Goal: Task Accomplishment & Management: Manage account settings

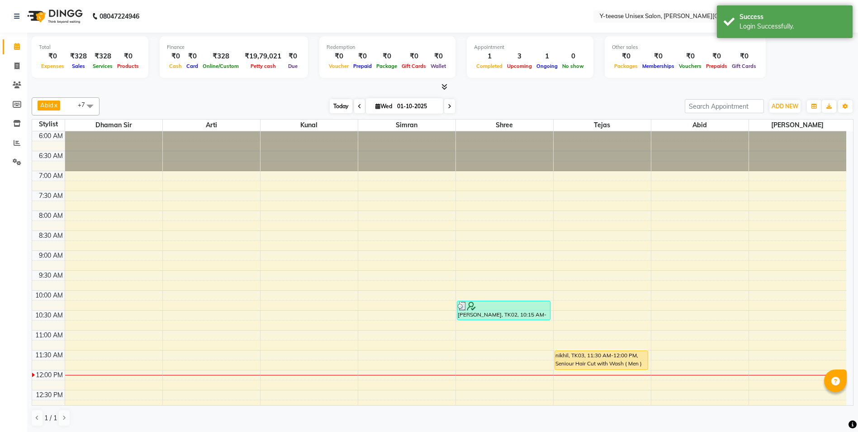
click at [348, 103] on span "Today" at bounding box center [341, 106] width 23 height 14
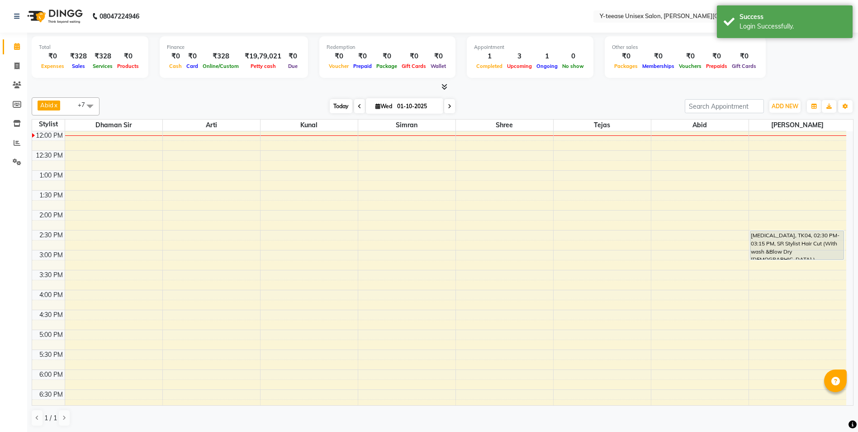
click at [330, 102] on span "Today" at bounding box center [341, 106] width 23 height 14
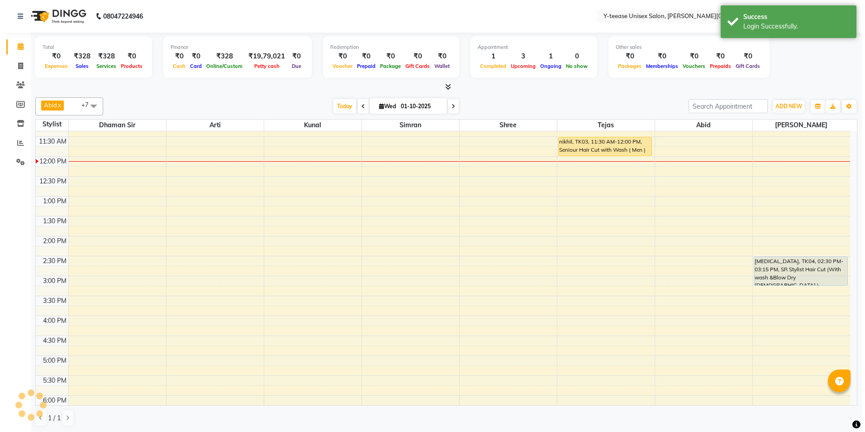
scroll to position [104, 0]
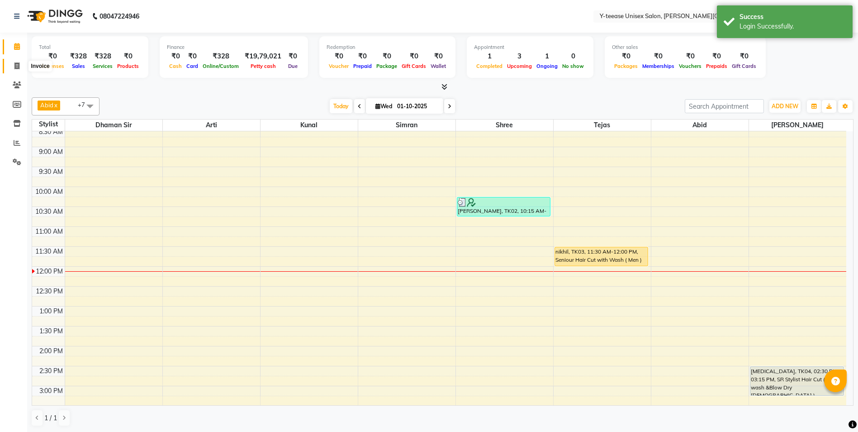
click at [15, 66] on icon at bounding box center [16, 65] width 5 height 7
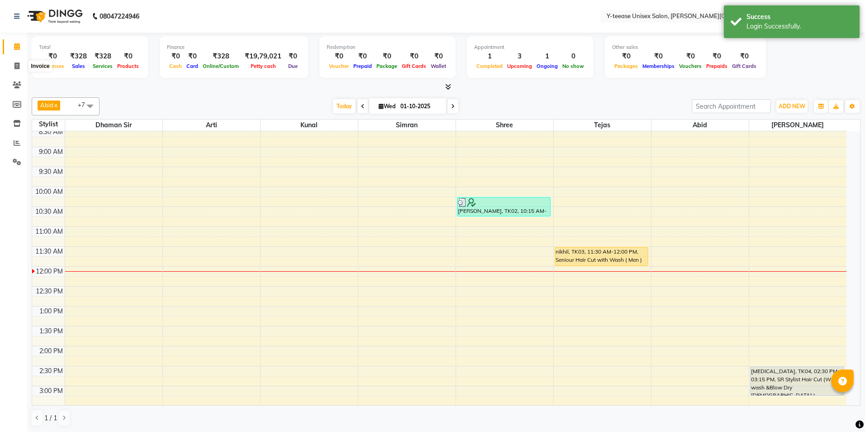
select select "765"
select select "service"
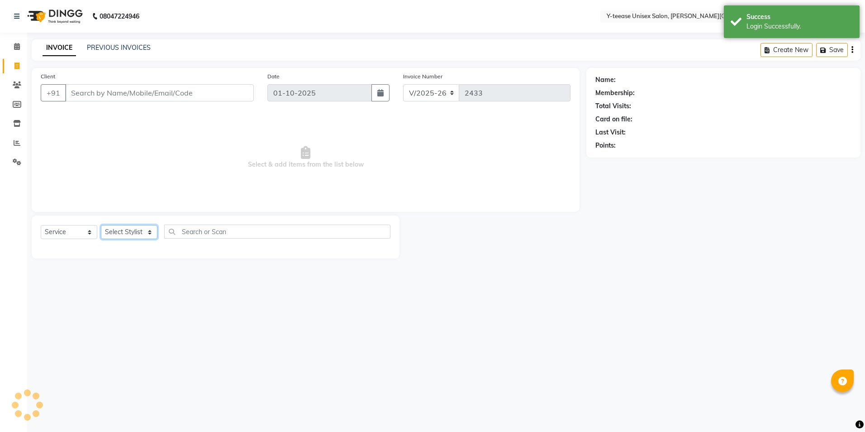
click at [139, 232] on select "Select Stylist" at bounding box center [129, 232] width 57 height 14
select select "84059"
click at [101, 225] on select "Select Stylist Abid Arti Dhaman Sir Kunal Rahul jadhav Shree Simran tejas" at bounding box center [129, 232] width 57 height 14
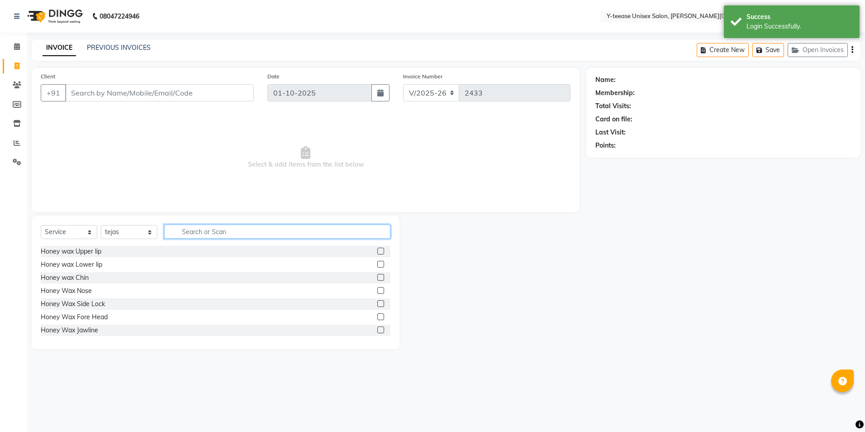
click at [238, 230] on input "text" at bounding box center [277, 231] width 226 height 14
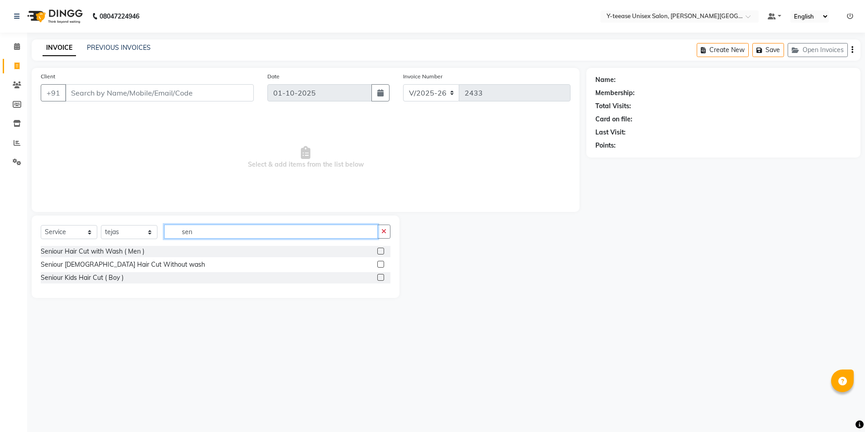
type input "sen"
click at [379, 250] on label at bounding box center [380, 250] width 7 height 7
click at [379, 250] on input "checkbox" at bounding box center [380, 251] width 6 height 6
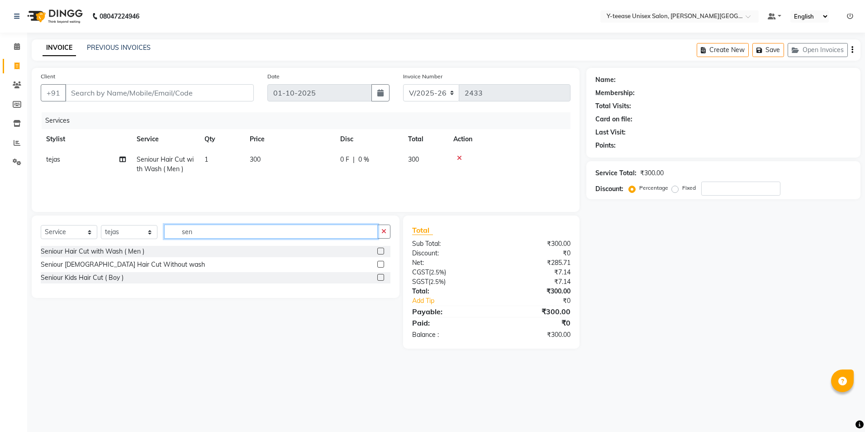
checkbox input "false"
drag, startPoint x: 194, startPoint y: 231, endPoint x: 151, endPoint y: 235, distance: 43.2
click at [151, 235] on div "Select Service Product Membership Package Voucher Prepaid Gift Card Select Styl…" at bounding box center [216, 234] width 350 height 21
type input "clean"
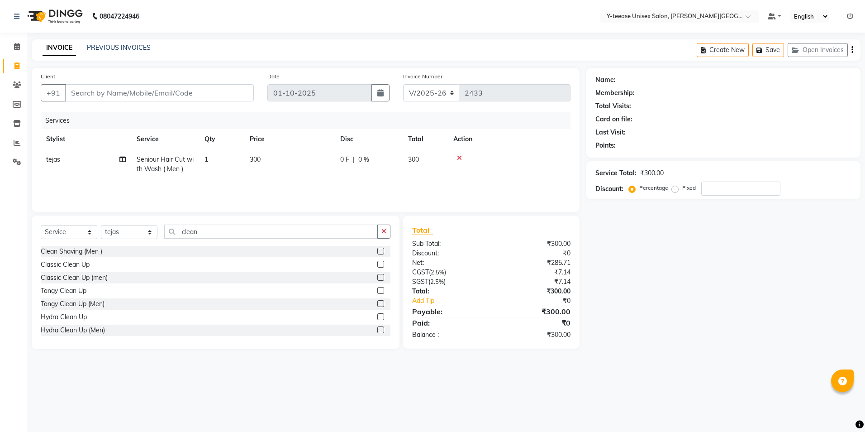
click at [377, 250] on label at bounding box center [380, 250] width 7 height 7
click at [377, 250] on input "checkbox" at bounding box center [380, 251] width 6 height 6
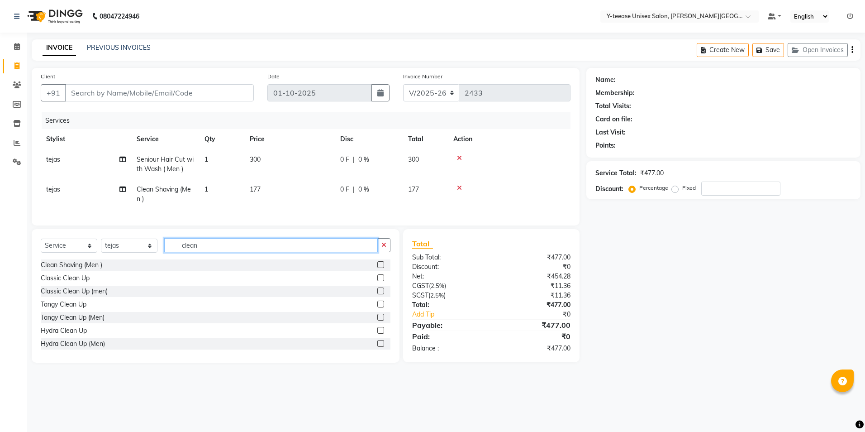
checkbox input "false"
drag, startPoint x: 226, startPoint y: 254, endPoint x: 123, endPoint y: 255, distance: 102.2
click at [123, 255] on div "Select Service Product Membership Package Voucher Prepaid Gift Card Select Styl…" at bounding box center [216, 248] width 350 height 21
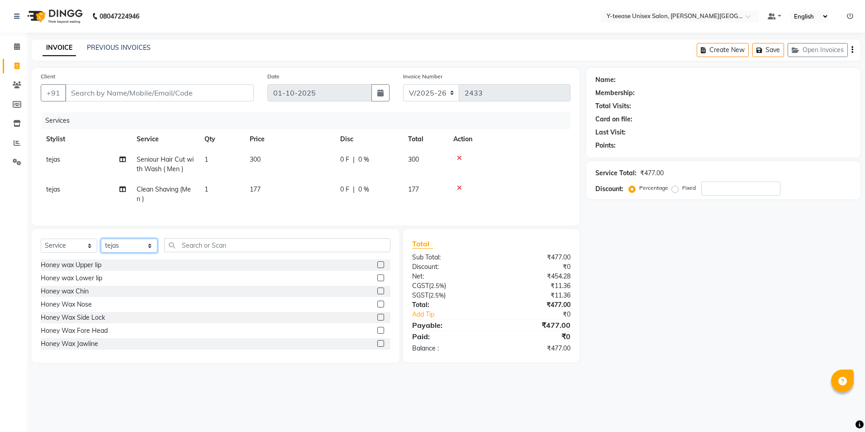
drag, startPoint x: 127, startPoint y: 249, endPoint x: 127, endPoint y: 257, distance: 8.1
click at [127, 249] on select "Select Stylist Abid Arti Dhaman Sir Kunal Rahul jadhav Shree Simran tejas" at bounding box center [129, 245] width 57 height 14
select select "90773"
click at [101, 245] on select "Select Stylist Abid Arti Dhaman Sir Kunal Rahul jadhav Shree Simran tejas" at bounding box center [129, 245] width 57 height 14
click at [217, 252] on input "text" at bounding box center [277, 245] width 226 height 14
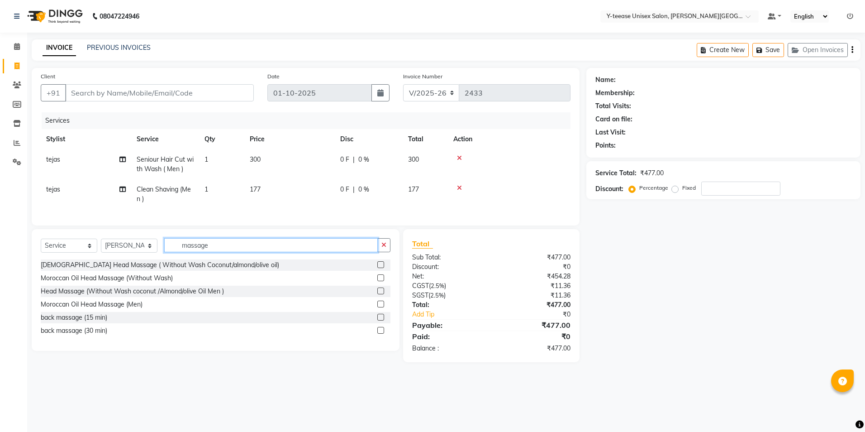
type input "massage"
click at [383, 294] on label at bounding box center [380, 290] width 7 height 7
click at [383, 294] on input "checkbox" at bounding box center [380, 291] width 6 height 6
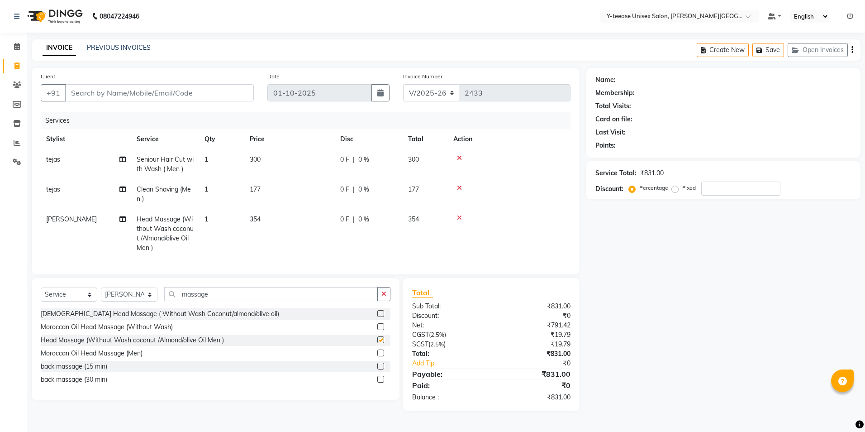
checkbox input "false"
click at [109, 87] on input "Client" at bounding box center [159, 92] width 189 height 17
type input "r"
type input "0"
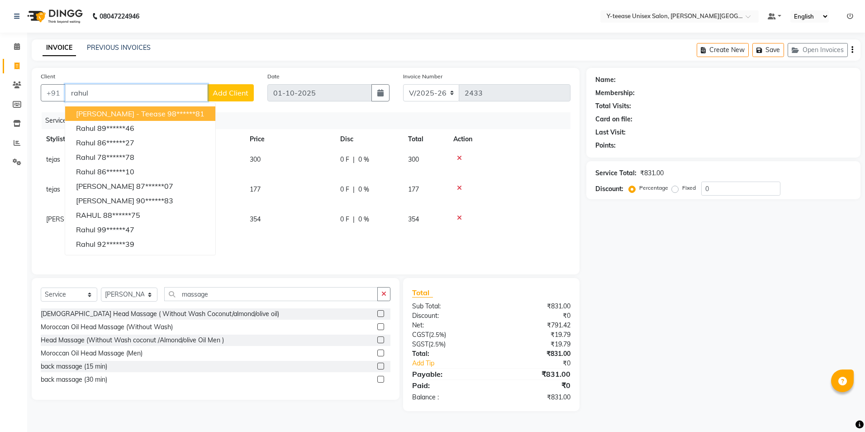
click at [125, 114] on span "Rahul Gaikwad - Teease" at bounding box center [121, 113] width 90 height 9
type input "98******81"
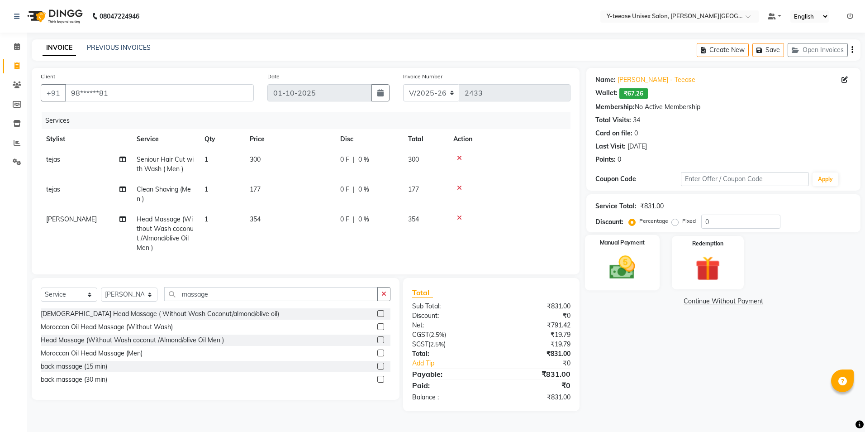
click at [636, 281] on img at bounding box center [622, 267] width 42 height 30
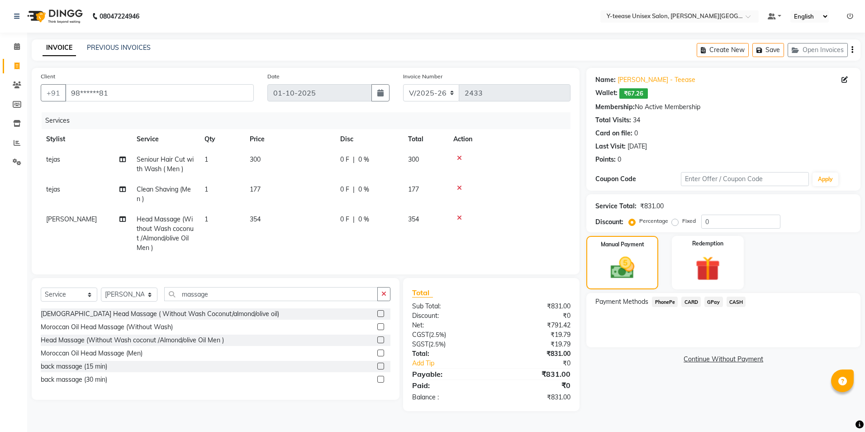
click at [740, 300] on span "CASH" at bounding box center [735, 301] width 19 height 10
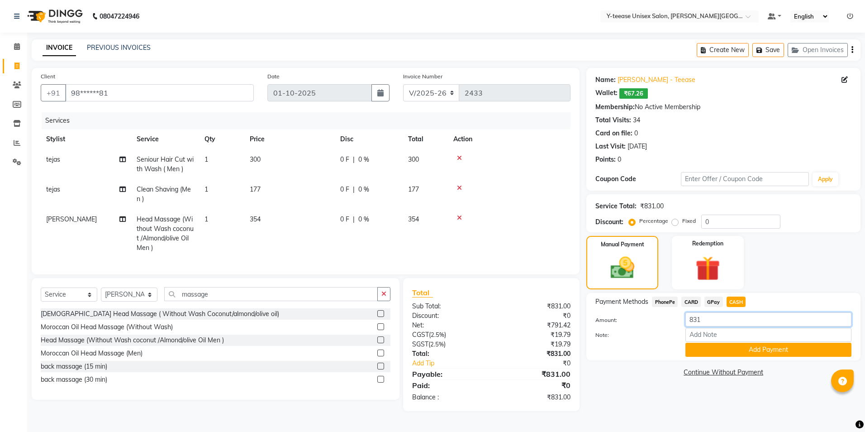
click at [707, 318] on input "831" at bounding box center [768, 319] width 166 height 14
type input "8"
type input "700"
click at [748, 349] on button "Add Payment" at bounding box center [768, 349] width 166 height 14
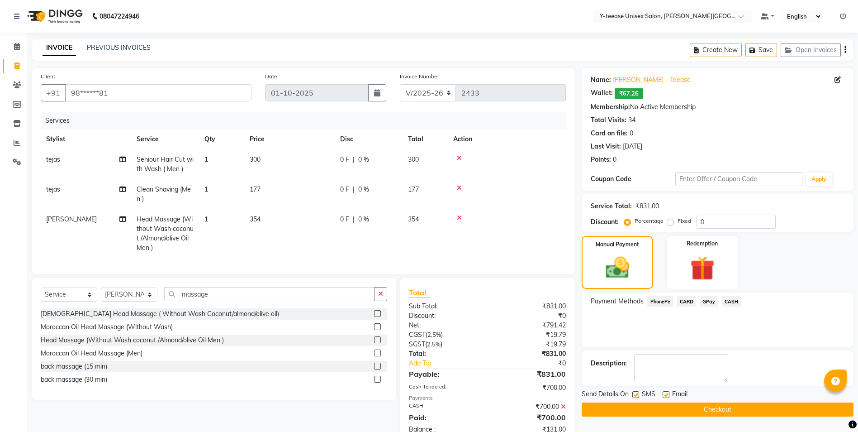
click at [707, 300] on span "GPay" at bounding box center [709, 301] width 19 height 10
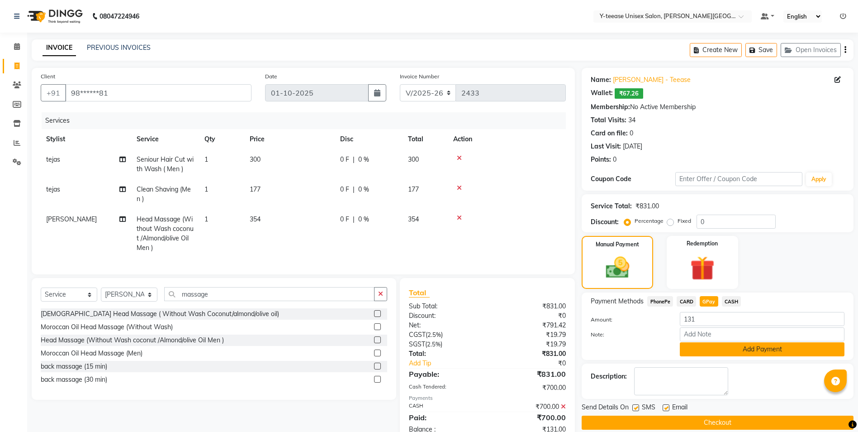
click at [721, 349] on button "Add Payment" at bounding box center [762, 349] width 165 height 14
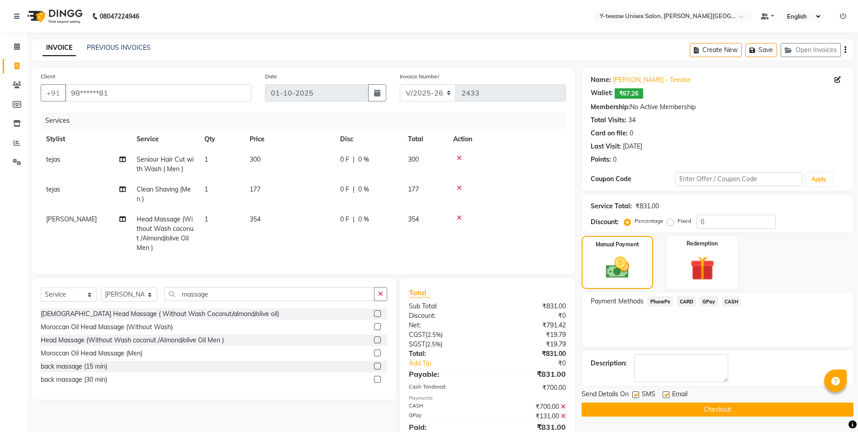
click at [712, 412] on button "Checkout" at bounding box center [718, 409] width 272 height 14
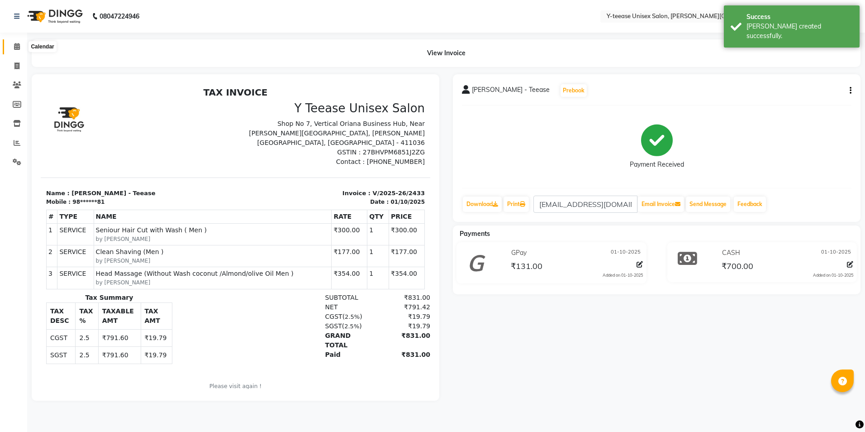
click at [18, 46] on icon at bounding box center [17, 46] width 6 height 7
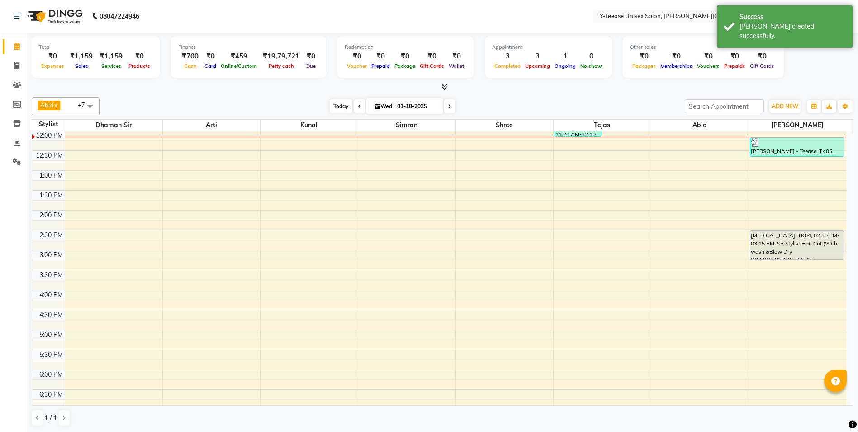
click at [340, 108] on span "Today" at bounding box center [341, 106] width 23 height 14
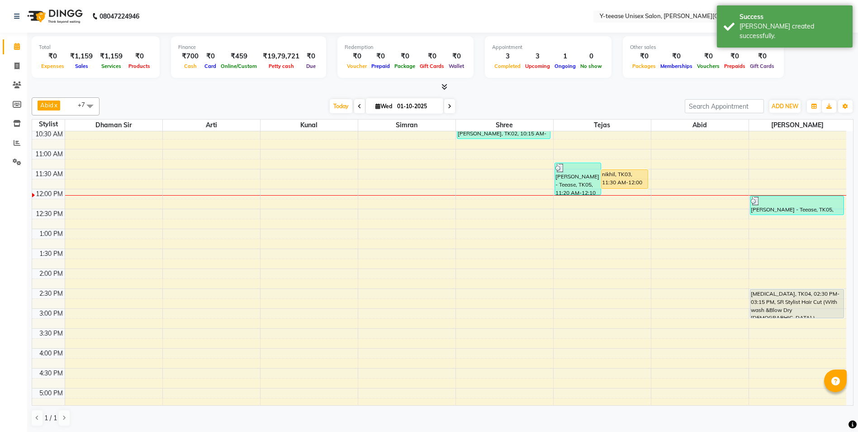
scroll to position [149, 0]
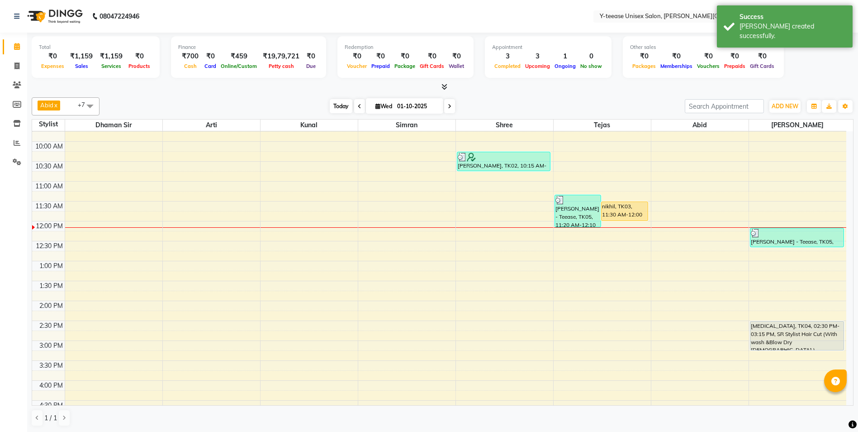
click at [331, 107] on span "Today" at bounding box center [341, 106] width 23 height 14
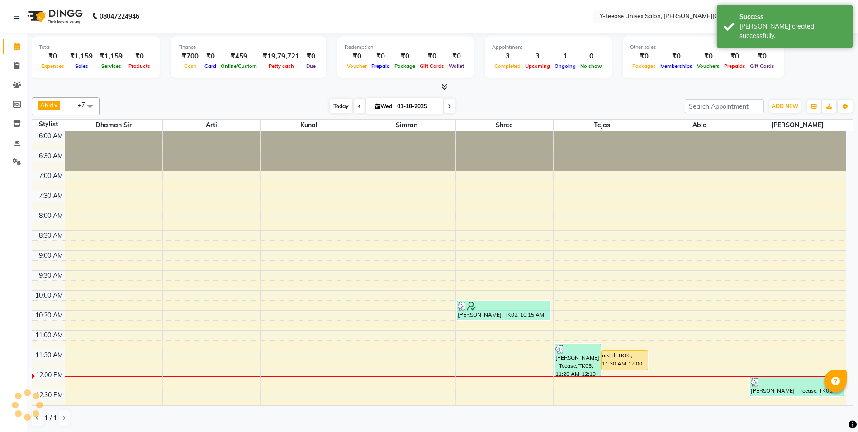
scroll to position [239, 0]
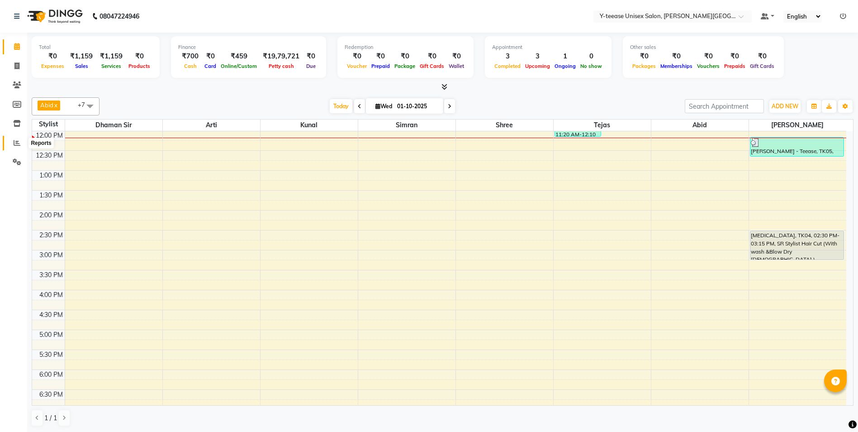
click at [14, 144] on icon at bounding box center [17, 142] width 7 height 7
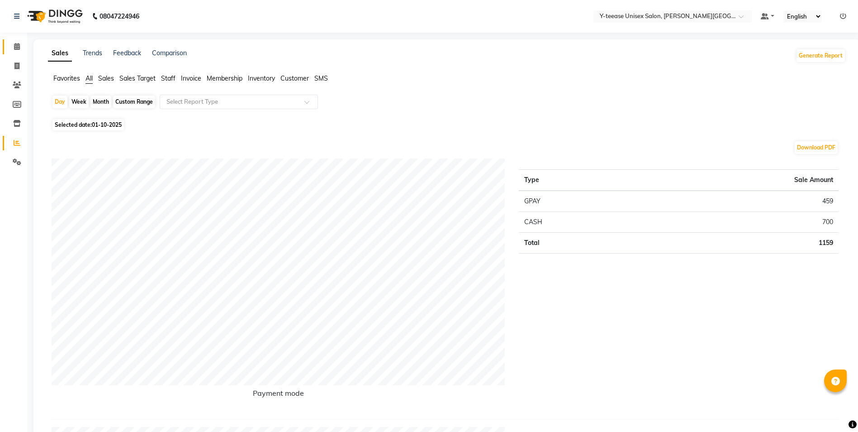
click at [8, 45] on link "Calendar" at bounding box center [14, 46] width 22 height 15
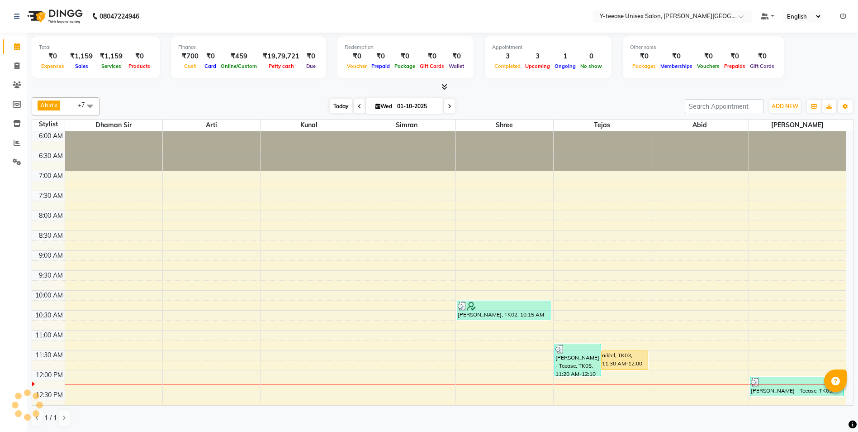
click at [348, 109] on span "Today" at bounding box center [341, 106] width 23 height 14
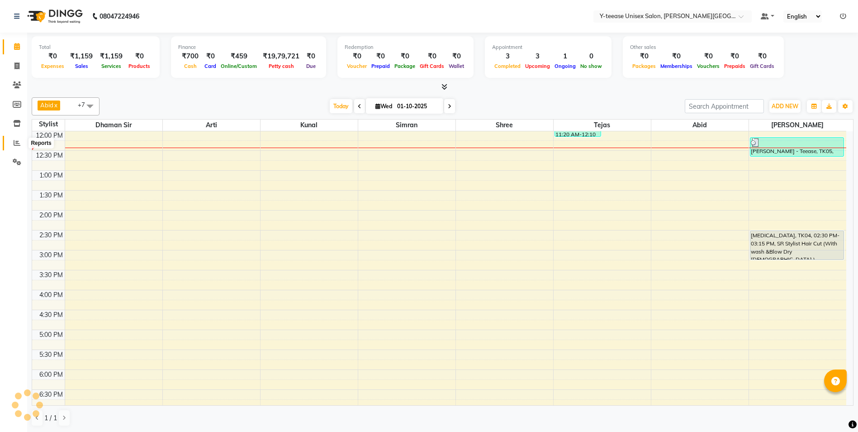
click at [16, 143] on icon at bounding box center [17, 142] width 7 height 7
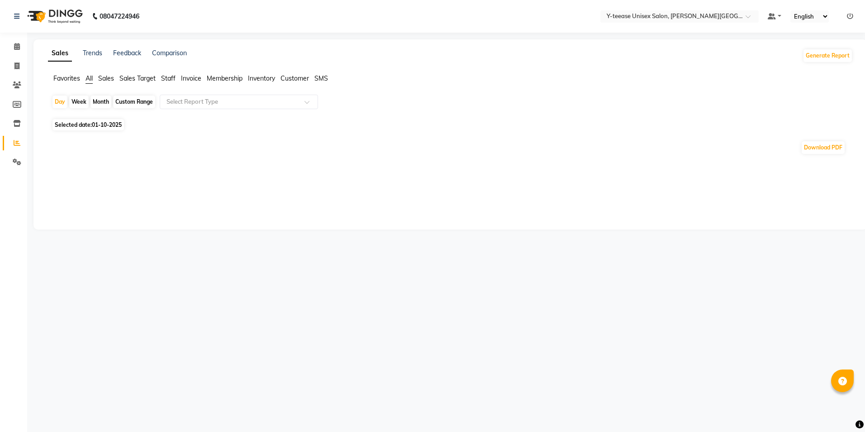
click at [133, 101] on div "Custom Range" at bounding box center [134, 101] width 42 height 13
select select "10"
select select "2025"
click at [118, 143] on div "Download PDF" at bounding box center [445, 147] width 787 height 14
click at [134, 99] on div "Custom Range" at bounding box center [134, 101] width 42 height 13
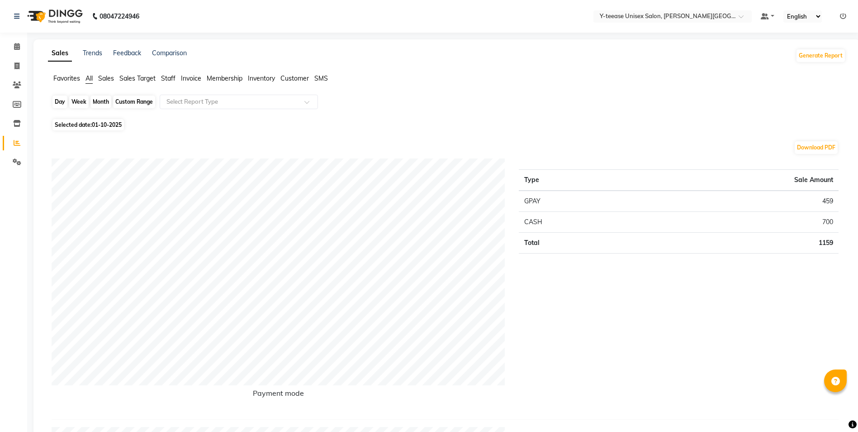
select select "10"
select select "2025"
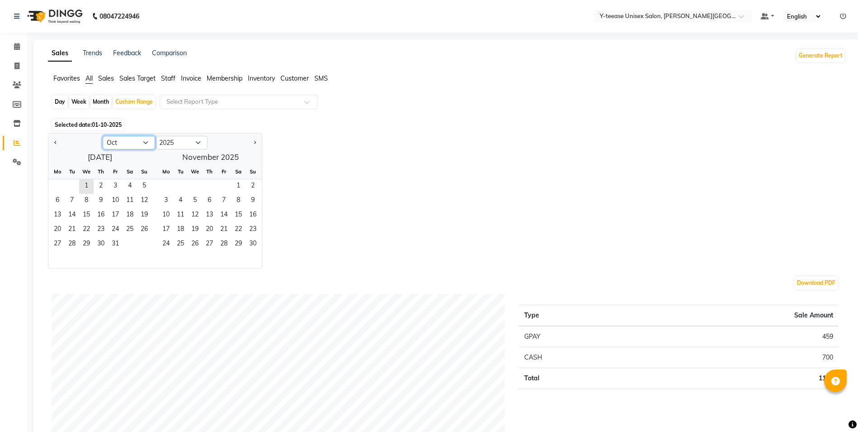
click at [126, 149] on select "Jan Feb Mar Apr May Jun [DATE] Aug Sep Oct Nov Dec" at bounding box center [129, 143] width 52 height 14
select select "9"
click at [103, 136] on select "Jan Feb Mar Apr May Jun [DATE] Aug Sep Oct Nov Dec" at bounding box center [129, 143] width 52 height 14
click at [59, 185] on span "1" at bounding box center [57, 186] width 14 height 14
click at [76, 242] on span "30" at bounding box center [72, 244] width 14 height 14
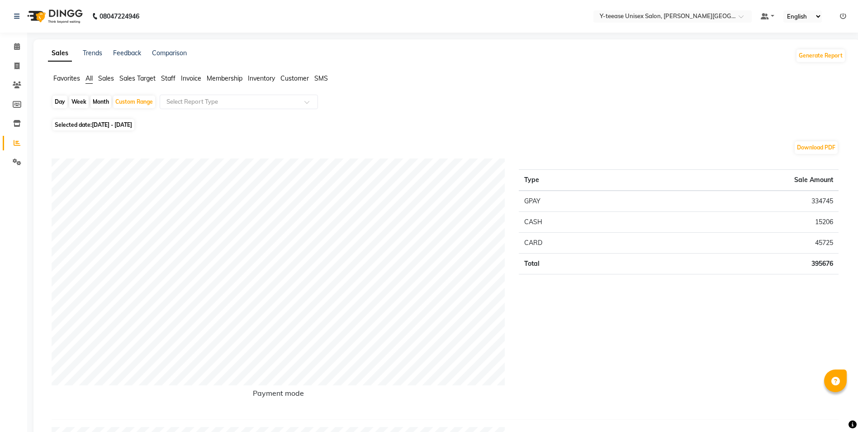
click at [169, 78] on span "Staff" at bounding box center [168, 78] width 14 height 8
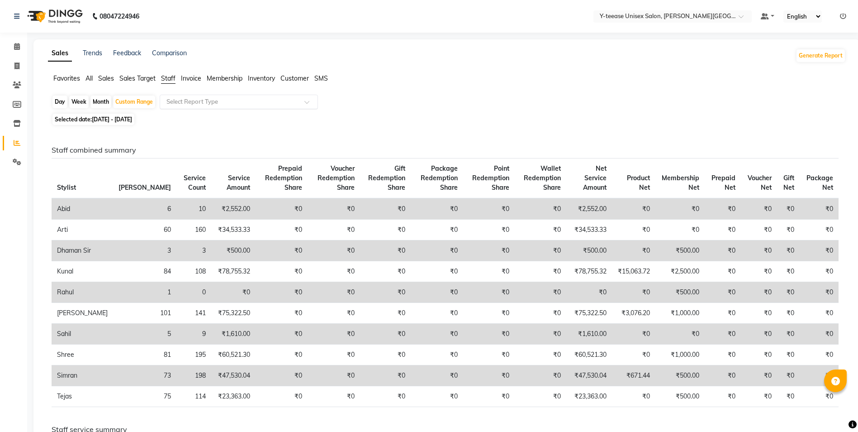
click at [195, 104] on input "text" at bounding box center [230, 101] width 130 height 9
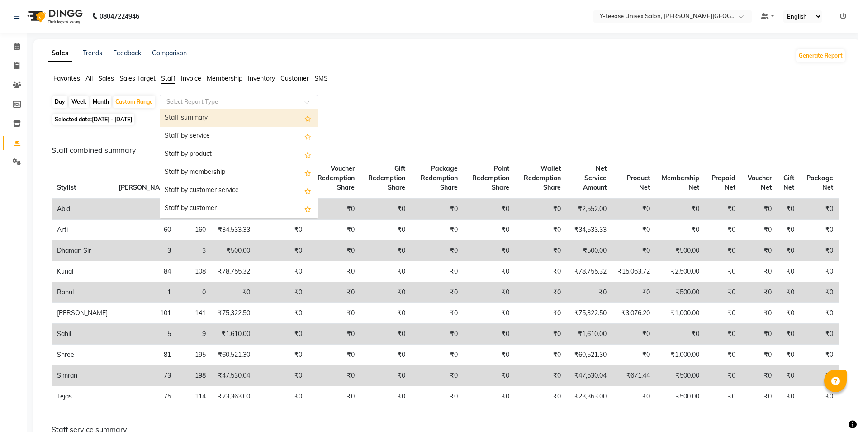
click at [212, 118] on div "Staff summary" at bounding box center [238, 118] width 157 height 18
select select "full_report"
select select "csv"
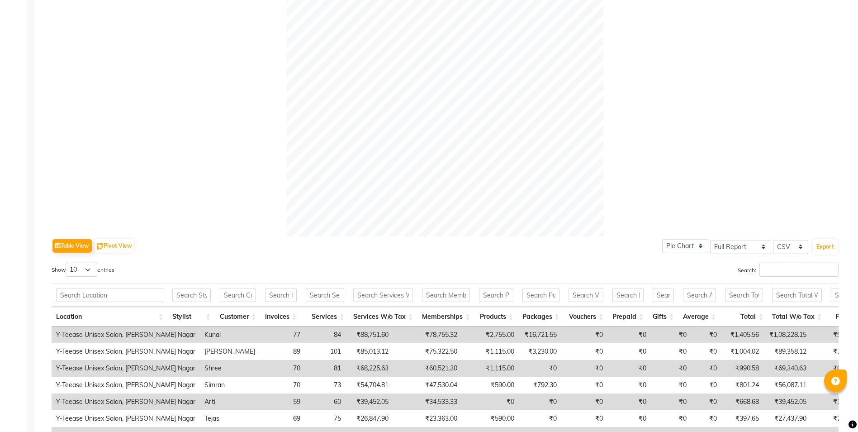
scroll to position [362, 0]
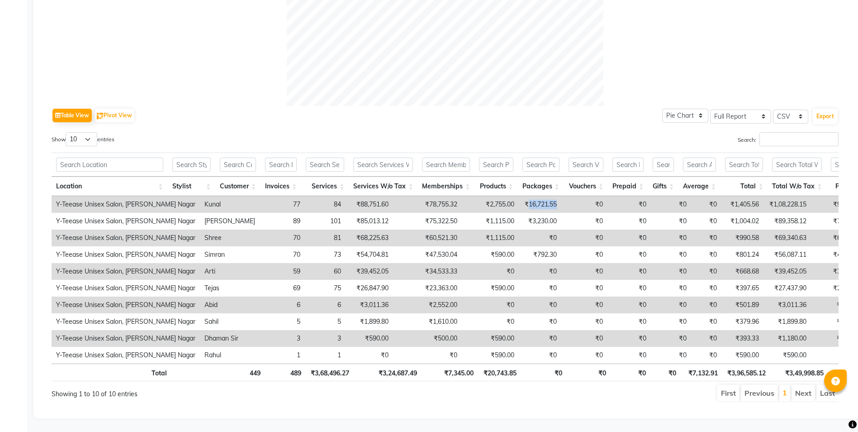
drag, startPoint x: 485, startPoint y: 198, endPoint x: 530, endPoint y: 200, distance: 44.8
click at [530, 200] on tr "Y-Teease Unisex Salon, Keshav Nagar Kunal 77 84 ₹88,751.60 ₹78,755.32 ₹2,755.00…" at bounding box center [572, 204] width 1040 height 17
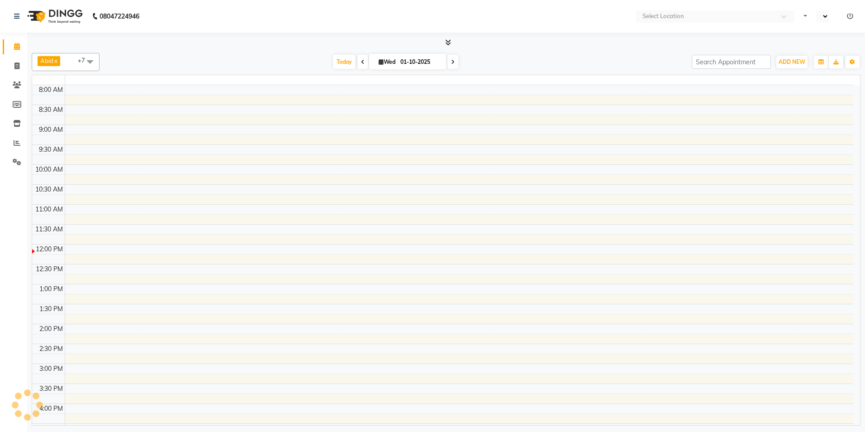
select select "en"
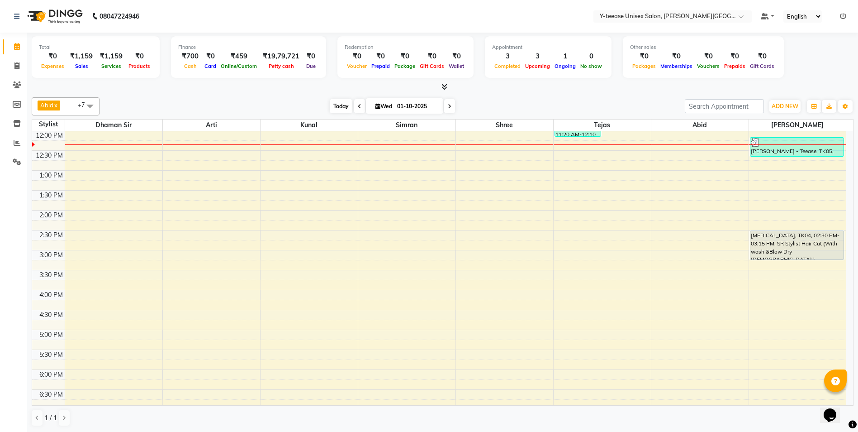
click at [341, 103] on span "Today" at bounding box center [341, 106] width 23 height 14
click at [18, 123] on icon at bounding box center [17, 123] width 8 height 7
select select
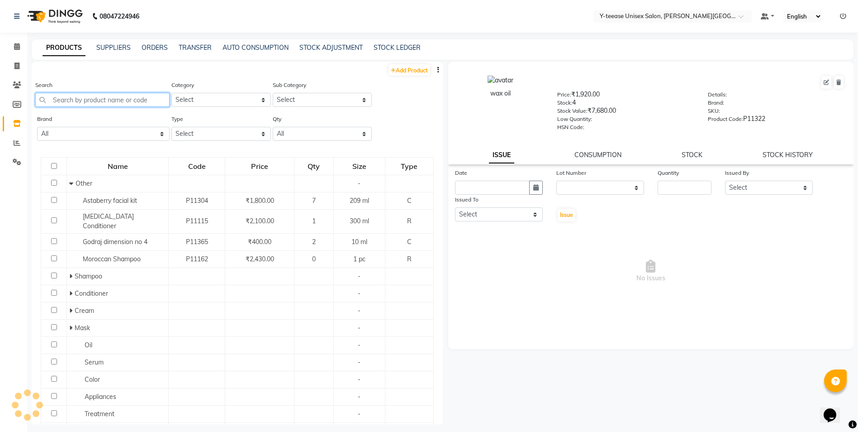
click at [127, 100] on input "text" at bounding box center [102, 100] width 134 height 14
click at [16, 43] on span at bounding box center [17, 47] width 16 height 10
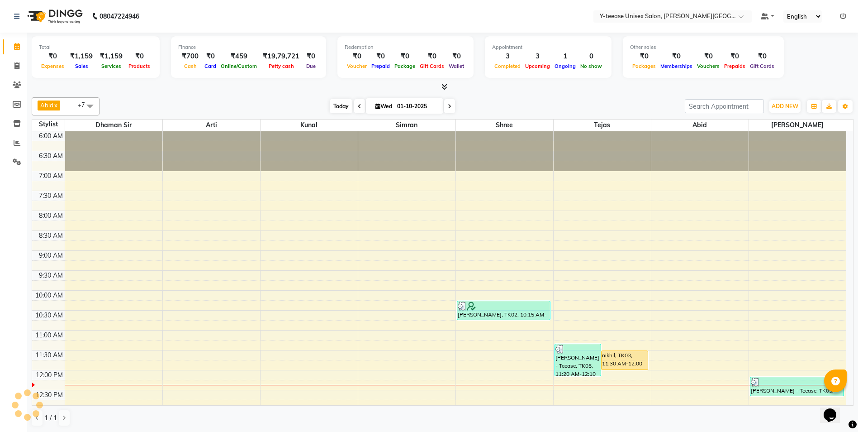
click at [345, 103] on span "Today" at bounding box center [341, 106] width 23 height 14
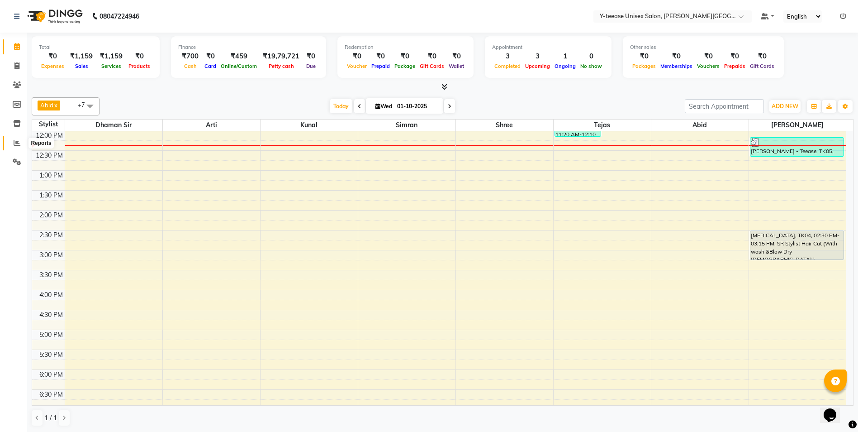
click at [17, 144] on icon at bounding box center [17, 142] width 7 height 7
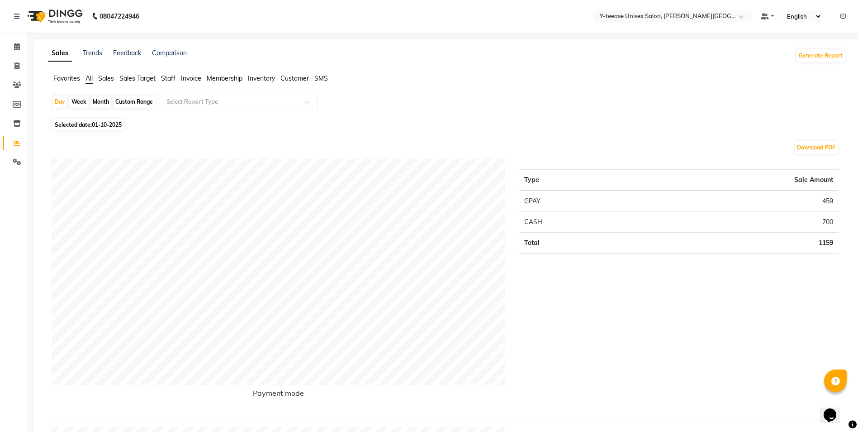
click at [127, 100] on div "Custom Range" at bounding box center [134, 101] width 42 height 13
select select "10"
select select "2025"
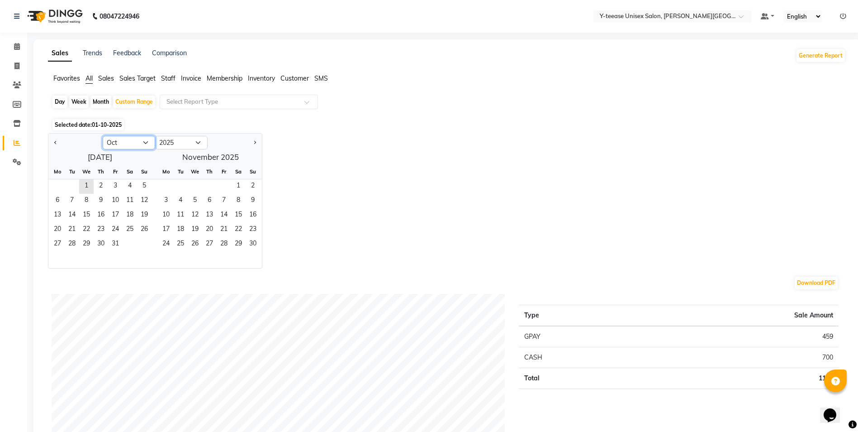
click at [128, 146] on select "Jan Feb Mar Apr May Jun Jul Aug Sep Oct Nov Dec" at bounding box center [129, 143] width 52 height 14
select select "9"
click at [103, 136] on select "Jan Feb Mar Apr May Jun Jul Aug Sep Oct Nov Dec" at bounding box center [129, 143] width 52 height 14
click at [56, 184] on span "1" at bounding box center [57, 186] width 14 height 14
click at [142, 140] on select "Jan Feb Mar Apr May Jun Jul Aug Sep Oct Nov Dec" at bounding box center [129, 143] width 52 height 14
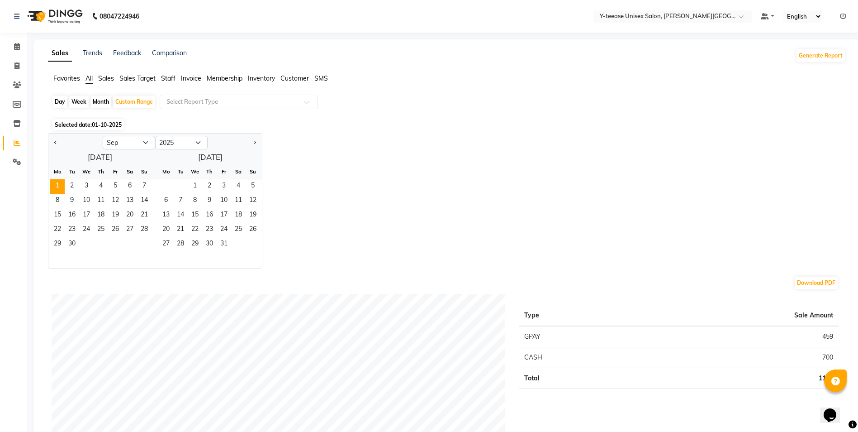
click at [216, 284] on div "Download PDF" at bounding box center [445, 282] width 787 height 14
click at [66, 245] on span "30" at bounding box center [72, 244] width 14 height 14
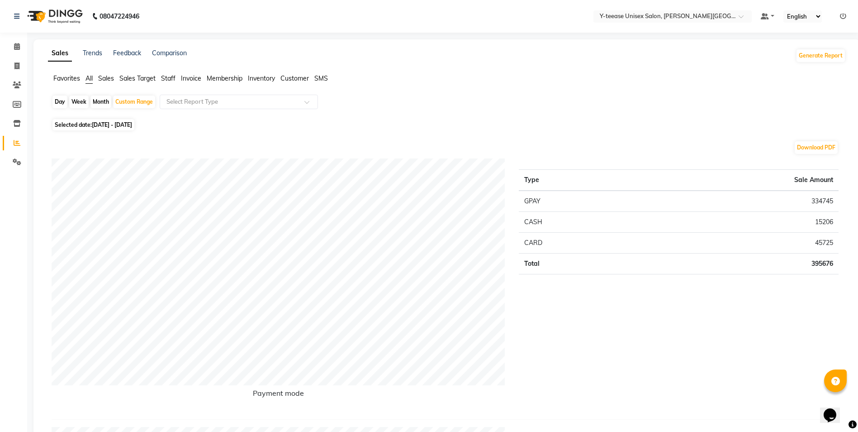
click at [164, 78] on span "Staff" at bounding box center [168, 78] width 14 height 8
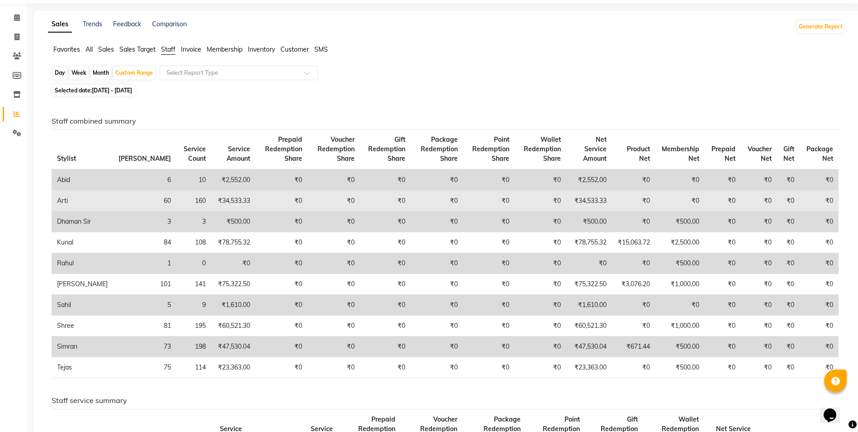
scroll to position [45, 0]
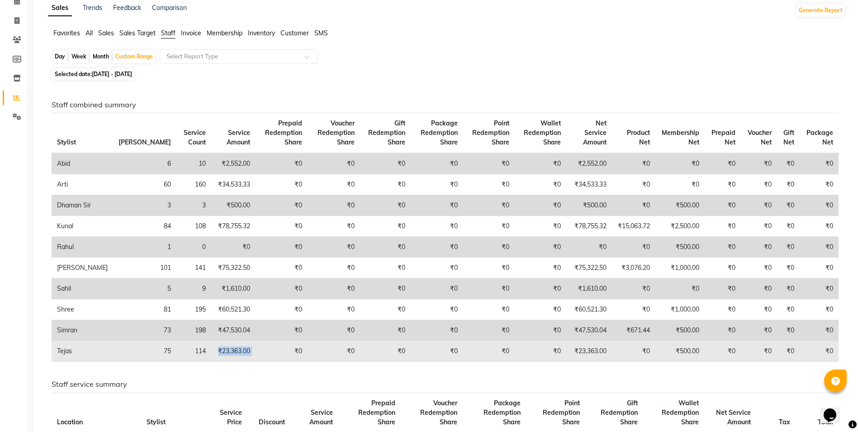
drag, startPoint x: 169, startPoint y: 369, endPoint x: 209, endPoint y: 369, distance: 39.4
click at [209, 361] on tr "Tejas 75 114 ₹23,363.00 ₹0 ₹0 ₹0 ₹0 ₹0 ₹0 ₹23,363.00 ₹0 ₹500.00 ₹0 ₹0 ₹0 ₹0" at bounding box center [445, 351] width 787 height 21
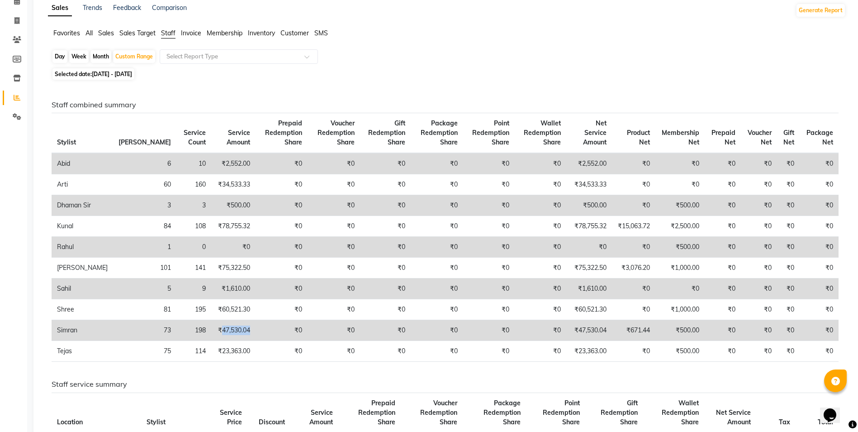
drag, startPoint x: 174, startPoint y: 350, endPoint x: 204, endPoint y: 348, distance: 29.4
click at [211, 341] on td "₹47,530.04" at bounding box center [233, 330] width 44 height 21
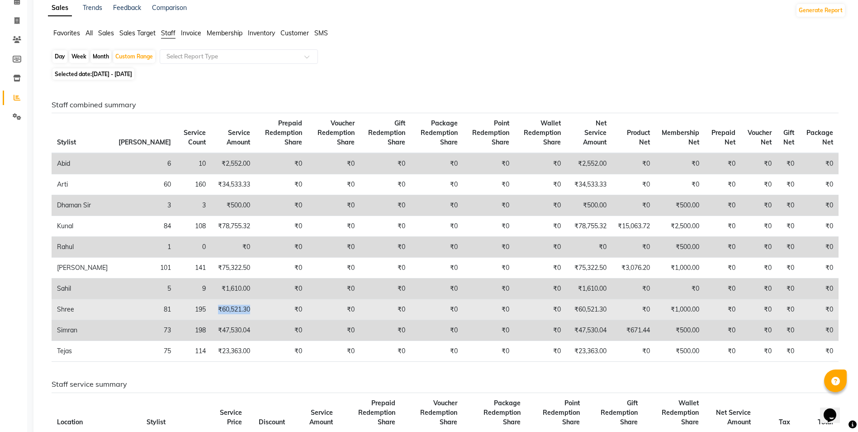
drag, startPoint x: 169, startPoint y: 330, endPoint x: 204, endPoint y: 333, distance: 35.4
click at [211, 320] on td "₹60,521.30" at bounding box center [233, 309] width 44 height 21
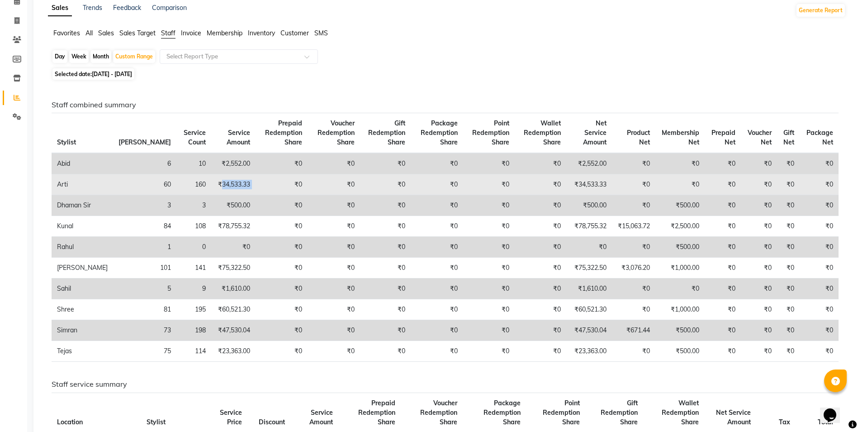
drag, startPoint x: 172, startPoint y: 183, endPoint x: 209, endPoint y: 183, distance: 37.1
click at [209, 183] on tr "Arti 60 160 ₹34,533.33 ₹0 ₹0 ₹0 ₹0 ₹0 ₹0 ₹34,533.33 ₹0 ₹0 ₹0 ₹0 ₹0 ₹0" at bounding box center [445, 184] width 787 height 21
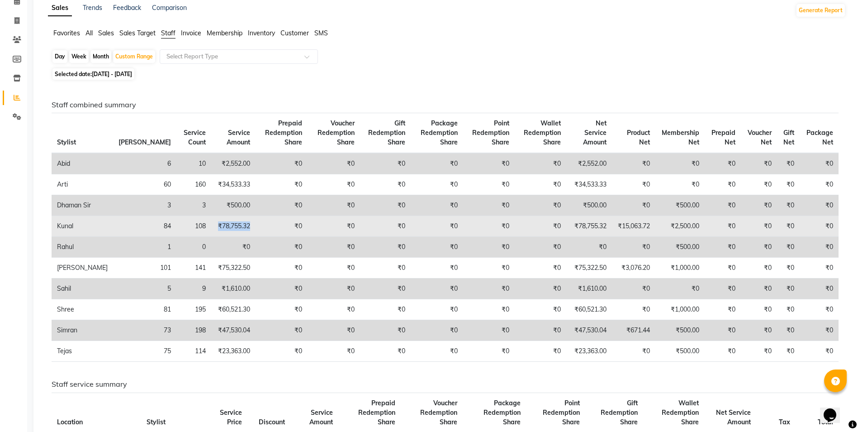
drag, startPoint x: 166, startPoint y: 229, endPoint x: 205, endPoint y: 234, distance: 39.2
click at [211, 234] on td "₹78,755.32" at bounding box center [233, 226] width 44 height 21
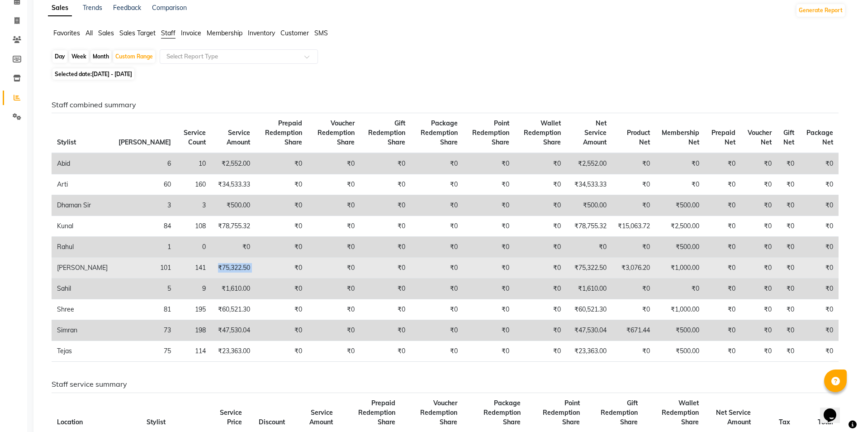
drag, startPoint x: 169, startPoint y: 280, endPoint x: 231, endPoint y: 287, distance: 62.9
click at [231, 278] on tr "Rahul Jadhav 101 141 ₹75,322.50 ₹0 ₹0 ₹0 ₹0 ₹0 ₹0 ₹75,322.50 ₹3,076.20 ₹1,000.0…" at bounding box center [445, 267] width 787 height 21
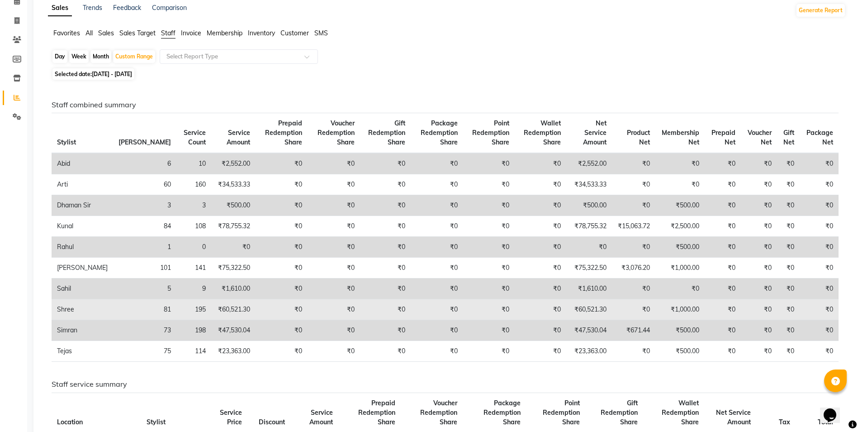
click at [256, 320] on td "₹0" at bounding box center [282, 309] width 52 height 21
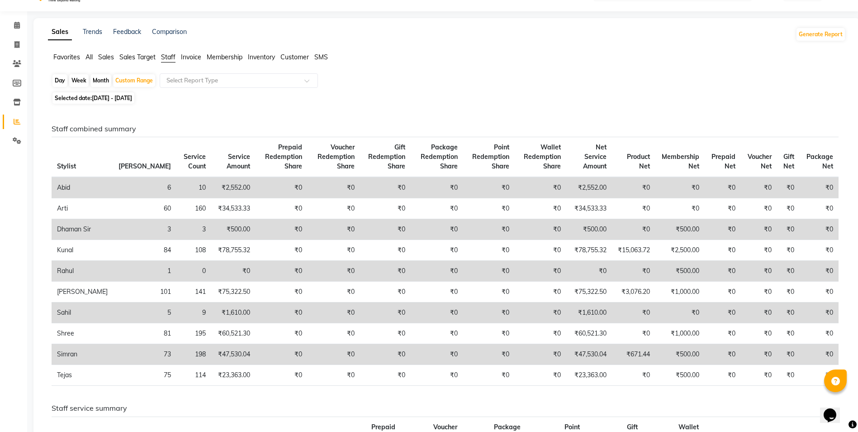
scroll to position [0, 0]
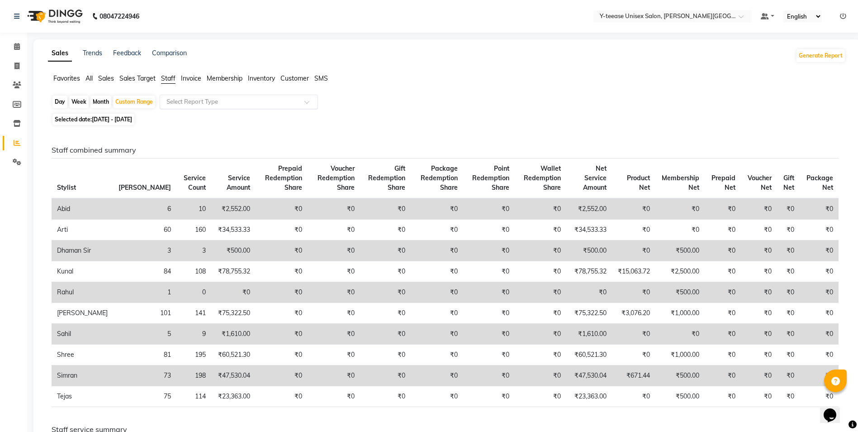
click at [185, 99] on input "text" at bounding box center [230, 101] width 130 height 9
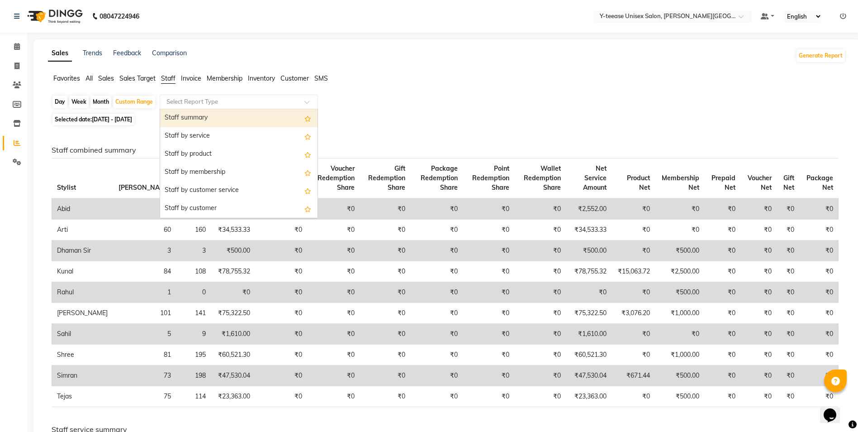
click at [185, 119] on div "Staff summary" at bounding box center [238, 118] width 157 height 18
select select "full_report"
select select "csv"
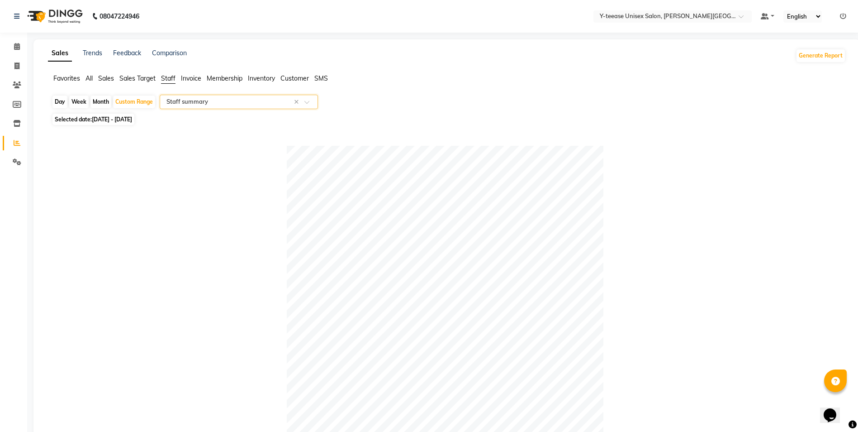
click at [285, 101] on input "text" at bounding box center [230, 101] width 130 height 9
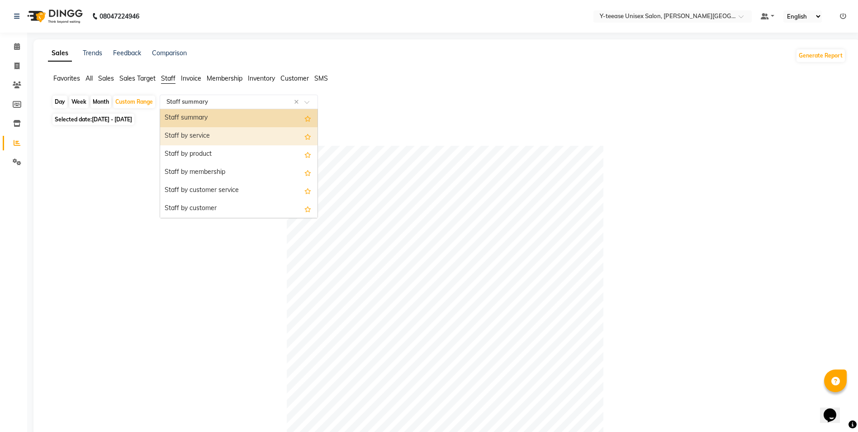
click at [280, 134] on div "Staff by service" at bounding box center [238, 136] width 157 height 18
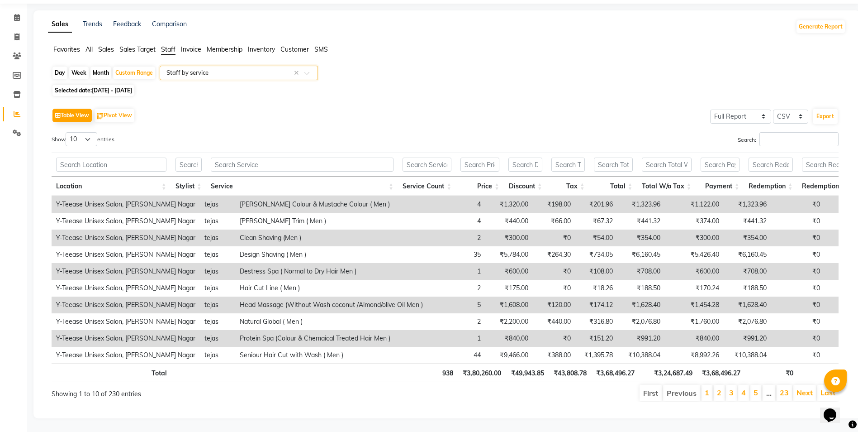
scroll to position [43, 0]
click at [260, 157] on input "text" at bounding box center [302, 164] width 183 height 14
click at [307, 157] on input "text" at bounding box center [302, 164] width 183 height 14
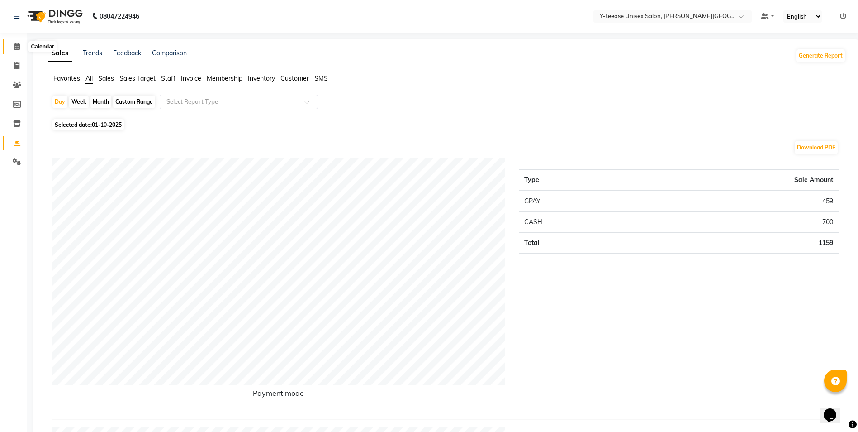
click at [16, 46] on icon at bounding box center [17, 46] width 6 height 7
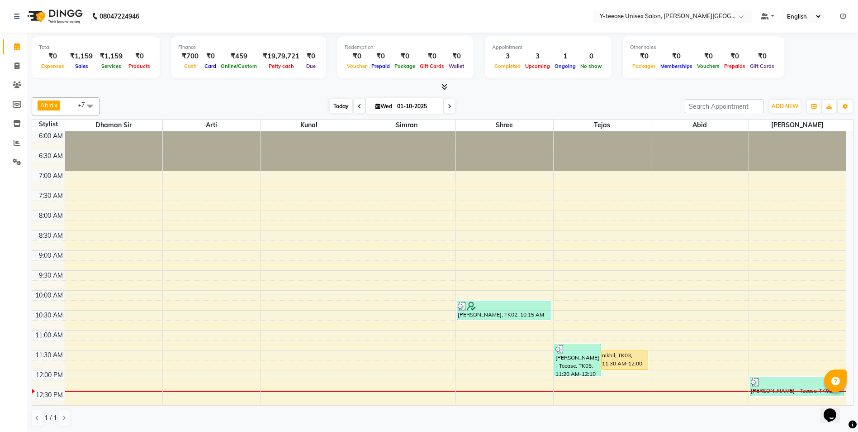
click at [338, 106] on span "Today" at bounding box center [341, 106] width 23 height 14
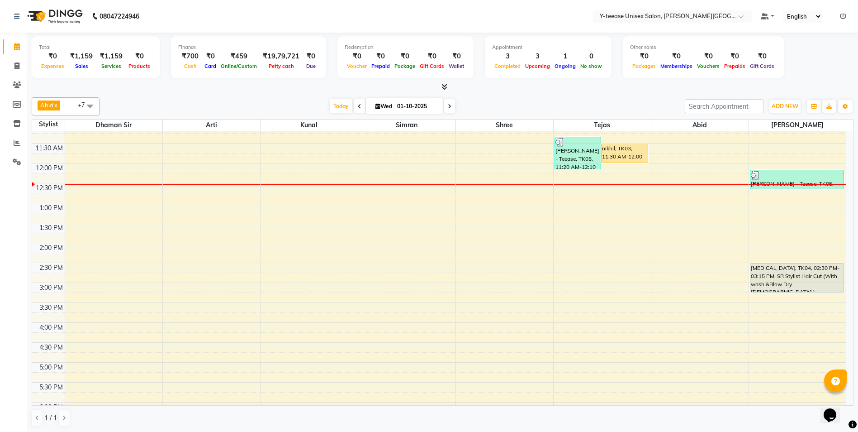
scroll to position [149, 0]
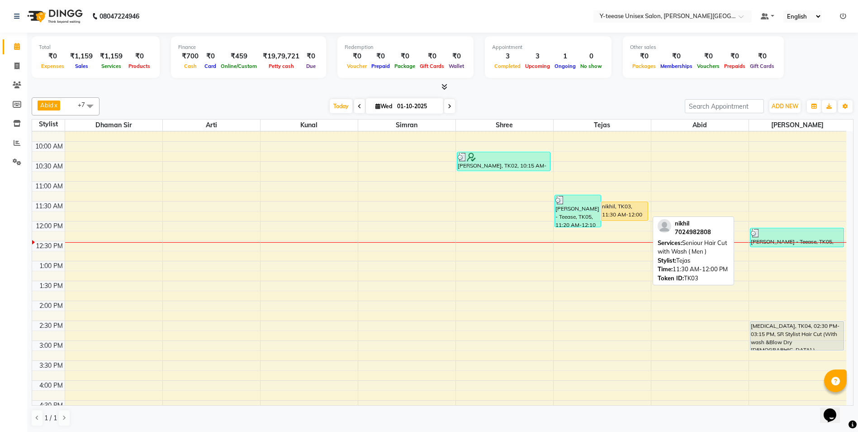
click at [622, 204] on div "nikhil, TK03, 11:30 AM-12:00 PM, Seniour Hair Cut with Wash ( Men )" at bounding box center [625, 211] width 46 height 19
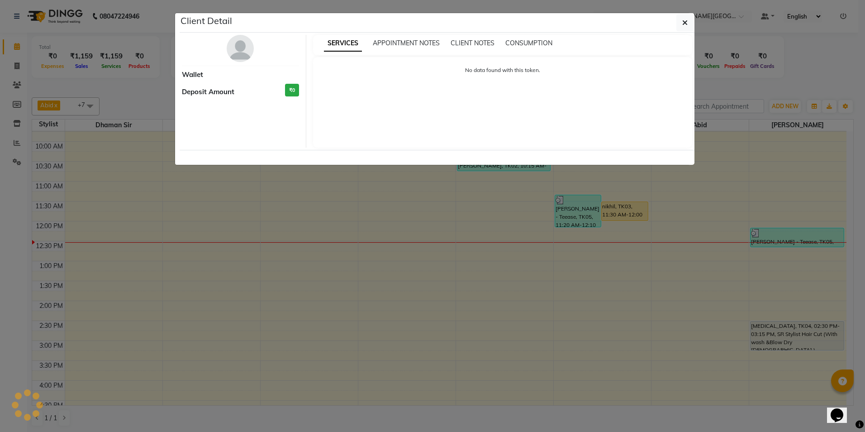
select select "1"
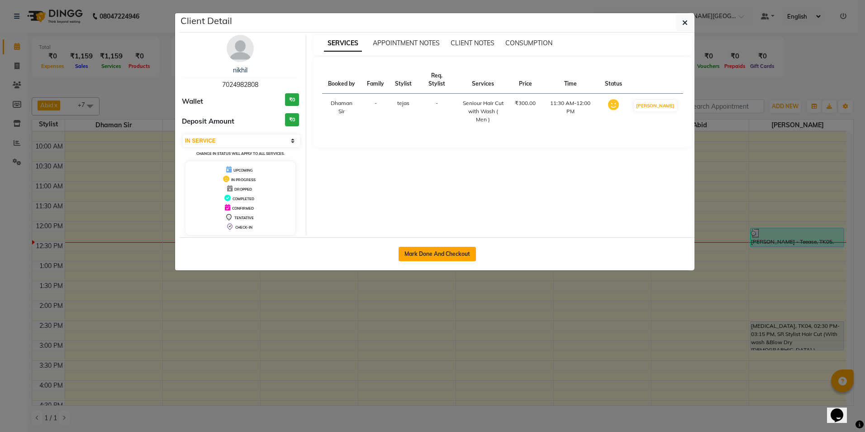
click at [452, 250] on button "Mark Done And Checkout" at bounding box center [437, 254] width 77 height 14
select select "service"
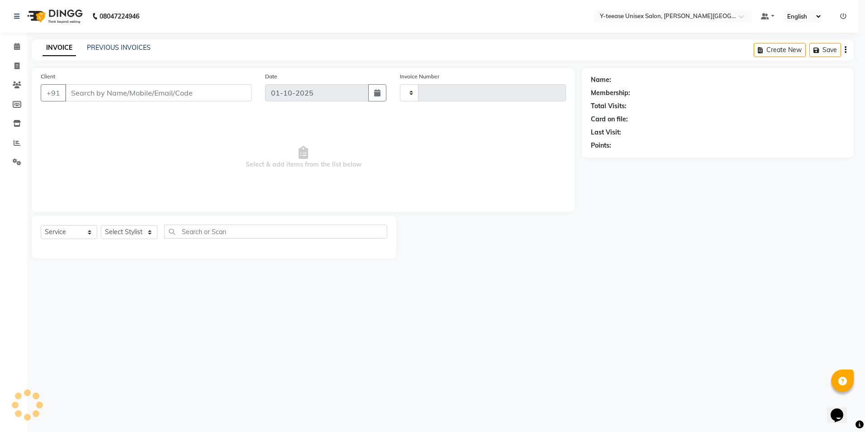
type input "2434"
select select "765"
type input "70******08"
select select "84059"
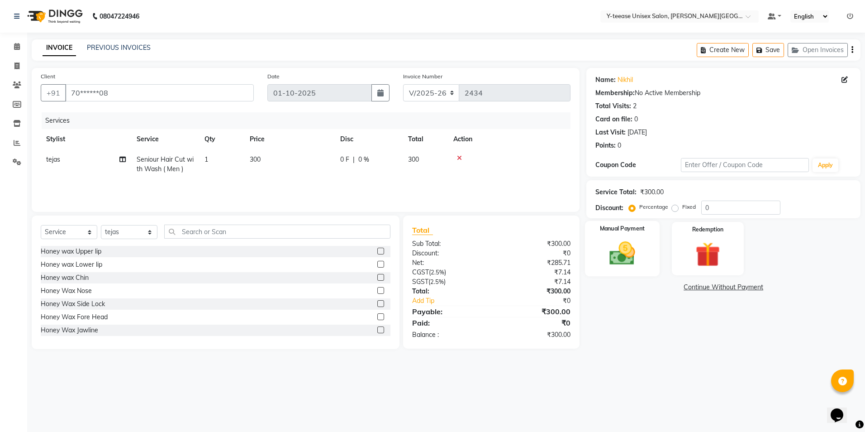
drag, startPoint x: 627, startPoint y: 271, endPoint x: 656, endPoint y: 275, distance: 29.3
click at [627, 271] on div "Manual Payment" at bounding box center [622, 249] width 75 height 56
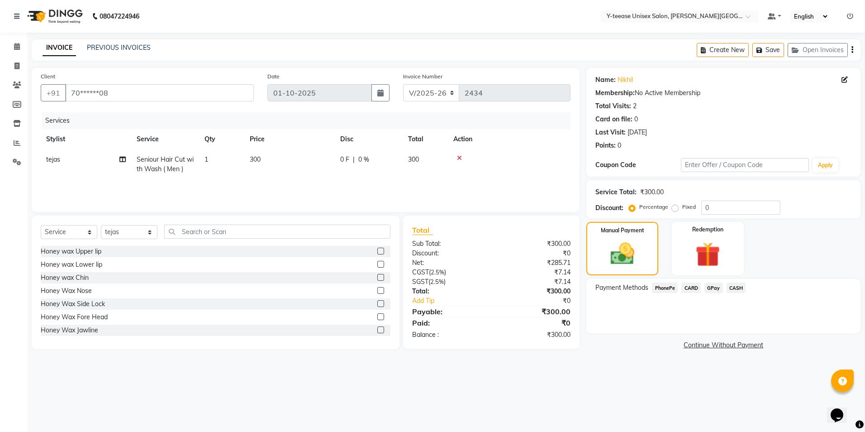
click at [714, 286] on span "GPay" at bounding box center [713, 287] width 19 height 10
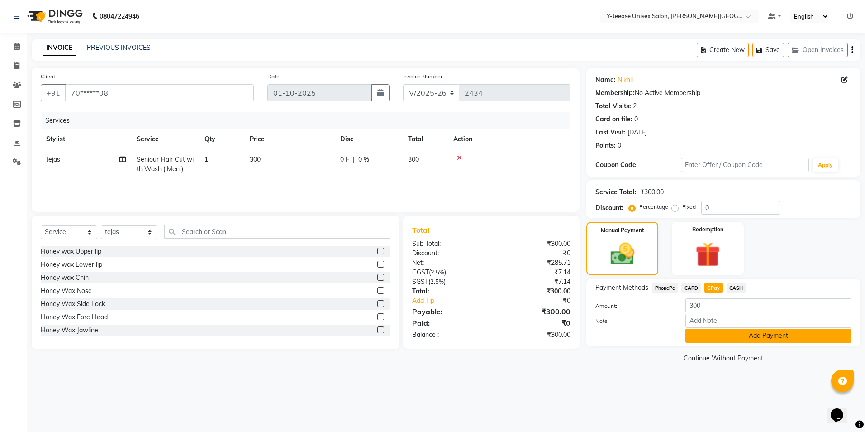
click at [726, 334] on button "Add Payment" at bounding box center [768, 335] width 166 height 14
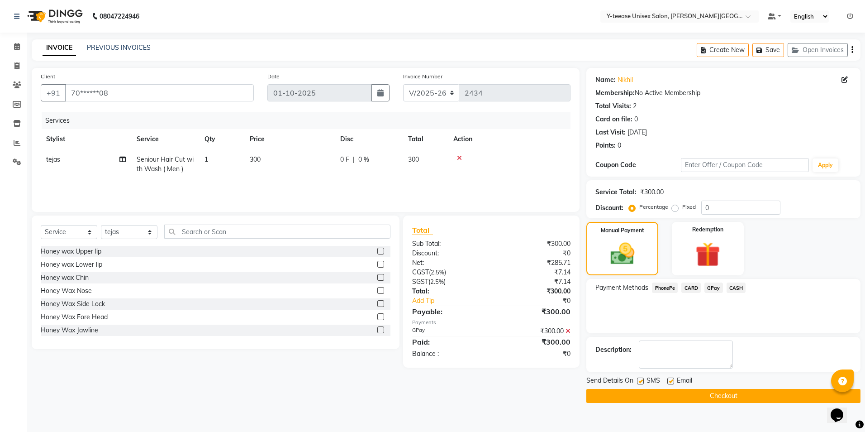
click at [726, 394] on button "Checkout" at bounding box center [723, 396] width 274 height 14
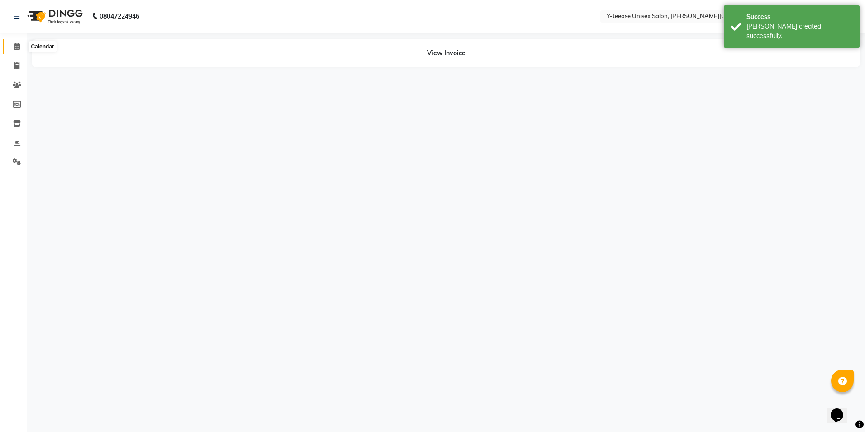
click at [17, 43] on icon at bounding box center [17, 46] width 6 height 7
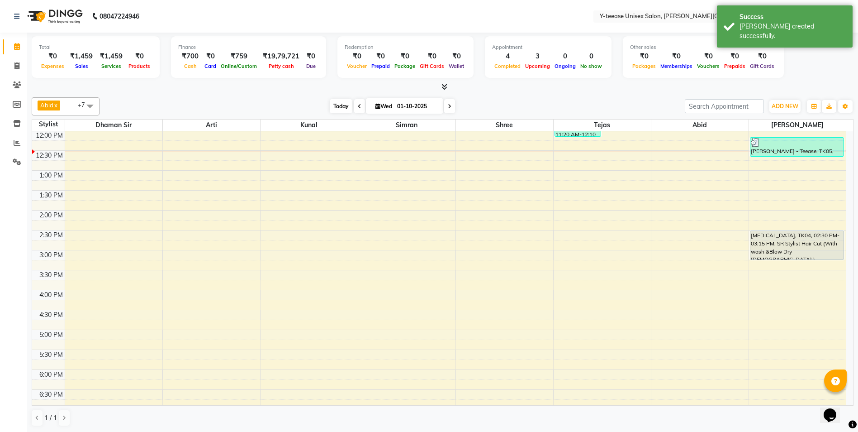
click at [342, 104] on span "Today" at bounding box center [341, 106] width 23 height 14
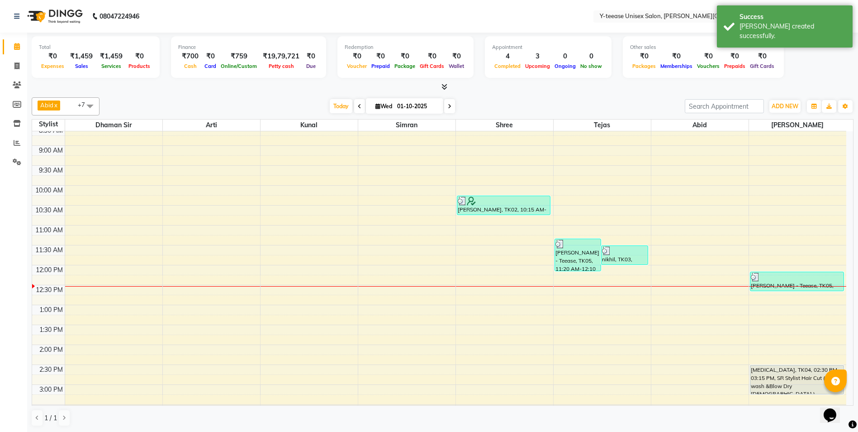
scroll to position [104, 0]
click at [14, 144] on icon at bounding box center [17, 142] width 7 height 7
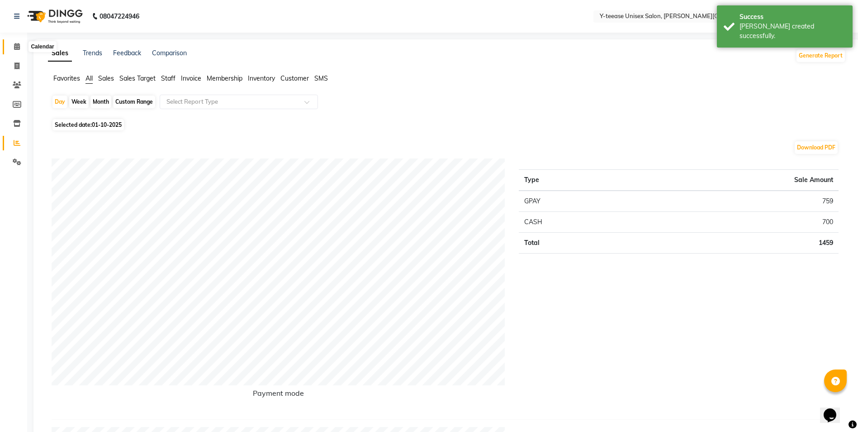
click at [19, 45] on icon at bounding box center [17, 46] width 6 height 7
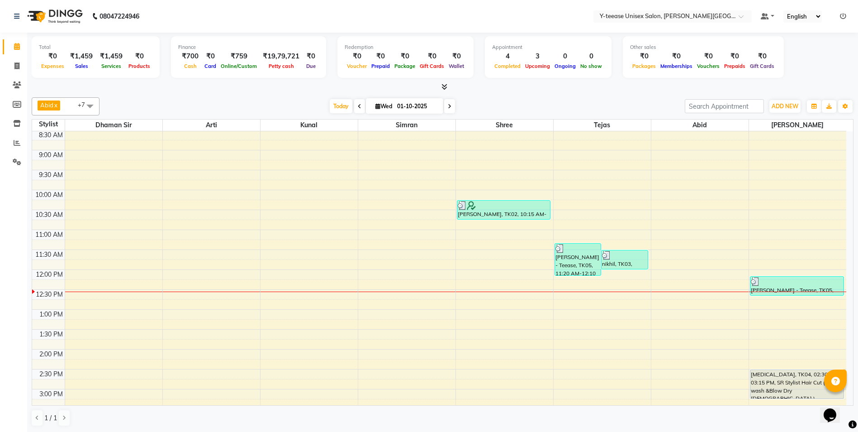
scroll to position [181, 0]
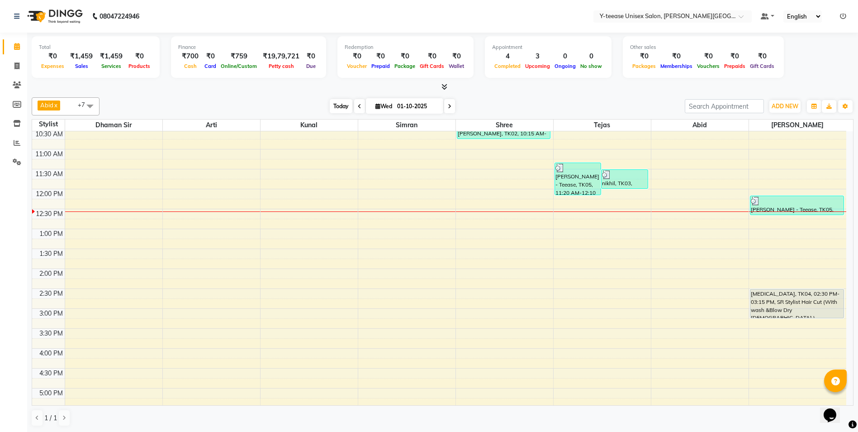
click at [330, 103] on span "Today" at bounding box center [341, 106] width 23 height 14
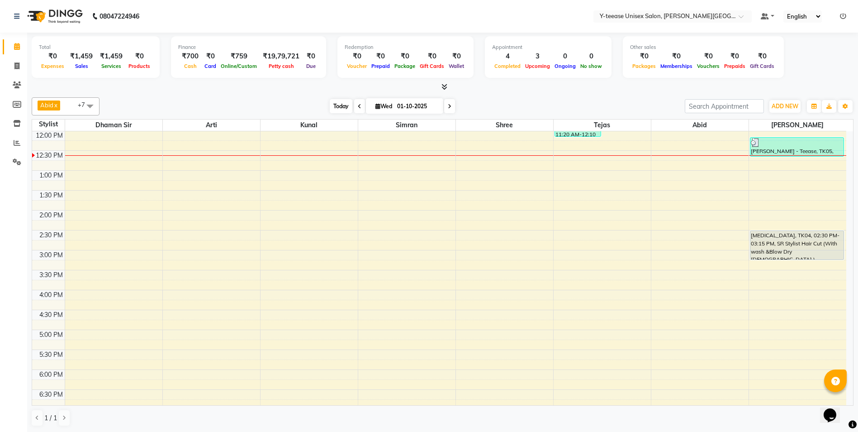
click at [334, 104] on span "Today" at bounding box center [341, 106] width 23 height 14
click at [375, 109] on span "Wed" at bounding box center [383, 106] width 21 height 7
select select "10"
select select "2025"
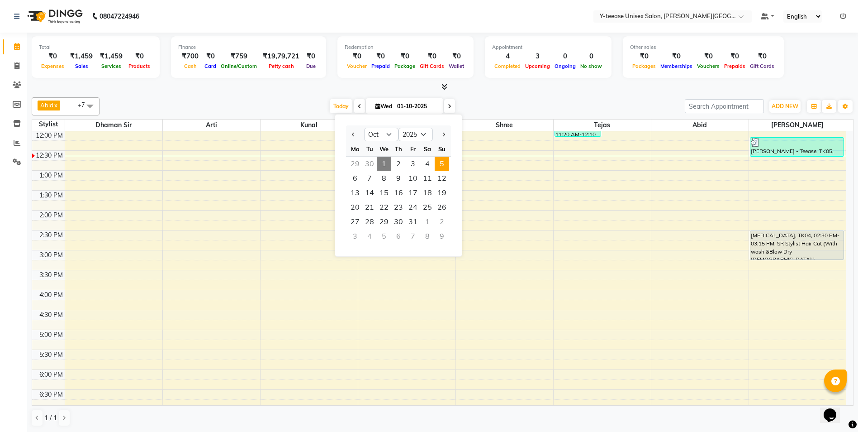
click at [439, 168] on span "5" at bounding box center [442, 164] width 14 height 14
type input "05-10-2025"
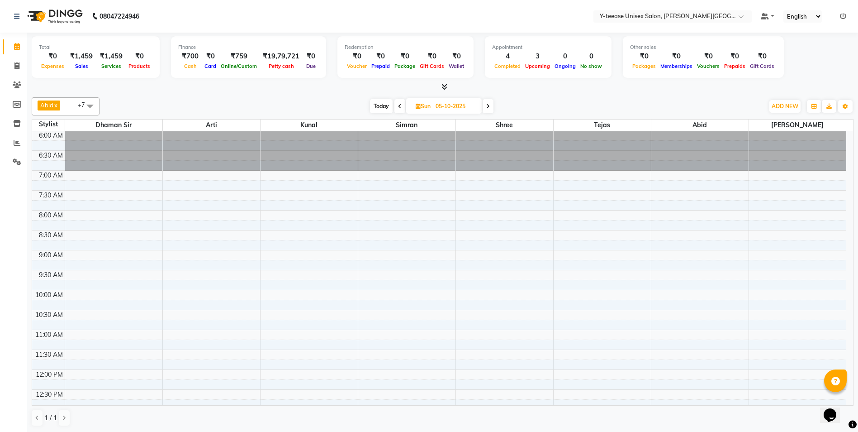
scroll to position [0, 0]
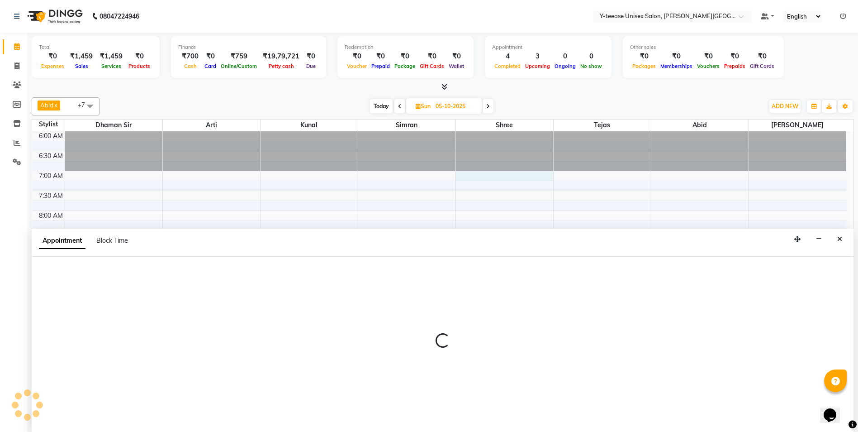
scroll to position [0, 0]
select select "82260"
select select "420"
select select "tentative"
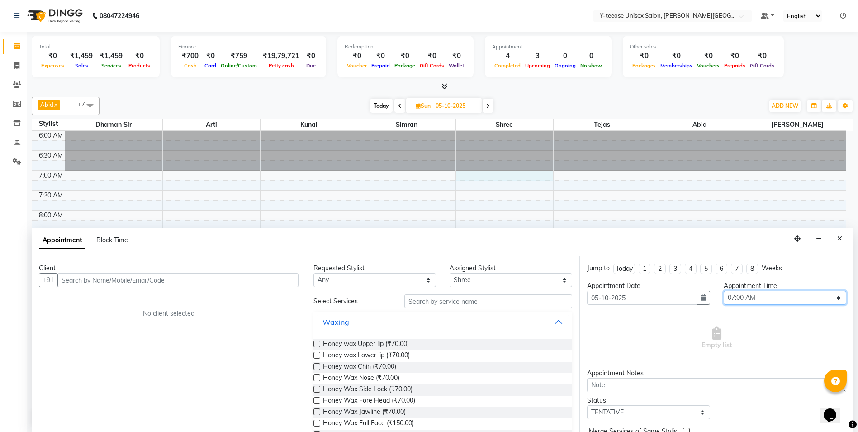
click at [776, 297] on select "Select 07:00 AM 07:15 AM 07:30 AM 07:45 AM 08:00 AM 08:15 AM 08:30 AM 08:45 AM …" at bounding box center [785, 297] width 123 height 14
select select "540"
click at [724, 290] on select "Select 07:00 AM 07:15 AM 07:30 AM 07:45 AM 08:00 AM 08:15 AM 08:30 AM 08:45 AM …" at bounding box center [785, 297] width 123 height 14
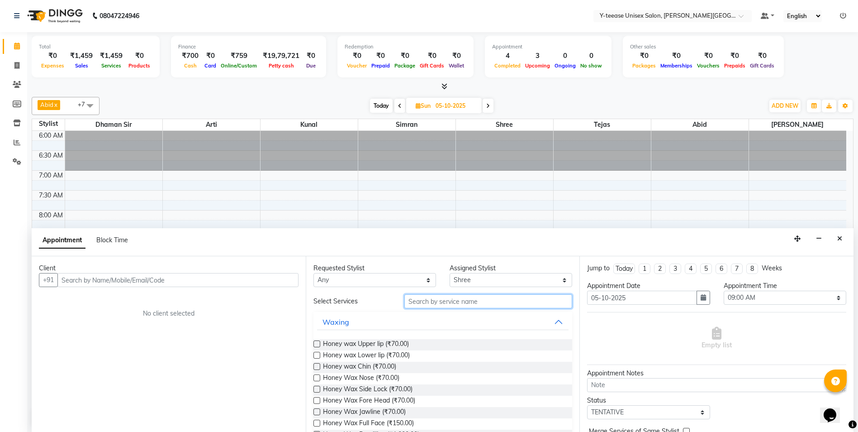
click at [475, 301] on input "text" at bounding box center [488, 301] width 168 height 14
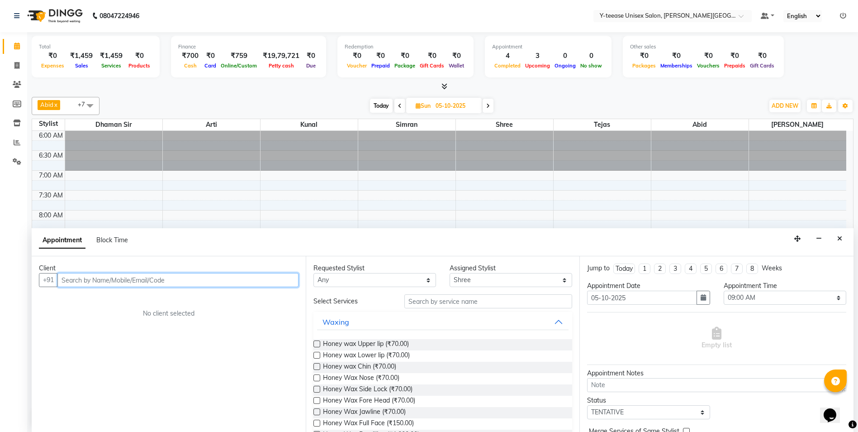
click at [183, 279] on input "text" at bounding box center [177, 280] width 241 height 14
click at [199, 282] on input "text" at bounding box center [177, 280] width 241 height 14
type input "7798860333"
click at [290, 280] on span "Add Client" at bounding box center [280, 279] width 30 height 8
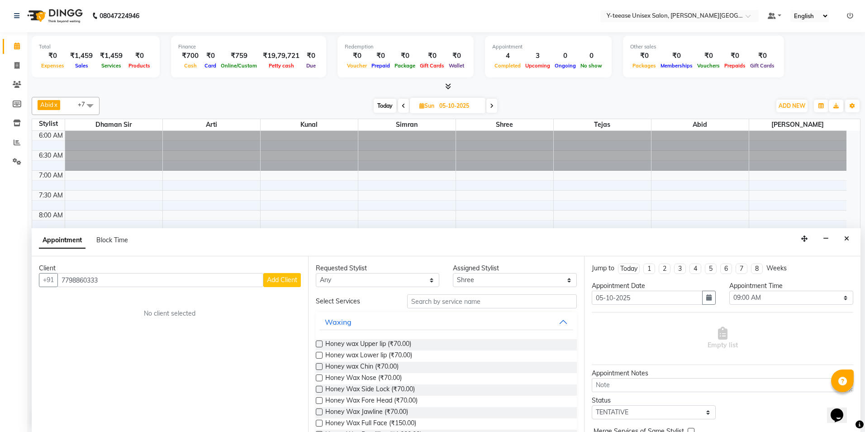
select select "22"
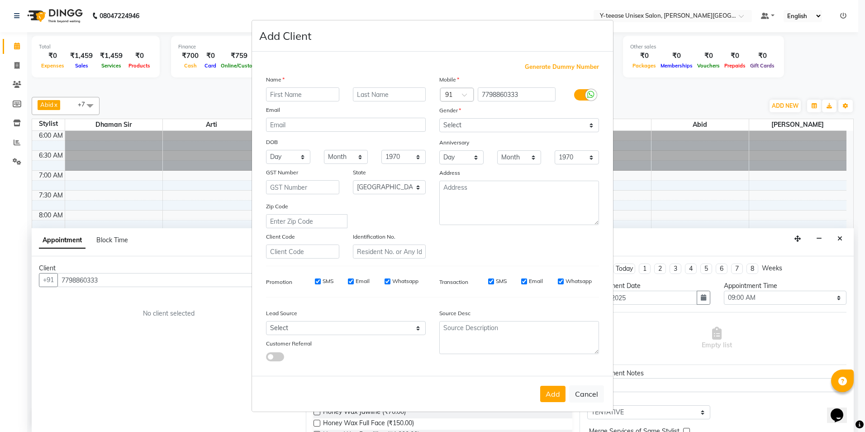
click at [294, 89] on input "text" at bounding box center [302, 94] width 73 height 14
type input "Ekta"
click at [378, 91] on input "text" at bounding box center [389, 94] width 73 height 14
type input "."
click at [459, 123] on select "Select Male Female Other Prefer Not To Say" at bounding box center [519, 125] width 160 height 14
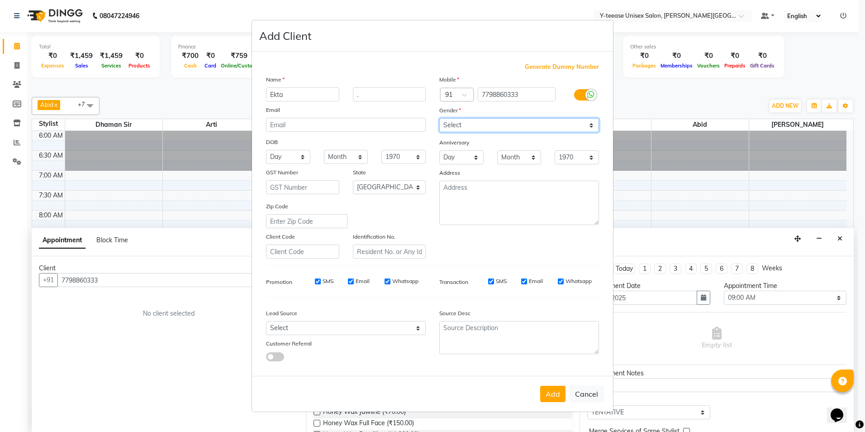
select select "female"
click at [439, 118] on select "Select Male Female Other Prefer Not To Say" at bounding box center [519, 125] width 160 height 14
click at [550, 397] on button "Add" at bounding box center [552, 393] width 25 height 16
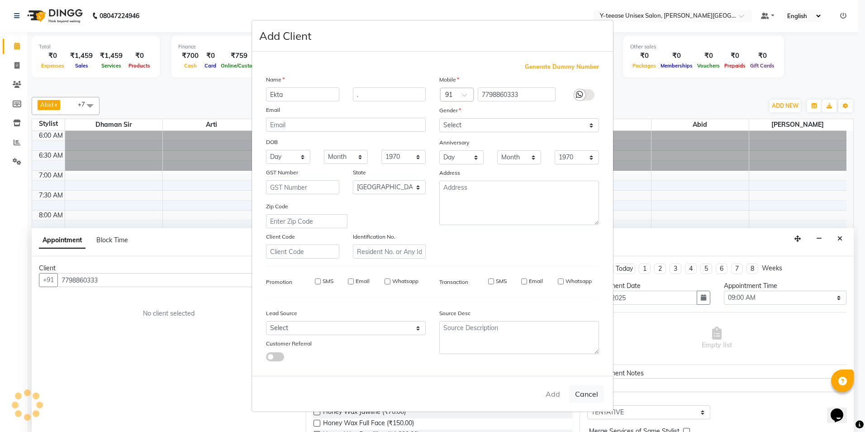
type input "77******33"
select select
select select "null"
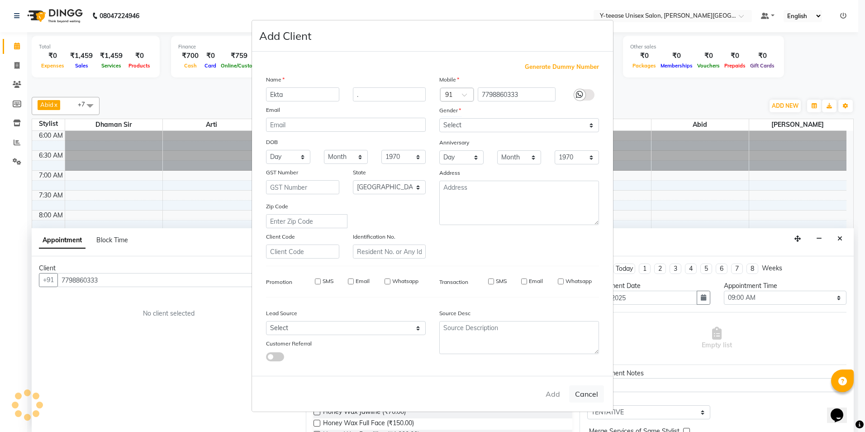
select select
checkbox input "false"
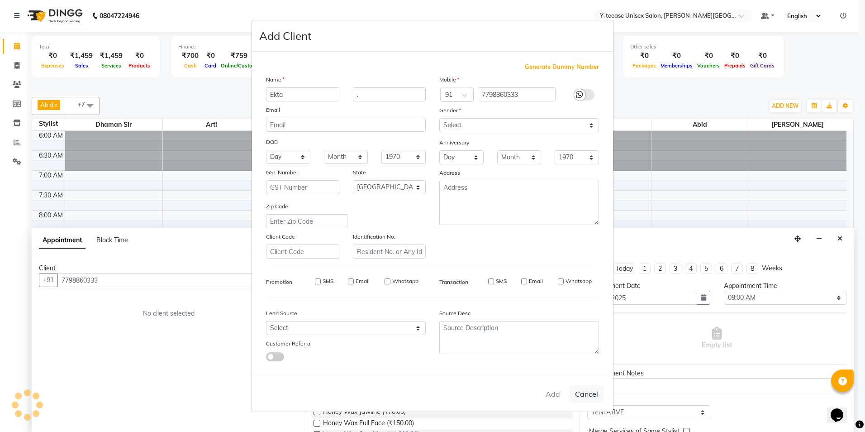
checkbox input "false"
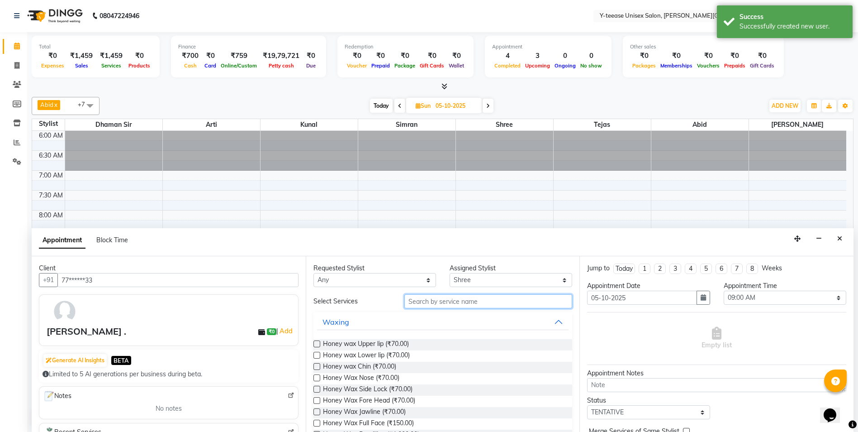
click at [465, 300] on input "text" at bounding box center [488, 301] width 168 height 14
click at [477, 280] on select "Select Abid Arti Dhaman Sir Kunal Rahul jadhav Shree Simran tejas" at bounding box center [511, 280] width 123 height 14
select select "12529"
click at [450, 273] on select "Select Abid Arti Dhaman Sir Kunal Rahul jadhav Shree Simran tejas" at bounding box center [511, 280] width 123 height 14
click at [473, 301] on input "text" at bounding box center [488, 301] width 168 height 14
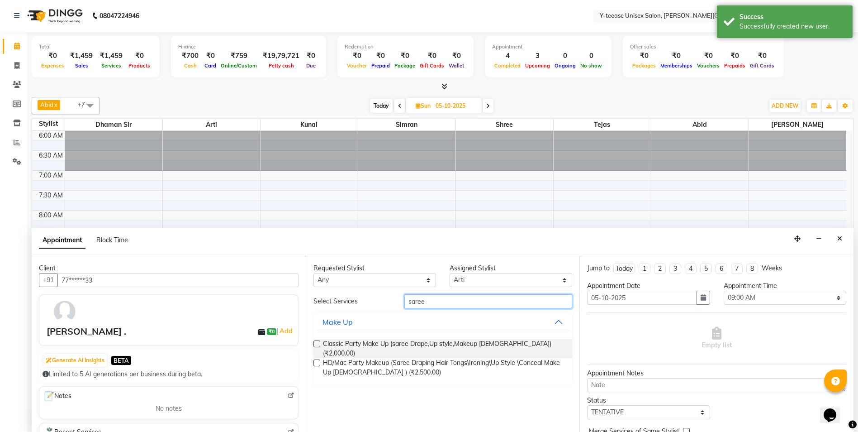
type input "saree"
click at [318, 342] on label at bounding box center [316, 343] width 7 height 7
click at [318, 342] on input "checkbox" at bounding box center [316, 345] width 6 height 6
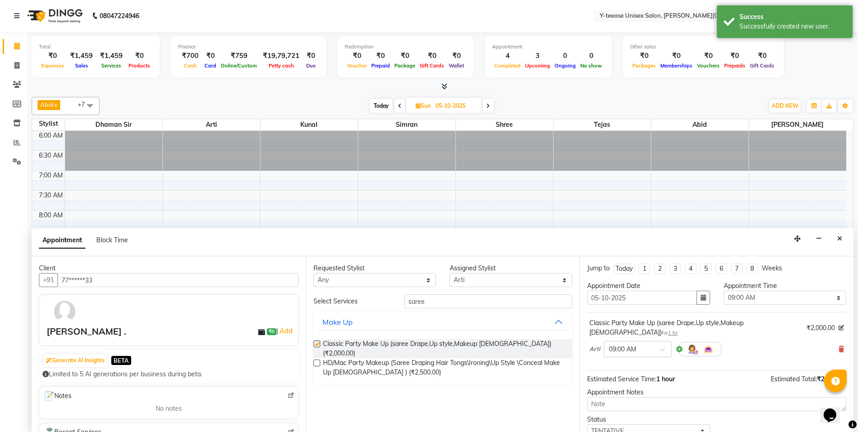
checkbox input "false"
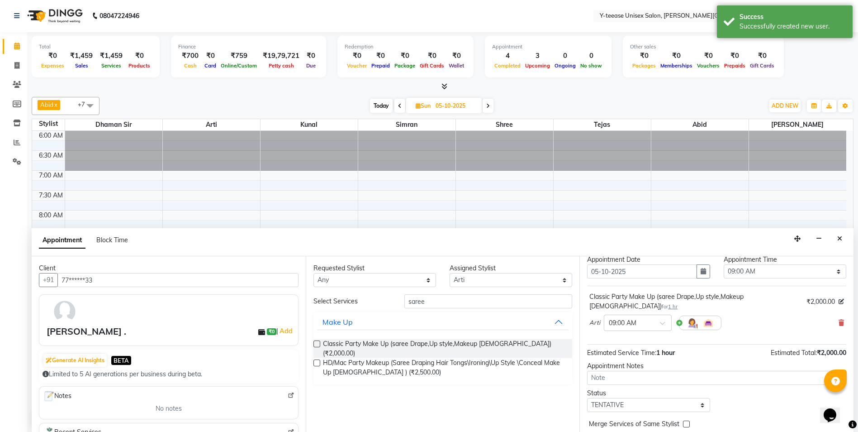
scroll to position [54, 0]
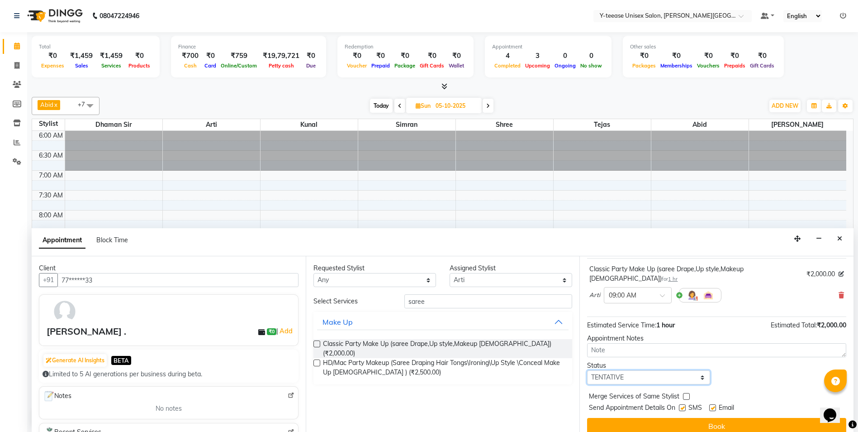
click at [614, 370] on select "Select TENTATIVE CONFIRM UPCOMING" at bounding box center [648, 377] width 123 height 14
select select "confirm booking"
click at [587, 370] on select "Select TENTATIVE CONFIRM UPCOMING" at bounding box center [648, 377] width 123 height 14
click at [650, 418] on button "Book" at bounding box center [716, 426] width 259 height 16
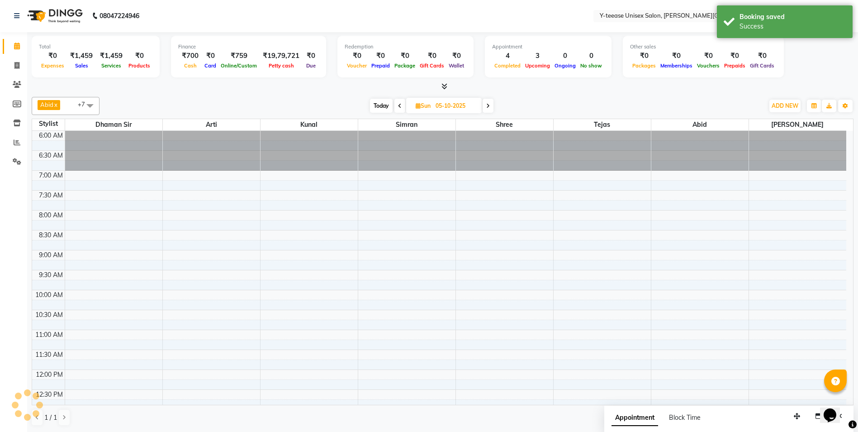
scroll to position [0, 0]
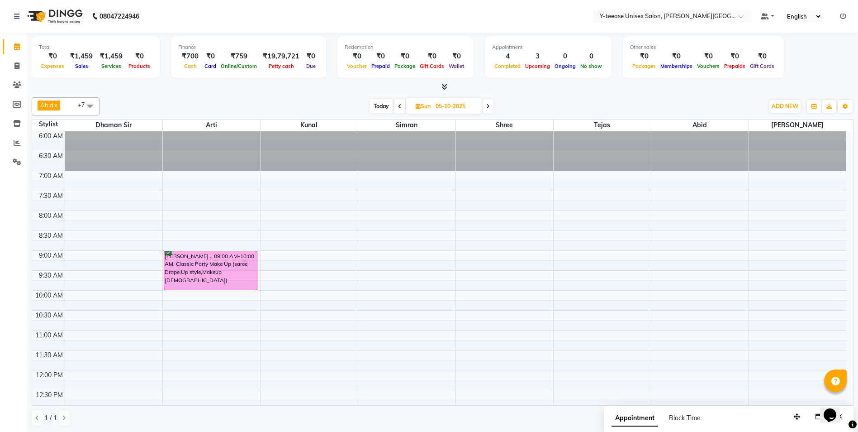
click at [376, 104] on span "Today" at bounding box center [381, 106] width 23 height 14
type input "01-10-2025"
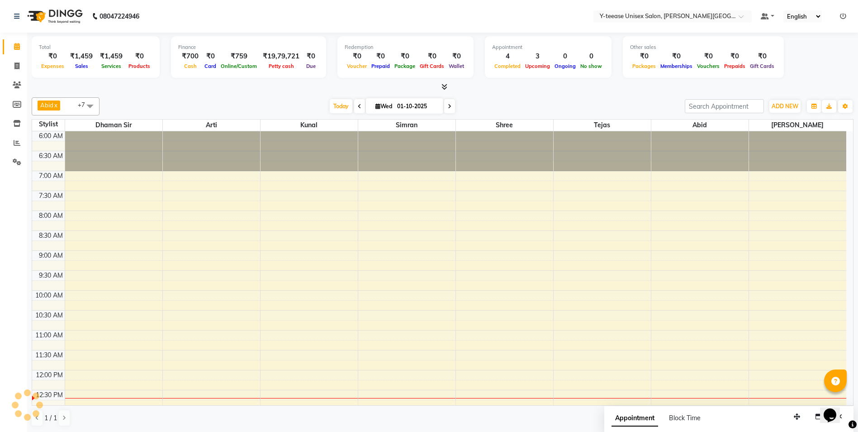
scroll to position [239, 0]
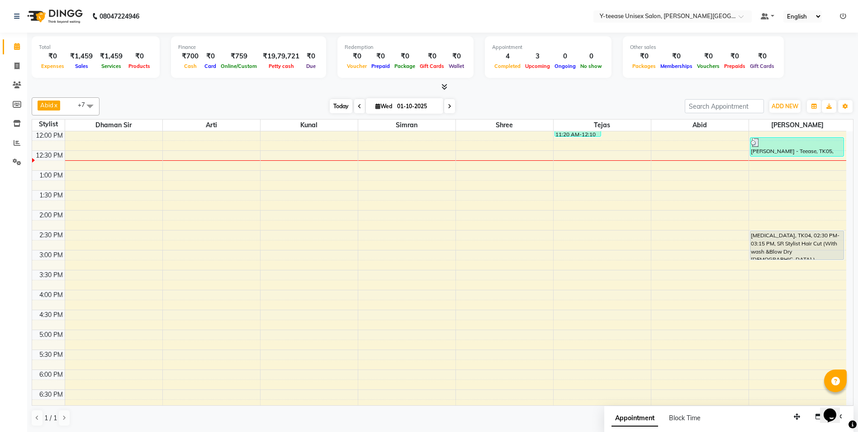
click at [336, 108] on span "Today" at bounding box center [341, 106] width 23 height 14
click at [332, 104] on span "Today" at bounding box center [341, 106] width 23 height 14
click at [341, 109] on span "Today" at bounding box center [341, 106] width 23 height 14
click at [341, 103] on span "Today" at bounding box center [341, 106] width 23 height 14
click at [338, 106] on span "Today" at bounding box center [341, 106] width 23 height 14
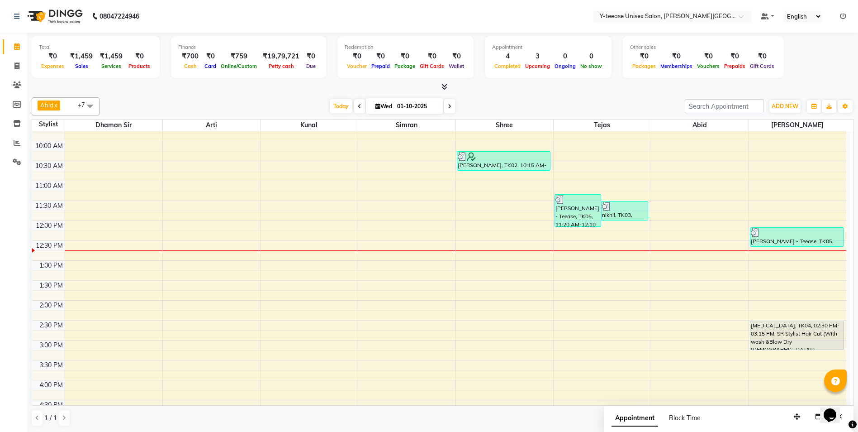
scroll to position [149, 0]
click at [335, 103] on span "Today" at bounding box center [341, 106] width 23 height 14
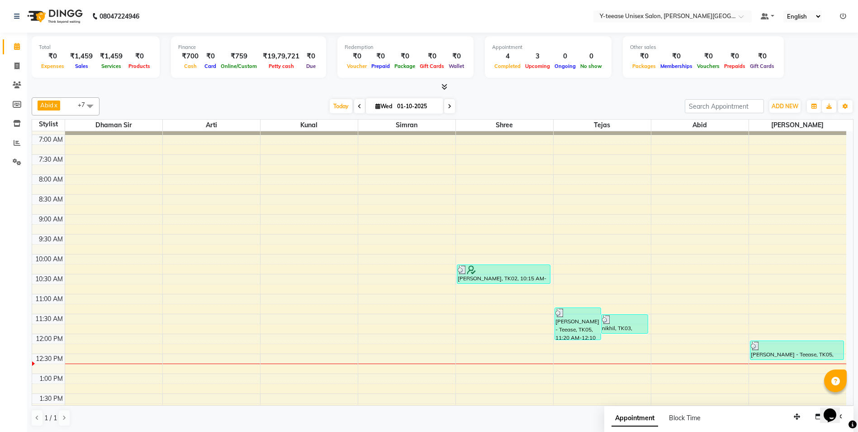
scroll to position [0, 0]
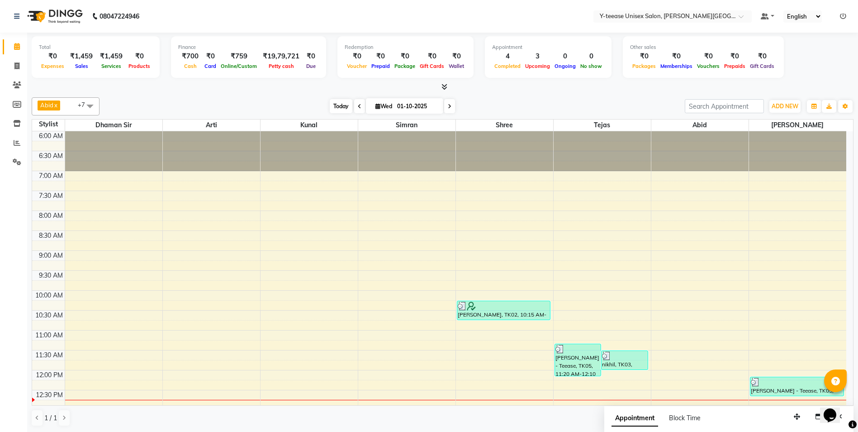
click at [337, 109] on span "Today" at bounding box center [341, 106] width 23 height 14
click at [332, 102] on span "Today" at bounding box center [341, 106] width 23 height 14
click at [332, 104] on span "Today" at bounding box center [341, 106] width 23 height 14
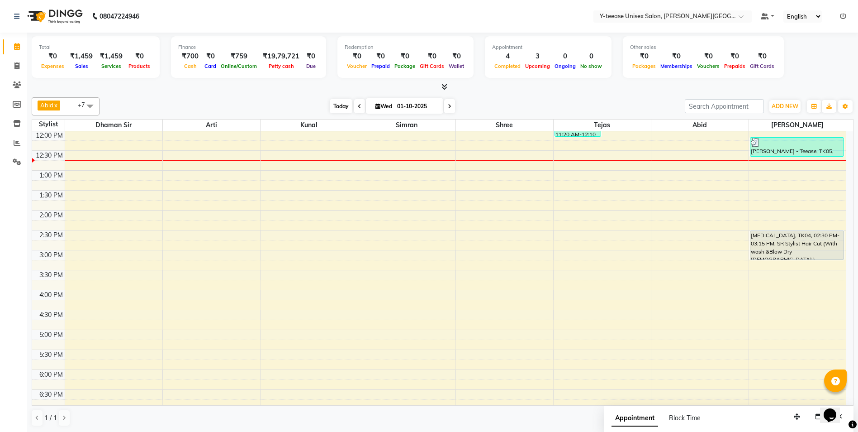
click at [332, 104] on span "Today" at bounding box center [341, 106] width 23 height 14
click at [341, 104] on span "Today" at bounding box center [341, 106] width 23 height 14
click at [343, 106] on span "Today" at bounding box center [341, 106] width 23 height 14
click at [336, 109] on span "Today" at bounding box center [341, 106] width 23 height 14
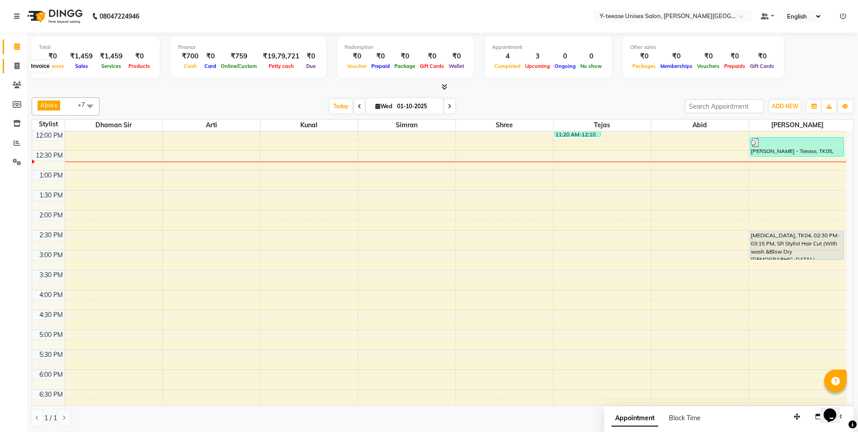
click at [20, 68] on span at bounding box center [17, 66] width 16 height 10
select select "service"
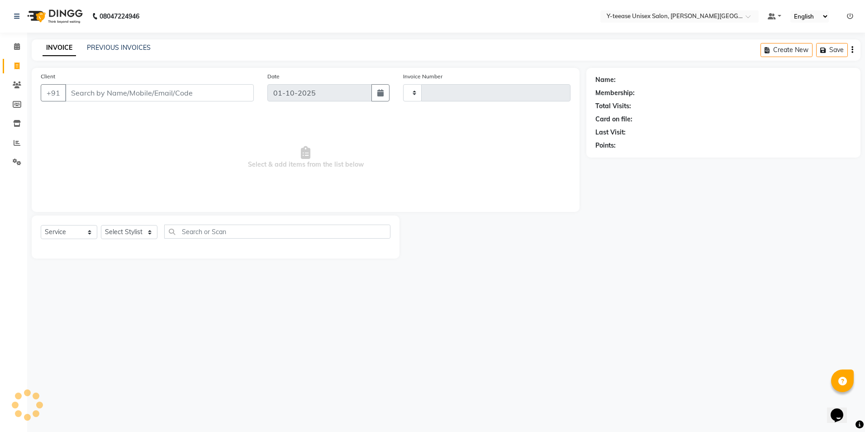
type input "2435"
select select "765"
click at [136, 230] on select "Select Stylist" at bounding box center [129, 232] width 57 height 14
click at [136, 230] on select "Select Stylist Abid Arti Dhaman Sir Kunal Rahul jadhav Shree Simran tejas" at bounding box center [129, 232] width 57 height 14
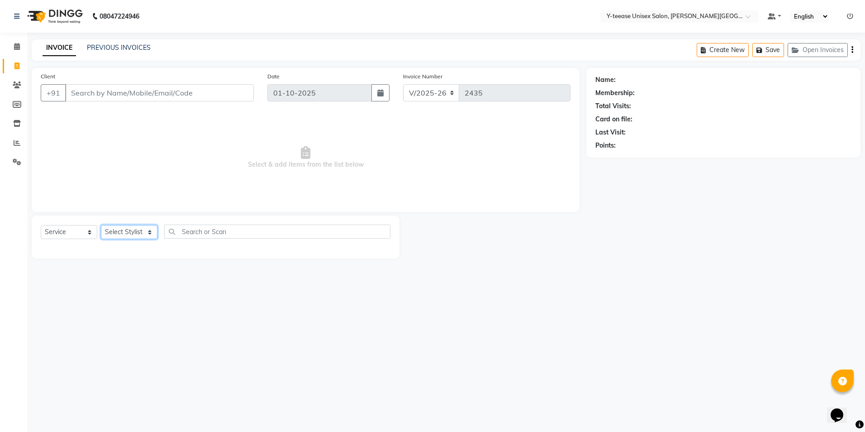
select select "12529"
click at [101, 225] on select "Select Stylist Abid Arti Dhaman Sir Kunal Rahul jadhav Shree Simran tejas" at bounding box center [129, 232] width 57 height 14
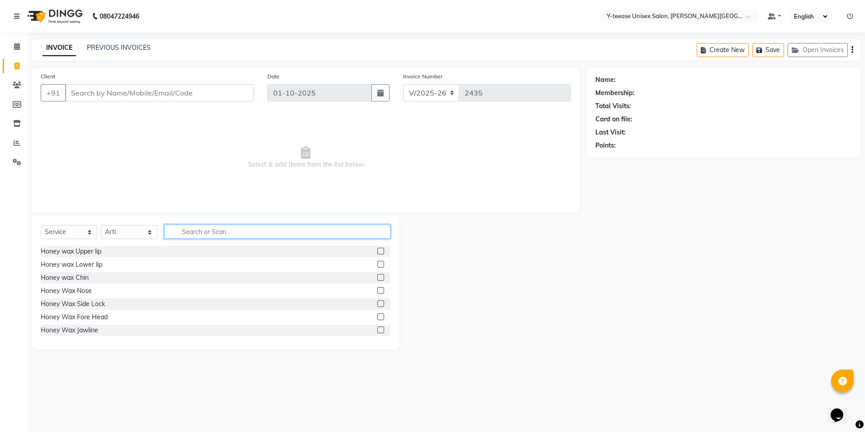
click at [203, 228] on input "text" at bounding box center [277, 231] width 226 height 14
type input ","
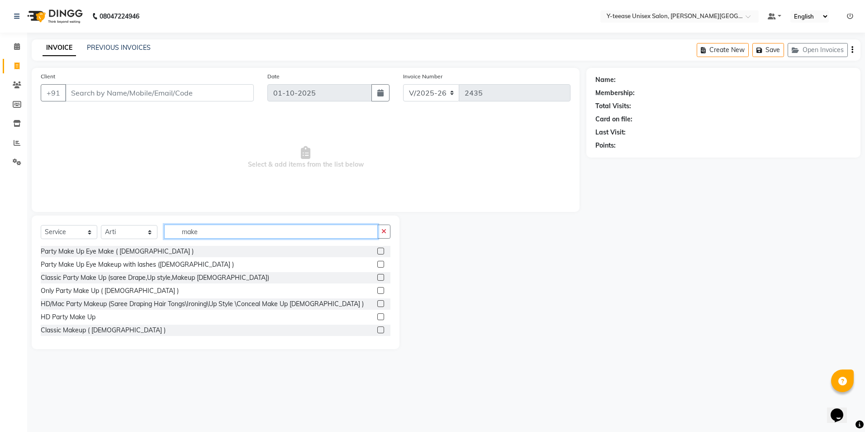
type input "make"
click at [362, 290] on div "Only Party Make Up ( Female )" at bounding box center [216, 290] width 350 height 11
click at [377, 289] on label at bounding box center [380, 290] width 7 height 7
click at [377, 289] on input "checkbox" at bounding box center [380, 291] width 6 height 6
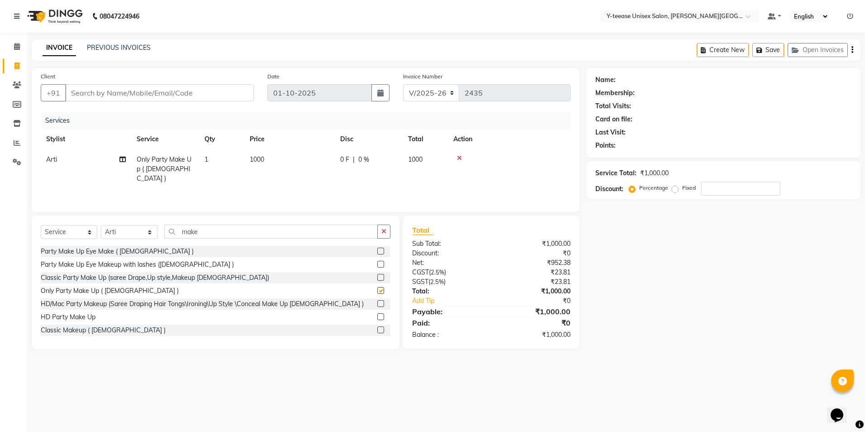
checkbox input "false"
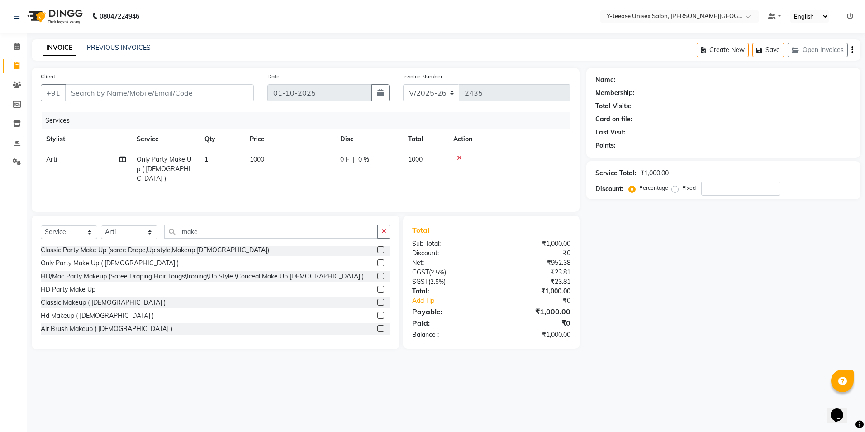
click at [377, 300] on label at bounding box center [380, 302] width 7 height 7
click at [377, 300] on input "checkbox" at bounding box center [380, 302] width 6 height 6
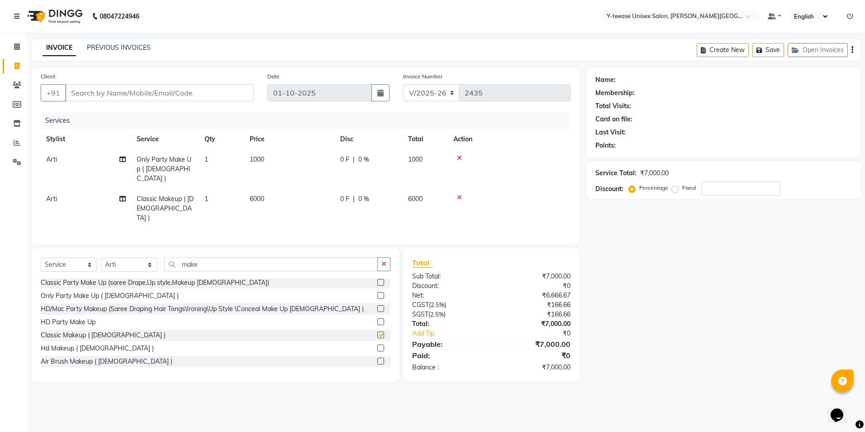
checkbox input "false"
click at [459, 194] on icon at bounding box center [459, 197] width 5 height 6
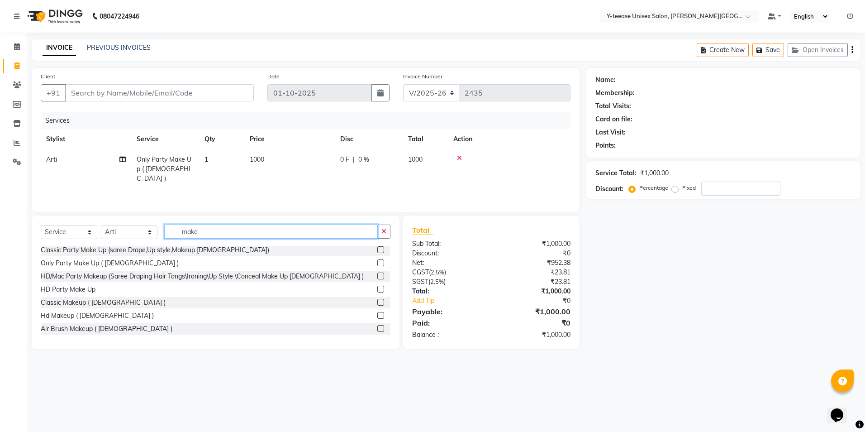
drag, startPoint x: 205, startPoint y: 231, endPoint x: 119, endPoint y: 231, distance: 85.9
click at [119, 231] on div "Select Service Product Membership Package Voucher Prepaid Gift Card Select Styl…" at bounding box center [216, 234] width 350 height 21
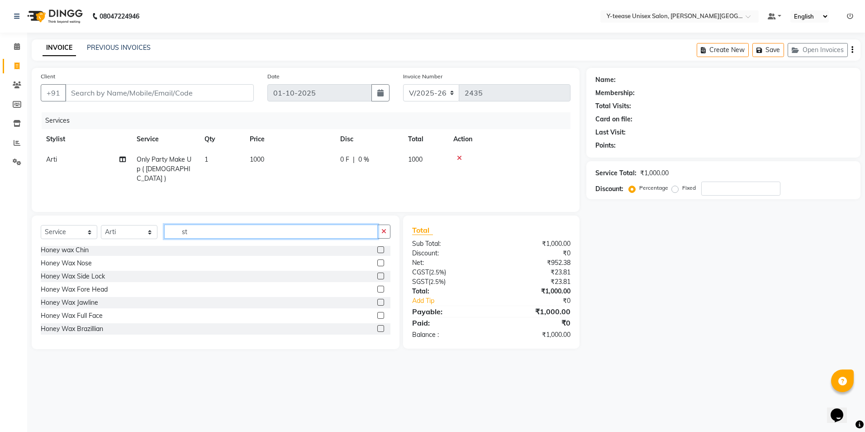
scroll to position [0, 0]
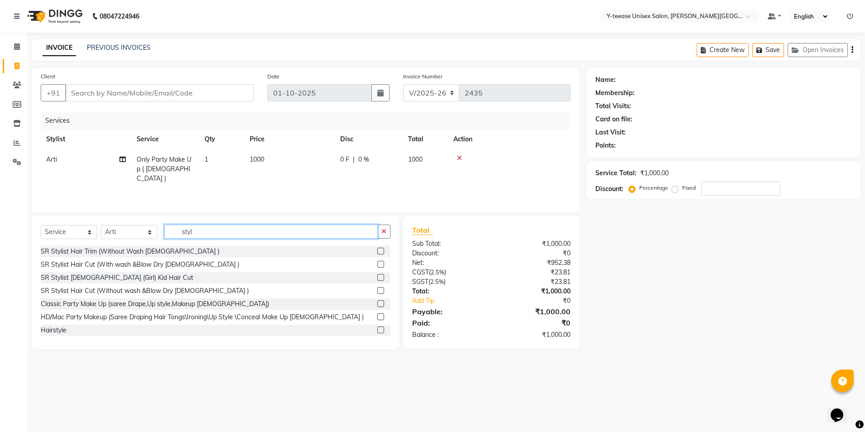
type input "styl"
click at [377, 329] on label at bounding box center [380, 329] width 7 height 7
click at [377, 329] on input "checkbox" at bounding box center [380, 330] width 6 height 6
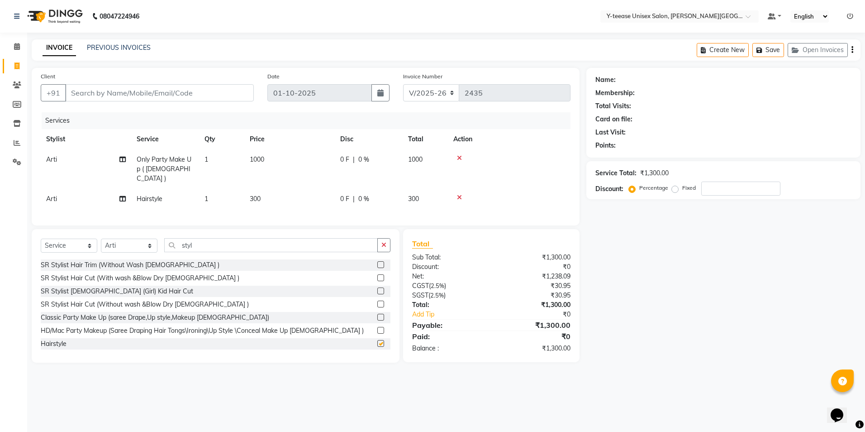
checkbox input "false"
click at [459, 157] on icon at bounding box center [459, 158] width 5 height 6
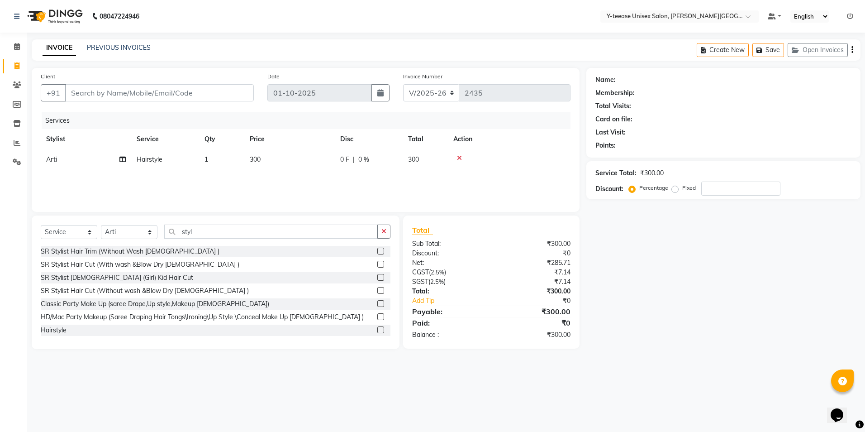
click at [459, 157] on icon at bounding box center [459, 158] width 5 height 6
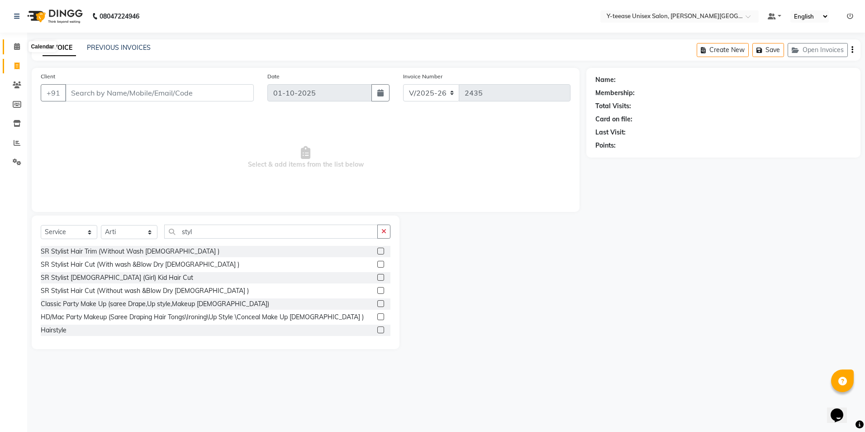
click at [15, 47] on icon at bounding box center [17, 46] width 6 height 7
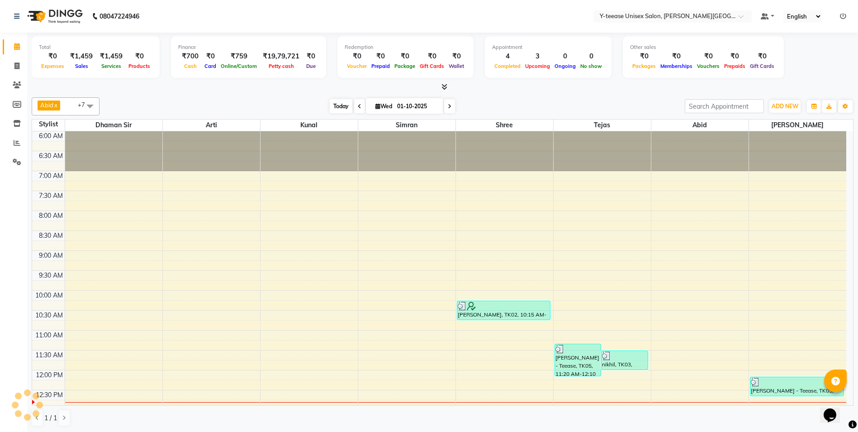
click at [345, 106] on span "Today" at bounding box center [341, 106] width 23 height 14
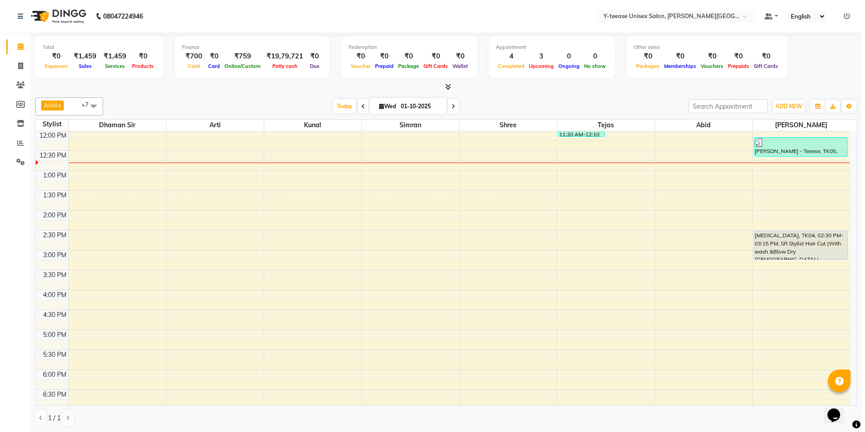
scroll to position [194, 0]
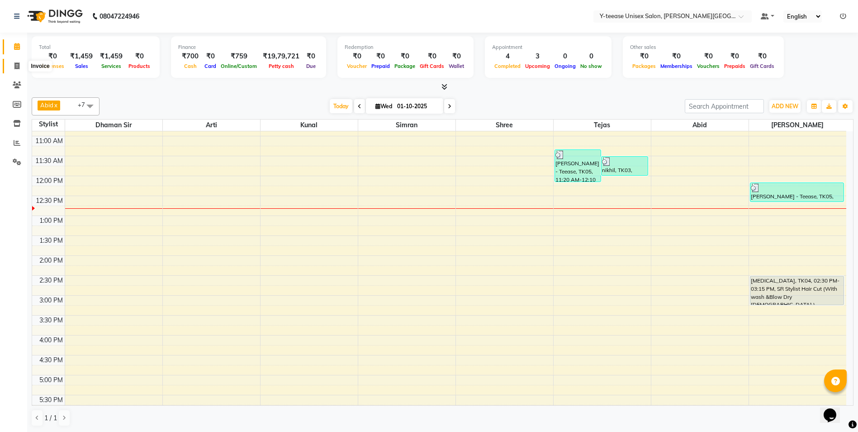
click at [18, 71] on span at bounding box center [17, 66] width 16 height 10
select select "service"
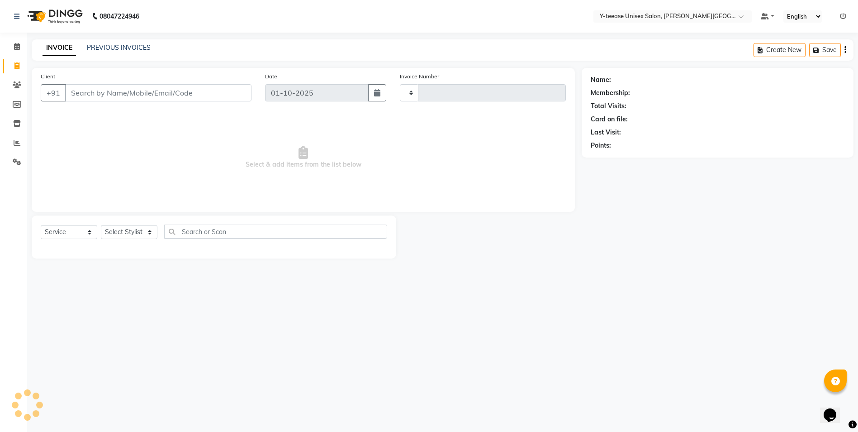
type input "2435"
select select "765"
click at [140, 232] on select "Select Stylist Abid Arti Dhaman Sir Kunal Rahul jadhav Shree Simran tejas" at bounding box center [129, 232] width 57 height 14
select select "12529"
click at [101, 225] on select "Select Stylist Abid Arti Dhaman Sir Kunal Rahul jadhav Shree Simran tejas" at bounding box center [129, 232] width 57 height 14
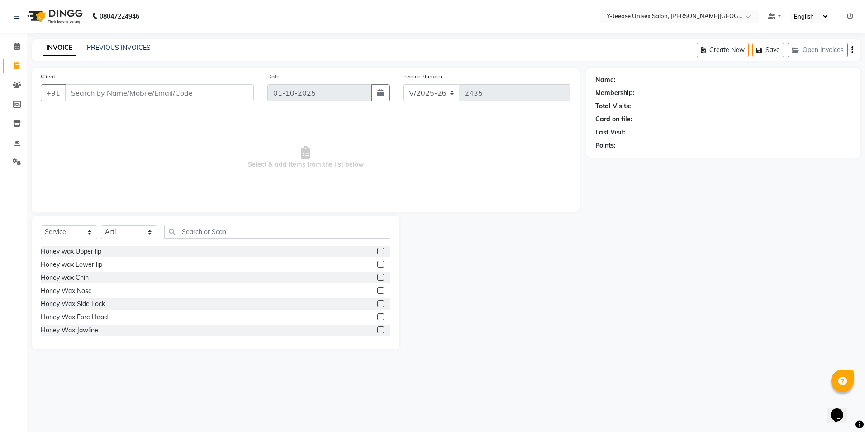
click at [204, 223] on div "Select Service Product Membership Package Voucher Prepaid Gift Card Select Styl…" at bounding box center [216, 281] width 368 height 133
click at [202, 230] on input "text" at bounding box center [277, 231] width 226 height 14
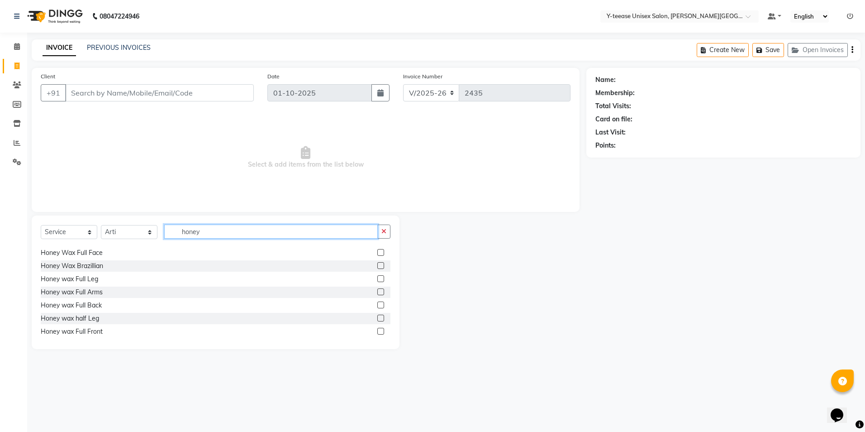
type input "honey"
click at [377, 291] on label at bounding box center [380, 291] width 7 height 7
click at [377, 291] on input "checkbox" at bounding box center [380, 292] width 6 height 6
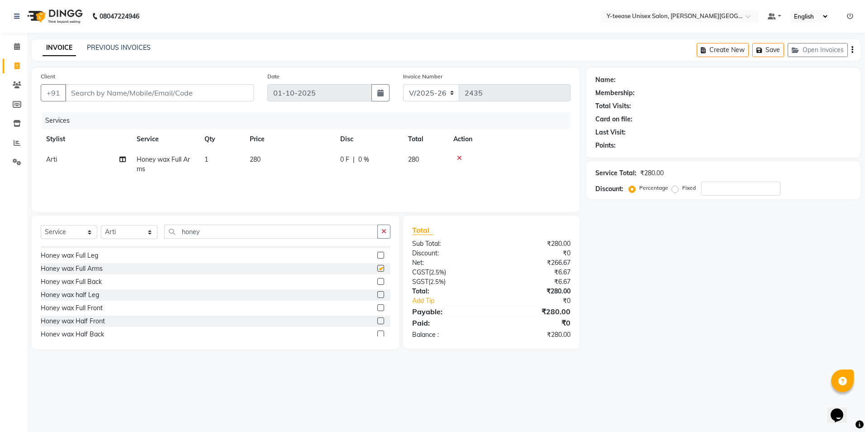
checkbox input "false"
click at [377, 272] on label at bounding box center [380, 272] width 7 height 7
click at [377, 272] on input "checkbox" at bounding box center [380, 273] width 6 height 6
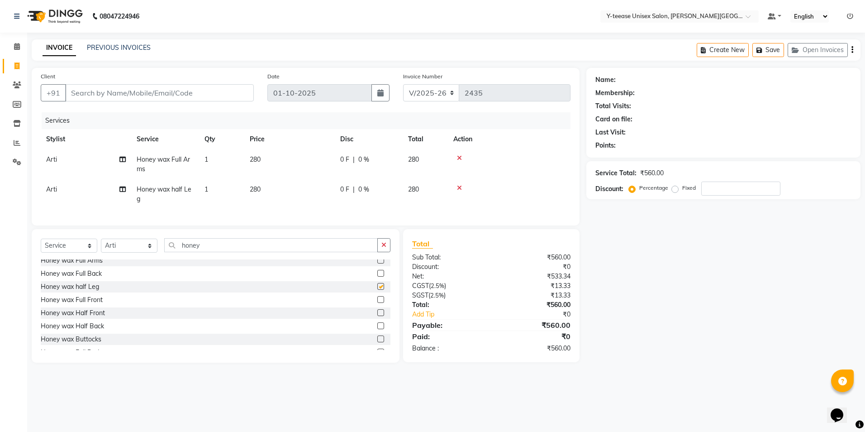
checkbox input "false"
drag, startPoint x: 222, startPoint y: 253, endPoint x: 121, endPoint y: 249, distance: 101.0
click at [121, 249] on div "Select Service Product Membership Package Voucher Prepaid Gift Card Select Styl…" at bounding box center [216, 248] width 350 height 21
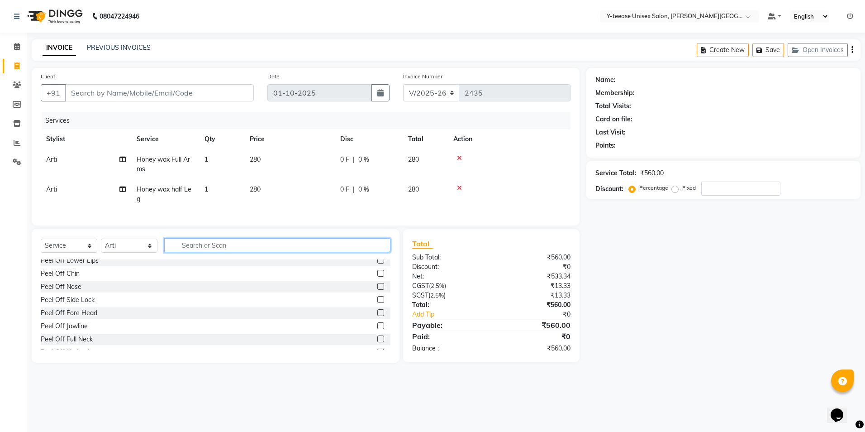
scroll to position [293, 0]
click at [274, 252] on input "text" at bounding box center [277, 245] width 226 height 14
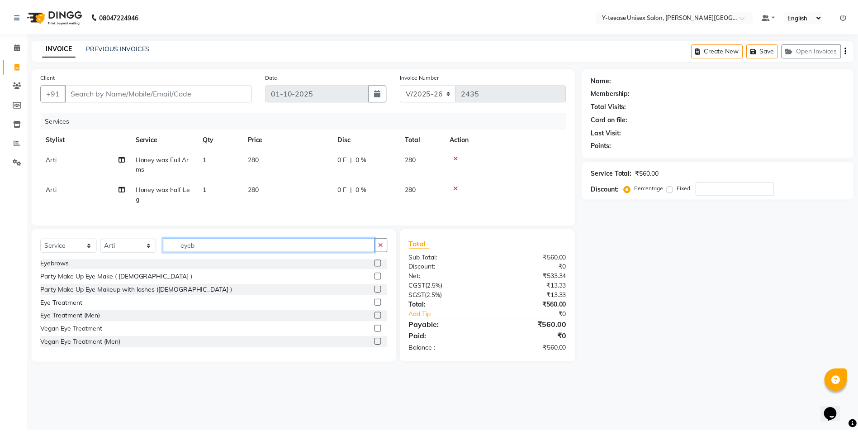
scroll to position [0, 0]
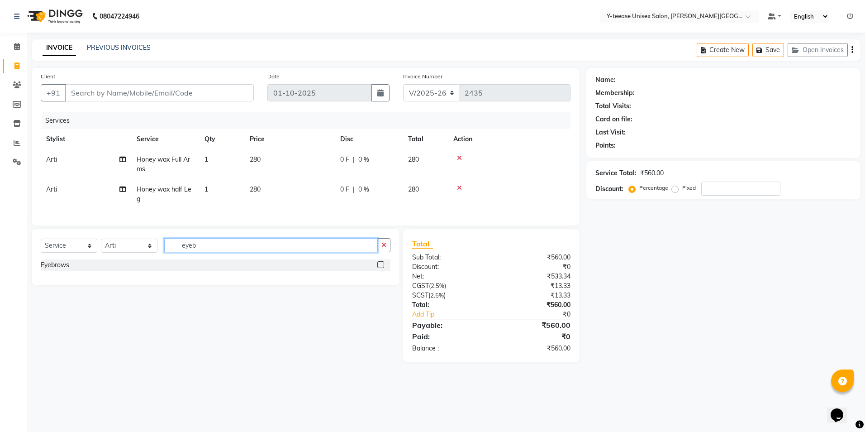
type input "eyeb"
click at [380, 268] on label at bounding box center [380, 264] width 7 height 7
click at [380, 268] on input "checkbox" at bounding box center [380, 265] width 6 height 6
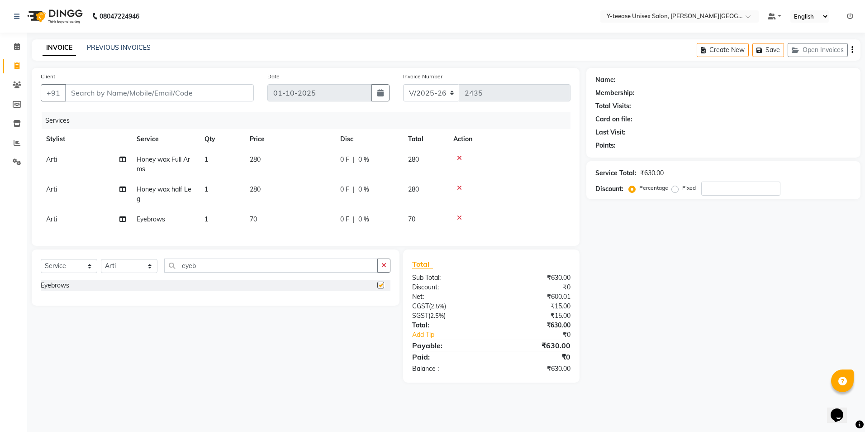
checkbox input "false"
drag, startPoint x: 203, startPoint y: 280, endPoint x: 163, endPoint y: 282, distance: 39.4
click at [164, 280] on div "Select Service Product Membership Package Voucher Prepaid Gift Card Select Styl…" at bounding box center [216, 268] width 350 height 21
drag, startPoint x: 208, startPoint y: 278, endPoint x: 156, endPoint y: 278, distance: 52.0
click at [156, 278] on div "Select Service Product Membership Package Voucher Prepaid Gift Card Select Styl…" at bounding box center [216, 268] width 350 height 21
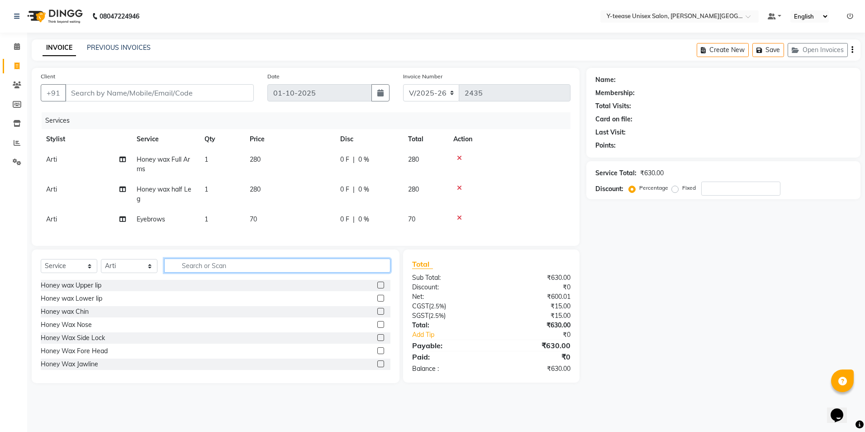
click at [179, 272] on input "text" at bounding box center [277, 265] width 226 height 14
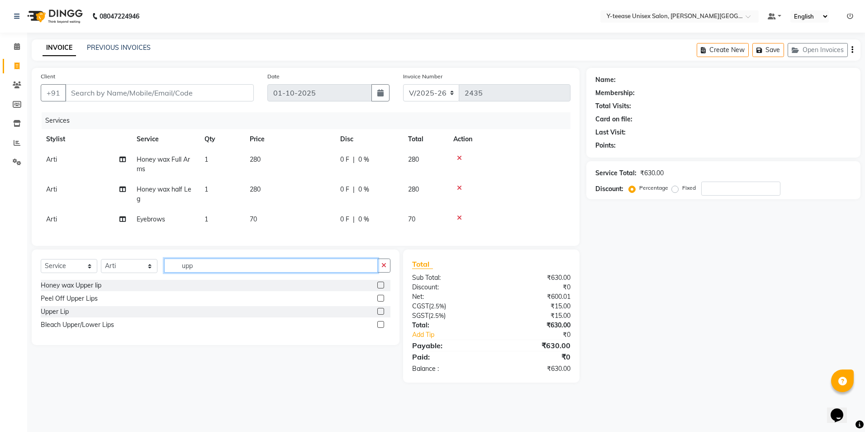
type input "upp"
click at [382, 314] on label at bounding box center [380, 311] width 7 height 7
click at [382, 314] on input "checkbox" at bounding box center [380, 312] width 6 height 6
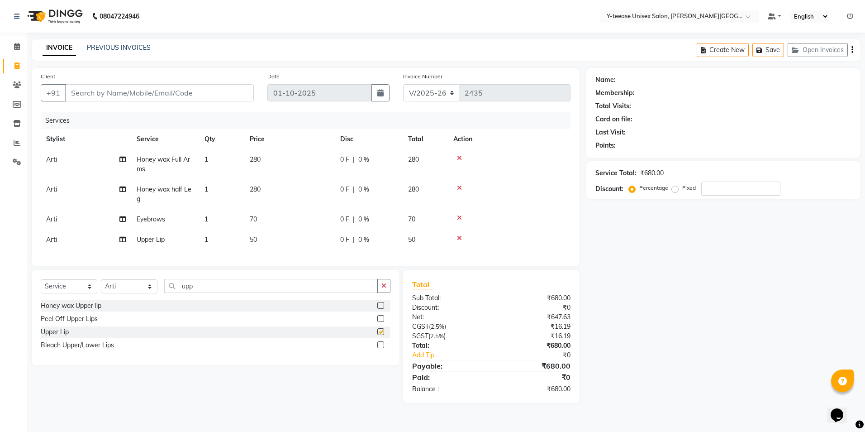
checkbox input "false"
click at [461, 155] on icon at bounding box center [459, 158] width 5 height 6
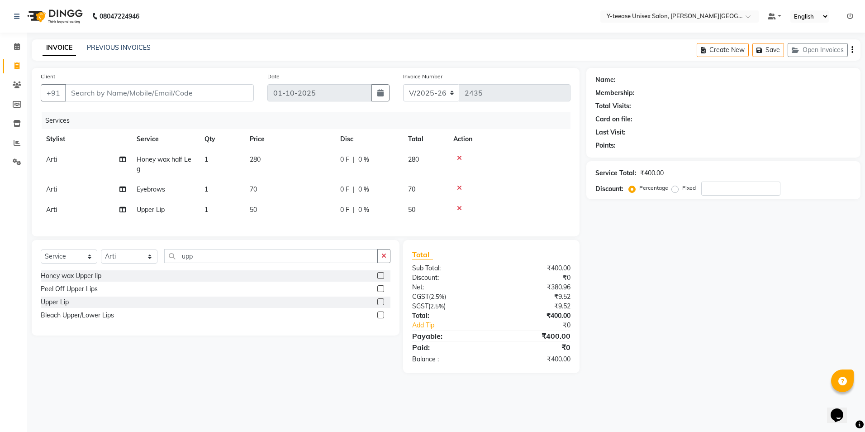
click at [459, 156] on icon at bounding box center [459, 158] width 5 height 6
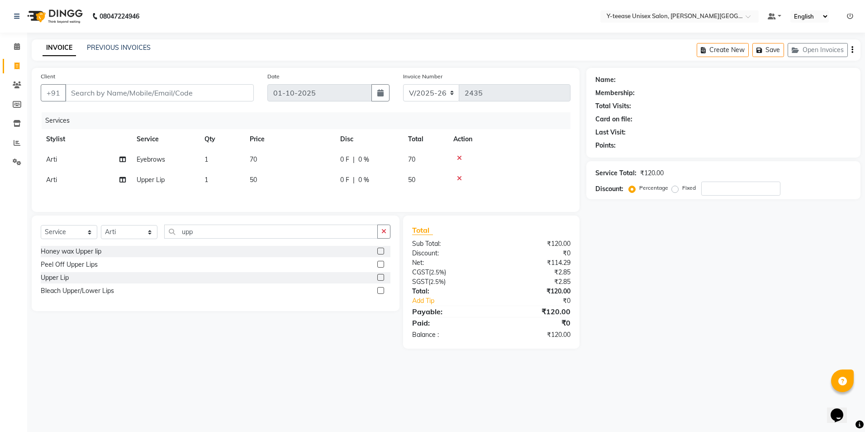
click at [459, 156] on icon at bounding box center [459, 158] width 5 height 6
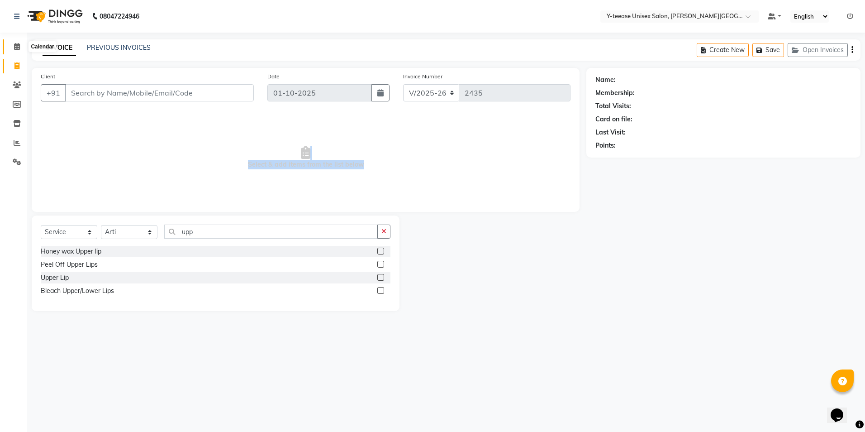
click at [18, 47] on icon at bounding box center [17, 46] width 6 height 7
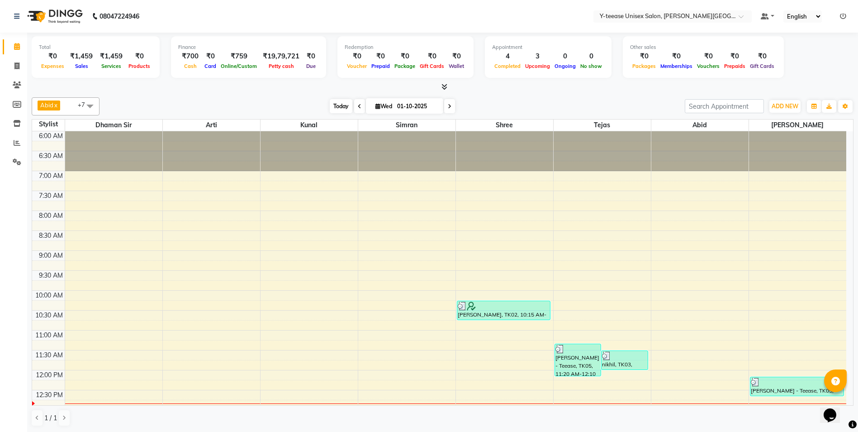
click at [336, 107] on span "Today" at bounding box center [341, 106] width 23 height 14
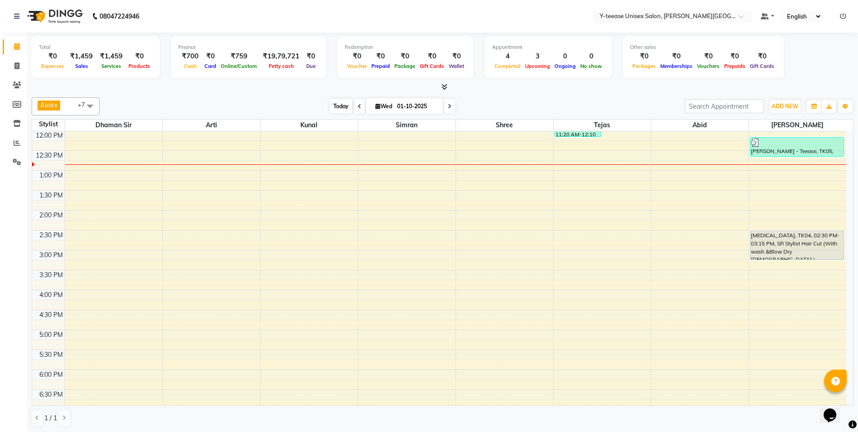
click at [337, 107] on span "Today" at bounding box center [341, 106] width 23 height 14
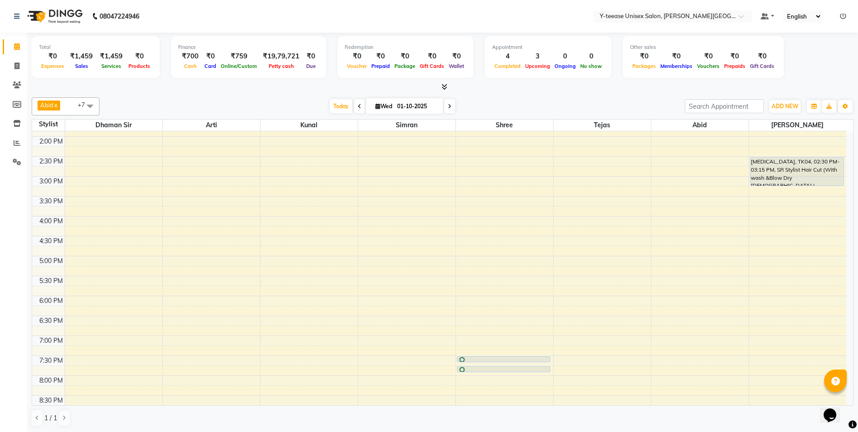
scroll to position [403, 0]
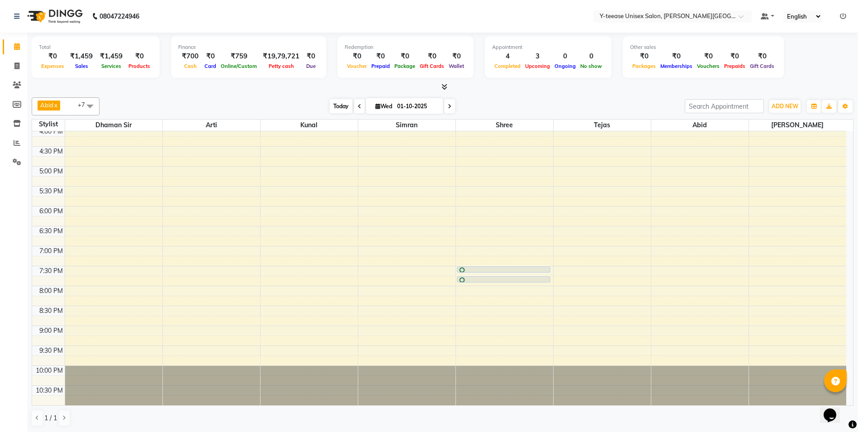
click at [344, 106] on span "Today" at bounding box center [341, 106] width 23 height 14
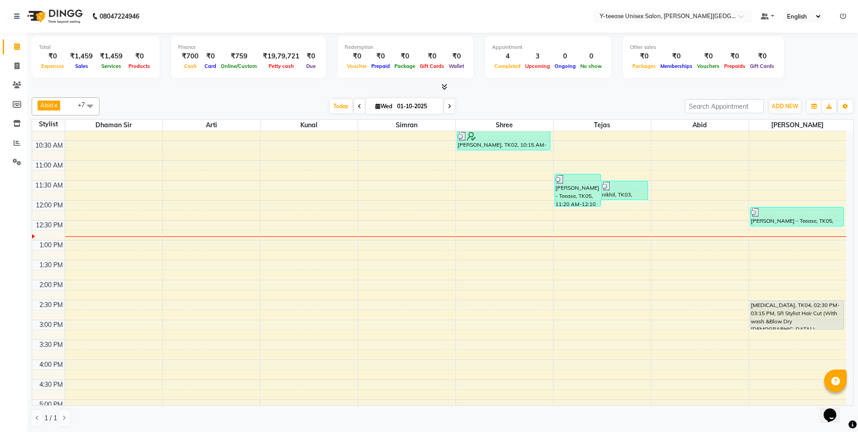
scroll to position [149, 0]
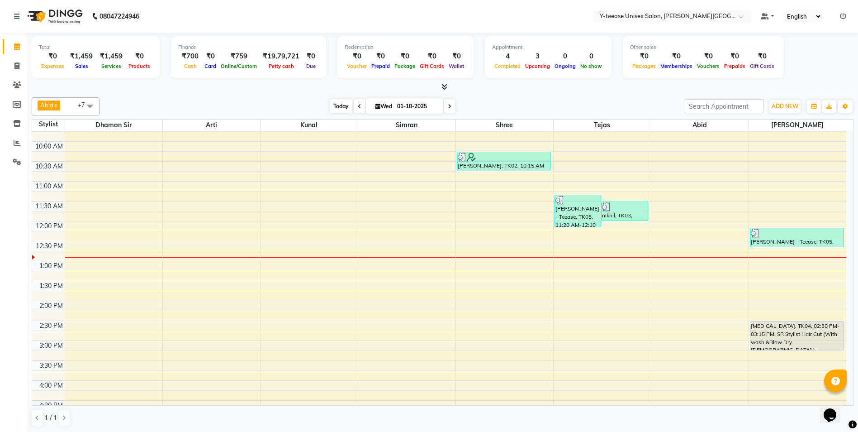
click at [338, 105] on span "Today" at bounding box center [341, 106] width 23 height 14
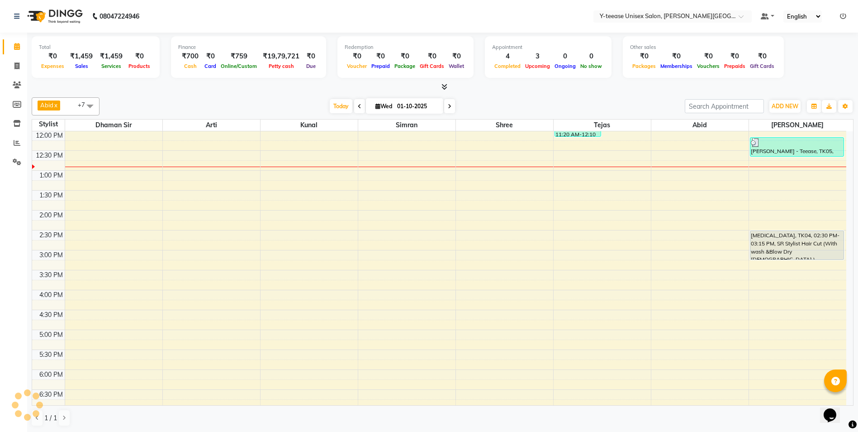
scroll to position [285, 0]
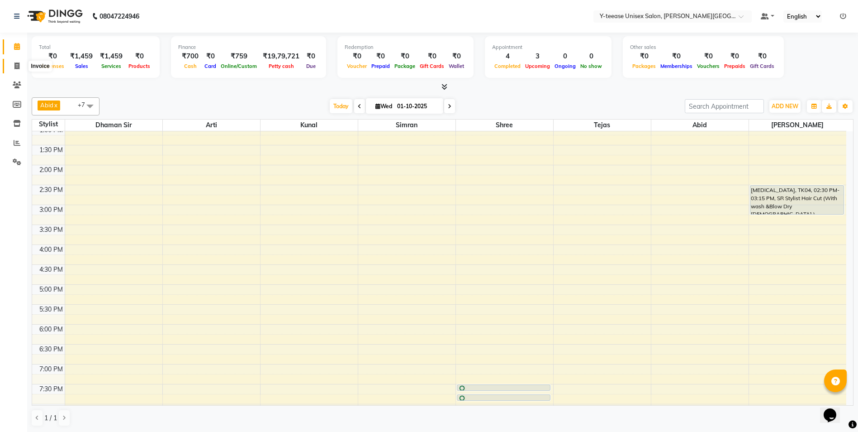
click at [16, 61] on span at bounding box center [17, 66] width 16 height 10
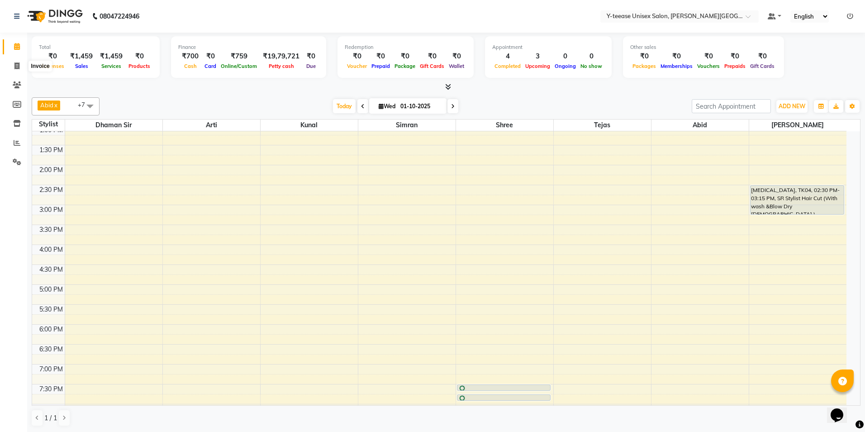
select select "service"
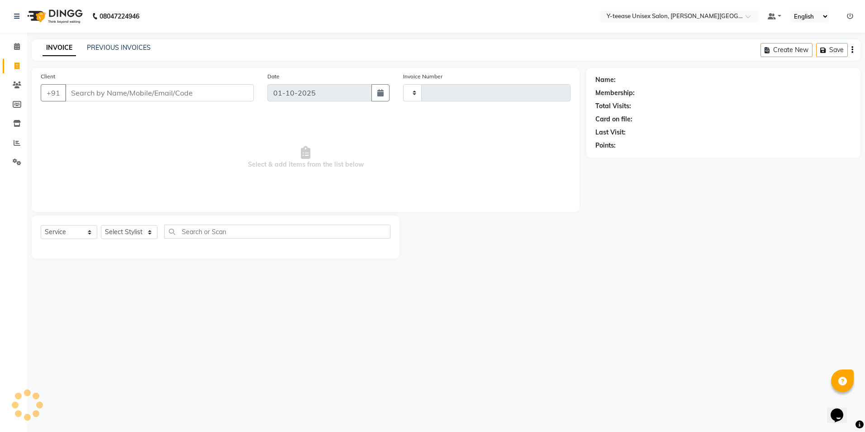
type input "2435"
select select "765"
click at [149, 233] on select "Select Stylist" at bounding box center [129, 232] width 57 height 14
click at [139, 231] on select "Select Stylist" at bounding box center [129, 232] width 57 height 14
click at [139, 231] on select "Select Stylist [PERSON_NAME] Dhaman [PERSON_NAME] Shree [PERSON_NAME] [PERSON_N…" at bounding box center [129, 232] width 57 height 14
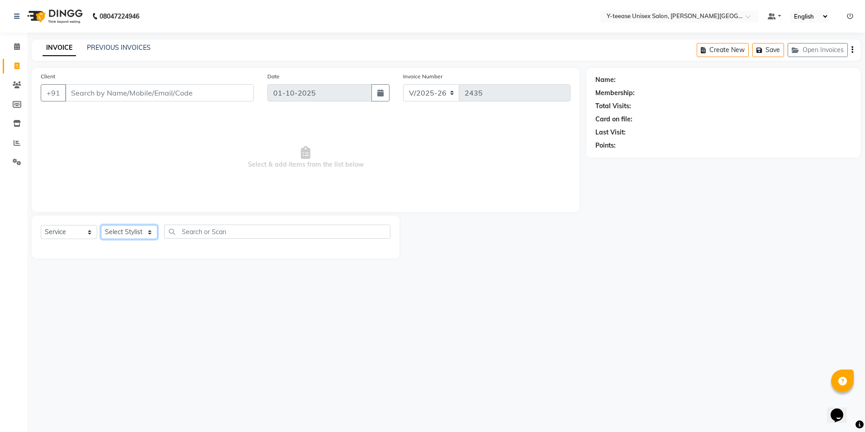
select select "90773"
click at [101, 225] on select "Select Stylist [PERSON_NAME] Dhaman [PERSON_NAME] Shree [PERSON_NAME] [PERSON_N…" at bounding box center [129, 232] width 57 height 14
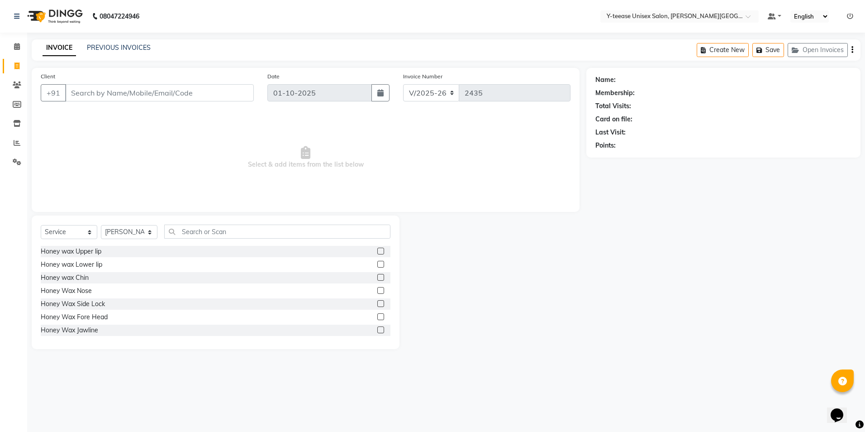
click at [199, 220] on div "Select Service Product Membership Package Voucher Prepaid Gift Card Select Styl…" at bounding box center [216, 281] width 368 height 133
click at [192, 233] on input "text" at bounding box center [277, 231] width 226 height 14
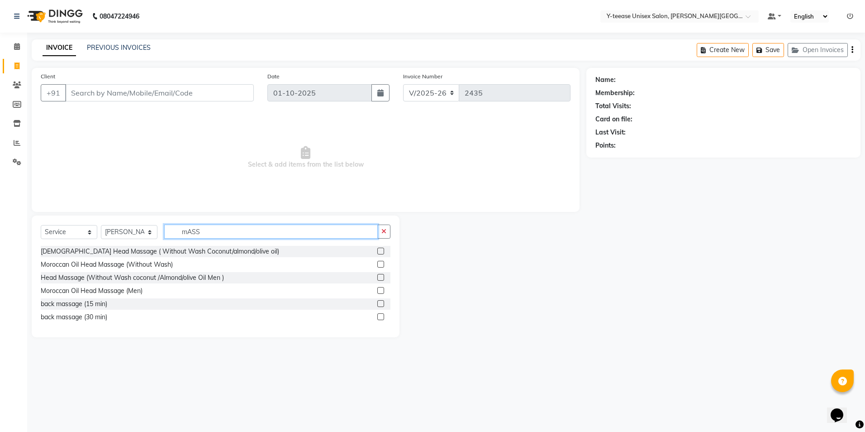
type input "mASS"
drag, startPoint x: 381, startPoint y: 277, endPoint x: 257, endPoint y: 278, distance: 123.9
click at [380, 277] on label at bounding box center [380, 277] width 7 height 7
click at [380, 277] on input "checkbox" at bounding box center [380, 278] width 6 height 6
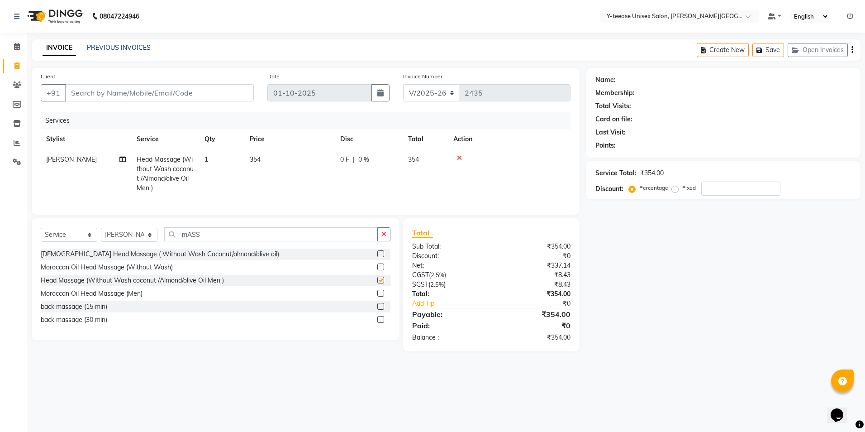
checkbox input "false"
drag, startPoint x: 209, startPoint y: 239, endPoint x: 107, endPoint y: 243, distance: 101.4
click at [107, 243] on div "Select Service Product Membership Package Voucher Prepaid Gift Card Select Styl…" at bounding box center [216, 237] width 350 height 21
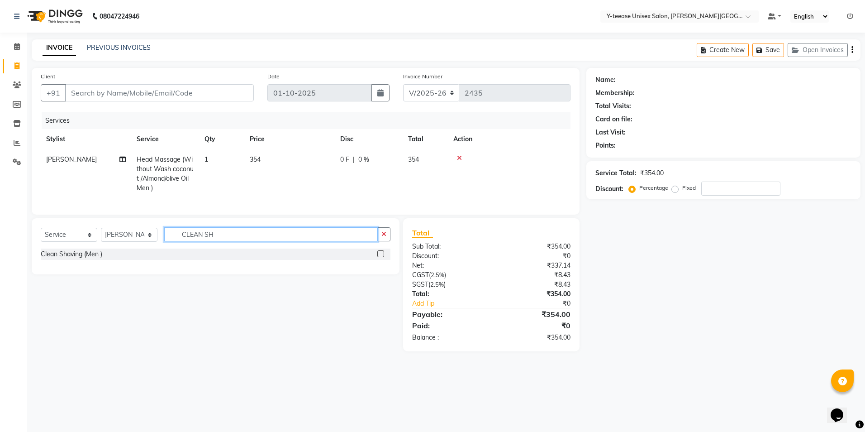
type input "CLEAN SH"
click at [380, 257] on label at bounding box center [380, 253] width 7 height 7
click at [380, 257] on input "checkbox" at bounding box center [380, 254] width 6 height 6
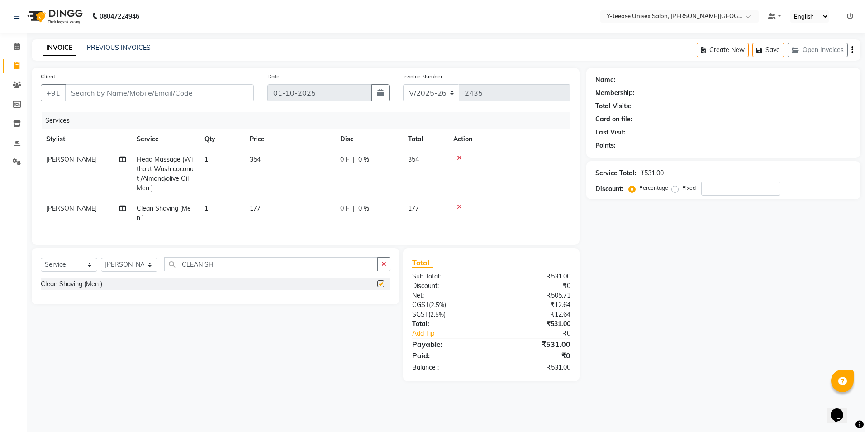
checkbox input "false"
drag, startPoint x: 247, startPoint y: 268, endPoint x: 137, endPoint y: 269, distance: 110.4
click at [137, 269] on div "Select Service Product Membership Package Voucher Prepaid Gift Card Select Styl…" at bounding box center [216, 267] width 350 height 21
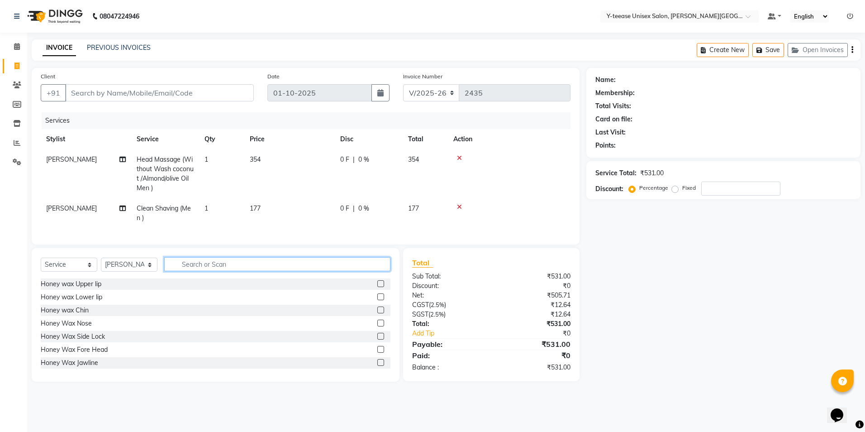
click at [187, 267] on input "text" at bounding box center [277, 264] width 226 height 14
type input "anti"
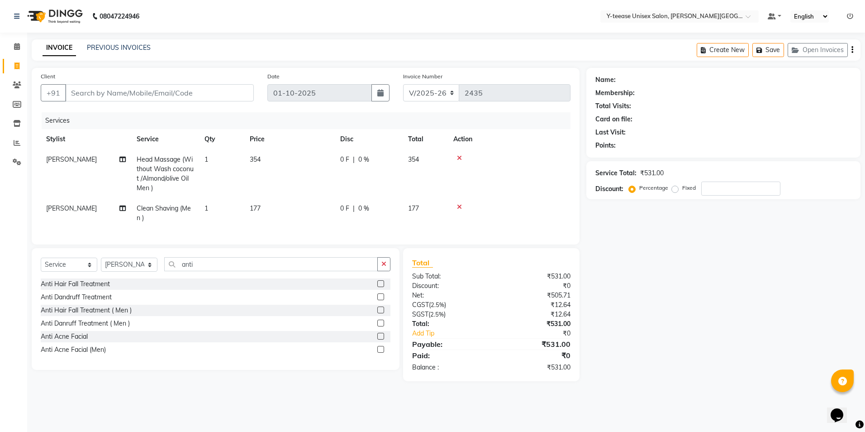
click at [380, 300] on label at bounding box center [380, 296] width 7 height 7
click at [380, 300] on input "checkbox" at bounding box center [380, 297] width 6 height 6
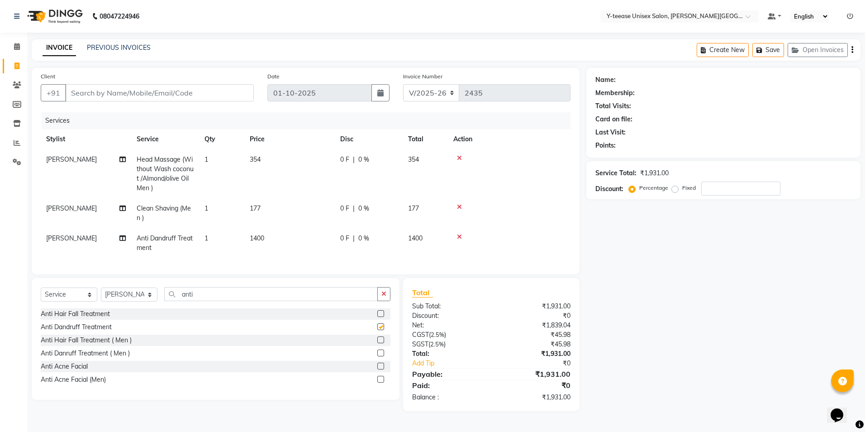
checkbox input "false"
click at [264, 237] on span "1400" at bounding box center [257, 238] width 14 height 8
select select "90773"
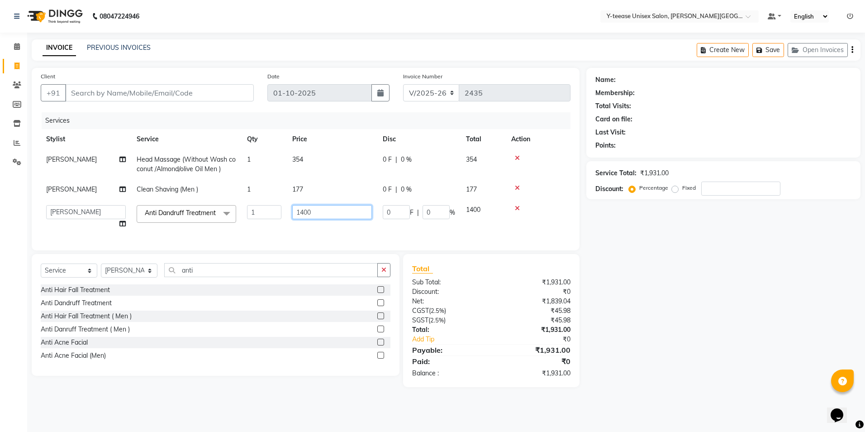
click at [311, 211] on input "1400" at bounding box center [332, 212] width 80 height 14
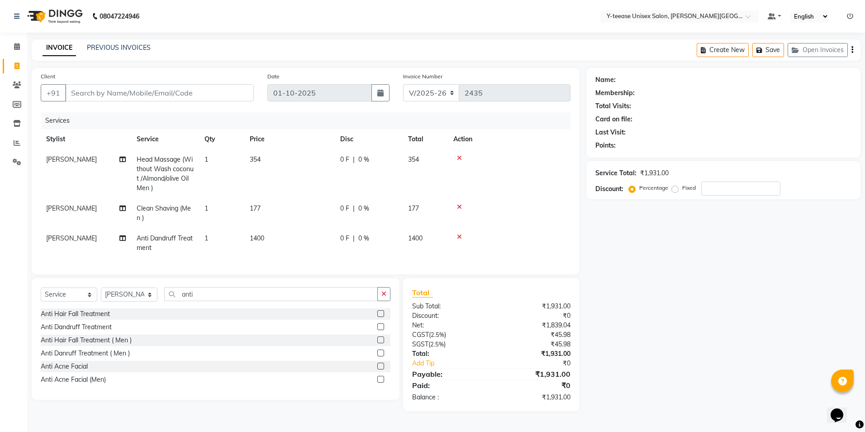
click at [380, 338] on div "Anti Hair Fall Treatment Anti Dandruff Treatment Anti Hair Fall Treatment ( Men…" at bounding box center [216, 347] width 350 height 79
click at [460, 234] on icon at bounding box center [459, 236] width 5 height 6
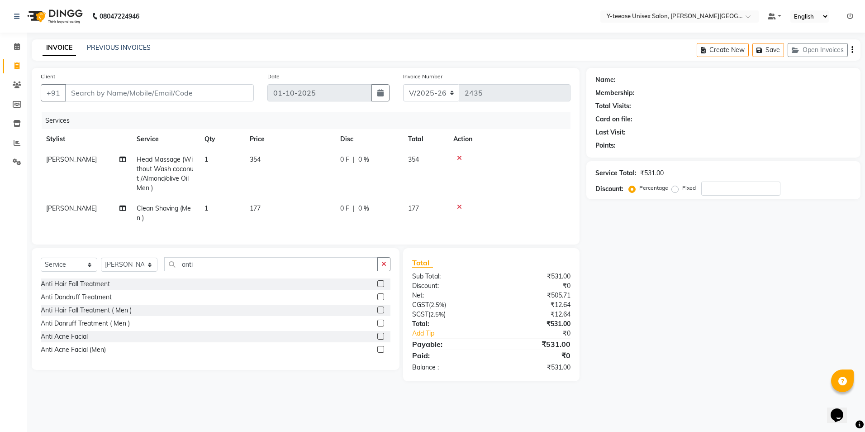
click at [378, 326] on label at bounding box center [380, 322] width 7 height 7
click at [378, 326] on input "checkbox" at bounding box center [380, 323] width 6 height 6
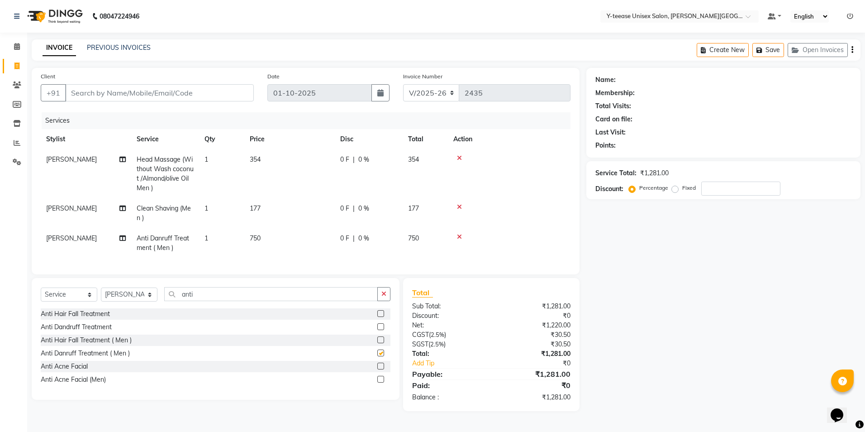
checkbox input "false"
click at [119, 91] on input "Client" at bounding box center [159, 92] width 189 height 17
click at [259, 238] on span "750" at bounding box center [255, 238] width 11 height 8
select select "90773"
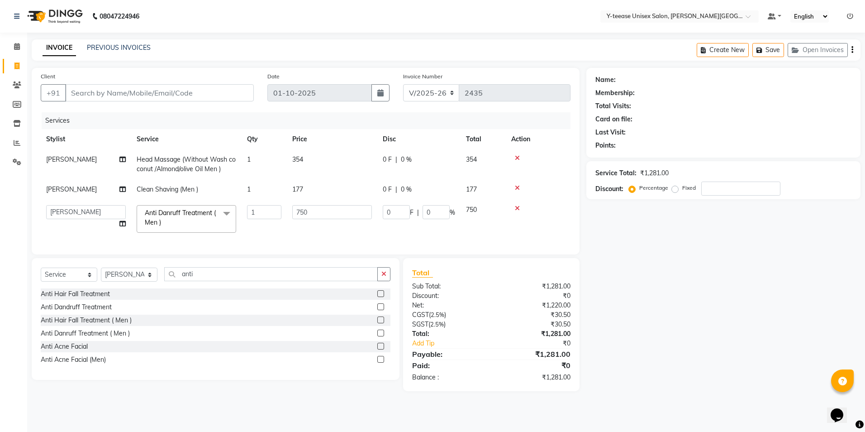
click at [519, 158] on div at bounding box center [538, 158] width 54 height 6
click at [518, 158] on icon at bounding box center [517, 158] width 5 height 6
click at [518, 185] on icon at bounding box center [517, 188] width 5 height 6
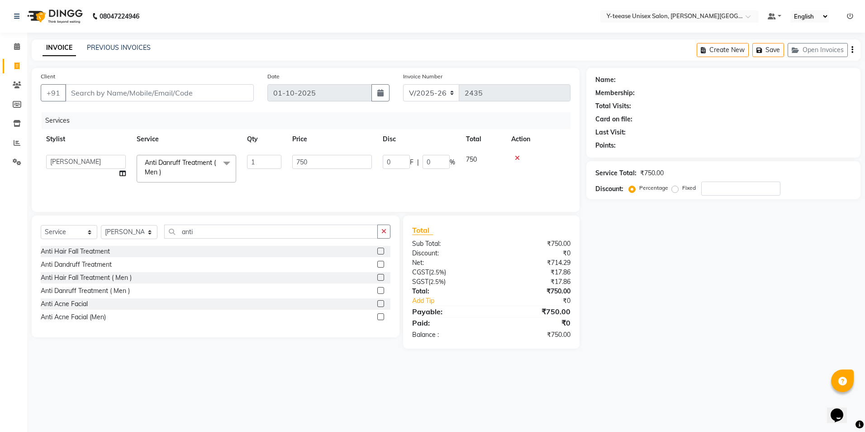
click at [518, 158] on icon at bounding box center [517, 158] width 5 height 6
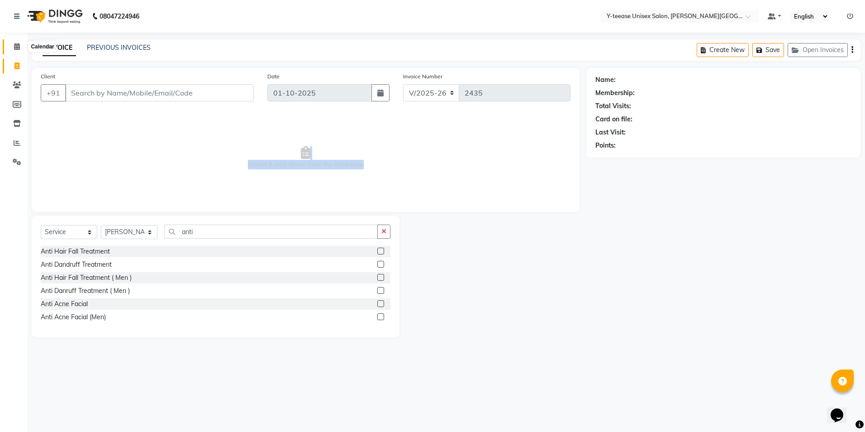
click at [20, 46] on icon at bounding box center [17, 46] width 6 height 7
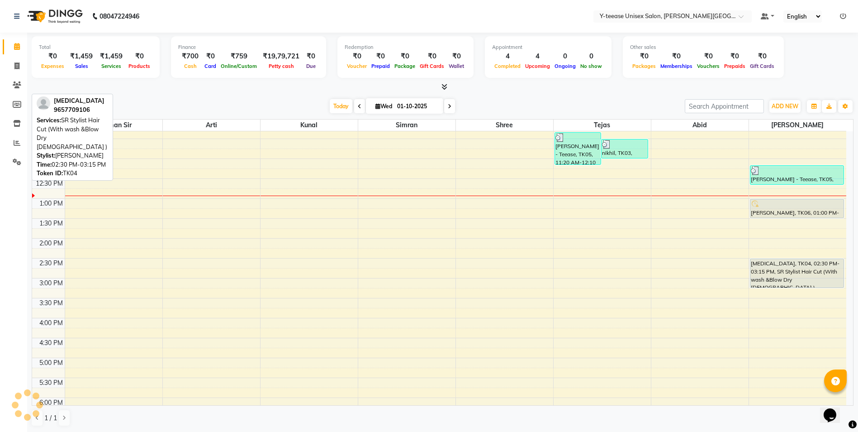
scroll to position [226, 0]
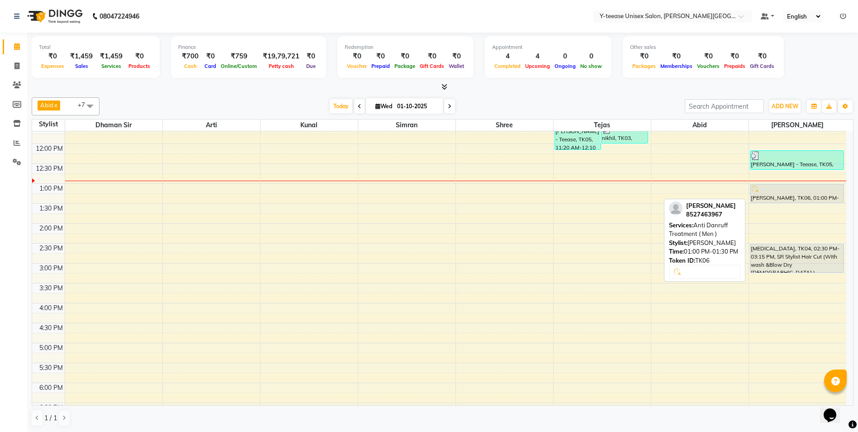
click at [772, 193] on div at bounding box center [797, 189] width 92 height 9
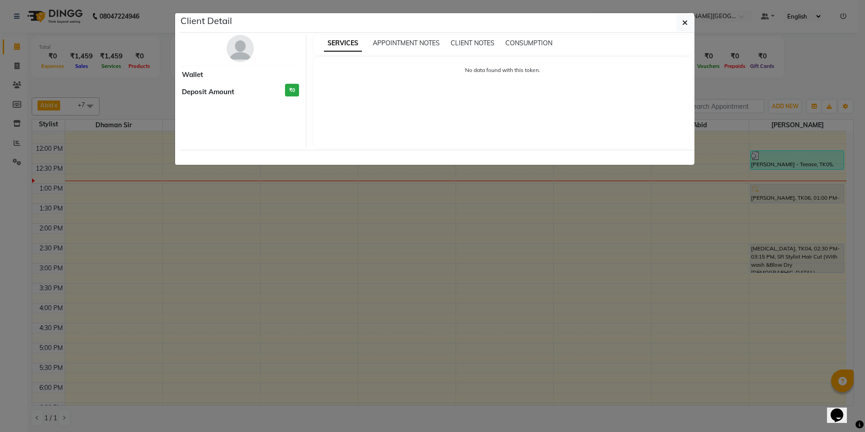
select select "7"
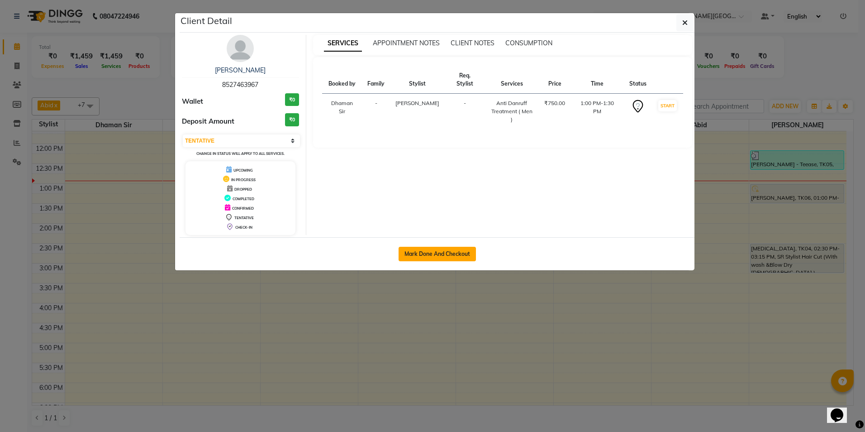
click at [430, 248] on button "Mark Done And Checkout" at bounding box center [437, 254] width 77 height 14
select select "service"
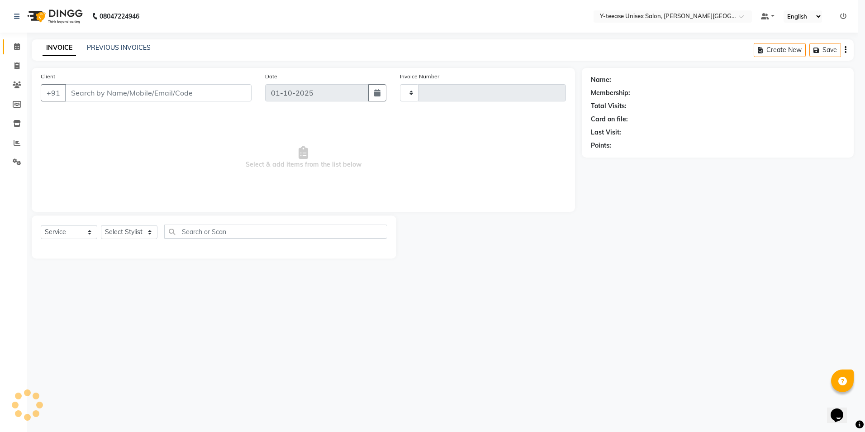
type input "2435"
select select "765"
type input "85******67"
select select "90773"
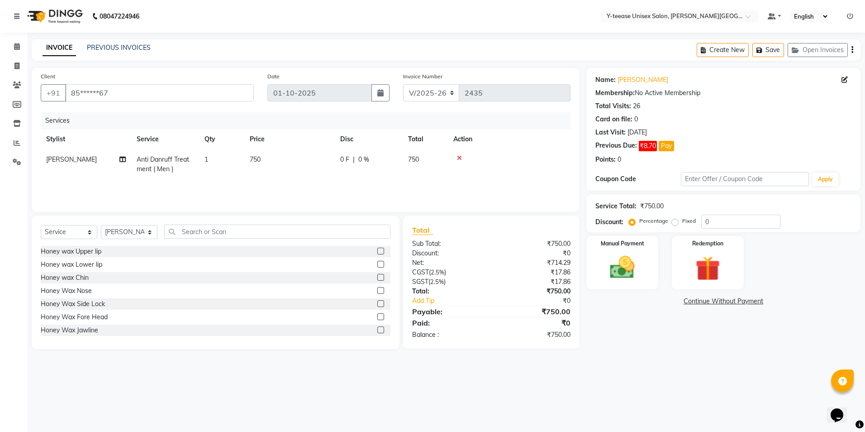
click at [253, 157] on span "750" at bounding box center [255, 159] width 11 height 8
select select "90773"
click at [299, 160] on input "750" at bounding box center [332, 162] width 80 height 14
type input "650"
click at [241, 228] on input "text" at bounding box center [277, 231] width 226 height 14
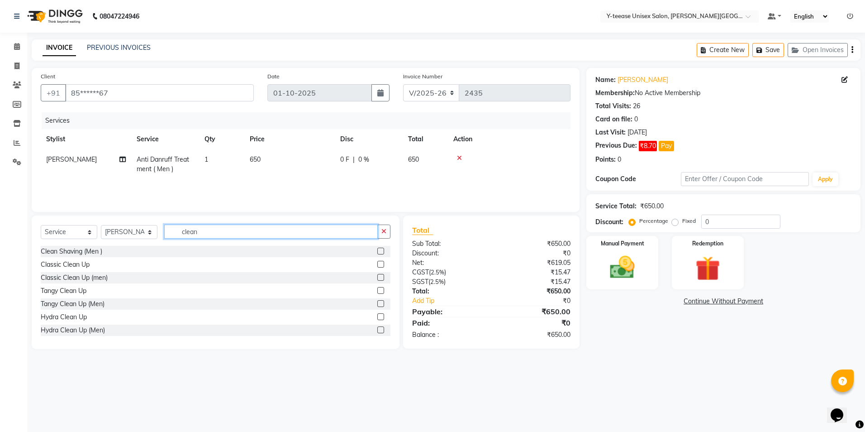
type input "clean"
click at [377, 249] on label at bounding box center [380, 250] width 7 height 7
click at [377, 249] on input "checkbox" at bounding box center [380, 251] width 6 height 6
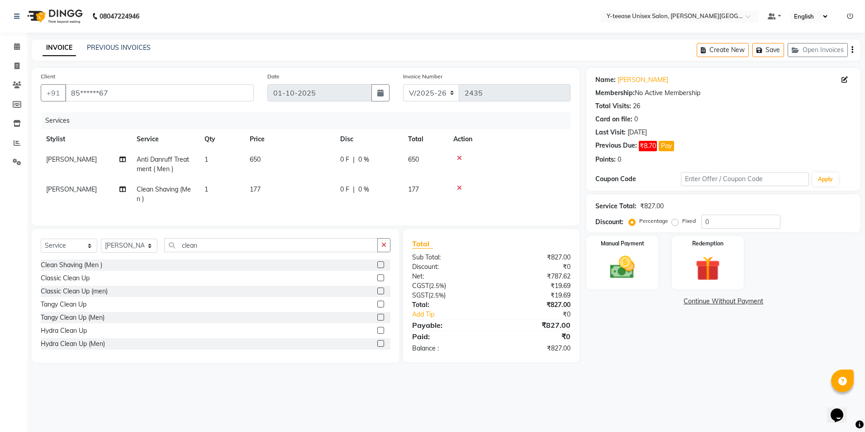
checkbox input "false"
drag, startPoint x: 239, startPoint y: 244, endPoint x: 178, endPoint y: 245, distance: 61.1
click at [178, 245] on div "Select Service Product Membership Package Voucher Prepaid Gift Card Select Styl…" at bounding box center [216, 295] width 368 height 133
drag, startPoint x: 217, startPoint y: 252, endPoint x: 168, endPoint y: 256, distance: 49.0
click at [168, 252] on input "clean" at bounding box center [271, 245] width 214 height 14
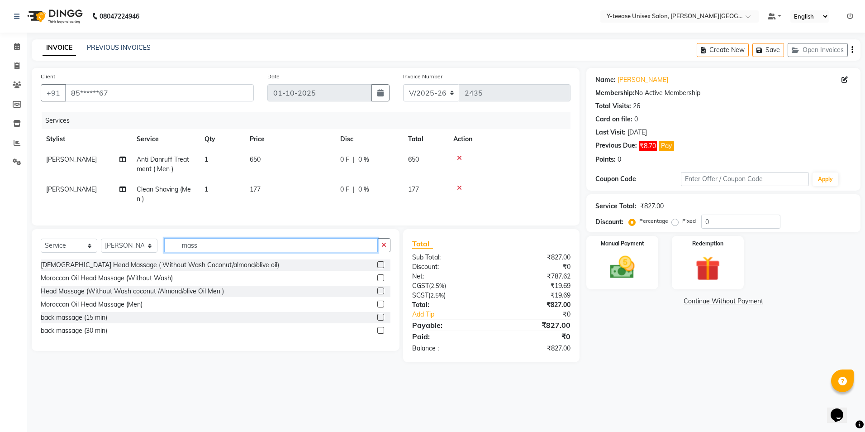
type input "mass"
click at [381, 294] on label at bounding box center [380, 290] width 7 height 7
click at [381, 294] on input "checkbox" at bounding box center [380, 291] width 6 height 6
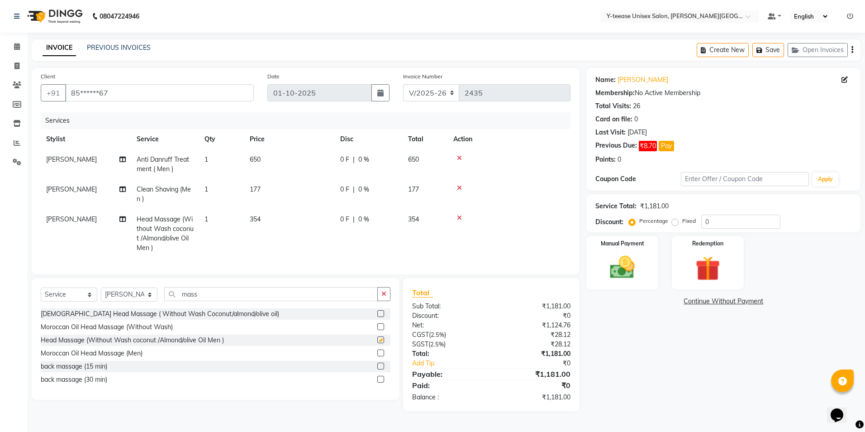
checkbox input "false"
drag, startPoint x: 226, startPoint y: 300, endPoint x: 211, endPoint y: 300, distance: 14.5
click at [211, 300] on input "mass" at bounding box center [271, 294] width 214 height 14
drag, startPoint x: 217, startPoint y: 298, endPoint x: 182, endPoint y: 300, distance: 34.5
click at [182, 300] on input "mass" at bounding box center [271, 294] width 214 height 14
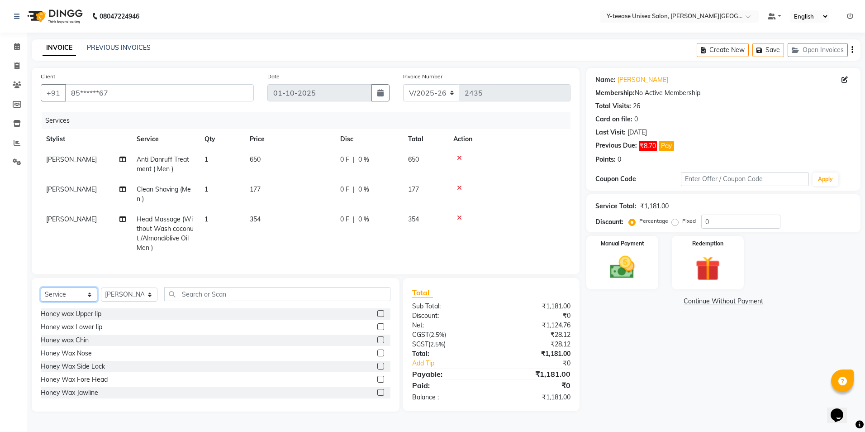
click at [82, 301] on select "Select Service Product Membership Package Voucher Prepaid Gift Card" at bounding box center [69, 294] width 57 height 14
click at [41, 294] on select "Select Service Product Membership Package Voucher Prepaid Gift Card" at bounding box center [69, 294] width 57 height 14
drag, startPoint x: 92, startPoint y: 300, endPoint x: 82, endPoint y: 309, distance: 13.4
click at [91, 300] on select "Select Service Product Membership Package Voucher Prepaid Gift Card" at bounding box center [69, 294] width 57 height 14
click at [41, 294] on select "Select Service Product Membership Package Voucher Prepaid Gift Card" at bounding box center [69, 294] width 57 height 14
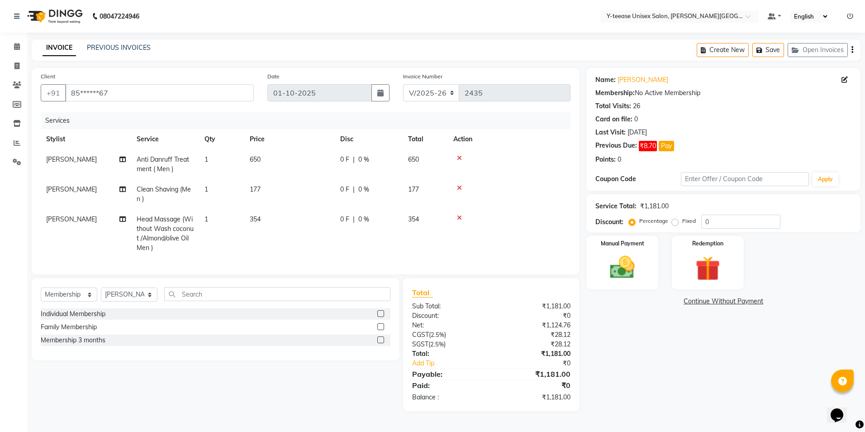
click at [380, 317] on label at bounding box center [380, 313] width 7 height 7
click at [380, 317] on input "checkbox" at bounding box center [380, 314] width 6 height 6
select select "select"
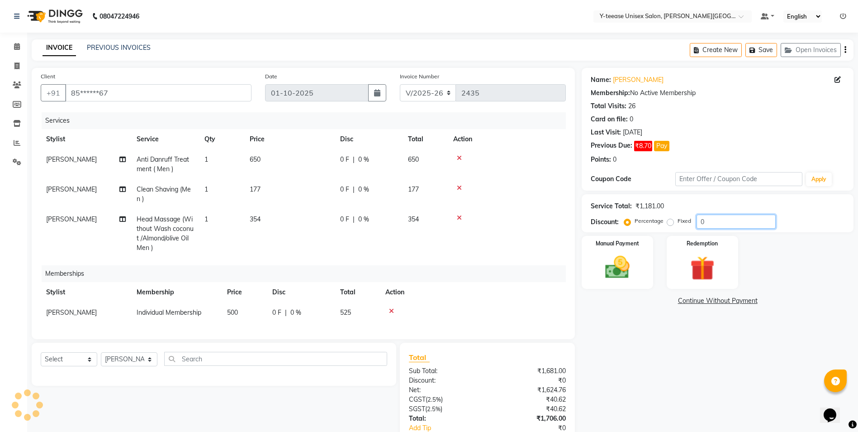
click at [711, 214] on input "0" at bounding box center [736, 221] width 79 height 14
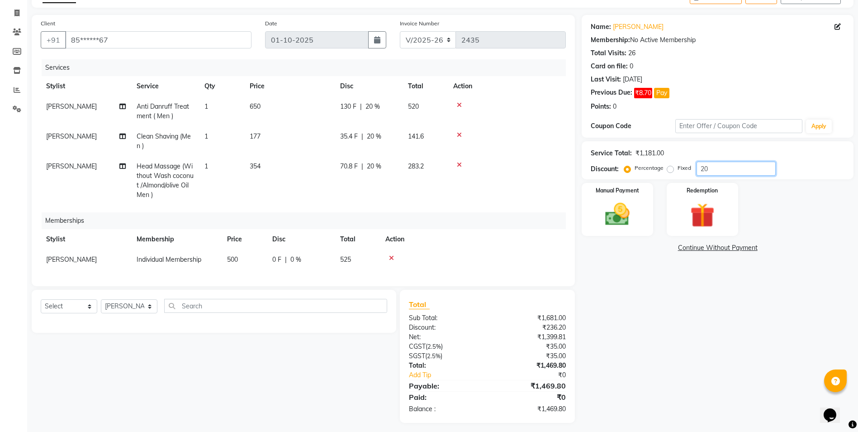
scroll to position [64, 0]
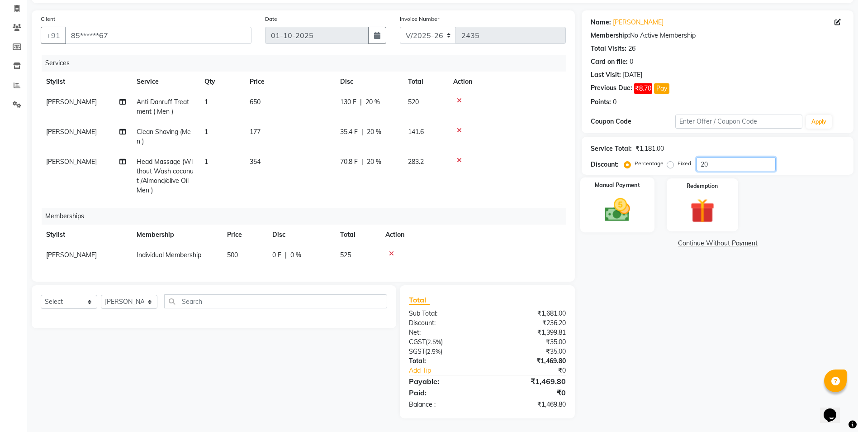
type input "20"
click at [620, 204] on img at bounding box center [618, 209] width 42 height 29
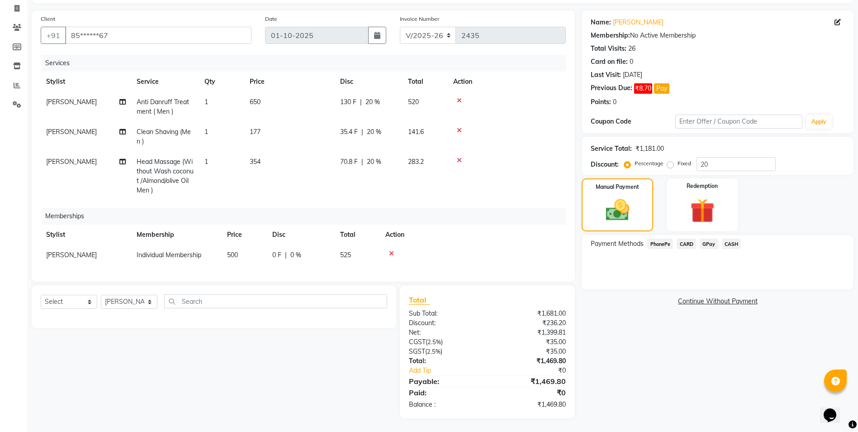
drag, startPoint x: 710, startPoint y: 234, endPoint x: 711, endPoint y: 247, distance: 12.2
click at [710, 238] on span "GPay" at bounding box center [709, 243] width 19 height 10
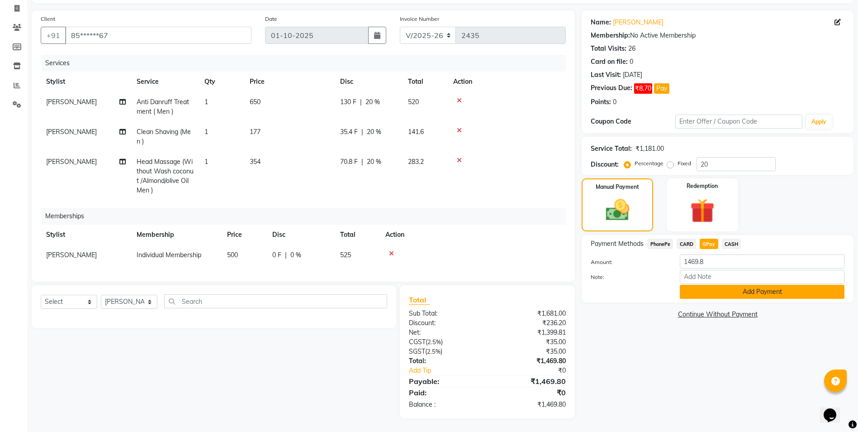
click at [713, 285] on button "Add Payment" at bounding box center [762, 292] width 165 height 14
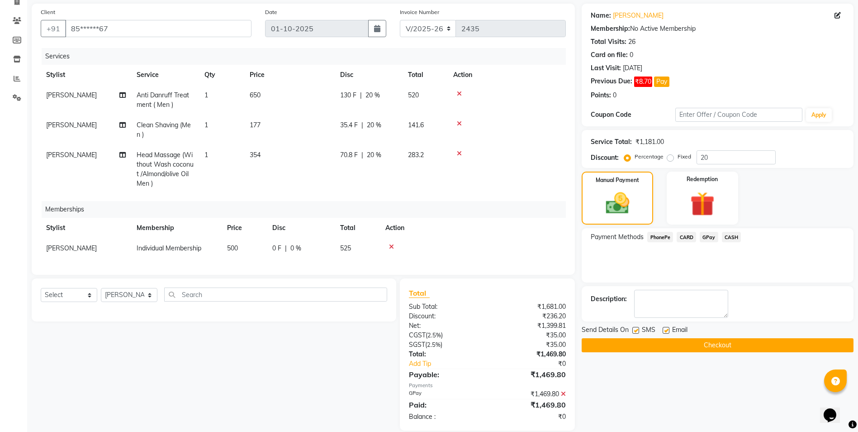
click at [706, 344] on button "Checkout" at bounding box center [718, 345] width 272 height 14
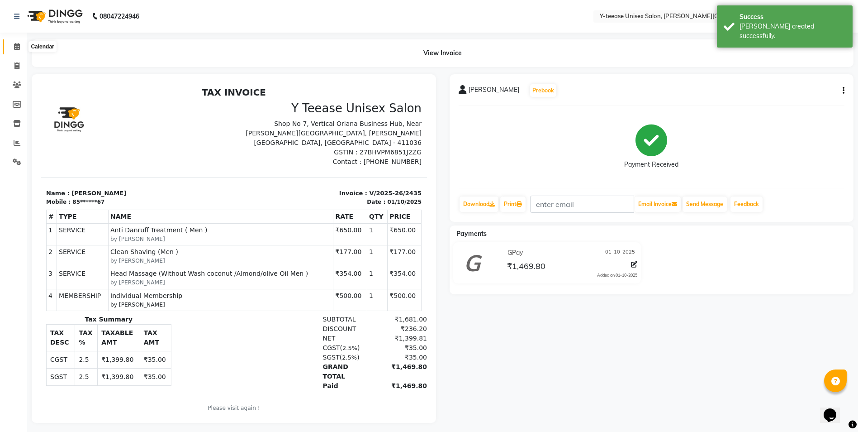
click at [18, 47] on icon at bounding box center [17, 46] width 6 height 7
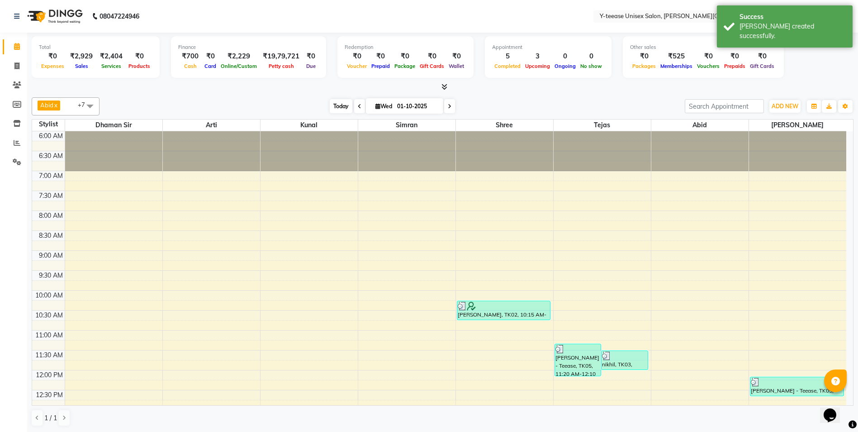
click at [337, 104] on span "Today" at bounding box center [341, 106] width 23 height 14
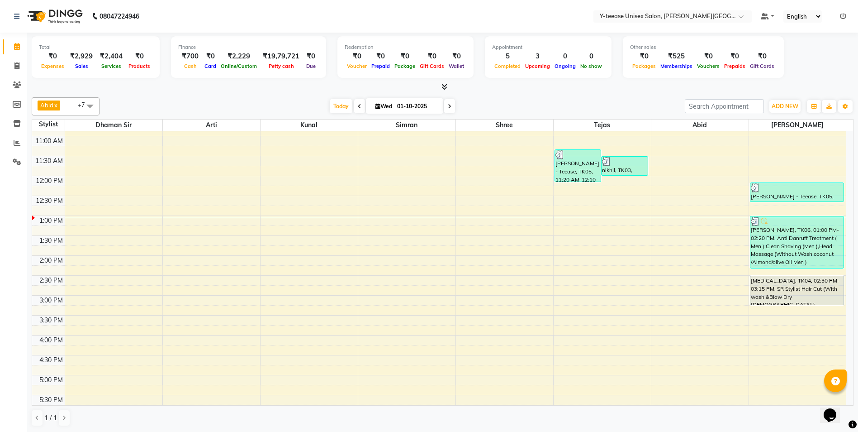
scroll to position [0, 0]
click at [375, 110] on span "Wed 01-10-2025" at bounding box center [404, 105] width 77 height 15
click at [373, 103] on span "Wed" at bounding box center [383, 105] width 21 height 7
select select "10"
select select "2025"
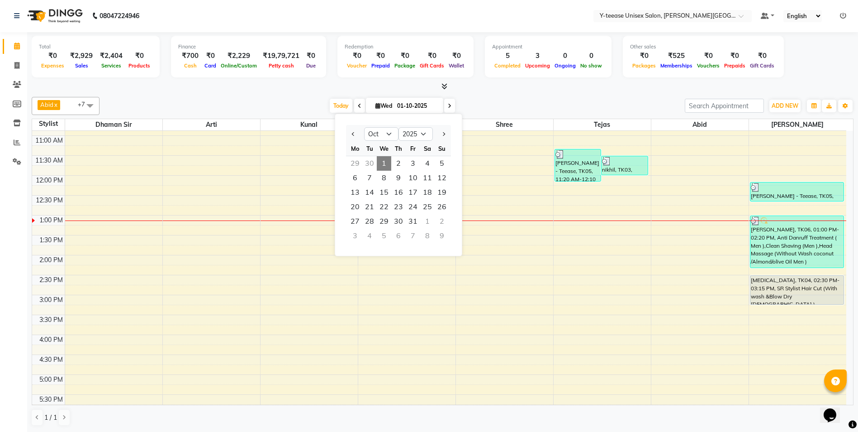
click at [489, 99] on div "Today Wed 01-10-2025 Jan Feb Mar Apr May Jun Jul Aug Sep Oct Nov Dec 2015 2016 …" at bounding box center [392, 106] width 576 height 14
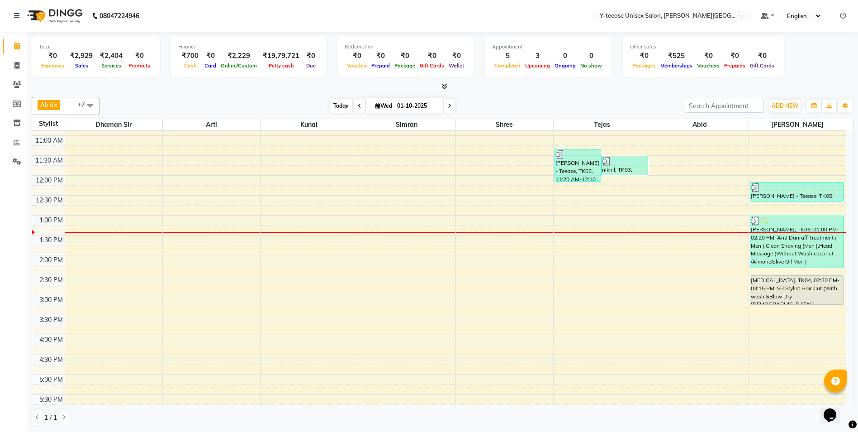
click at [340, 109] on span "Today" at bounding box center [341, 106] width 23 height 14
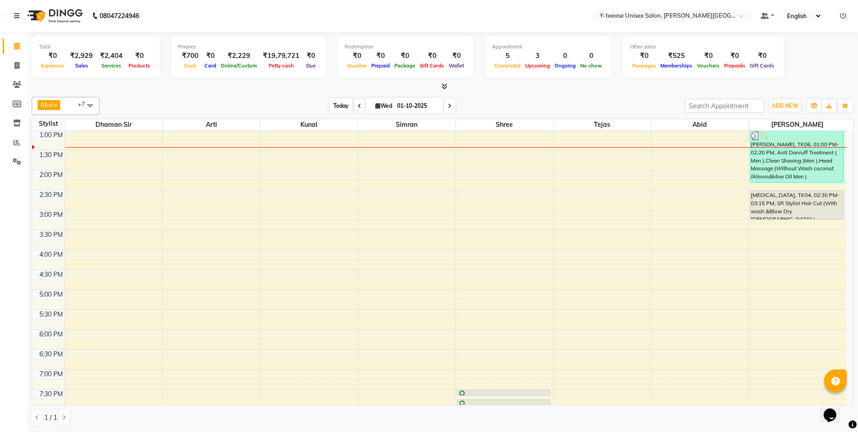
click at [345, 105] on span "Today" at bounding box center [341, 106] width 23 height 14
click at [342, 108] on span "Today" at bounding box center [341, 106] width 23 height 14
click at [336, 105] on span "Today" at bounding box center [341, 106] width 23 height 14
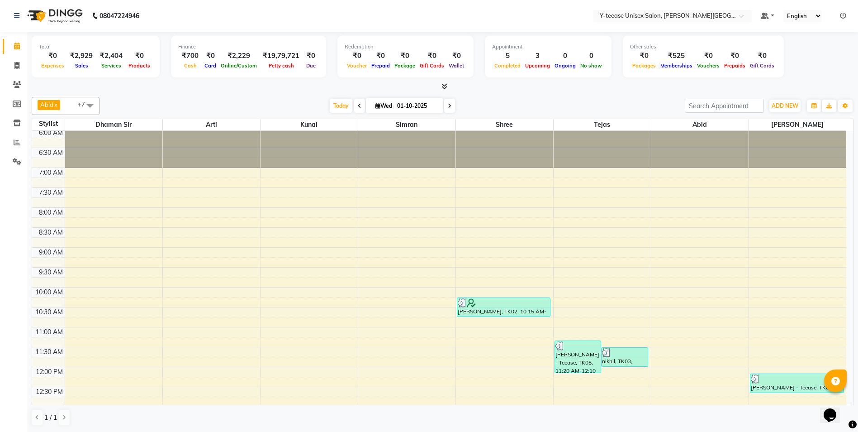
scroll to position [0, 0]
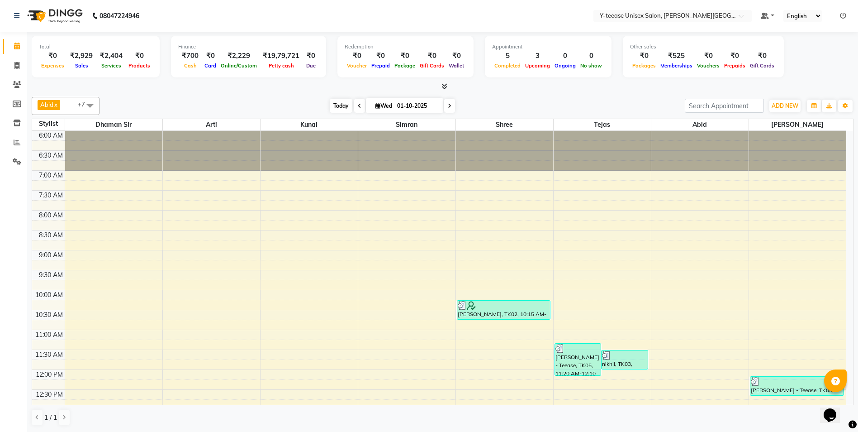
click at [334, 101] on span "Today" at bounding box center [341, 106] width 23 height 14
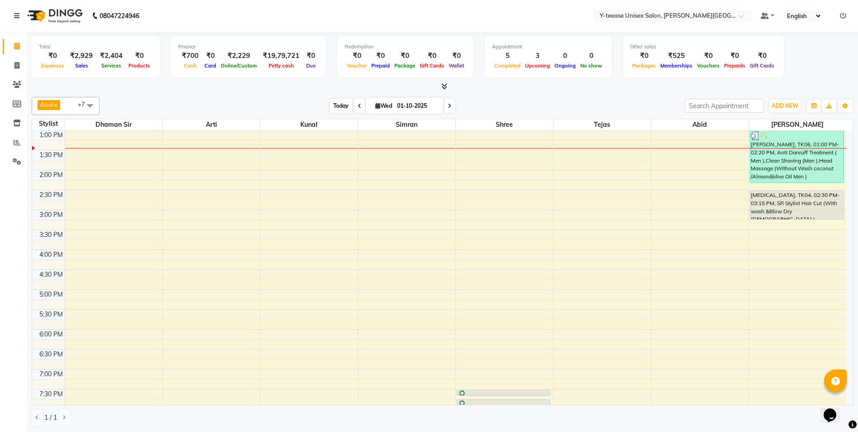
click at [341, 109] on span "Today" at bounding box center [341, 106] width 23 height 14
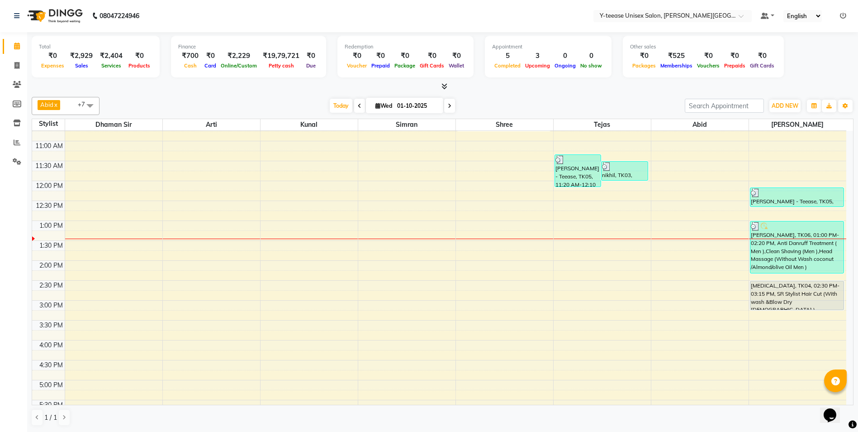
scroll to position [143, 0]
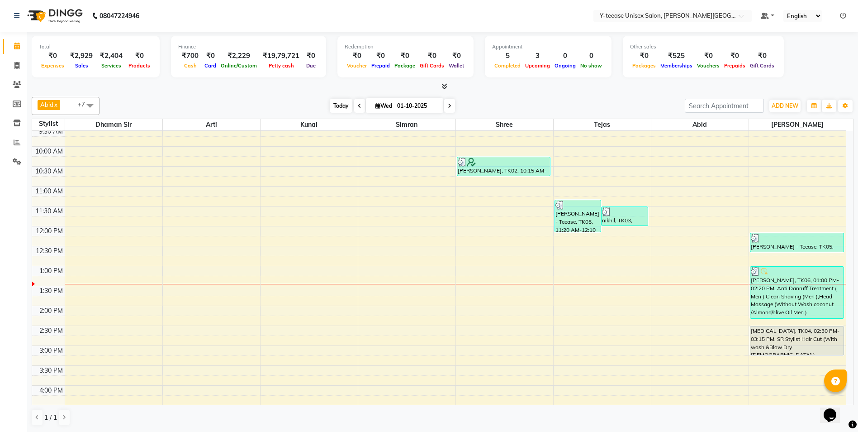
click at [339, 106] on span "Today" at bounding box center [341, 106] width 23 height 14
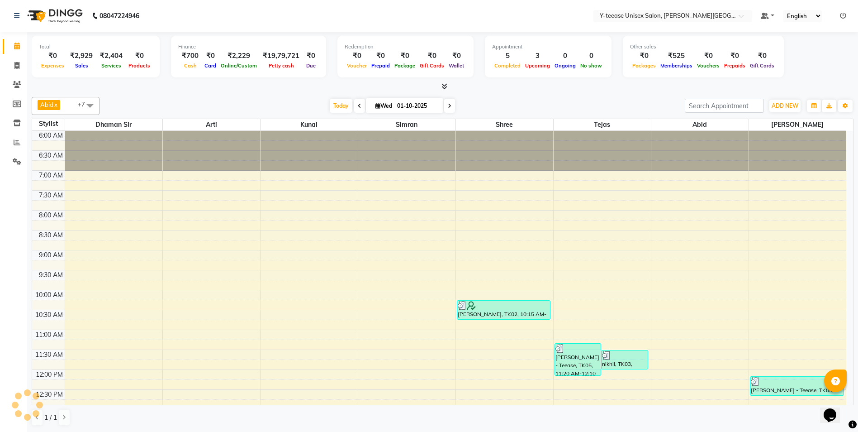
scroll to position [279, 0]
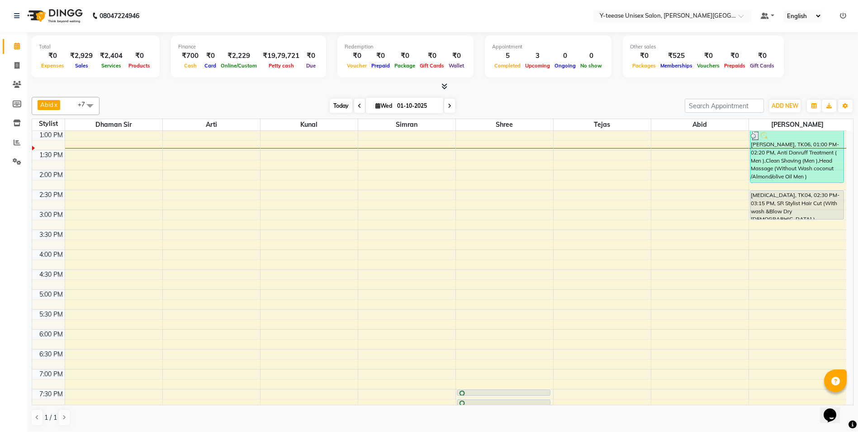
click at [340, 110] on span "Today" at bounding box center [341, 106] width 23 height 14
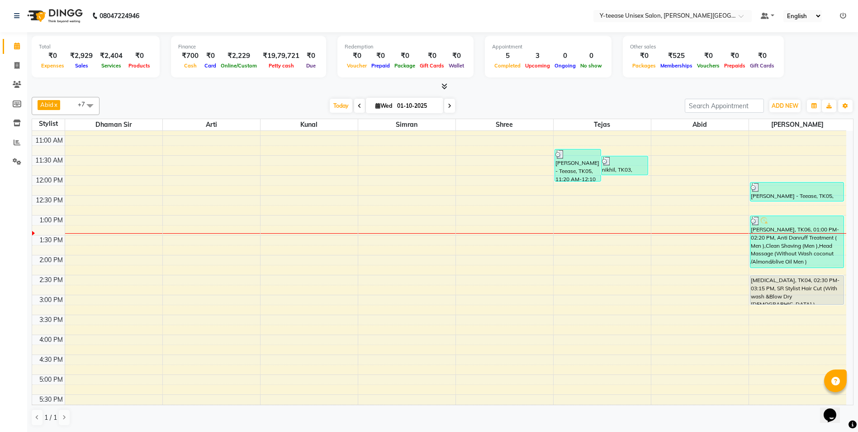
scroll to position [189, 0]
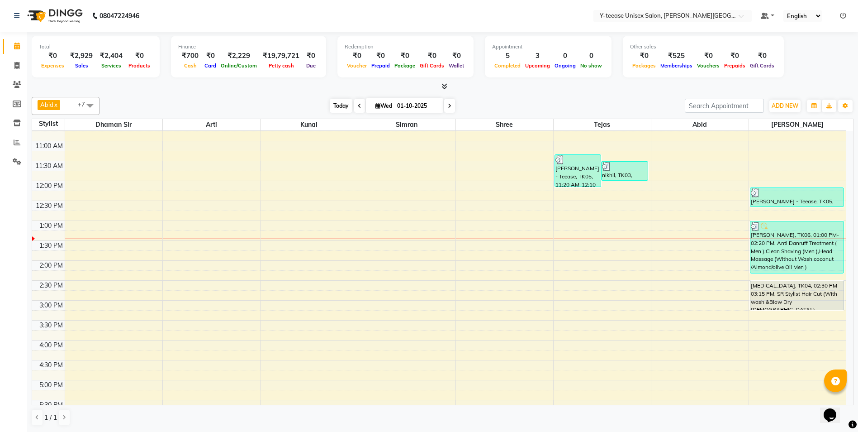
click at [340, 103] on span "Today" at bounding box center [341, 106] width 23 height 14
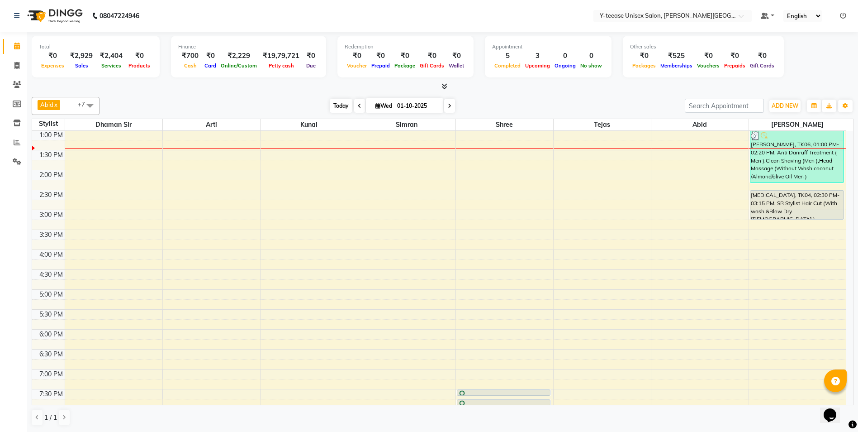
click at [330, 105] on span "Today" at bounding box center [341, 106] width 23 height 14
click at [312, 103] on div "[DATE] [DATE]" at bounding box center [392, 106] width 576 height 14
click at [334, 111] on span "Today" at bounding box center [341, 106] width 23 height 14
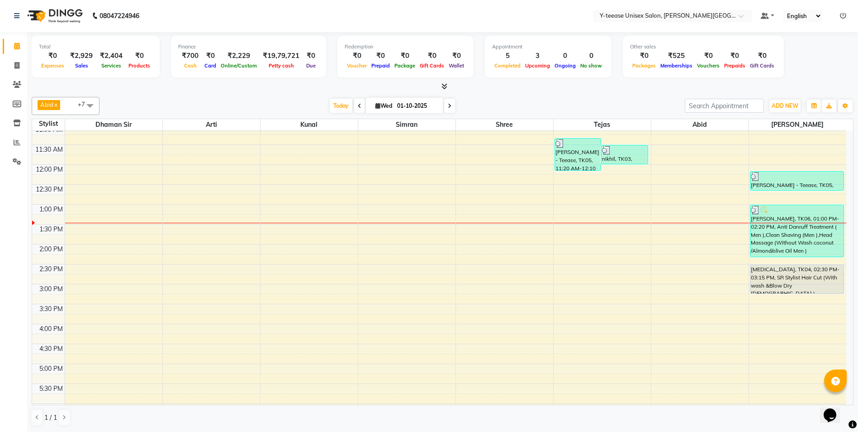
scroll to position [189, 0]
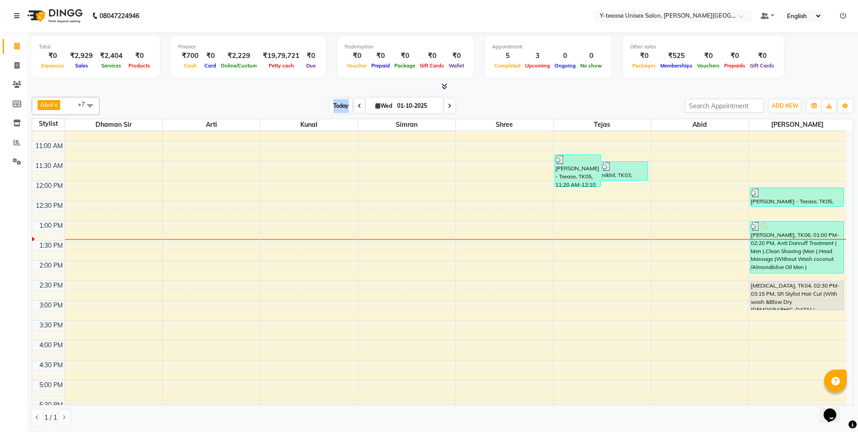
drag, startPoint x: 324, startPoint y: 104, endPoint x: 348, endPoint y: 108, distance: 24.2
click at [348, 108] on div "[DATE] [DATE]" at bounding box center [392, 106] width 576 height 14
click at [354, 76] on div "Redemption ₹0 Voucher ₹0 Prepaid ₹0 Package ₹0 Gift Cards ₹0 Wallet" at bounding box center [405, 57] width 136 height 42
click at [333, 104] on span "Today" at bounding box center [341, 106] width 23 height 14
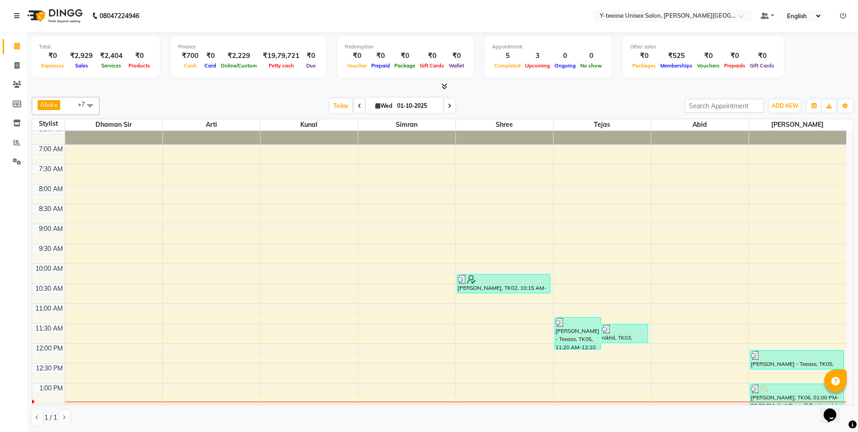
scroll to position [0, 0]
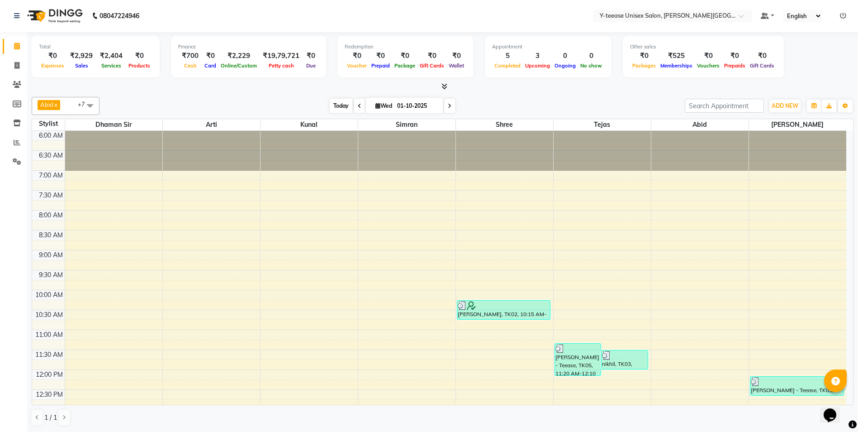
click at [332, 104] on span "Today" at bounding box center [341, 106] width 23 height 14
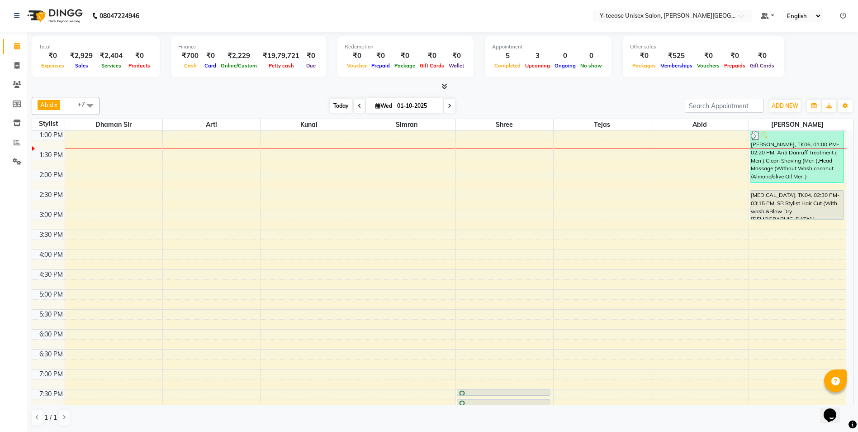
click at [341, 106] on span "Today" at bounding box center [341, 106] width 23 height 14
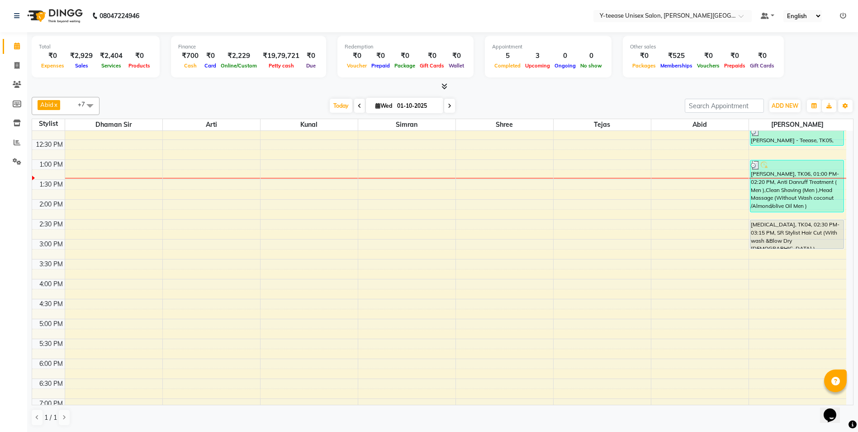
scroll to position [234, 0]
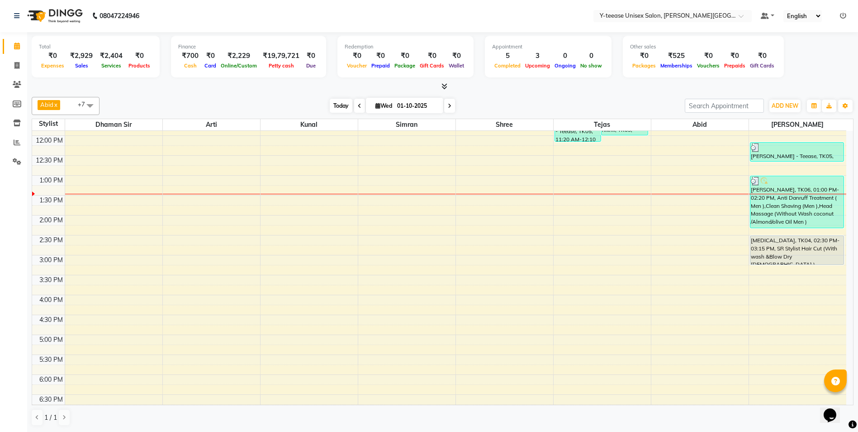
click at [333, 107] on span "Today" at bounding box center [341, 106] width 23 height 14
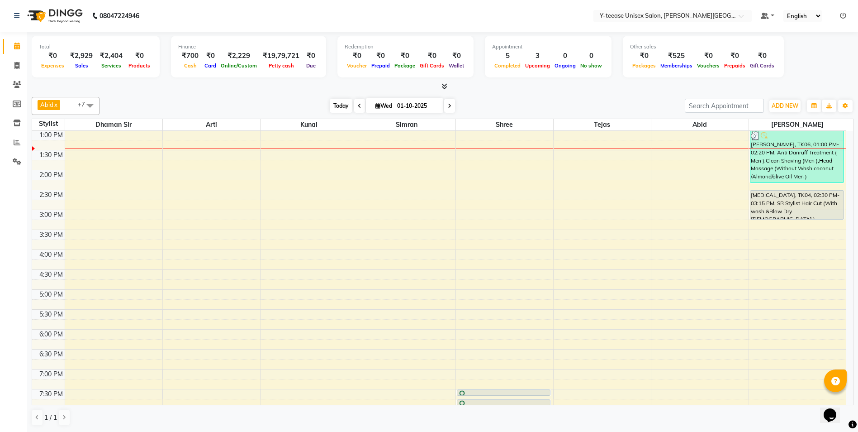
click at [338, 106] on span "Today" at bounding box center [341, 106] width 23 height 14
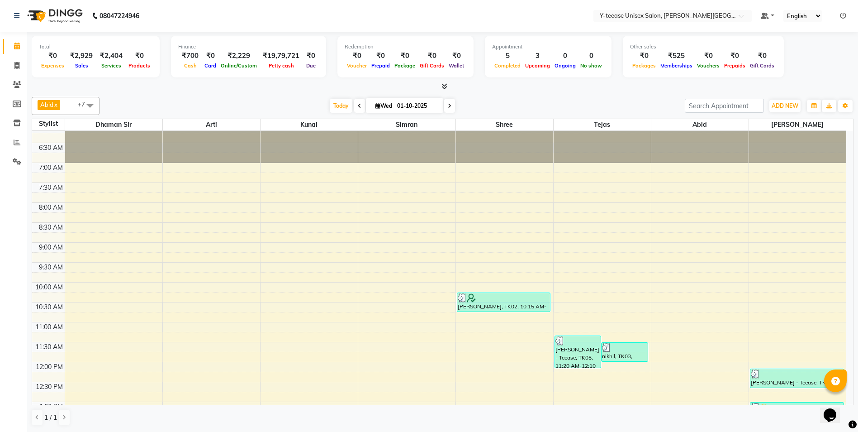
scroll to position [0, 0]
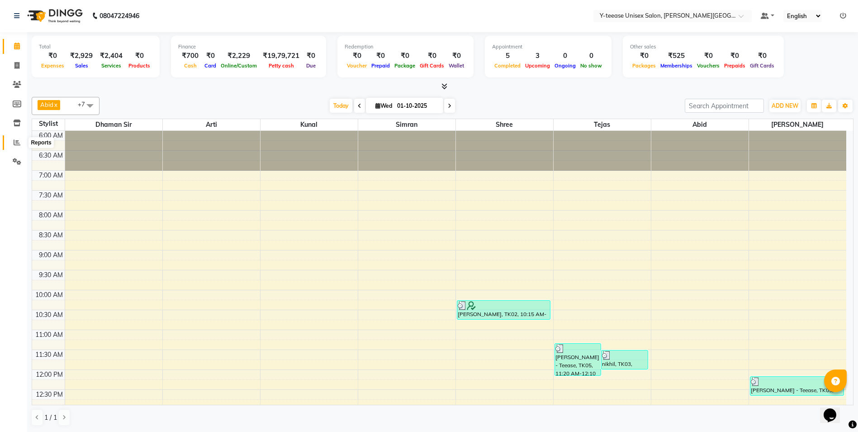
click at [15, 138] on span at bounding box center [17, 143] width 16 height 10
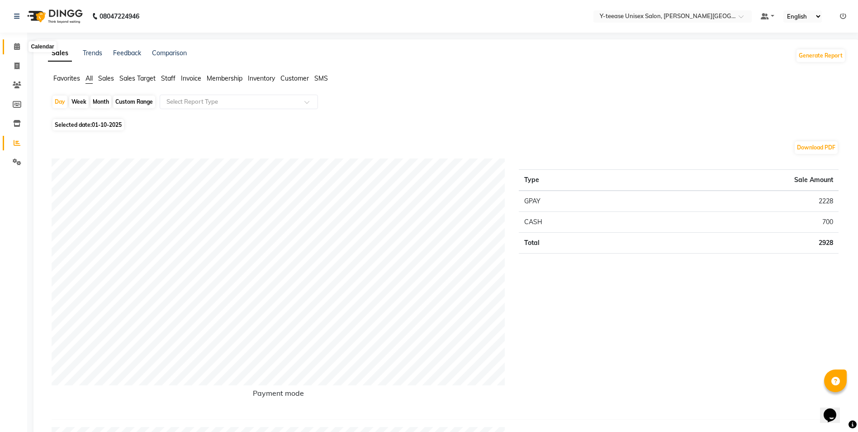
click at [21, 47] on span at bounding box center [17, 47] width 16 height 10
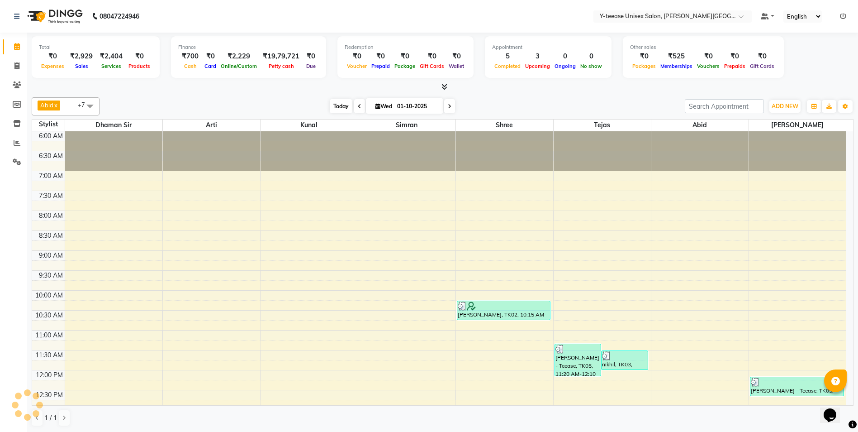
click at [338, 104] on span "Today" at bounding box center [341, 106] width 23 height 14
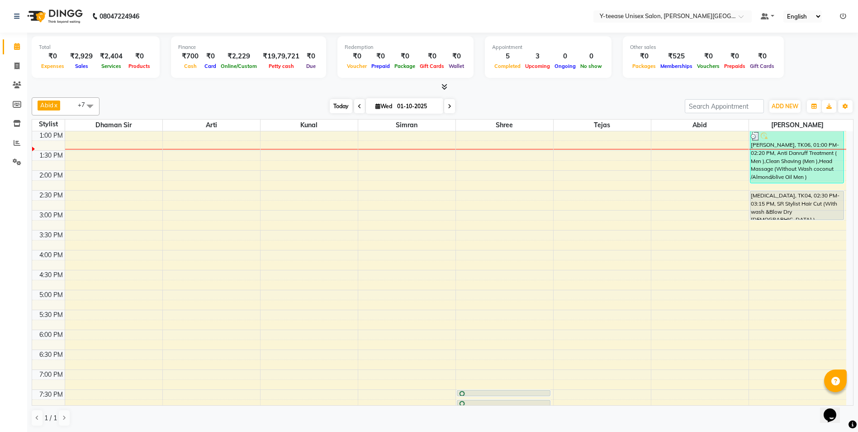
click at [333, 108] on span "Today" at bounding box center [341, 106] width 23 height 14
click at [337, 108] on span "Today" at bounding box center [341, 106] width 23 height 14
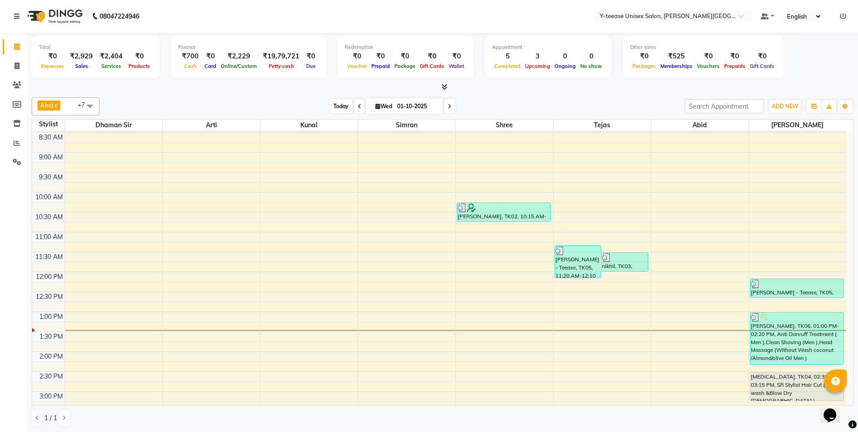
click at [334, 105] on span "Today" at bounding box center [341, 106] width 23 height 14
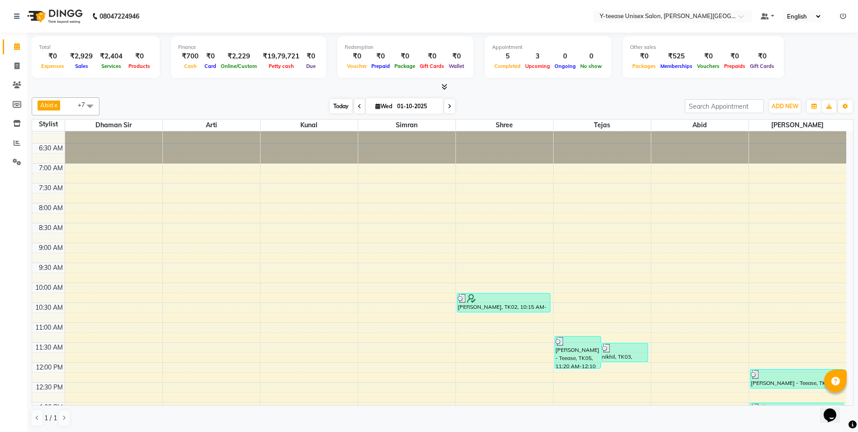
click at [337, 102] on span "Today" at bounding box center [341, 106] width 23 height 14
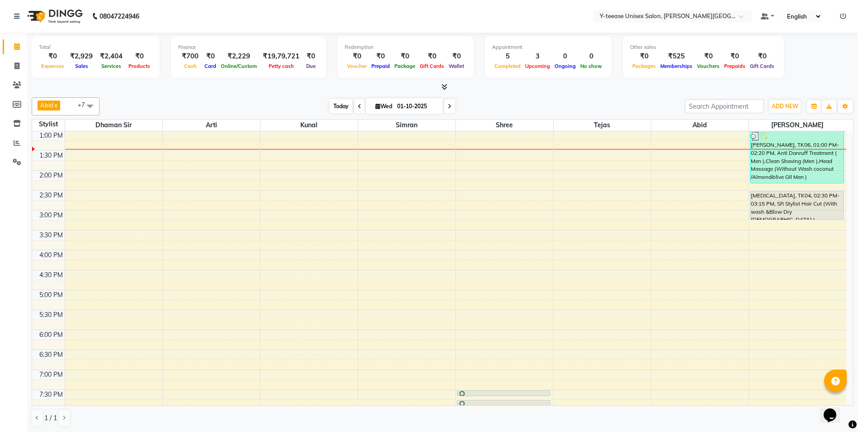
click at [338, 108] on span "Today" at bounding box center [341, 106] width 23 height 14
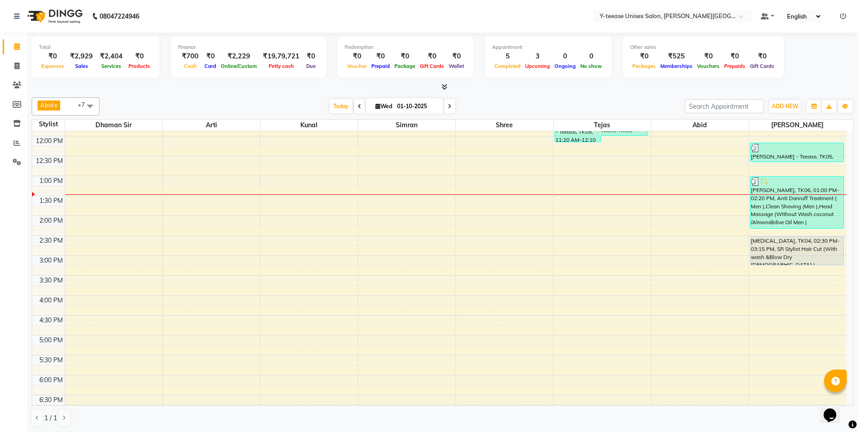
scroll to position [189, 0]
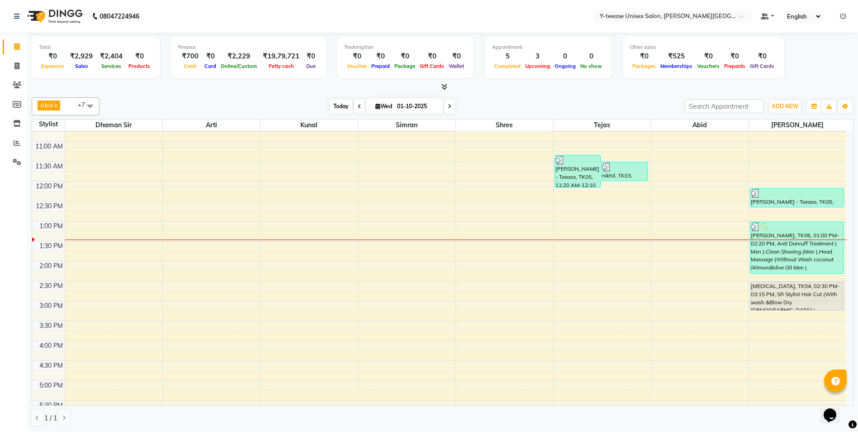
click at [338, 110] on span "Today" at bounding box center [341, 106] width 23 height 14
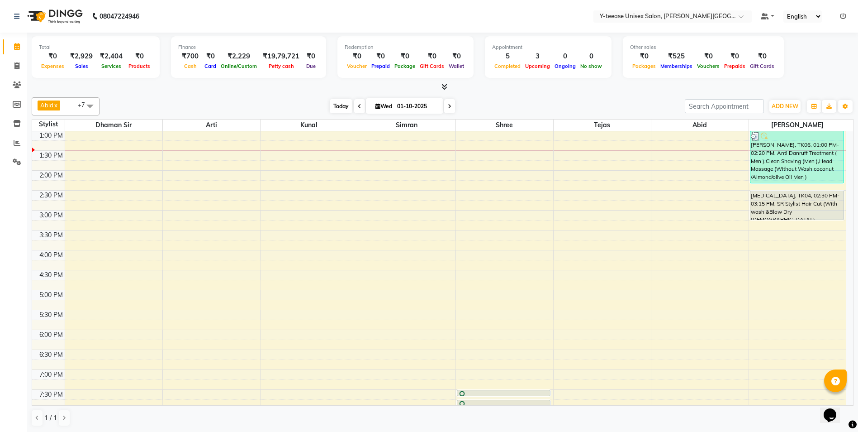
click at [337, 108] on span "Today" at bounding box center [341, 106] width 23 height 14
click at [338, 105] on span "Today" at bounding box center [341, 106] width 23 height 14
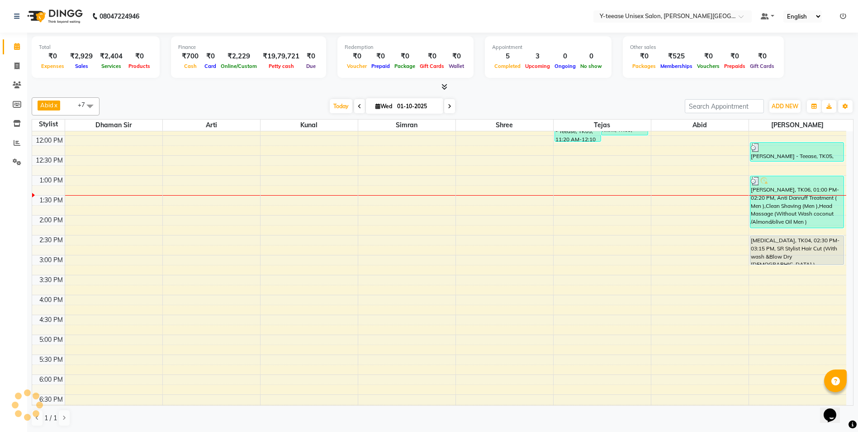
scroll to position [234, 0]
click at [343, 108] on span "Today" at bounding box center [341, 106] width 23 height 14
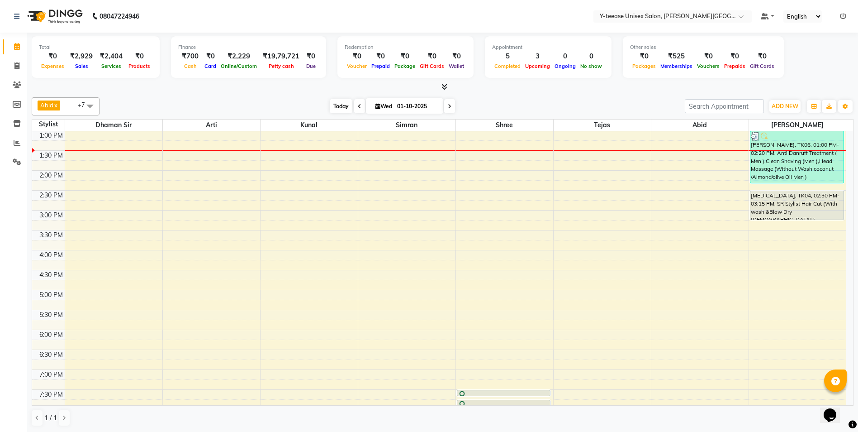
click at [331, 104] on span "Today" at bounding box center [341, 106] width 23 height 14
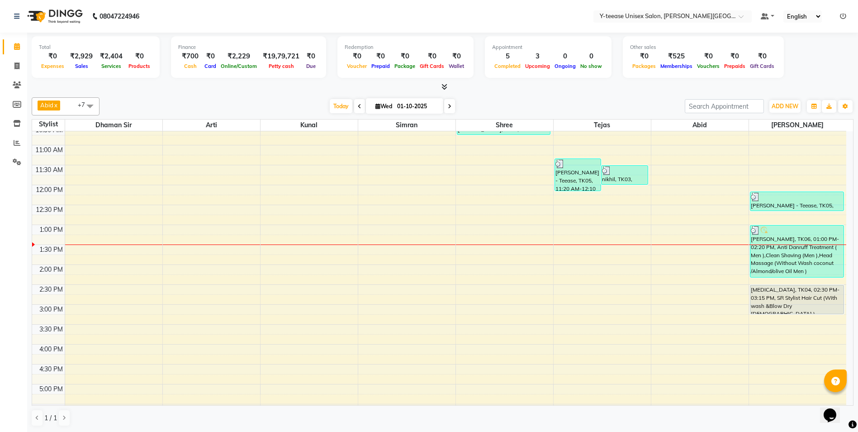
scroll to position [143, 0]
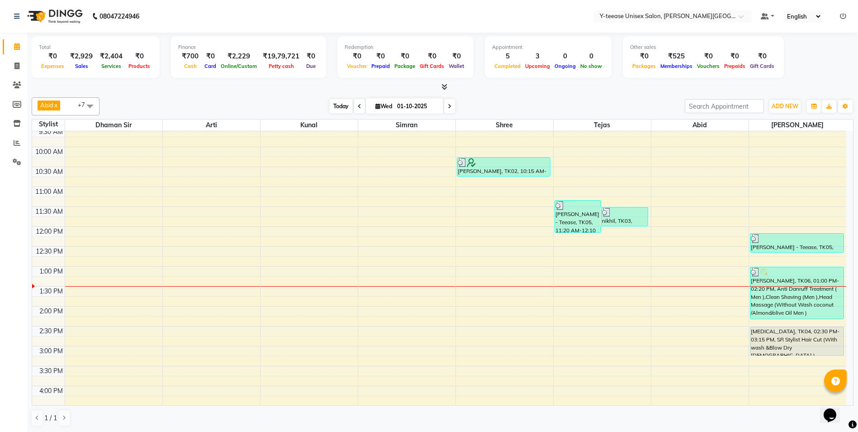
click at [336, 109] on span "Today" at bounding box center [341, 106] width 23 height 14
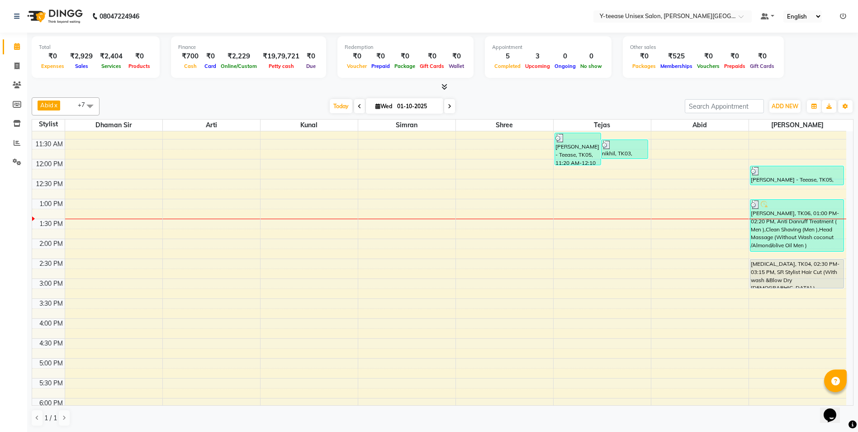
scroll to position [189, 0]
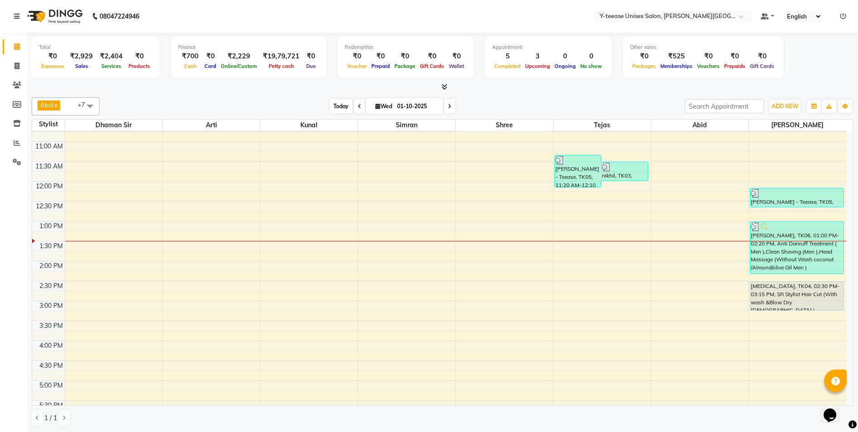
click at [340, 109] on span "Today" at bounding box center [341, 106] width 23 height 14
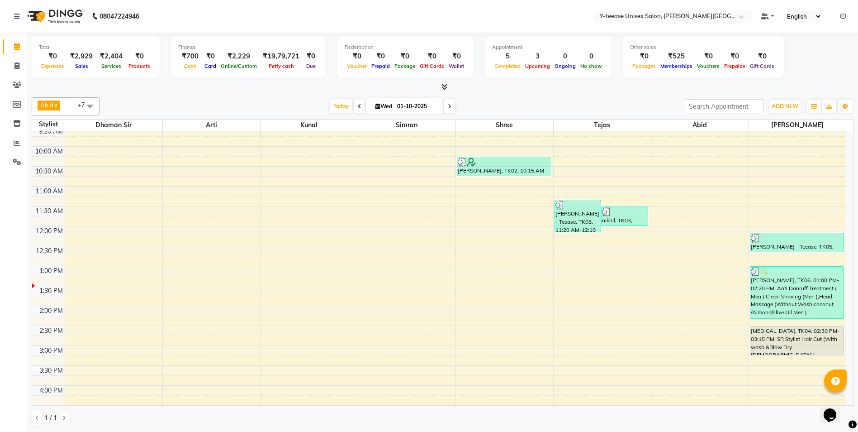
scroll to position [8, 0]
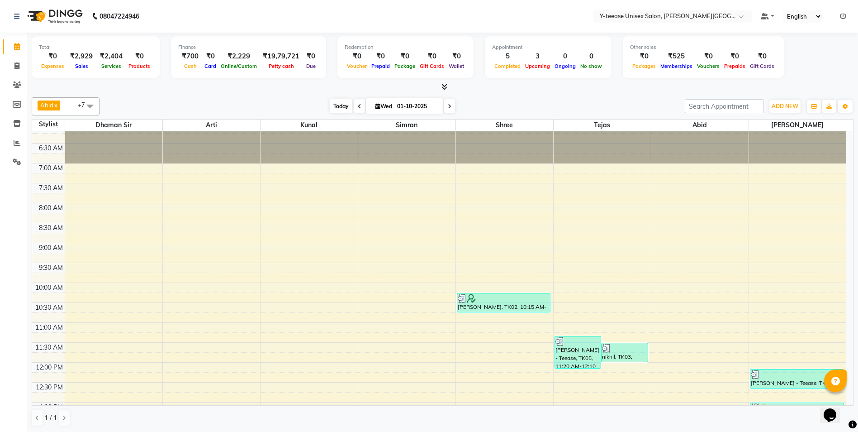
click at [337, 110] on span "Today" at bounding box center [341, 106] width 23 height 14
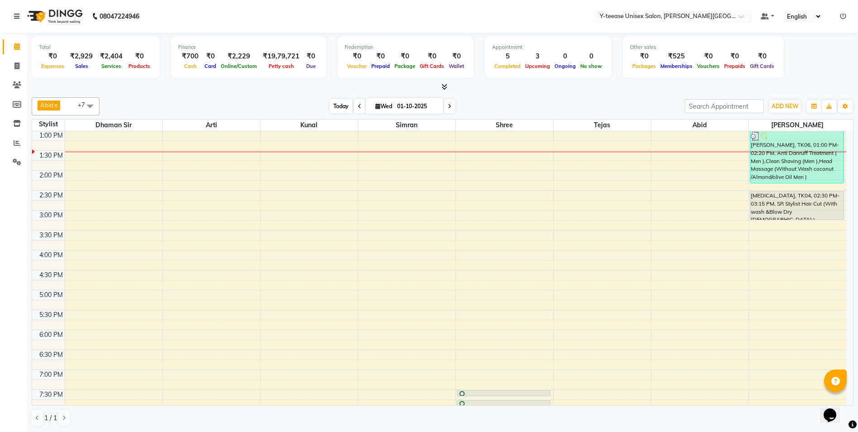
click at [337, 109] on span "Today" at bounding box center [341, 106] width 23 height 14
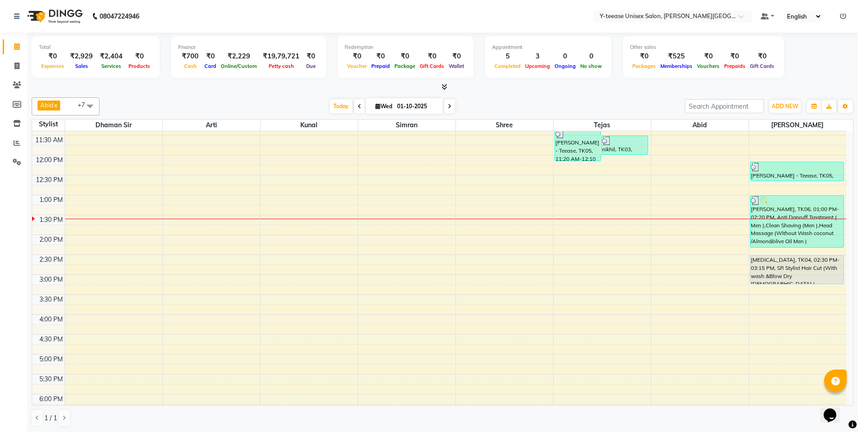
scroll to position [189, 0]
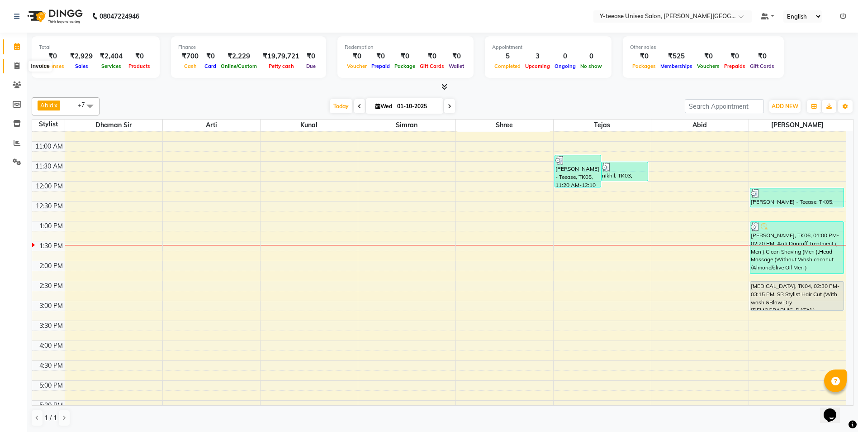
click at [19, 68] on icon at bounding box center [16, 65] width 5 height 7
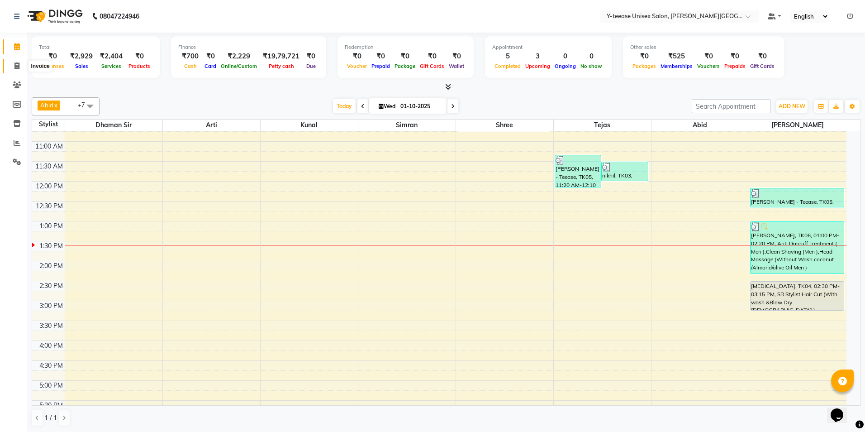
select select "765"
select select "service"
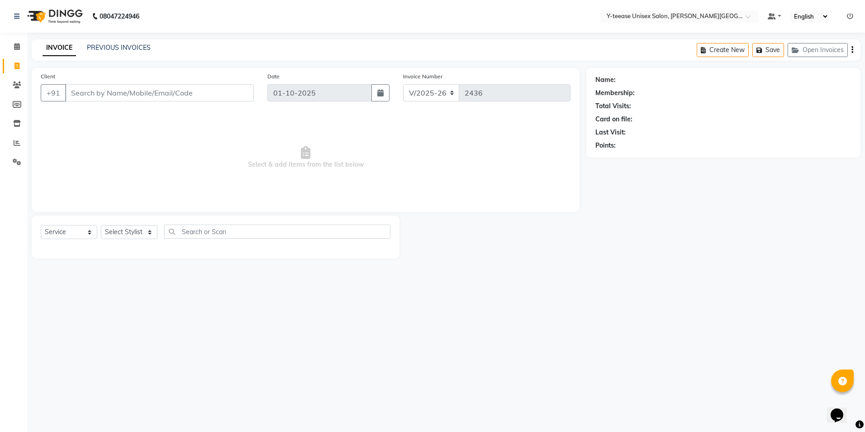
click at [157, 94] on input "Client" at bounding box center [159, 92] width 189 height 17
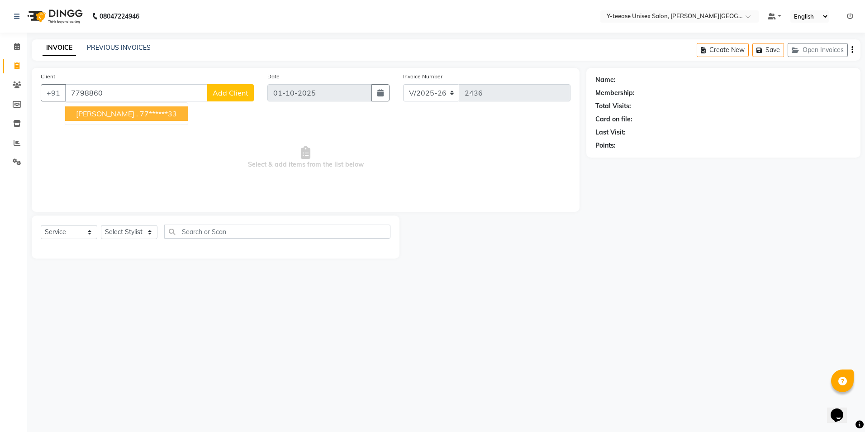
drag, startPoint x: 124, startPoint y: 115, endPoint x: 189, endPoint y: 214, distance: 118.3
click at [140, 115] on ngb-highlight "77******33" at bounding box center [158, 113] width 37 height 9
type input "77******33"
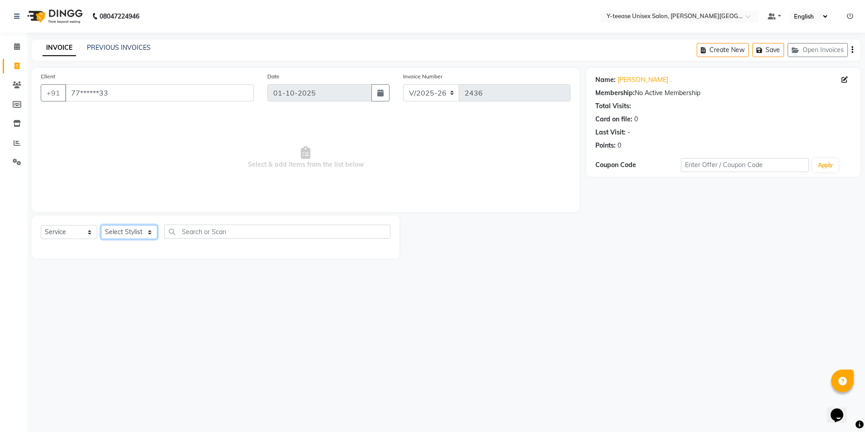
drag, startPoint x: 148, startPoint y: 233, endPoint x: 146, endPoint y: 239, distance: 6.9
click at [148, 233] on select "Select Stylist [PERSON_NAME] Dhaman [PERSON_NAME] Shree [PERSON_NAME] [PERSON_N…" at bounding box center [129, 232] width 57 height 14
select select "82260"
click at [101, 225] on select "Select Stylist [PERSON_NAME] Dhaman [PERSON_NAME] Shree [PERSON_NAME] [PERSON_N…" at bounding box center [129, 232] width 57 height 14
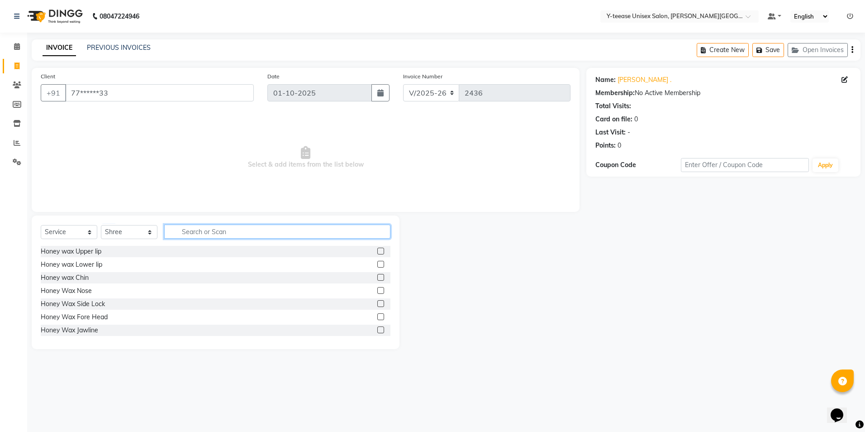
click at [189, 228] on input "text" at bounding box center [277, 231] width 226 height 14
type input "roll"
click at [377, 250] on label at bounding box center [380, 250] width 7 height 7
click at [377, 250] on input "checkbox" at bounding box center [380, 251] width 6 height 6
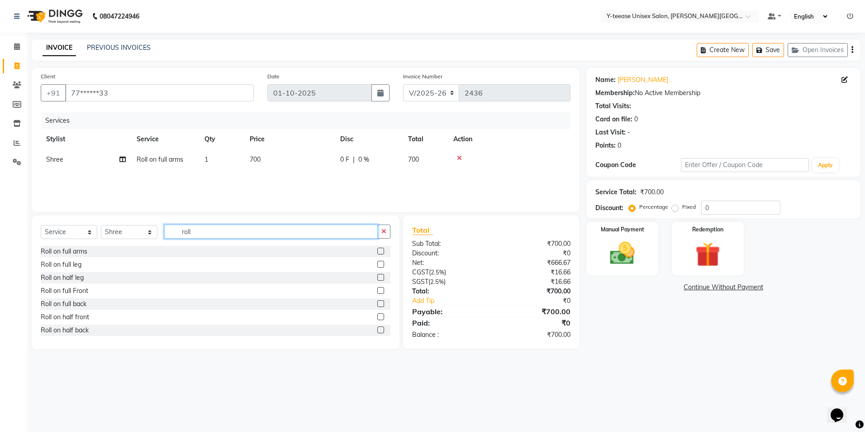
checkbox input "false"
drag, startPoint x: 204, startPoint y: 235, endPoint x: 183, endPoint y: 237, distance: 20.9
click at [183, 237] on input "roll" at bounding box center [271, 231] width 214 height 14
type input "r"
type input "under"
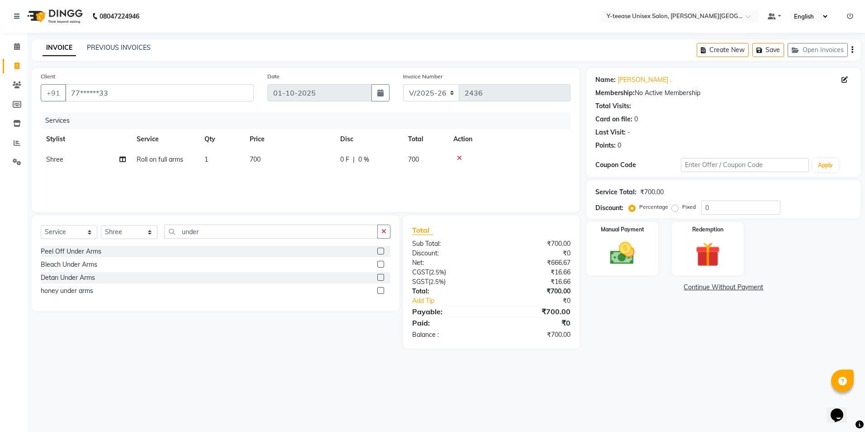
click at [382, 252] on label at bounding box center [380, 250] width 7 height 7
click at [382, 252] on input "checkbox" at bounding box center [380, 251] width 6 height 6
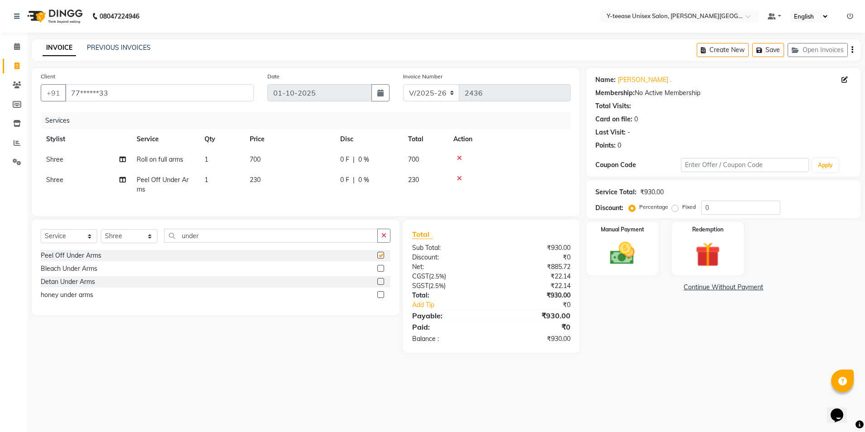
checkbox input "false"
drag, startPoint x: 217, startPoint y: 244, endPoint x: 142, endPoint y: 246, distance: 74.7
click at [142, 246] on div "Select Service Product Membership Package Voucher Prepaid Gift Card Select Styl…" at bounding box center [216, 238] width 350 height 21
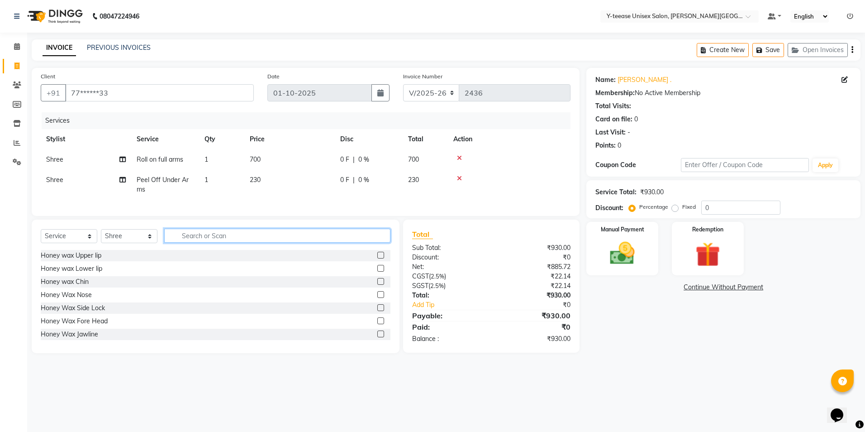
click at [198, 242] on input "text" at bounding box center [277, 235] width 226 height 14
click at [648, 266] on div "Manual Payment" at bounding box center [622, 249] width 75 height 56
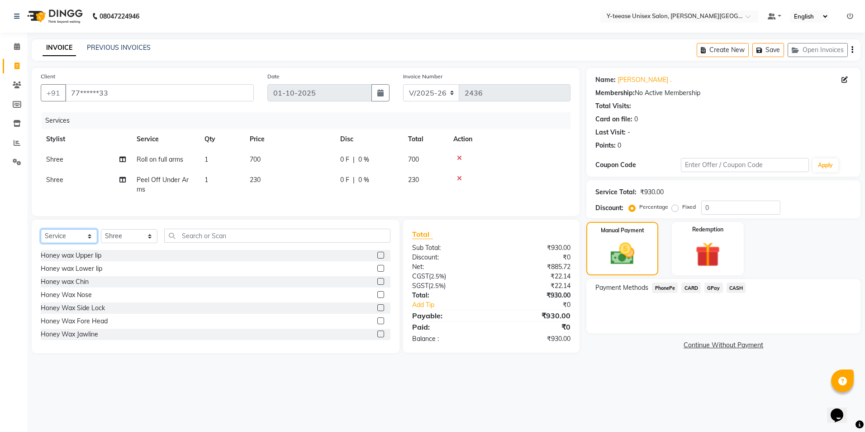
click at [83, 243] on select "Select Service Product Membership Package Voucher Prepaid Gift Card" at bounding box center [69, 236] width 57 height 14
click at [41, 236] on select "Select Service Product Membership Package Voucher Prepaid Gift Card" at bounding box center [69, 236] width 57 height 14
click at [380, 258] on label at bounding box center [380, 255] width 7 height 7
click at [380, 258] on input "checkbox" at bounding box center [380, 255] width 6 height 6
select select "select"
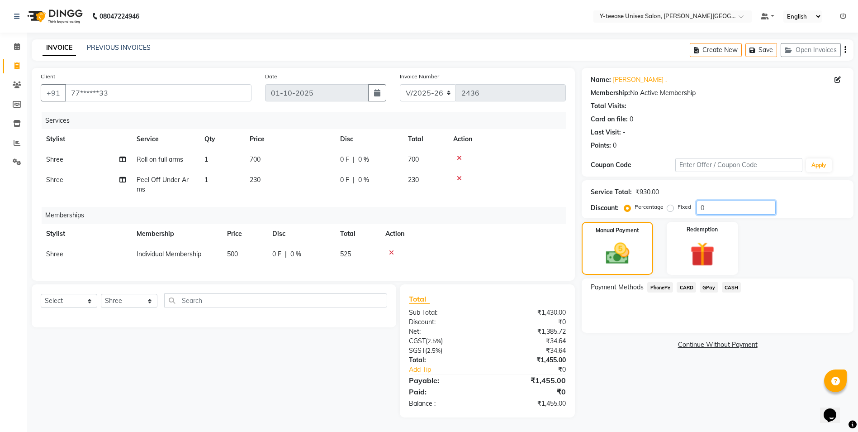
click at [717, 207] on input "0" at bounding box center [736, 207] width 79 height 14
type input "20"
drag, startPoint x: 709, startPoint y: 201, endPoint x: 653, endPoint y: 209, distance: 56.3
click at [652, 211] on div "Service Total: ₹930.00 Discount: Percentage Fixed 20" at bounding box center [718, 199] width 272 height 38
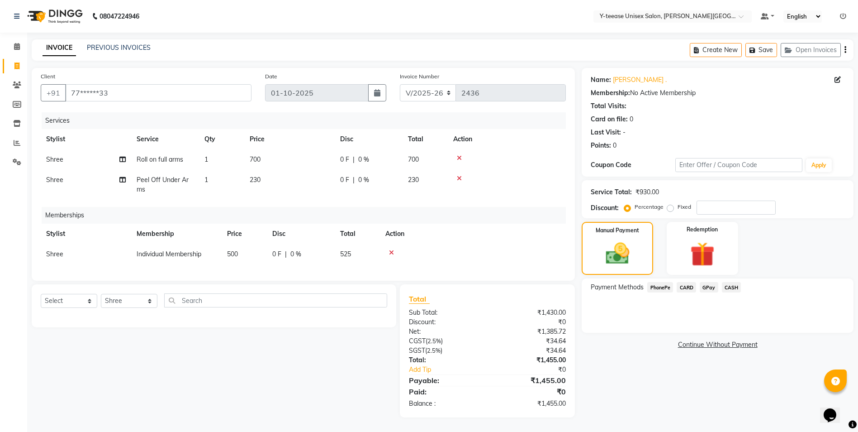
click at [391, 249] on icon at bounding box center [391, 252] width 5 height 6
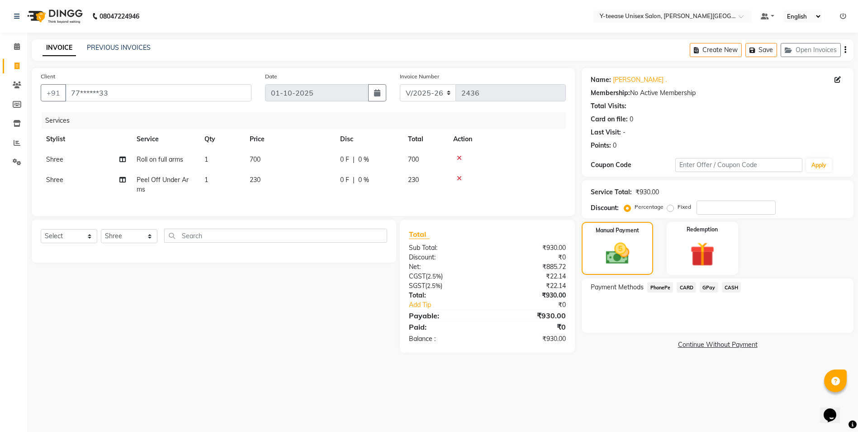
scroll to position [0, 0]
click at [713, 289] on span "GPay" at bounding box center [713, 287] width 19 height 10
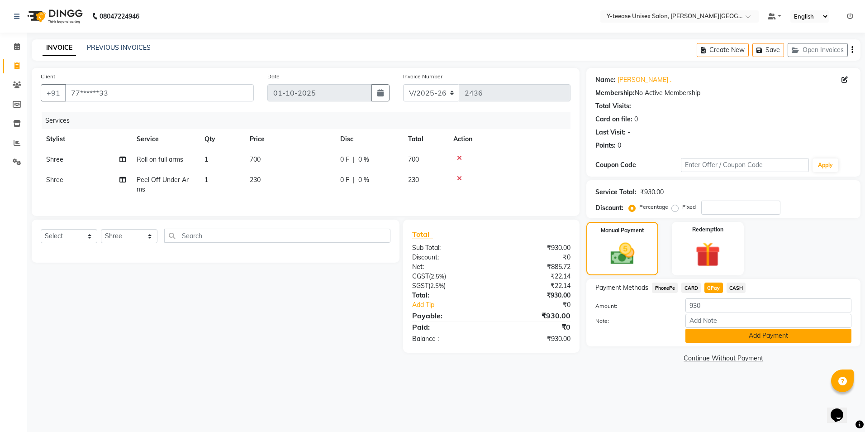
click at [716, 336] on button "Add Payment" at bounding box center [768, 335] width 166 height 14
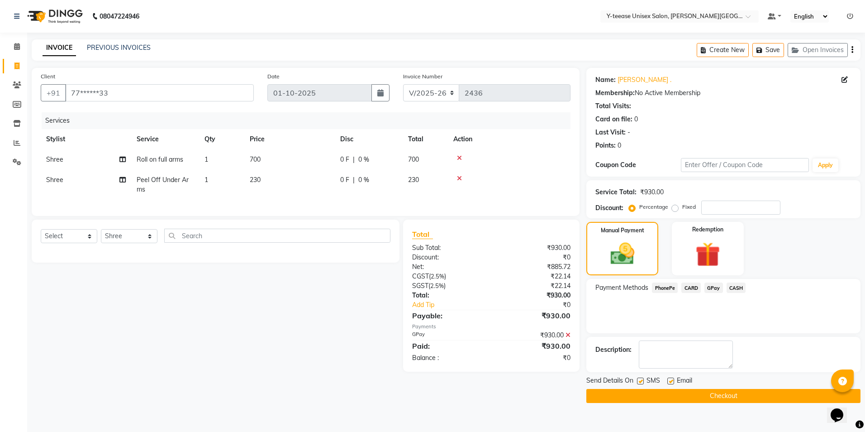
click at [707, 393] on button "Checkout" at bounding box center [723, 396] width 274 height 14
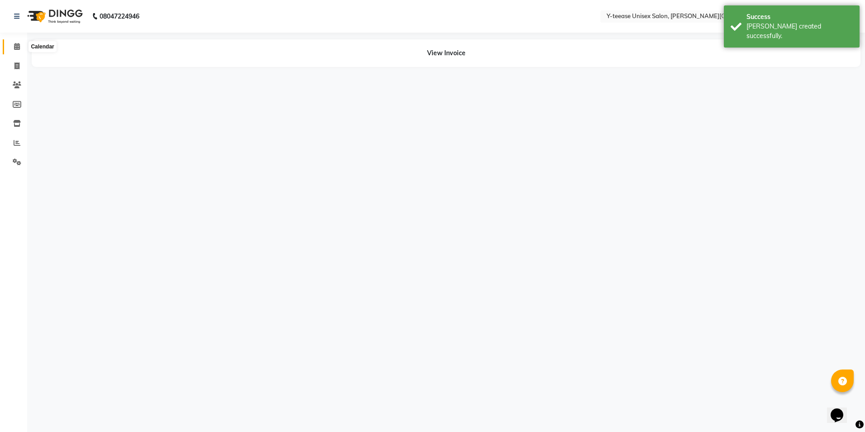
click at [17, 46] on icon at bounding box center [17, 46] width 6 height 7
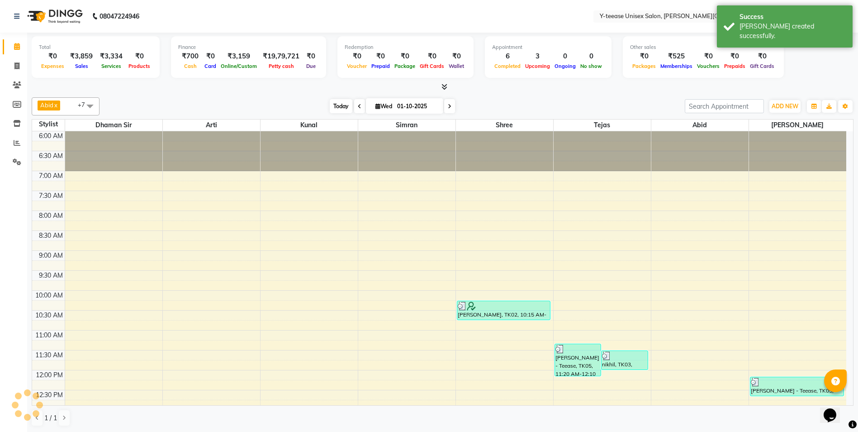
click at [341, 110] on span "Today" at bounding box center [341, 106] width 23 height 14
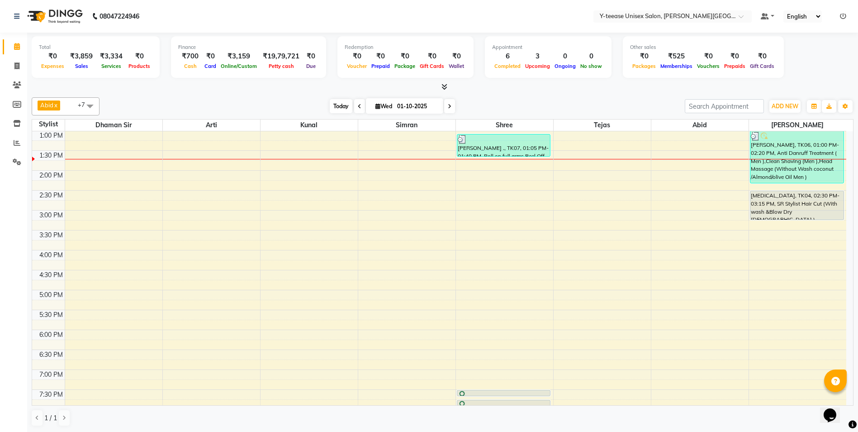
click at [340, 107] on span "Today" at bounding box center [341, 106] width 23 height 14
click at [57, 121] on div "Stylist" at bounding box center [48, 123] width 33 height 9
click at [339, 108] on span "Today" at bounding box center [341, 106] width 23 height 14
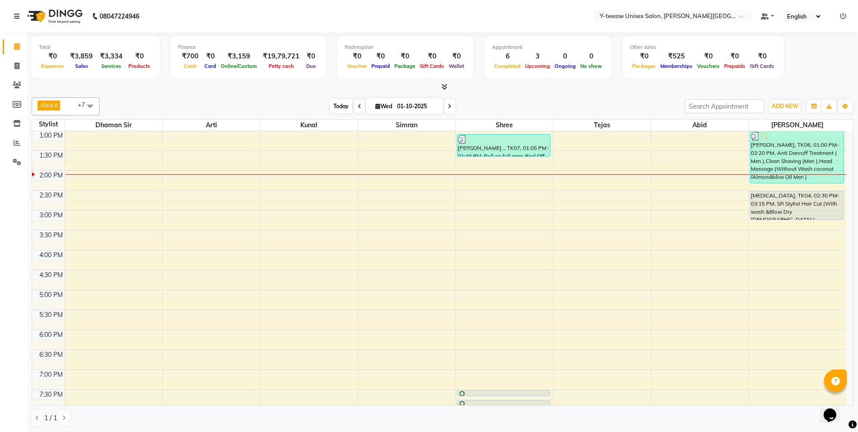
click at [334, 104] on span "Today" at bounding box center [341, 106] width 23 height 14
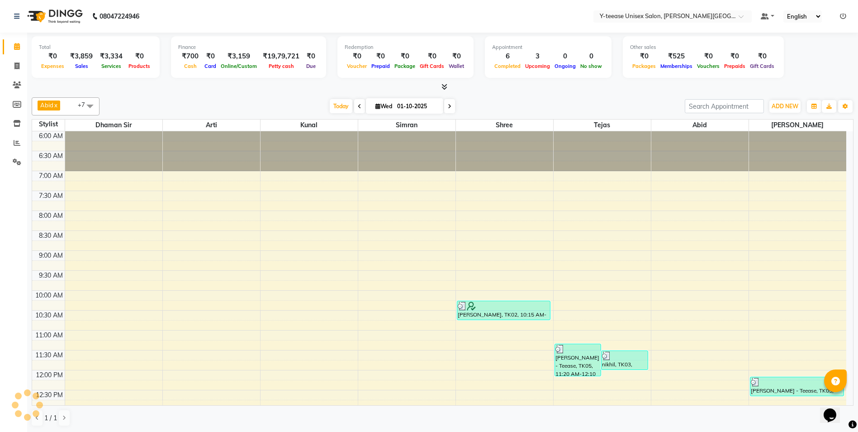
scroll to position [319, 0]
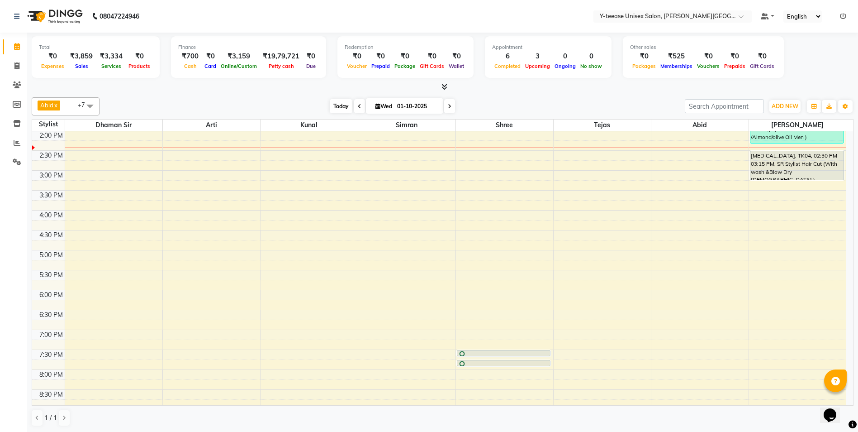
click at [345, 109] on span "Today" at bounding box center [341, 106] width 23 height 14
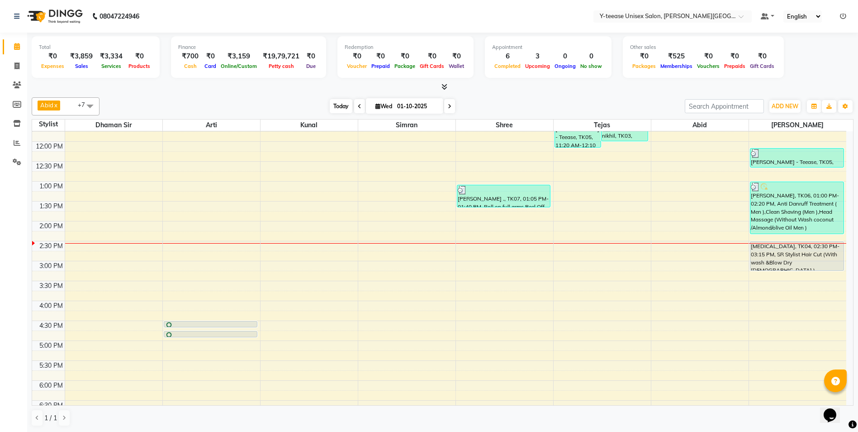
click at [334, 104] on span "Today" at bounding box center [341, 106] width 23 height 14
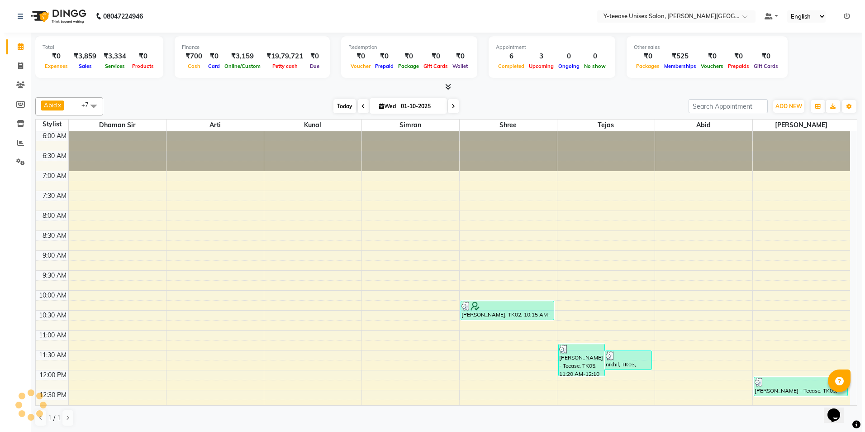
scroll to position [319, 0]
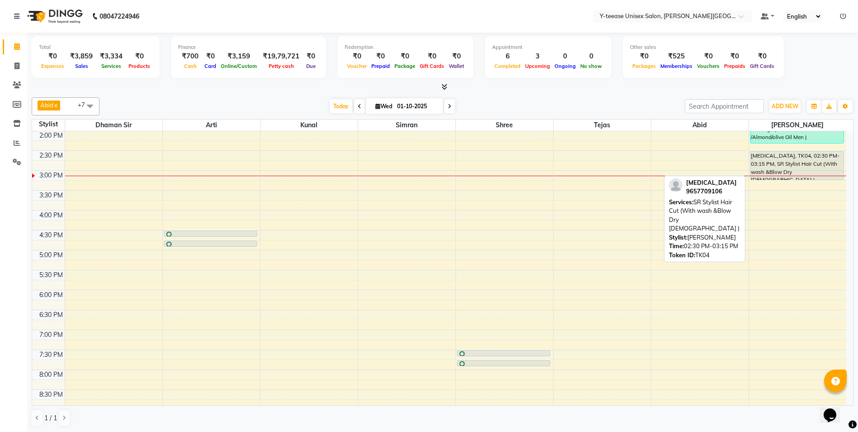
click at [783, 160] on div "[MEDICAL_DATA], TK04, 02:30 PM-03:15 PM, SR Stylist Hair Cut (With wash &Blow D…" at bounding box center [796, 165] width 93 height 28
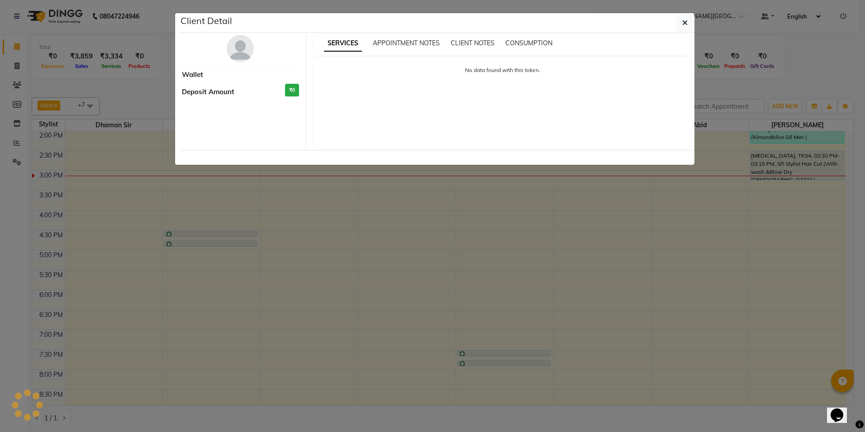
select select "7"
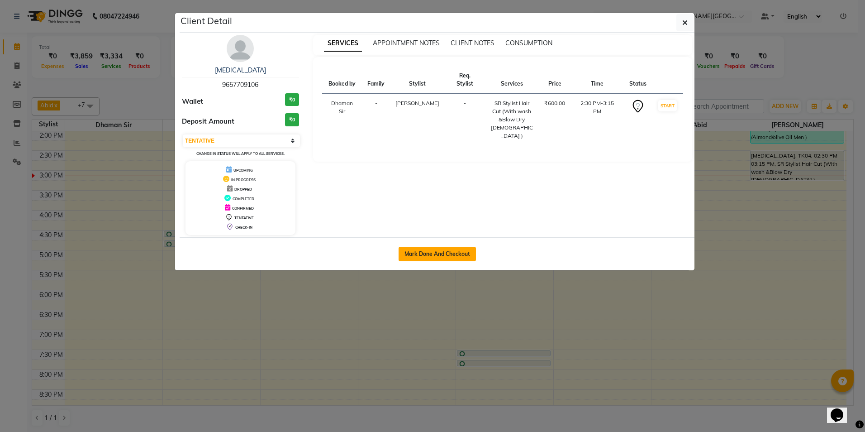
click at [447, 257] on button "Mark Done And Checkout" at bounding box center [437, 254] width 77 height 14
select select "service"
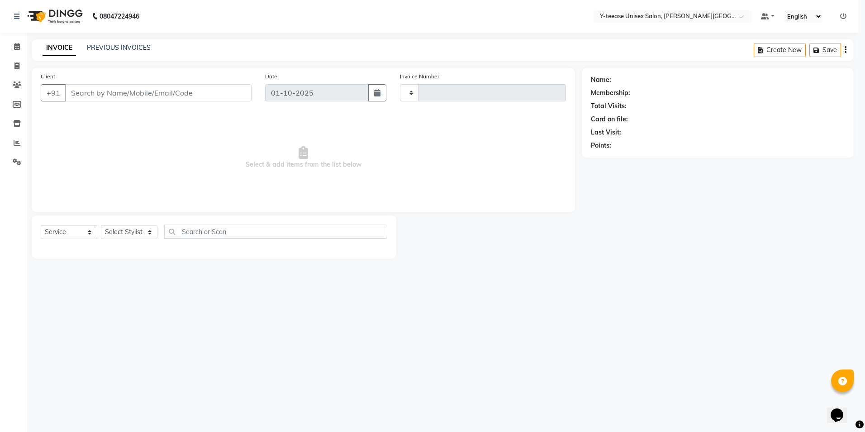
select select "3"
type input "2437"
select select "765"
type input "96******06"
select select "90773"
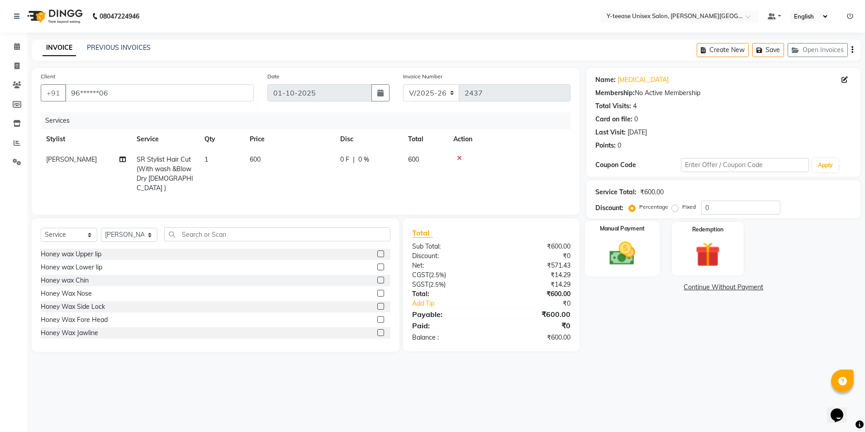
drag, startPoint x: 613, startPoint y: 258, endPoint x: 683, endPoint y: 275, distance: 71.6
click at [614, 259] on img at bounding box center [622, 253] width 42 height 30
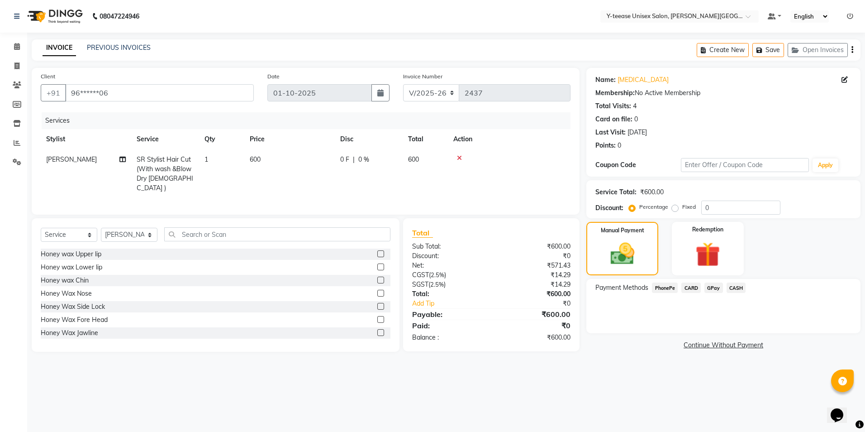
click at [715, 288] on span "GPay" at bounding box center [713, 287] width 19 height 10
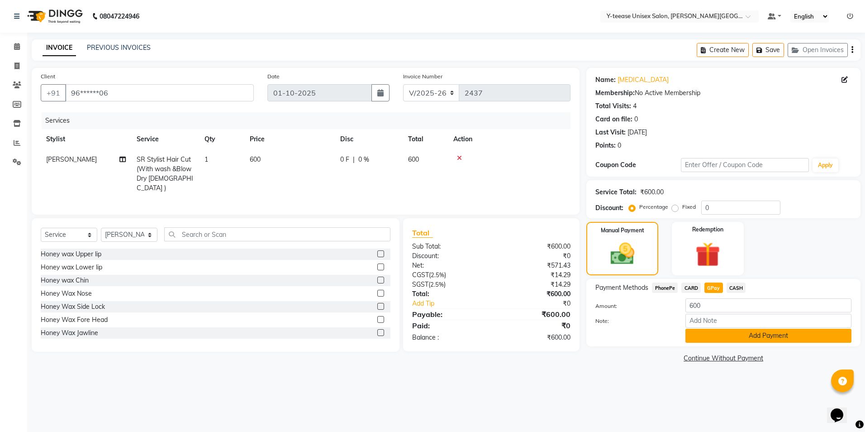
drag, startPoint x: 723, startPoint y: 335, endPoint x: 718, endPoint y: 372, distance: 37.8
click at [723, 335] on button "Add Payment" at bounding box center [768, 335] width 166 height 14
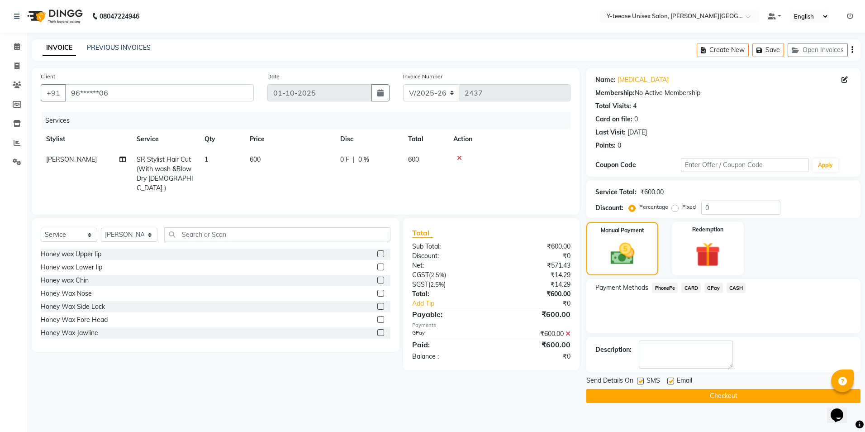
click at [721, 395] on button "Checkout" at bounding box center [723, 396] width 274 height 14
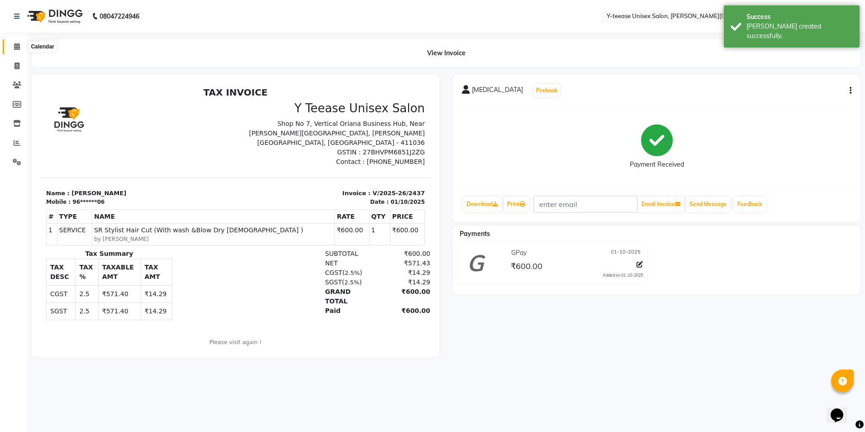
click at [14, 48] on icon at bounding box center [17, 46] width 6 height 7
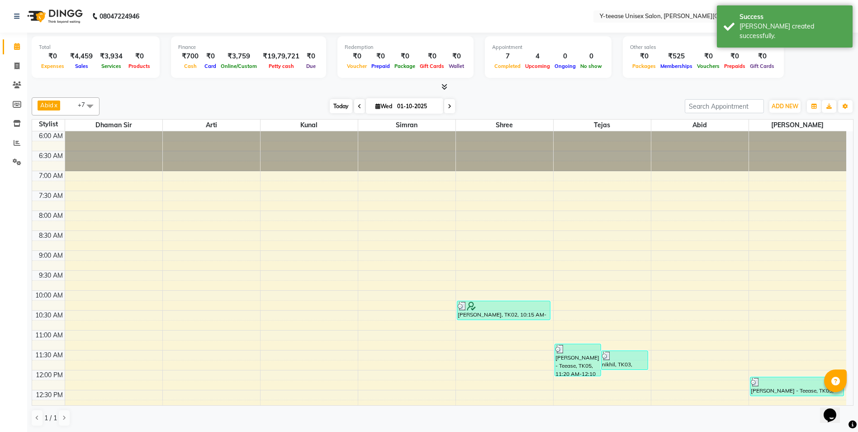
click at [343, 104] on span "Today" at bounding box center [341, 106] width 23 height 14
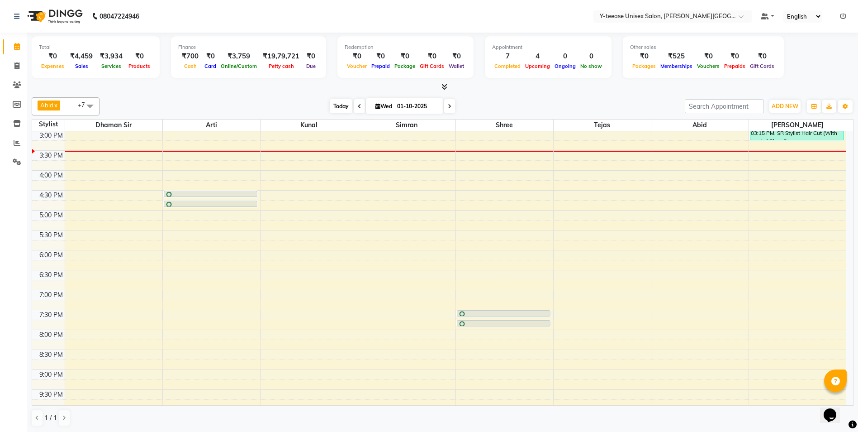
click at [340, 101] on span "Today" at bounding box center [341, 106] width 23 height 14
click at [346, 104] on span "Today" at bounding box center [341, 106] width 23 height 14
click at [339, 107] on span "Today" at bounding box center [341, 106] width 23 height 14
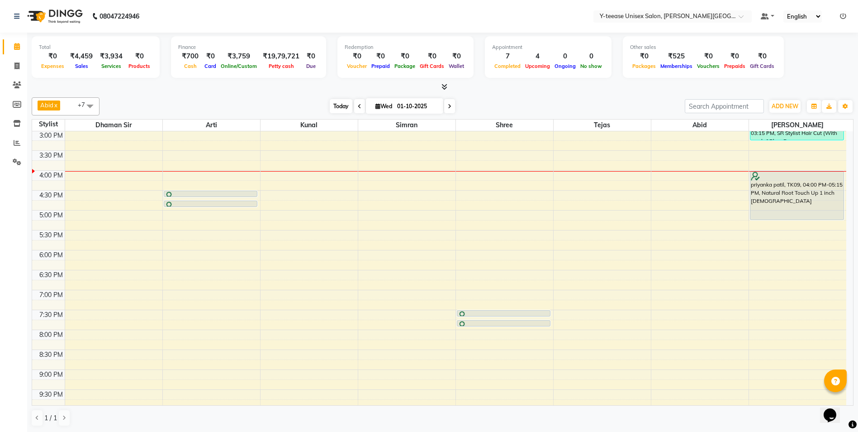
click at [332, 104] on span "Today" at bounding box center [341, 106] width 23 height 14
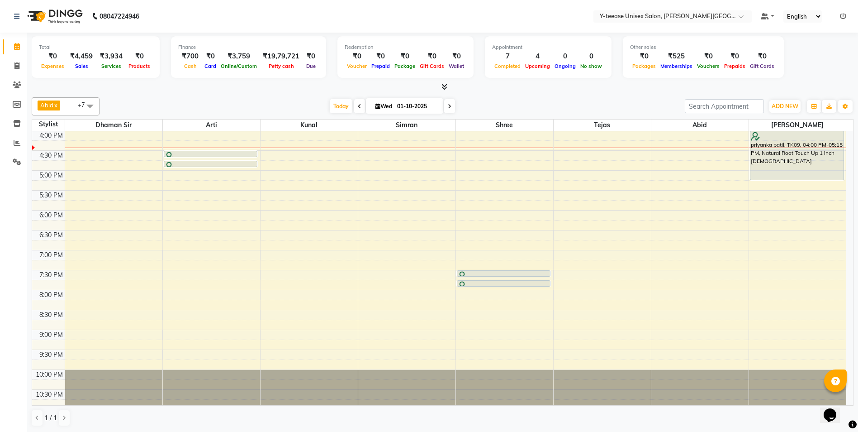
scroll to position [0, 0]
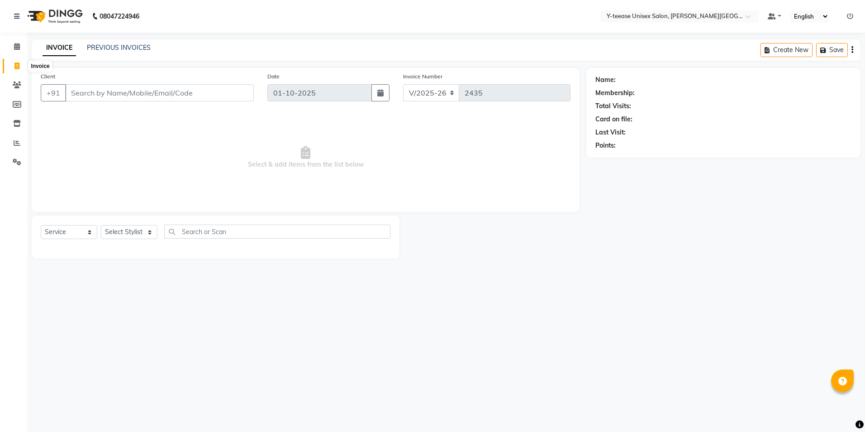
select select "765"
select select "service"
click at [14, 48] on icon at bounding box center [17, 46] width 6 height 7
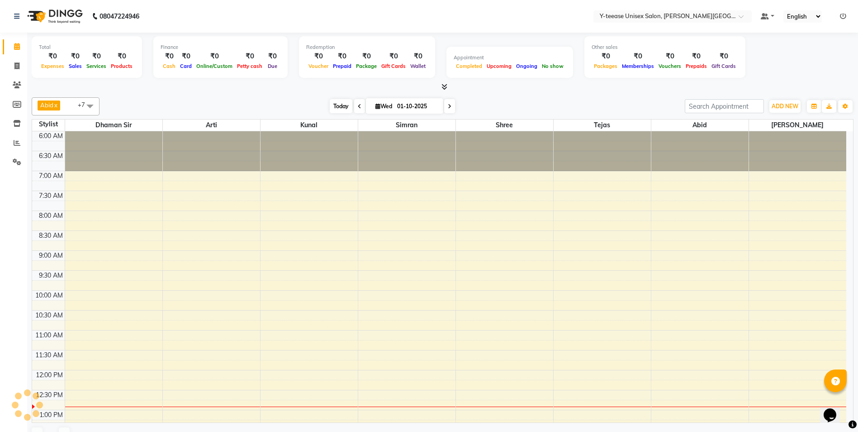
click at [341, 106] on span "Today" at bounding box center [341, 106] width 23 height 14
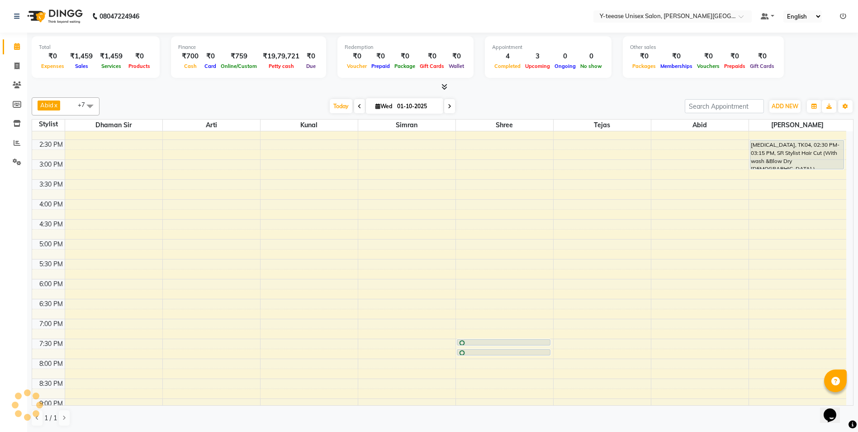
scroll to position [239, 0]
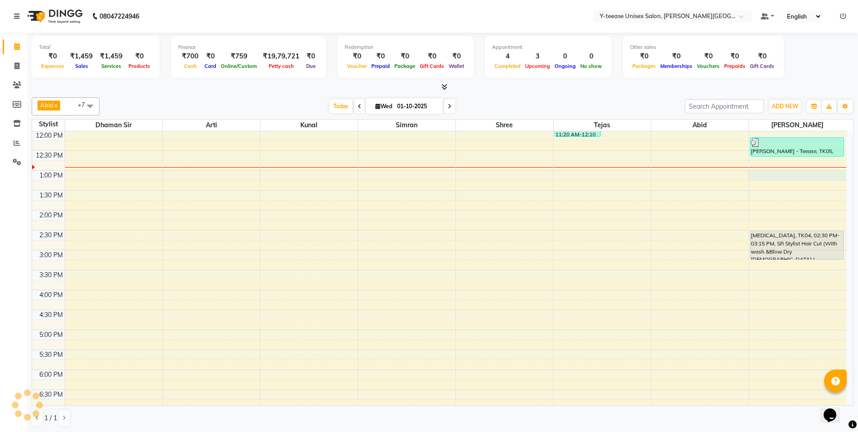
click at [777, 176] on div "6:00 AM 6:30 AM 7:00 AM 7:30 AM 8:00 AM 8:30 AM 9:00 AM 9:30 AM 10:00 AM 10:30 …" at bounding box center [439, 230] width 814 height 676
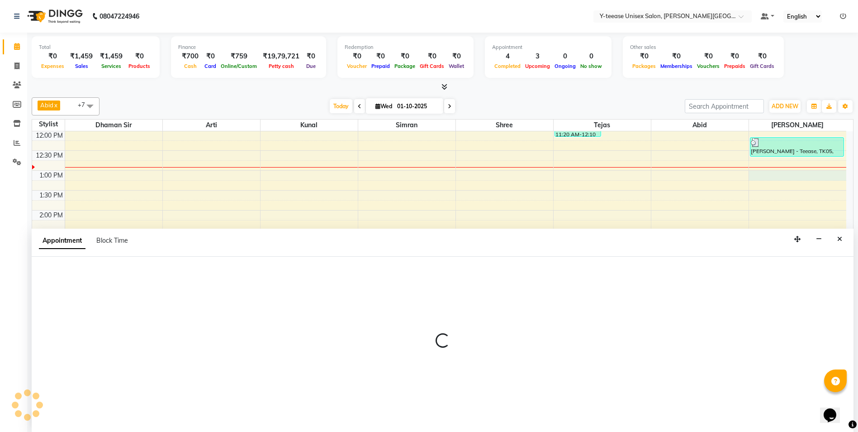
scroll to position [0, 0]
select select "90773"
select select "780"
select select "tentative"
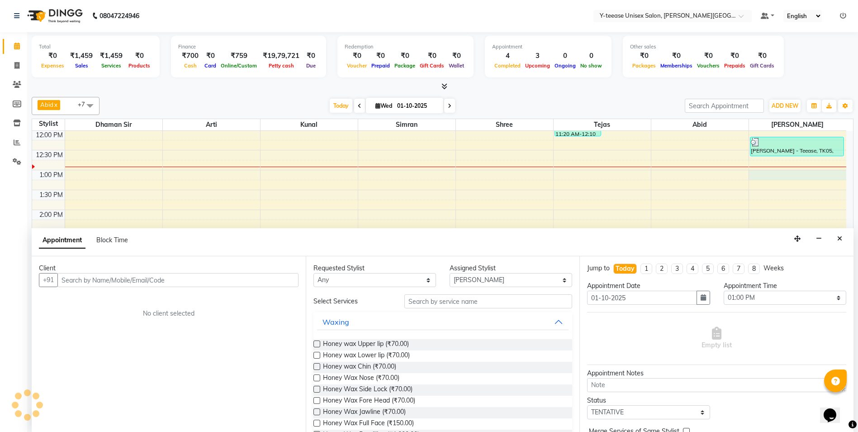
click at [260, 283] on input "text" at bounding box center [177, 280] width 241 height 14
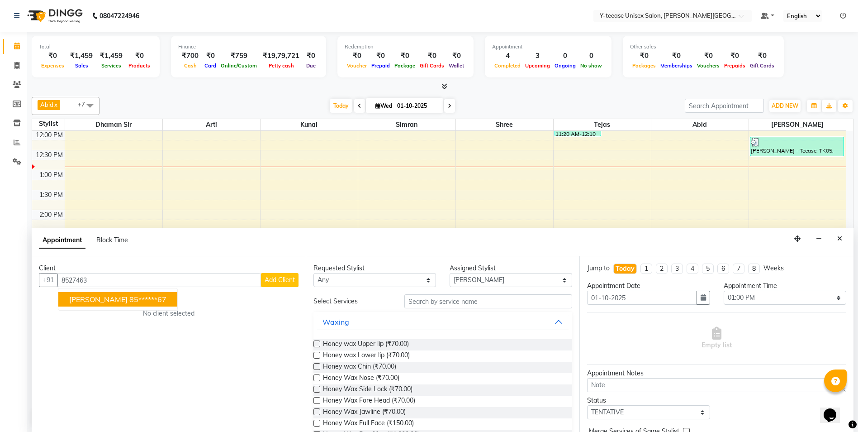
click at [151, 295] on ngb-highlight "85******67" at bounding box center [147, 298] width 37 height 9
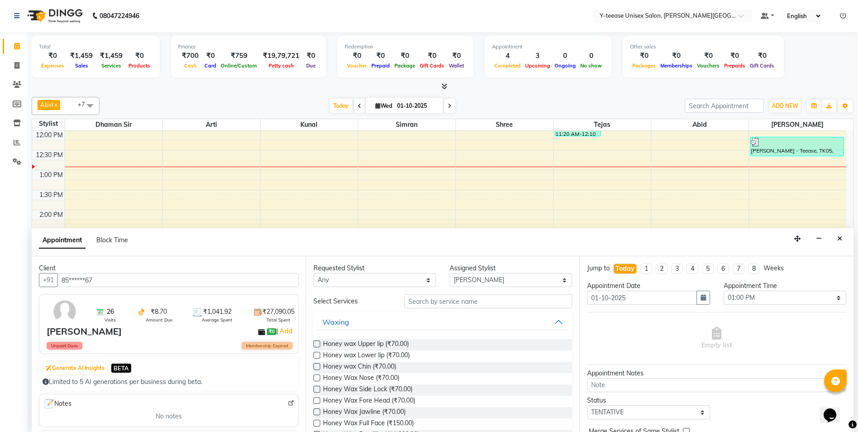
type input "85******67"
click at [430, 302] on input "text" at bounding box center [488, 301] width 168 height 14
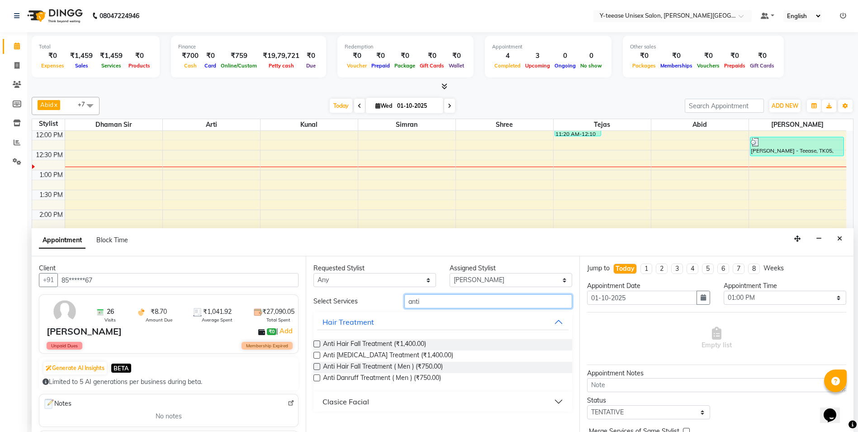
type input "anti"
click at [316, 377] on label at bounding box center [316, 377] width 7 height 7
click at [316, 377] on input "checkbox" at bounding box center [316, 378] width 6 height 6
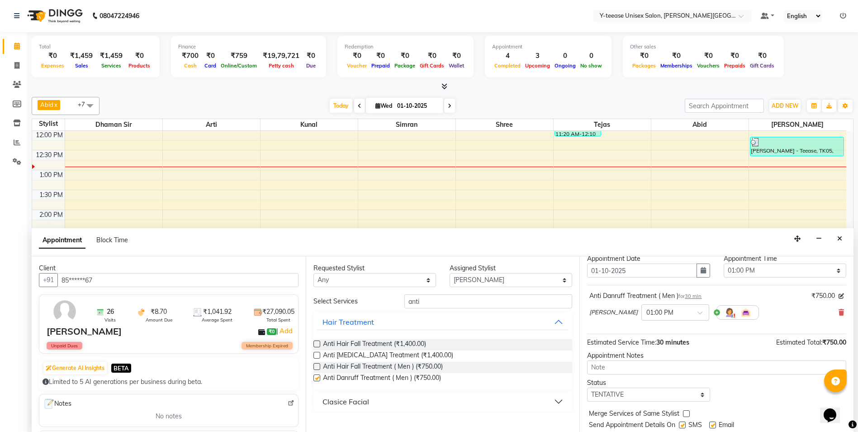
checkbox input "false"
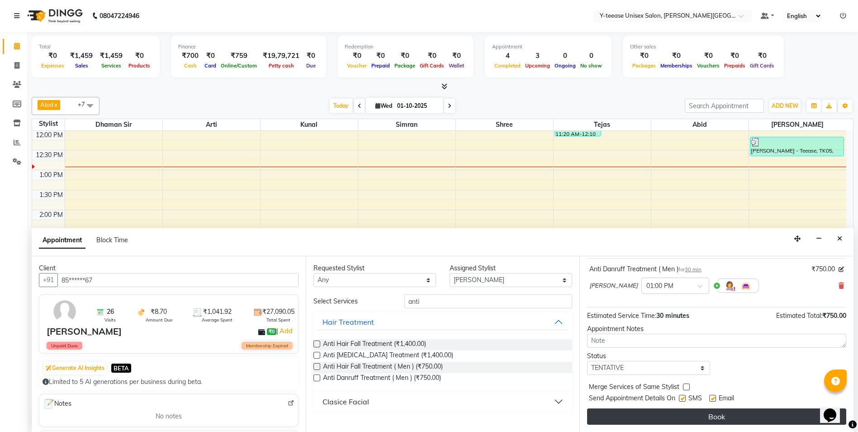
click at [688, 415] on button "Book" at bounding box center [716, 416] width 259 height 16
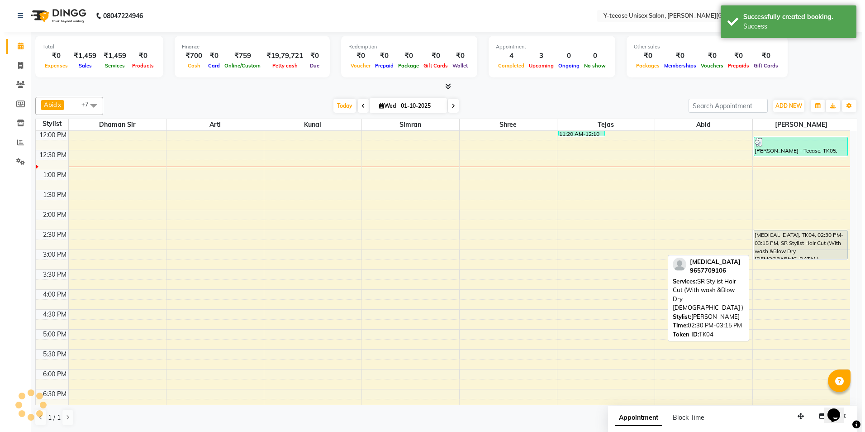
scroll to position [0, 0]
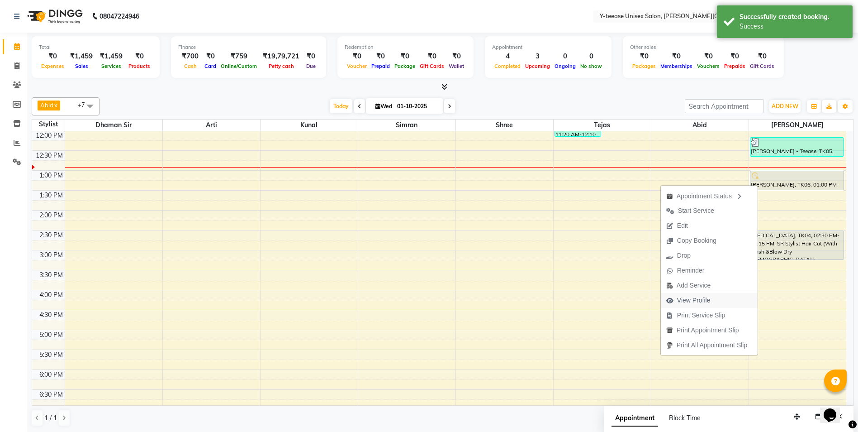
click at [690, 299] on span "View Profile" at bounding box center [693, 299] width 33 height 9
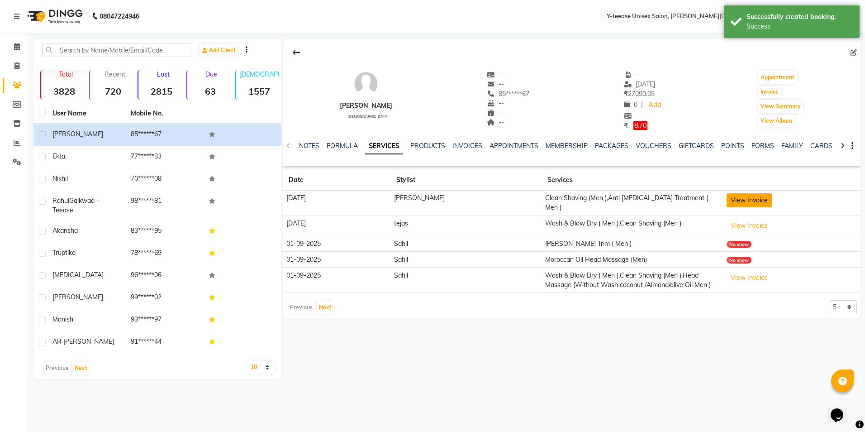
click at [745, 201] on button "View Invoice" at bounding box center [748, 200] width 45 height 14
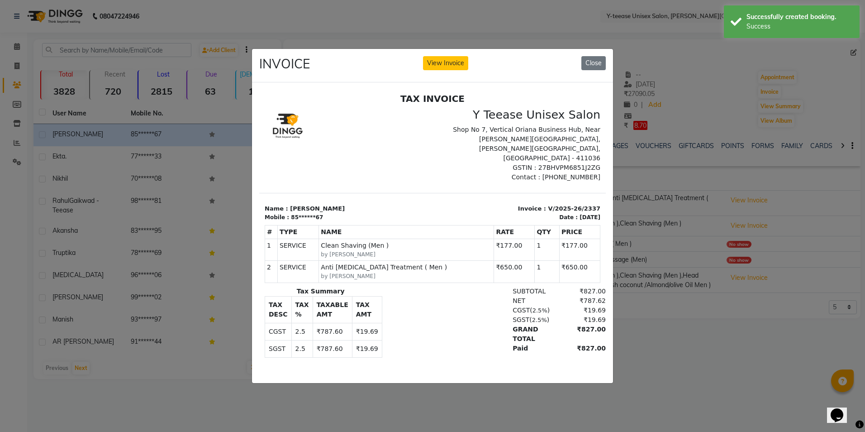
click at [677, 300] on ngb-modal-window "INVOICE View Invoice Close" at bounding box center [432, 216] width 865 height 432
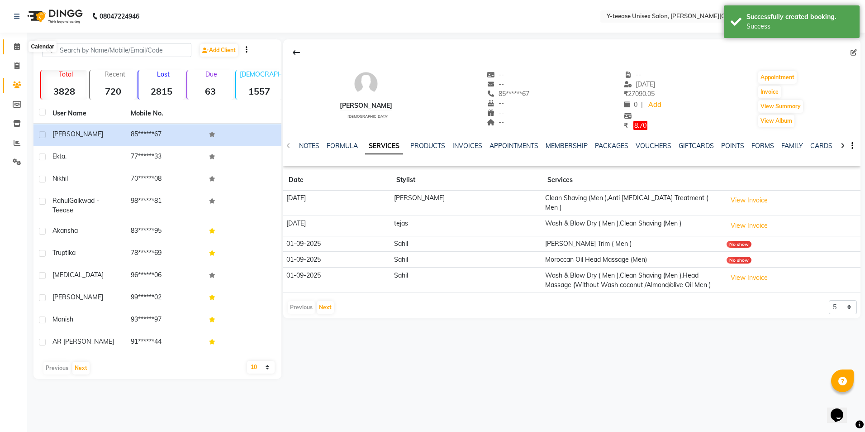
click at [19, 44] on icon at bounding box center [17, 46] width 6 height 7
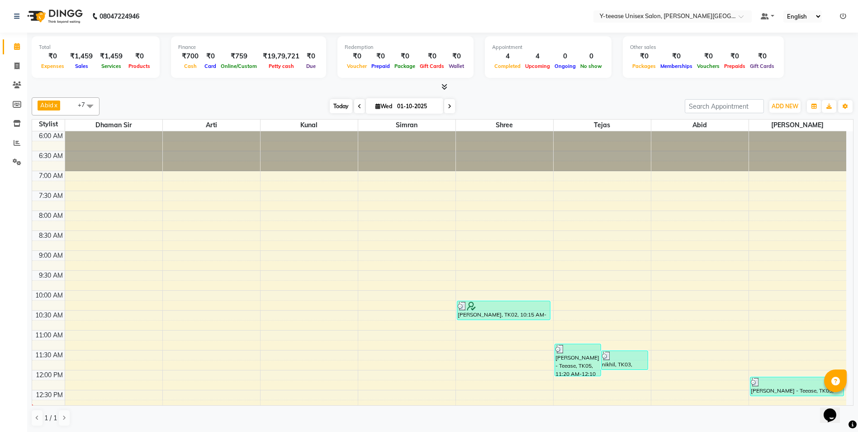
click at [348, 109] on span "Today" at bounding box center [341, 106] width 23 height 14
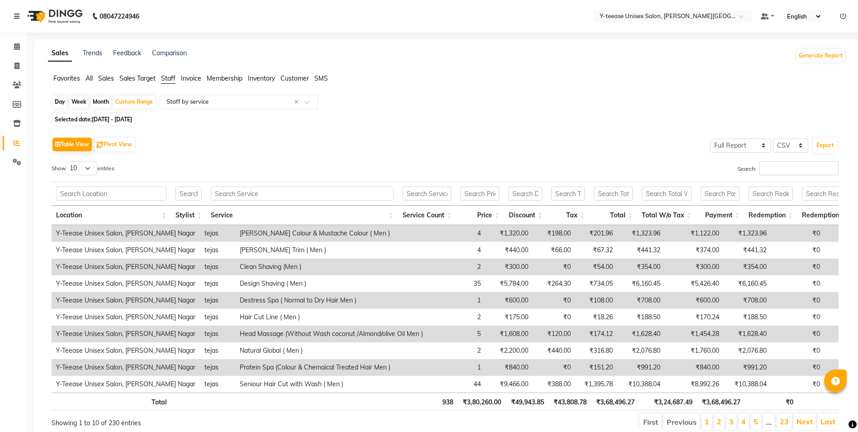
select select "full_report"
select select "csv"
click at [17, 44] on icon at bounding box center [17, 46] width 6 height 7
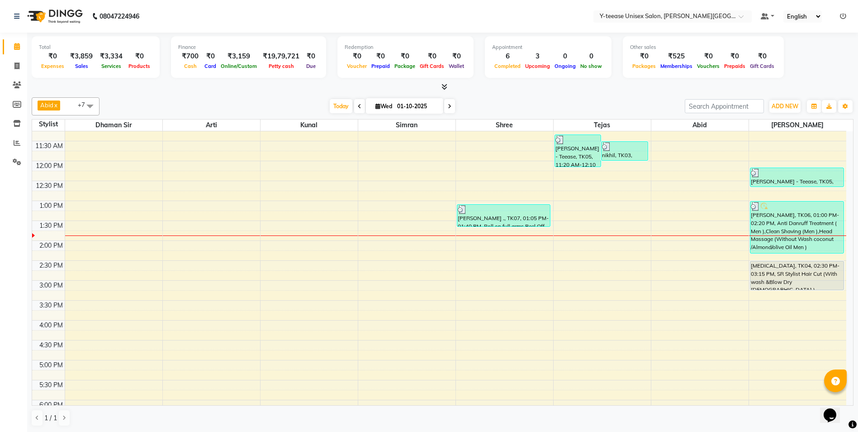
scroll to position [189, 0]
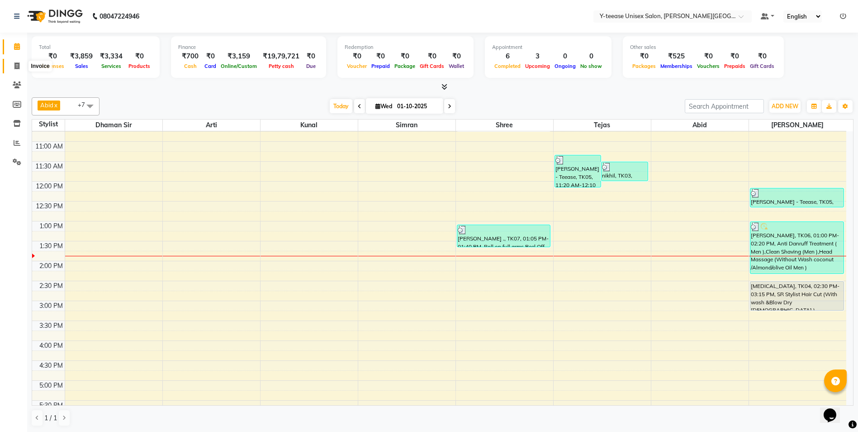
click at [17, 67] on icon at bounding box center [16, 65] width 5 height 7
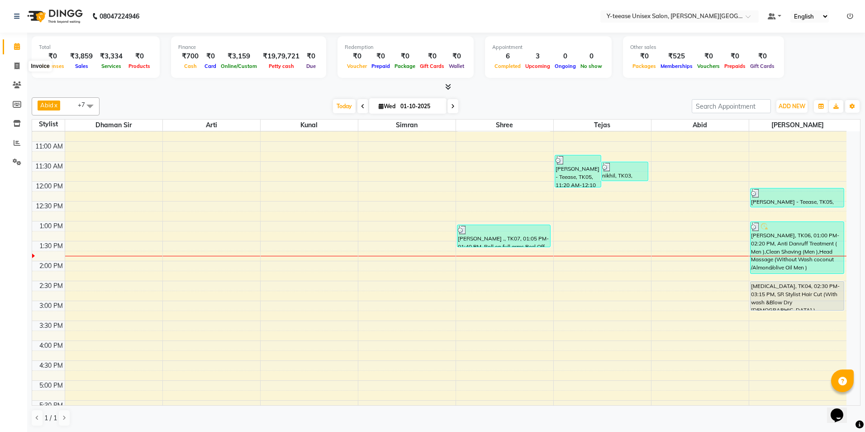
select select "765"
select select "service"
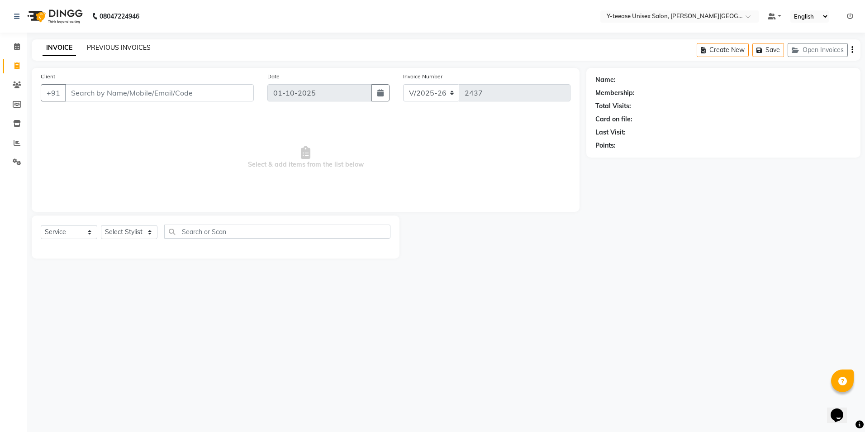
click at [116, 45] on link "PREVIOUS INVOICES" at bounding box center [119, 47] width 64 height 8
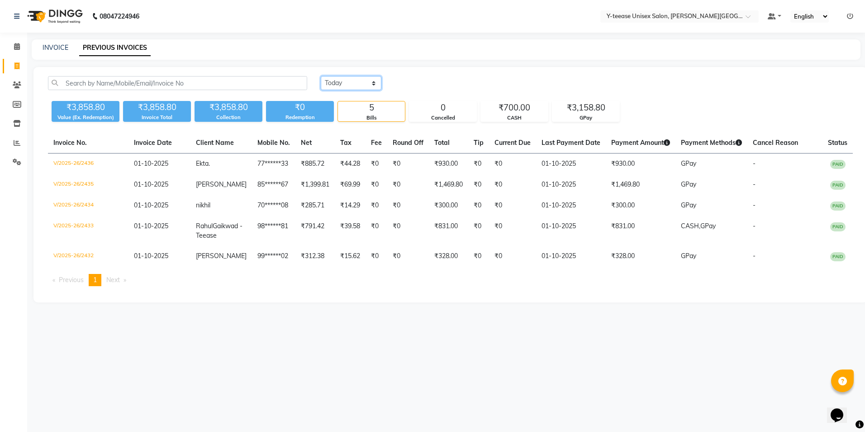
click at [355, 80] on select "[DATE] [DATE] Custom Range" at bounding box center [351, 83] width 61 height 14
select select "[DATE]"
click at [321, 76] on select "[DATE] [DATE] Custom Range" at bounding box center [351, 83] width 61 height 14
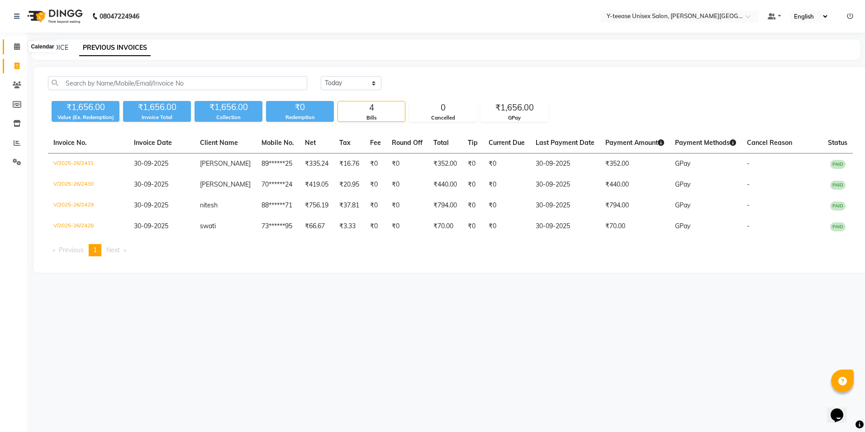
click at [15, 47] on icon at bounding box center [17, 46] width 6 height 7
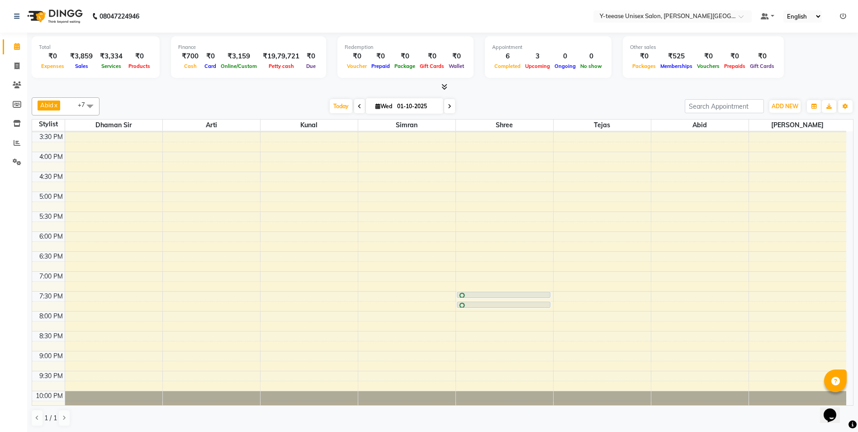
scroll to position [403, 0]
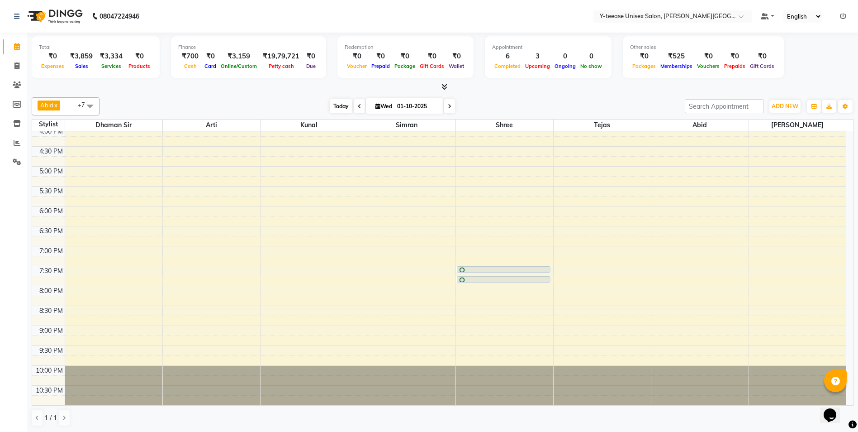
click at [336, 106] on span "Today" at bounding box center [341, 106] width 23 height 14
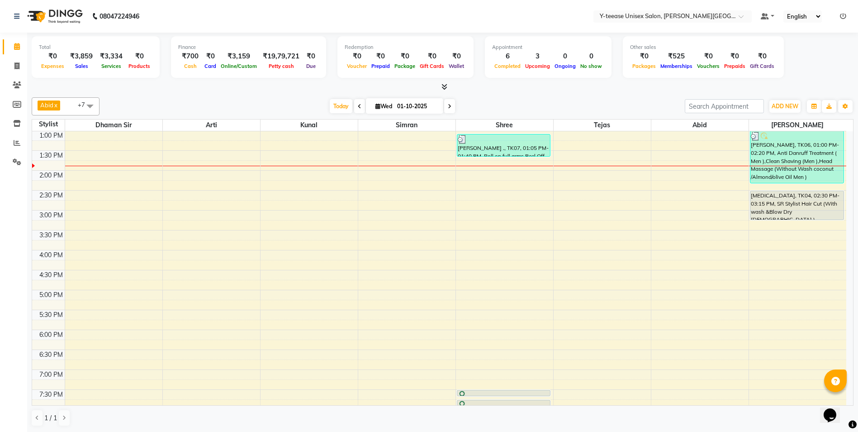
scroll to position [324, 0]
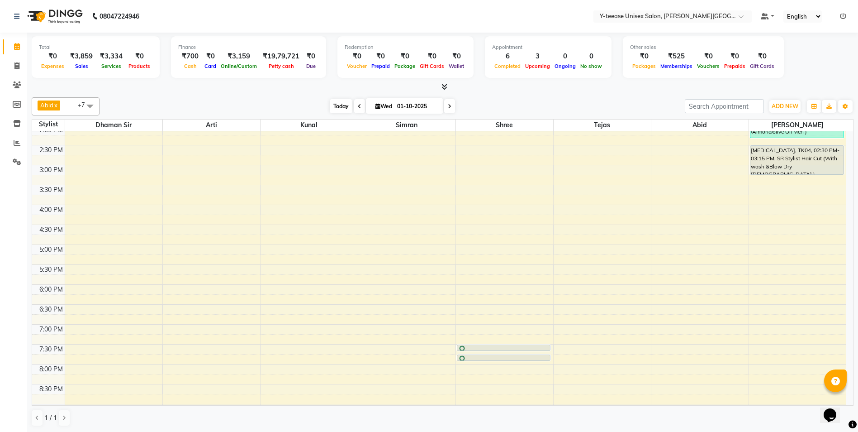
click at [339, 105] on span "Today" at bounding box center [341, 106] width 23 height 14
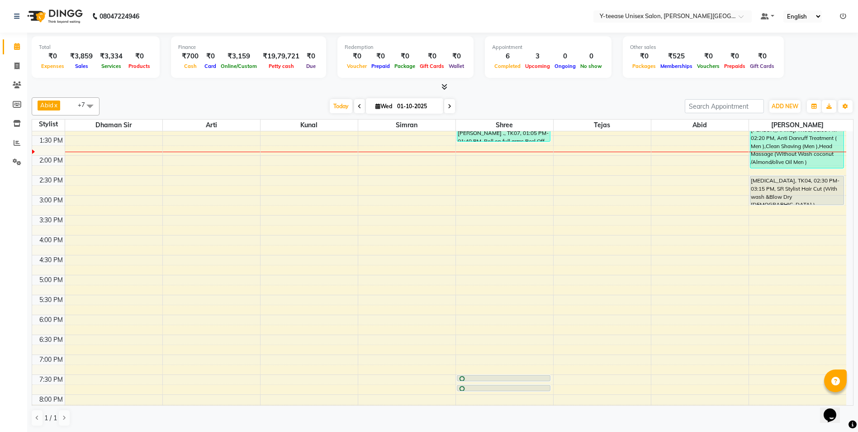
scroll to position [267, 0]
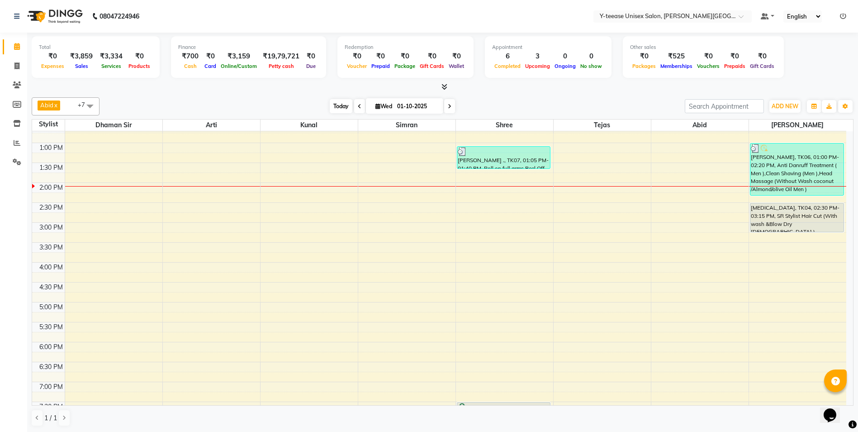
click at [341, 109] on span "Today" at bounding box center [341, 106] width 23 height 14
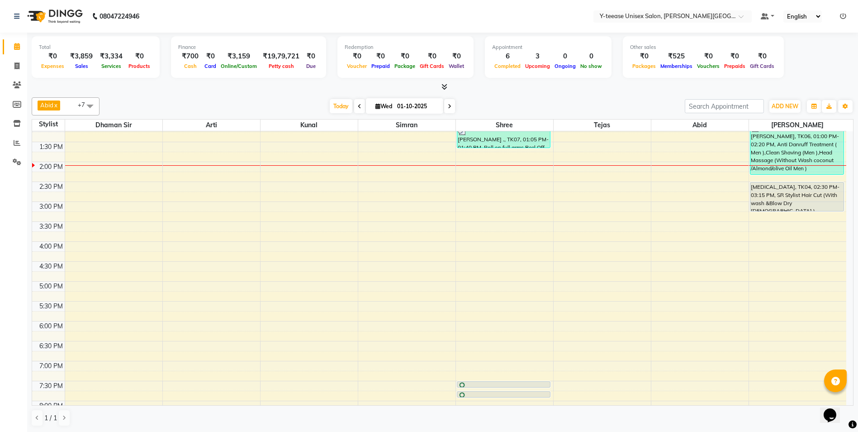
scroll to position [228, 0]
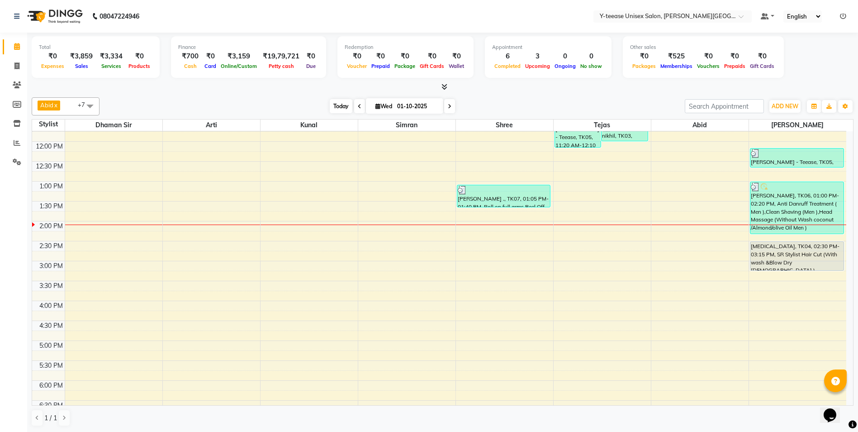
click at [341, 110] on span "Today" at bounding box center [341, 106] width 23 height 14
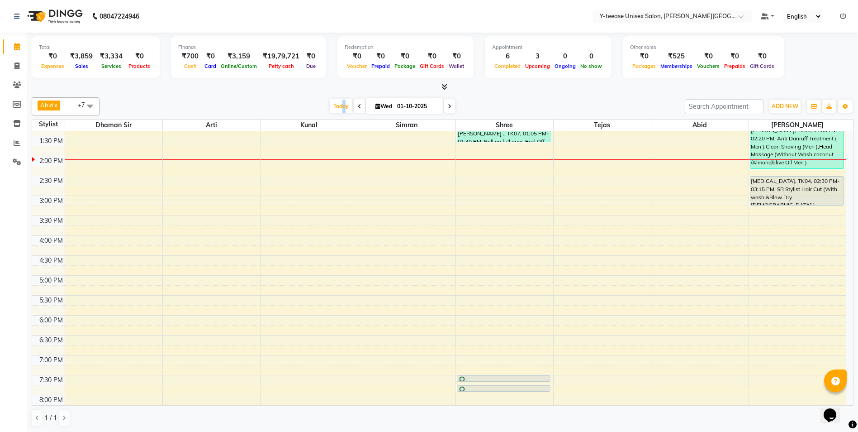
scroll to position [274, 0]
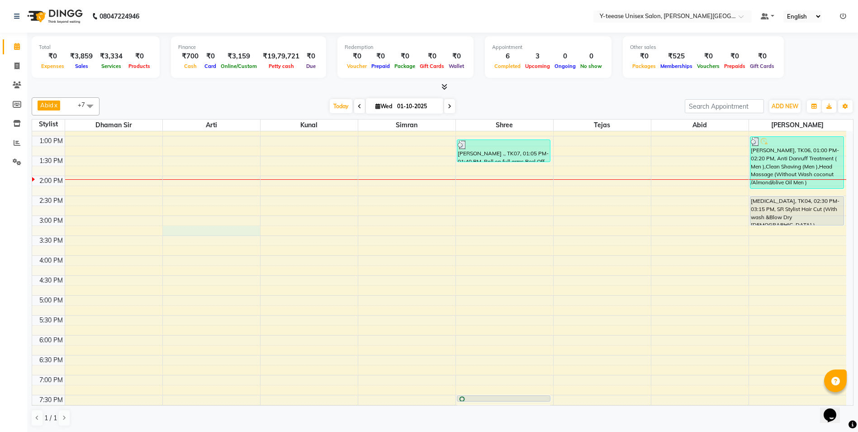
click at [192, 226] on div "6:00 AM 6:30 AM 7:00 AM 7:30 AM 8:00 AM 8:30 AM 9:00 AM 9:30 AM 10:00 AM 10:30 …" at bounding box center [439, 196] width 814 height 676
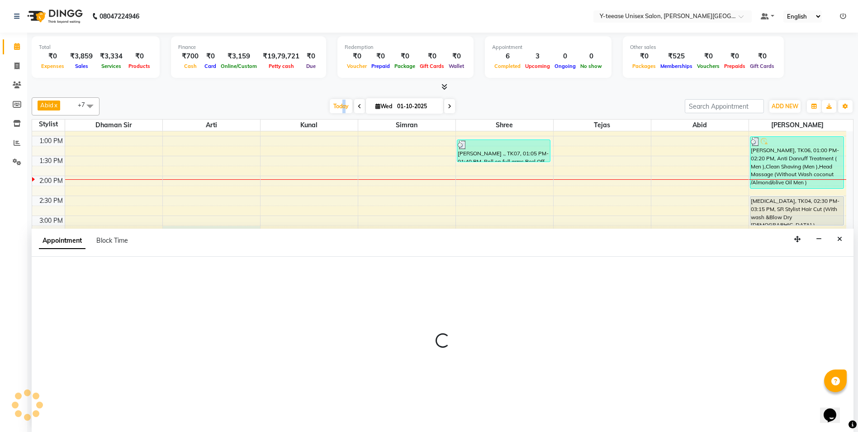
scroll to position [0, 0]
select select "12529"
select select "915"
select select "tentative"
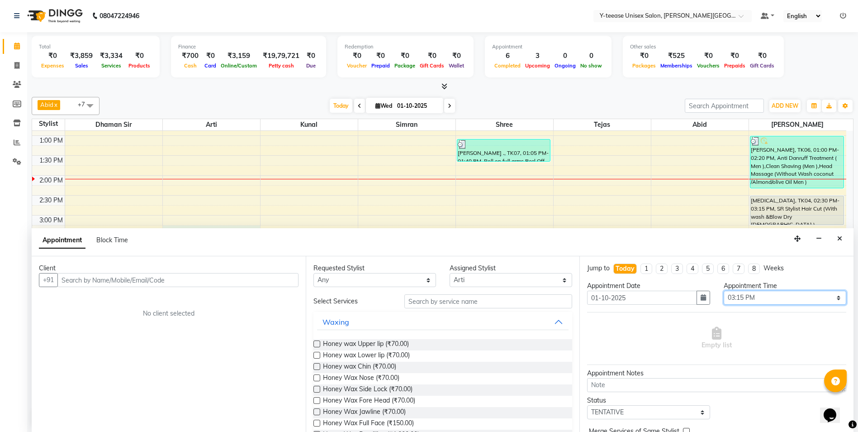
click at [765, 296] on select "Select 07:00 AM 07:15 AM 07:30 AM 07:45 AM 08:00 AM 08:15 AM 08:30 AM 08:45 AM …" at bounding box center [785, 297] width 123 height 14
click at [724, 290] on select "Select 07:00 AM 07:15 AM 07:30 AM 07:45 AM 08:00 AM 08:15 AM 08:30 AM 08:45 AM …" at bounding box center [785, 297] width 123 height 14
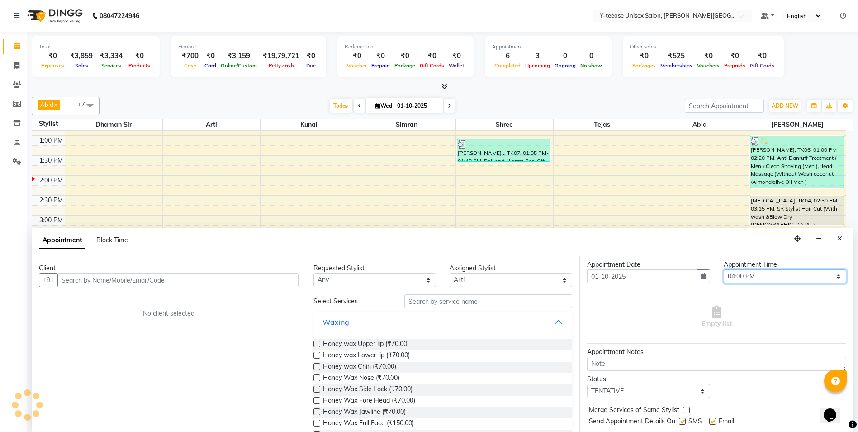
scroll to position [0, 0]
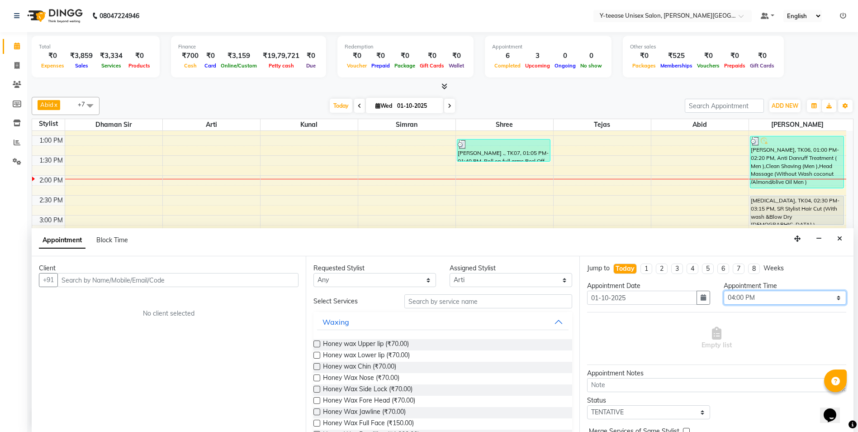
click at [751, 296] on select "Select 07:00 AM 07:15 AM 07:30 AM 07:45 AM 08:00 AM 08:15 AM 08:30 AM 08:45 AM …" at bounding box center [785, 297] width 123 height 14
select select "990"
click at [724, 290] on select "Select 07:00 AM 07:15 AM 07:30 AM 07:45 AM 08:00 AM 08:15 AM 08:30 AM 08:45 AM …" at bounding box center [785, 297] width 123 height 14
click at [491, 300] on input "text" at bounding box center [488, 301] width 168 height 14
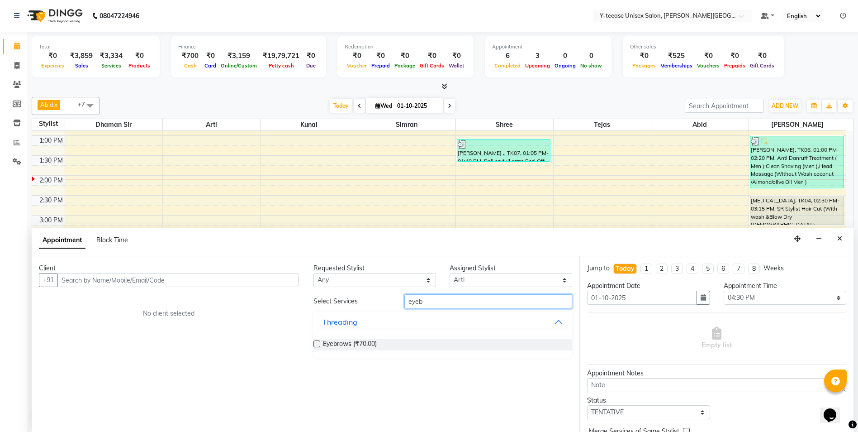
type input "eyeb"
click at [314, 343] on label at bounding box center [316, 343] width 7 height 7
click at [314, 343] on input "checkbox" at bounding box center [316, 345] width 6 height 6
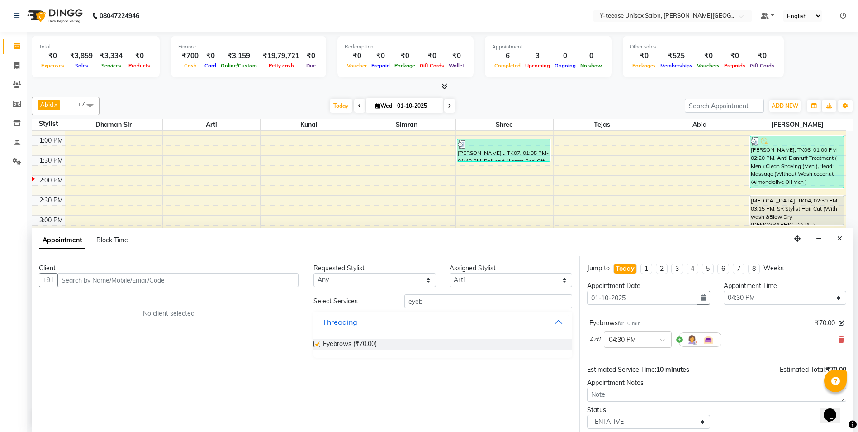
checkbox input "false"
drag, startPoint x: 441, startPoint y: 304, endPoint x: 354, endPoint y: 305, distance: 86.9
click at [356, 305] on div "Select Services eyeb" at bounding box center [443, 301] width 273 height 14
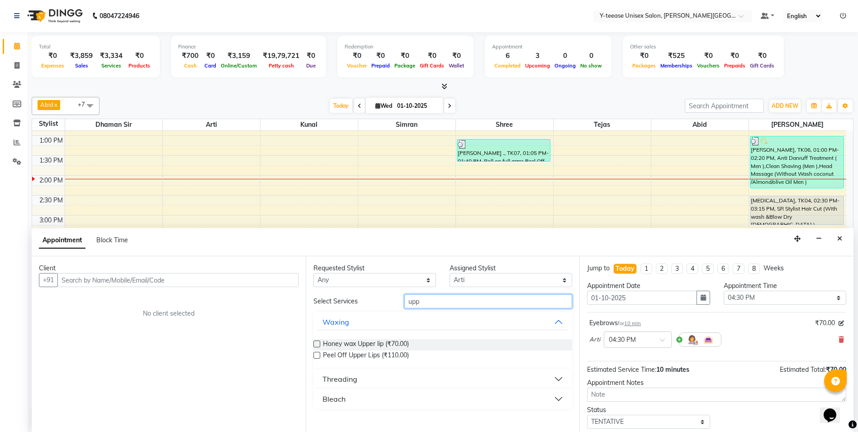
type input "upp"
click at [328, 378] on div "Threading" at bounding box center [340, 378] width 35 height 11
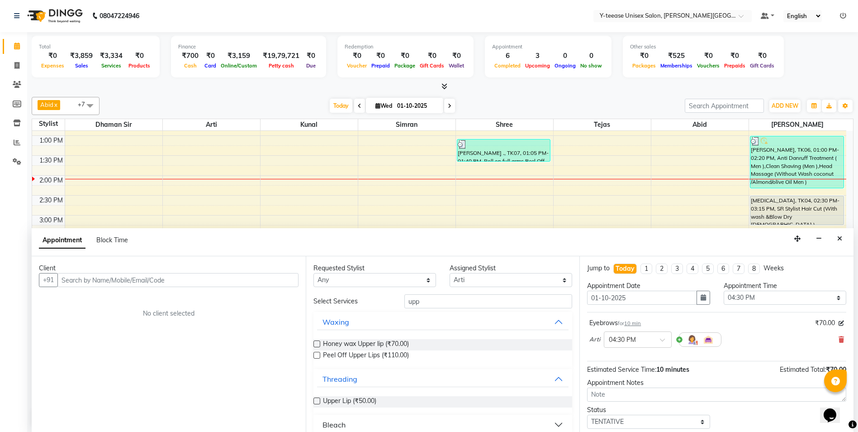
click at [319, 399] on label at bounding box center [316, 400] width 7 height 7
click at [319, 399] on input "checkbox" at bounding box center [316, 402] width 6 height 6
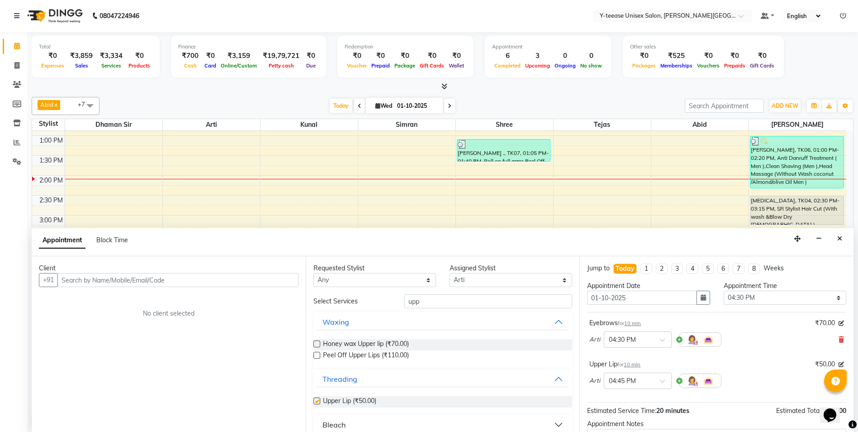
checkbox input "false"
click at [178, 279] on input "text" at bounding box center [177, 280] width 241 height 14
click at [140, 277] on input "text" at bounding box center [177, 280] width 241 height 14
click at [89, 277] on input "text" at bounding box center [177, 280] width 241 height 14
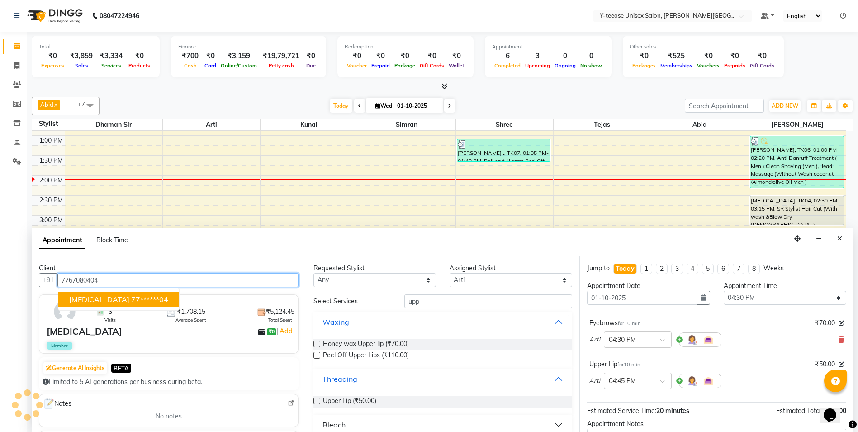
click at [131, 303] on ngb-highlight "77******04" at bounding box center [149, 298] width 37 height 9
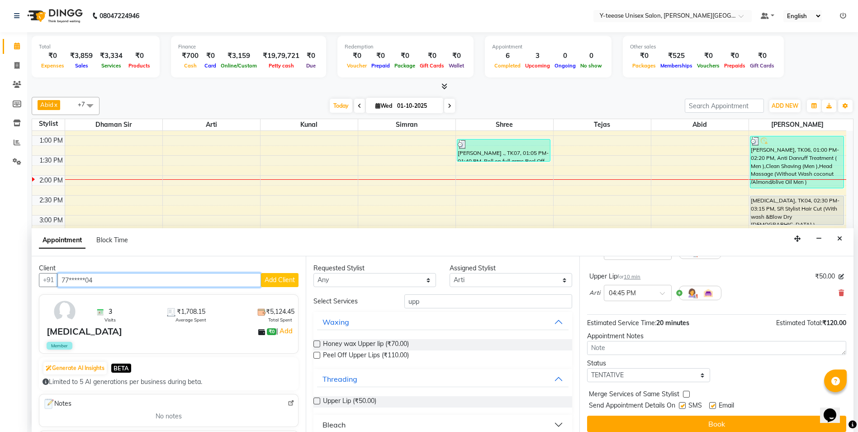
scroll to position [95, 0]
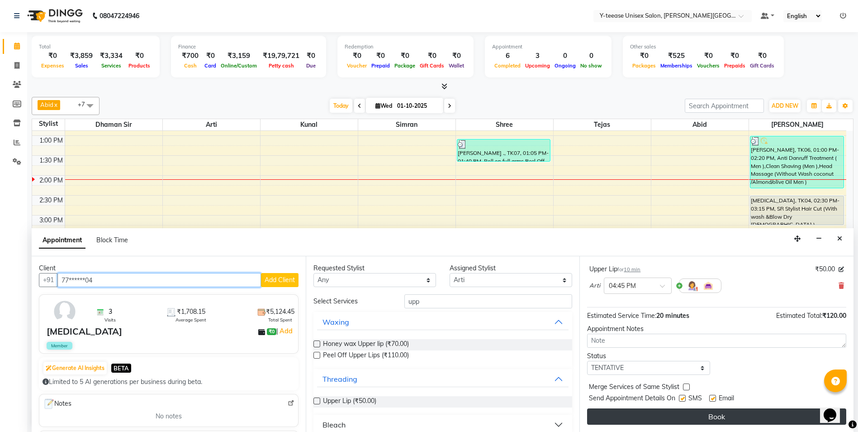
type input "77******04"
click at [711, 416] on button "Book" at bounding box center [716, 416] width 259 height 16
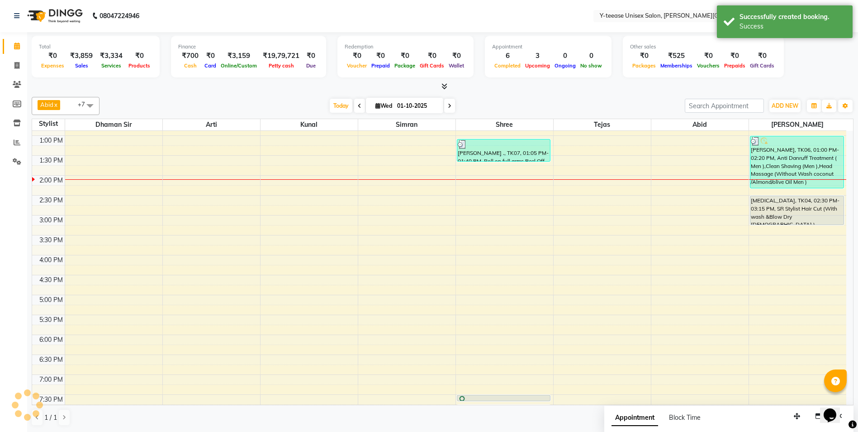
scroll to position [0, 0]
click at [330, 108] on span "Today" at bounding box center [341, 106] width 23 height 14
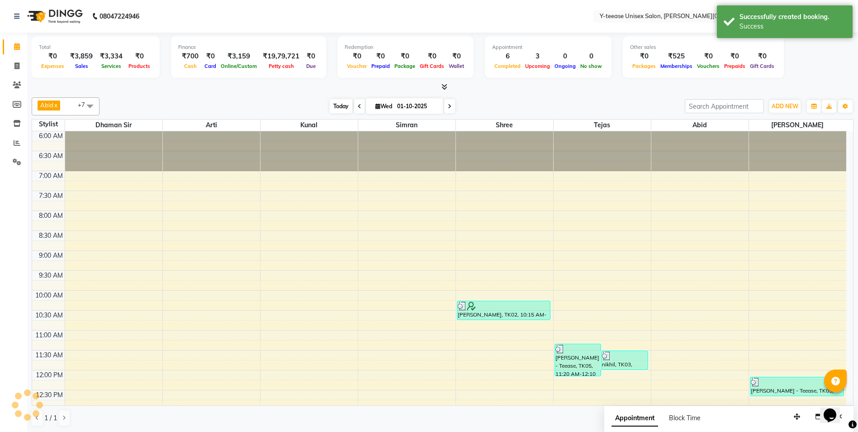
scroll to position [319, 0]
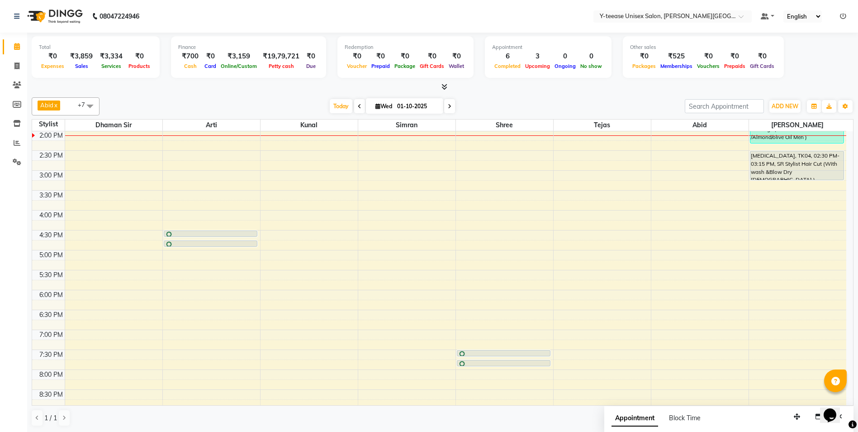
click at [448, 105] on icon at bounding box center [450, 106] width 4 height 5
type input "02-10-2025"
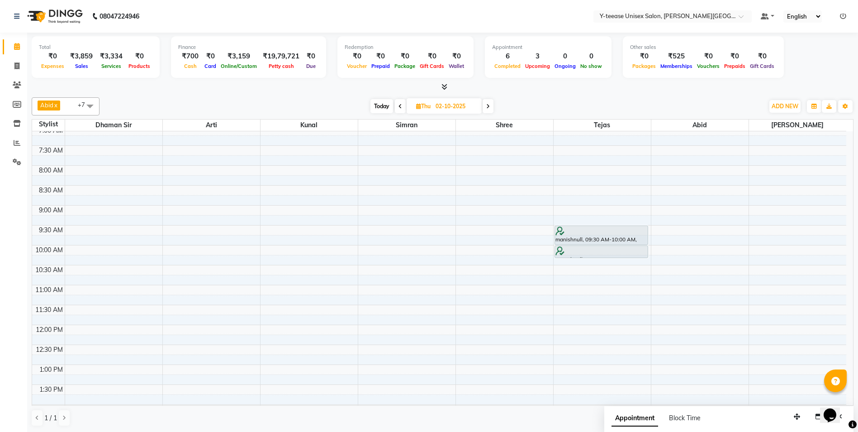
scroll to position [90, 0]
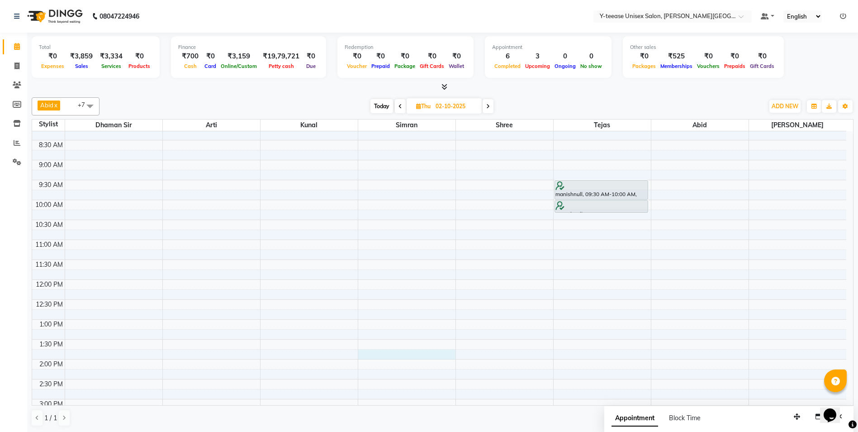
click at [391, 356] on div "6:00 AM 6:30 AM 7:00 AM 7:30 AM 8:00 AM 8:30 AM 9:00 AM 9:30 AM 10:00 AM 10:30 …" at bounding box center [439, 379] width 814 height 676
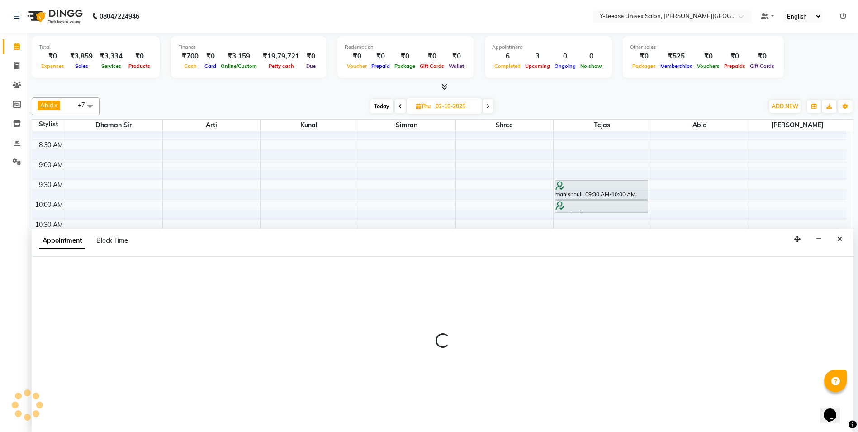
scroll to position [0, 0]
select select "70225"
select select "825"
select select "tentative"
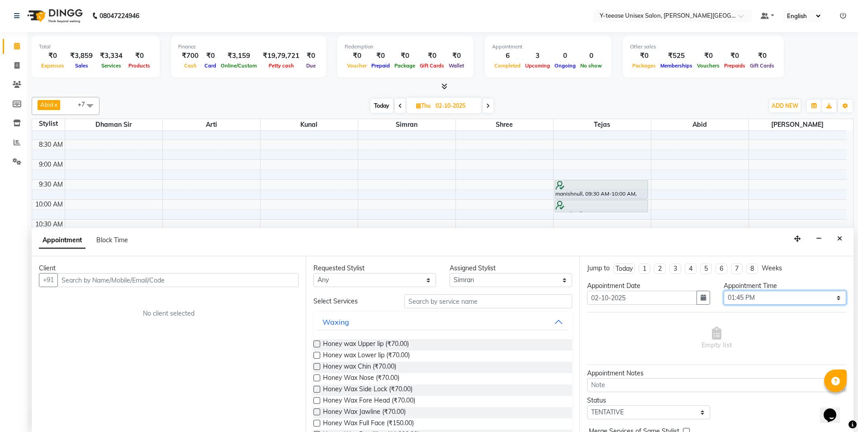
click at [729, 293] on select "Select 07:00 AM 07:15 AM 07:30 AM 07:45 AM 08:00 AM 08:15 AM 08:30 AM 08:45 AM …" at bounding box center [785, 297] width 123 height 14
select select "840"
click at [724, 290] on select "Select 07:00 AM 07:15 AM 07:30 AM 07:45 AM 08:00 AM 08:15 AM 08:30 AM 08:45 AM …" at bounding box center [785, 297] width 123 height 14
click at [470, 304] on input "text" at bounding box center [488, 301] width 168 height 14
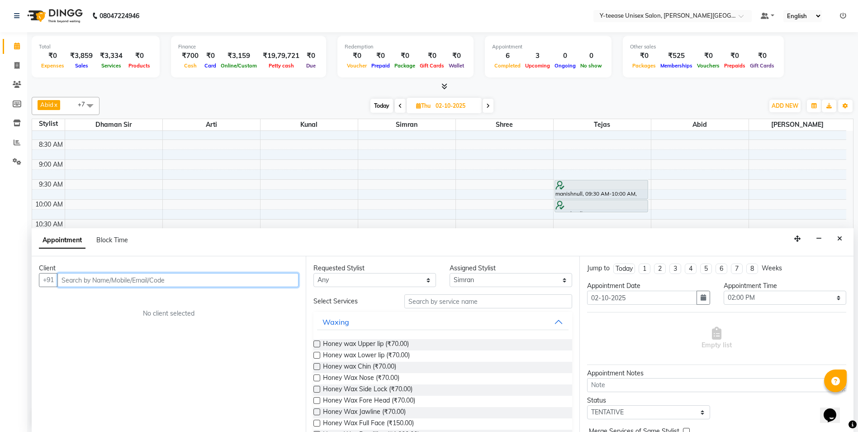
click at [234, 282] on input "text" at bounding box center [177, 280] width 241 height 14
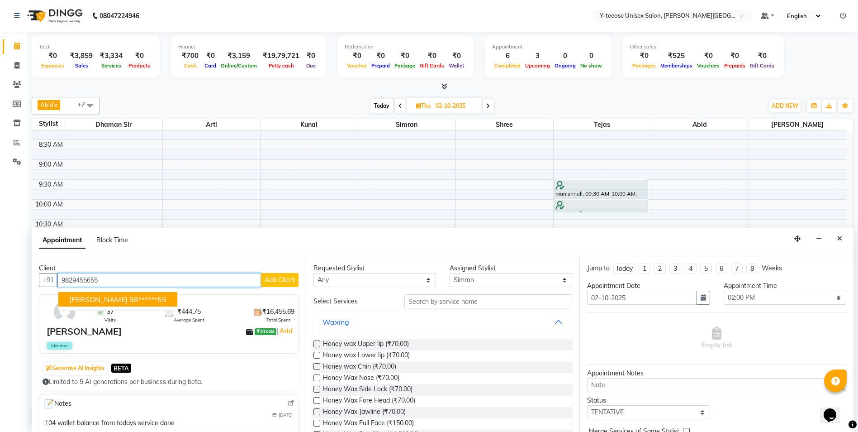
click at [129, 300] on ngb-highlight "98******55" at bounding box center [147, 298] width 37 height 9
type input "98******55"
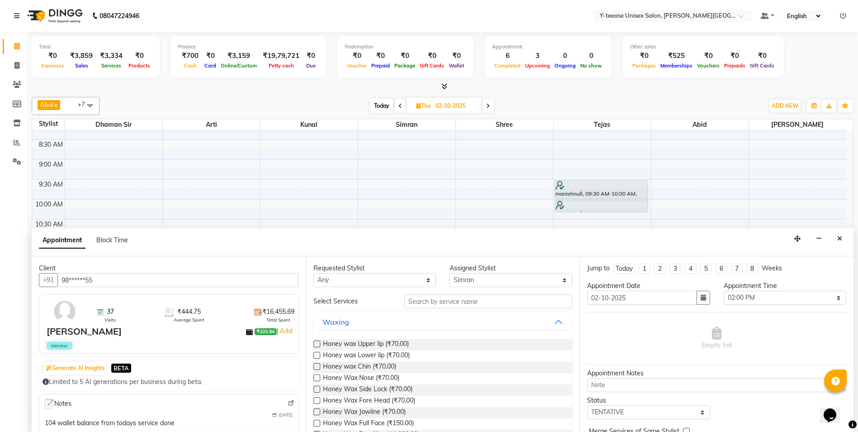
click at [446, 291] on div "Requested Stylist Any Abid Arti Dhaman Sir Kunal Rahul jadhav Shree Simran teja…" at bounding box center [443, 344] width 274 height 176
click at [444, 298] on input "text" at bounding box center [488, 301] width 168 height 14
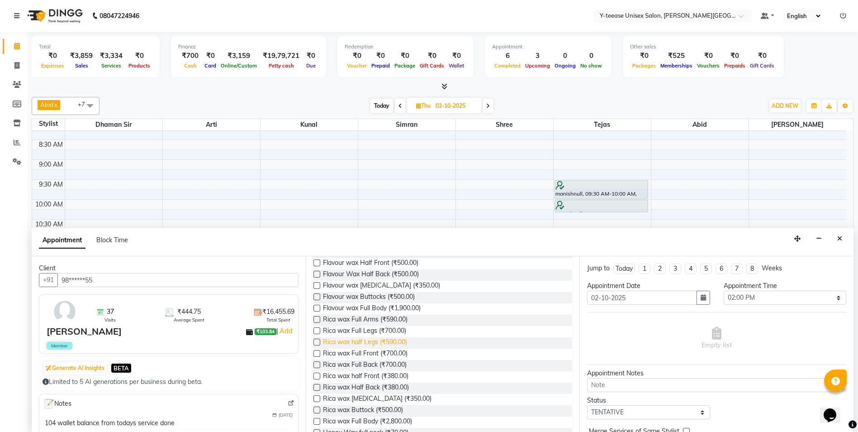
scroll to position [363, 0]
type input "wax"
drag, startPoint x: 316, startPoint y: 297, endPoint x: 319, endPoint y: 304, distance: 7.1
click at [315, 297] on label at bounding box center [316, 297] width 7 height 7
click at [315, 297] on input "checkbox" at bounding box center [316, 298] width 6 height 6
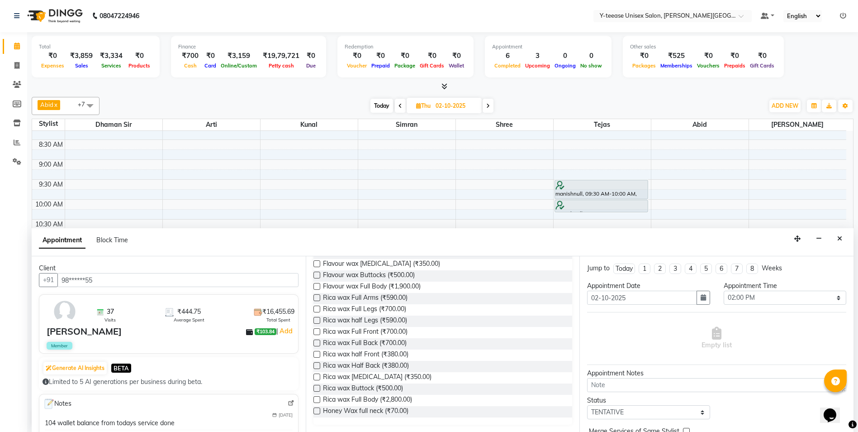
checkbox input "true"
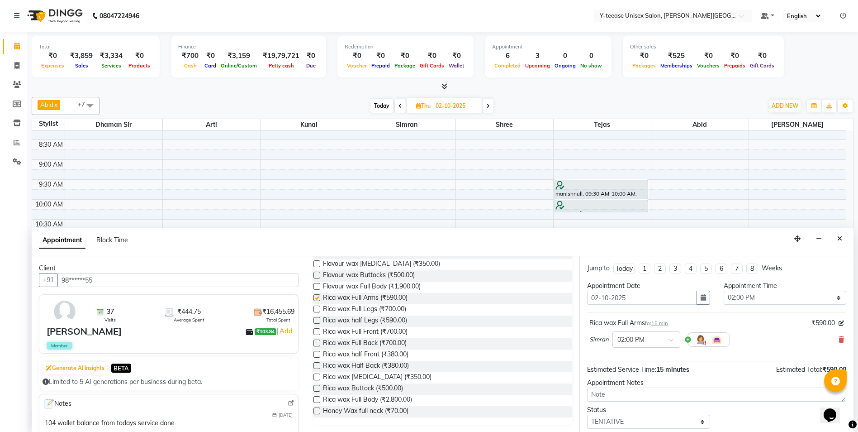
click at [319, 310] on label at bounding box center [316, 308] width 7 height 7
click at [319, 310] on input "checkbox" at bounding box center [316, 310] width 6 height 6
checkbox input "true"
checkbox input "false"
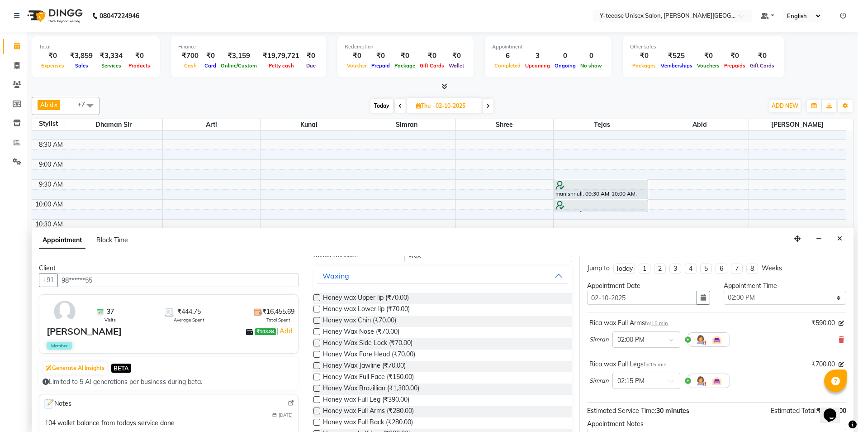
checkbox input "false"
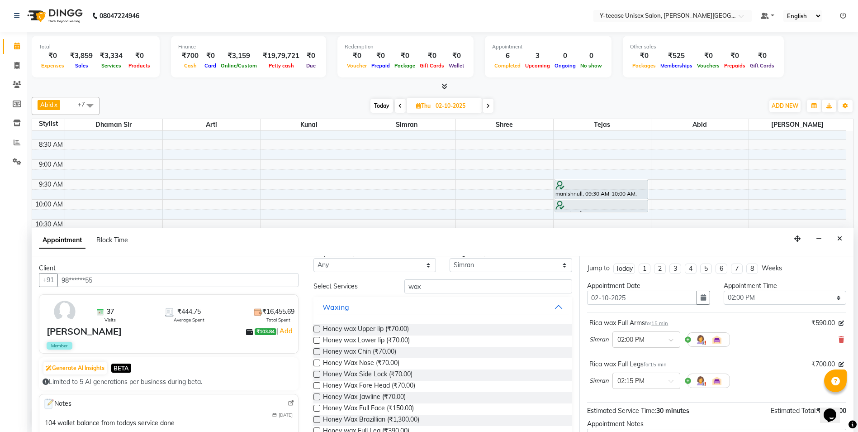
scroll to position [0, 0]
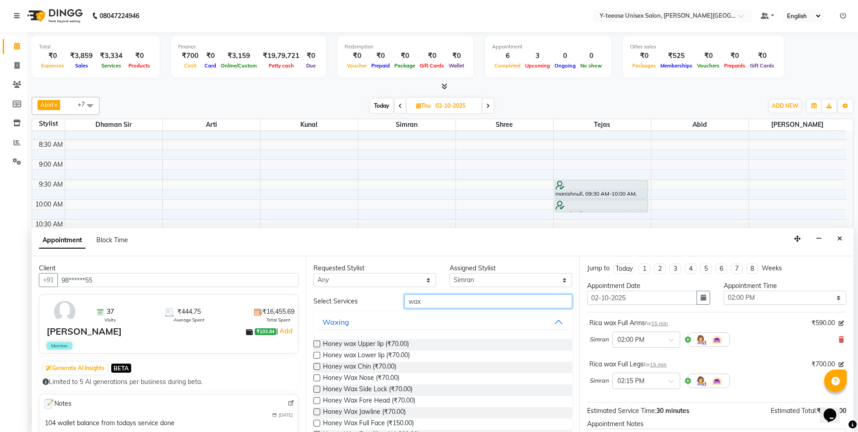
drag, startPoint x: 404, startPoint y: 317, endPoint x: 363, endPoint y: 334, distance: 44.2
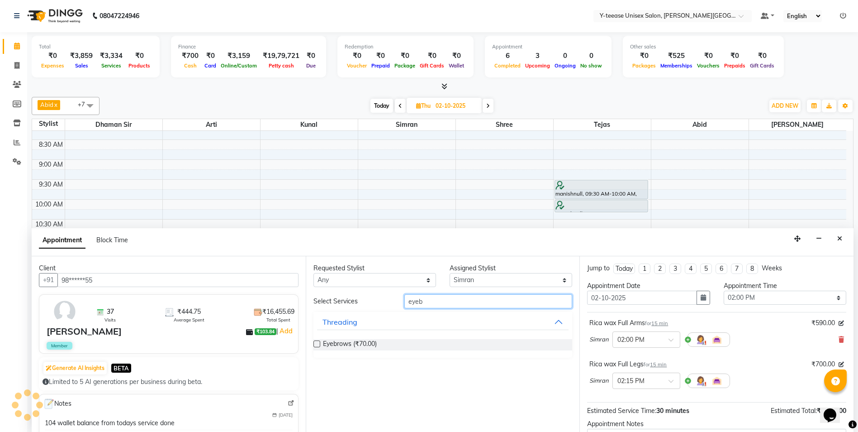
type input "eyeb"
click at [315, 345] on label at bounding box center [316, 343] width 7 height 7
click at [315, 345] on input "checkbox" at bounding box center [316, 345] width 6 height 6
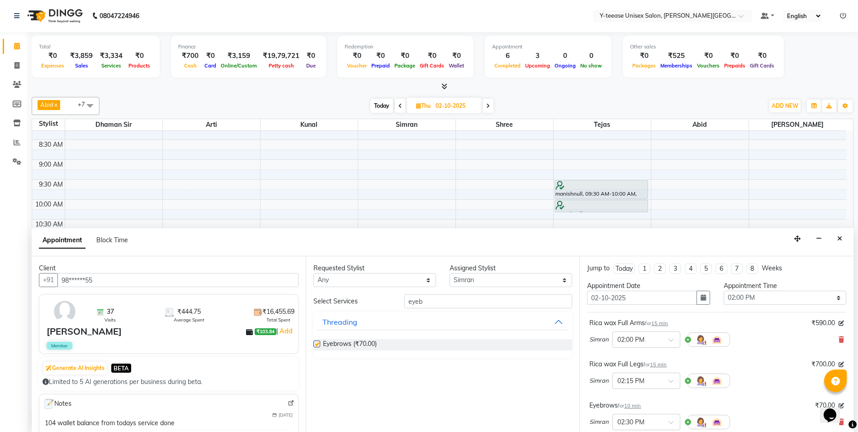
checkbox input "false"
drag, startPoint x: 424, startPoint y: 298, endPoint x: 381, endPoint y: 300, distance: 43.1
click at [381, 300] on div "Select Services eyeb" at bounding box center [443, 301] width 273 height 14
type input "under"
click at [316, 343] on label at bounding box center [316, 343] width 7 height 7
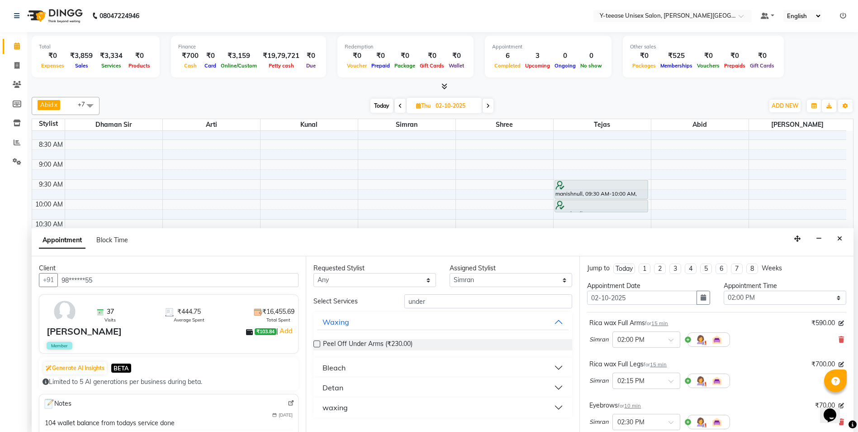
click at [316, 343] on input "checkbox" at bounding box center [316, 345] width 6 height 6
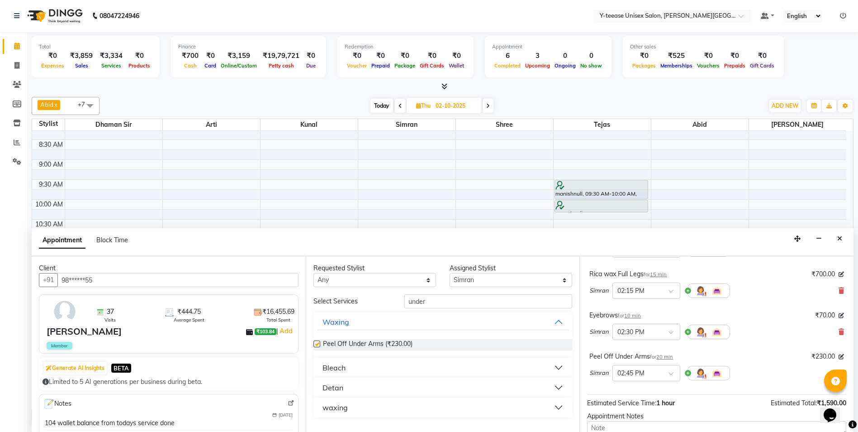
checkbox input "false"
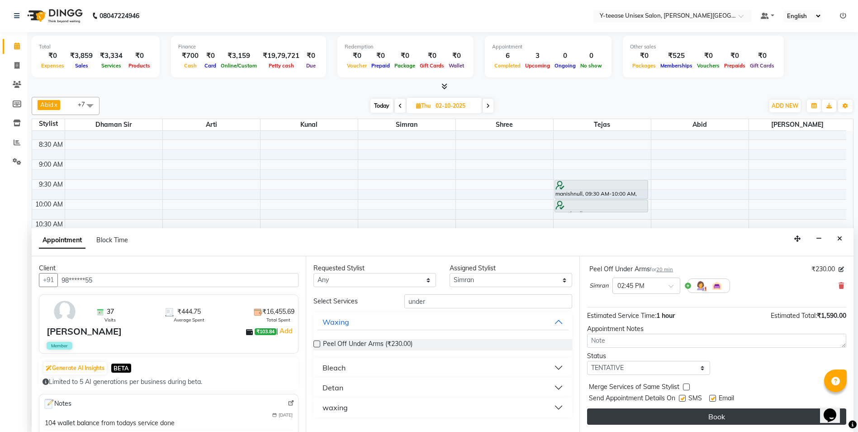
click at [706, 421] on button "Book" at bounding box center [716, 416] width 259 height 16
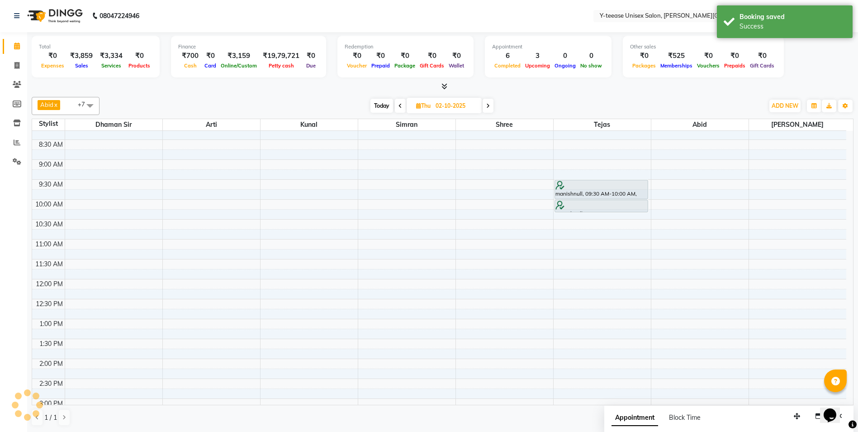
scroll to position [0, 0]
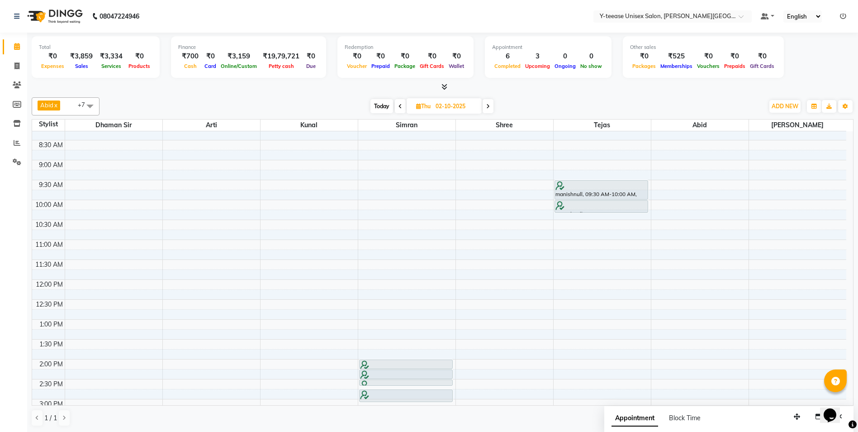
drag, startPoint x: 381, startPoint y: 109, endPoint x: 313, endPoint y: 14, distance: 116.8
click at [381, 109] on span "Today" at bounding box center [381, 106] width 23 height 14
type input "01-10-2025"
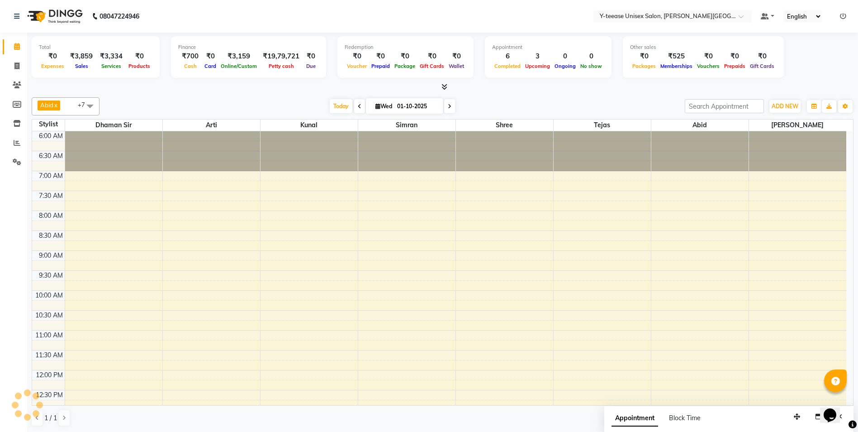
scroll to position [319, 0]
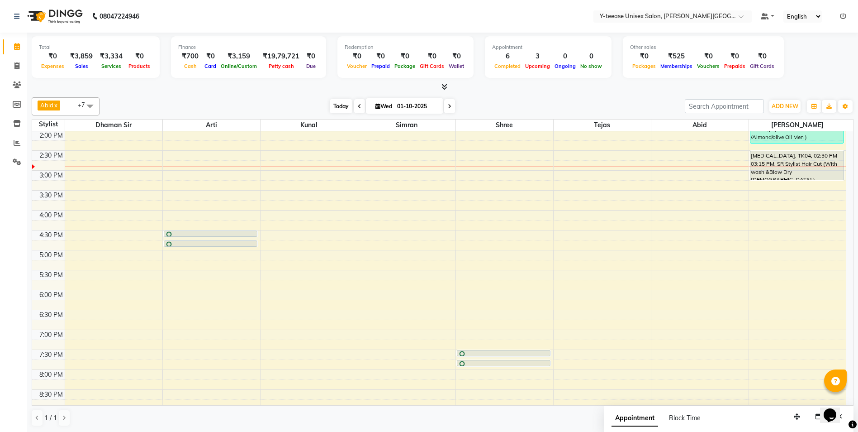
click at [342, 105] on span "Today" at bounding box center [341, 106] width 23 height 14
click at [17, 141] on icon at bounding box center [17, 142] width 7 height 7
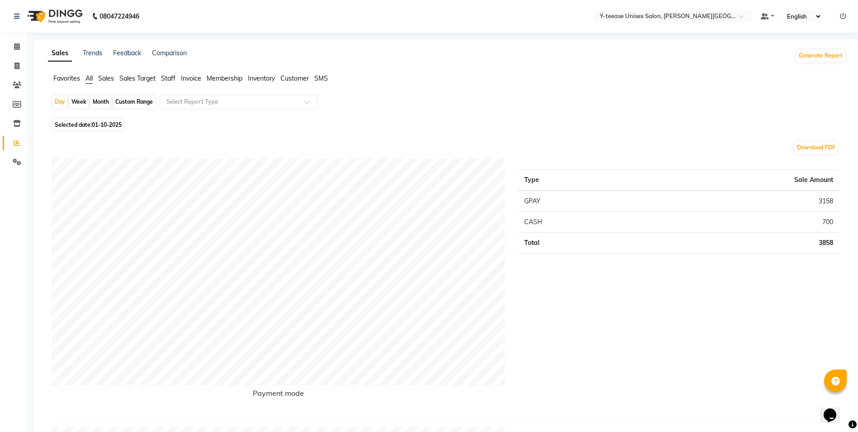
click at [146, 104] on div "Custom Range" at bounding box center [134, 101] width 42 height 13
select select "10"
select select "2025"
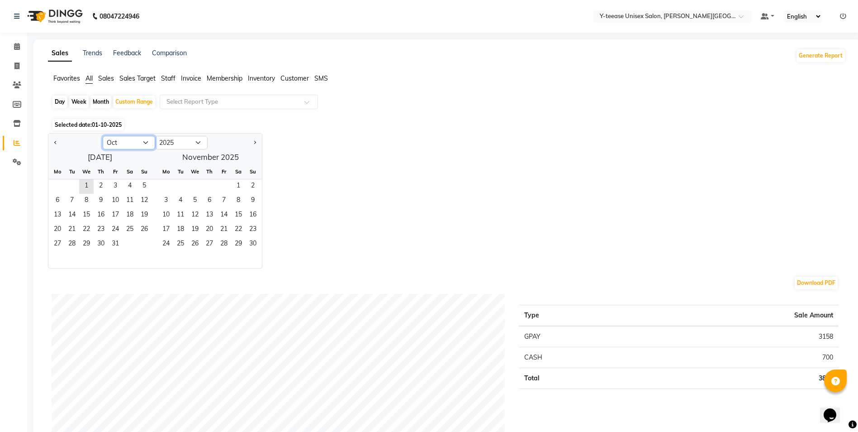
click at [141, 147] on select "Jan Feb Mar Apr May Jun Jul Aug Sep Oct Nov Dec" at bounding box center [129, 143] width 52 height 14
select select "9"
click at [103, 136] on select "Jan Feb Mar Apr May Jun Jul Aug Sep Oct Nov Dec" at bounding box center [129, 143] width 52 height 14
click at [58, 189] on span "1" at bounding box center [57, 186] width 14 height 14
click at [79, 244] on span "30" at bounding box center [72, 244] width 14 height 14
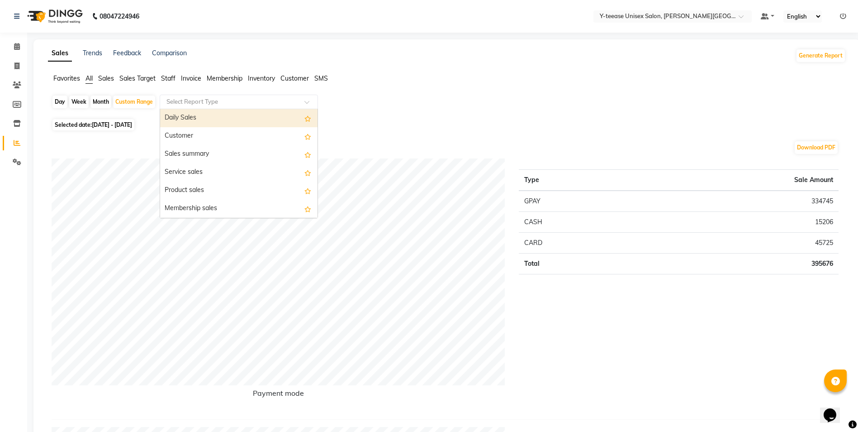
click at [196, 104] on input "text" at bounding box center [230, 101] width 130 height 9
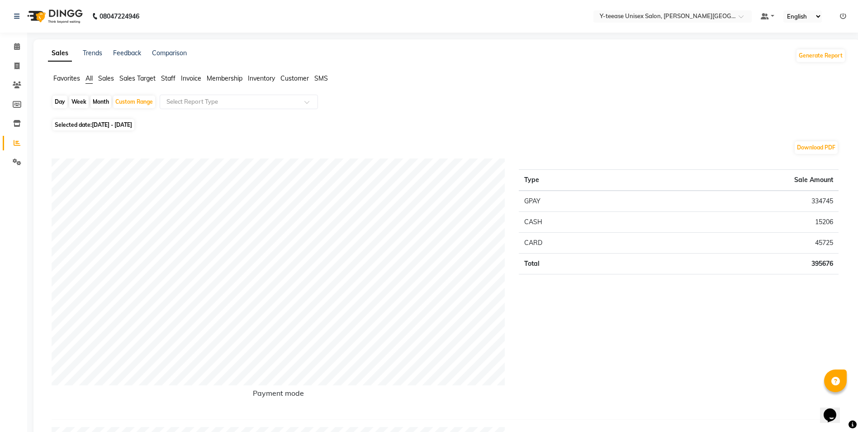
click at [169, 77] on span "Staff" at bounding box center [168, 78] width 14 height 8
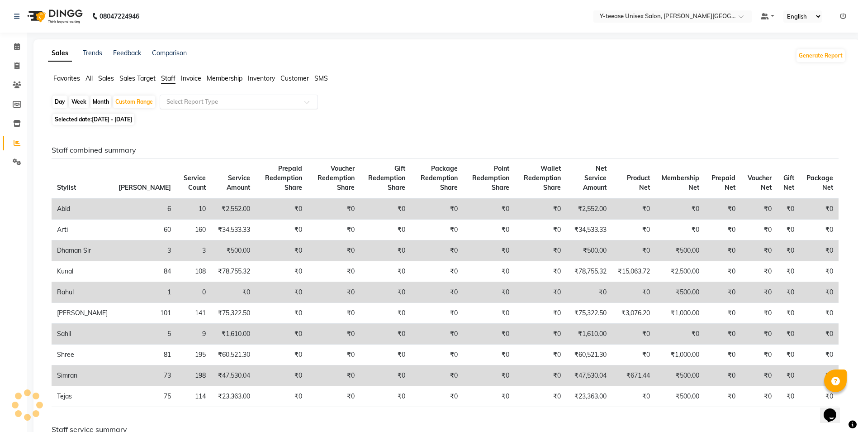
click at [199, 100] on input "text" at bounding box center [230, 101] width 130 height 9
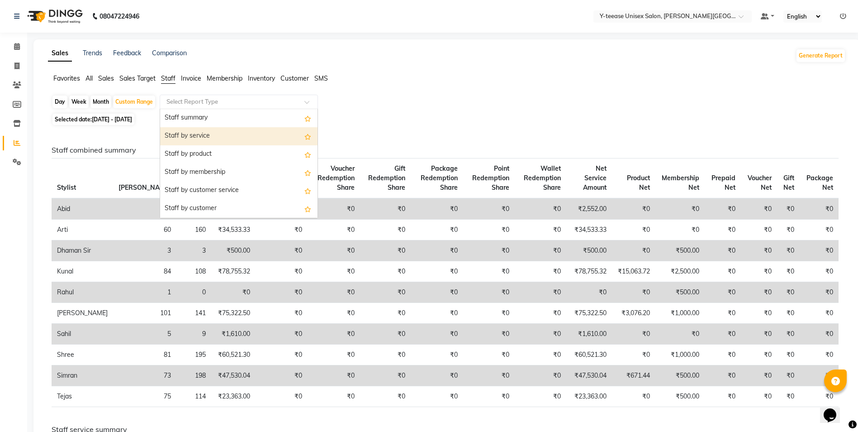
click at [203, 139] on div "Staff by service" at bounding box center [238, 136] width 157 height 18
select select "full_report"
select select "csv"
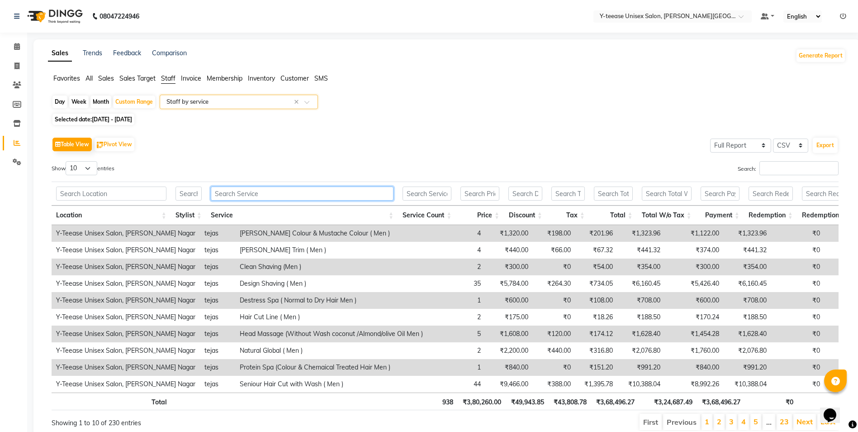
click at [233, 192] on input "text" at bounding box center [302, 193] width 183 height 14
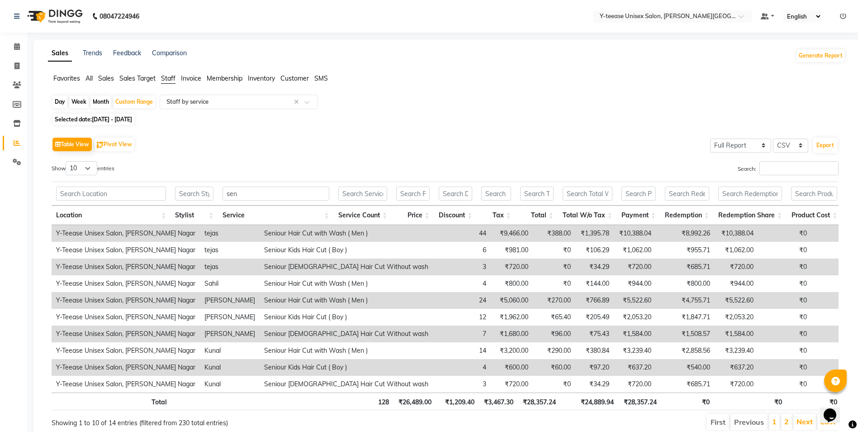
click at [266, 230] on td "Seniour Hair Cut with Wash ( Men )" at bounding box center [346, 233] width 173 height 17
copy td "Seniour Hair Cut with Wash ( Men )"
click at [272, 197] on input "sen" at bounding box center [276, 193] width 106 height 14
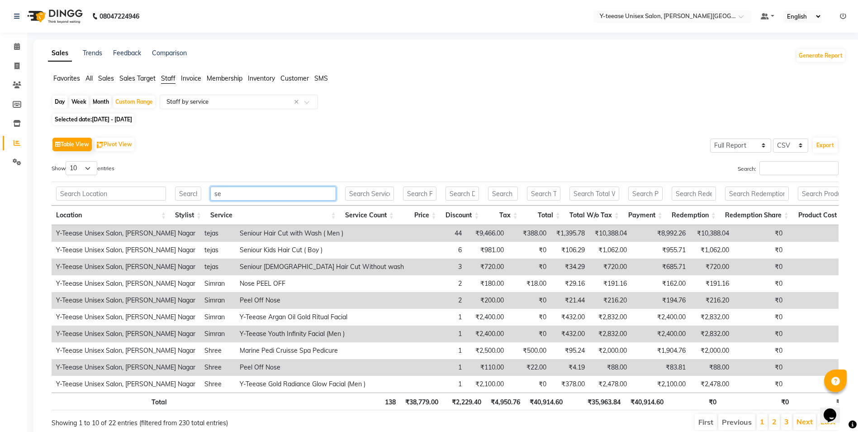
type input "s"
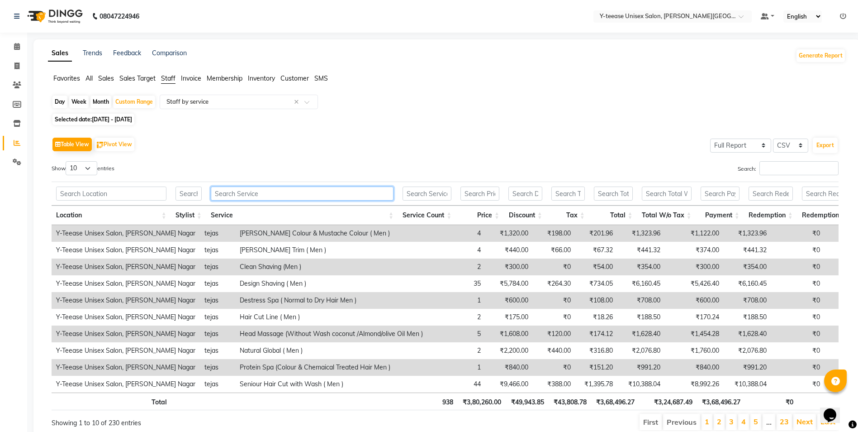
paste input "Seniour Hair Cut with Wash ( Men )"
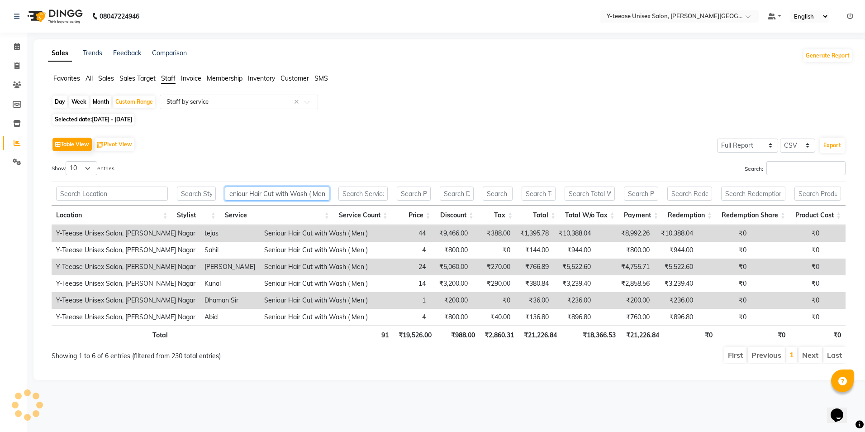
type input "Seniour Hair Cut with Wash ( Men"
click at [305, 187] on input "Seniour Hair Cut with Wash ( Men" at bounding box center [277, 193] width 104 height 14
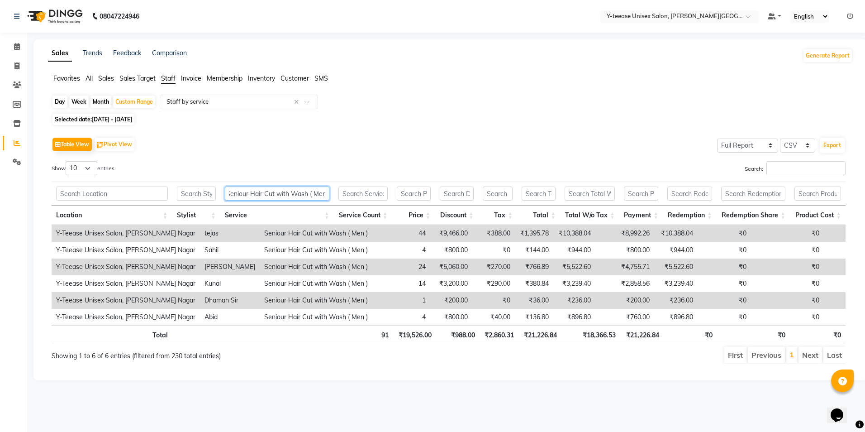
click at [305, 187] on input "Seniour Hair Cut with Wash ( Men" at bounding box center [277, 193] width 104 height 14
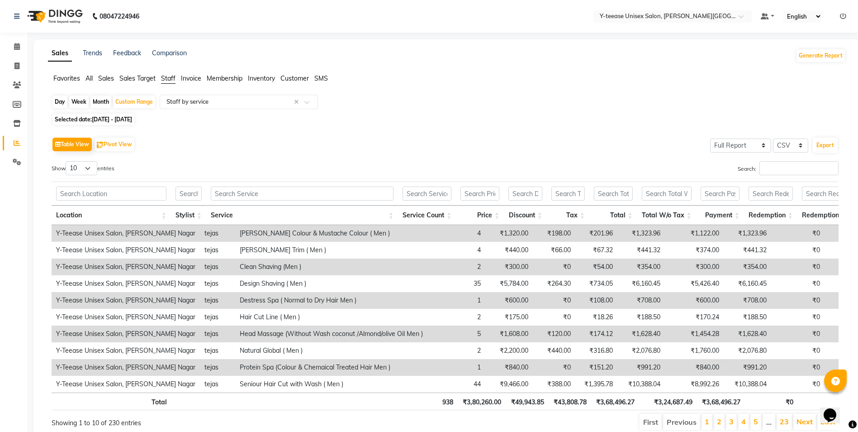
click at [235, 266] on td "Clean Shaving (Men )" at bounding box center [331, 266] width 192 height 17
copy td "Clean Shaving (Men )"
click at [264, 195] on input "text" at bounding box center [302, 193] width 183 height 14
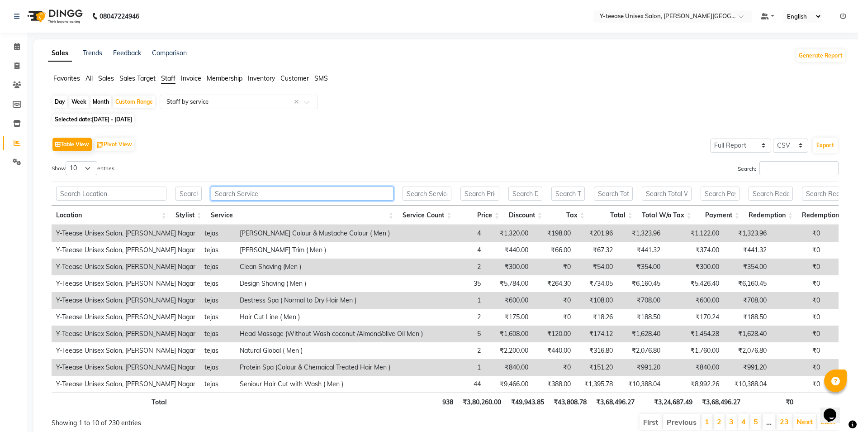
paste input "Clean Shaving (Men )"
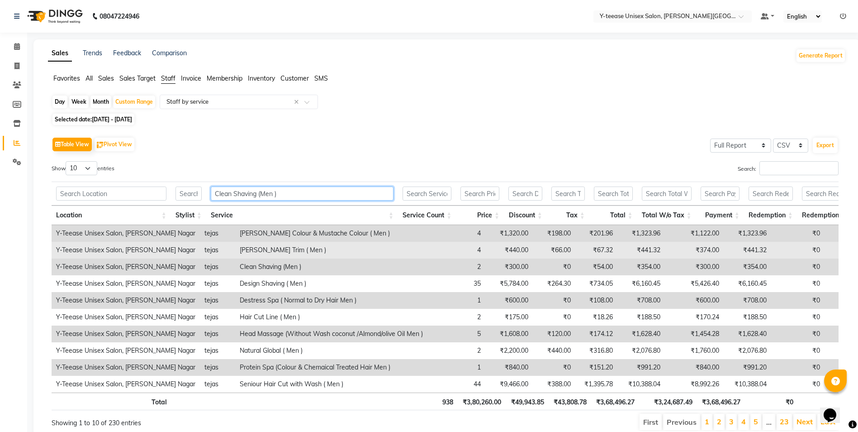
type input "Clean Shaving (Men )"
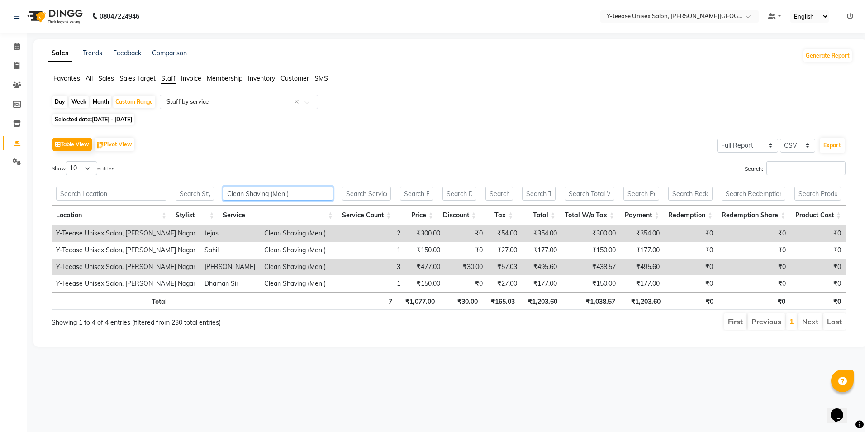
drag, startPoint x: 299, startPoint y: 189, endPoint x: 178, endPoint y: 193, distance: 121.3
click at [178, 193] on tr "Clean Shaving (Men )" at bounding box center [449, 193] width 794 height 24
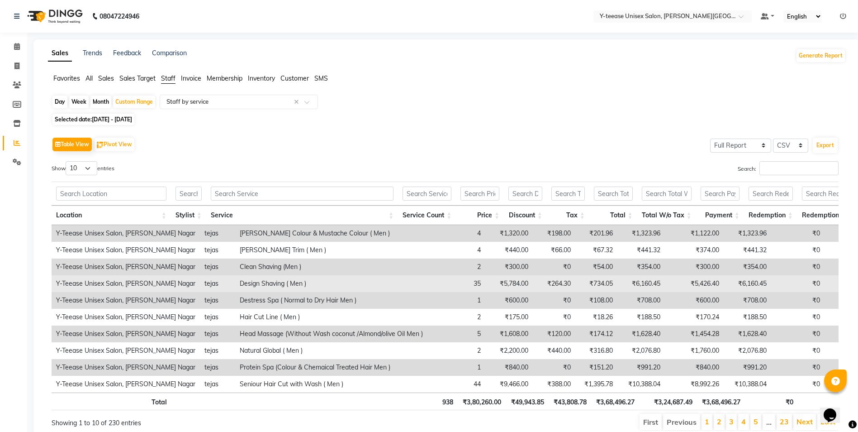
click at [235, 285] on td "Design Shaving ( Men )" at bounding box center [331, 283] width 192 height 17
copy td "Design Shaving ( Men )"
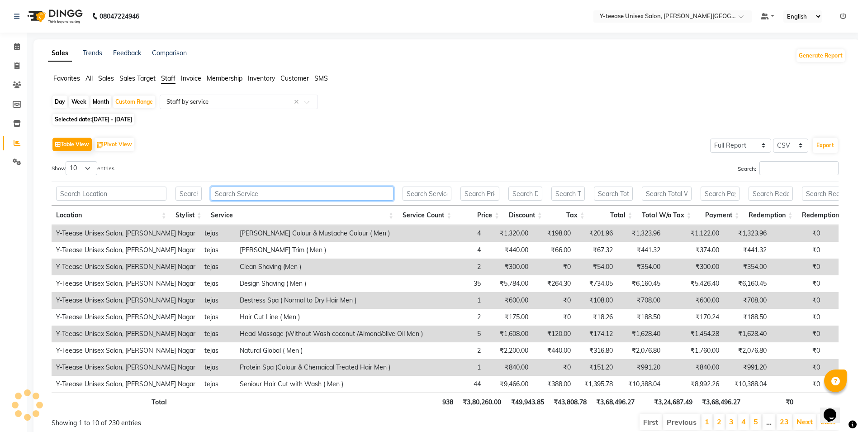
click at [236, 191] on input "text" at bounding box center [302, 193] width 183 height 14
paste input "Design Shaving ( Men )"
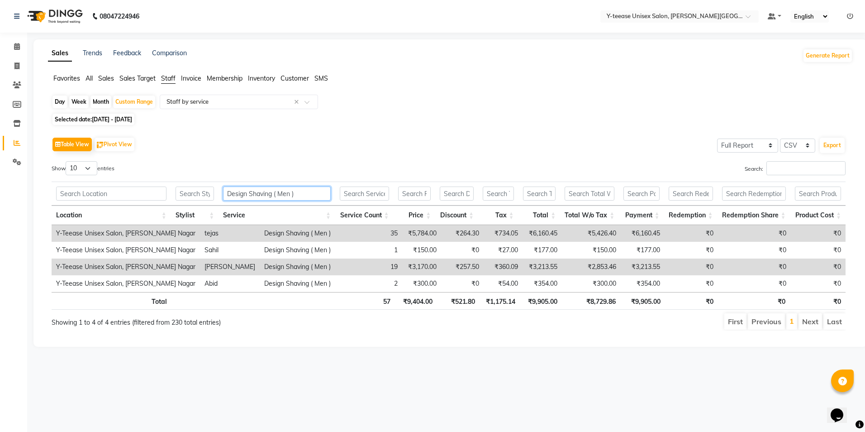
type input "Design Shaving ( Men"
click at [299, 193] on input "Design Shaving ( Men" at bounding box center [277, 193] width 108 height 14
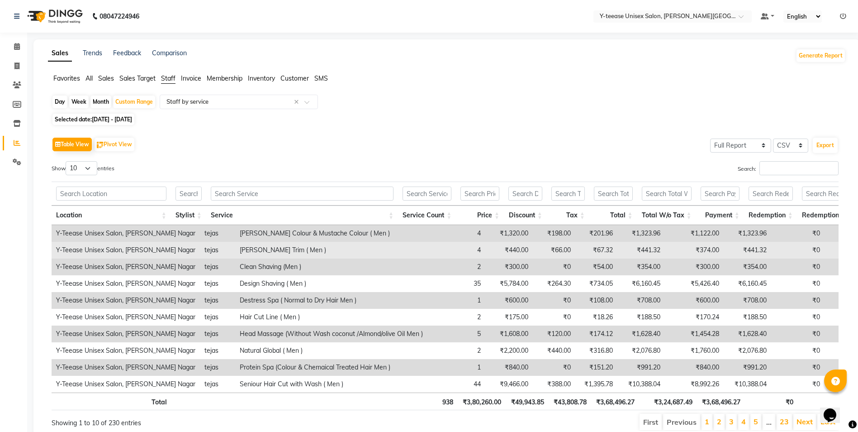
click at [235, 249] on td "[PERSON_NAME] Trim ( Men )" at bounding box center [331, 250] width 192 height 17
copy td "[PERSON_NAME] Trim ( Men )"
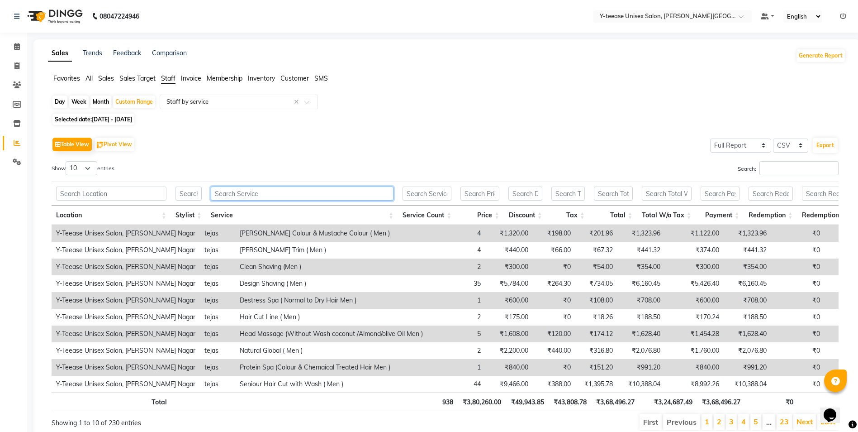
click at [262, 191] on input "text" at bounding box center [302, 193] width 183 height 14
paste input "[PERSON_NAME] Trim ( Men )"
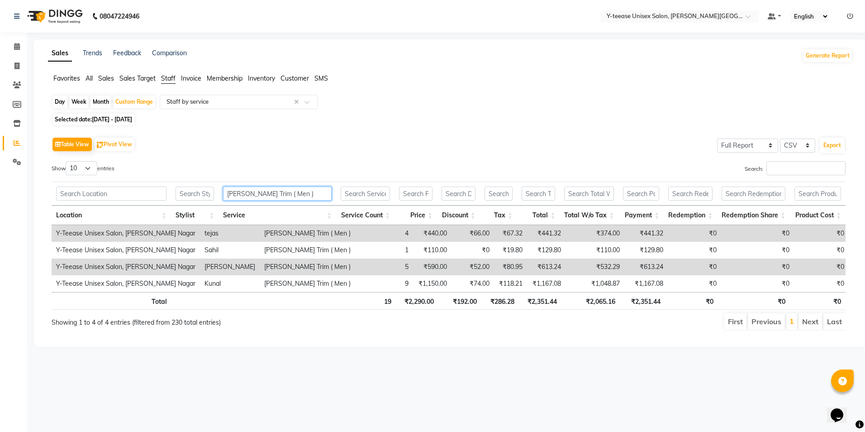
type input "Beard Trim ( Men"
click at [283, 194] on input "Beard Trim ( Men" at bounding box center [277, 193] width 109 height 14
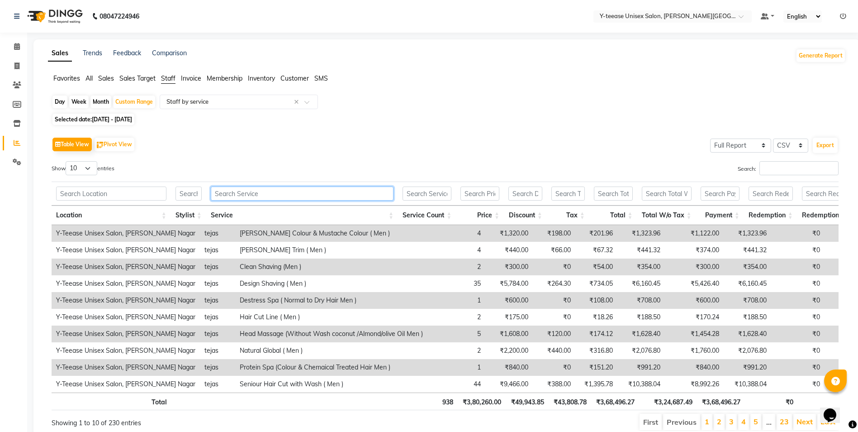
scroll to position [43, 0]
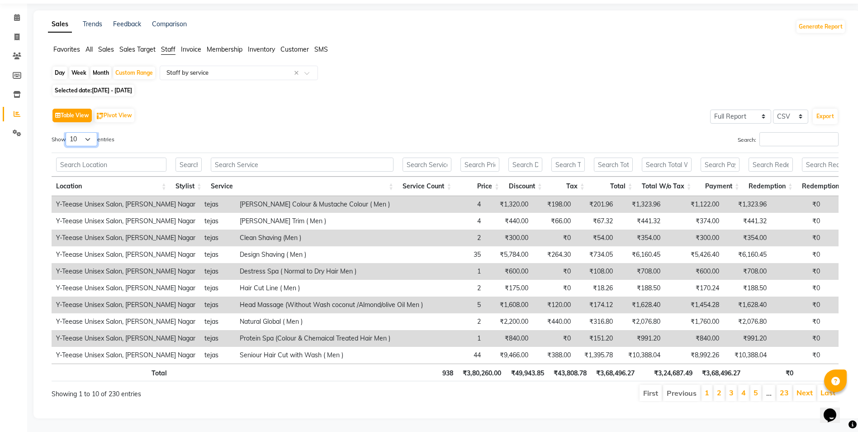
drag, startPoint x: 81, startPoint y: 128, endPoint x: 81, endPoint y: 133, distance: 5.0
click at [81, 132] on select "10 25 50 100" at bounding box center [82, 139] width 32 height 14
select select "100"
click at [67, 132] on select "10 25 50 100" at bounding box center [82, 139] width 32 height 14
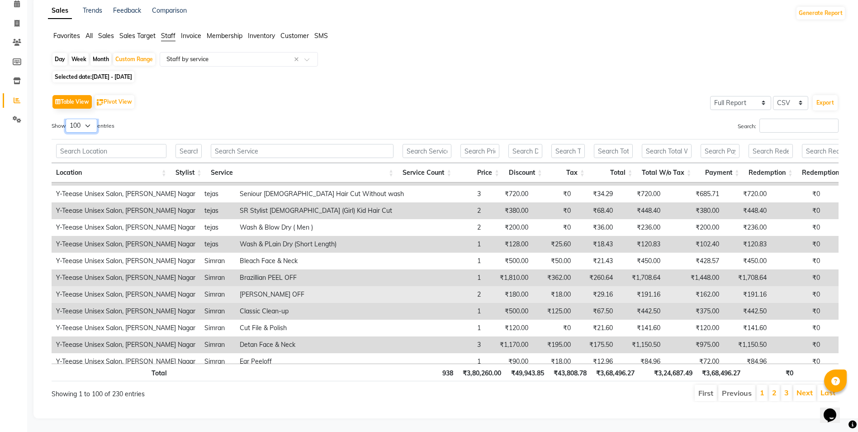
scroll to position [0, 0]
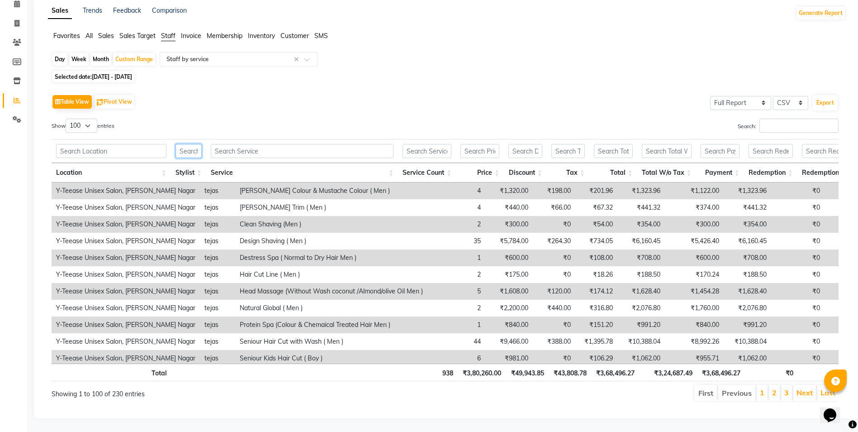
click at [192, 152] on input "text" at bounding box center [189, 151] width 26 height 14
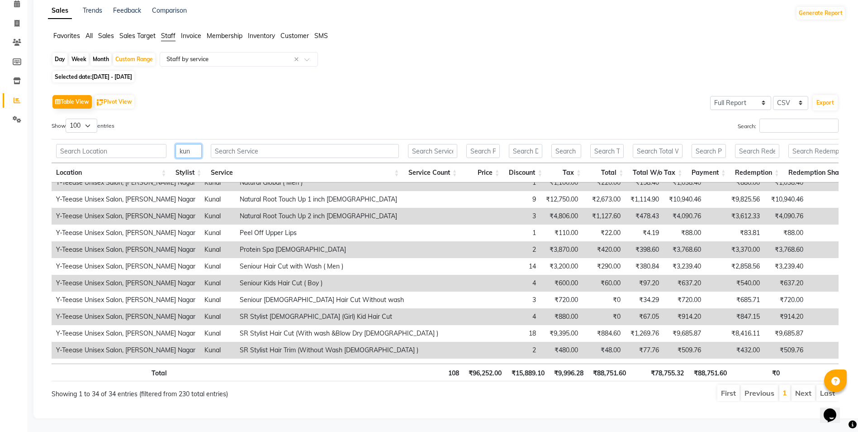
scroll to position [362, 0]
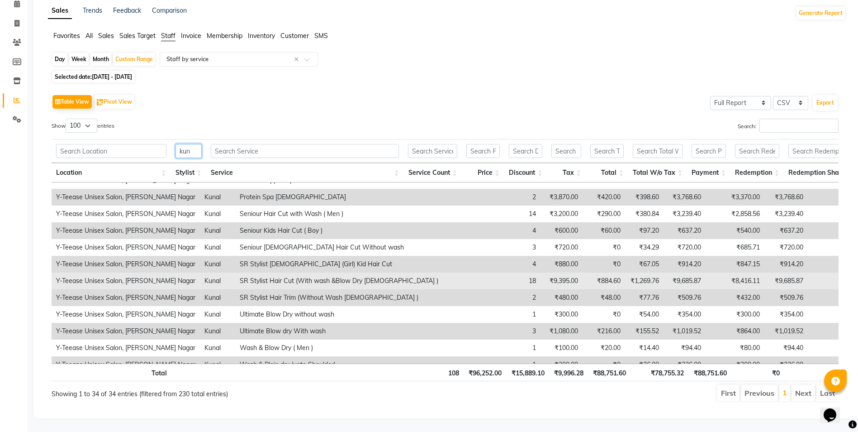
type input "kun"
click at [247, 280] on td "SR Stylist Hair Cut (With wash &Blow Dry [DEMOGRAPHIC_DATA] )" at bounding box center [358, 280] width 247 height 17
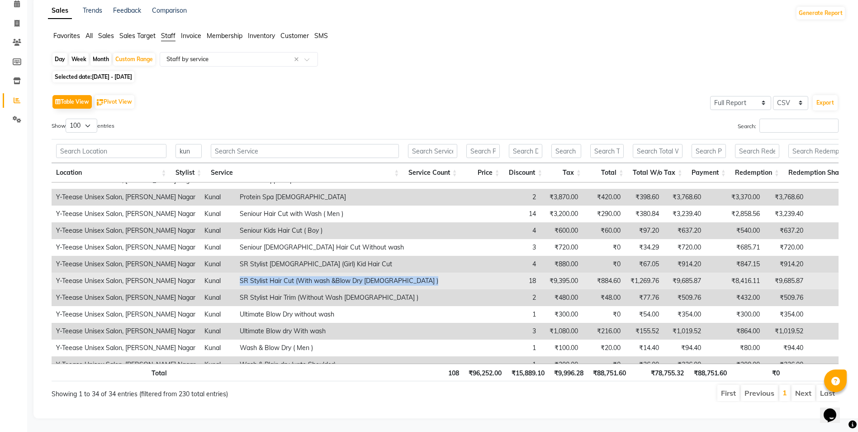
copy td "SR Stylist Hair Cut (With wash &Blow Dry [DEMOGRAPHIC_DATA] )"
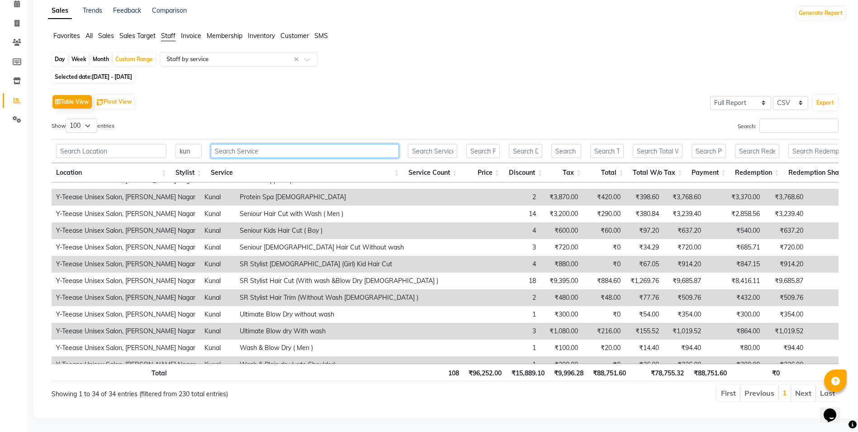
click at [281, 153] on input "text" at bounding box center [305, 151] width 189 height 14
paste input "SR Stylist Hair Cut (With wash &Blow Dry Female )"
type input "SR Stylist Hair Cut (With wash &Blow Dry Female )"
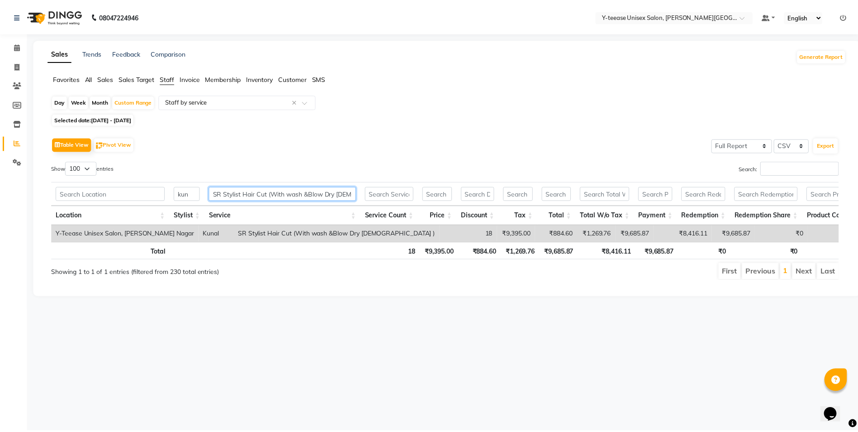
scroll to position [0, 0]
click at [285, 190] on input "SR Stylist Hair Cut (With wash &Blow Dry Female )" at bounding box center [284, 193] width 148 height 14
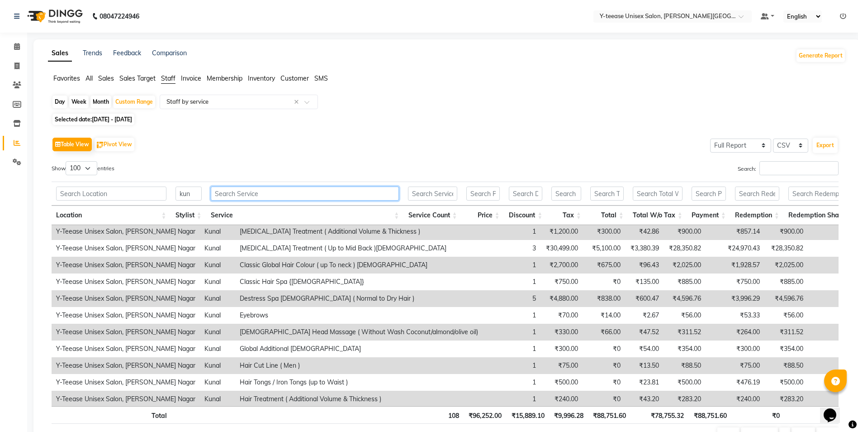
scroll to position [45, 0]
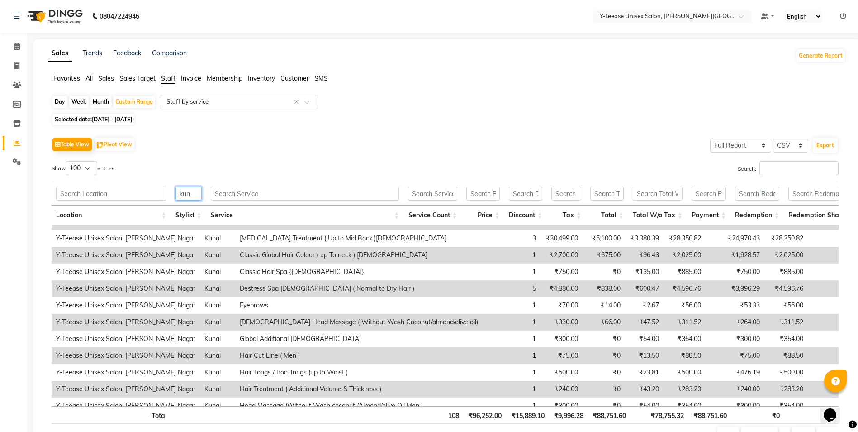
drag, startPoint x: 180, startPoint y: 195, endPoint x: 165, endPoint y: 195, distance: 14.9
click at [165, 195] on tr "kun" at bounding box center [482, 193] width 860 height 24
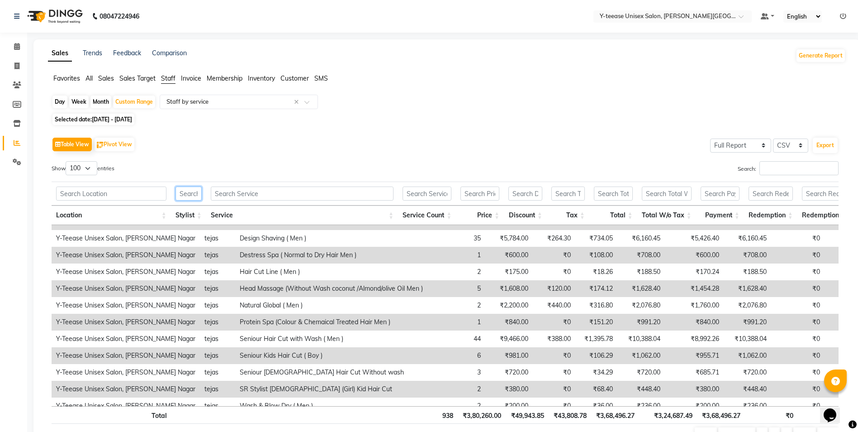
scroll to position [0, 0]
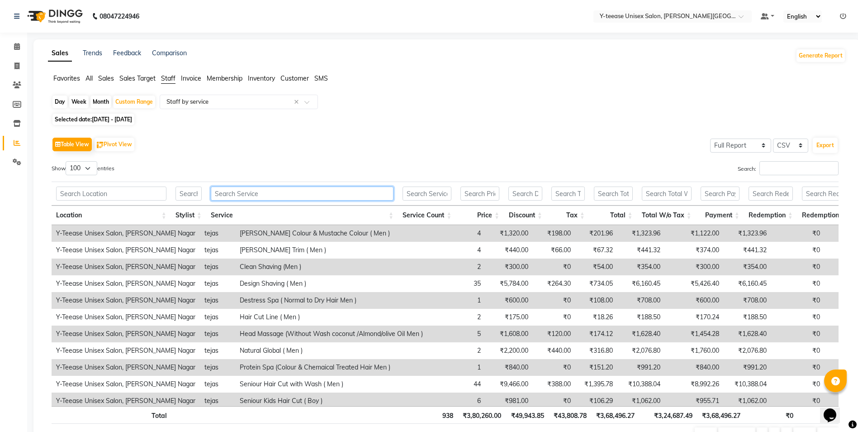
paste input "SR Stylist Hair Cut (With wash &Blow Dry Female )"
type input "SR Stylist Hair Cut (With wash &Blow Dry Female )"
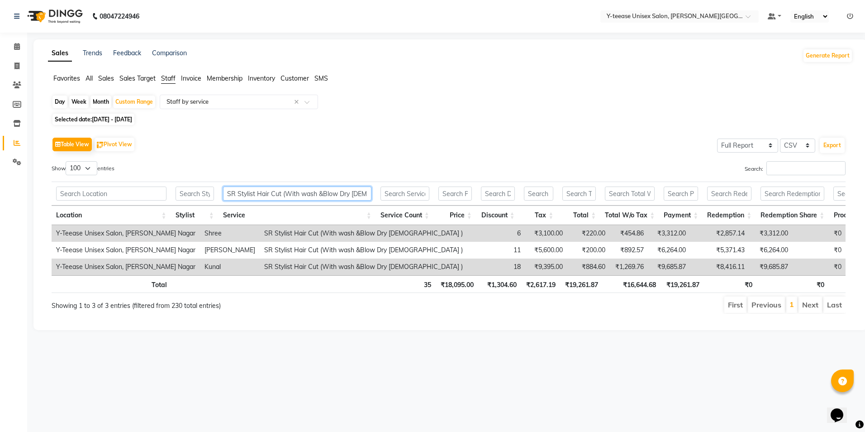
click at [318, 196] on input "SR Stylist Hair Cut (With wash &Blow Dry Female )" at bounding box center [297, 193] width 148 height 14
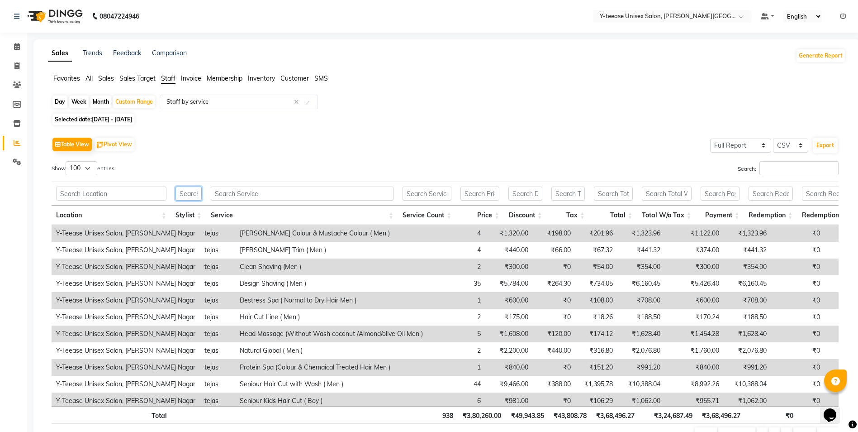
click at [194, 192] on input "text" at bounding box center [189, 193] width 26 height 14
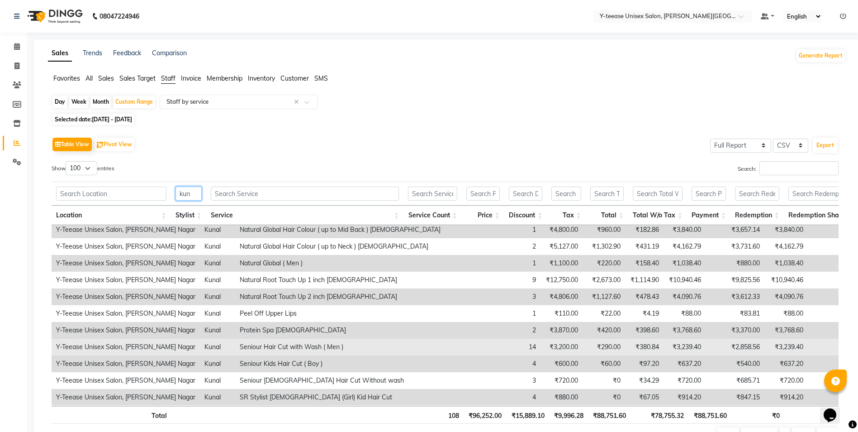
scroll to position [395, 0]
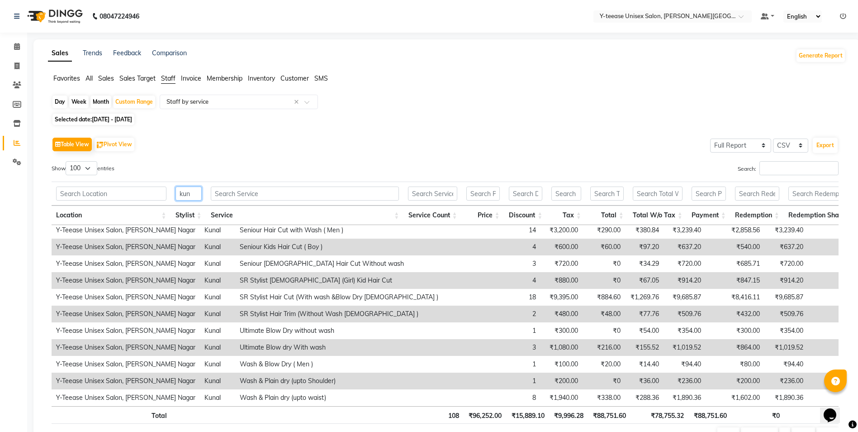
type input "kun"
click at [253, 309] on td "SR Stylist Hair Trim (Without Wash [DEMOGRAPHIC_DATA] )" at bounding box center [358, 313] width 247 height 17
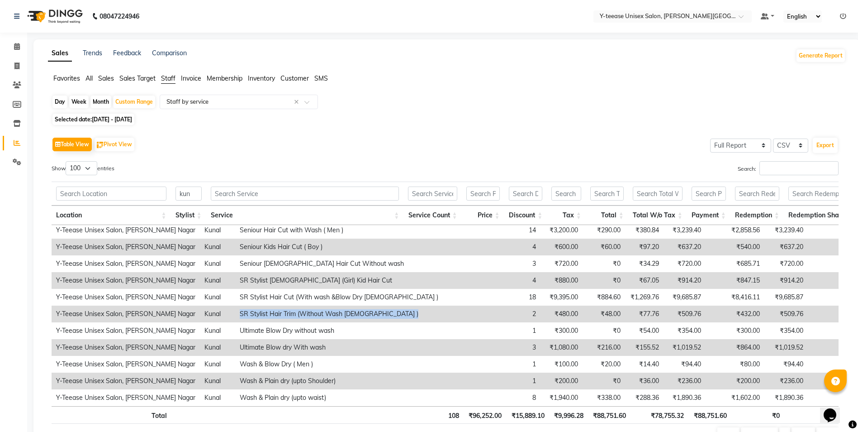
copy td "SR Stylist Hair Trim (Without Wash [DEMOGRAPHIC_DATA] )"
click at [248, 186] on th at bounding box center [305, 193] width 198 height 24
click at [185, 195] on input "kun" at bounding box center [189, 193] width 26 height 14
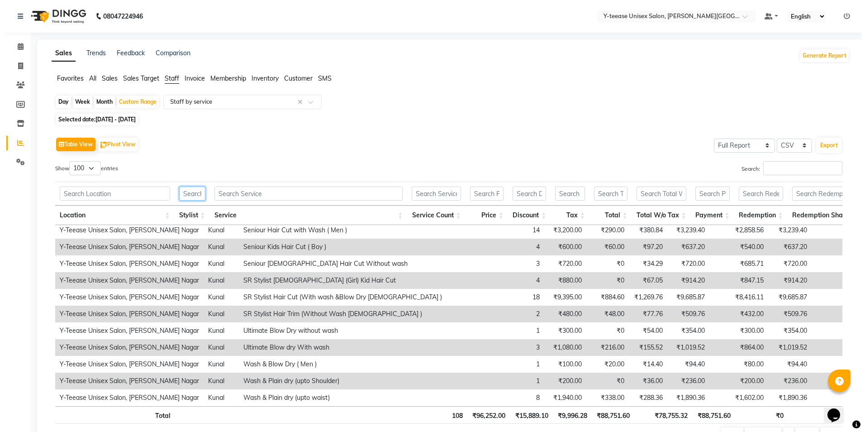
scroll to position [0, 0]
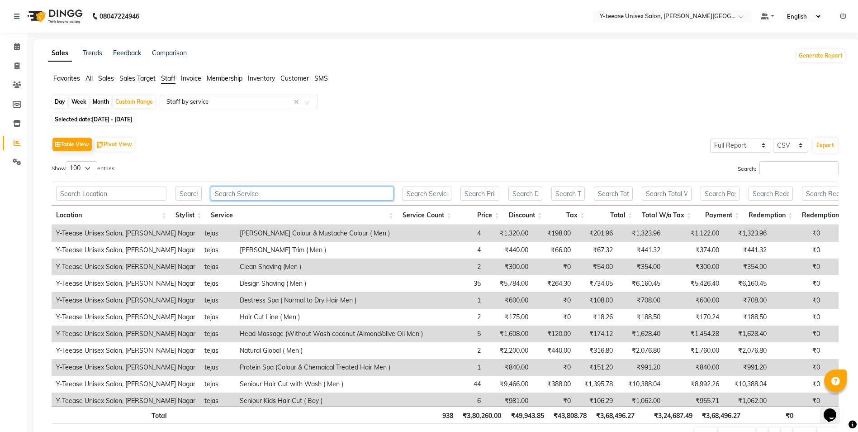
paste input "SR Stylist Hair Trim (Without Wash [DEMOGRAPHIC_DATA] )"
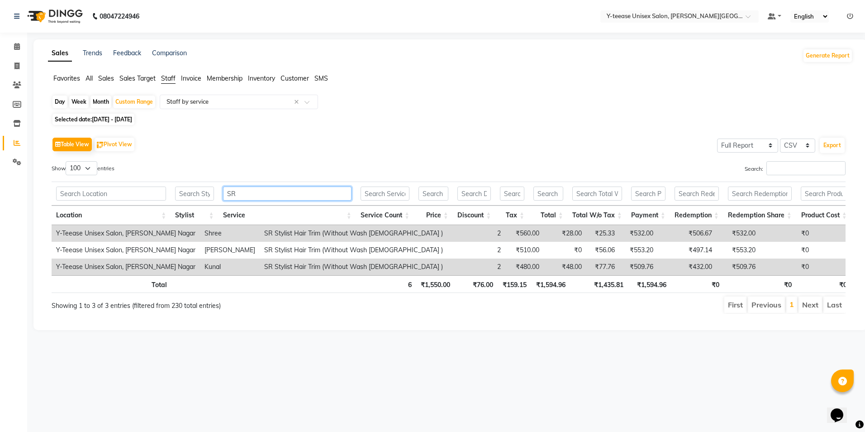
type input "S"
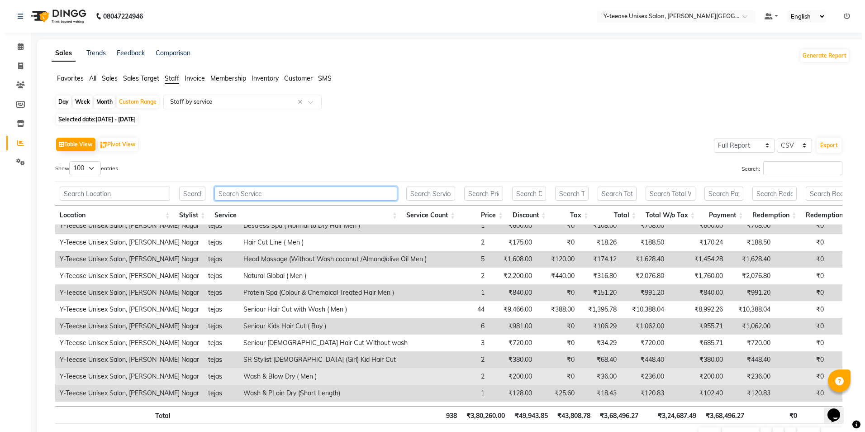
scroll to position [90, 0]
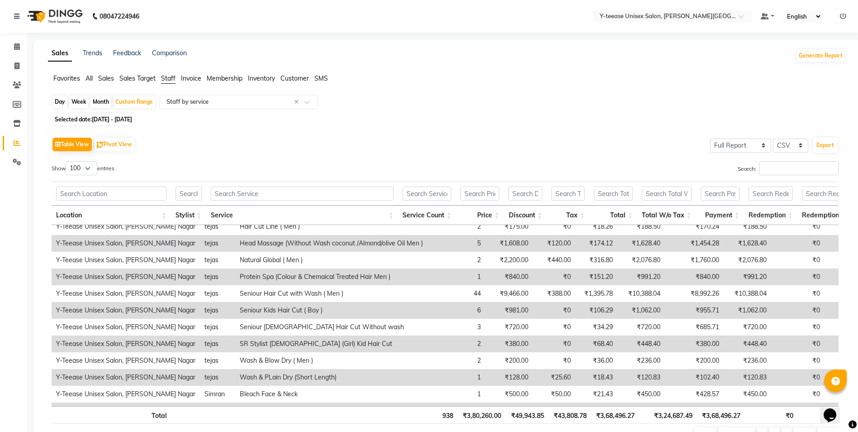
click at [237, 313] on td "Seniour Kids Hair Cut ( Boy )" at bounding box center [331, 310] width 192 height 17
copy td "Seniour Kids Hair Cut ( Boy )"
click at [251, 191] on input "text" at bounding box center [302, 193] width 183 height 14
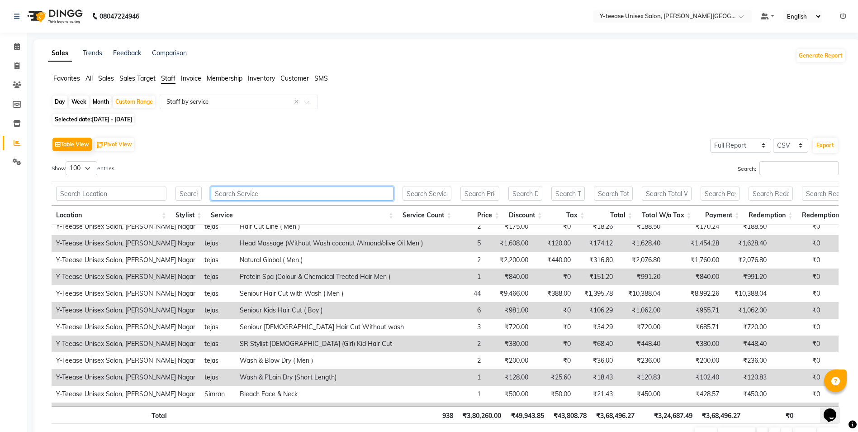
paste input "Seniour Kids Hair Cut ( Boy )"
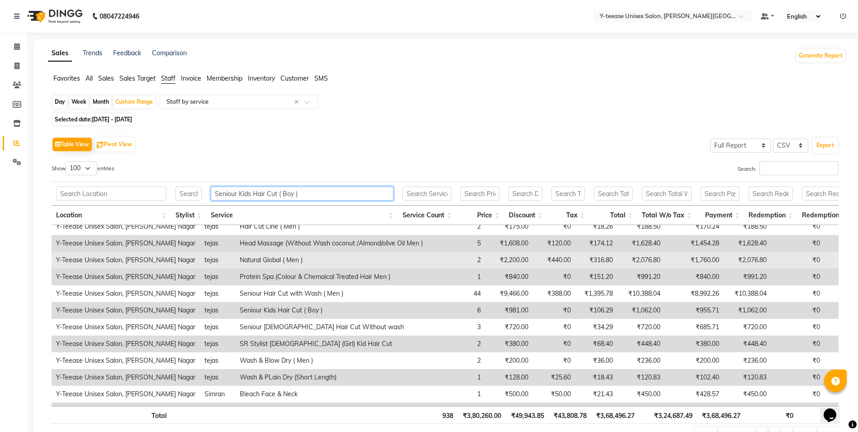
scroll to position [0, 0]
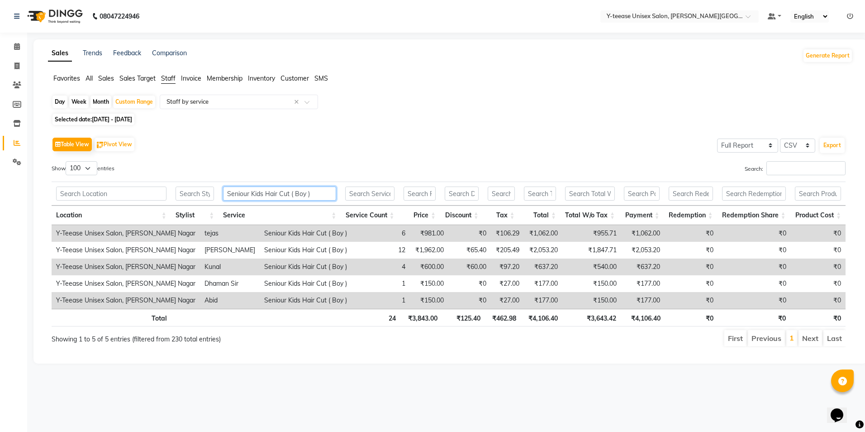
click at [271, 199] on input "Seniour Kids Hair Cut ( Boy )" at bounding box center [279, 193] width 113 height 14
type input "="
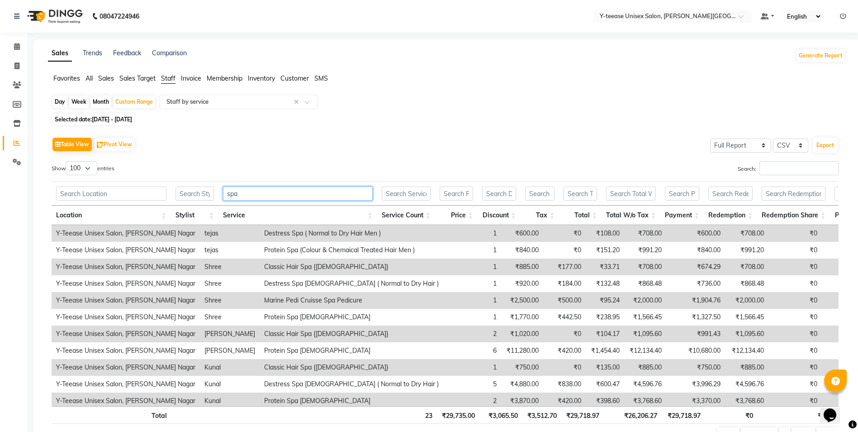
type input "spa"
drag, startPoint x: 246, startPoint y: 181, endPoint x: 247, endPoint y: 191, distance: 10.0
click at [246, 185] on div "spa Location Stylist Service Service Count Price Discount Tax Total Total W/o T…" at bounding box center [445, 202] width 787 height 46
drag, startPoint x: 247, startPoint y: 191, endPoint x: 195, endPoint y: 193, distance: 52.5
click at [195, 193] on tr "spa" at bounding box center [469, 193] width 834 height 24
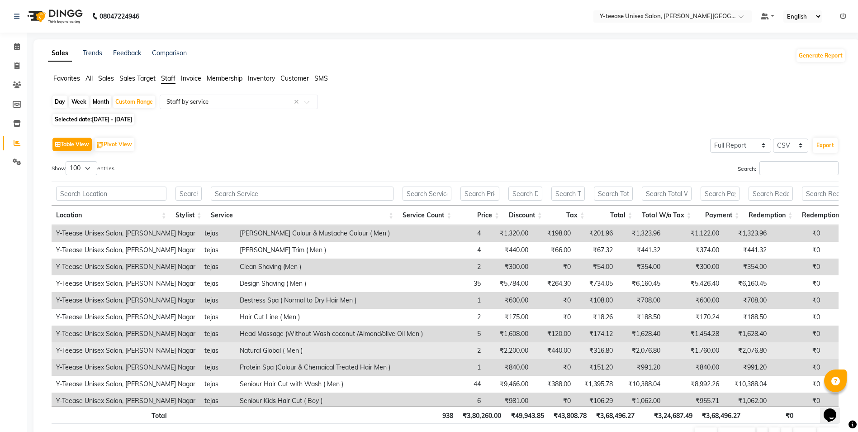
click at [235, 348] on td "Natural Global ( Men )" at bounding box center [331, 350] width 192 height 17
click at [235, 347] on td "Natural Global ( Men )" at bounding box center [331, 350] width 192 height 17
copy td "Natural Global ( Men )"
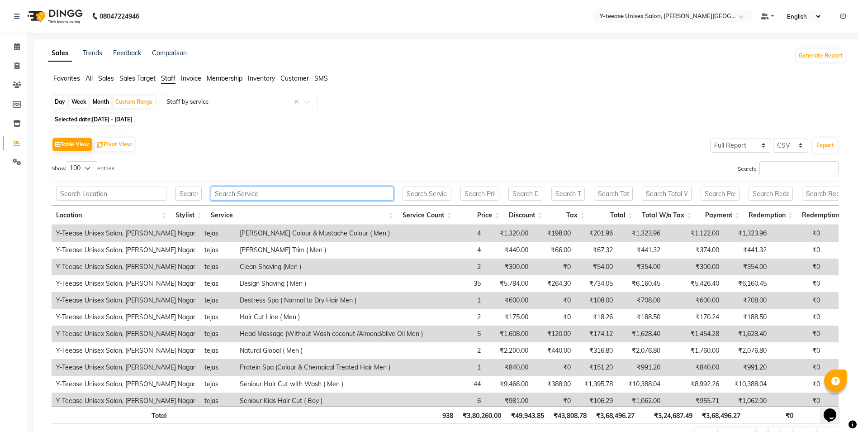
click at [261, 197] on input "text" at bounding box center [302, 193] width 183 height 14
paste input "Natural Global ( Men )"
type input "Natural Global ( Men )"
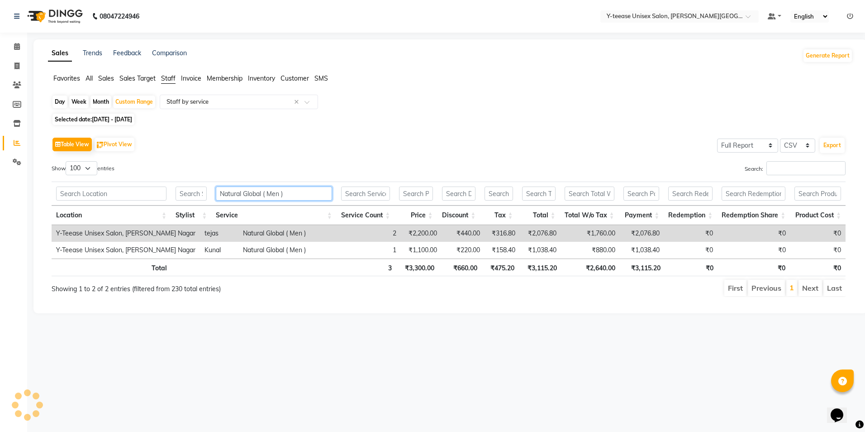
drag, startPoint x: 290, startPoint y: 193, endPoint x: 185, endPoint y: 195, distance: 105.0
click at [185, 195] on tr "Natural Global ( Men )" at bounding box center [449, 193] width 794 height 24
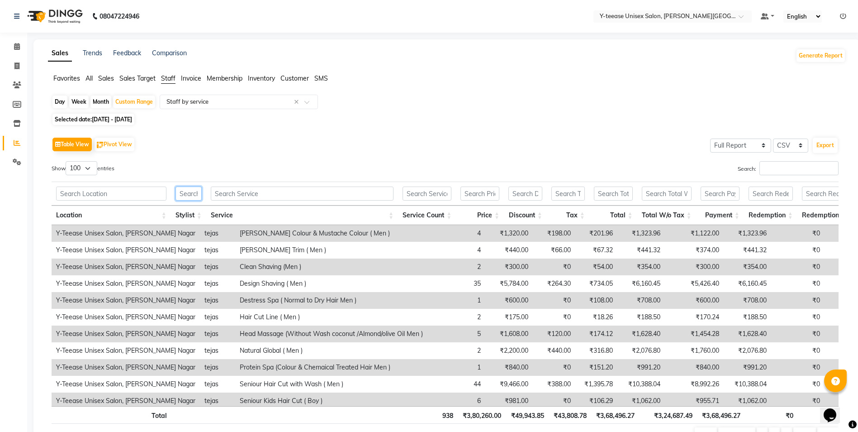
click at [195, 196] on input "text" at bounding box center [189, 193] width 26 height 14
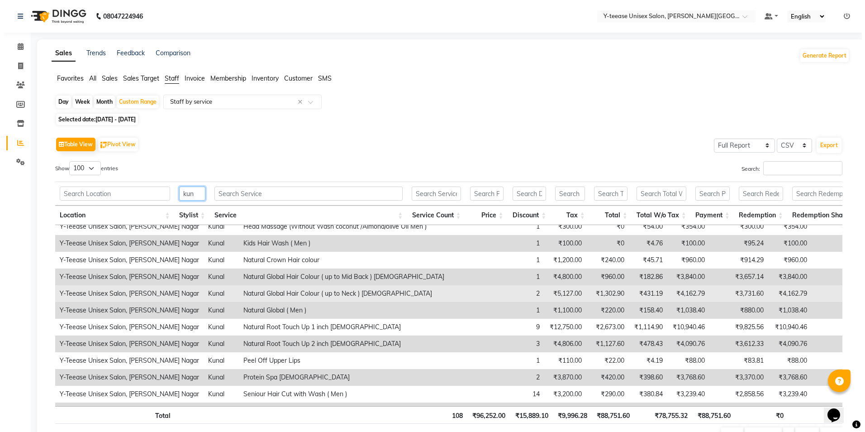
scroll to position [226, 0]
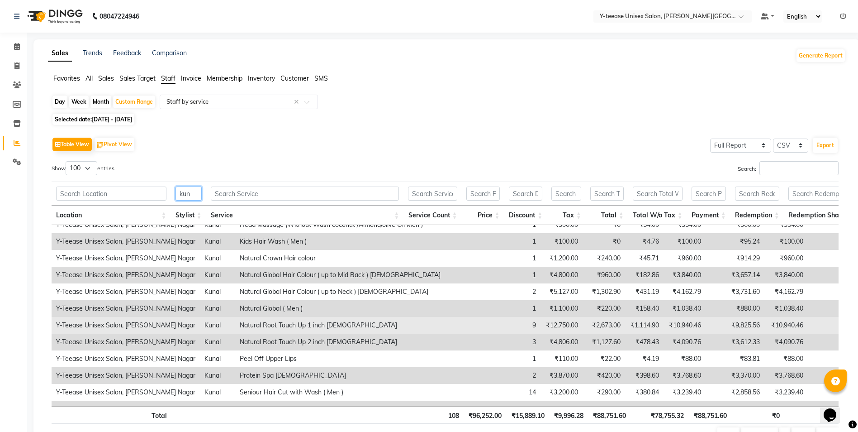
type input "kun"
click at [235, 325] on td "Natural Root Touch Up 1 inch [DEMOGRAPHIC_DATA]" at bounding box center [358, 325] width 247 height 17
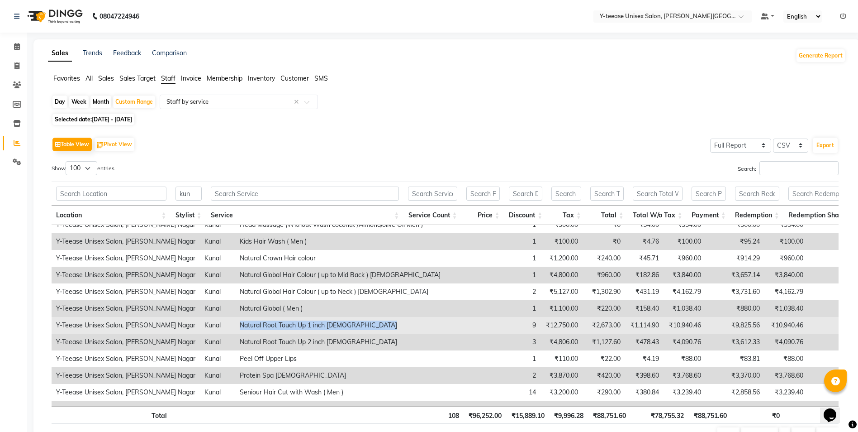
copy td "Natural Root Touch Up 1 inch [DEMOGRAPHIC_DATA]"
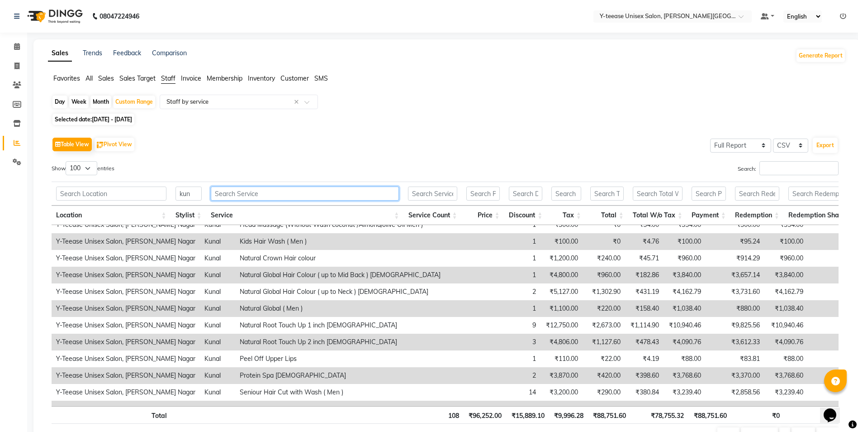
click at [243, 198] on input "text" at bounding box center [305, 193] width 189 height 14
paste input "Natural Root Touch Up 1 inch [DEMOGRAPHIC_DATA]"
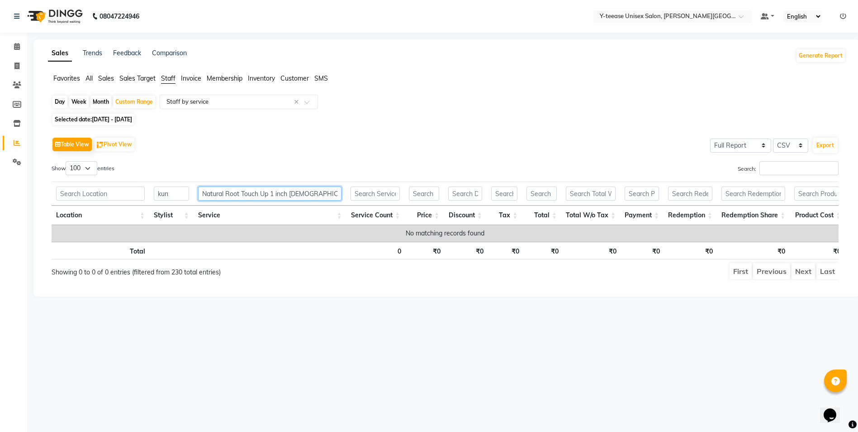
scroll to position [0, 0]
type input "Natural Root Touch Up 1 inch [DEMOGRAPHIC_DATA]"
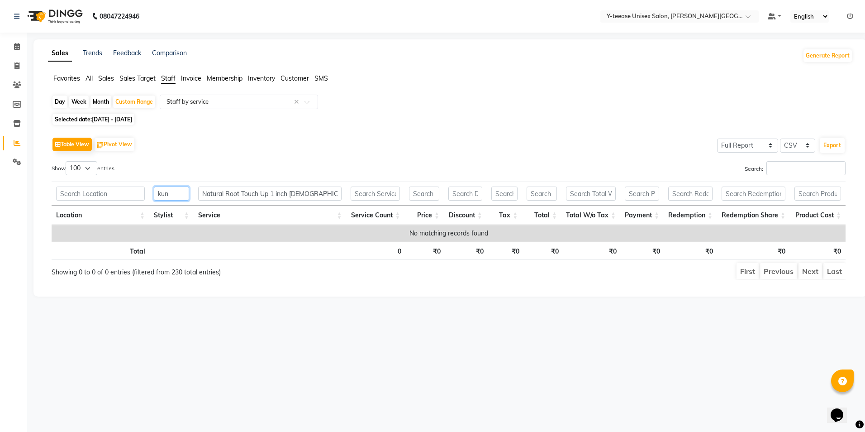
drag, startPoint x: 183, startPoint y: 190, endPoint x: 158, endPoint y: 190, distance: 24.9
click at [158, 190] on input "kun" at bounding box center [171, 193] width 35 height 14
click at [318, 196] on input "Natural Root Touch Up 1 inch [DEMOGRAPHIC_DATA]" at bounding box center [270, 193] width 144 height 14
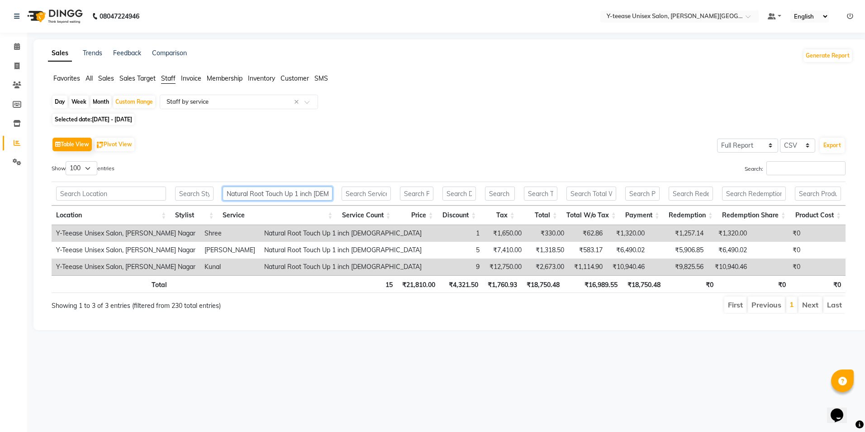
click at [302, 194] on input "Natural Root Touch Up 1 inch [DEMOGRAPHIC_DATA]" at bounding box center [278, 193] width 110 height 14
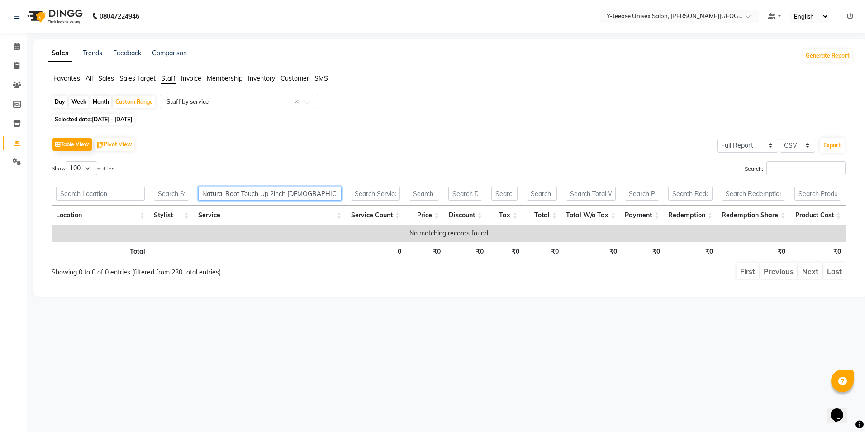
type input "Natural Root Touch Up 2 inch [DEMOGRAPHIC_DATA]"
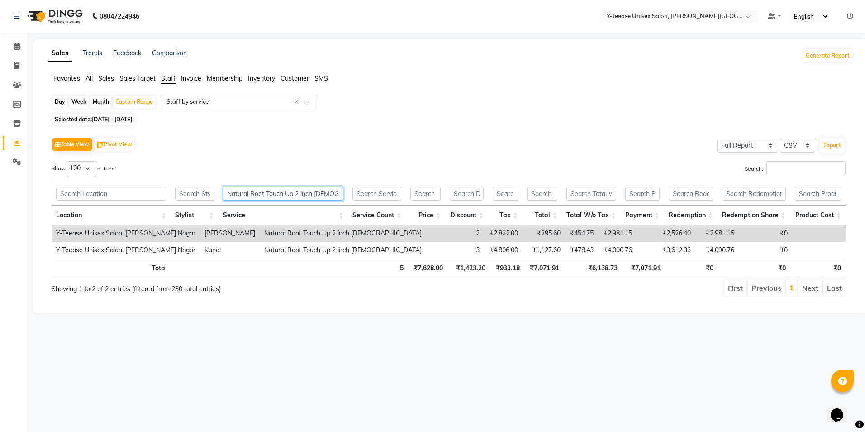
click at [294, 190] on input "Natural Root Touch Up 2 inch [DEMOGRAPHIC_DATA]" at bounding box center [283, 193] width 120 height 14
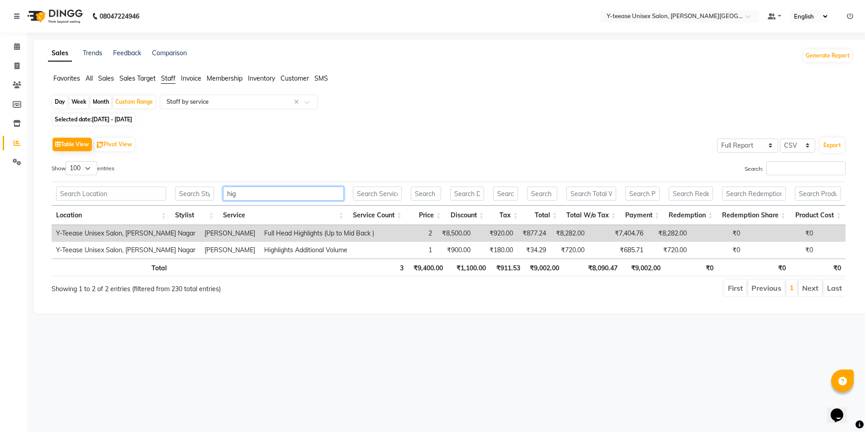
type input "high"
drag, startPoint x: 250, startPoint y: 193, endPoint x: 212, endPoint y: 194, distance: 38.0
click at [212, 194] on tr "high" at bounding box center [449, 193] width 794 height 24
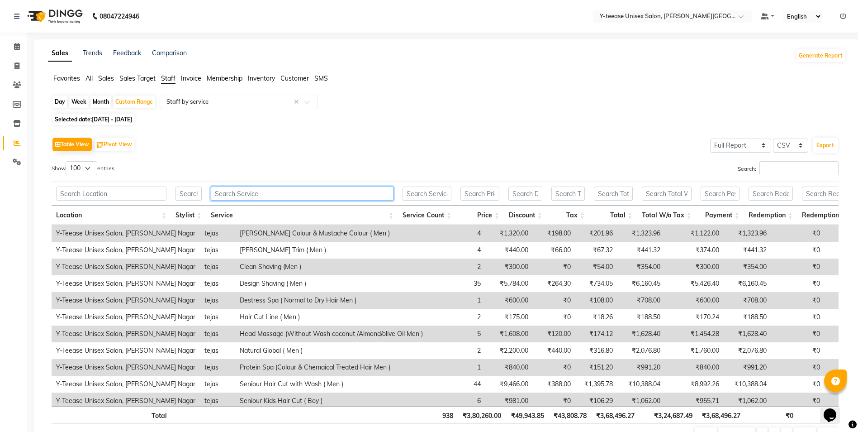
click at [226, 195] on input "text" at bounding box center [302, 193] width 183 height 14
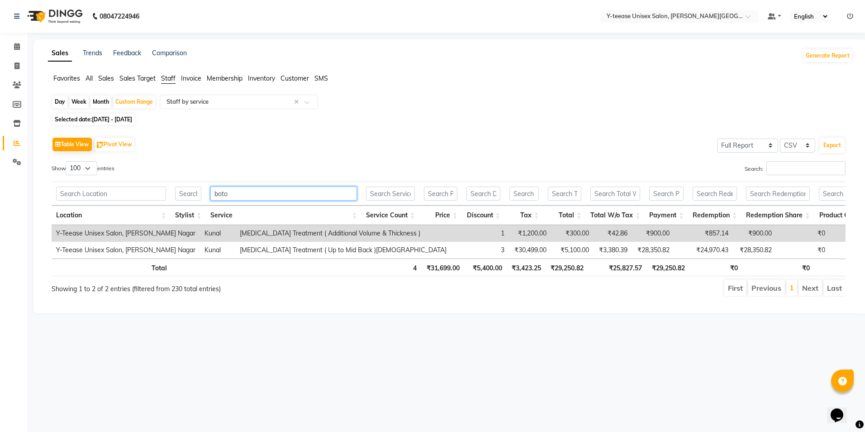
type input "botox"
drag, startPoint x: 246, startPoint y: 190, endPoint x: 163, endPoint y: 194, distance: 82.9
click at [163, 194] on tr "botox" at bounding box center [461, 193] width 818 height 24
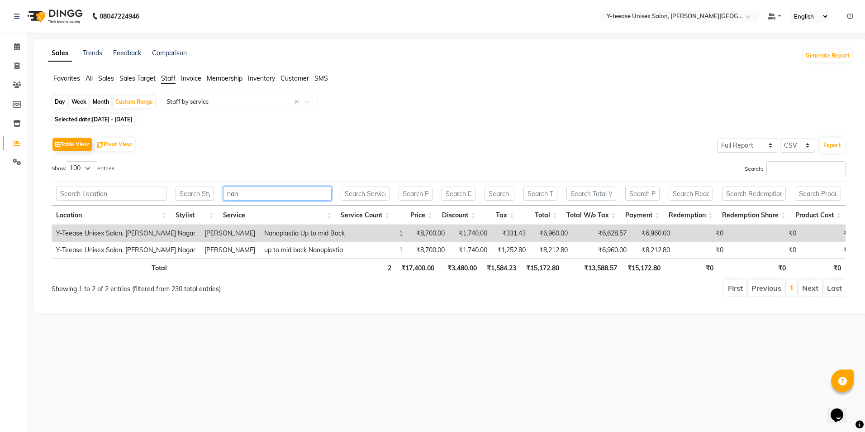
type input "nano"
drag, startPoint x: 268, startPoint y: 195, endPoint x: 138, endPoint y: 191, distance: 130.3
click at [138, 191] on tr "nano" at bounding box center [449, 193] width 794 height 24
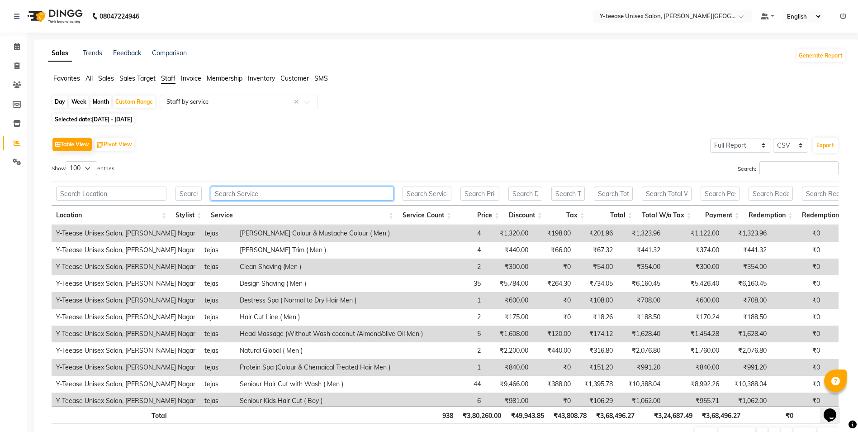
click at [254, 193] on input "text" at bounding box center [302, 193] width 183 height 14
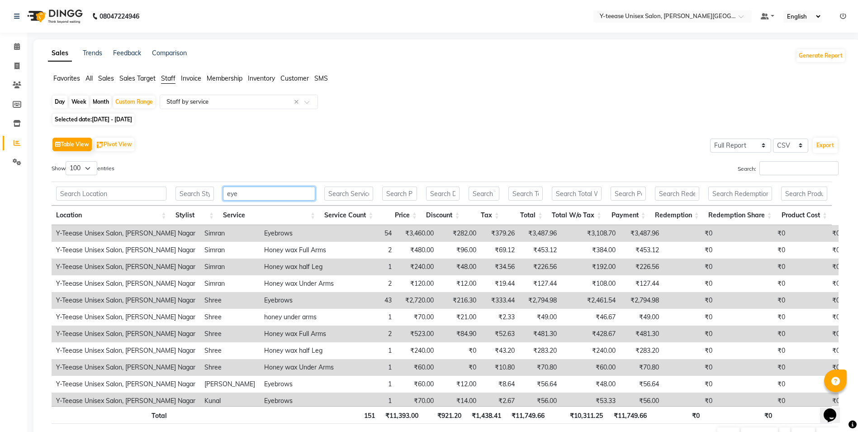
type input "eyeb"
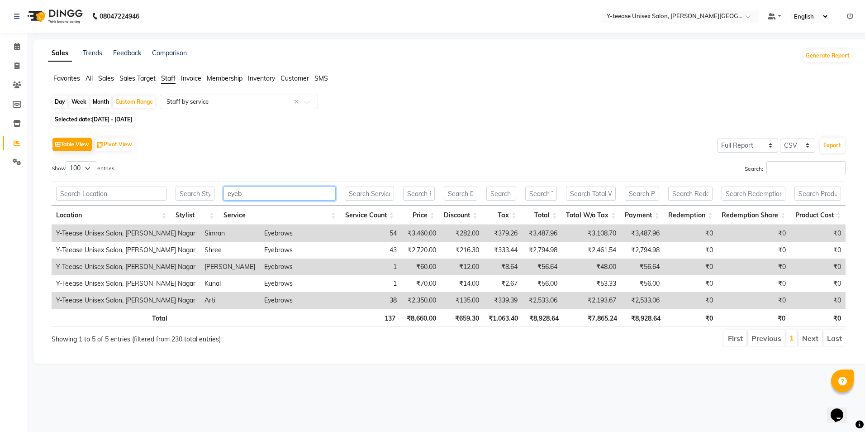
drag, startPoint x: 245, startPoint y: 194, endPoint x: 227, endPoint y: 193, distance: 18.6
click at [227, 193] on input "eyeb" at bounding box center [279, 193] width 112 height 14
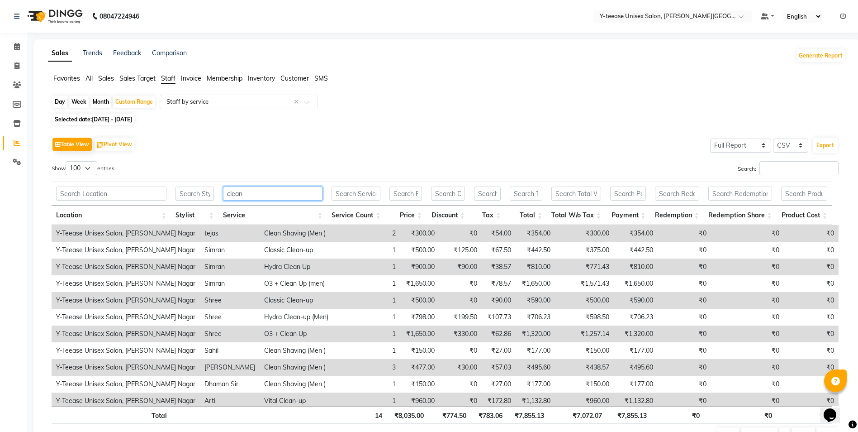
type input "clean"
click at [260, 332] on td "O3 + Clean Up" at bounding box center [301, 333] width 82 height 17
drag, startPoint x: 239, startPoint y: 334, endPoint x: 267, endPoint y: 334, distance: 28.5
click at [267, 334] on td "O3 + Clean Up" at bounding box center [301, 333] width 82 height 17
copy td "Clean Up"
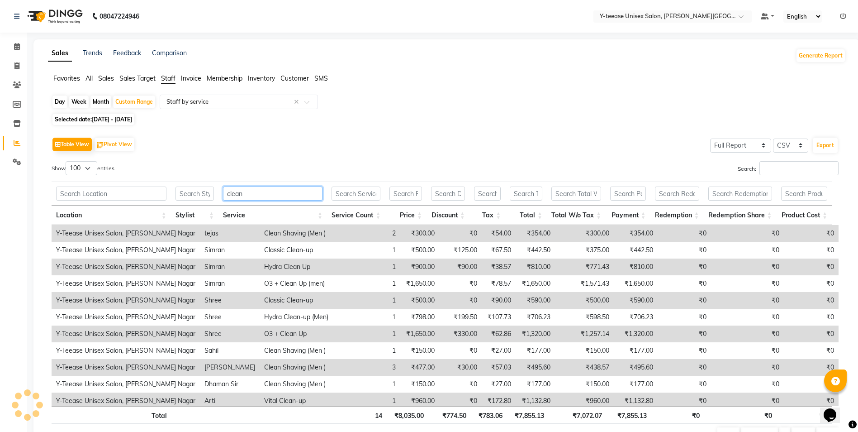
drag, startPoint x: 245, startPoint y: 196, endPoint x: 208, endPoint y: 195, distance: 37.1
click at [208, 195] on tr "clean" at bounding box center [442, 193] width 780 height 24
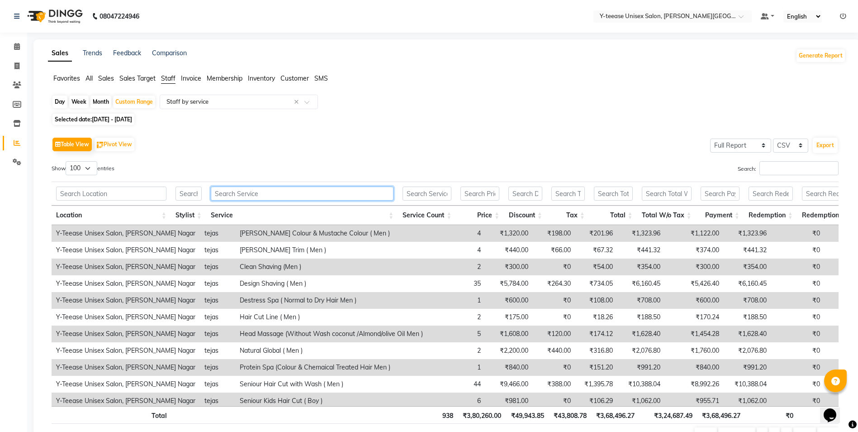
paste input "Clean Up"
type input "Clean Up"
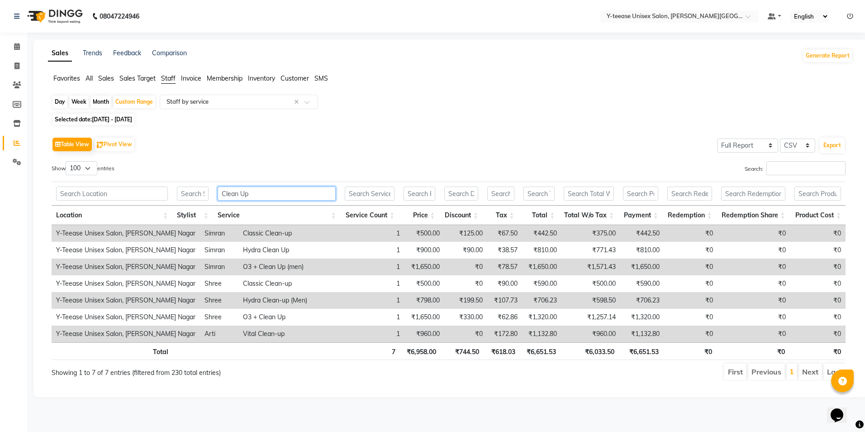
drag, startPoint x: 257, startPoint y: 195, endPoint x: 201, endPoint y: 194, distance: 56.1
click at [201, 194] on tr "Clean Up" at bounding box center [449, 193] width 794 height 24
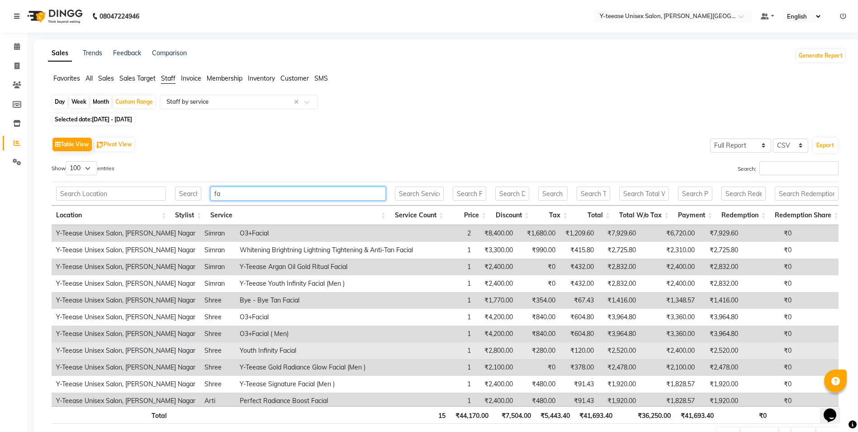
type input "f"
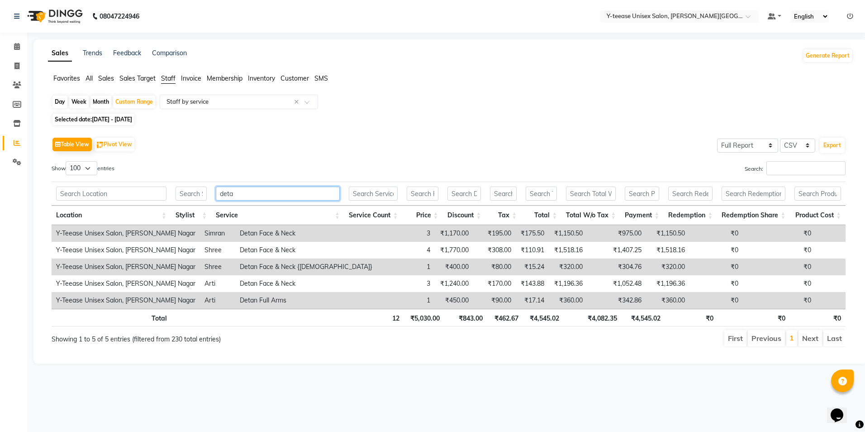
type input "detan"
drag, startPoint x: 258, startPoint y: 194, endPoint x: 164, endPoint y: 204, distance: 94.3
click at [164, 204] on tr "detan" at bounding box center [449, 193] width 794 height 24
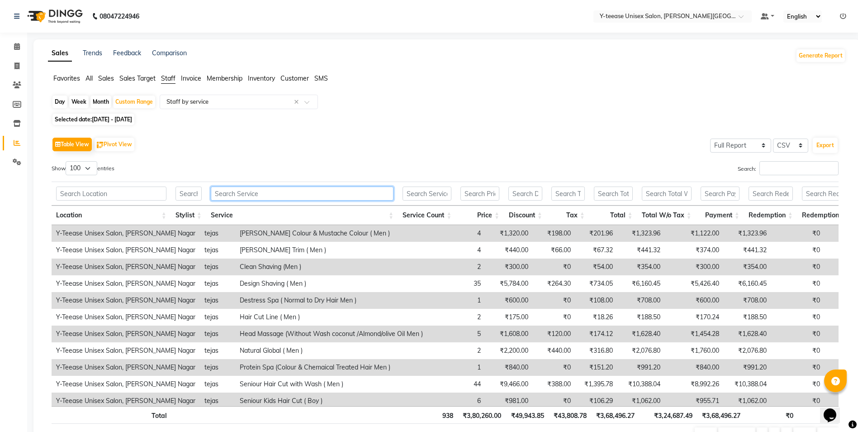
click at [250, 193] on input "text" at bounding box center [302, 193] width 183 height 14
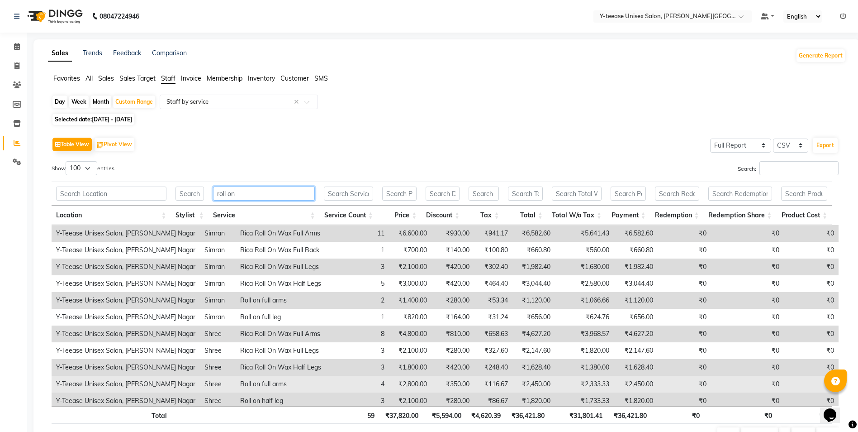
type input "roll on"
drag, startPoint x: 214, startPoint y: 383, endPoint x: 233, endPoint y: 385, distance: 20.0
click at [236, 385] on td "Roll on full arms" at bounding box center [283, 383] width 95 height 17
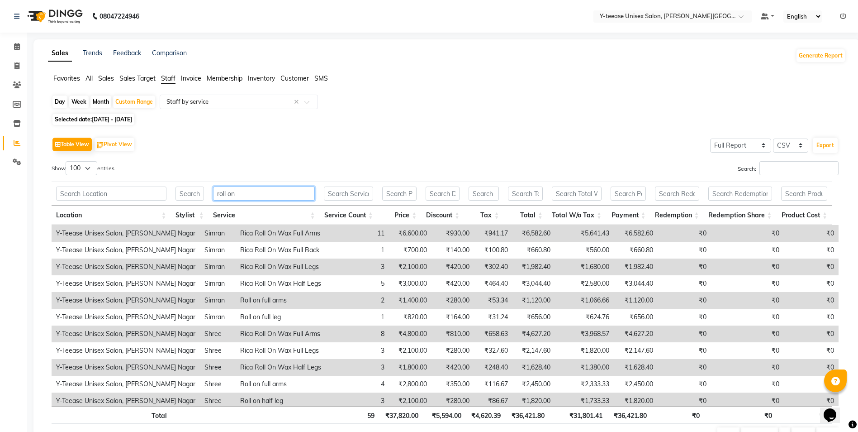
drag, startPoint x: 245, startPoint y: 193, endPoint x: 175, endPoint y: 192, distance: 70.6
click at [175, 192] on tr "roll on" at bounding box center [442, 193] width 780 height 24
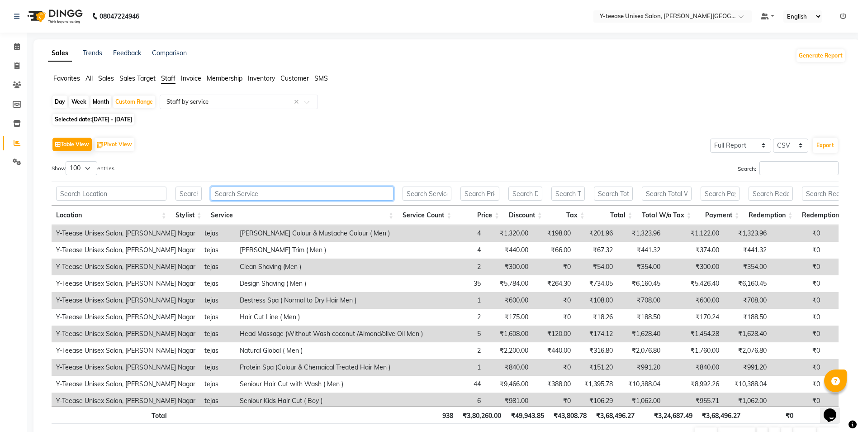
paste input "Roll on"
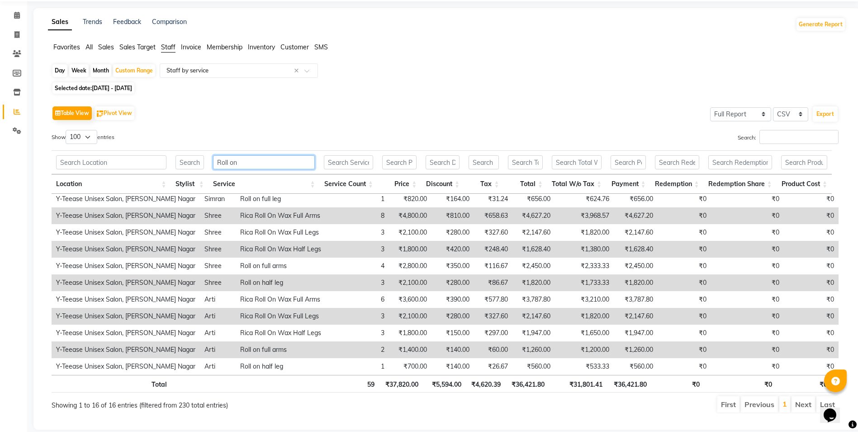
scroll to position [49, 0]
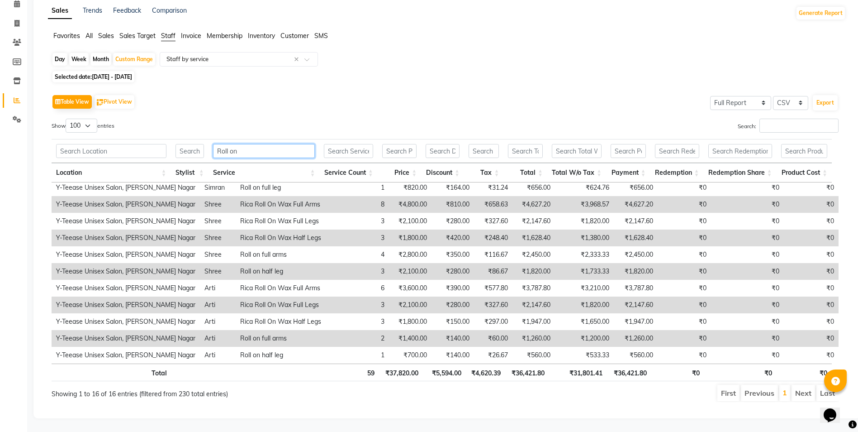
type input "Roll on"
drag, startPoint x: 243, startPoint y: 137, endPoint x: 190, endPoint y: 137, distance: 52.9
click at [190, 139] on tr "Roll on" at bounding box center [442, 151] width 780 height 24
drag, startPoint x: 256, startPoint y: 142, endPoint x: 148, endPoint y: 150, distance: 107.5
click at [148, 150] on tr "Roll on" at bounding box center [442, 151] width 780 height 24
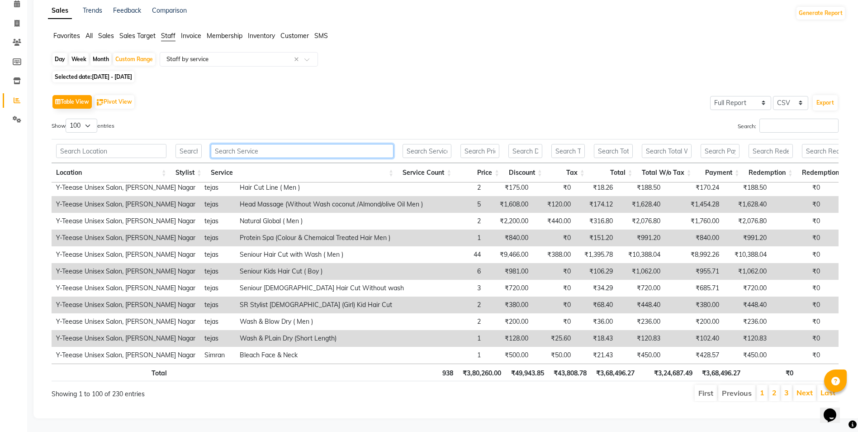
scroll to position [0, 0]
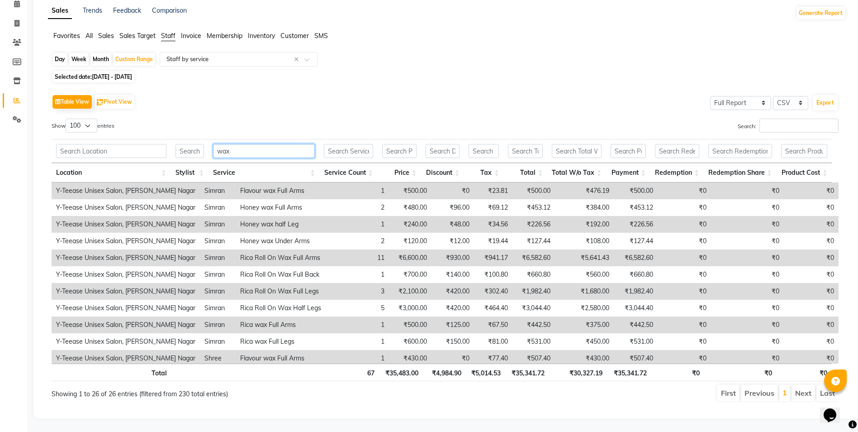
type input "wax"
drag, startPoint x: 214, startPoint y: 184, endPoint x: 249, endPoint y: 189, distance: 36.1
click at [249, 189] on td "Flavour wax Full Arms" at bounding box center [283, 190] width 95 height 17
drag, startPoint x: 226, startPoint y: 142, endPoint x: 185, endPoint y: 143, distance: 40.3
click at [185, 143] on tr "wax" at bounding box center [442, 151] width 780 height 24
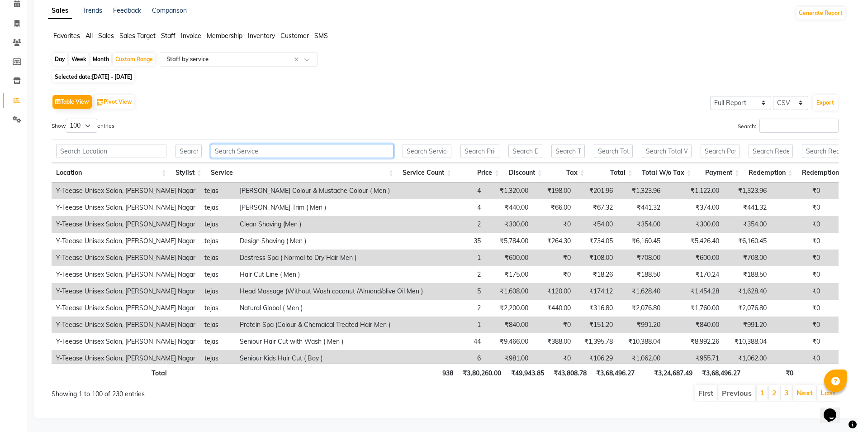
paste input "Flavour wax"
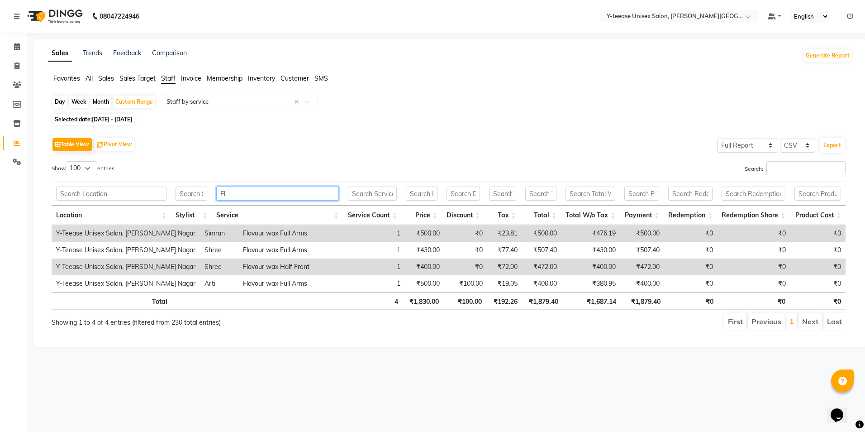
type input "F"
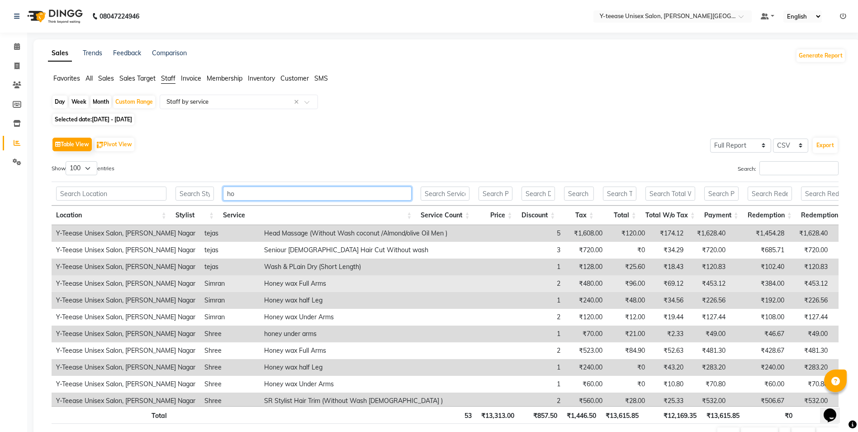
type input "ho"
drag, startPoint x: 223, startPoint y: 283, endPoint x: 257, endPoint y: 287, distance: 34.6
click at [260, 287] on td "Honey wax Full Arms" at bounding box center [383, 283] width 247 height 17
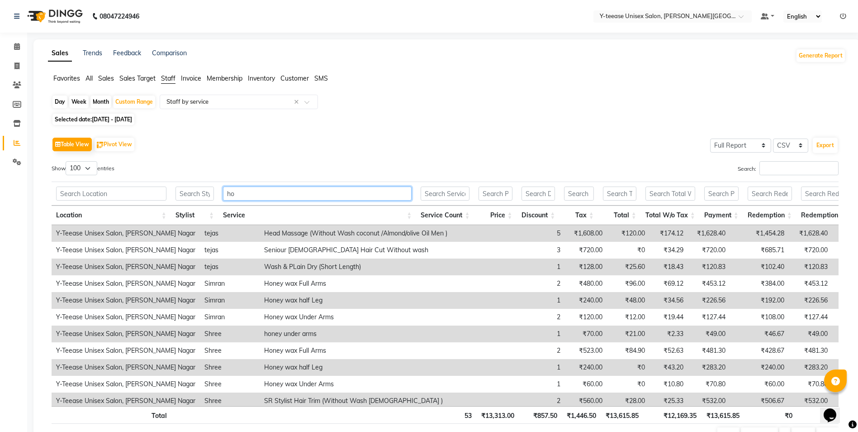
drag, startPoint x: 249, startPoint y: 188, endPoint x: 206, endPoint y: 193, distance: 43.3
click at [206, 193] on tr "ho" at bounding box center [488, 193] width 873 height 24
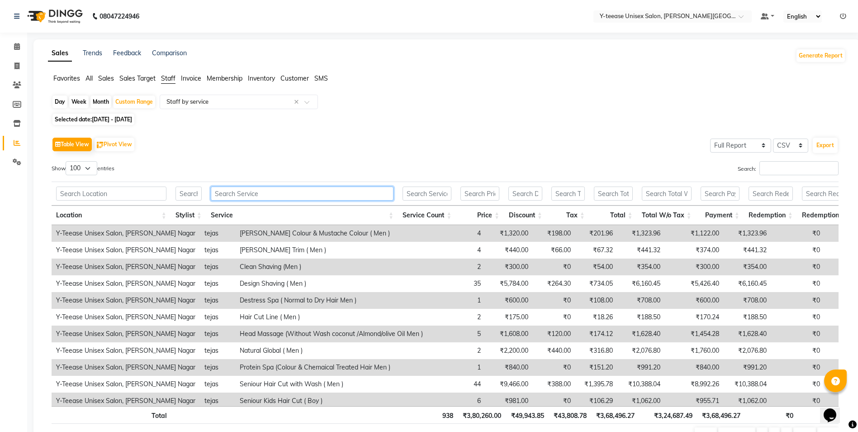
paste input "Honey wax"
type input "Honey wax"
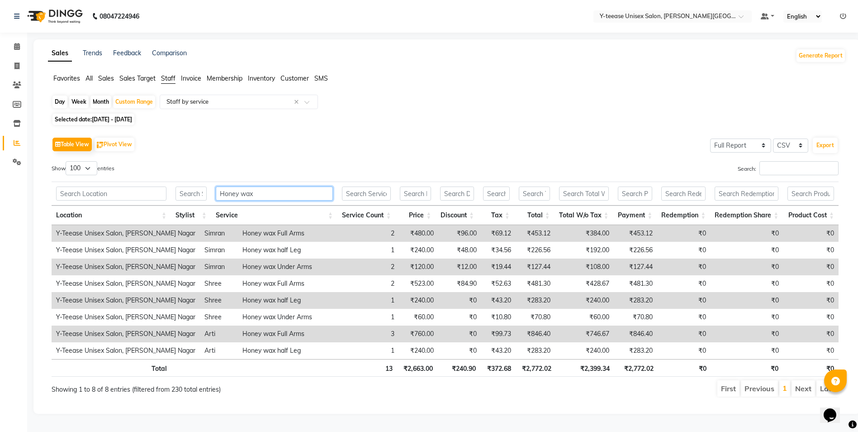
drag, startPoint x: 256, startPoint y: 191, endPoint x: 209, endPoint y: 192, distance: 48.0
click at [209, 192] on tr "Honey wax" at bounding box center [445, 193] width 787 height 24
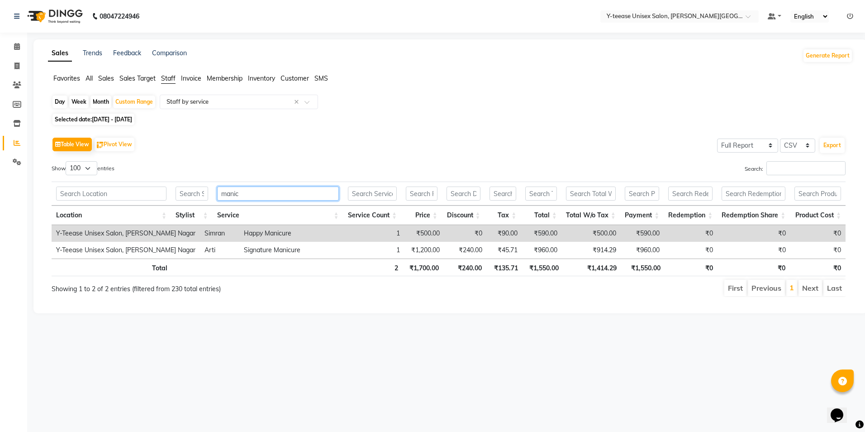
type input "manic"
drag, startPoint x: 240, startPoint y: 233, endPoint x: 264, endPoint y: 237, distance: 24.2
click at [264, 237] on td "Happy Manicure" at bounding box center [292, 233] width 107 height 17
drag, startPoint x: 256, startPoint y: 184, endPoint x: 249, endPoint y: 193, distance: 11.6
click at [249, 193] on th "manic" at bounding box center [278, 193] width 131 height 24
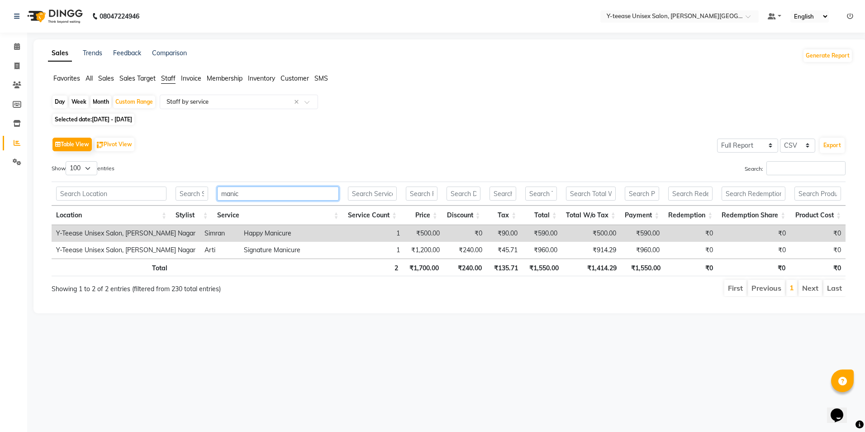
drag, startPoint x: 249, startPoint y: 193, endPoint x: 196, endPoint y: 202, distance: 53.6
click at [196, 202] on tr "manic" at bounding box center [449, 193] width 794 height 24
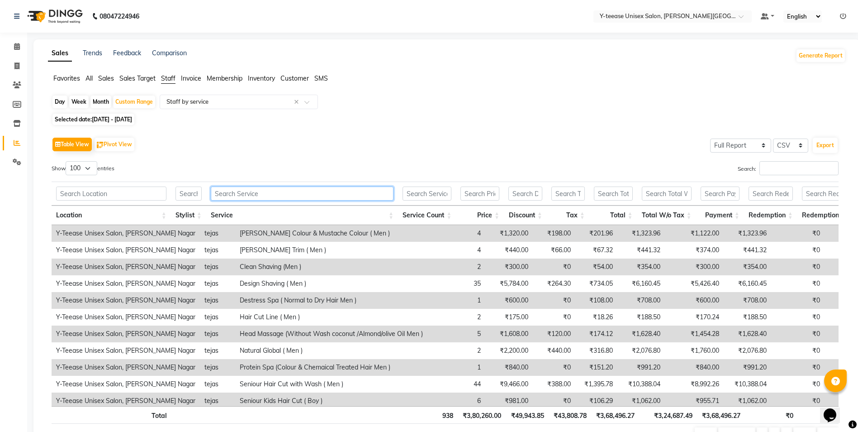
paste input "Manicure"
type input "Manicure"
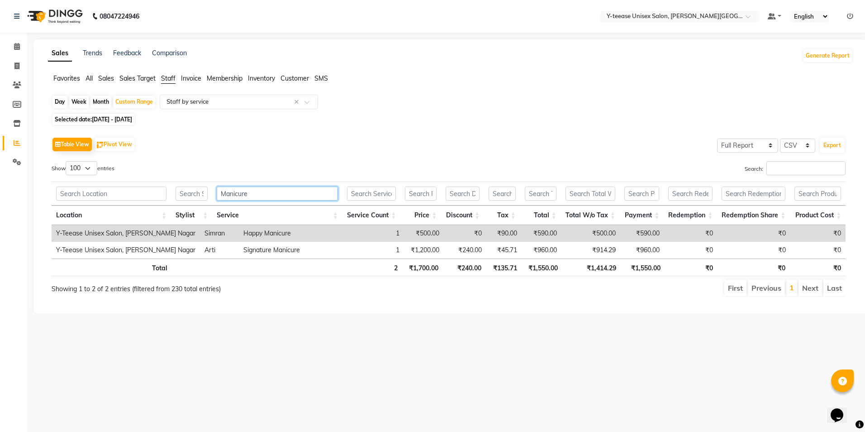
drag, startPoint x: 257, startPoint y: 190, endPoint x: 180, endPoint y: 194, distance: 77.4
click at [180, 194] on tr "Manicure" at bounding box center [449, 193] width 794 height 24
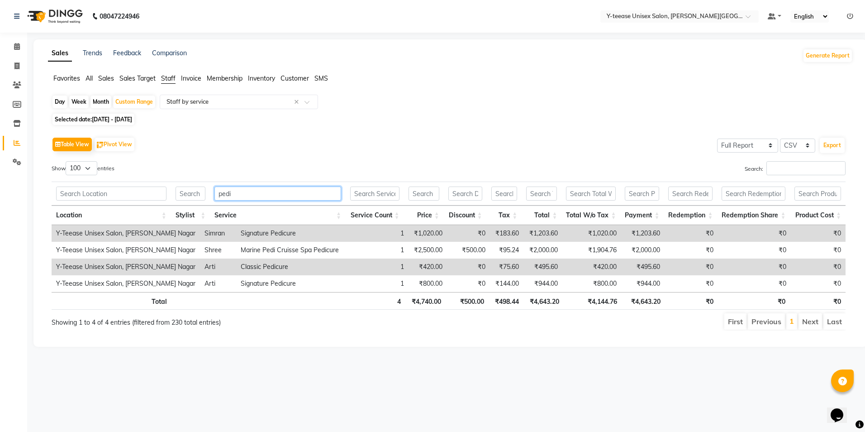
type input "pedi"
drag, startPoint x: 245, startPoint y: 233, endPoint x: 275, endPoint y: 236, distance: 30.0
click at [275, 236] on td "Signature Pedicure" at bounding box center [293, 233] width 114 height 17
drag, startPoint x: 251, startPoint y: 197, endPoint x: 190, endPoint y: 199, distance: 61.1
click at [190, 199] on tr "pedi" at bounding box center [449, 193] width 794 height 24
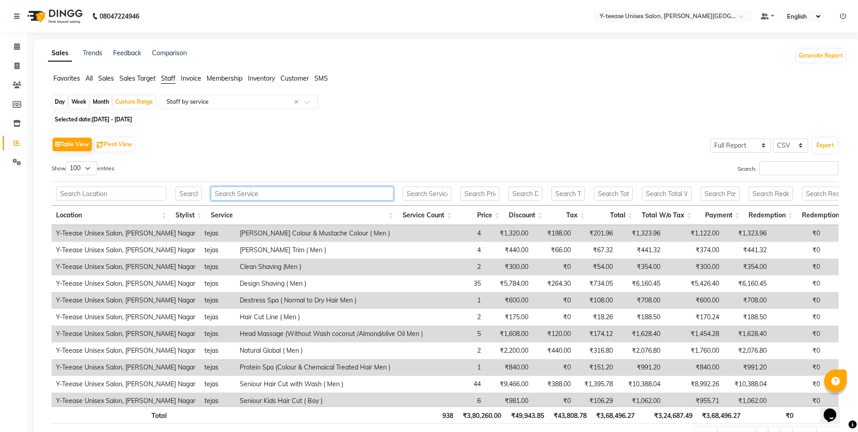
paste input "Pedicure"
type input "Pedicure"
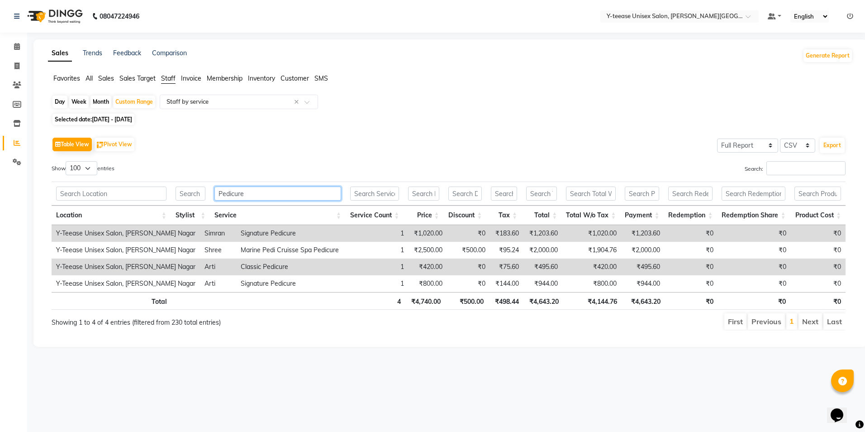
drag, startPoint x: 247, startPoint y: 199, endPoint x: 198, endPoint y: 206, distance: 49.8
click at [198, 206] on thead "Pedicure Location Stylist Service Service Count Price Discount Tax Total Total …" at bounding box center [449, 202] width 794 height 43
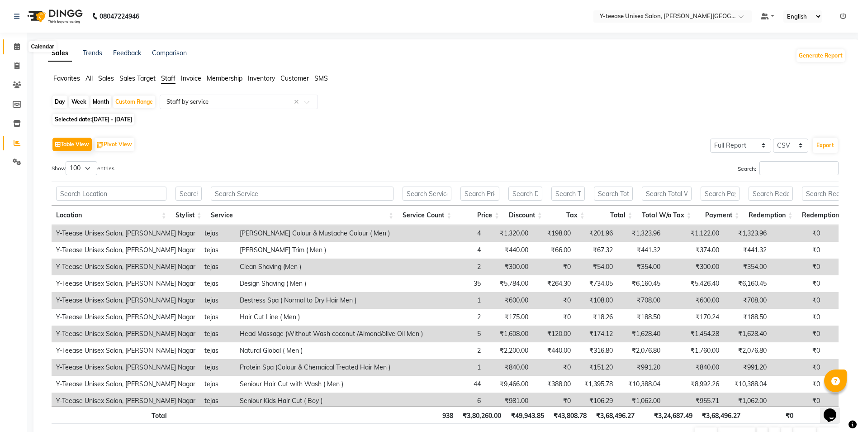
click at [17, 49] on icon at bounding box center [17, 46] width 6 height 7
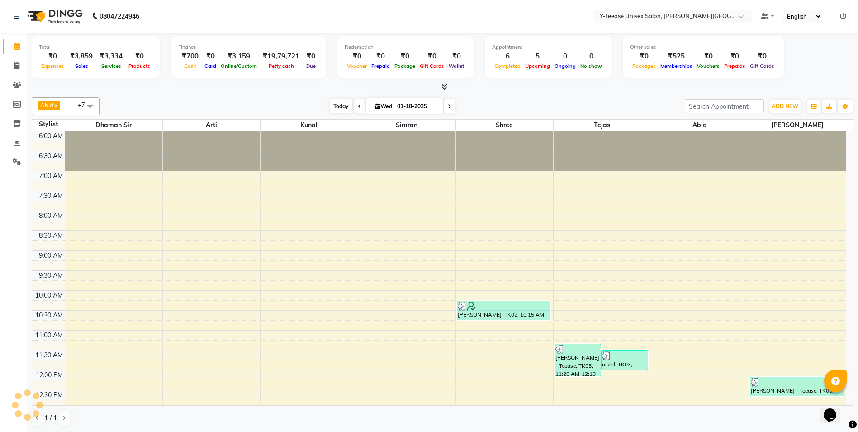
click at [332, 108] on span "Today" at bounding box center [341, 106] width 23 height 14
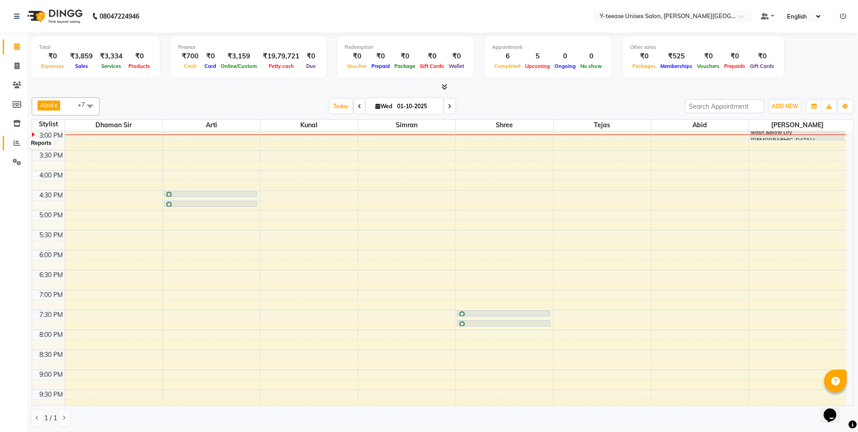
click at [16, 143] on icon at bounding box center [17, 142] width 7 height 7
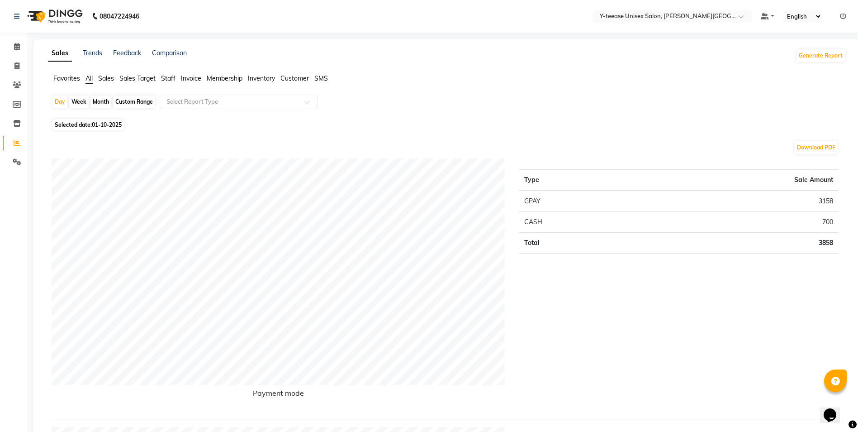
click at [136, 103] on div "Custom Range" at bounding box center [134, 101] width 42 height 13
select select "10"
select select "2025"
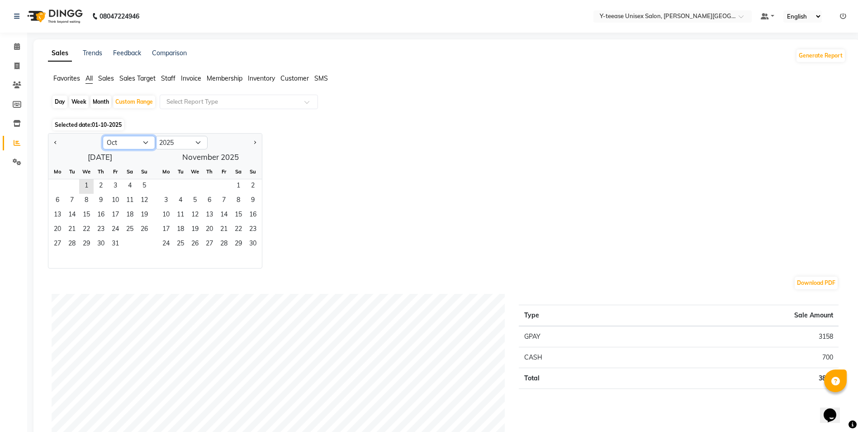
click at [121, 139] on select "Jan Feb Mar Apr May Jun Jul Aug Sep Oct Nov Dec" at bounding box center [129, 143] width 52 height 14
select select "9"
click at [103, 136] on select "Jan Feb Mar Apr May Jun Jul Aug Sep Oct Nov Dec" at bounding box center [129, 143] width 52 height 14
click at [62, 185] on span "1" at bounding box center [57, 186] width 14 height 14
click at [76, 243] on span "30" at bounding box center [72, 244] width 14 height 14
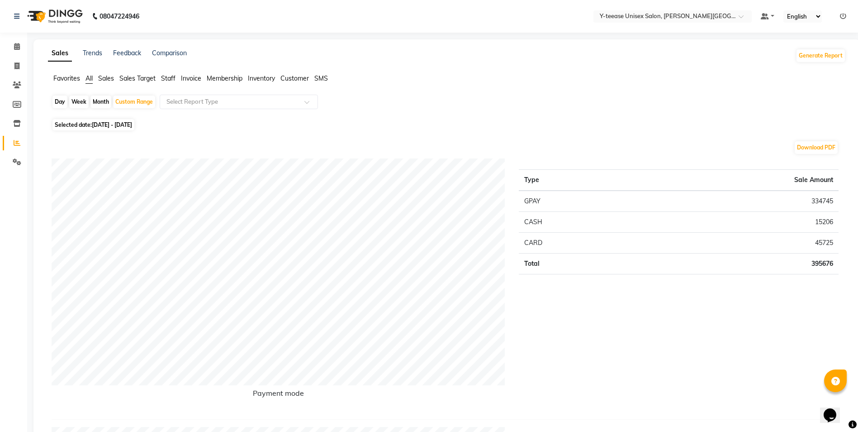
drag, startPoint x: 167, startPoint y: 79, endPoint x: 176, endPoint y: 81, distance: 9.0
click at [167, 79] on span "Staff" at bounding box center [168, 78] width 14 height 8
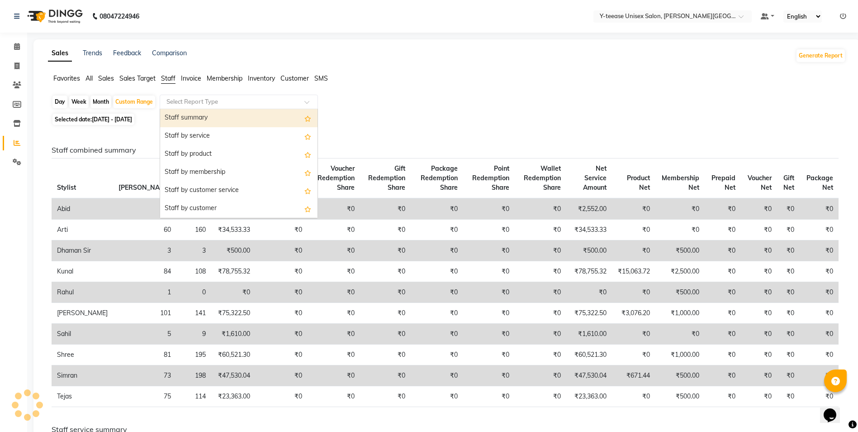
click at [197, 98] on input "text" at bounding box center [230, 101] width 130 height 9
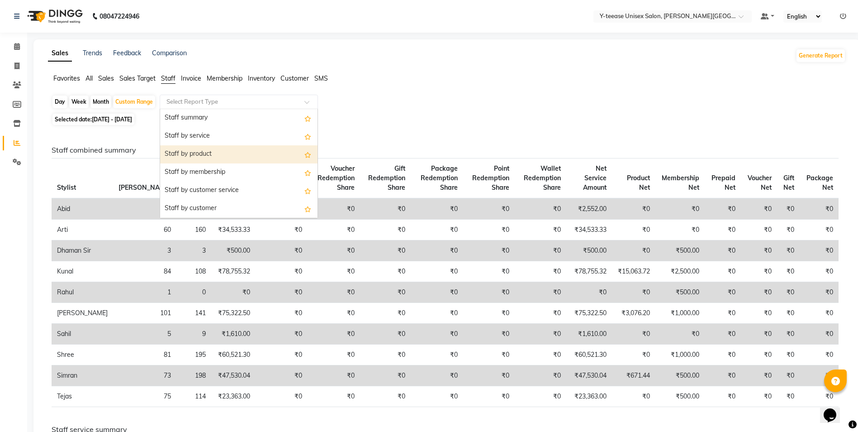
click at [201, 149] on div "Staff by product" at bounding box center [238, 154] width 157 height 18
select select "full_report"
select select "csv"
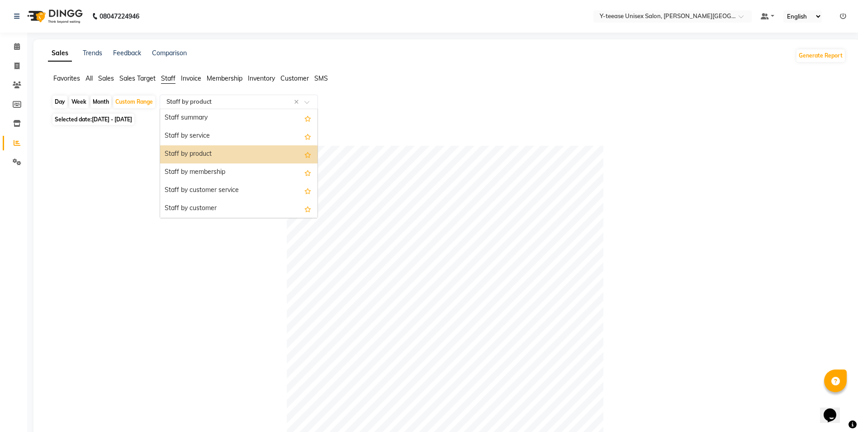
click at [198, 101] on input "text" at bounding box center [230, 101] width 130 height 9
click at [204, 119] on div "Staff summary" at bounding box center [238, 118] width 157 height 18
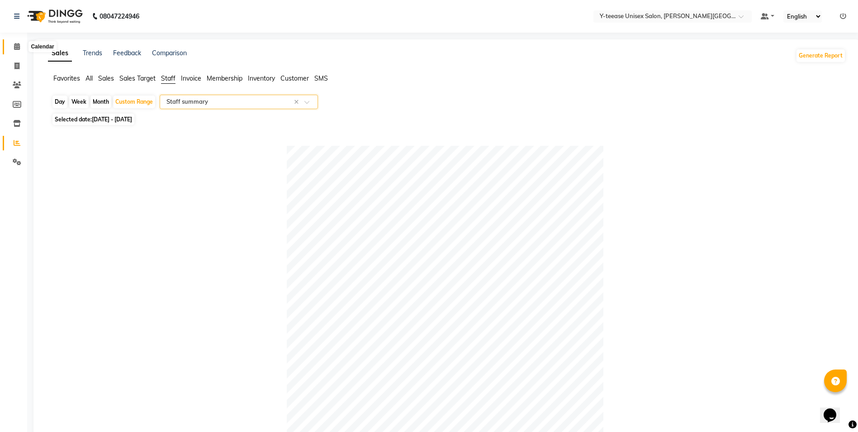
click at [16, 45] on icon at bounding box center [17, 46] width 6 height 7
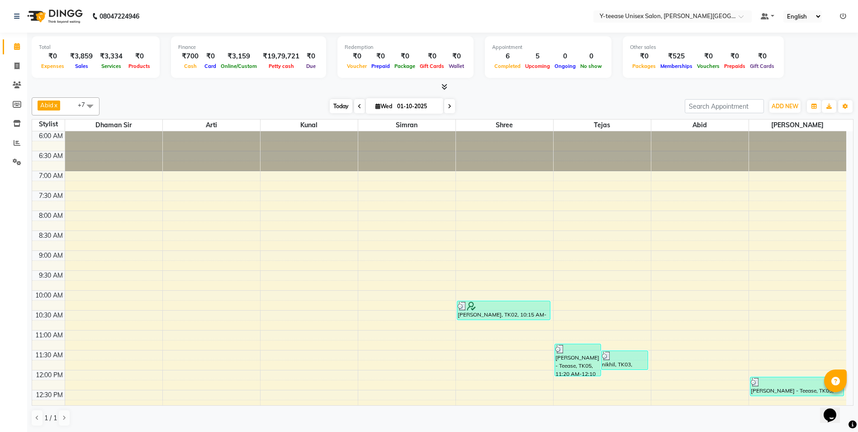
click at [346, 111] on span "Today" at bounding box center [341, 106] width 23 height 14
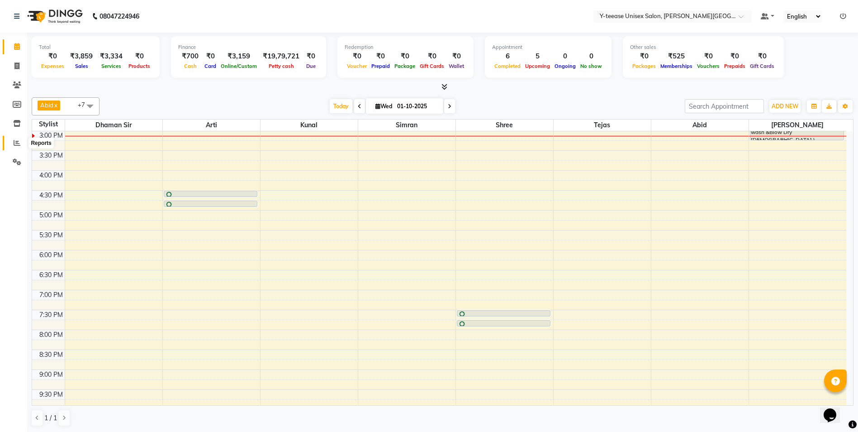
click at [17, 143] on icon at bounding box center [17, 142] width 7 height 7
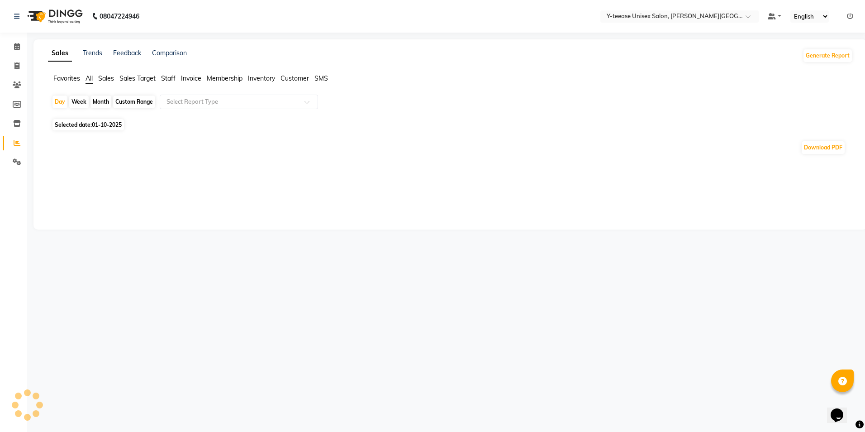
click at [133, 100] on div "Custom Range" at bounding box center [134, 101] width 42 height 13
select select "10"
select select "2025"
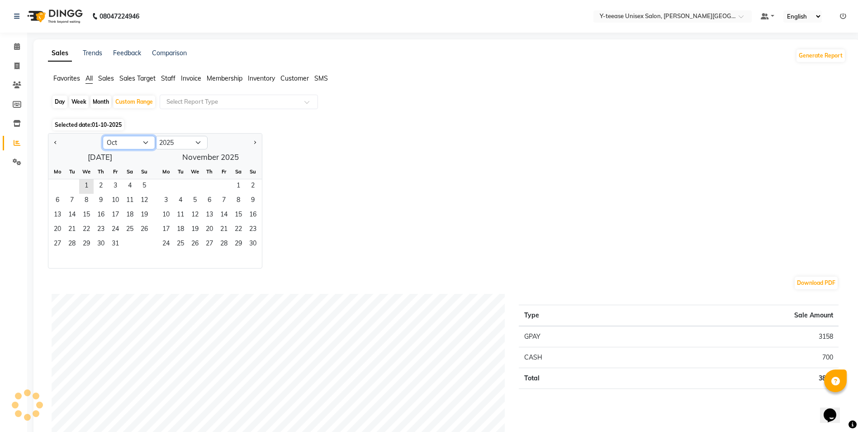
click at [115, 146] on select "Jan Feb Mar Apr May Jun Jul Aug Sep Oct Nov Dec" at bounding box center [129, 143] width 52 height 14
select select "9"
click at [103, 136] on select "Jan Feb Mar Apr May Jun Jul Aug Sep Oct Nov Dec" at bounding box center [129, 143] width 52 height 14
click at [60, 190] on span "1" at bounding box center [57, 186] width 14 height 14
click at [72, 250] on span "30" at bounding box center [72, 244] width 14 height 14
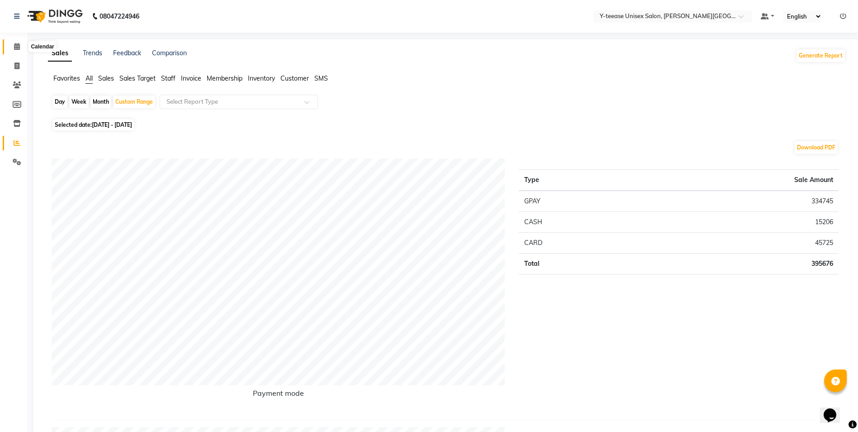
click at [21, 48] on span at bounding box center [17, 47] width 16 height 10
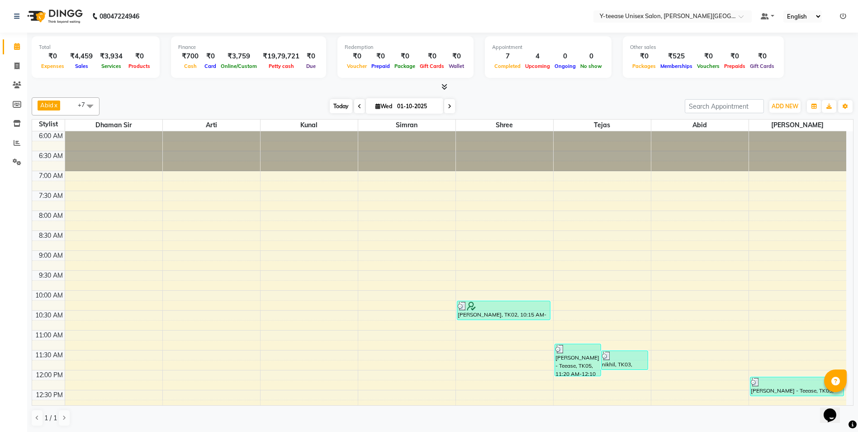
click at [335, 104] on span "Today" at bounding box center [341, 106] width 23 height 14
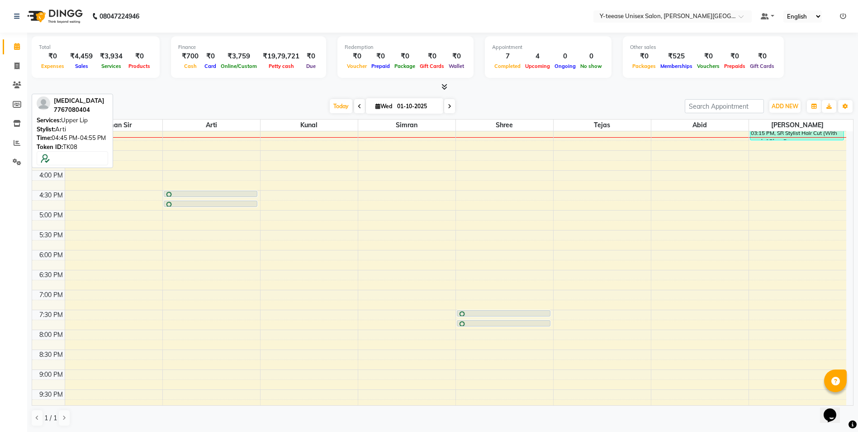
drag, startPoint x: 238, startPoint y: 141, endPoint x: 87, endPoint y: 345, distance: 253.5
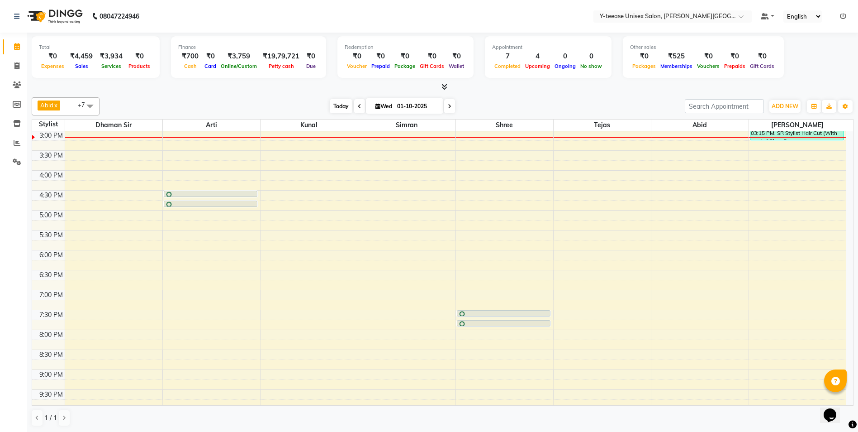
drag, startPoint x: 87, startPoint y: 345, endPoint x: 338, endPoint y: 108, distance: 345.3
click at [338, 108] on span "Today" at bounding box center [341, 106] width 23 height 14
click at [18, 143] on icon at bounding box center [17, 142] width 7 height 7
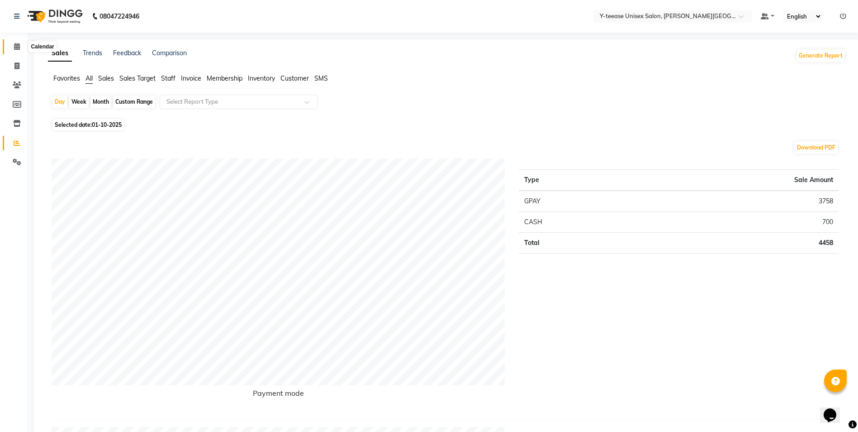
click at [17, 43] on span at bounding box center [17, 47] width 16 height 10
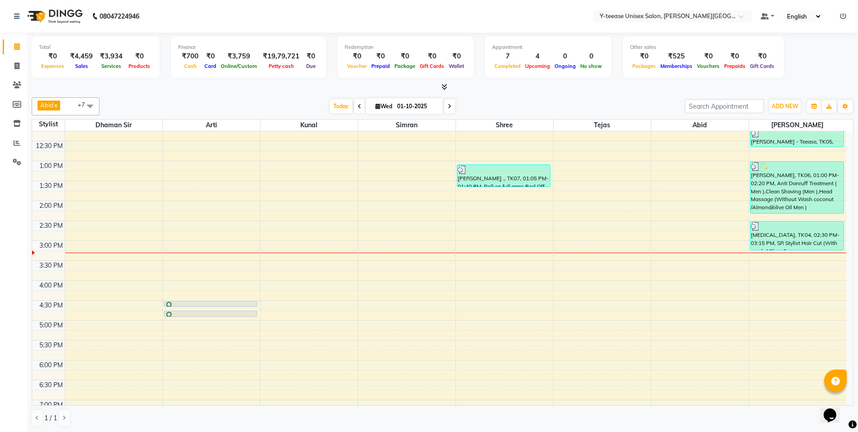
scroll to position [317, 0]
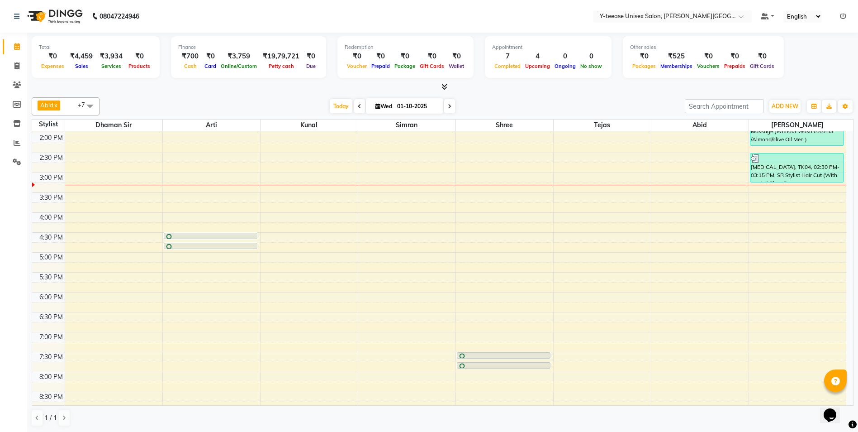
click at [797, 243] on div "6:00 AM 6:30 AM 7:00 AM 7:30 AM 8:00 AM 8:30 AM 9:00 AM 9:30 AM 10:00 AM 10:30 …" at bounding box center [439, 153] width 814 height 676
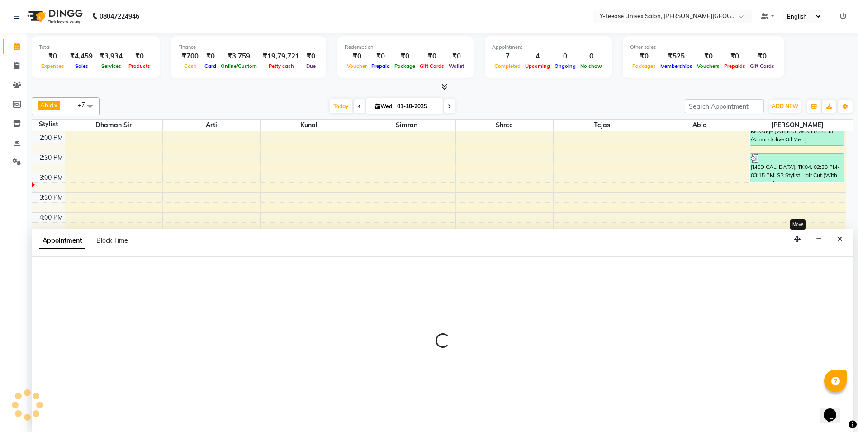
scroll to position [0, 0]
select select "90773"
select select "tentative"
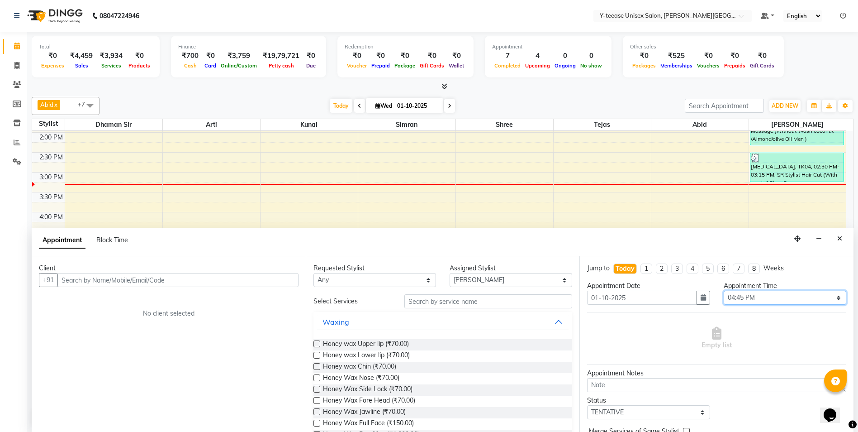
click at [732, 297] on select "Select 07:00 AM 07:15 AM 07:30 AM 07:45 AM 08:00 AM 08:15 AM 08:30 AM 08:45 AM …" at bounding box center [785, 297] width 123 height 14
select select "960"
click at [724, 290] on select "Select 07:00 AM 07:15 AM 07:30 AM 07:45 AM 08:00 AM 08:15 AM 08:30 AM 08:45 AM …" at bounding box center [785, 297] width 123 height 14
click at [432, 303] on input "text" at bounding box center [488, 301] width 168 height 14
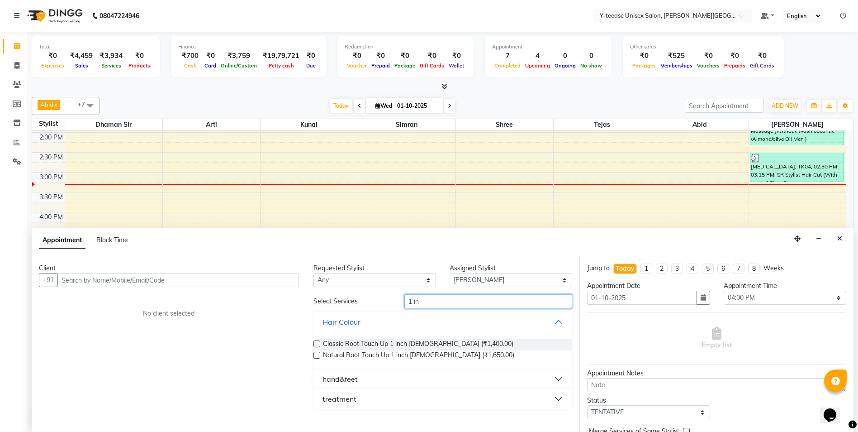
type input "1 in"
click at [316, 355] on label at bounding box center [316, 354] width 7 height 7
click at [316, 355] on input "checkbox" at bounding box center [316, 356] width 6 height 6
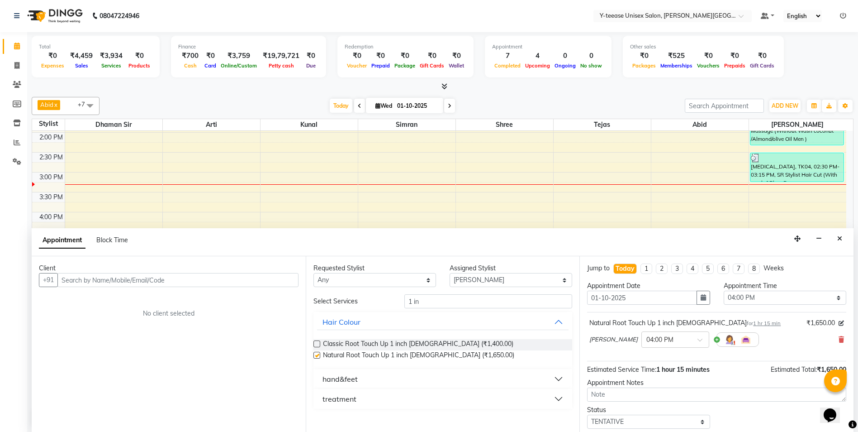
checkbox input "false"
click at [223, 283] on input "text" at bounding box center [177, 280] width 241 height 14
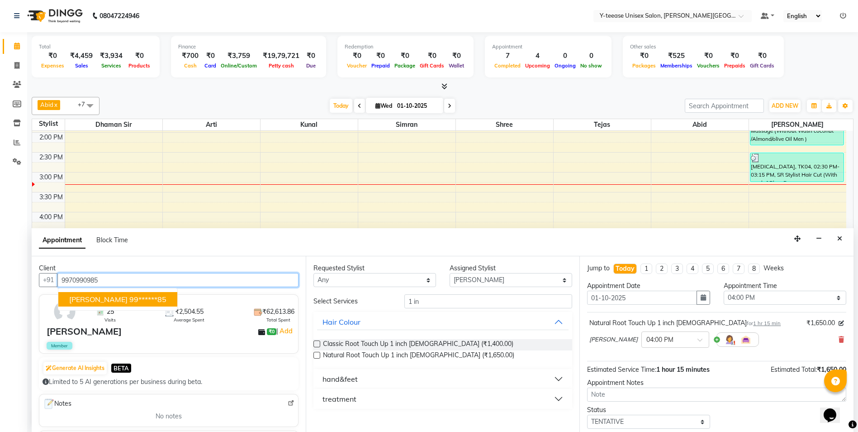
click at [154, 299] on ngb-highlight "99******85" at bounding box center [147, 298] width 37 height 9
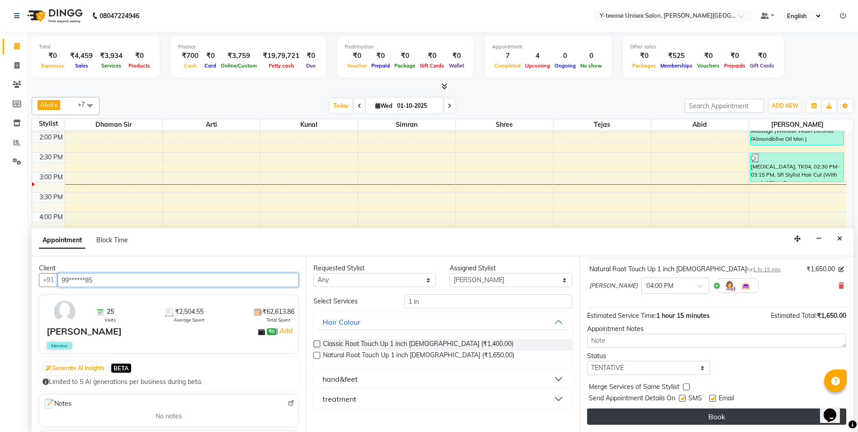
type input "99******85"
click at [734, 414] on button "Book" at bounding box center [716, 416] width 259 height 16
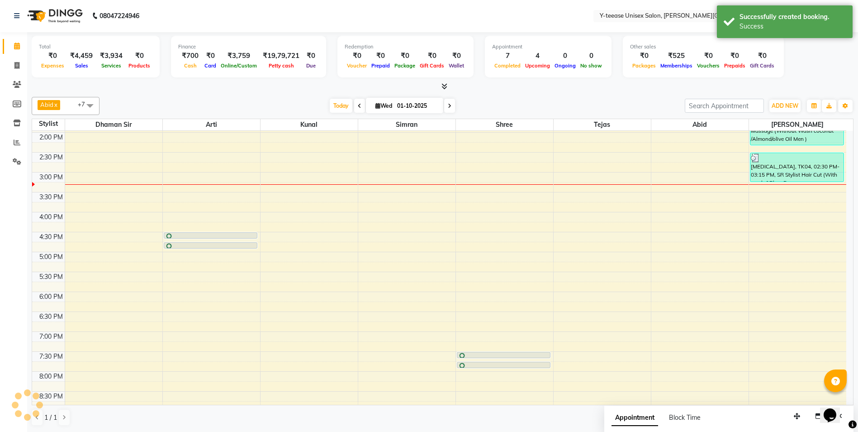
scroll to position [0, 0]
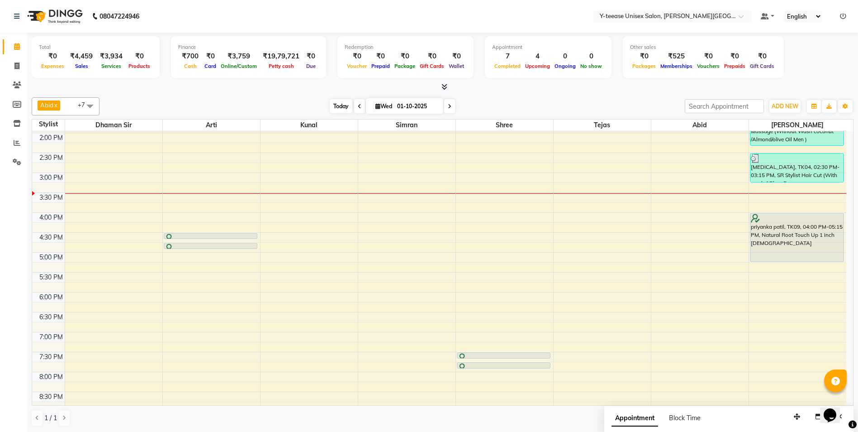
click at [336, 104] on span "Today" at bounding box center [341, 106] width 23 height 14
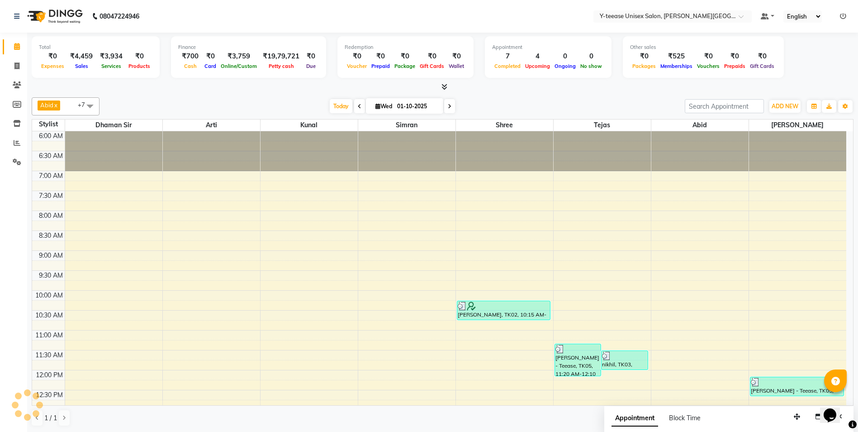
scroll to position [359, 0]
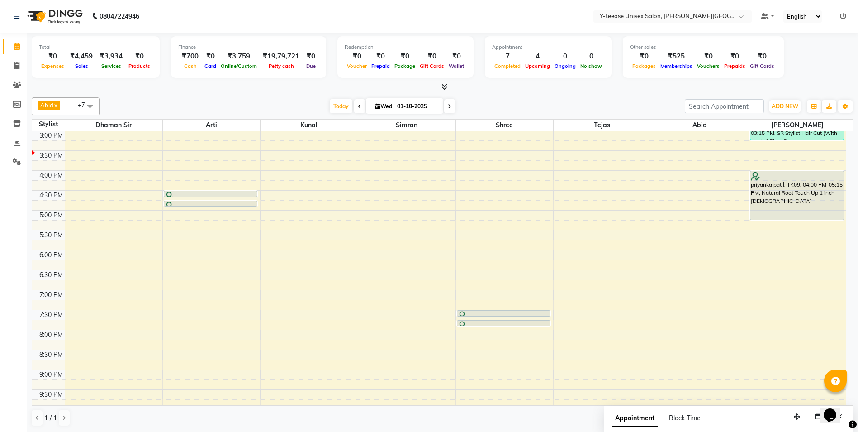
click at [373, 108] on span "Wed" at bounding box center [383, 106] width 21 height 7
select select "10"
select select "2025"
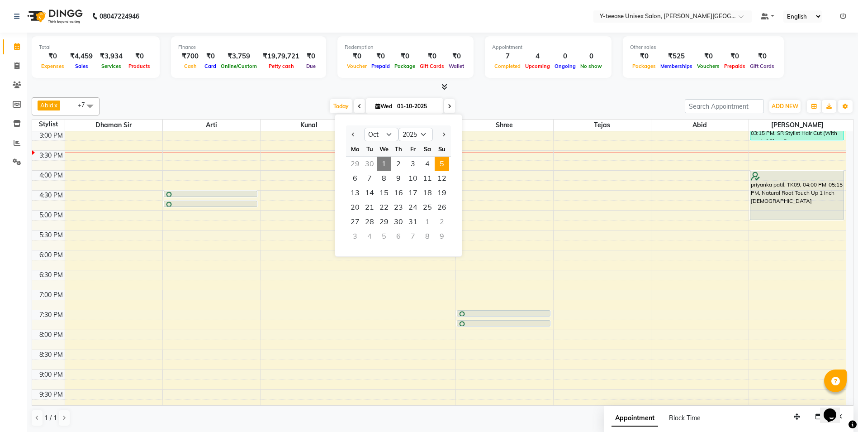
click at [442, 166] on span "5" at bounding box center [442, 164] width 14 height 14
type input "05-10-2025"
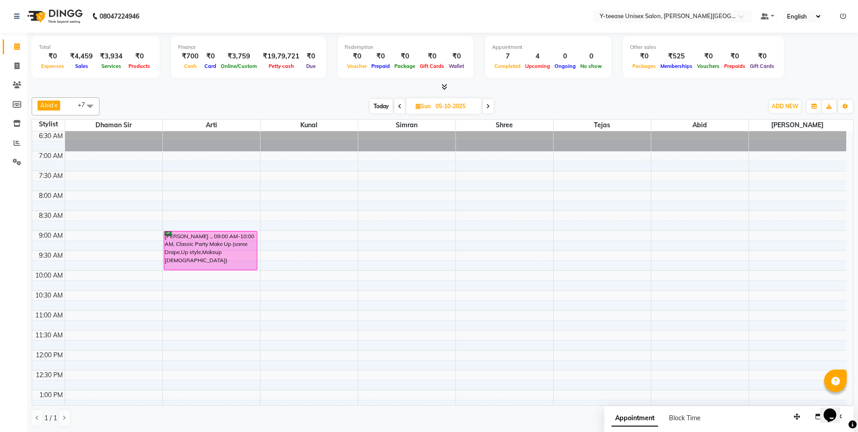
scroll to position [0, 0]
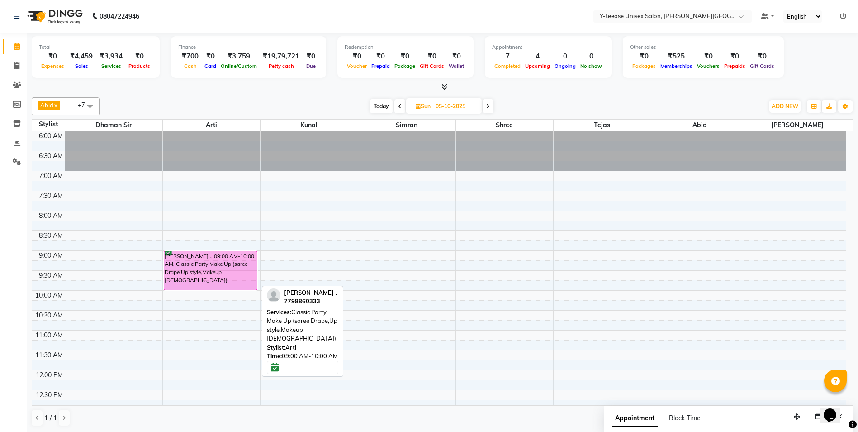
click at [213, 259] on div "Ekta ., 09:00 AM-10:00 AM, Classic Party Make Up (saree Drape,Up style,Makeup F…" at bounding box center [210, 270] width 93 height 38
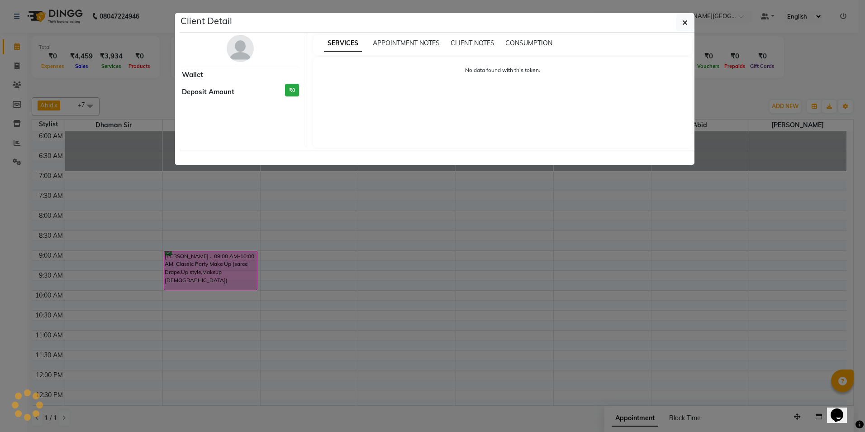
select select "6"
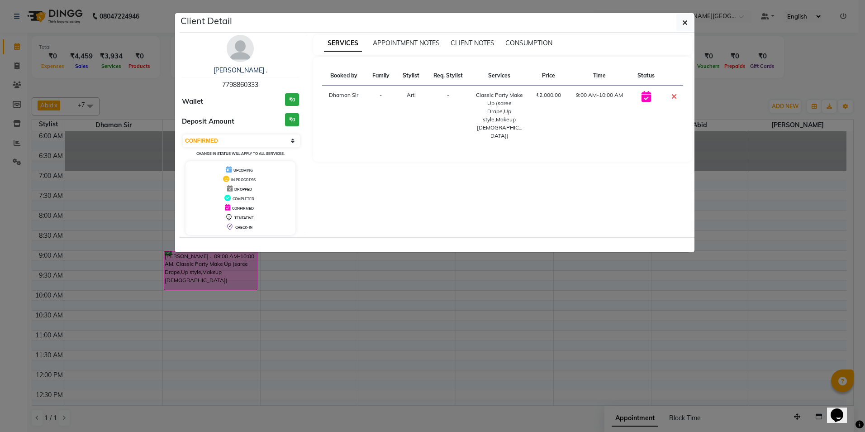
click at [241, 83] on span "7798860333" at bounding box center [240, 85] width 36 height 8
click at [338, 386] on ngb-modal-window "Client Detail Ekta . 7798860333 Wallet ₹0 Deposit Amount ₹0 Select CONFIRMED TE…" at bounding box center [432, 216] width 865 height 432
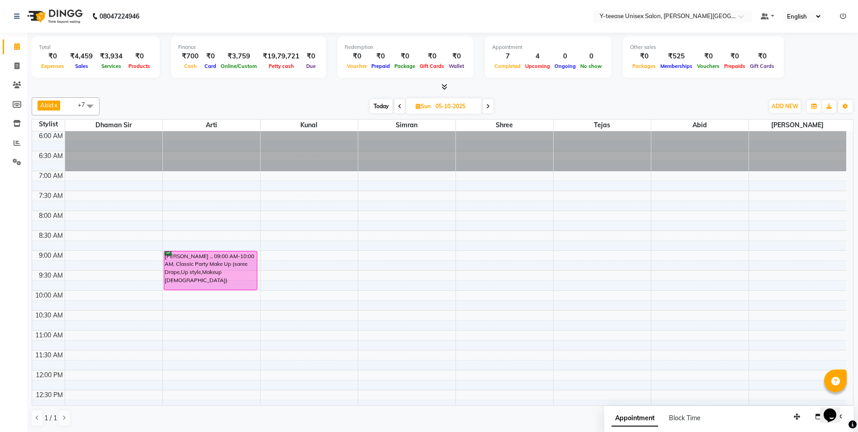
click at [379, 104] on span "Today" at bounding box center [381, 106] width 23 height 14
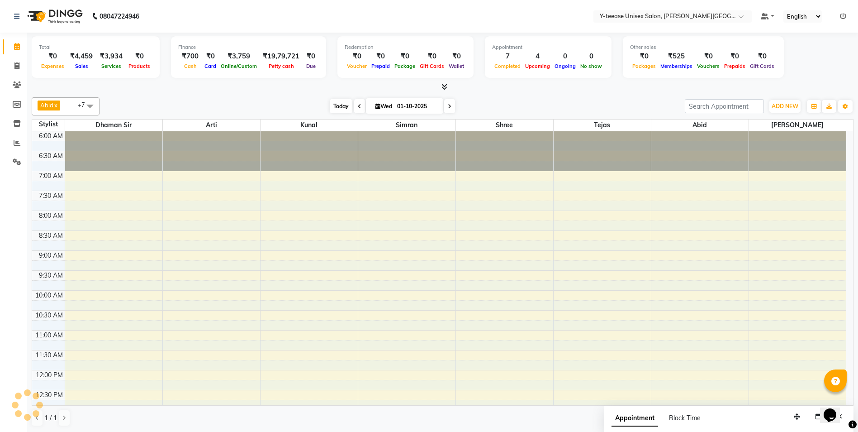
scroll to position [359, 0]
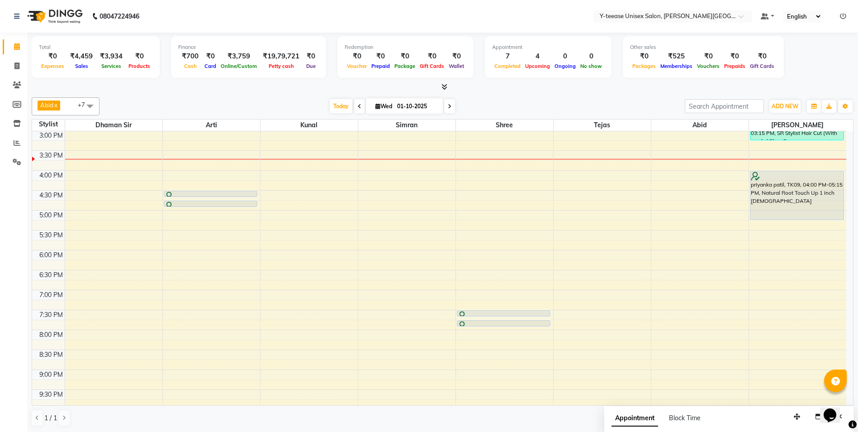
click at [444, 107] on span at bounding box center [449, 106] width 11 height 14
type input "02-10-2025"
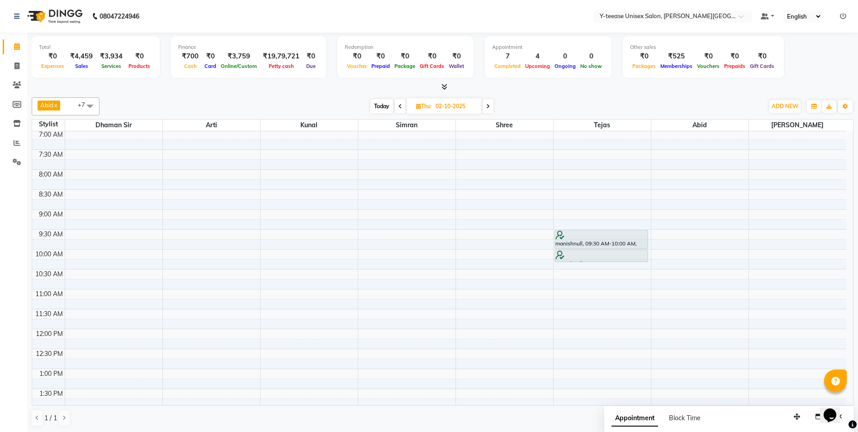
scroll to position [0, 0]
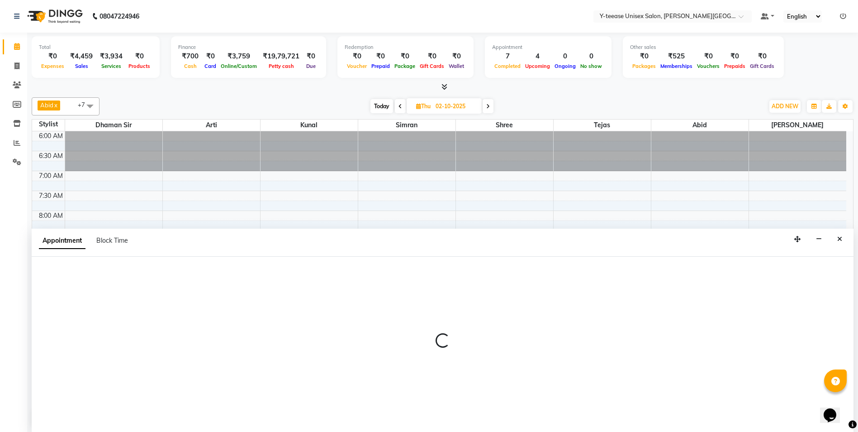
scroll to position [0, 0]
select select "12529"
select select "tentative"
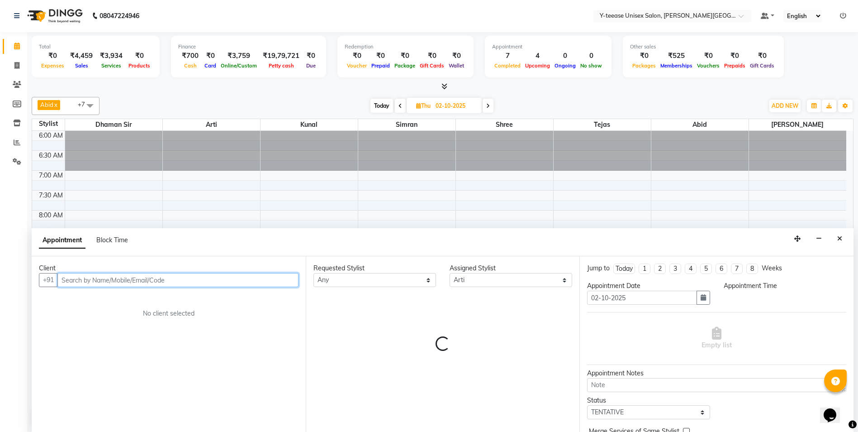
select select "540"
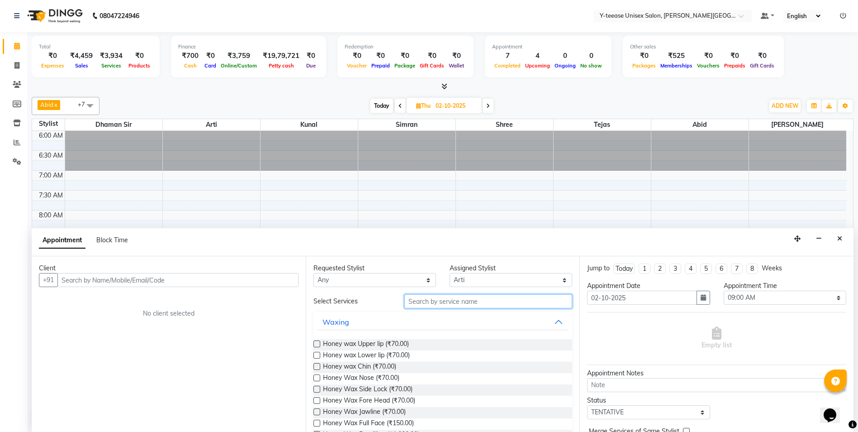
click at [435, 303] on input "text" at bounding box center [488, 301] width 168 height 14
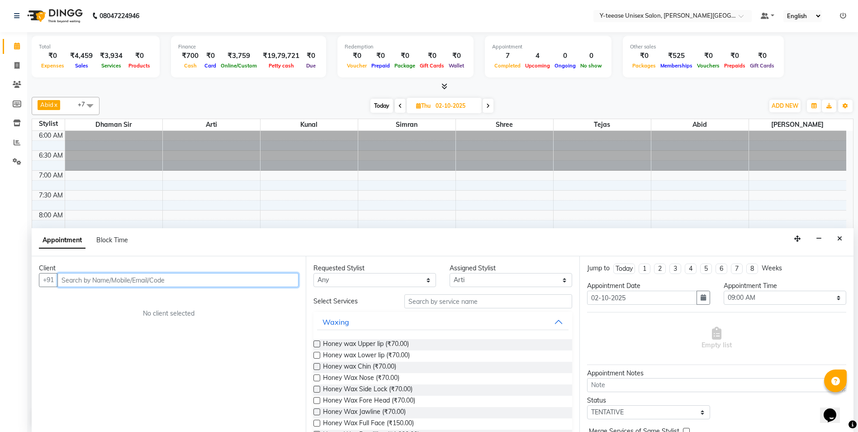
click at [188, 274] on input "text" at bounding box center [177, 280] width 241 height 14
paste input "7798860333"
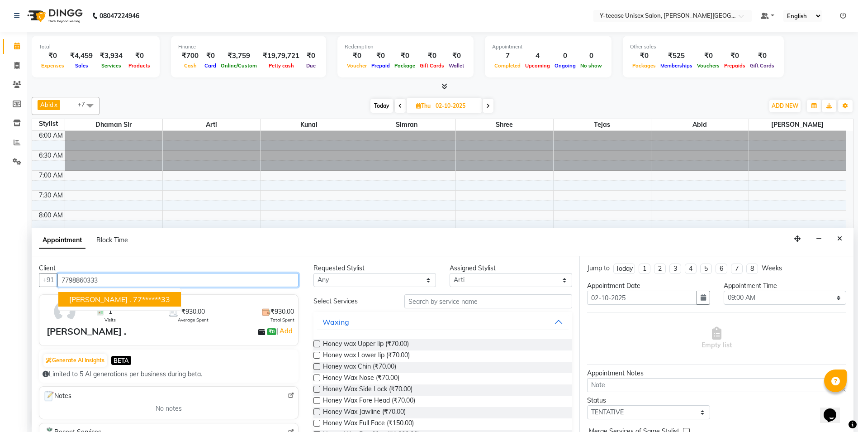
click at [133, 298] on ngb-highlight "77******33" at bounding box center [151, 298] width 37 height 9
type input "77******33"
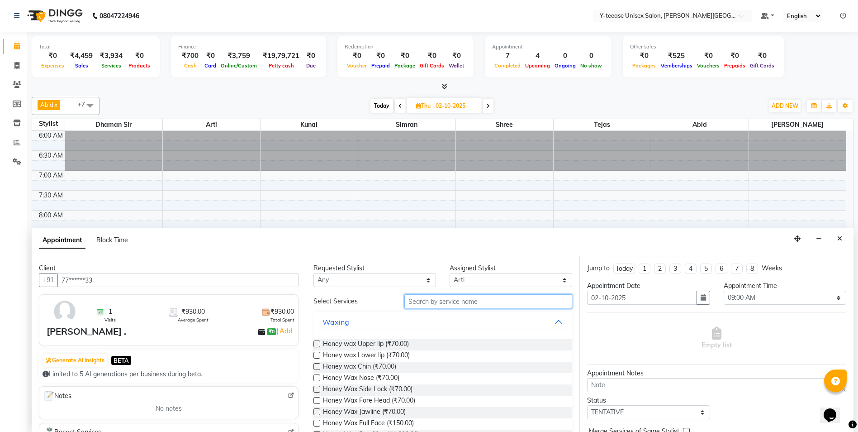
click at [434, 299] on input "text" at bounding box center [488, 301] width 168 height 14
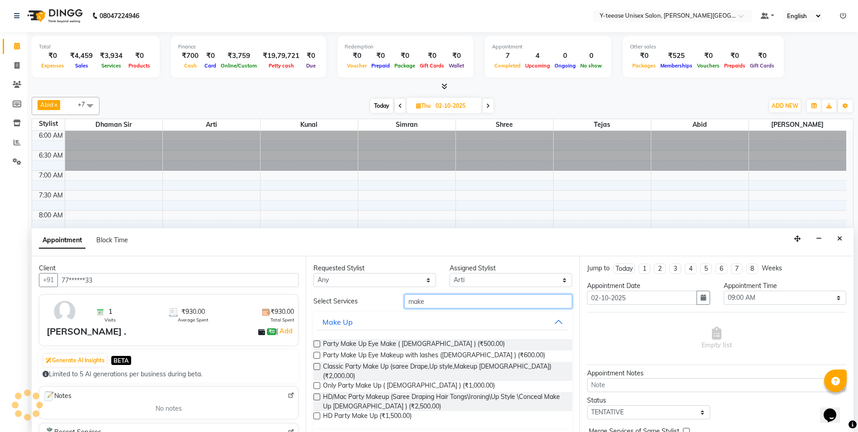
type input "make"
click at [319, 382] on label at bounding box center [316, 385] width 7 height 7
click at [319, 383] on input "checkbox" at bounding box center [316, 386] width 6 height 6
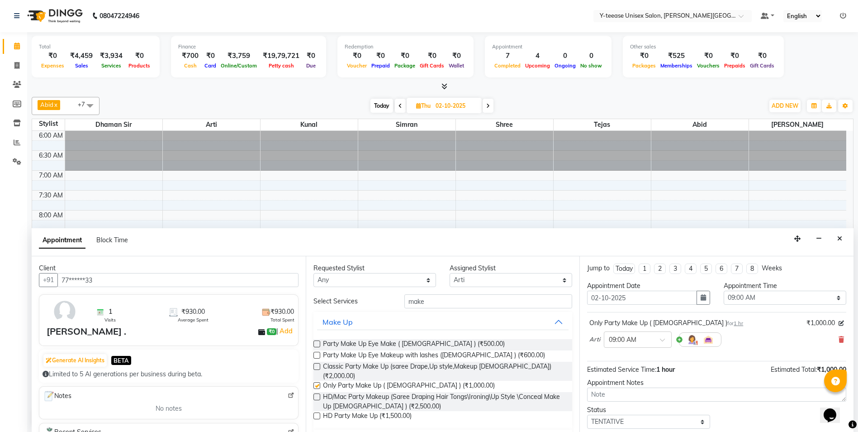
checkbox input "false"
drag, startPoint x: 448, startPoint y: 303, endPoint x: 401, endPoint y: 304, distance: 47.1
click at [401, 304] on div "make" at bounding box center [489, 301] width 182 height 14
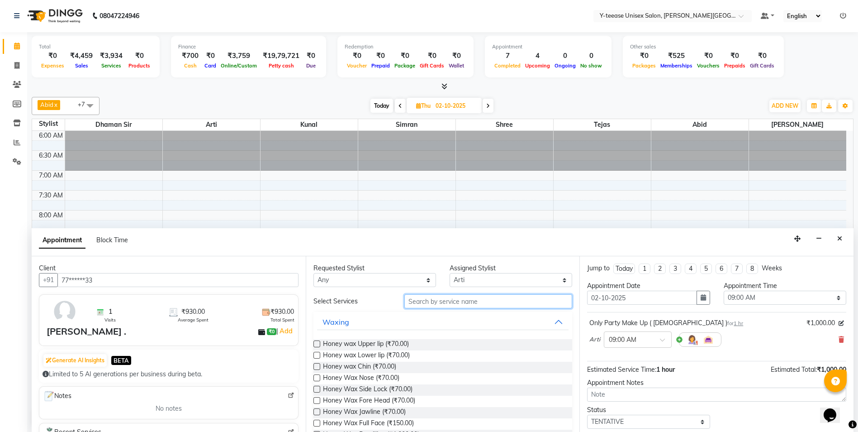
click at [482, 304] on input "text" at bounding box center [488, 301] width 168 height 14
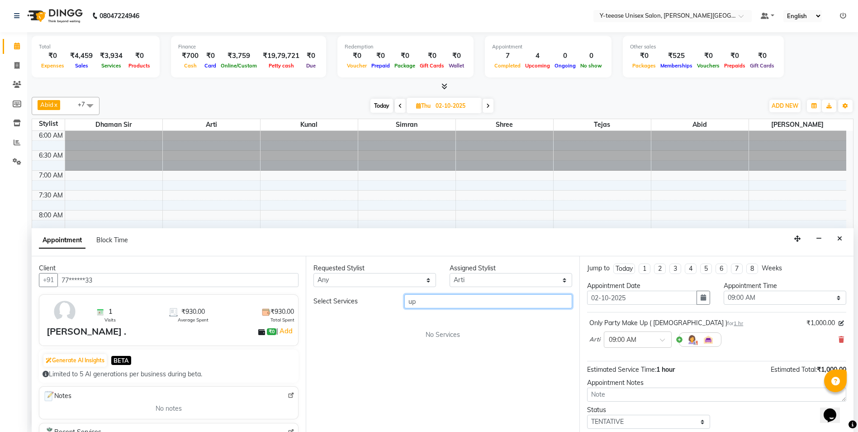
type input "u"
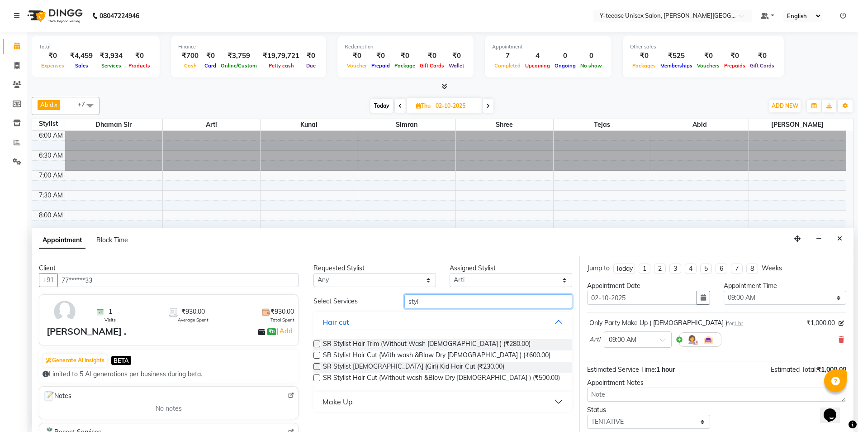
type input "styl"
click at [364, 405] on button "Make Up" at bounding box center [443, 401] width 252 height 16
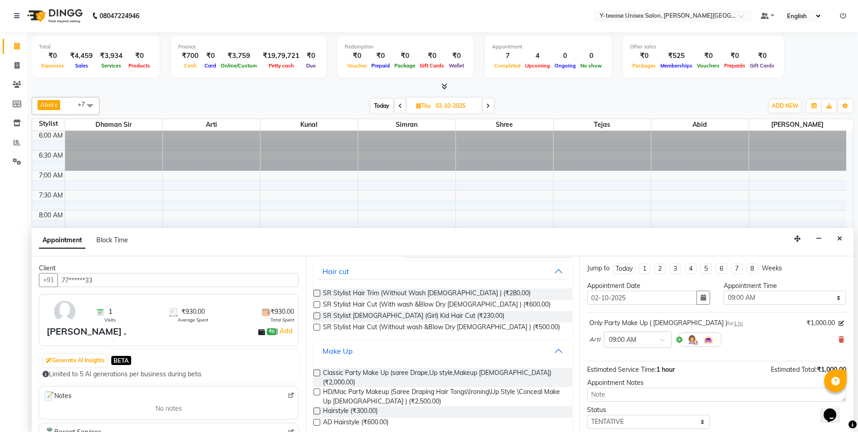
scroll to position [54, 0]
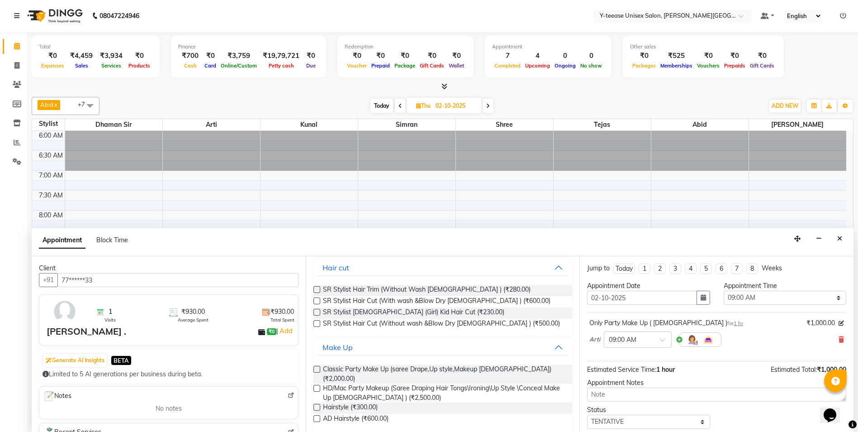
drag, startPoint x: 314, startPoint y: 395, endPoint x: 317, endPoint y: 402, distance: 7.5
click at [317, 402] on div "Hairstyle (₹300.00)" at bounding box center [442, 407] width 259 height 11
click at [317, 404] on label at bounding box center [316, 407] width 7 height 7
click at [317, 405] on input "checkbox" at bounding box center [316, 408] width 6 height 6
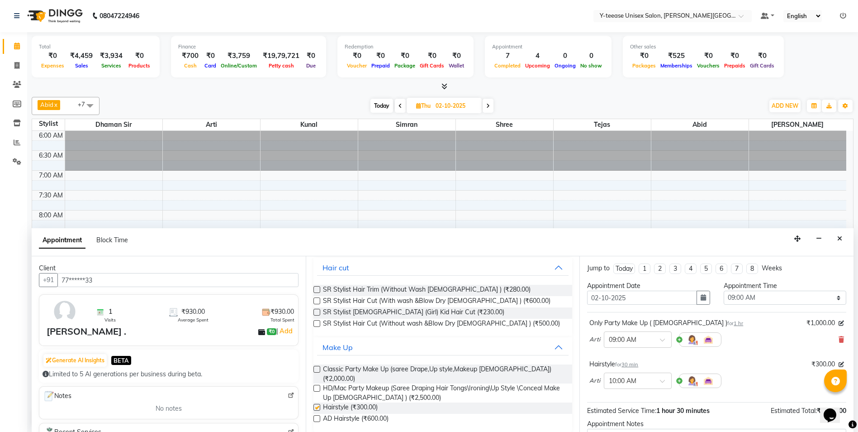
checkbox input "false"
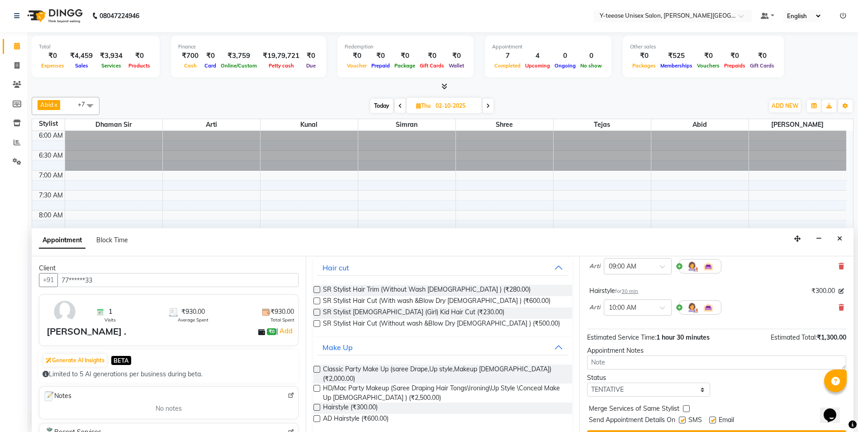
scroll to position [95, 0]
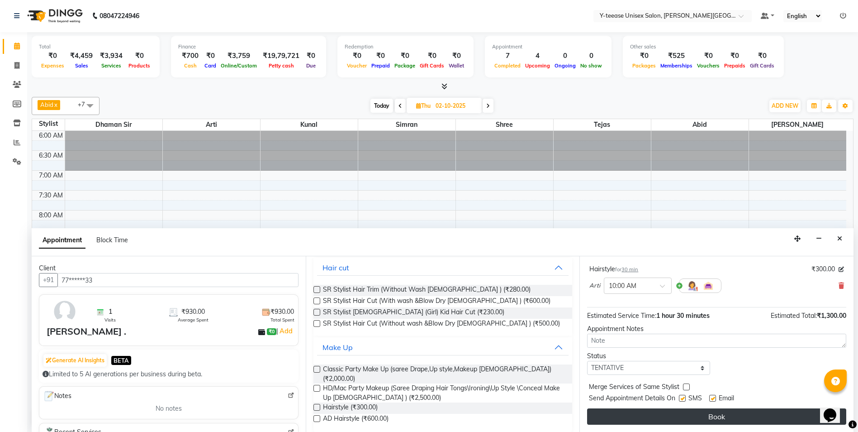
click at [670, 421] on button "Book" at bounding box center [716, 416] width 259 height 16
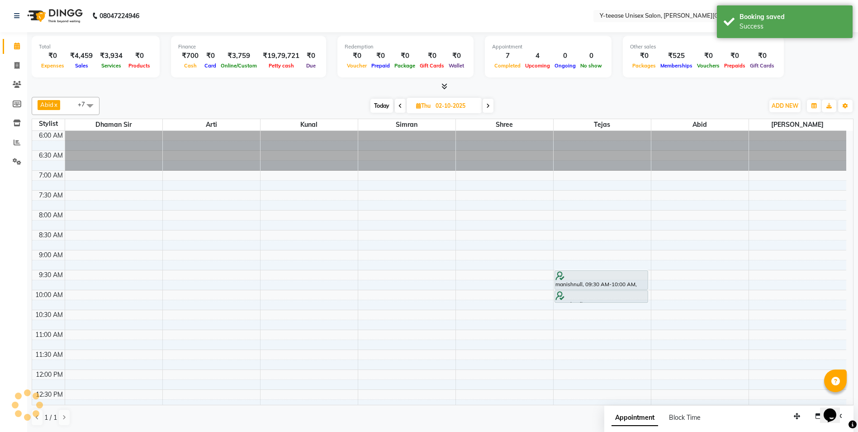
scroll to position [0, 0]
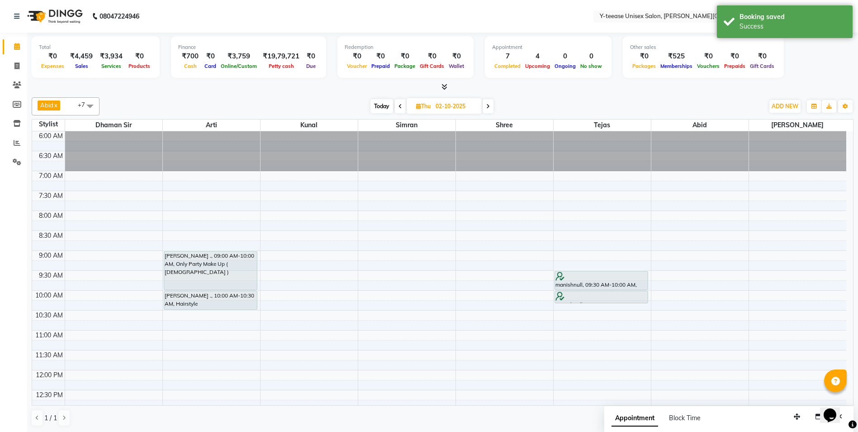
click at [380, 104] on span "Today" at bounding box center [381, 106] width 23 height 14
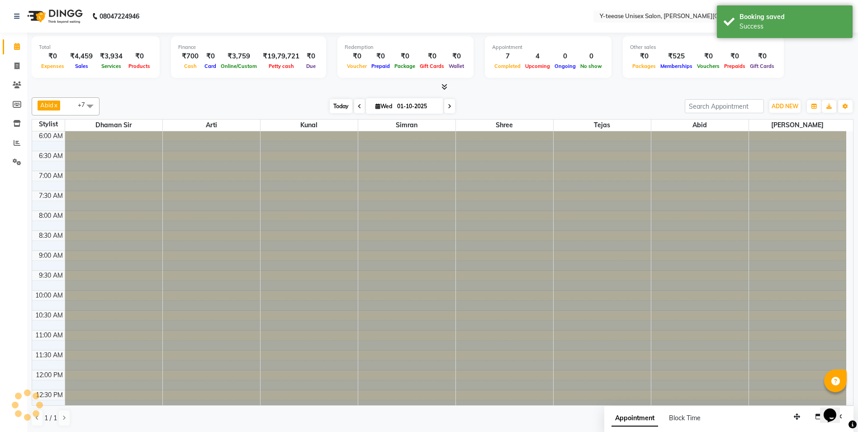
scroll to position [359, 0]
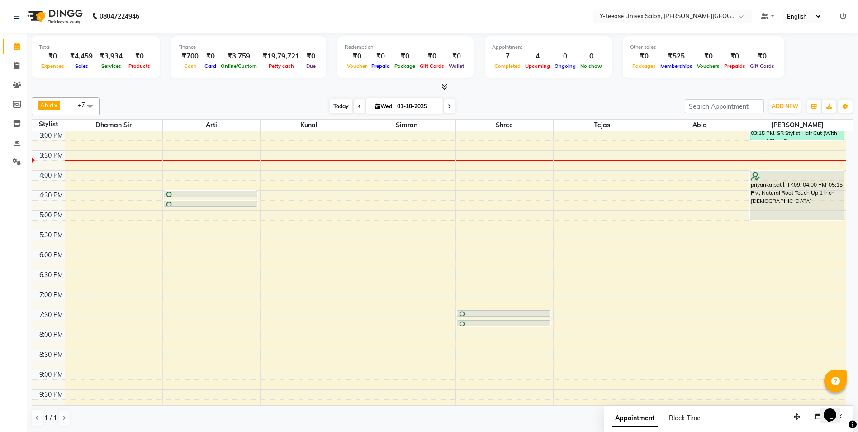
click at [336, 109] on span "Today" at bounding box center [341, 106] width 23 height 14
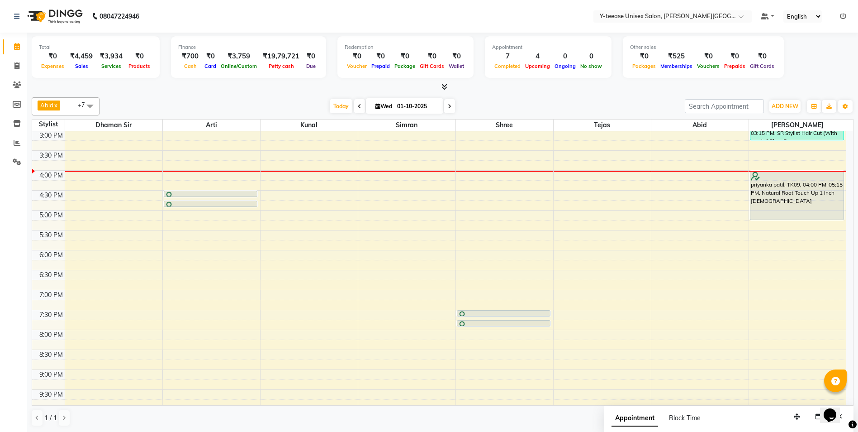
click at [452, 104] on span at bounding box center [449, 106] width 11 height 14
type input "02-10-2025"
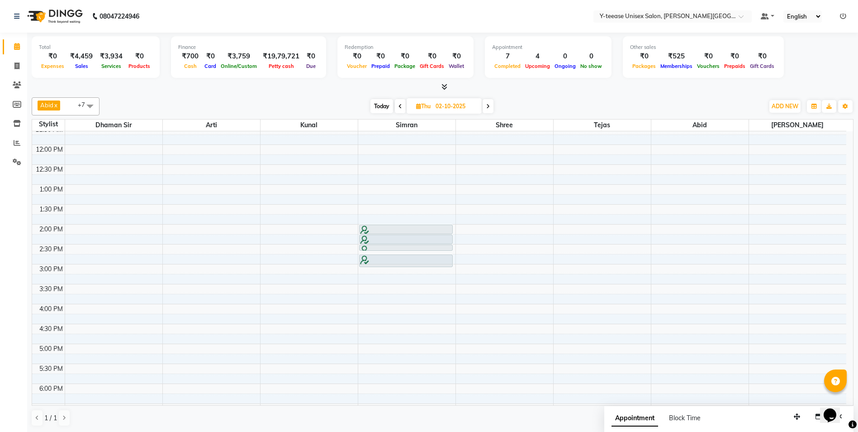
scroll to position [218, 0]
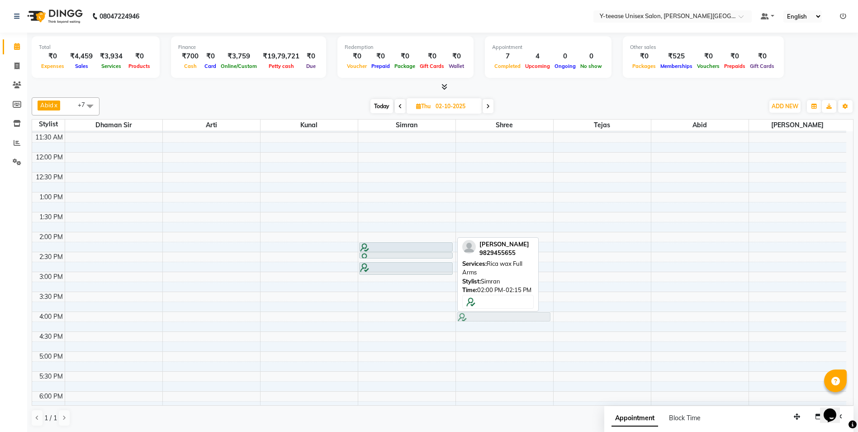
drag, startPoint x: 389, startPoint y: 237, endPoint x: 508, endPoint y: 314, distance: 141.5
click at [508, 314] on tr "Ekta ., 09:00 AM-10:00 AM, Only Party Make Up ( Female ) Ekta ., 10:00 AM-10:30…" at bounding box center [439, 252] width 814 height 676
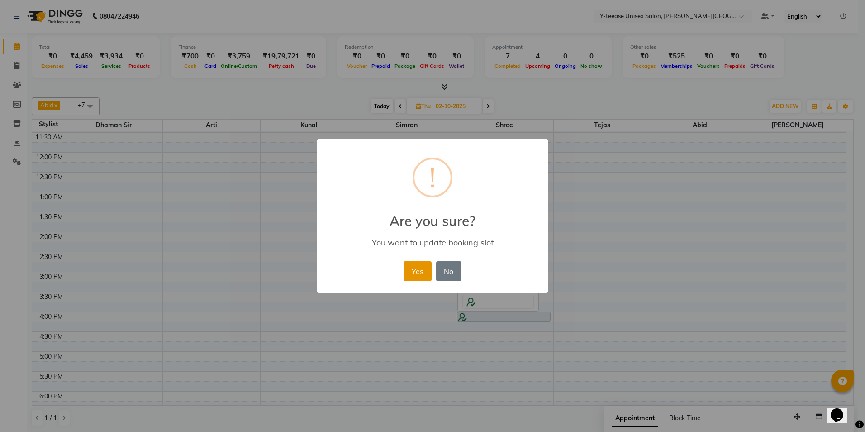
click at [420, 272] on button "Yes" at bounding box center [418, 271] width 28 height 20
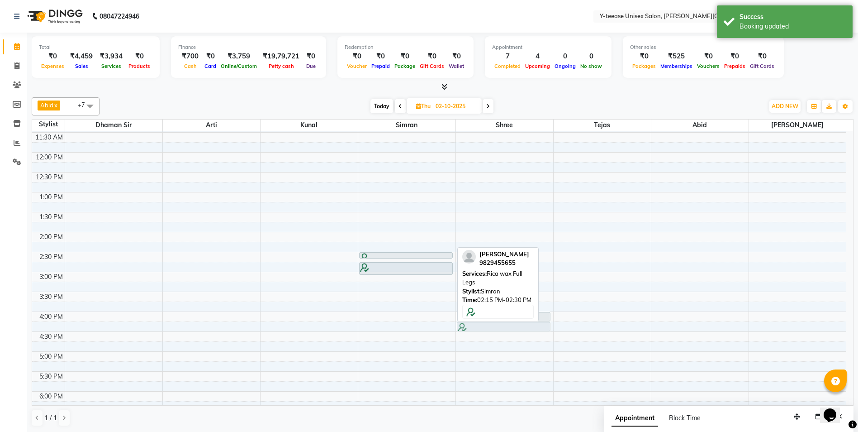
drag, startPoint x: 378, startPoint y: 245, endPoint x: 474, endPoint y: 325, distance: 125.2
click at [474, 325] on tr "Ekta ., 09:00 AM-10:00 AM, Only Party Make Up ( Female ) Ekta ., 10:00 AM-10:30…" at bounding box center [439, 252] width 814 height 676
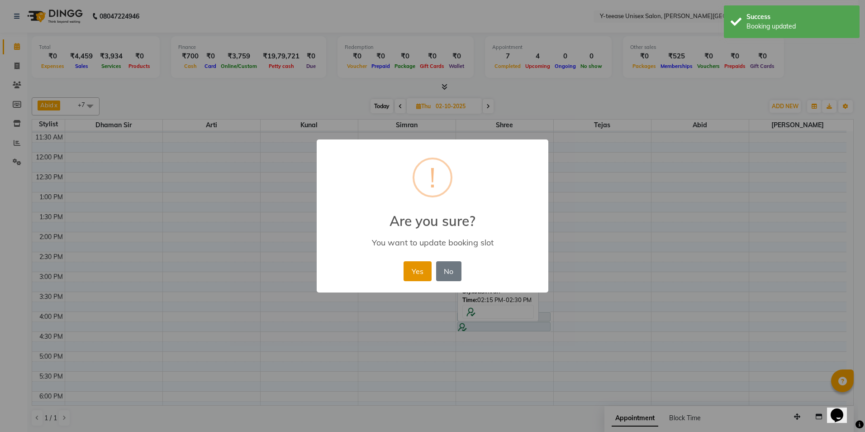
click at [426, 273] on button "Yes" at bounding box center [418, 271] width 28 height 20
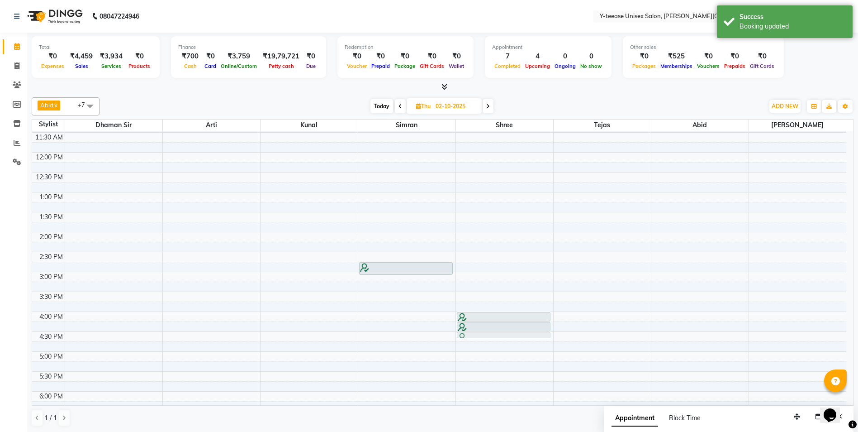
drag, startPoint x: 397, startPoint y: 254, endPoint x: 483, endPoint y: 335, distance: 118.1
click at [483, 335] on tr "Ekta ., 09:00 AM-10:00 AM, Only Party Make Up ( Female ) Ekta ., 10:00 AM-10:30…" at bounding box center [439, 252] width 814 height 676
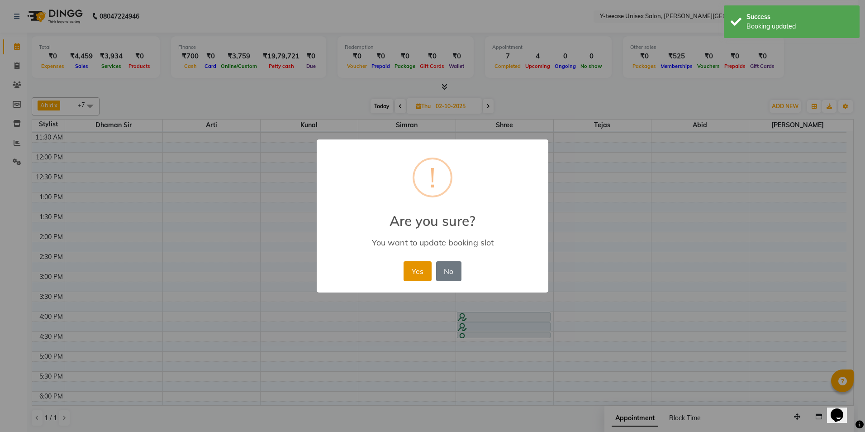
click at [425, 269] on button "Yes" at bounding box center [418, 271] width 28 height 20
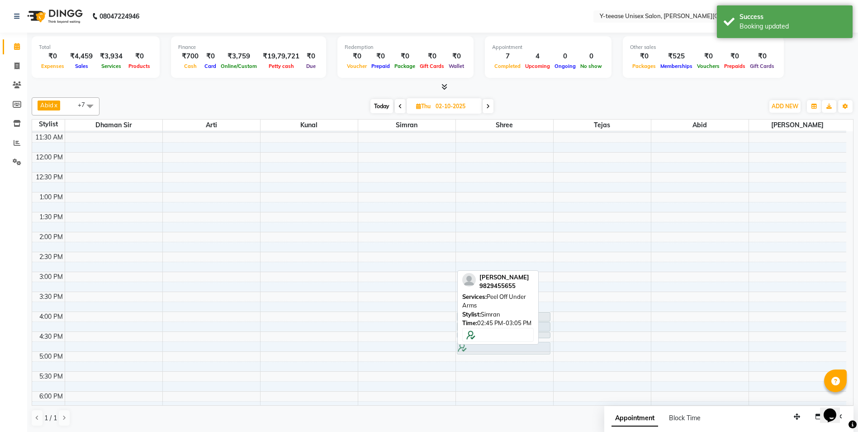
drag, startPoint x: 419, startPoint y: 266, endPoint x: 497, endPoint y: 345, distance: 110.7
click at [497, 345] on tr "Ekta ., 09:00 AM-10:00 AM, Only Party Make Up ( Female ) Ekta ., 10:00 AM-10:30…" at bounding box center [439, 252] width 814 height 676
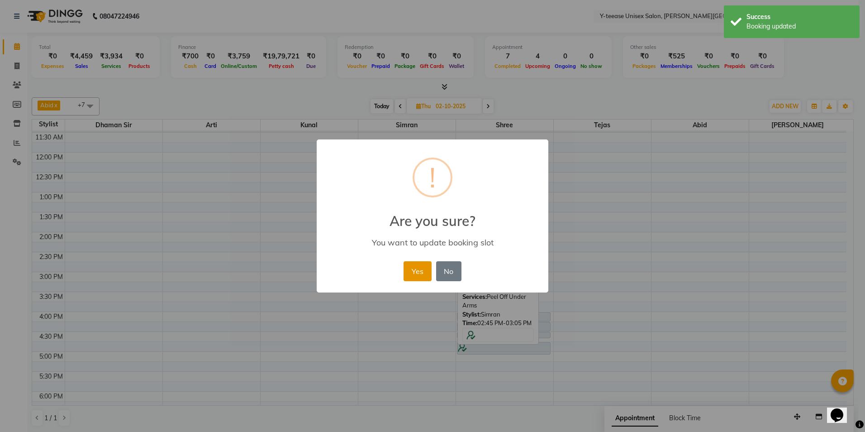
click at [409, 261] on button "Yes" at bounding box center [418, 271] width 28 height 20
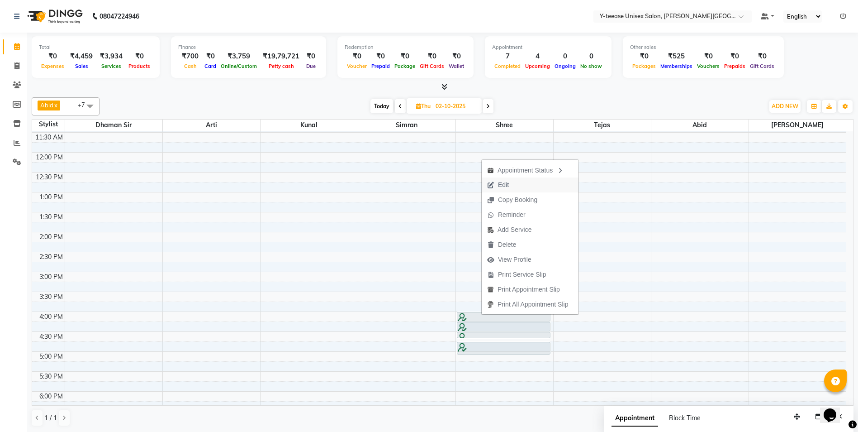
click at [507, 186] on span "Edit" at bounding box center [503, 184] width 11 height 9
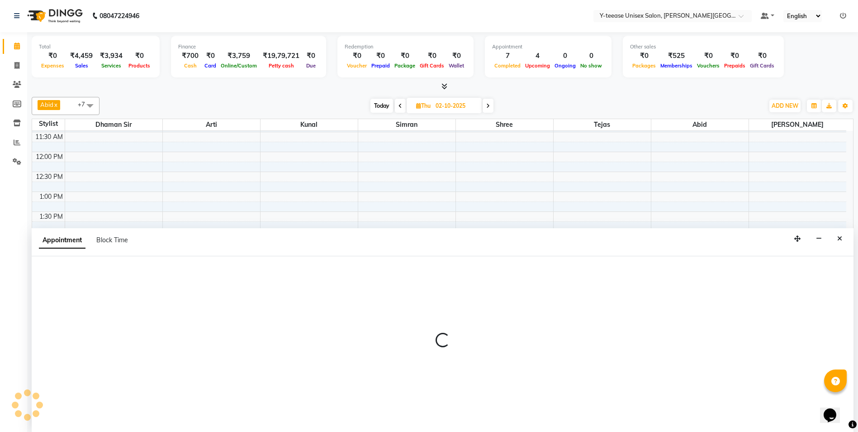
scroll to position [399, 0]
select select "82260"
select select "960"
select select "tentative"
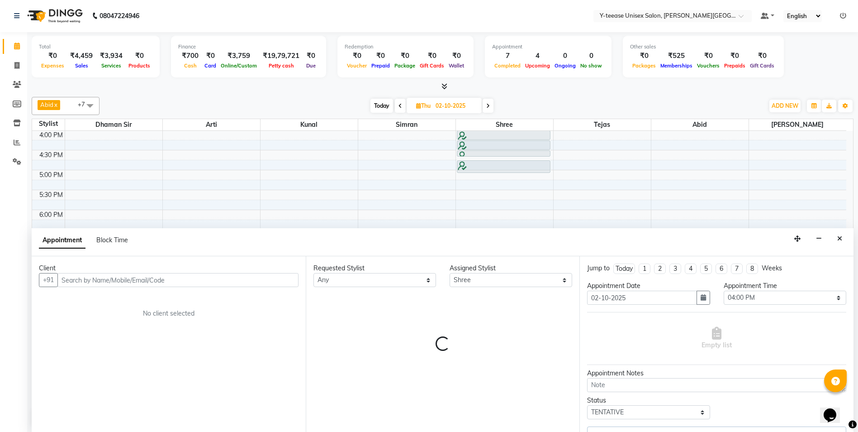
select select "1182"
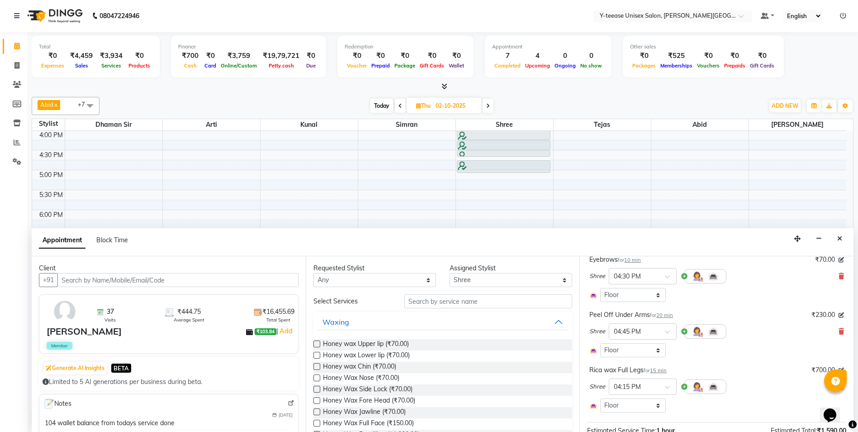
scroll to position [207, 0]
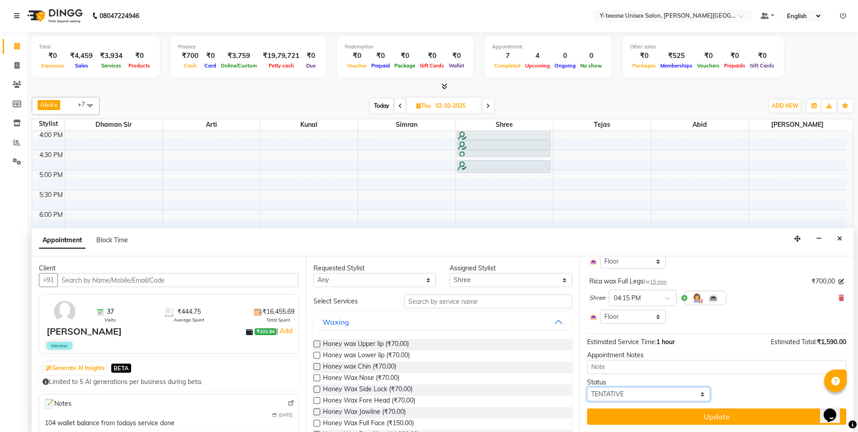
drag, startPoint x: 617, startPoint y: 392, endPoint x: 617, endPoint y: 386, distance: 5.9
click at [617, 392] on select "Select TENTATIVE CONFIRM UPCOMING" at bounding box center [648, 394] width 123 height 14
select select "confirm booking"
click at [587, 387] on select "Select TENTATIVE CONFIRM UPCOMING" at bounding box center [648, 394] width 123 height 14
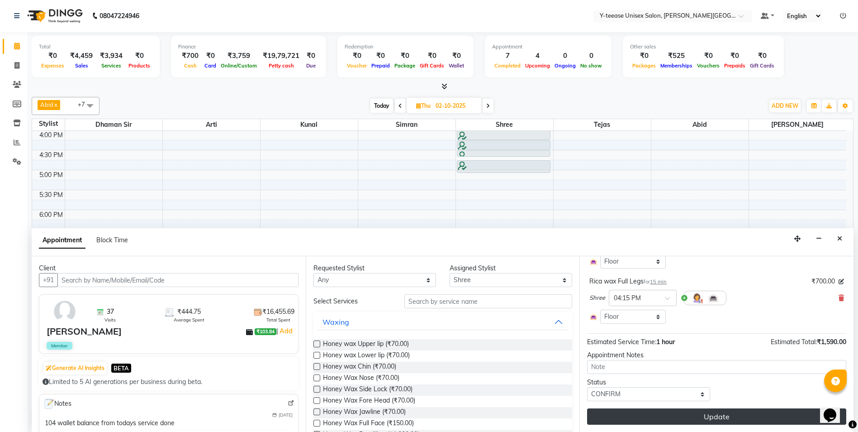
click at [628, 419] on button "Update" at bounding box center [716, 416] width 259 height 16
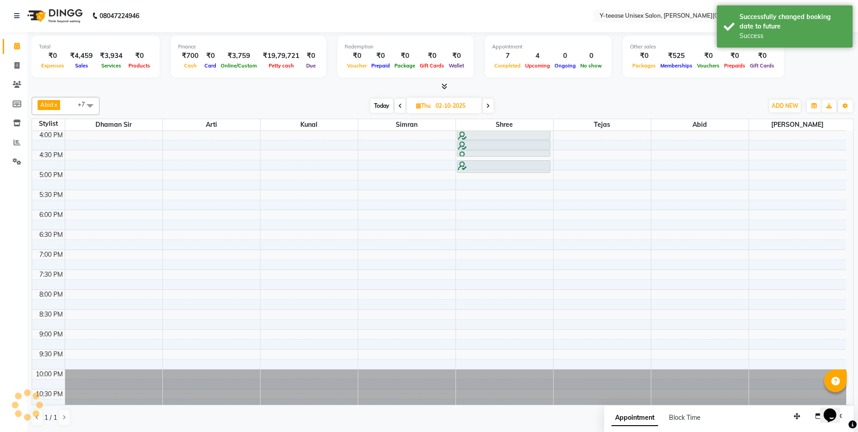
scroll to position [0, 0]
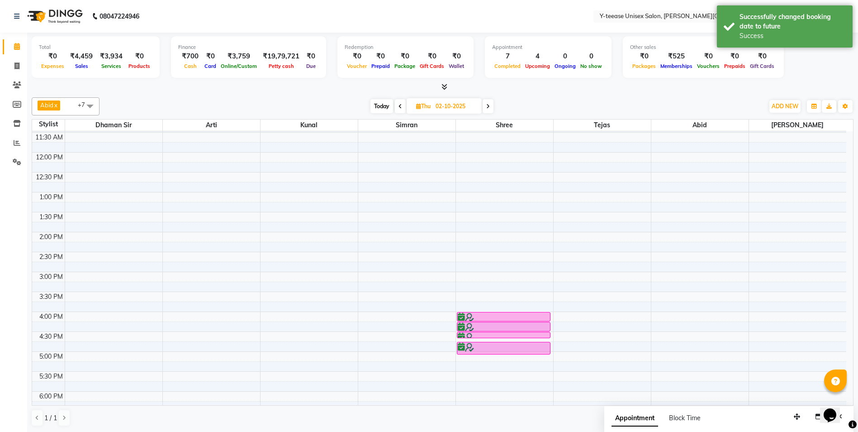
click at [383, 104] on span "Today" at bounding box center [381, 106] width 23 height 14
type input "01-10-2025"
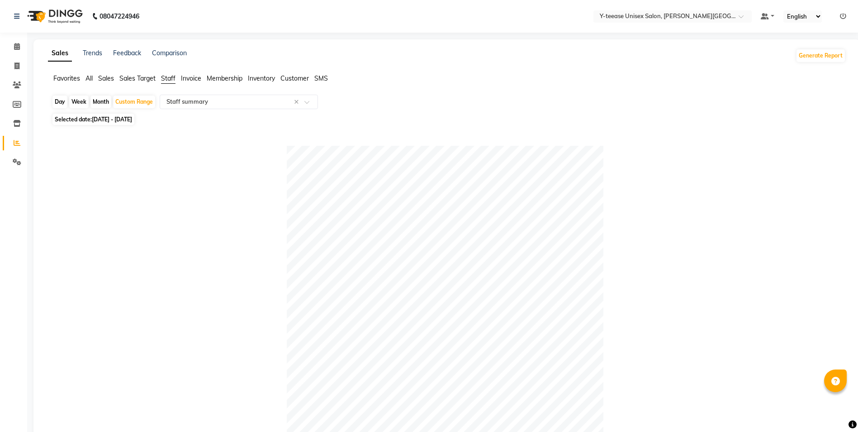
select select "full_report"
select select "csv"
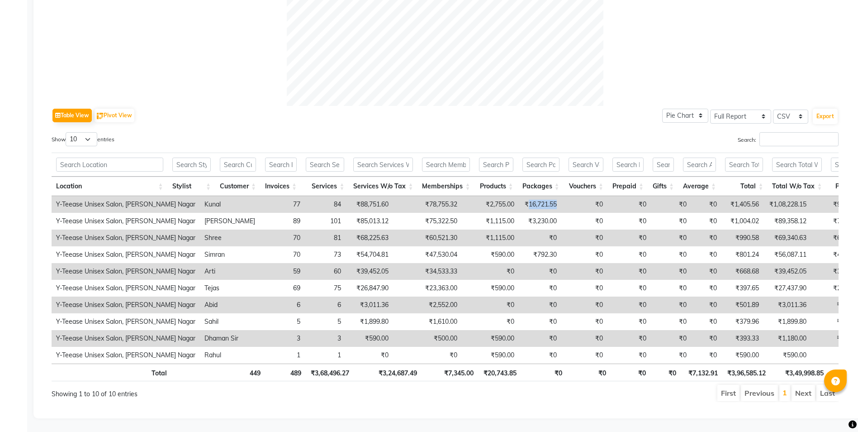
scroll to position [370, 0]
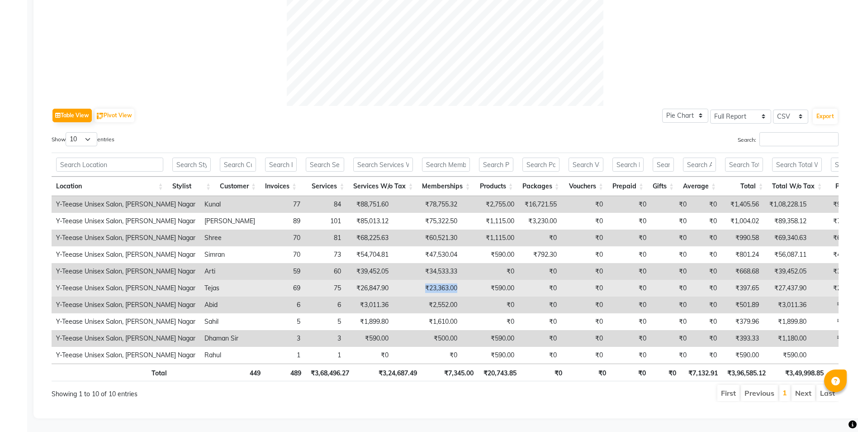
drag, startPoint x: 381, startPoint y: 276, endPoint x: 427, endPoint y: 275, distance: 46.2
click at [427, 280] on tr "Y-Teease Unisex Salon, [PERSON_NAME] Nagar [PERSON_NAME] 69 75 ₹26,847.90 ₹23,3…" at bounding box center [572, 288] width 1040 height 17
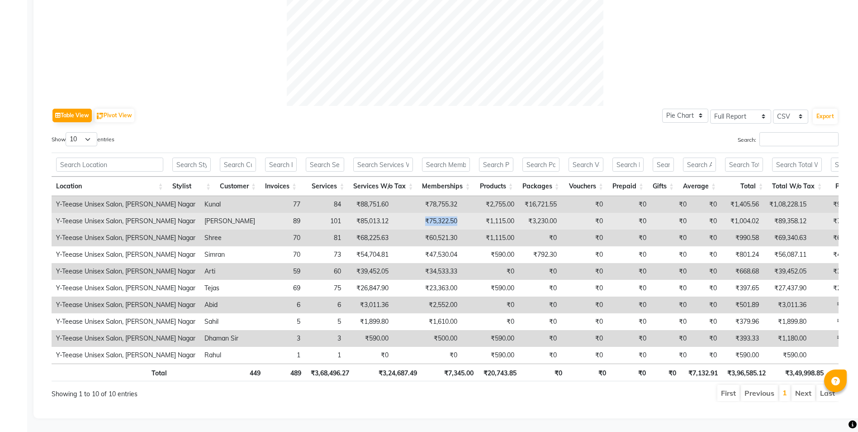
drag, startPoint x: 384, startPoint y: 209, endPoint x: 440, endPoint y: 210, distance: 56.1
click at [440, 213] on tr "Y-Teease Unisex Salon, [PERSON_NAME] Nagar [PERSON_NAME] 89 101 ₹85,013.12 ₹75,…" at bounding box center [572, 221] width 1040 height 17
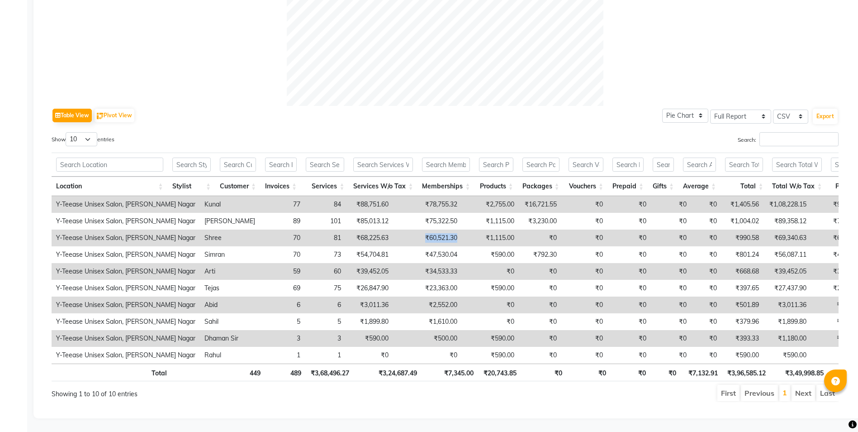
drag, startPoint x: 385, startPoint y: 223, endPoint x: 420, endPoint y: 227, distance: 34.6
click at [420, 229] on td "₹60,521.30" at bounding box center [427, 237] width 69 height 17
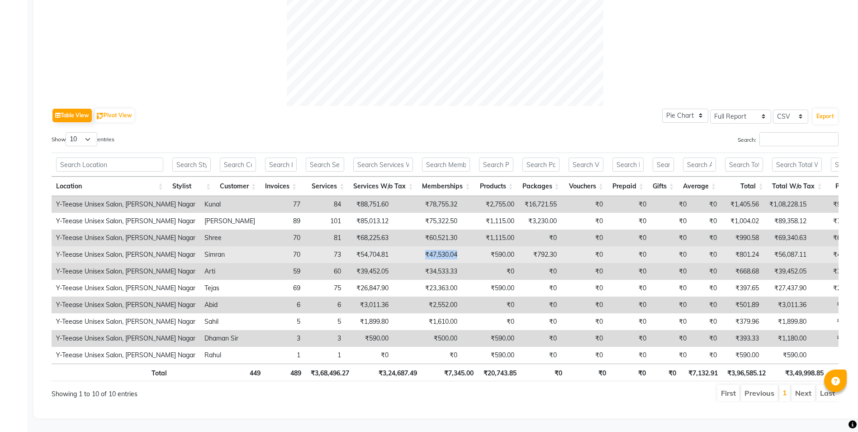
drag, startPoint x: 385, startPoint y: 244, endPoint x: 422, endPoint y: 238, distance: 37.0
click at [422, 246] on tr "Y-Teease Unisex Salon, [PERSON_NAME] Nagar [PERSON_NAME] 70 73 ₹54,704.81 ₹47,5…" at bounding box center [572, 254] width 1040 height 17
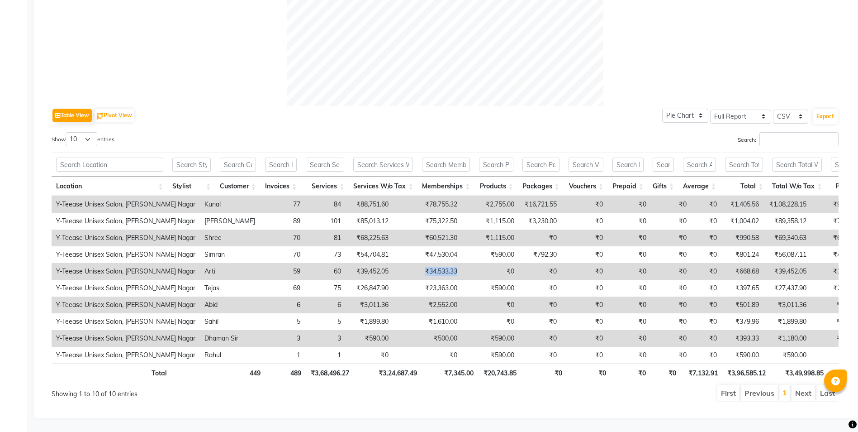
drag, startPoint x: 384, startPoint y: 255, endPoint x: 428, endPoint y: 254, distance: 44.4
click at [428, 263] on tr "Y-Teease Unisex Salon, [PERSON_NAME] Nagar [PERSON_NAME] 59 60 ₹39,452.05 ₹34,5…" at bounding box center [572, 271] width 1040 height 17
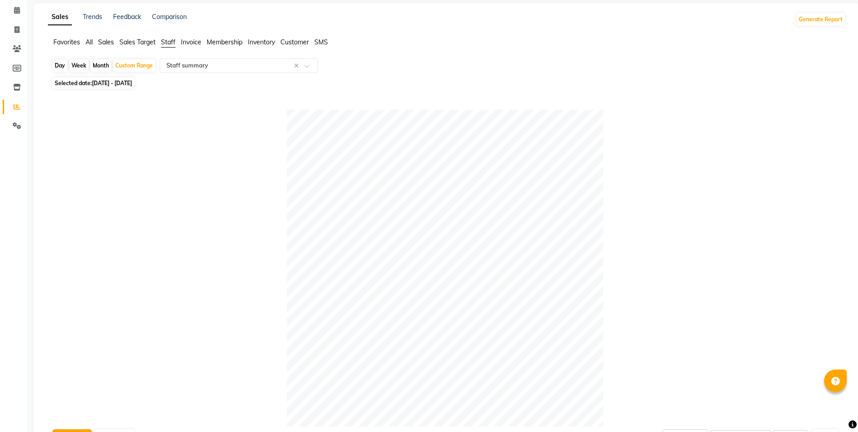
scroll to position [0, 0]
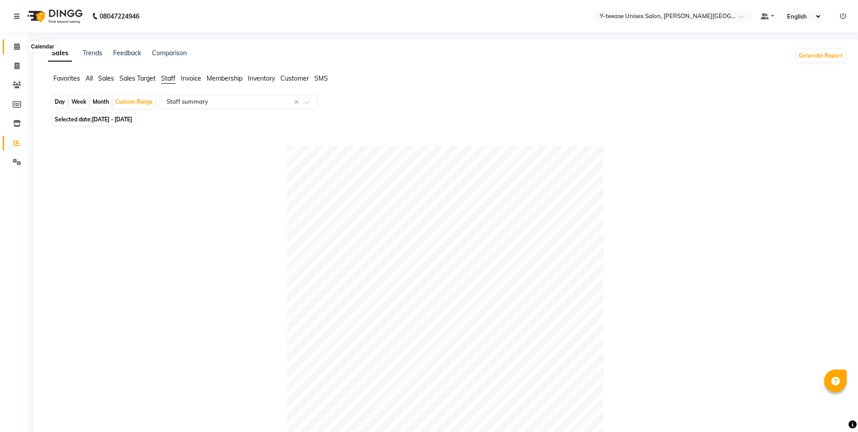
drag, startPoint x: 17, startPoint y: 45, endPoint x: 106, endPoint y: 4, distance: 98.4
click at [17, 44] on icon at bounding box center [17, 46] width 6 height 7
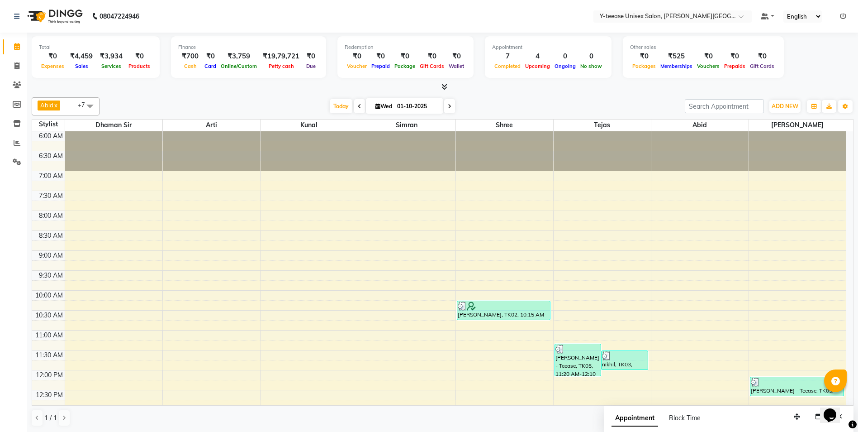
click at [340, 106] on span "Today" at bounding box center [341, 106] width 23 height 14
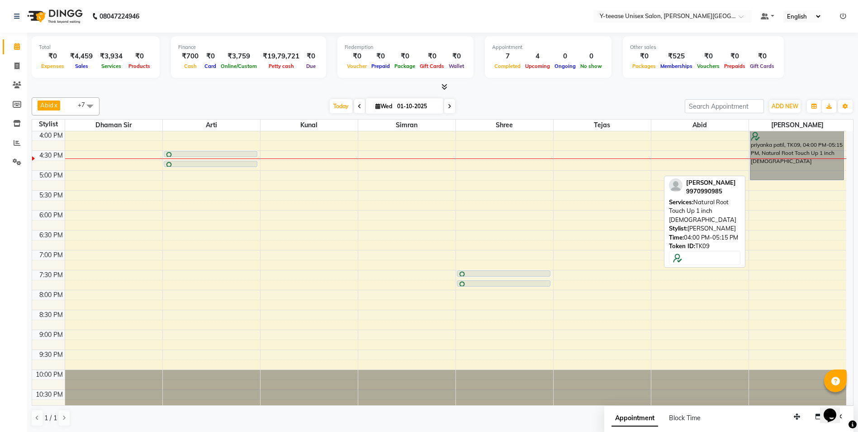
drag, startPoint x: 769, startPoint y: 136, endPoint x: 770, endPoint y: 152, distance: 16.8
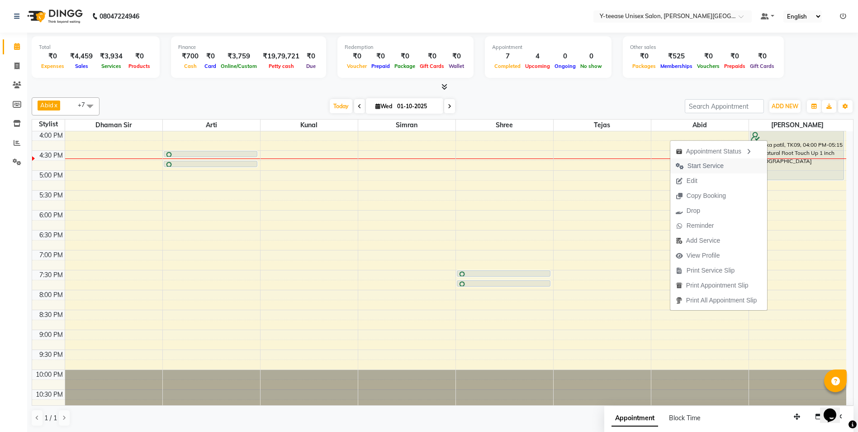
drag, startPoint x: 711, startPoint y: 165, endPoint x: 520, endPoint y: 223, distance: 199.9
click at [711, 165] on span "Start Service" at bounding box center [706, 165] width 36 height 9
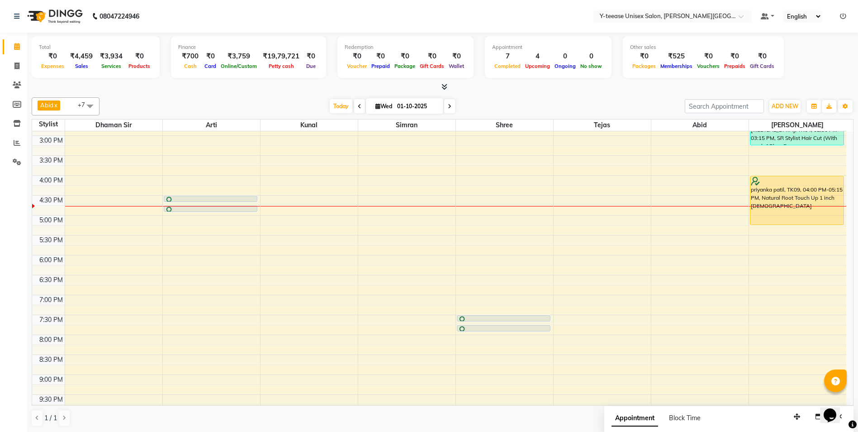
scroll to position [353, 0]
drag, startPoint x: 224, startPoint y: 211, endPoint x: 226, endPoint y: 229, distance: 17.8
click at [226, 229] on div "[MEDICAL_DATA], TK08, 04:30 PM-04:40 PM, Eyebrows [MEDICAL_DATA], TK08, 04:45 P…" at bounding box center [211, 116] width 97 height 676
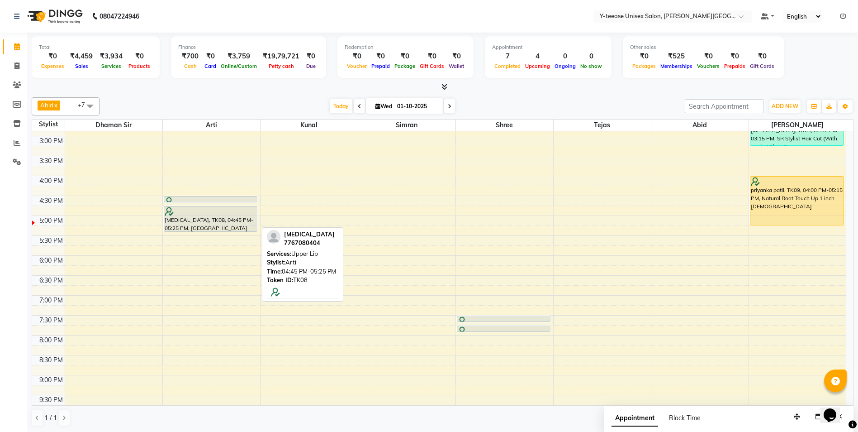
click at [211, 219] on div "[MEDICAL_DATA], TK08, 04:45 PM-05:25 PM, [GEOGRAPHIC_DATA]" at bounding box center [210, 218] width 93 height 25
click at [231, 211] on div at bounding box center [211, 211] width 92 height 9
select select "7"
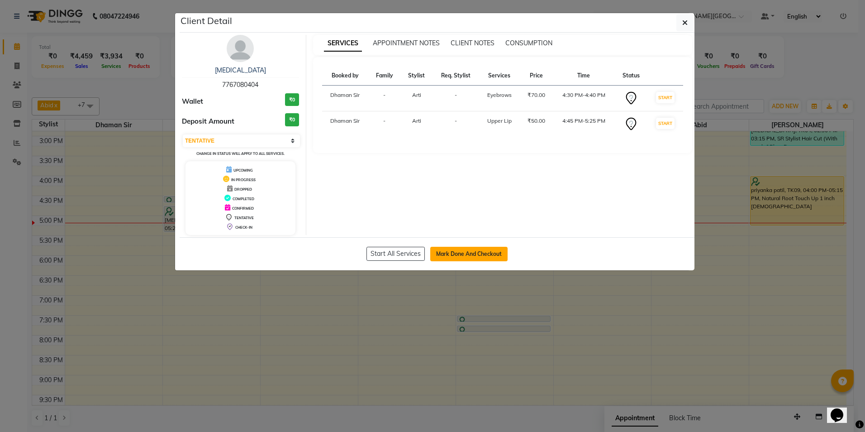
click at [448, 252] on button "Mark Done And Checkout" at bounding box center [468, 254] width 77 height 14
select select "765"
select select "service"
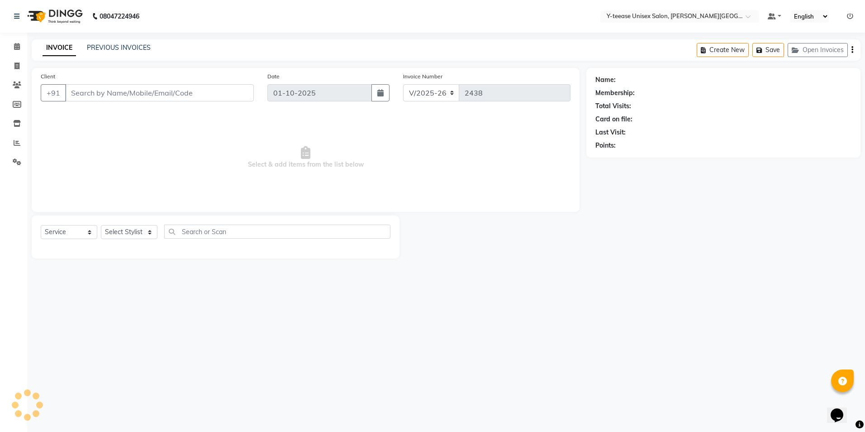
type input "77******04"
select select "12529"
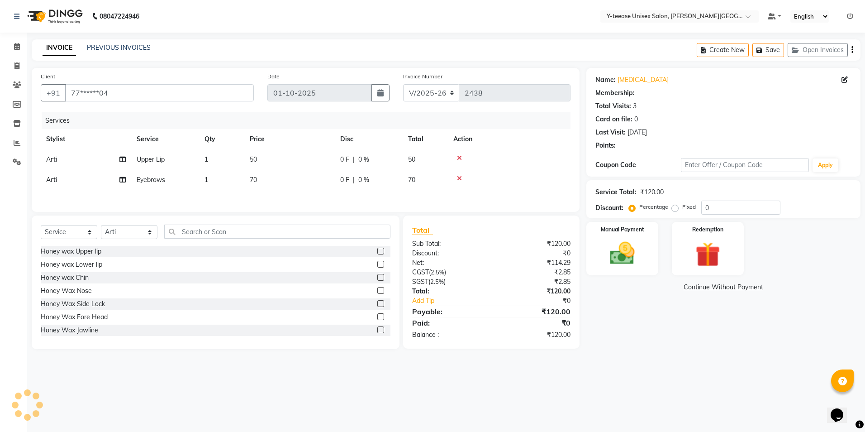
select select "1: Object"
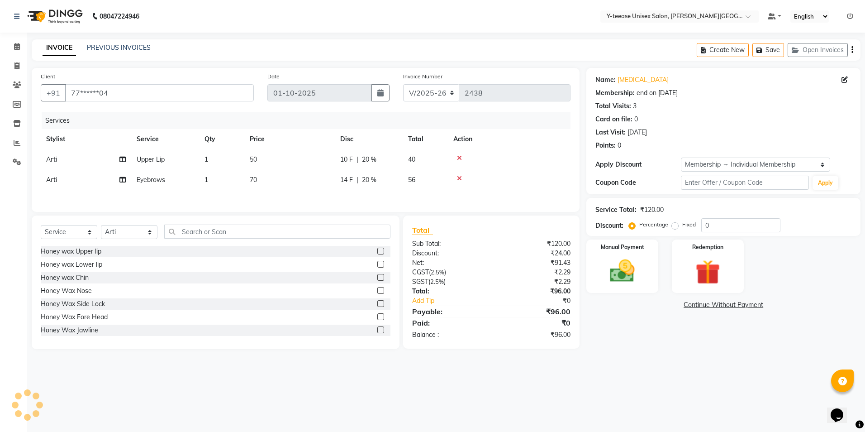
type input "20"
click at [193, 236] on input "text" at bounding box center [277, 231] width 226 height 14
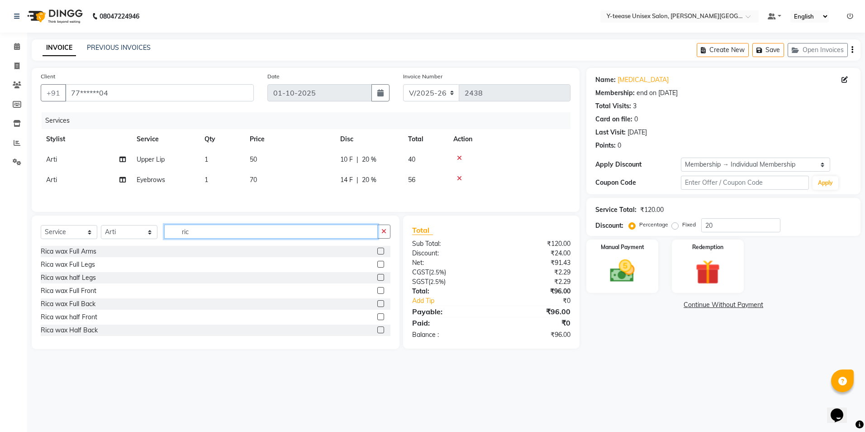
type input "rica"
drag, startPoint x: 224, startPoint y: 237, endPoint x: 218, endPoint y: 237, distance: 6.3
click at [218, 237] on input "rica" at bounding box center [271, 231] width 214 height 14
drag, startPoint x: 222, startPoint y: 233, endPoint x: 171, endPoint y: 238, distance: 51.4
click at [171, 238] on input "rica" at bounding box center [271, 231] width 214 height 14
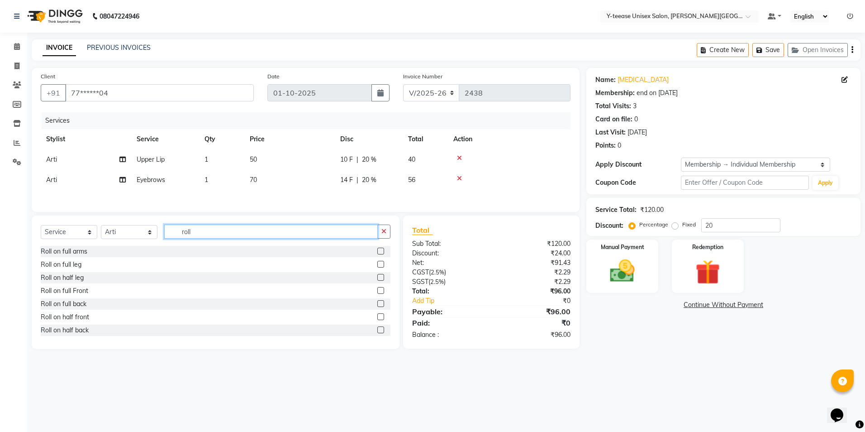
type input "roll"
click at [377, 277] on label at bounding box center [380, 277] width 7 height 7
click at [377, 277] on input "checkbox" at bounding box center [380, 278] width 6 height 6
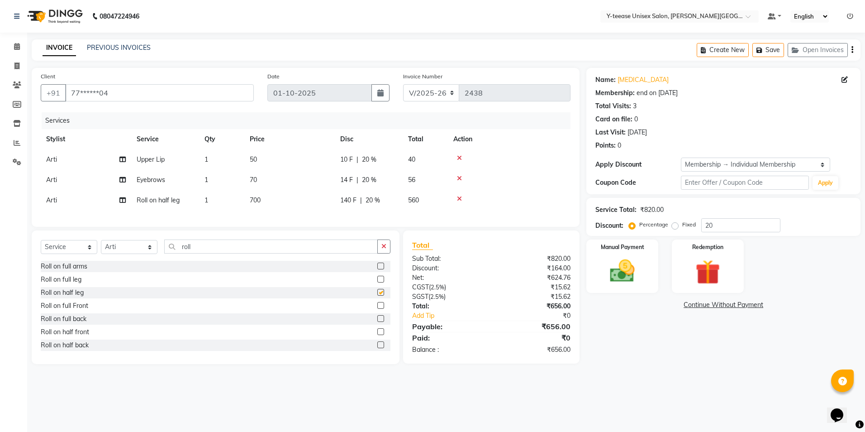
checkbox input "false"
drag, startPoint x: 199, startPoint y: 251, endPoint x: 179, endPoint y: 252, distance: 20.4
click at [179, 252] on input "roll" at bounding box center [271, 246] width 214 height 14
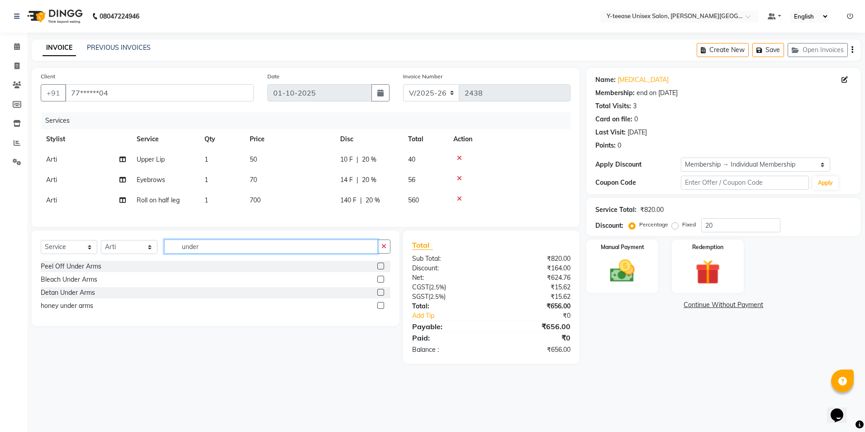
type input "under"
click at [381, 269] on label at bounding box center [380, 265] width 7 height 7
click at [381, 269] on input "checkbox" at bounding box center [380, 266] width 6 height 6
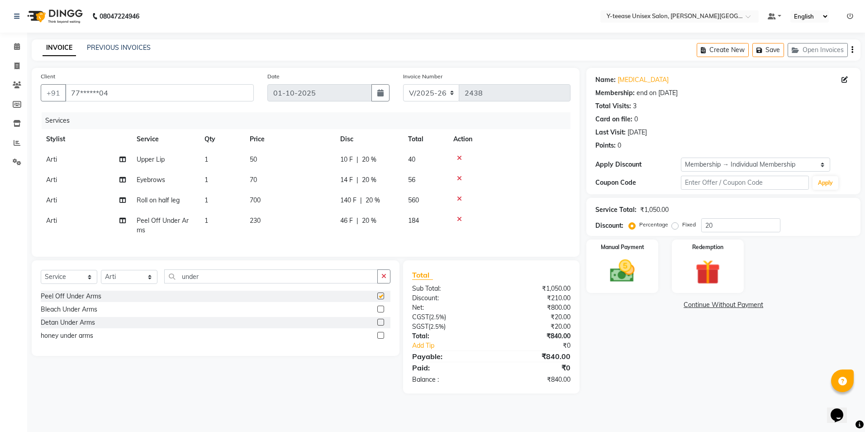
checkbox input "false"
click at [163, 158] on span "Upper Lip" at bounding box center [151, 159] width 28 height 8
select select "12529"
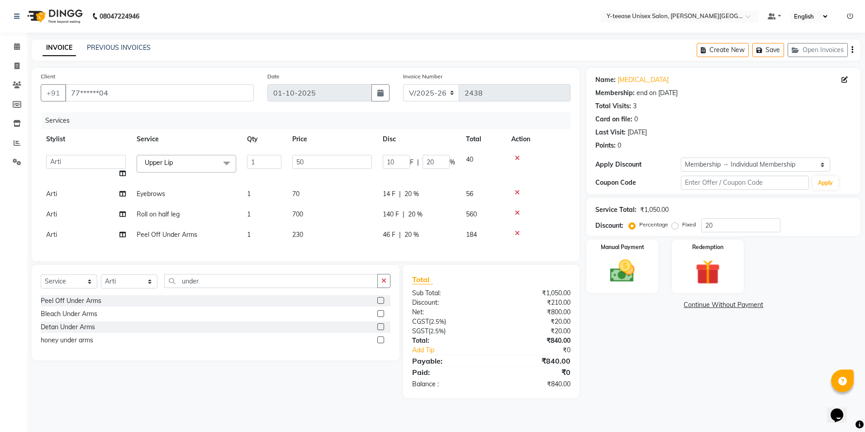
click at [163, 158] on span "Upper Lip" at bounding box center [159, 162] width 28 height 8
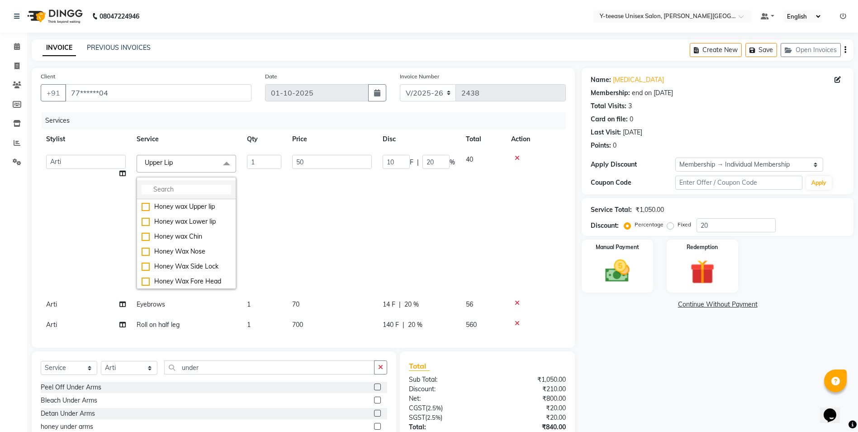
click at [165, 188] on input "multiselect-search" at bounding box center [187, 189] width 90 height 9
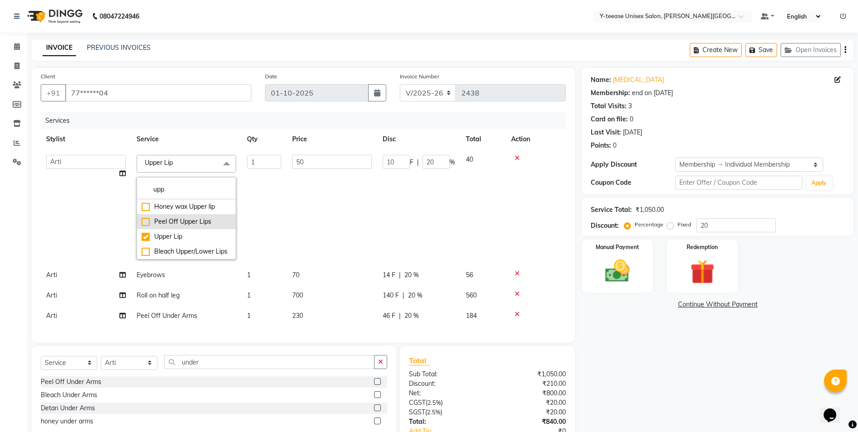
type input "upp"
click at [146, 222] on div "Peel Off Upper Lips" at bounding box center [187, 221] width 90 height 9
checkbox input "true"
checkbox input "false"
type input "110"
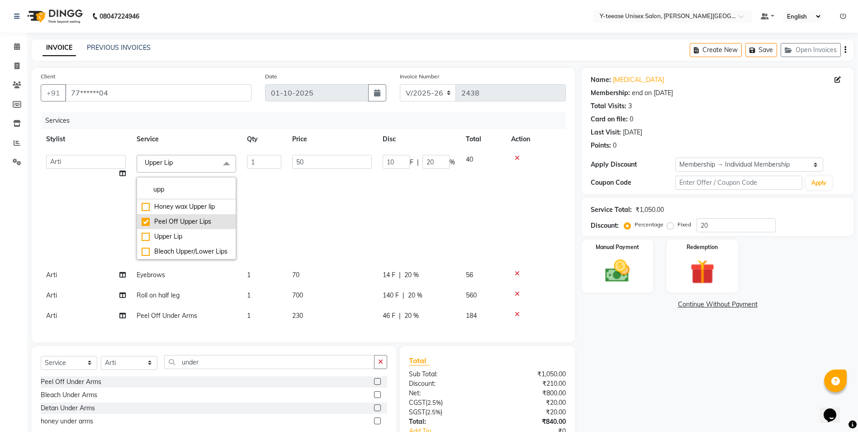
type input "22"
click at [244, 205] on td "1" at bounding box center [264, 206] width 45 height 115
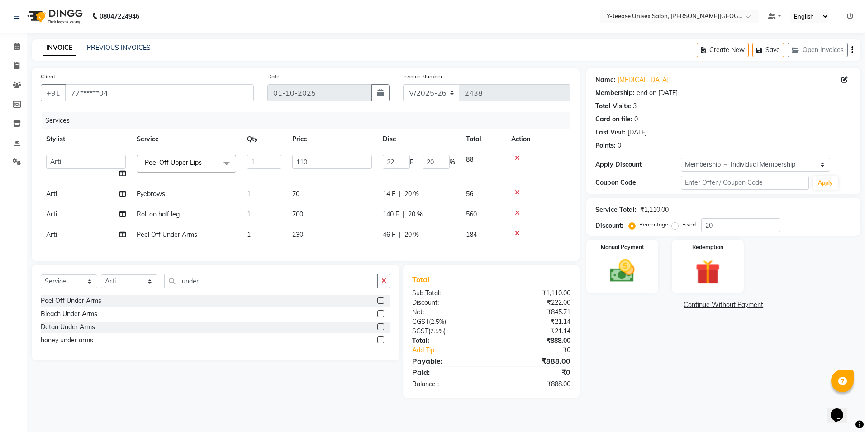
drag, startPoint x: 636, startPoint y: 287, endPoint x: 674, endPoint y: 296, distance: 39.0
click at [636, 287] on div "Manual Payment" at bounding box center [622, 265] width 72 height 53
click at [716, 307] on span "GPay" at bounding box center [713, 305] width 19 height 10
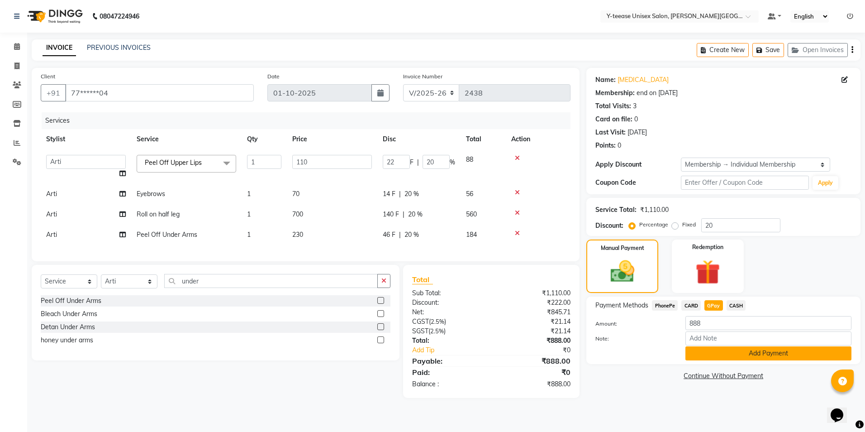
click at [716, 352] on button "Add Payment" at bounding box center [768, 353] width 166 height 14
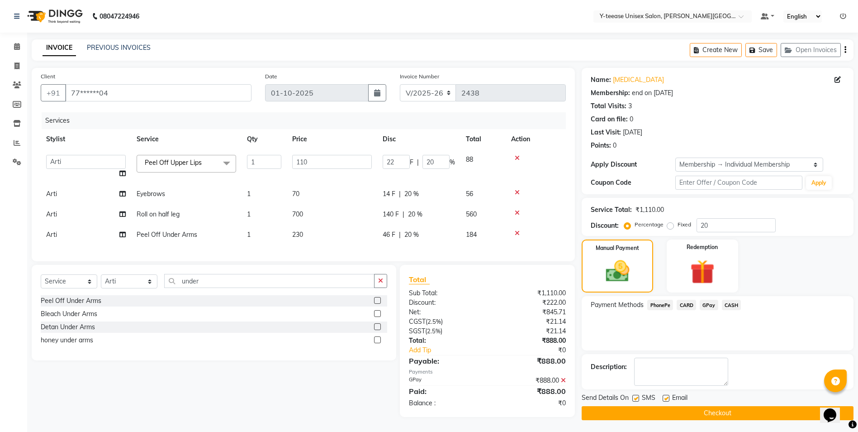
click at [703, 413] on button "Checkout" at bounding box center [718, 413] width 272 height 14
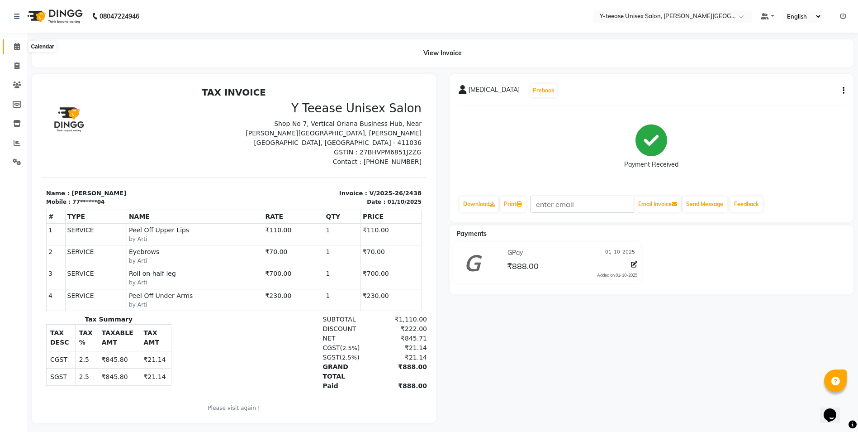
drag, startPoint x: 17, startPoint y: 47, endPoint x: 56, endPoint y: 51, distance: 39.1
click at [17, 47] on icon at bounding box center [17, 46] width 6 height 7
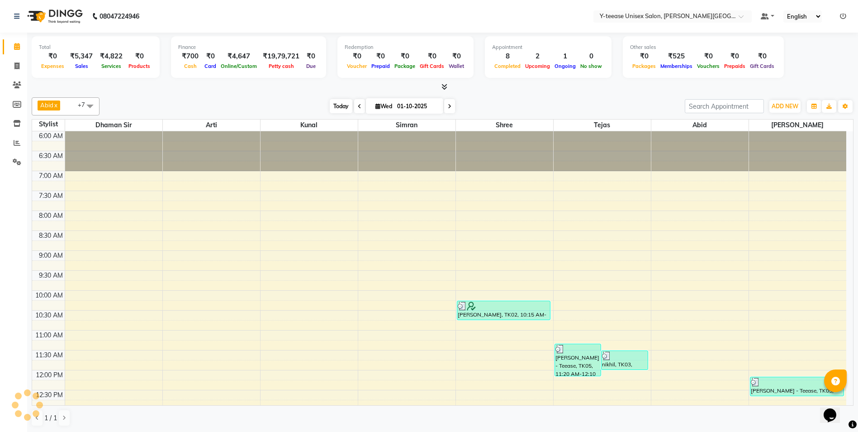
click at [338, 109] on span "Today" at bounding box center [341, 106] width 23 height 14
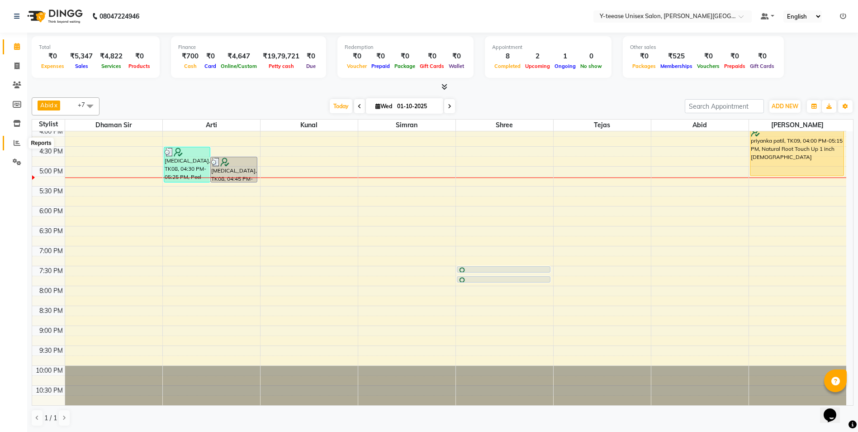
click at [24, 145] on span at bounding box center [17, 143] width 16 height 10
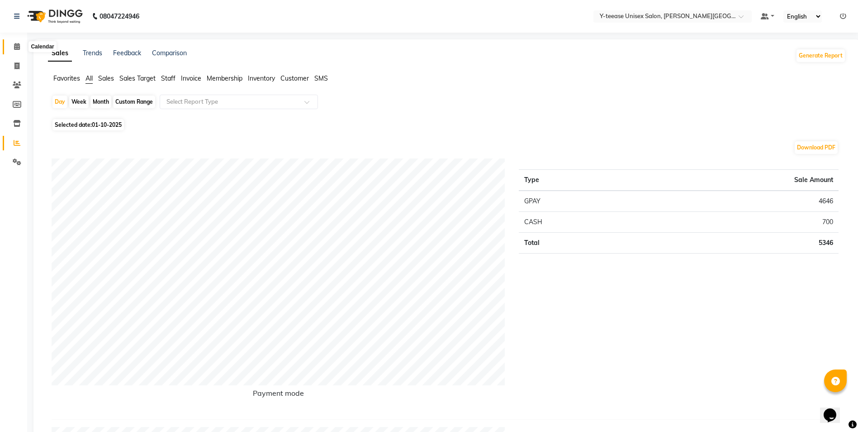
click at [19, 47] on icon at bounding box center [17, 46] width 6 height 7
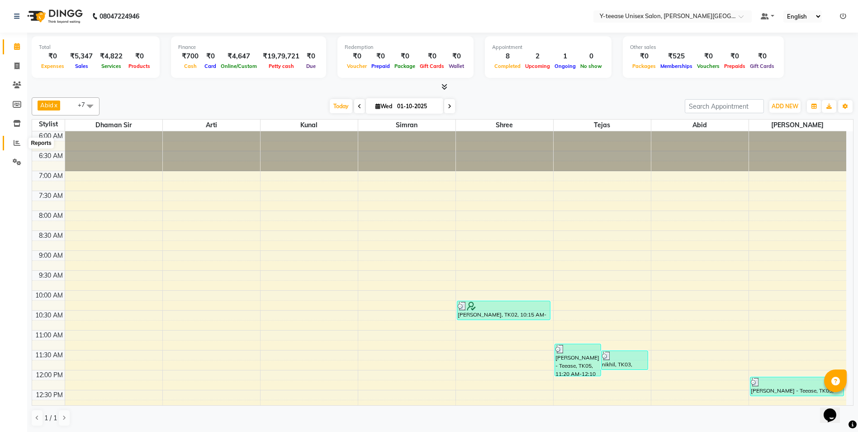
click at [14, 145] on icon at bounding box center [17, 142] width 7 height 7
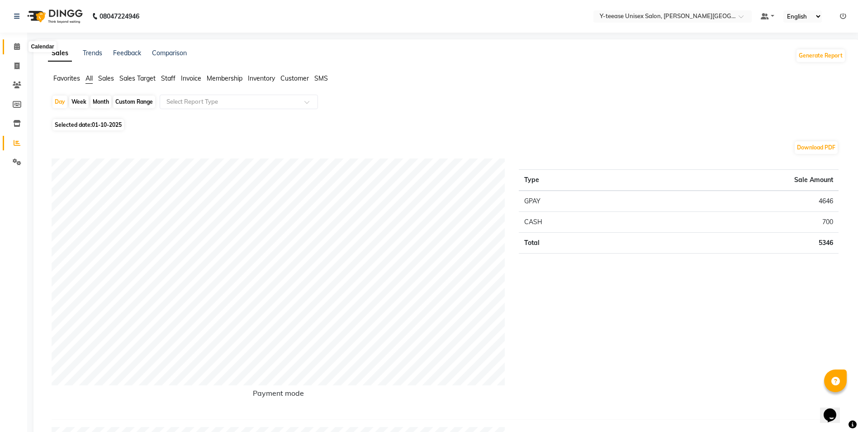
click at [11, 46] on span at bounding box center [17, 47] width 16 height 10
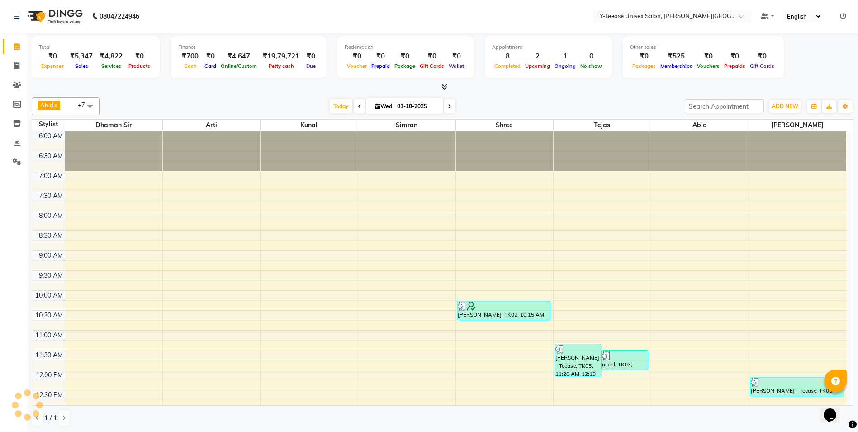
drag, startPoint x: 334, startPoint y: 104, endPoint x: 301, endPoint y: 28, distance: 82.6
click at [335, 104] on span "Today" at bounding box center [341, 106] width 23 height 14
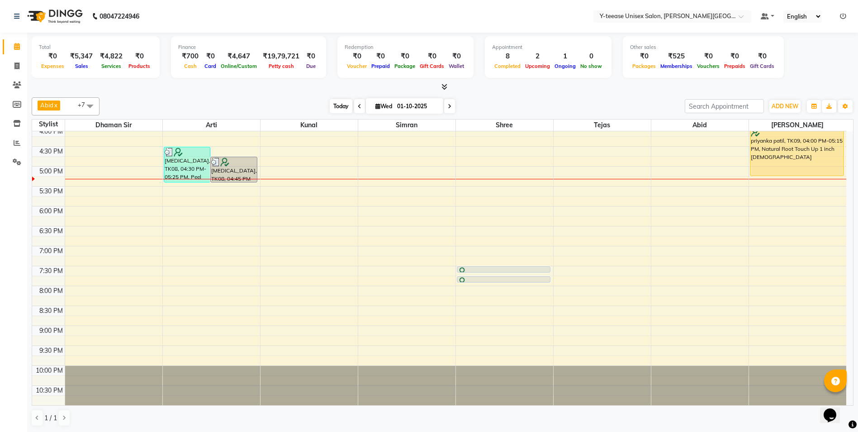
click at [346, 104] on span "Today" at bounding box center [341, 106] width 23 height 14
click at [341, 105] on span "Today" at bounding box center [341, 106] width 23 height 14
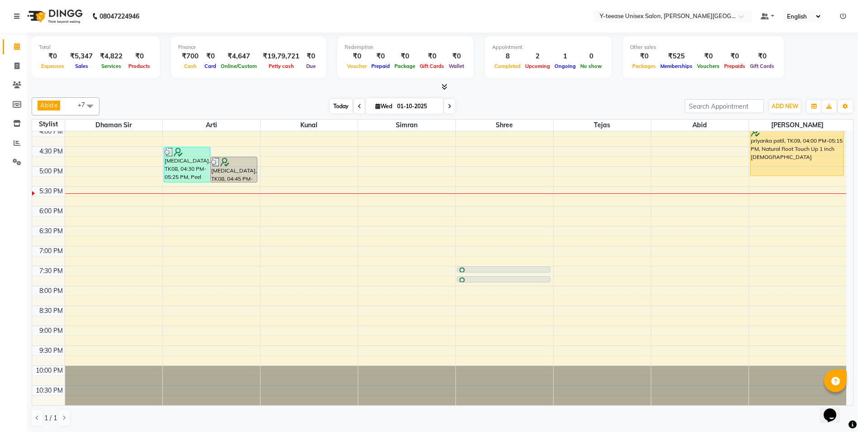
click at [335, 107] on span "Today" at bounding box center [341, 106] width 23 height 14
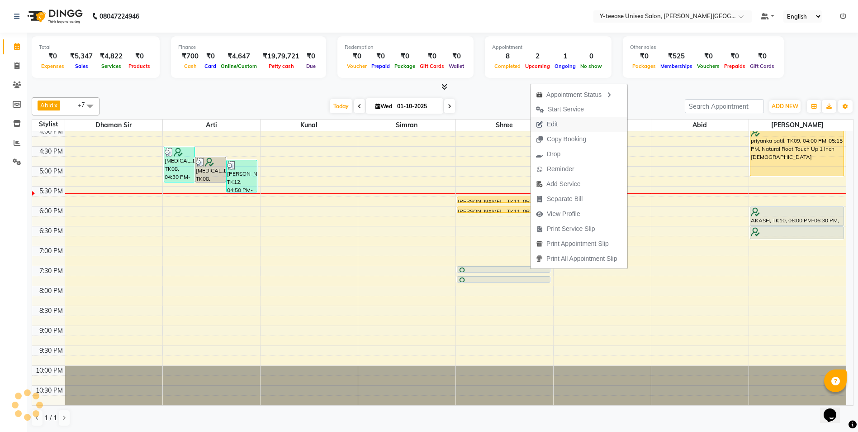
click at [556, 125] on span "Edit" at bounding box center [552, 123] width 11 height 9
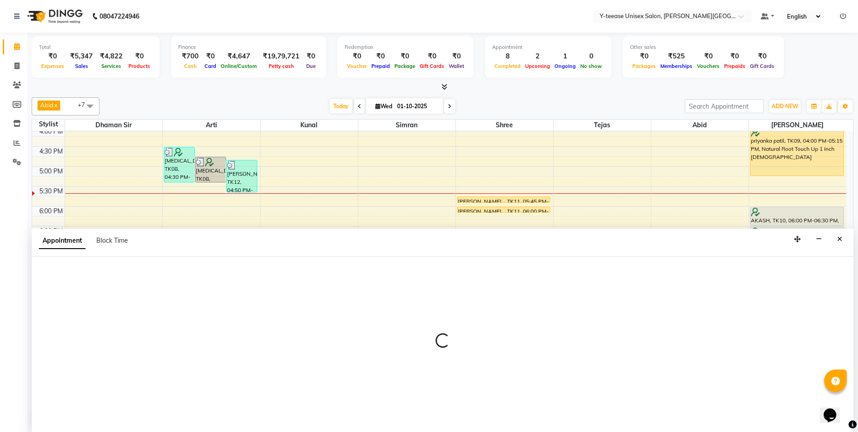
scroll to position [0, 0]
select select "tentative"
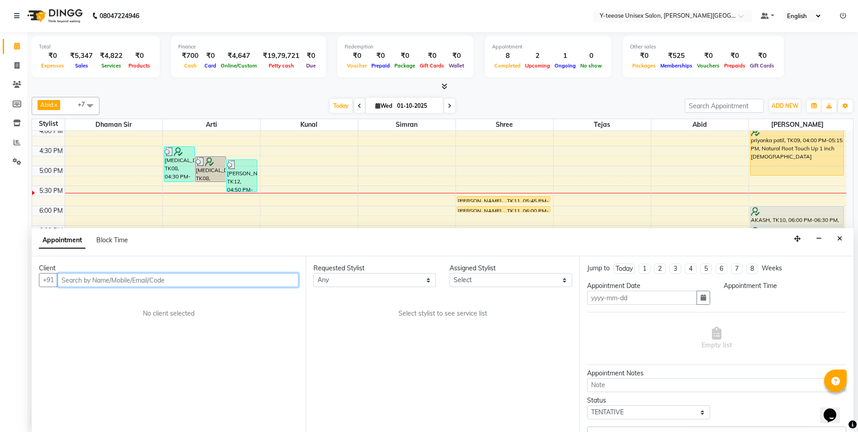
type input "01-10-2025"
select select "1170"
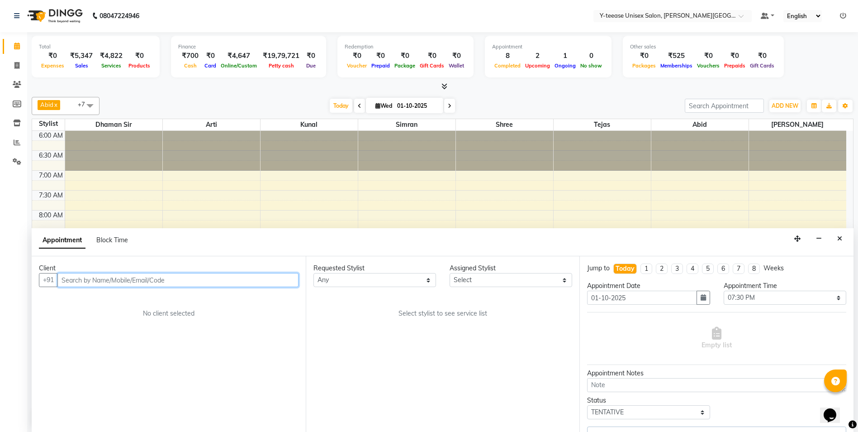
select select "82260"
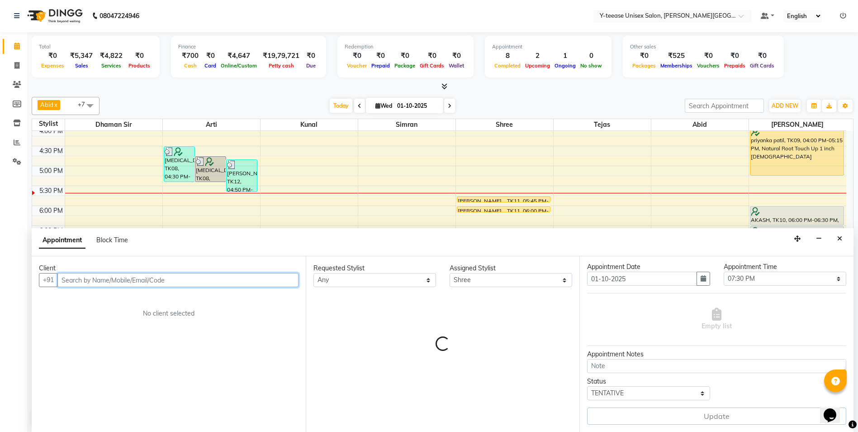
select select "1182"
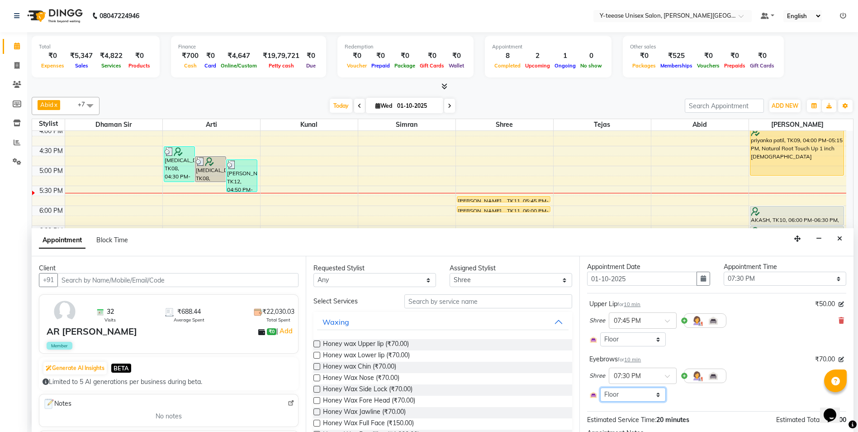
drag, startPoint x: 648, startPoint y: 390, endPoint x: 639, endPoint y: 395, distance: 10.9
click at [639, 395] on select "Select Room Floor" at bounding box center [633, 394] width 66 height 14
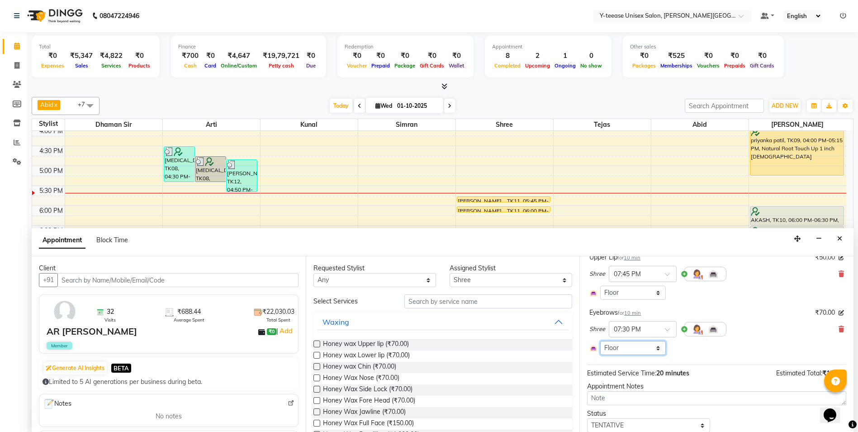
scroll to position [97, 0]
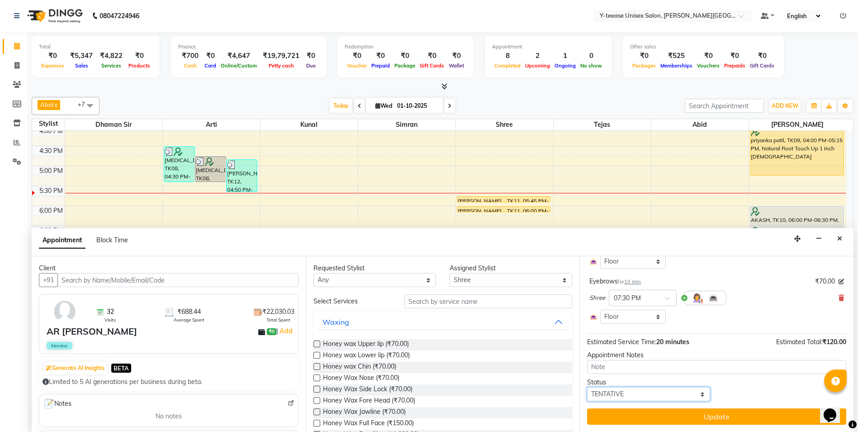
drag, startPoint x: 629, startPoint y: 392, endPoint x: 628, endPoint y: 386, distance: 5.9
click at [629, 392] on select "Select TENTATIVE CONFIRM CHECK-IN UPCOMING" at bounding box center [648, 394] width 123 height 14
select select "confirm booking"
click at [587, 387] on select "Select TENTATIVE CONFIRM CHECK-IN UPCOMING" at bounding box center [648, 394] width 123 height 14
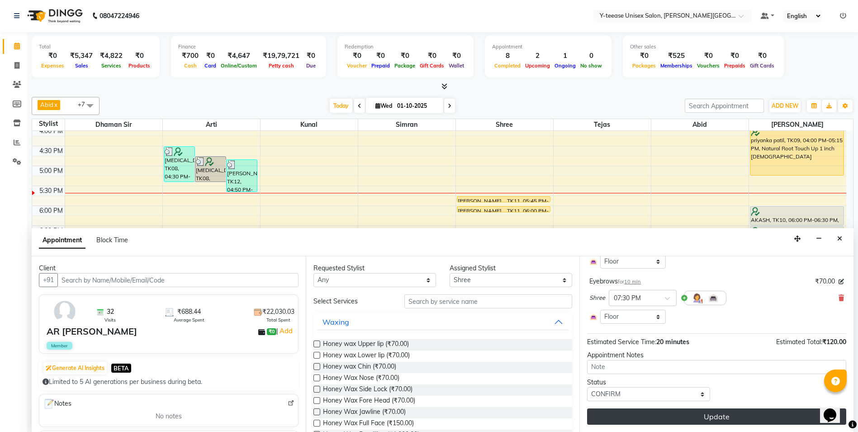
click at [641, 413] on button "Update" at bounding box center [716, 416] width 259 height 16
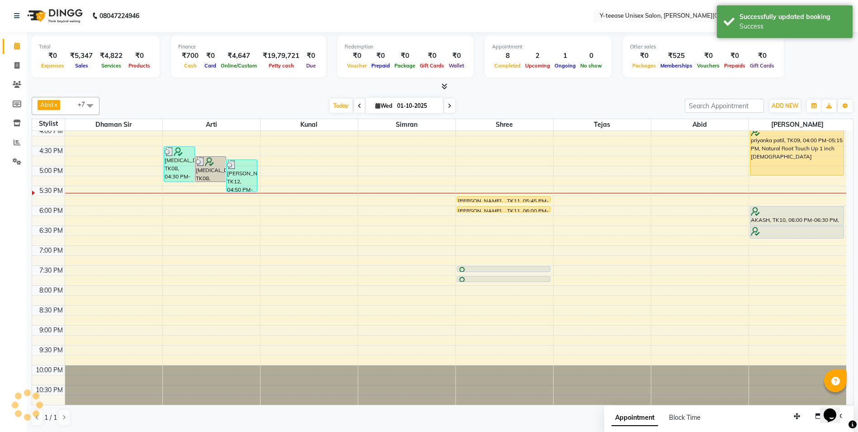
scroll to position [0, 0]
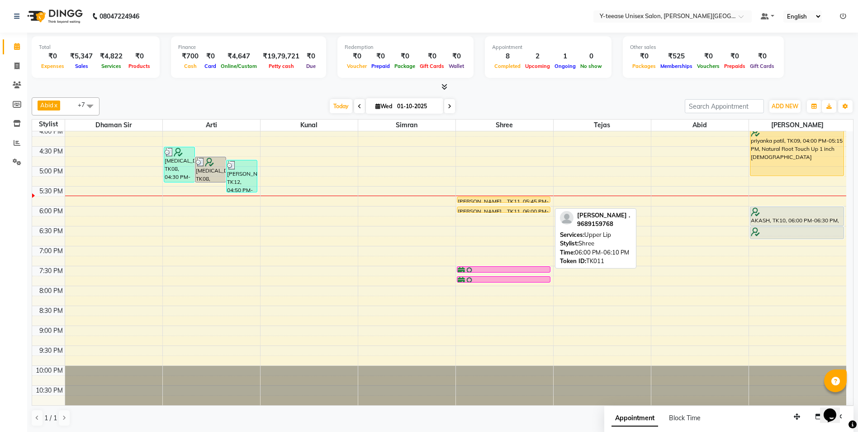
click at [511, 208] on div "[PERSON_NAME] ., TK11, 06:00 PM-06:10 PM, [GEOGRAPHIC_DATA]" at bounding box center [503, 209] width 93 height 5
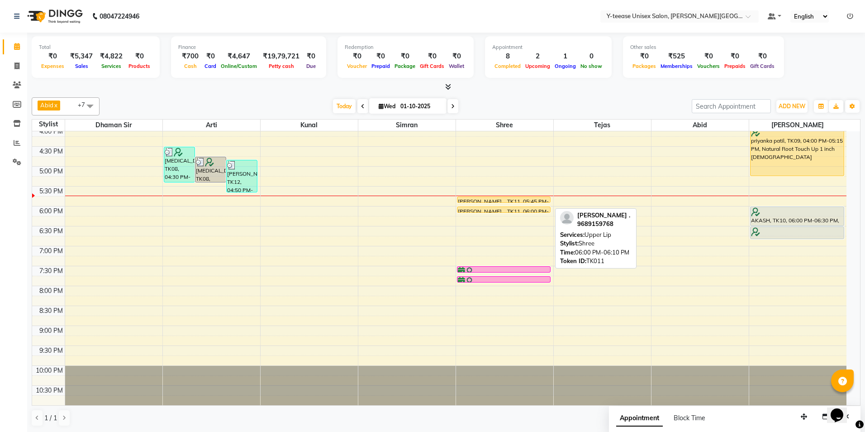
select select "1"
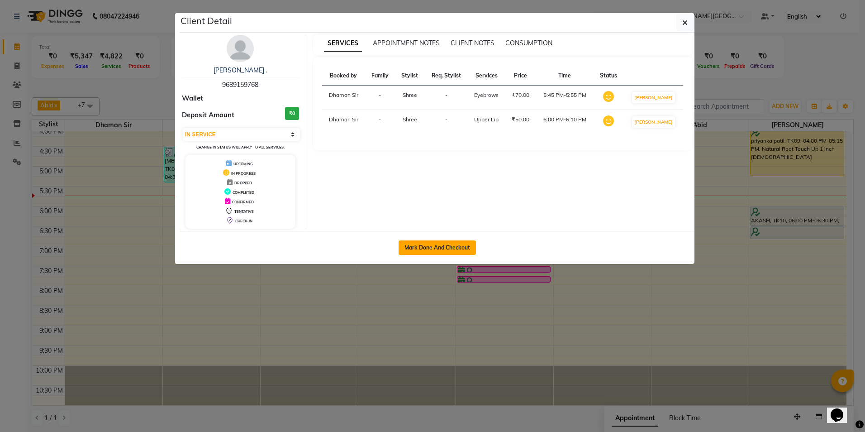
click at [453, 252] on button "Mark Done And Checkout" at bounding box center [437, 247] width 77 height 14
select select "service"
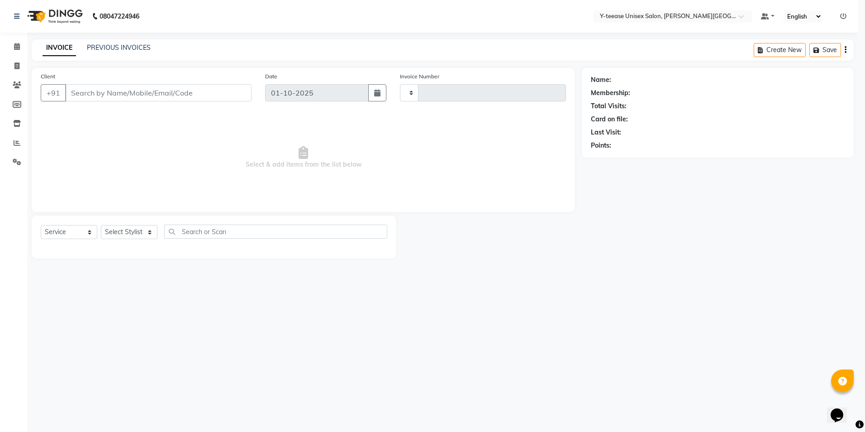
type input "2440"
select select "765"
type input "96******68"
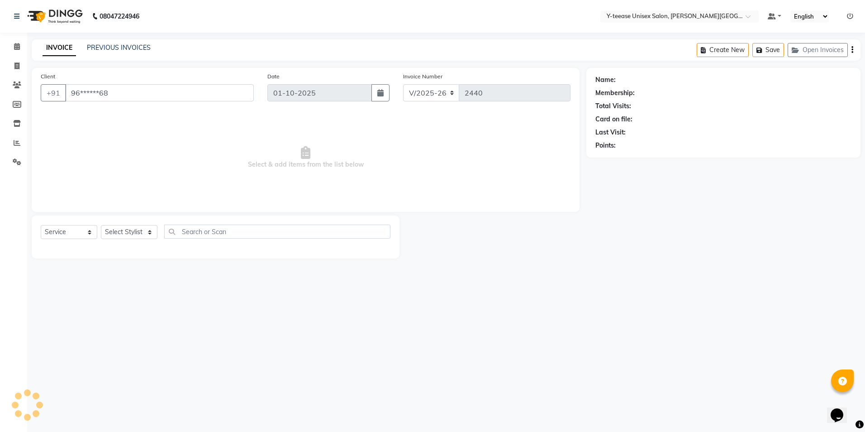
select select "82260"
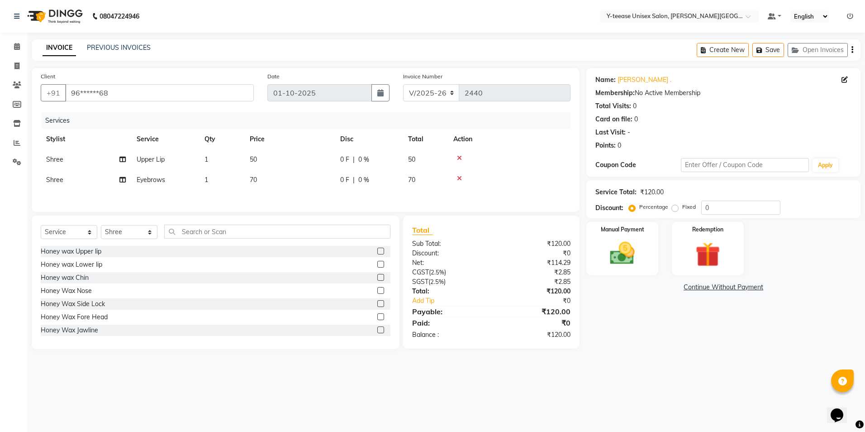
click at [519, 183] on td at bounding box center [509, 180] width 123 height 20
click at [651, 262] on div "Manual Payment" at bounding box center [622, 249] width 75 height 56
click at [715, 289] on span "GPay" at bounding box center [713, 287] width 19 height 10
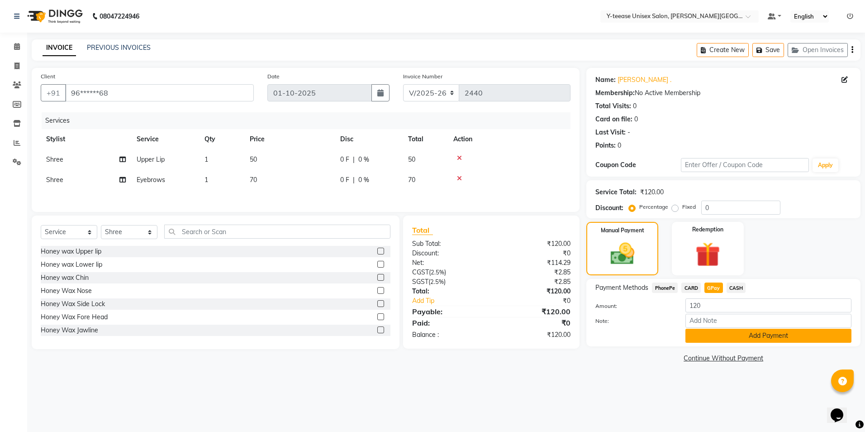
click at [703, 334] on button "Add Payment" at bounding box center [768, 335] width 166 height 14
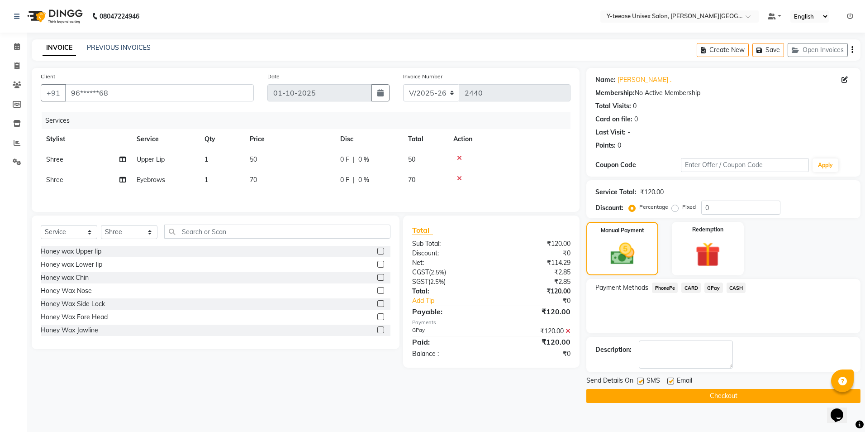
click at [704, 392] on button "Checkout" at bounding box center [723, 396] width 274 height 14
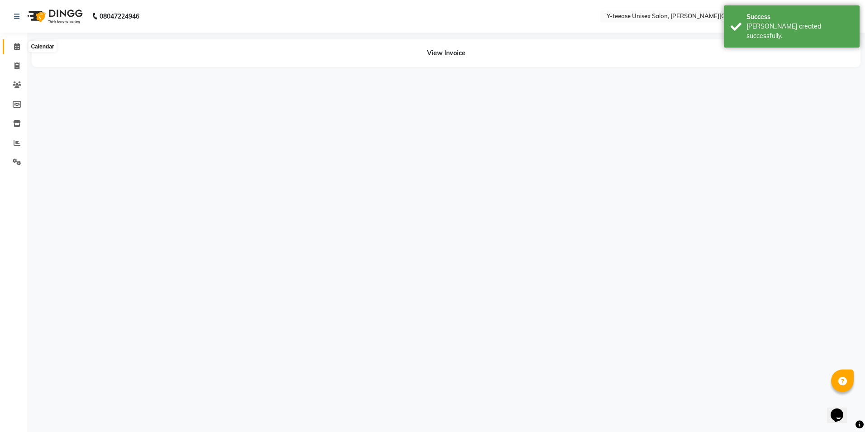
click at [14, 44] on icon at bounding box center [17, 46] width 6 height 7
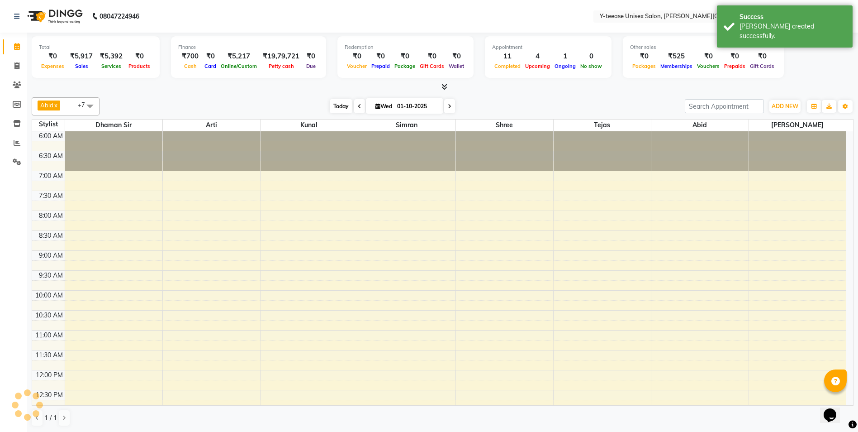
click at [350, 109] on div "[DATE] [DATE]" at bounding box center [392, 107] width 127 height 14
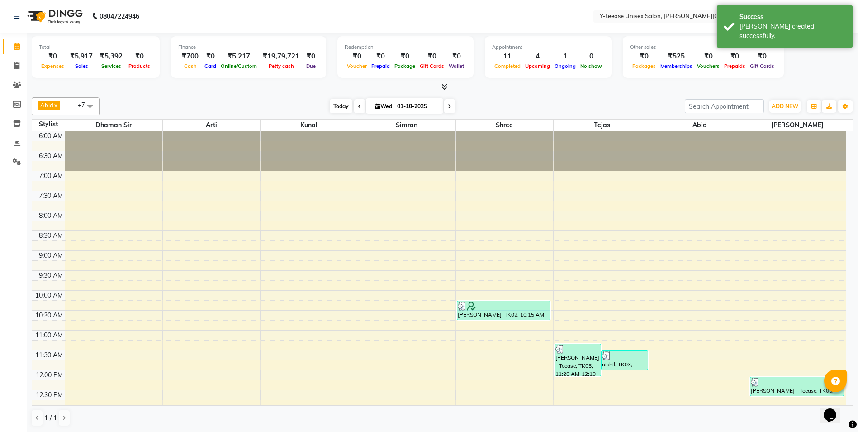
click at [342, 106] on span "Today" at bounding box center [341, 106] width 23 height 14
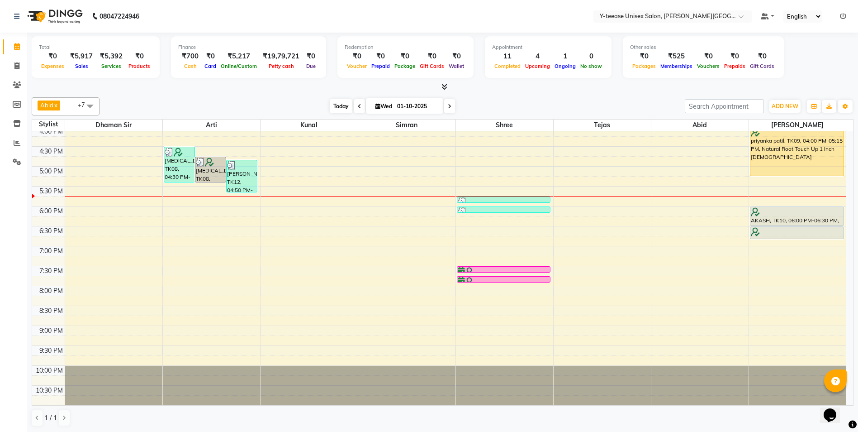
click at [341, 109] on span "Today" at bounding box center [341, 106] width 23 height 14
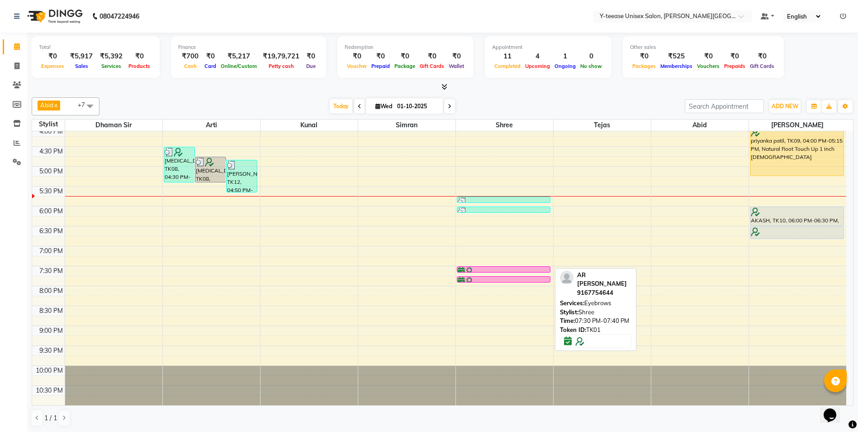
drag, startPoint x: 506, startPoint y: 270, endPoint x: 511, endPoint y: 232, distance: 38.3
click at [511, 232] on div "6:00 AM 6:30 AM 7:00 AM 7:30 AM 8:00 AM 8:30 AM 9:00 AM 9:30 AM 10:00 AM 10:30 …" at bounding box center [439, 67] width 814 height 676
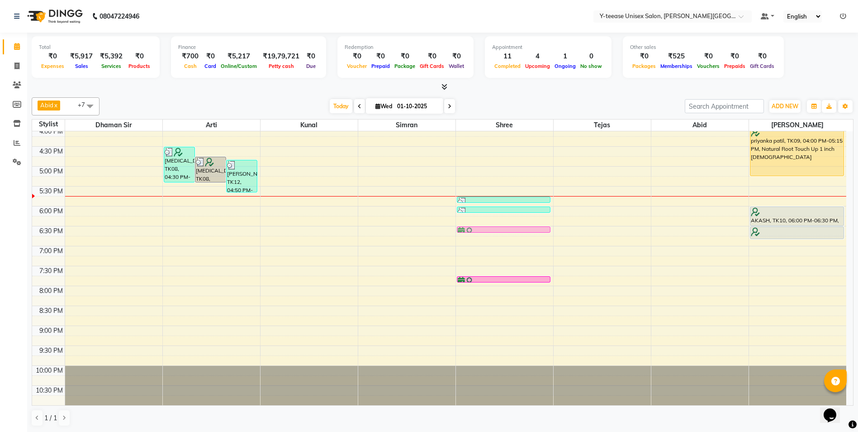
drag, startPoint x: 490, startPoint y: 267, endPoint x: 499, endPoint y: 232, distance: 35.8
click at [499, 232] on div "JAGRUTI, TK02, 10:15 AM-10:45 AM, Ultimate Blow dry With wash Ekta ., TK07, 01:…" at bounding box center [504, 67] width 97 height 676
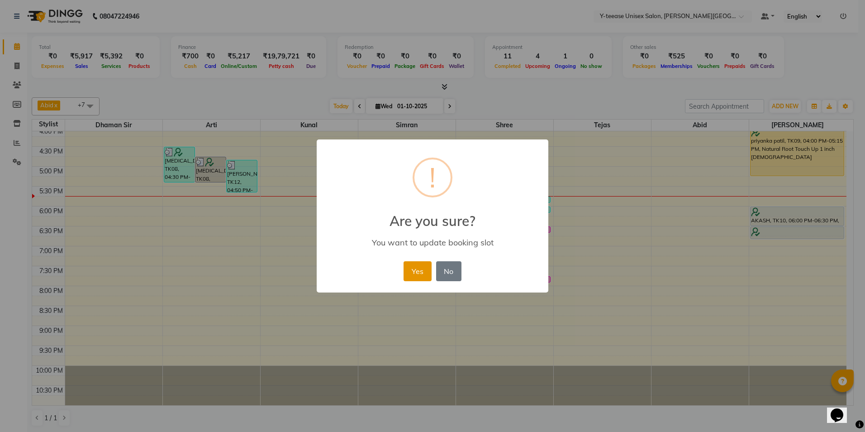
click at [419, 272] on button "Yes" at bounding box center [418, 271] width 28 height 20
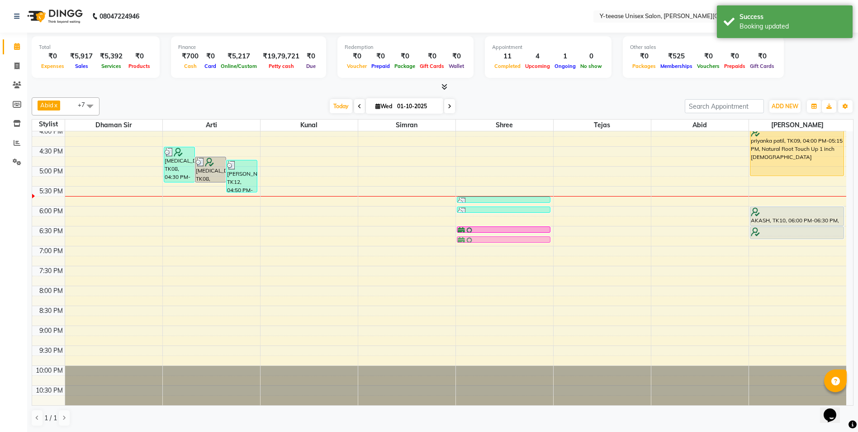
drag, startPoint x: 499, startPoint y: 278, endPoint x: 508, endPoint y: 240, distance: 39.7
click at [508, 240] on div "JAGRUTI, TK02, 10:15 AM-10:45 AM, Ultimate Blow dry With wash Ekta ., TK07, 01:…" at bounding box center [504, 67] width 97 height 676
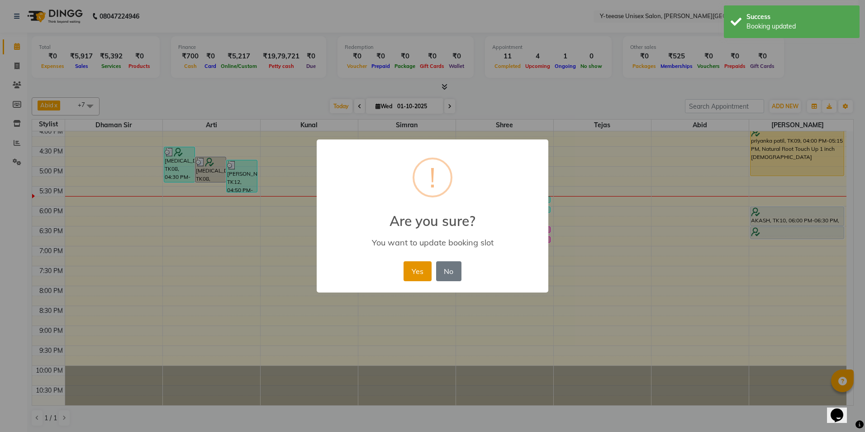
click at [413, 272] on button "Yes" at bounding box center [418, 271] width 28 height 20
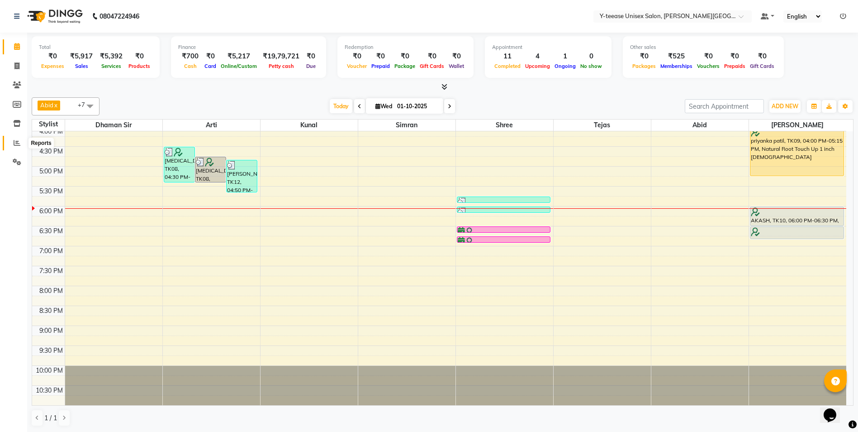
click at [19, 141] on icon at bounding box center [17, 142] width 7 height 7
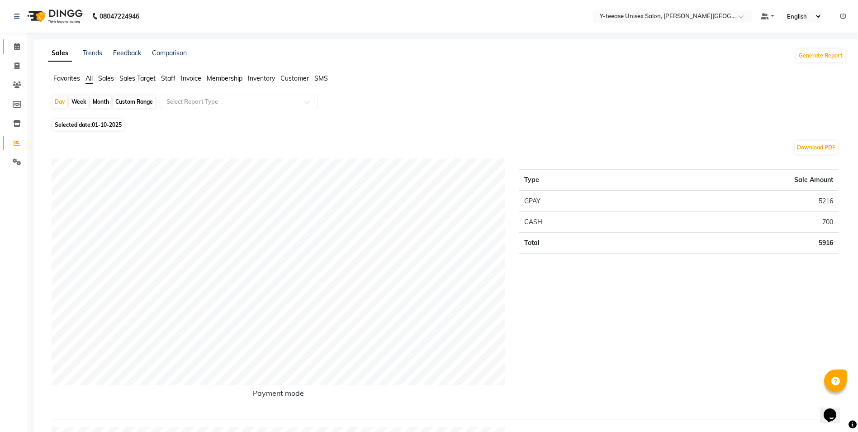
click at [24, 41] on link "Calendar" at bounding box center [14, 46] width 22 height 15
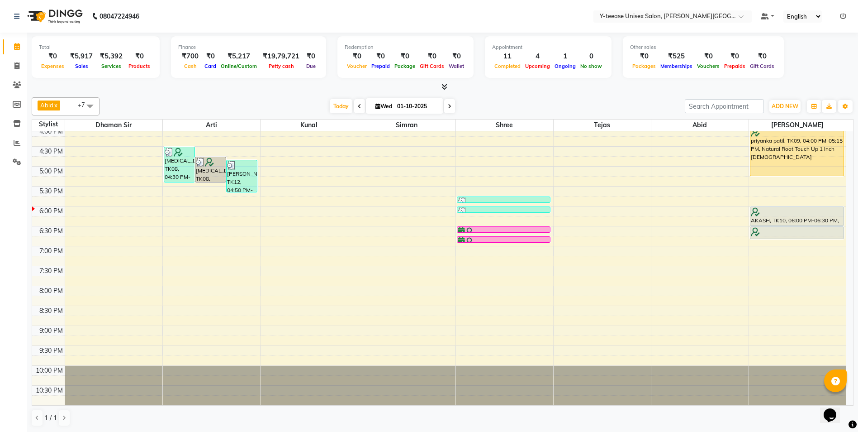
scroll to position [176, 0]
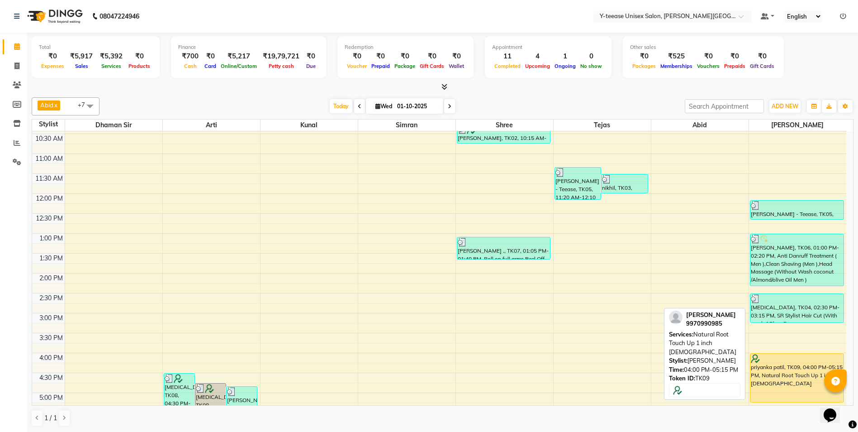
click at [770, 369] on div "priyanka patil, TK09, 04:00 PM-05:15 PM, Natural Root Touch Up 1 inch [DEMOGRAP…" at bounding box center [796, 377] width 93 height 48
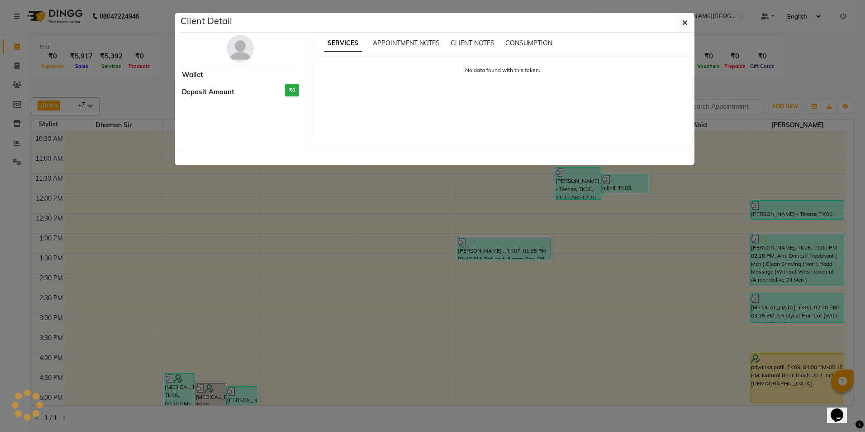
select select "1"
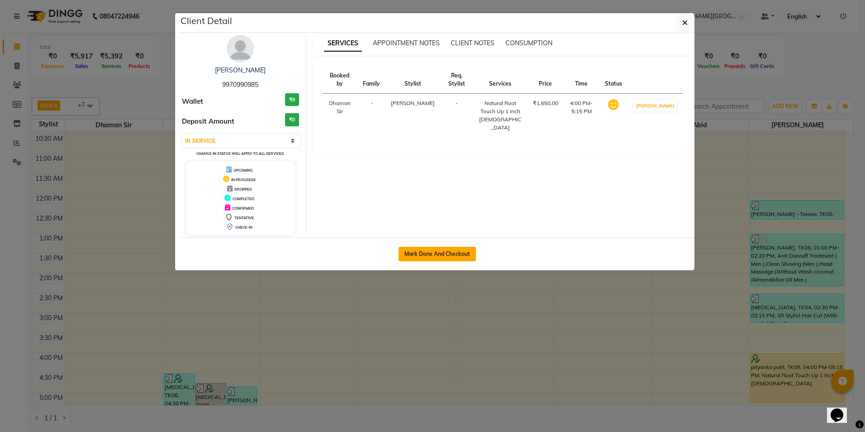
click at [434, 252] on button "Mark Done And Checkout" at bounding box center [437, 254] width 77 height 14
select select "service"
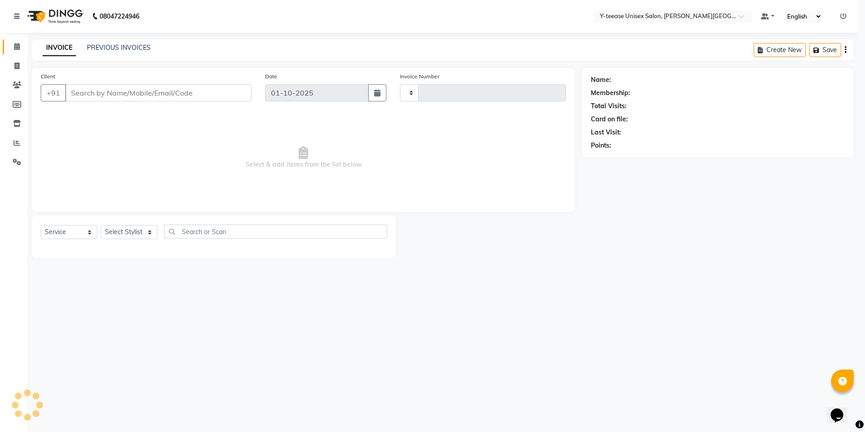
type input "2441"
select select "765"
type input "99******85"
select select "90773"
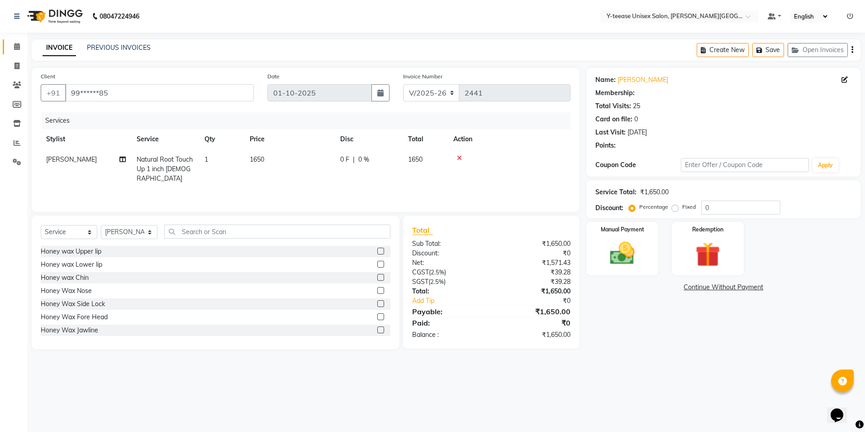
select select "1: Object"
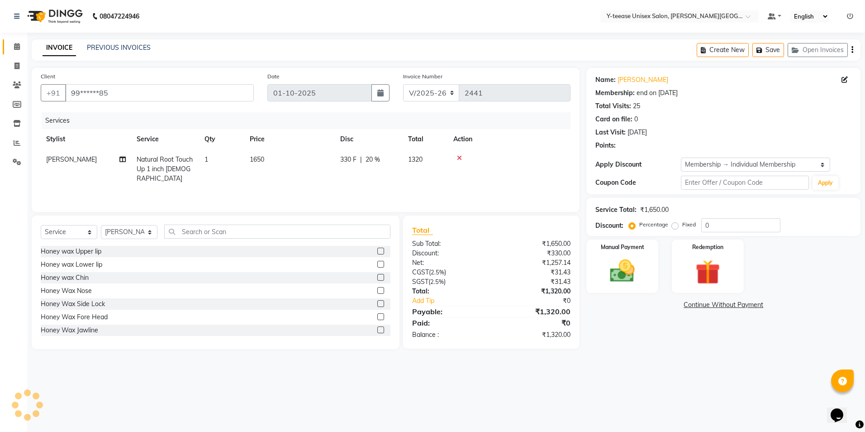
type input "20"
click at [14, 45] on icon at bounding box center [17, 46] width 6 height 7
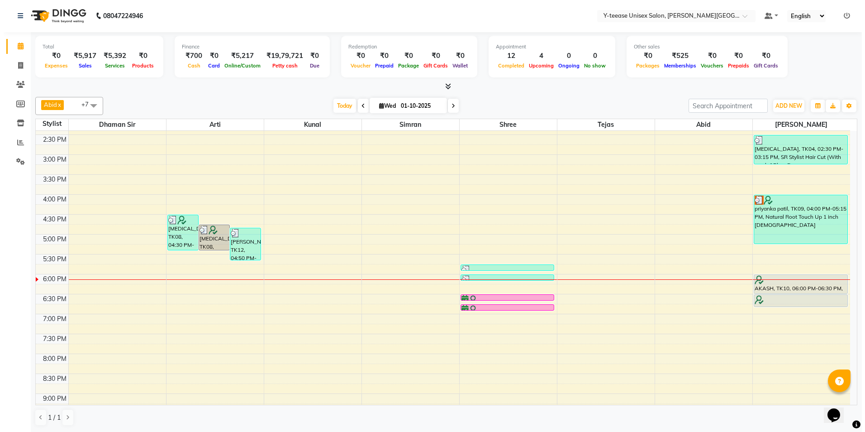
scroll to position [362, 0]
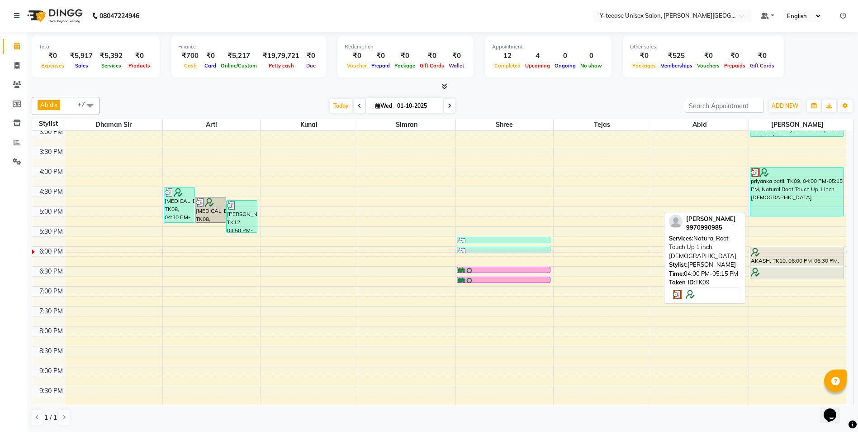
click at [774, 196] on div "priyanka patil, TK09, 04:00 PM-05:15 PM, Natural Root Touch Up 1 inch [DEMOGRAP…" at bounding box center [796, 191] width 93 height 48
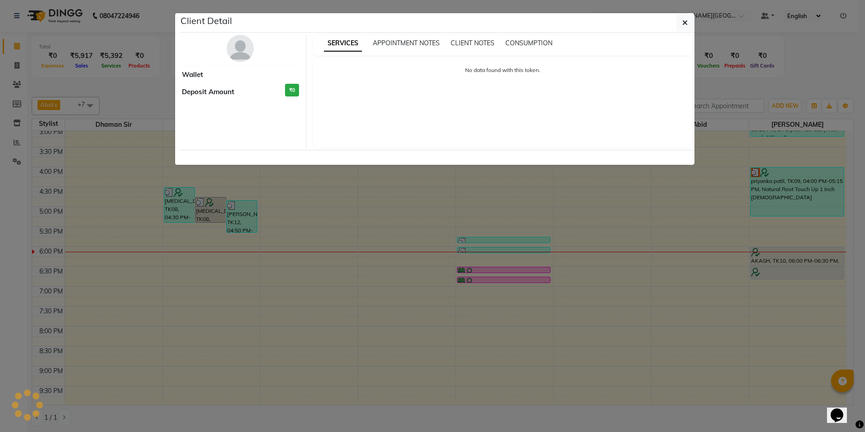
select select "3"
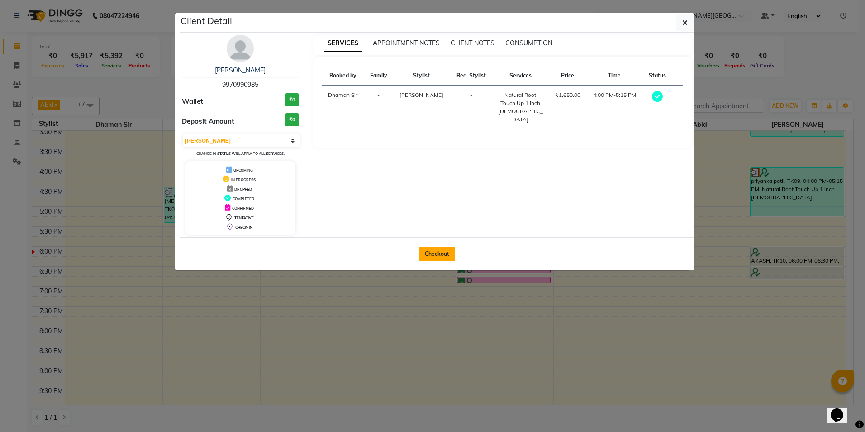
click at [441, 255] on button "Checkout" at bounding box center [437, 254] width 36 height 14
select select "service"
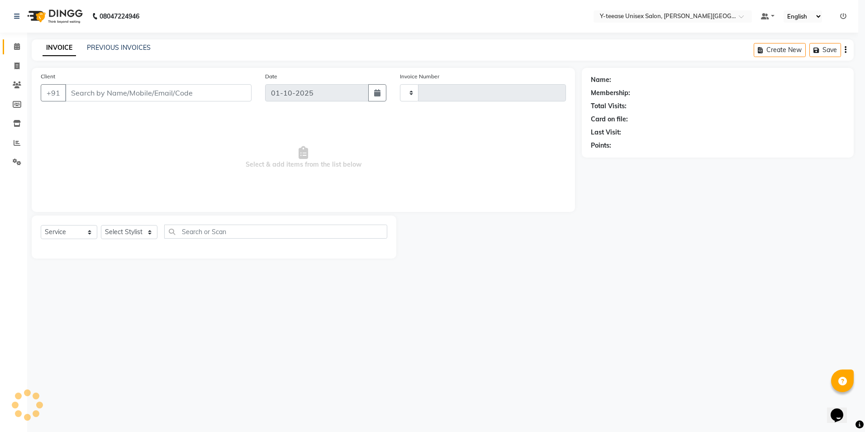
type input "2441"
select select "765"
type input "99******85"
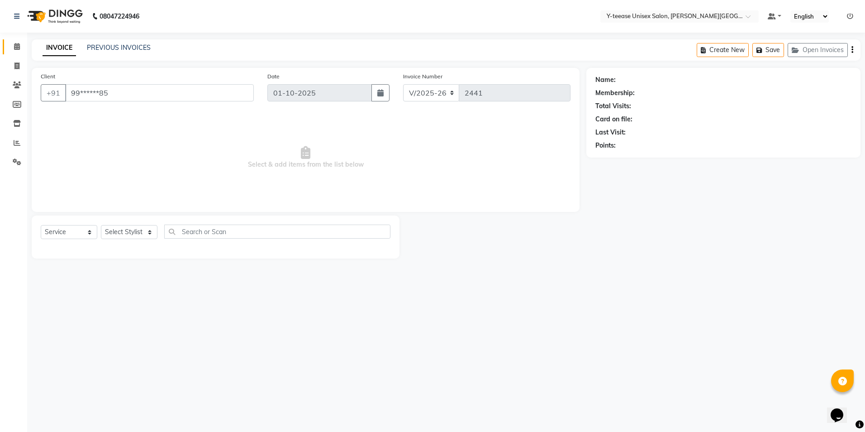
select select "90773"
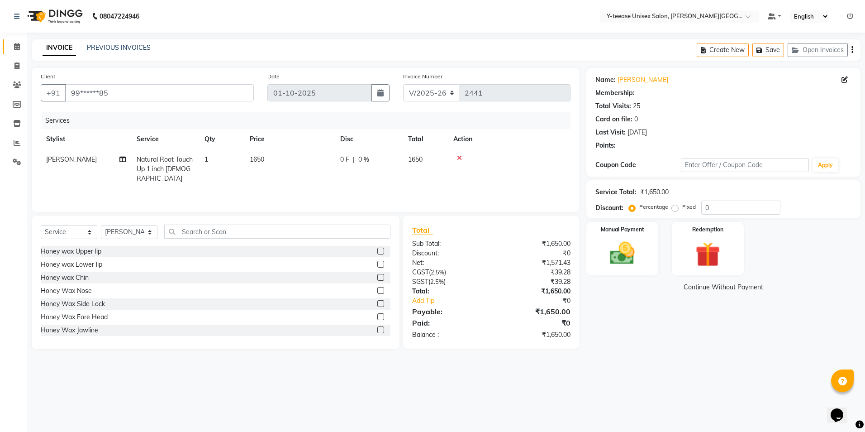
select select "1: Object"
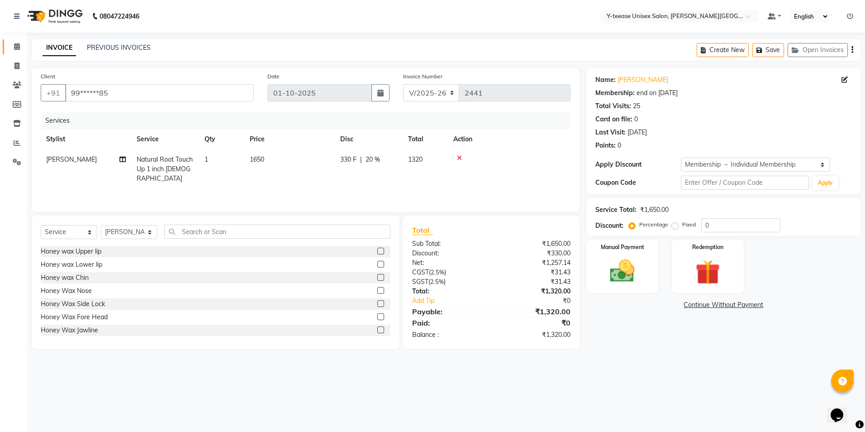
type input "20"
click at [617, 276] on img at bounding box center [622, 271] width 42 height 30
click at [715, 302] on span "GPay" at bounding box center [713, 305] width 19 height 10
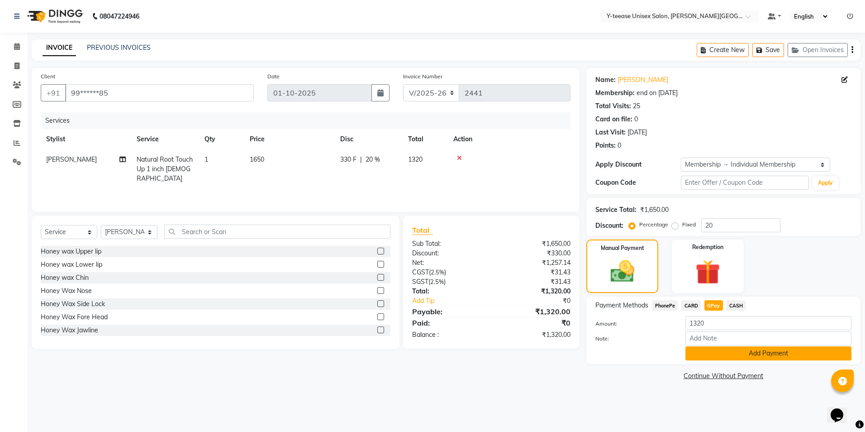
click at [759, 353] on button "Add Payment" at bounding box center [768, 353] width 166 height 14
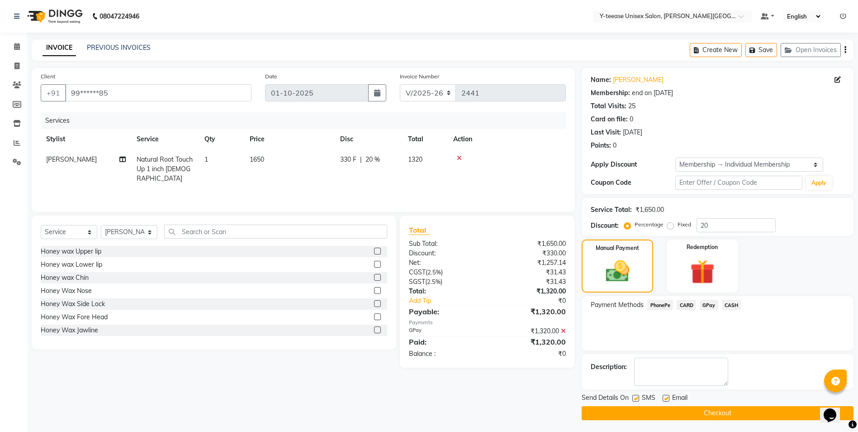
click at [726, 414] on button "Checkout" at bounding box center [718, 413] width 272 height 14
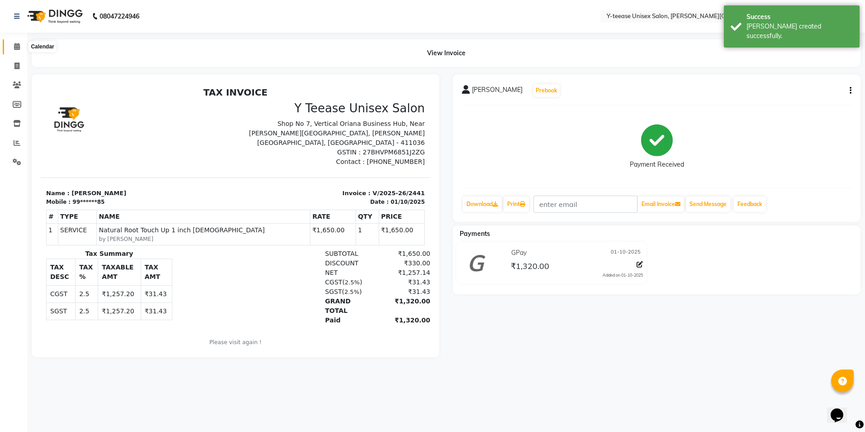
click at [14, 45] on icon at bounding box center [17, 46] width 6 height 7
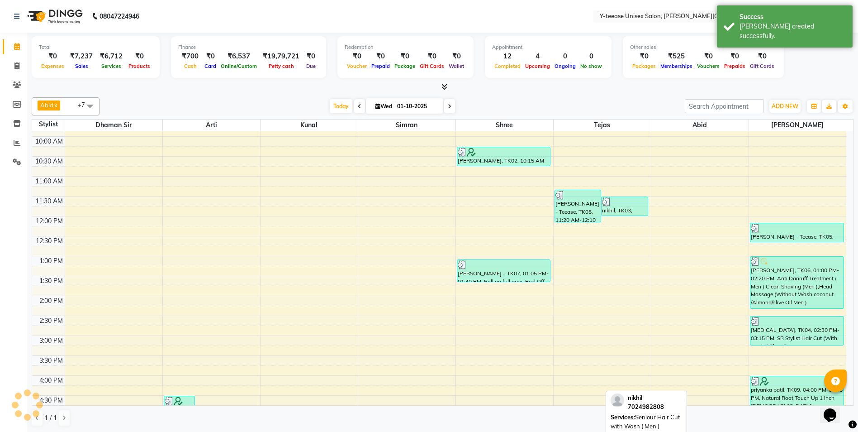
scroll to position [362, 0]
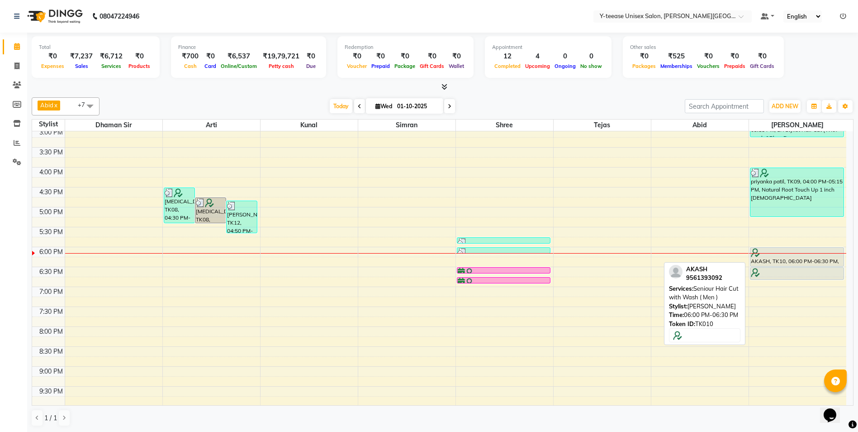
click at [787, 257] on div "AKASH, TK10, 06:00 PM-06:30 PM, Seniour Hair Cut with Wash ( Men )" at bounding box center [796, 256] width 93 height 19
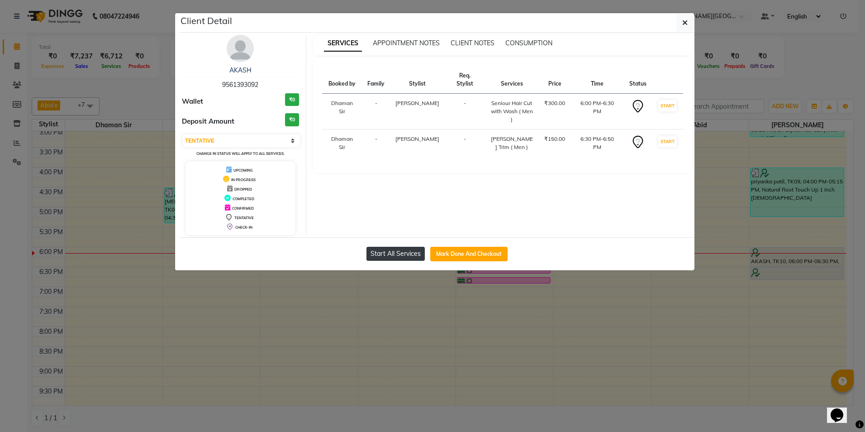
click at [391, 256] on button "Start All Services" at bounding box center [395, 254] width 58 height 14
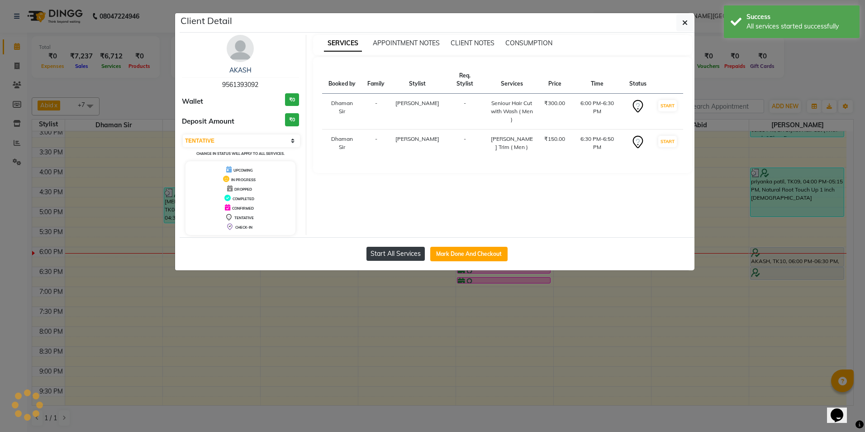
select select "1"
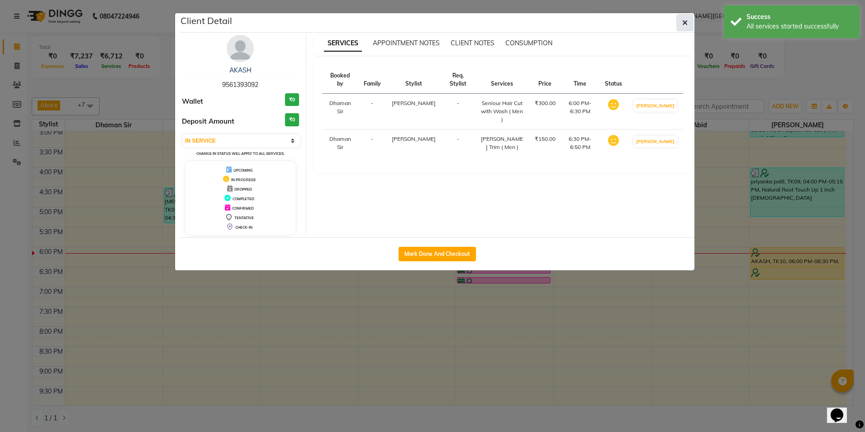
click at [680, 20] on button "button" at bounding box center [684, 22] width 17 height 17
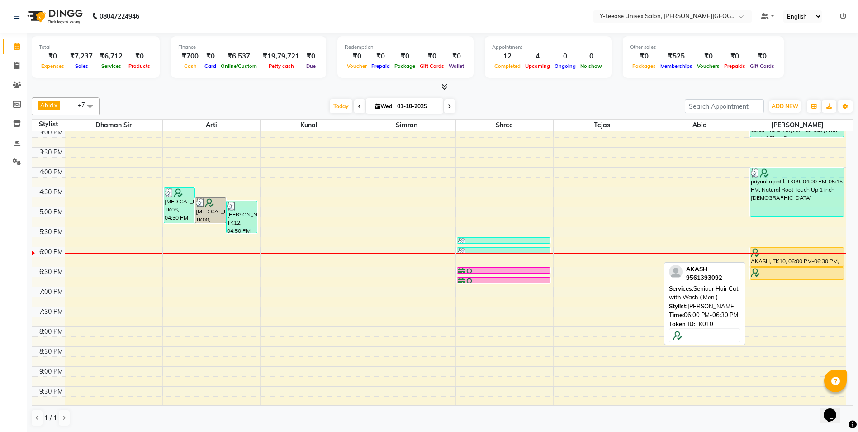
click at [788, 261] on div "AKASH, TK10, 06:00 PM-06:30 PM, Seniour Hair Cut with Wash ( Men )" at bounding box center [796, 256] width 93 height 19
select select "1"
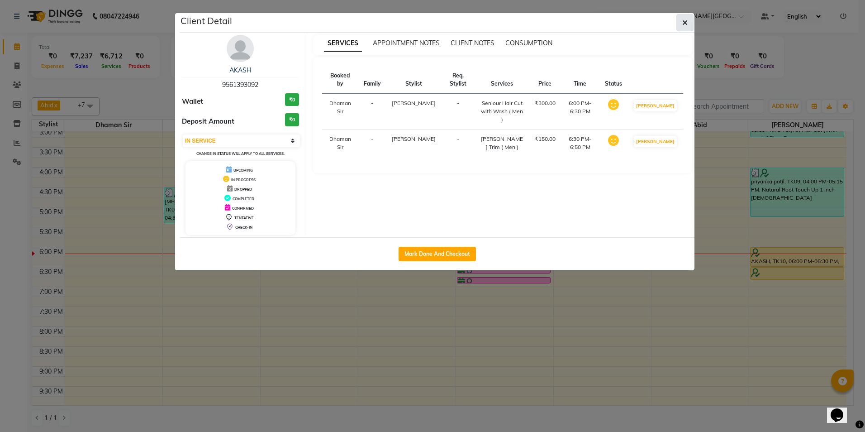
click at [687, 21] on icon "button" at bounding box center [684, 22] width 5 height 7
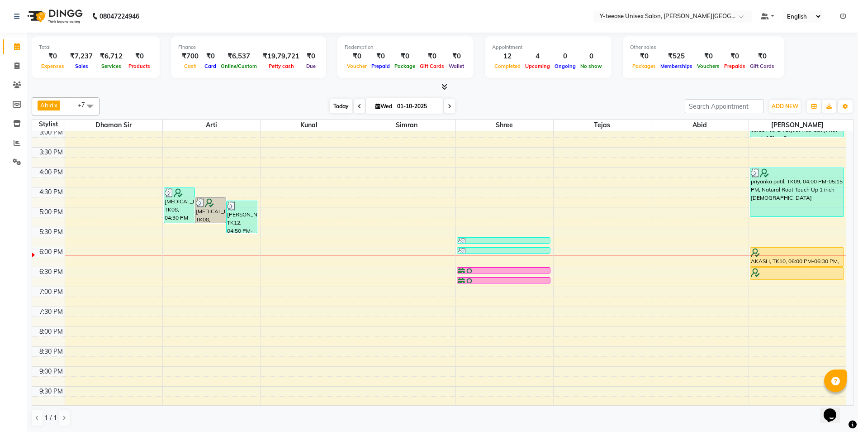
click at [333, 104] on span "Today" at bounding box center [341, 106] width 23 height 14
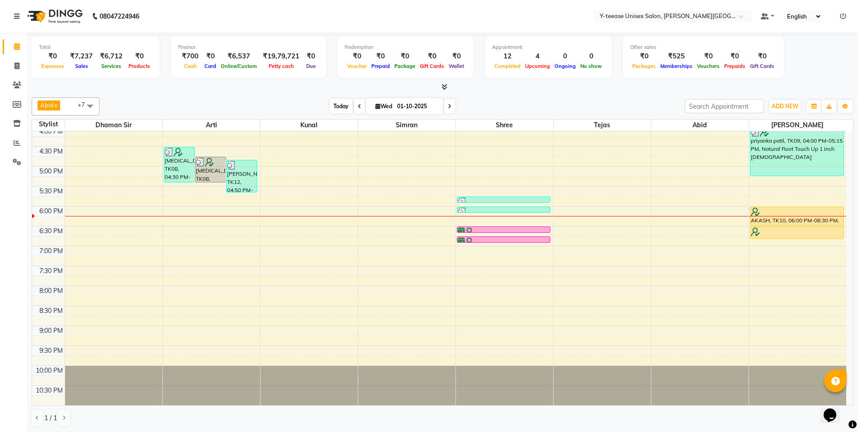
click at [334, 104] on span "Today" at bounding box center [341, 106] width 23 height 14
click at [370, 106] on span "Wed 01-10-2025" at bounding box center [404, 105] width 77 height 15
drag, startPoint x: 336, startPoint y: 104, endPoint x: 335, endPoint y: 113, distance: 8.2
click at [336, 104] on span "Today" at bounding box center [341, 106] width 23 height 14
click at [375, 107] on icon at bounding box center [377, 106] width 5 height 6
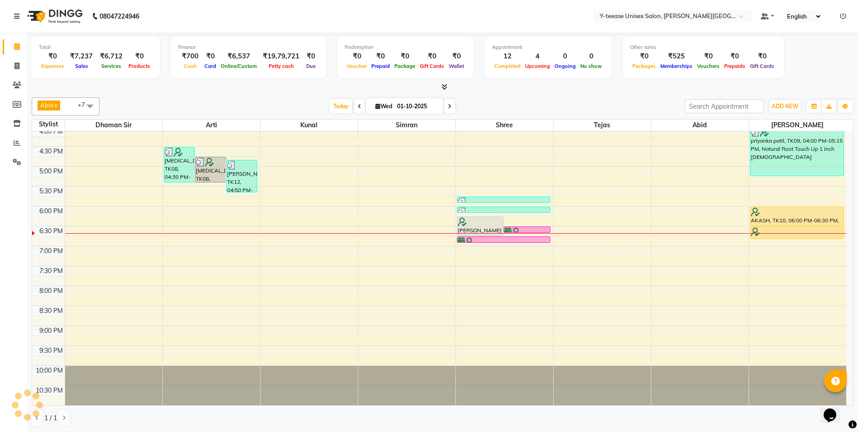
select select "10"
select select "2025"
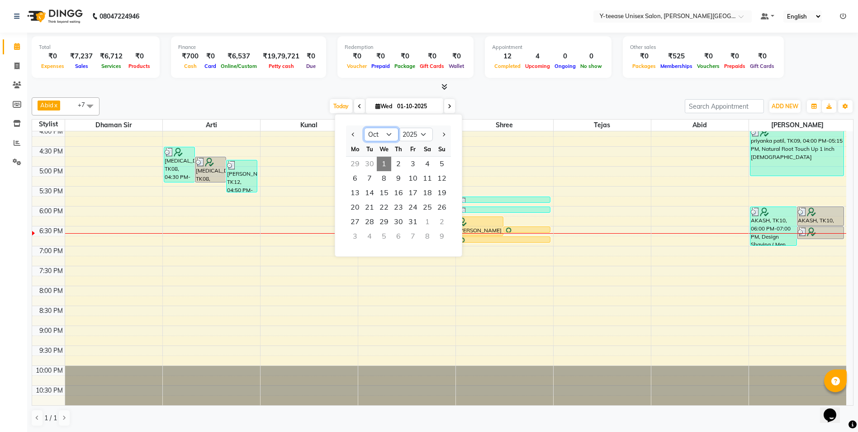
click at [382, 131] on select "Jan Feb Mar Apr May Jun [DATE] Aug Sep Oct Nov Dec" at bounding box center [381, 135] width 34 height 14
select select "6"
click at [364, 128] on select "Jan Feb Mar Apr May Jun [DATE] Aug Sep Oct Nov Dec" at bounding box center [381, 135] width 34 height 14
click at [443, 164] on span "1" at bounding box center [442, 164] width 14 height 14
type input "[DATE]"
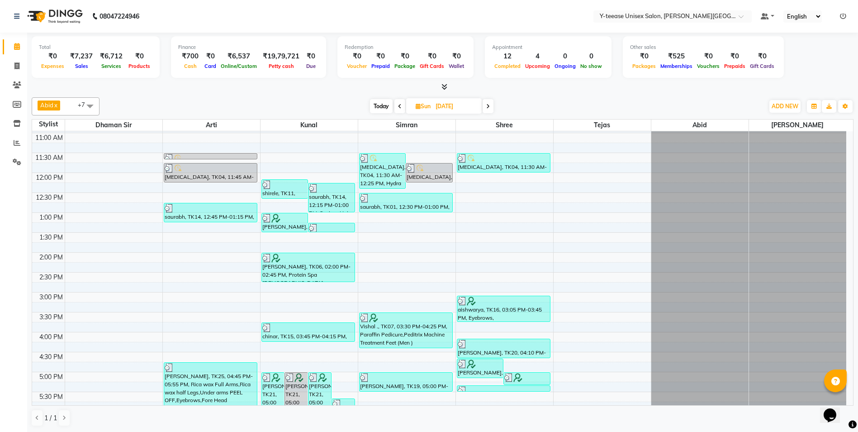
scroll to position [176, 0]
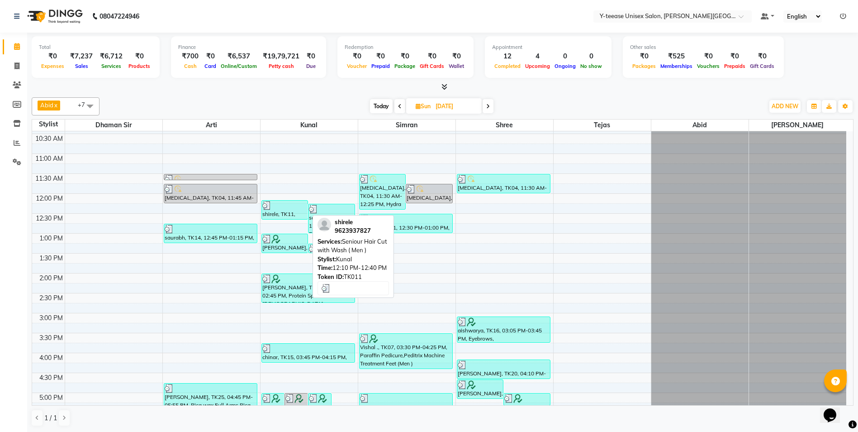
click at [285, 209] on div at bounding box center [284, 205] width 45 height 9
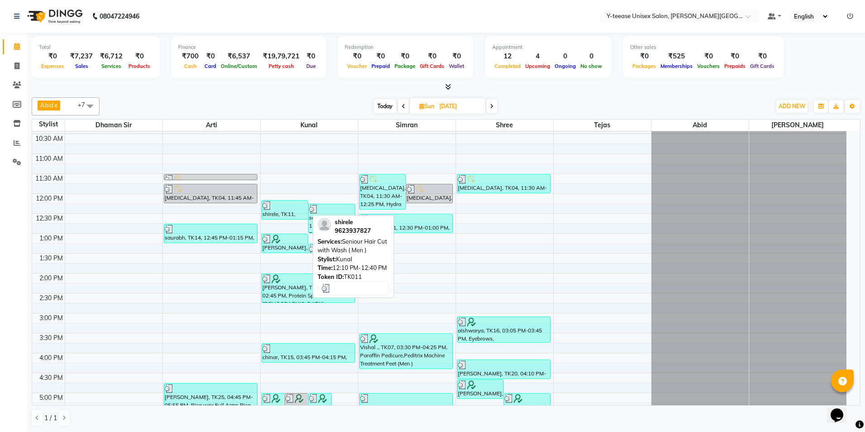
select select "3"
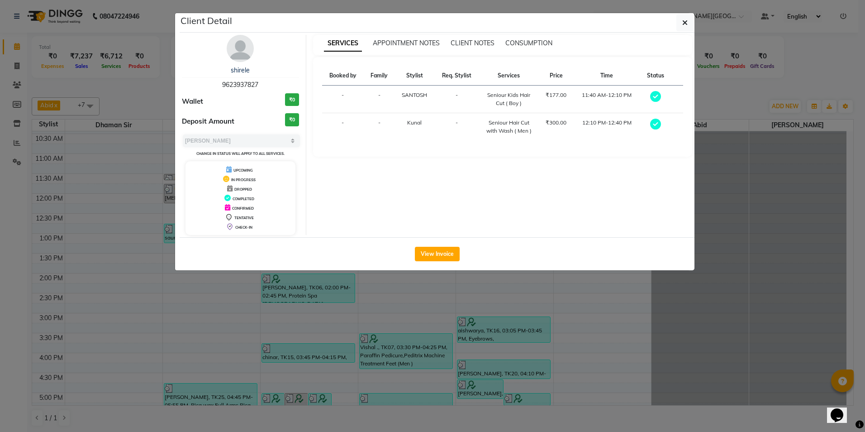
click at [315, 328] on ngb-modal-window "Client Detail shirele 9623937827 Wallet ₹0 Deposit Amount ₹0 Select MARK DONE U…" at bounding box center [432, 216] width 865 height 432
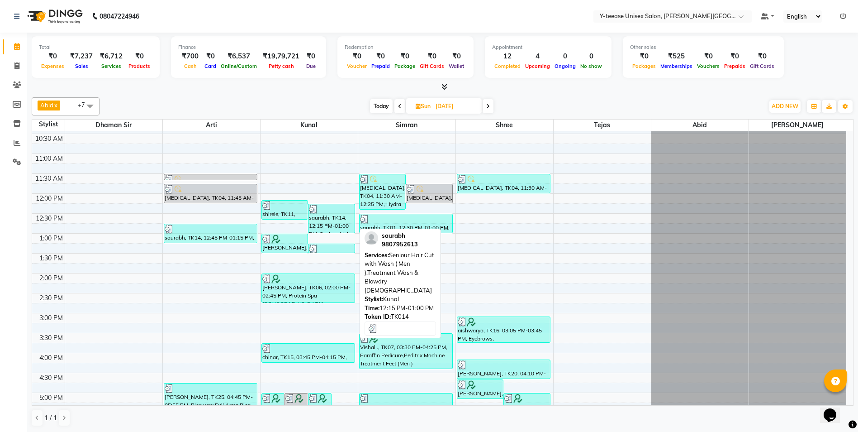
click at [322, 218] on div "saurabh, TK14, 12:15 PM-01:00 PM, Seniour Hair Cut with Wash ( Men ),Treatment …" at bounding box center [332, 218] width 46 height 28
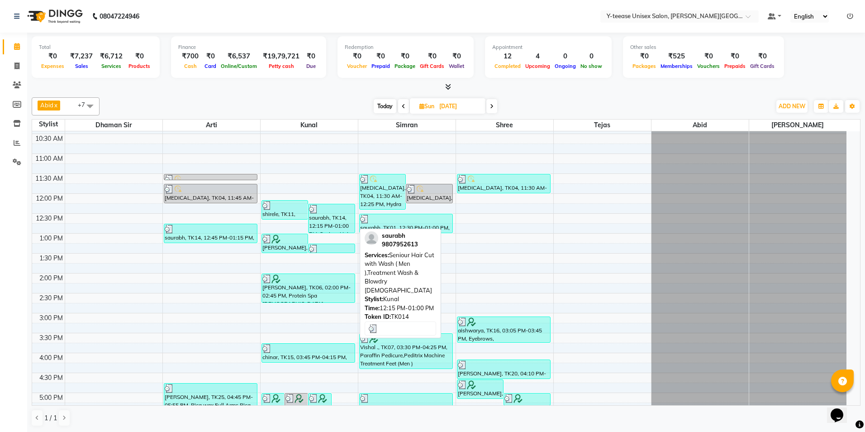
select select "3"
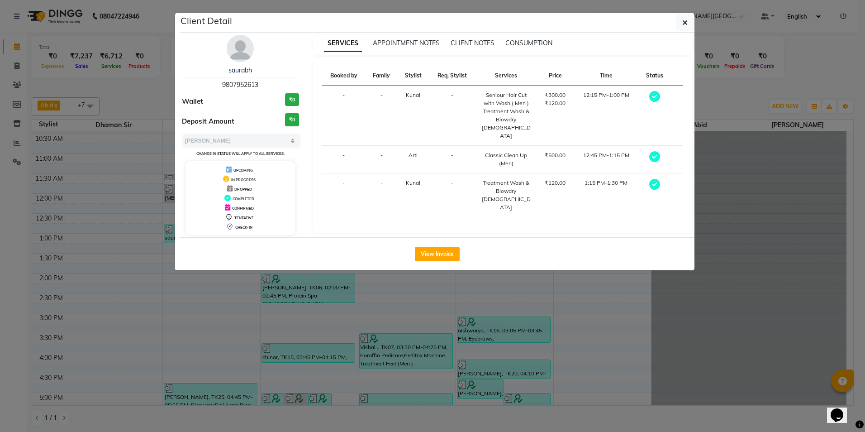
click at [245, 86] on span "9807952613" at bounding box center [240, 85] width 36 height 8
copy span "9807952613"
click at [373, 339] on ngb-modal-window "Client Detail saurabh 9807952613 Wallet ₹0 Deposit Amount ₹0 Select MARK DONE U…" at bounding box center [432, 216] width 865 height 432
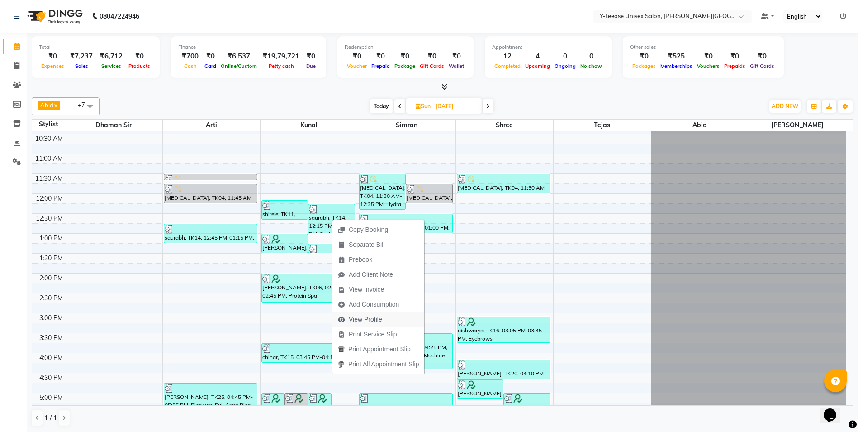
click at [369, 319] on span "View Profile" at bounding box center [365, 318] width 33 height 9
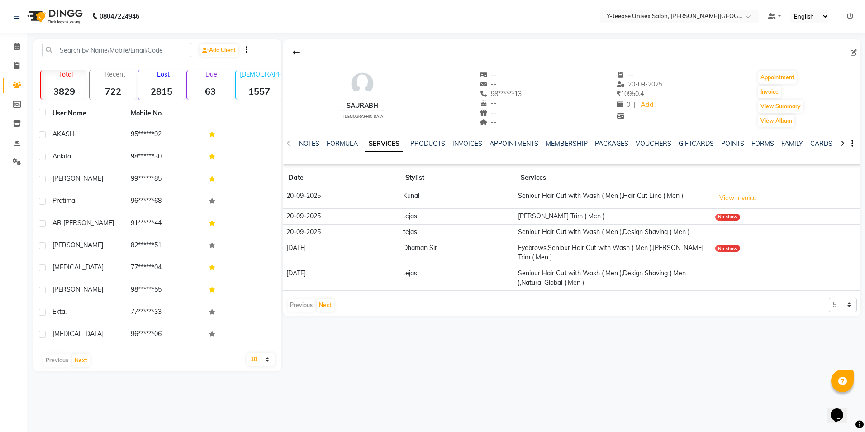
click at [305, 193] on td "20-09-2025" at bounding box center [341, 198] width 117 height 20
copy td "20-09-2025"
drag, startPoint x: 519, startPoint y: 193, endPoint x: 711, endPoint y: 199, distance: 192.4
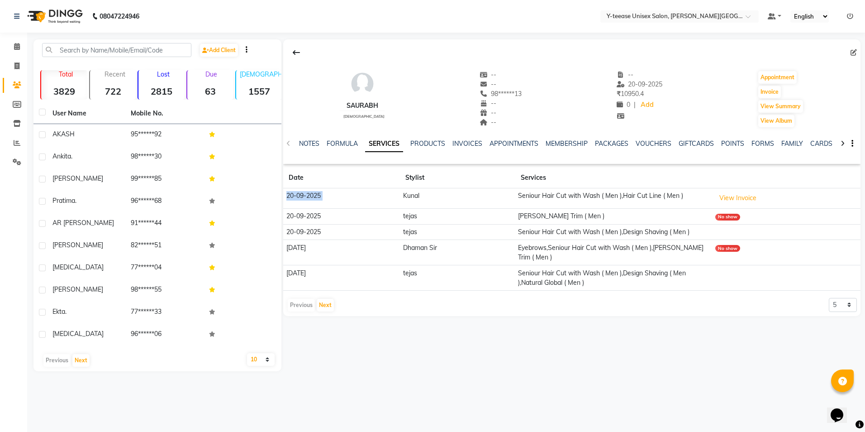
click at [711, 199] on tr "20-09-2025 Kunal Seniour Hair Cut with Wash ( Men ),Hair Cut Line ( Men ) View …" at bounding box center [571, 198] width 577 height 20
copy tr "Seniour Hair Cut with Wash ( Men ),Hair Cut Line ( Men )"
click at [15, 44] on icon at bounding box center [17, 46] width 6 height 7
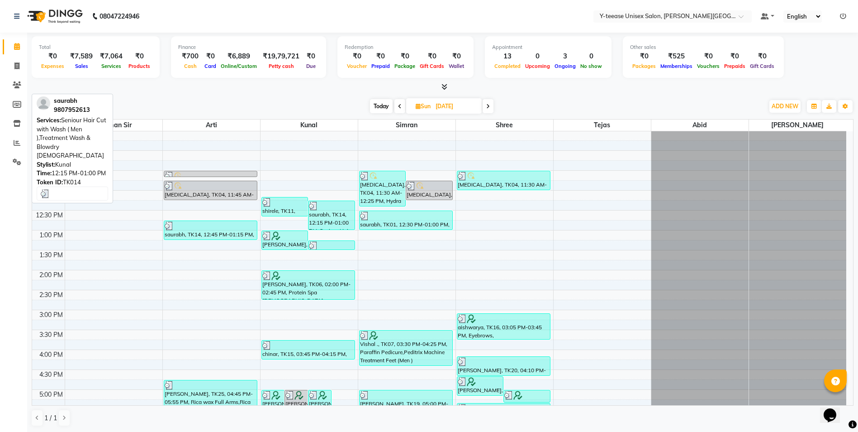
scroll to position [181, 0]
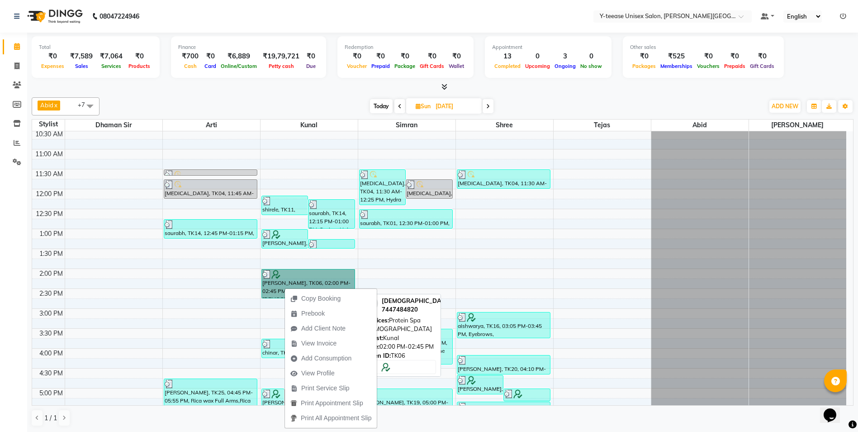
click at [284, 288] on link "[PERSON_NAME], TK06, 02:00 PM-02:45 PM, Protein Spa [DEMOGRAPHIC_DATA]" at bounding box center [308, 283] width 94 height 29
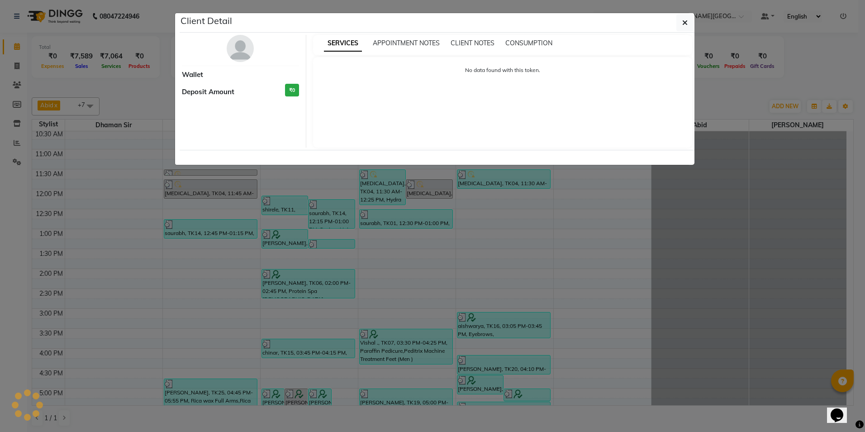
select select "3"
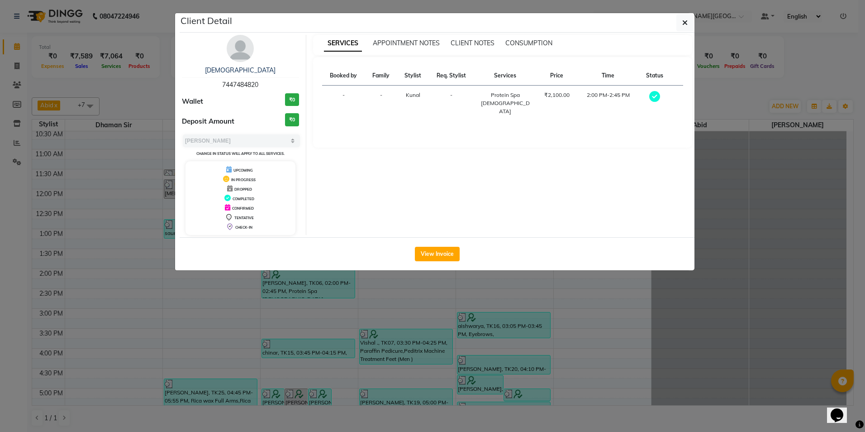
click at [236, 86] on span "7447484820" at bounding box center [240, 85] width 36 height 8
copy span "7447484820"
click at [288, 294] on ngb-modal-window "Client Detail shivani 7447484820 Wallet ₹0 Deposit Amount ₹0 Select MARK DONE U…" at bounding box center [432, 216] width 865 height 432
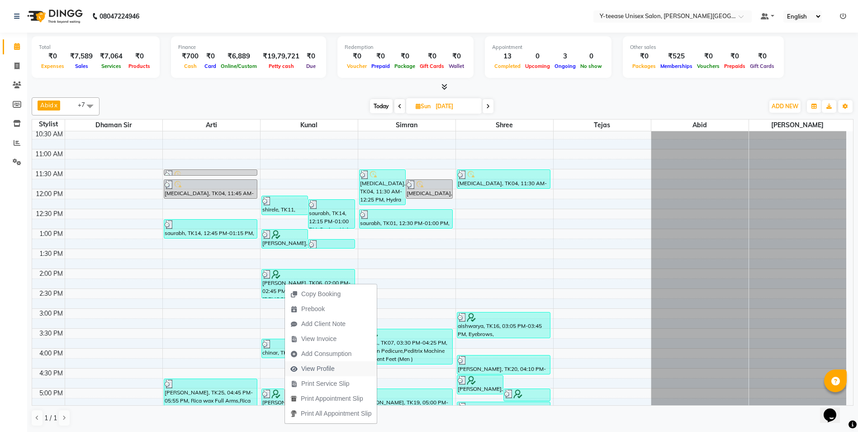
click at [328, 368] on span "View Profile" at bounding box center [317, 368] width 33 height 9
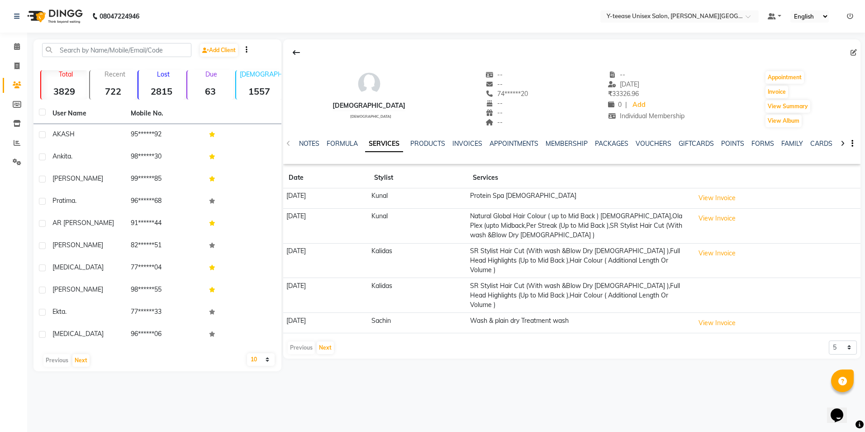
click at [304, 194] on td "[DATE]" at bounding box center [325, 198] width 85 height 20
copy td "[DATE]"
drag, startPoint x: 500, startPoint y: 193, endPoint x: 617, endPoint y: 194, distance: 116.7
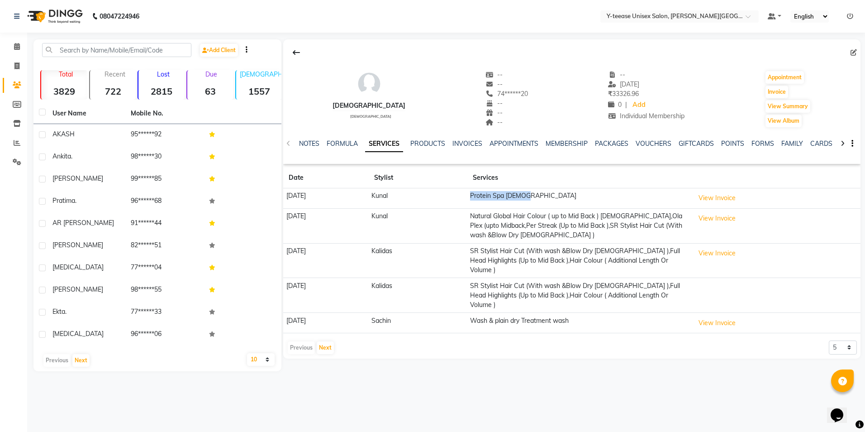
click at [617, 194] on td "Protein Spa [DEMOGRAPHIC_DATA]" at bounding box center [579, 198] width 224 height 20
copy td "Protein Spa [DEMOGRAPHIC_DATA]"
click at [17, 48] on icon at bounding box center [17, 46] width 6 height 7
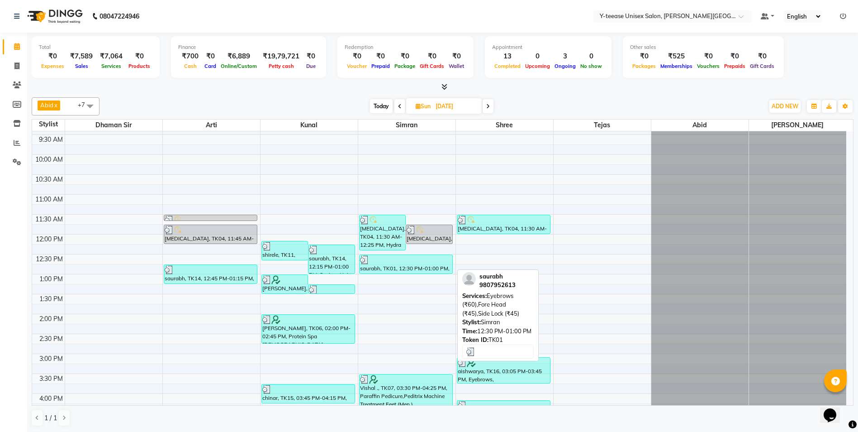
scroll to position [271, 0]
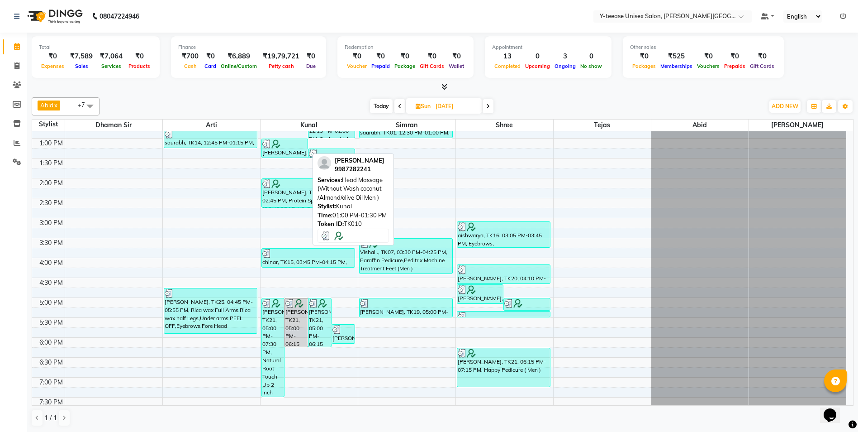
click at [286, 150] on div "[PERSON_NAME], TK10, 01:00 PM-01:30 PM, Head Massage (Without Wash coconut /Alm…" at bounding box center [285, 148] width 46 height 19
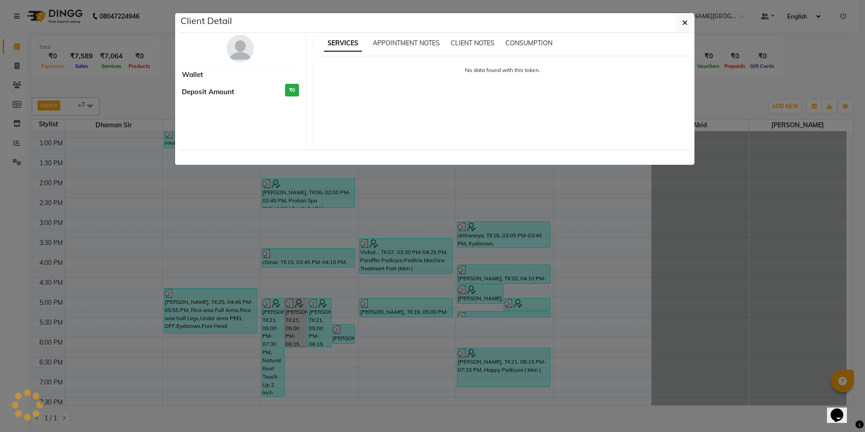
select select "3"
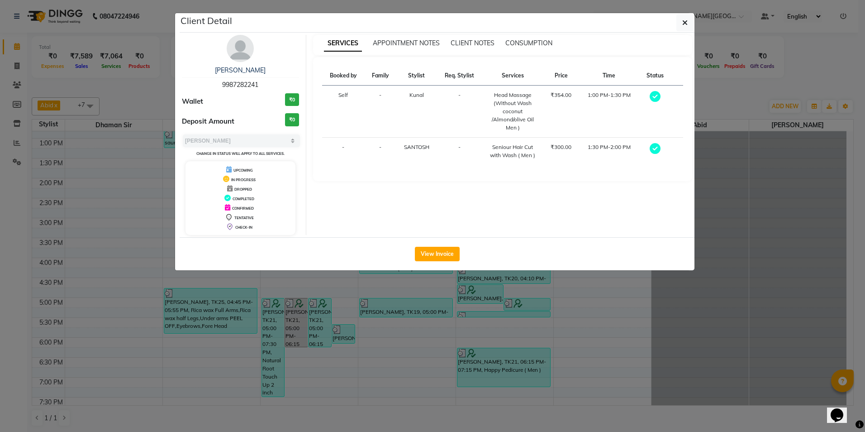
click at [238, 83] on span "9987282241" at bounding box center [240, 85] width 36 height 8
copy span "9987282241"
click at [435, 347] on ngb-modal-window "Client Detail sapna 9987282241 Wallet ₹0 Deposit Amount ₹0 Select MARK DONE UPC…" at bounding box center [432, 216] width 865 height 432
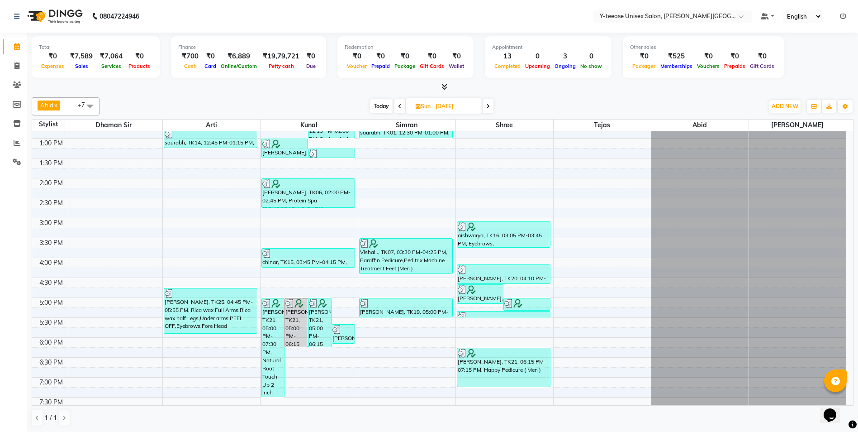
scroll to position [226, 0]
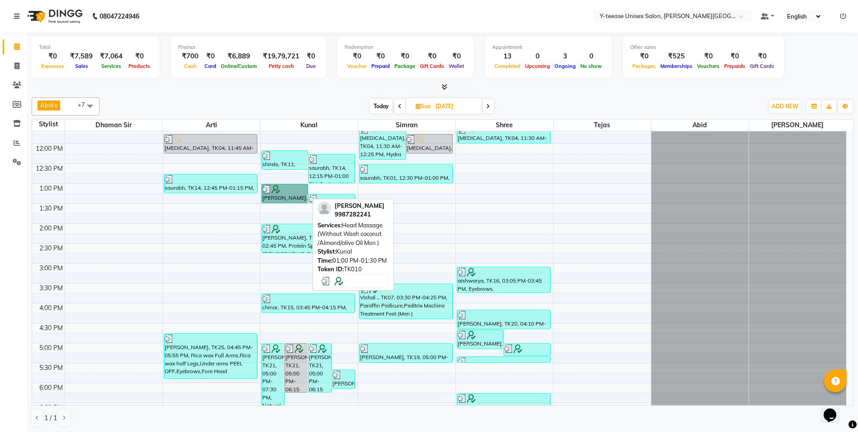
drag, startPoint x: 280, startPoint y: 183, endPoint x: 274, endPoint y: 195, distance: 14.4
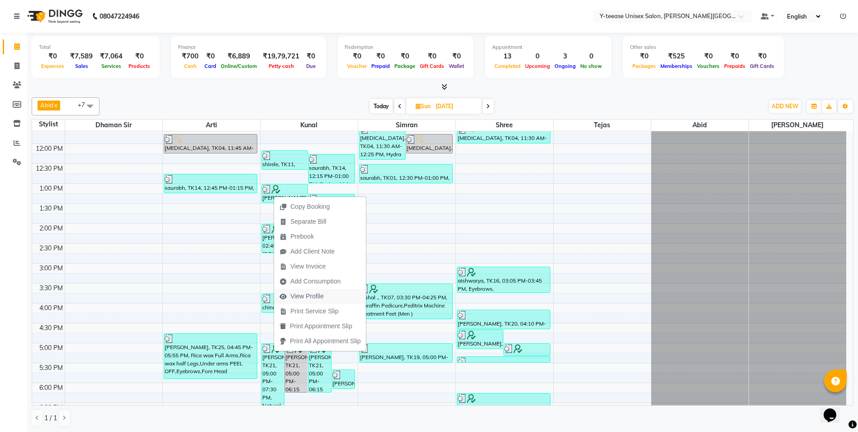
click at [320, 298] on span "View Profile" at bounding box center [306, 295] width 33 height 9
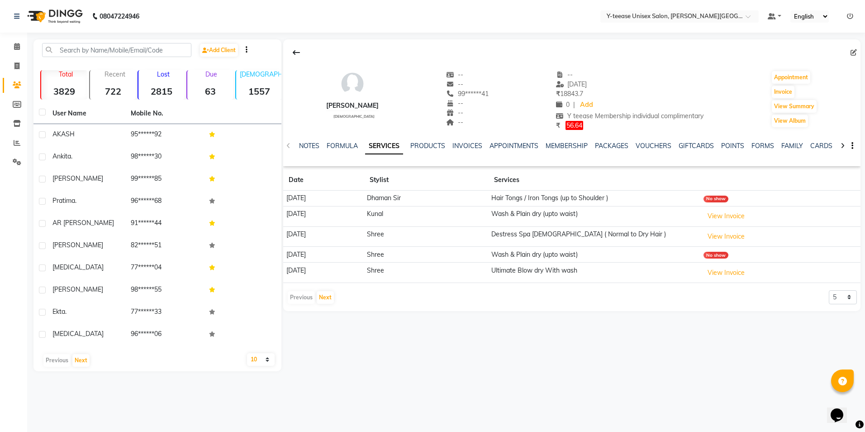
drag, startPoint x: 286, startPoint y: 197, endPoint x: 329, endPoint y: 201, distance: 43.6
click at [329, 201] on td "21-09-2025" at bounding box center [323, 198] width 81 height 16
copy td "21-09-2025"
drag, startPoint x: 518, startPoint y: 195, endPoint x: 665, endPoint y: 198, distance: 146.6
click at [665, 198] on tr "21-09-2025 Dhaman Sir Hair Tongs / Iron Tongs (up to Shoulder ) No show" at bounding box center [571, 198] width 577 height 16
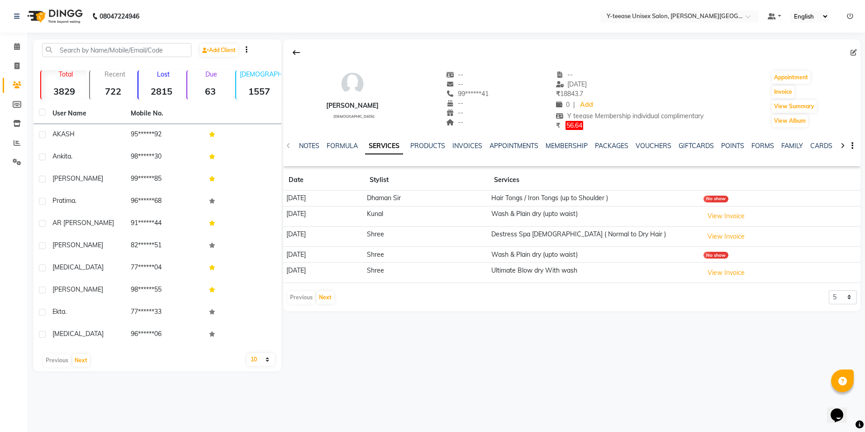
copy tr "Hair Tongs / Iron Tongs (up to Shoulder )"
click at [12, 39] on link "Calendar" at bounding box center [14, 46] width 22 height 15
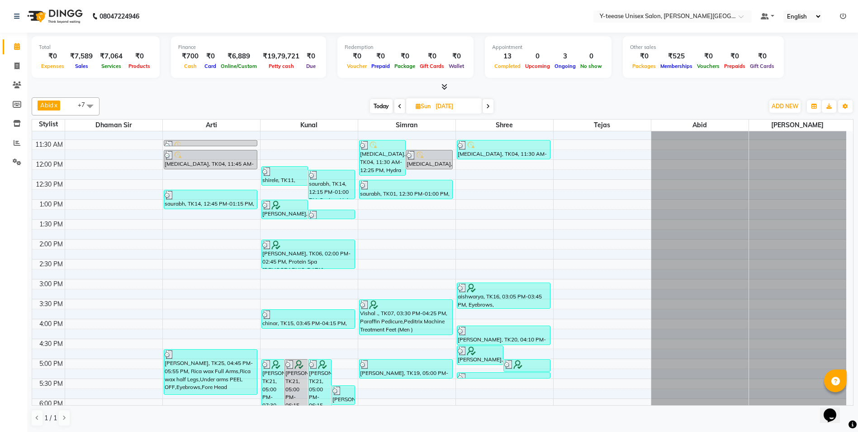
scroll to position [271, 0]
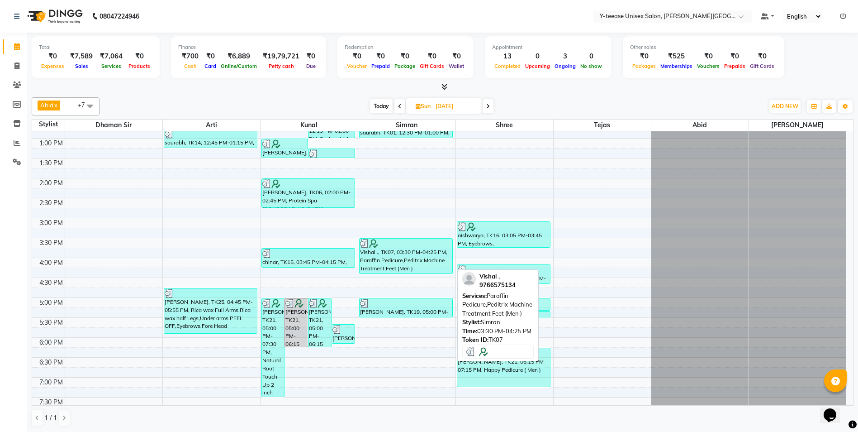
click at [418, 252] on div "Vishal ., TK07, 03:30 PM-04:25 PM, Paraffin Pedicure,Peditrix Machine Treatment…" at bounding box center [406, 255] width 93 height 35
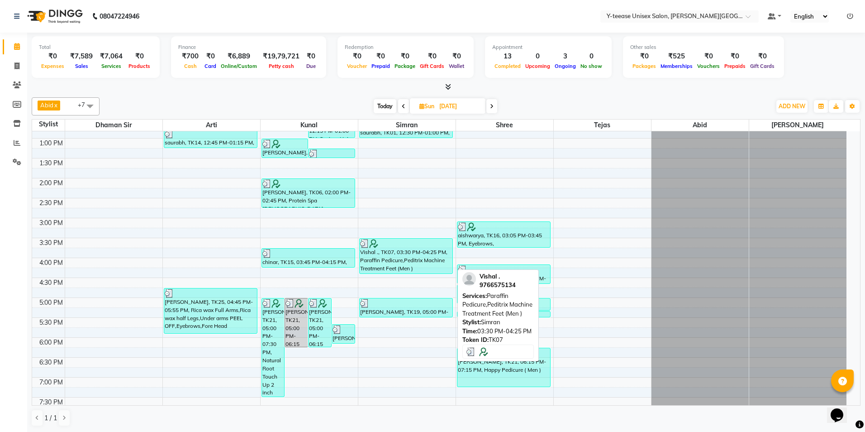
select select "3"
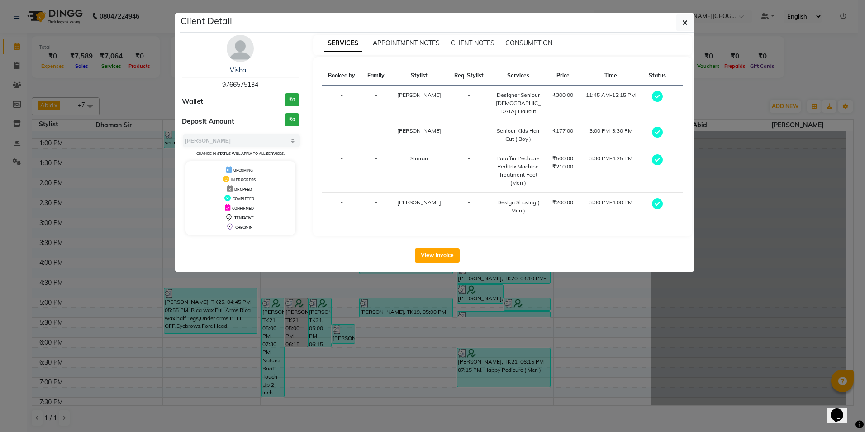
click at [236, 82] on span "9766575134" at bounding box center [240, 85] width 36 height 8
click at [385, 354] on ngb-modal-window "Client Detail Vishal . 9766575134 Wallet ₹0 Deposit Amount ₹0 Select MARK DONE …" at bounding box center [432, 216] width 865 height 432
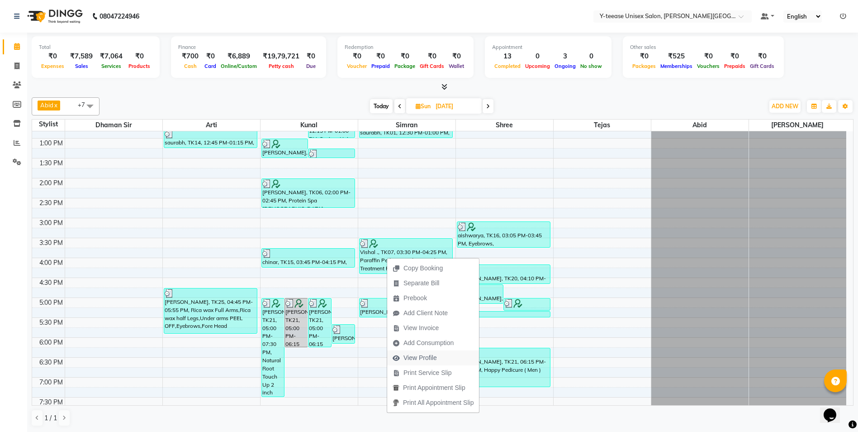
click at [435, 350] on span "View Profile" at bounding box center [414, 357] width 55 height 15
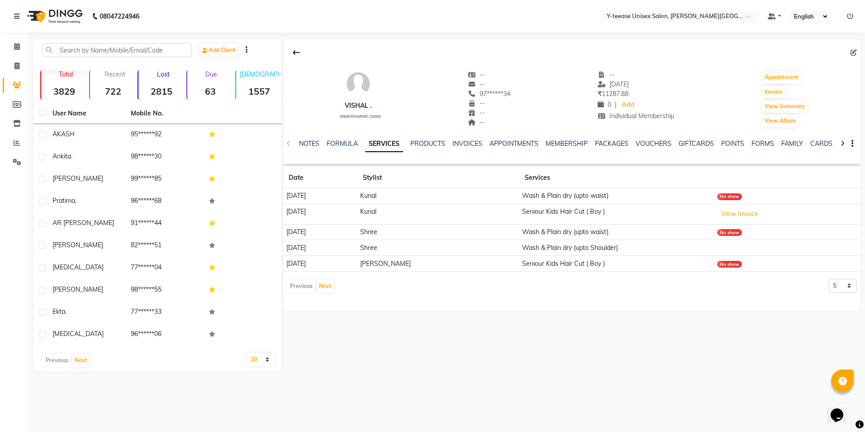
click at [290, 195] on td "14-09-2025" at bounding box center [320, 196] width 74 height 16
click at [537, 195] on td "Wash & Plain dry (upto waist)" at bounding box center [616, 196] width 195 height 16
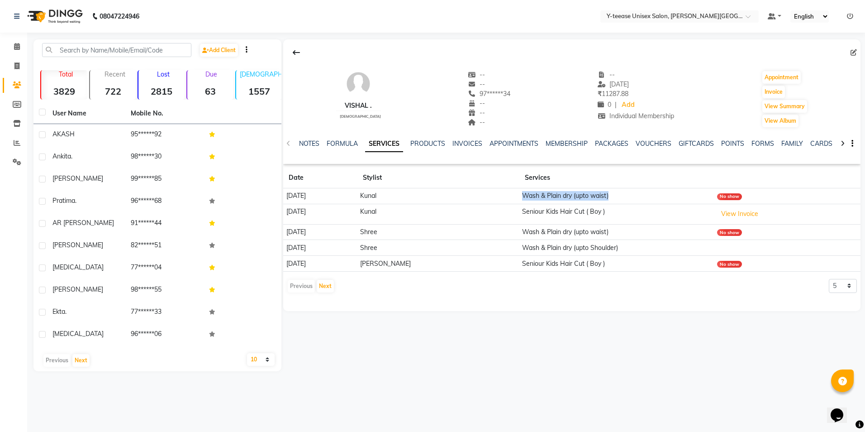
click at [537, 195] on td "Wash & Plain dry (upto waist)" at bounding box center [616, 196] width 195 height 16
click at [19, 46] on icon at bounding box center [17, 46] width 6 height 7
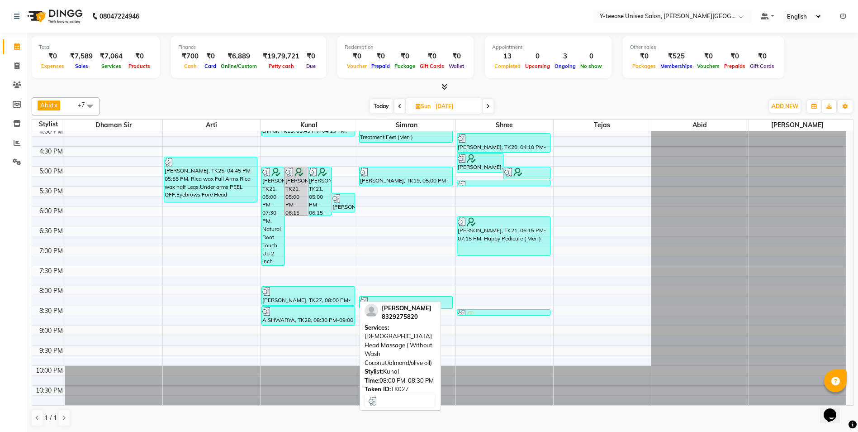
scroll to position [357, 0]
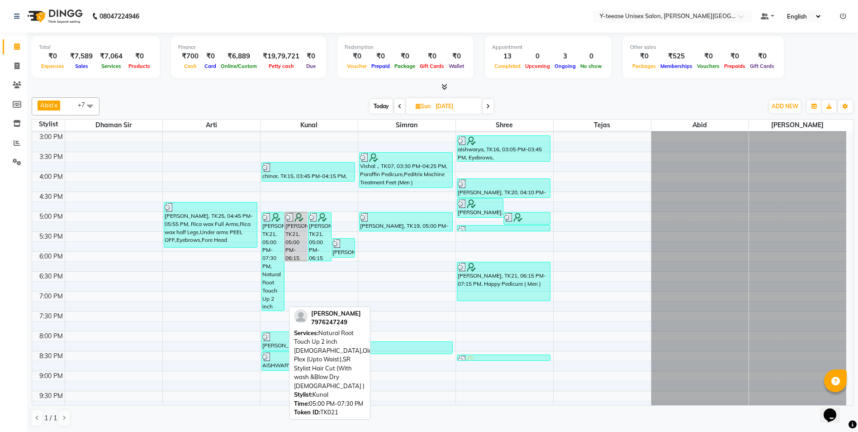
click at [273, 280] on div "HARSHA, TK21, 05:00 PM-07:30 PM, Natural Root Touch Up 2 inch Female,Ola Plex (…" at bounding box center [273, 261] width 23 height 98
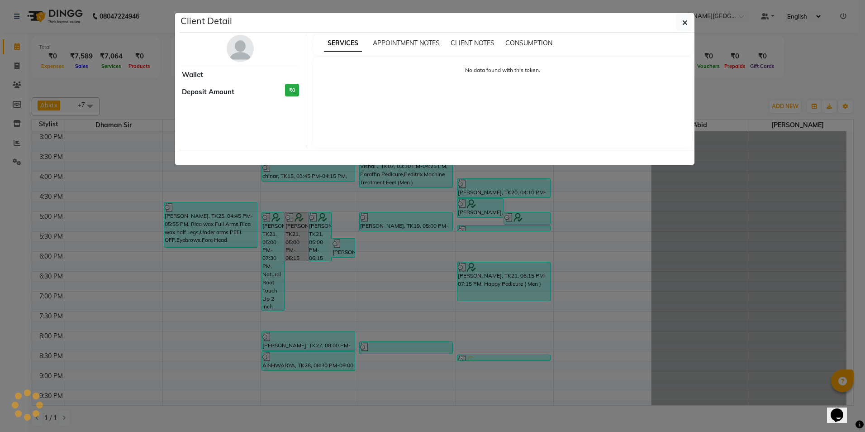
select select "3"
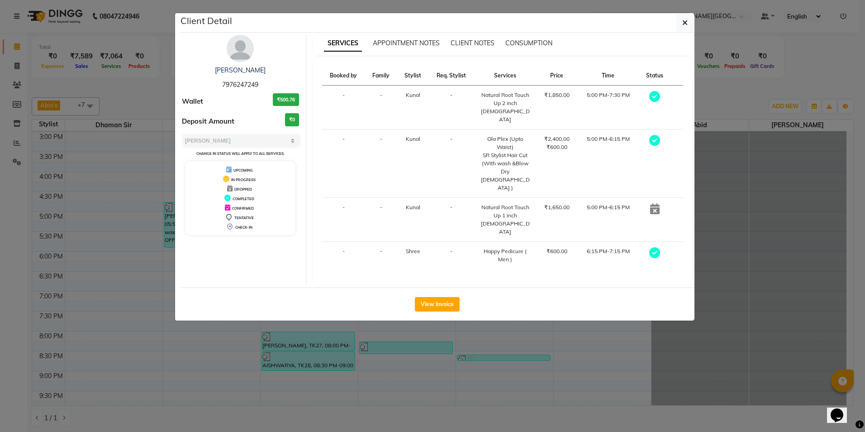
click at [229, 81] on span "7976247249" at bounding box center [240, 85] width 36 height 8
click at [380, 369] on ngb-modal-window "Client Detail HARSHA 7976247249 Wallet ₹500.76 Deposit Amount ₹0 Select MARK DO…" at bounding box center [432, 216] width 865 height 432
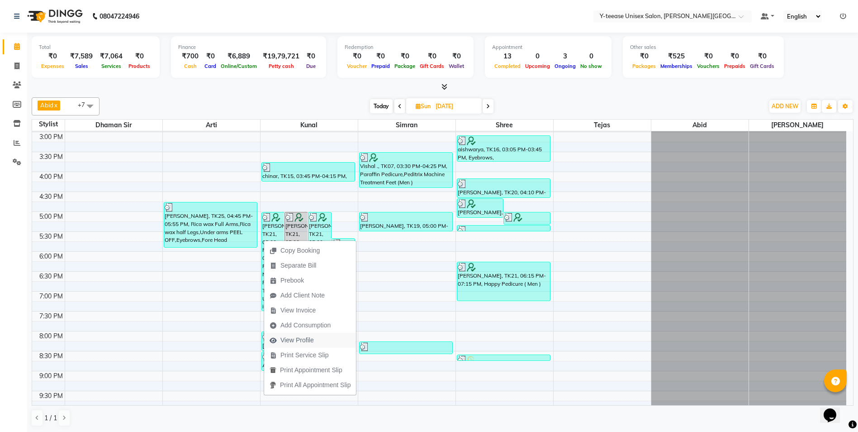
click at [313, 342] on span "View Profile" at bounding box center [296, 339] width 33 height 9
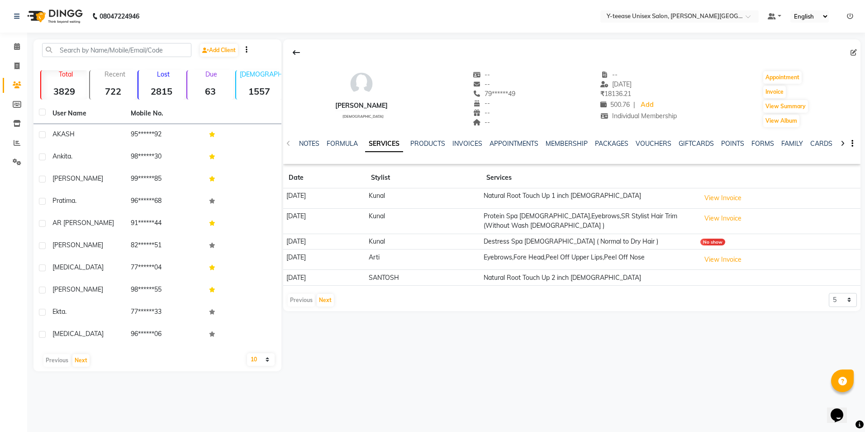
click at [314, 199] on td "14-09-2025" at bounding box center [324, 198] width 82 height 20
click at [312, 190] on td "14-09-2025" at bounding box center [324, 198] width 82 height 20
click at [522, 194] on td "Natural Root Touch Up 1 inch [DEMOGRAPHIC_DATA]" at bounding box center [589, 198] width 217 height 20
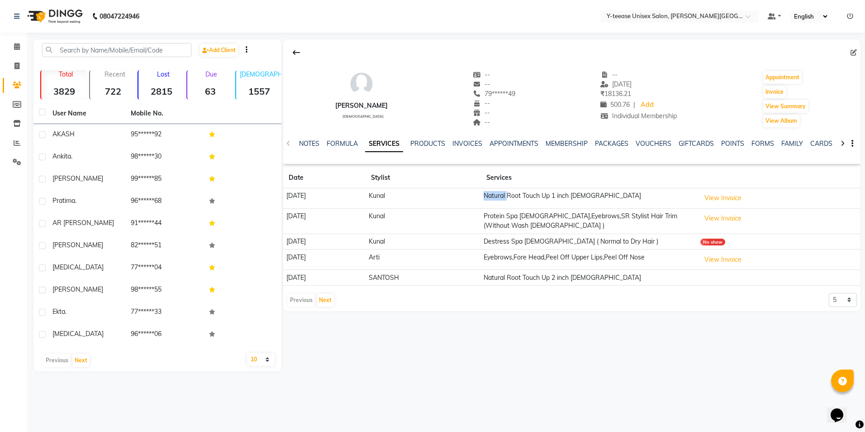
click at [522, 194] on td "Natural Root Touch Up 1 inch [DEMOGRAPHIC_DATA]" at bounding box center [589, 198] width 217 height 20
click at [19, 45] on icon at bounding box center [17, 46] width 6 height 7
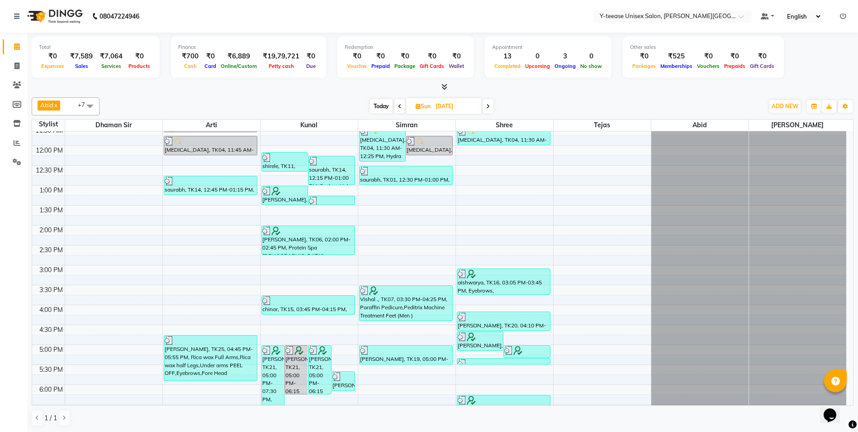
scroll to position [226, 0]
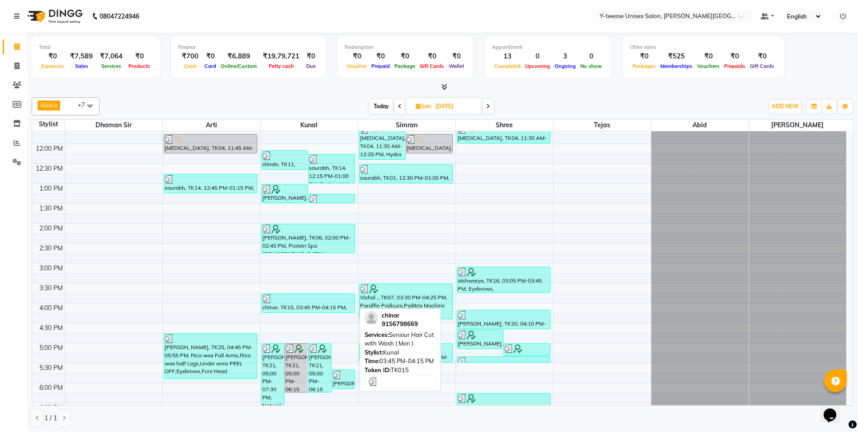
click at [297, 308] on div "chinar, TK15, 03:45 PM-04:15 PM, Seniour Hair Cut with Wash ( Men )" at bounding box center [308, 303] width 93 height 19
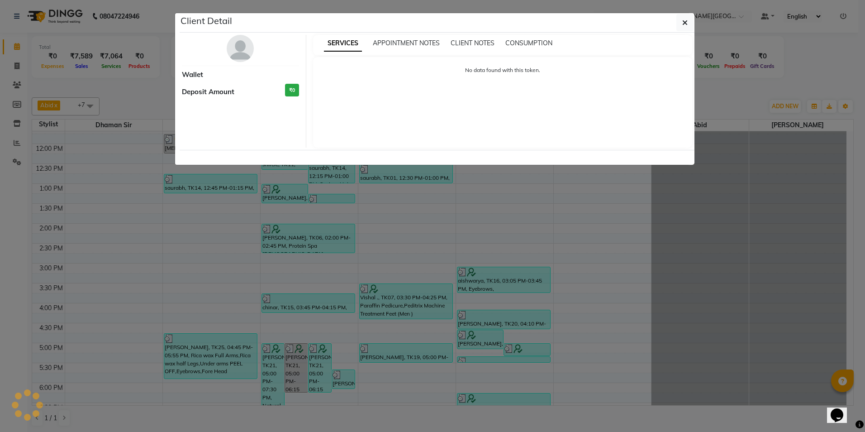
select select "3"
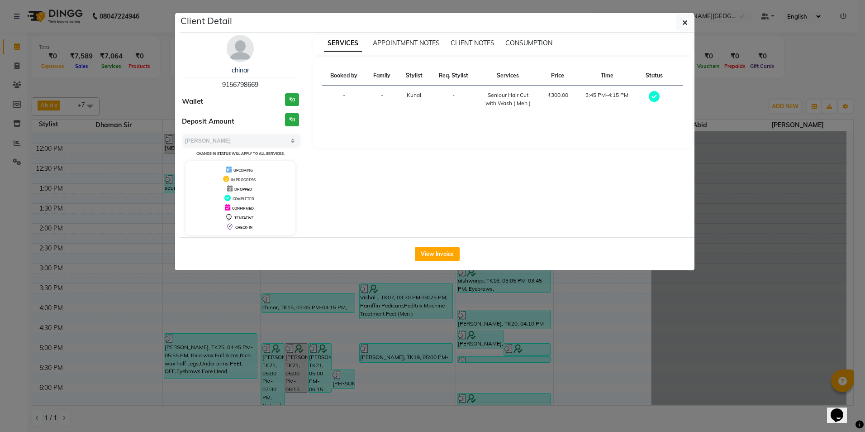
click at [235, 85] on span "9156798669" at bounding box center [240, 85] width 36 height 8
click at [358, 317] on ngb-modal-window "Client Detail chinar 9156798669 Wallet ₹0 Deposit Amount ₹0 Select MARK DONE UP…" at bounding box center [432, 216] width 865 height 432
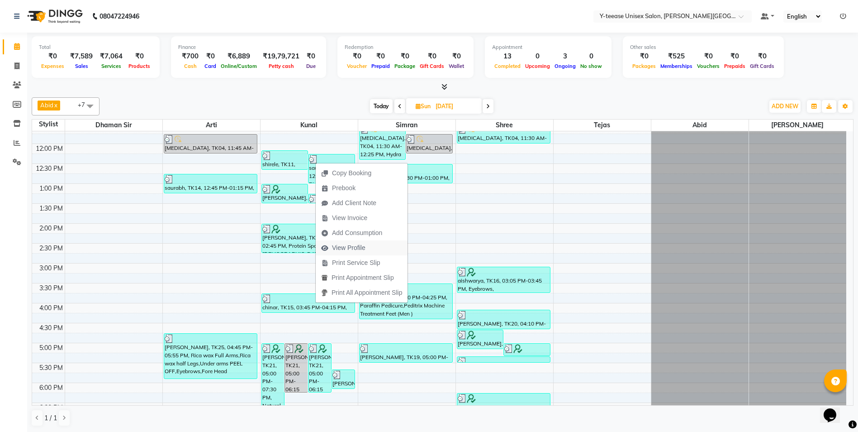
click at [348, 249] on span "View Profile" at bounding box center [348, 247] width 33 height 9
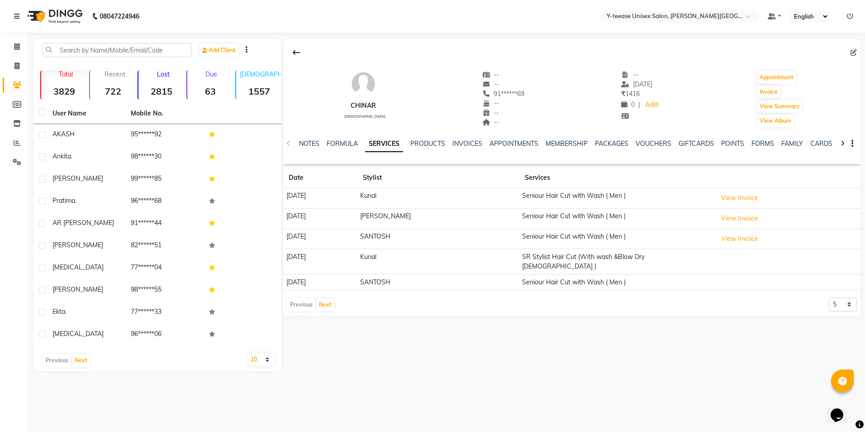
click at [300, 191] on td "01-06-2025" at bounding box center [320, 198] width 74 height 20
click at [17, 47] on icon at bounding box center [17, 46] width 6 height 7
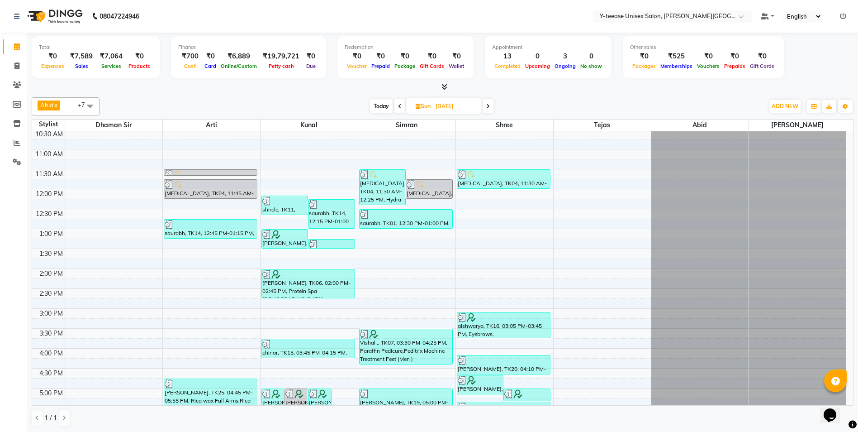
scroll to position [226, 0]
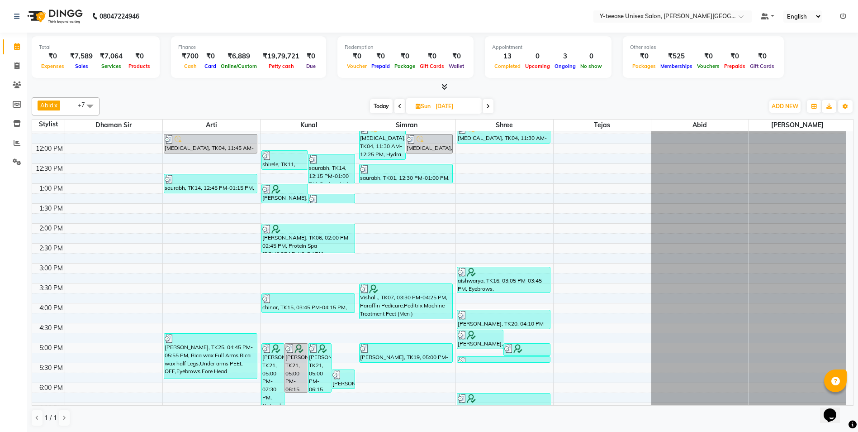
click at [490, 292] on div "aishwarya, TK16, 03:05 PM-03:45 PM, Eyebrows,Upper Lip,Fore Head,Chin" at bounding box center [503, 279] width 93 height 25
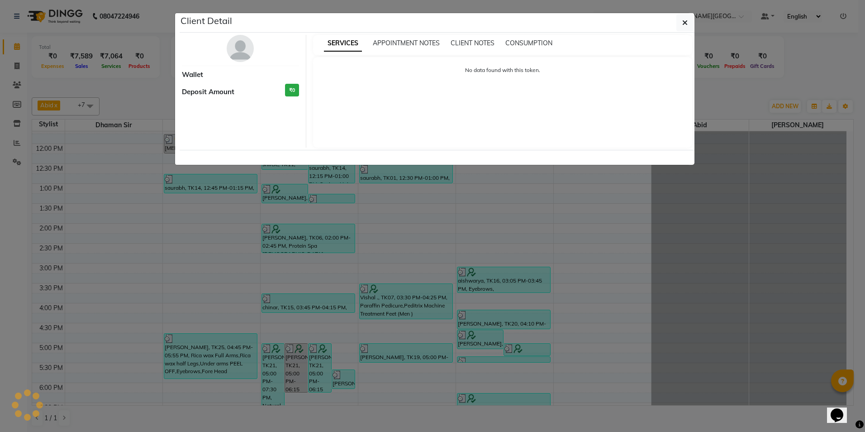
select select "3"
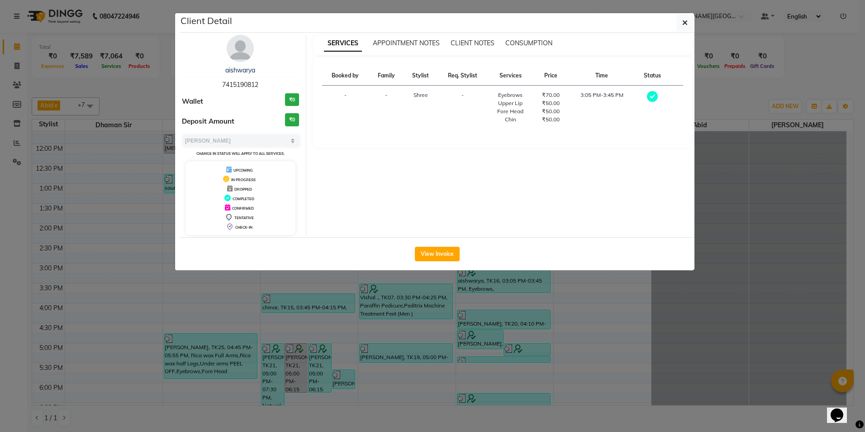
click at [239, 83] on span "7415190812" at bounding box center [240, 85] width 36 height 8
click at [240, 83] on span "7415190812" at bounding box center [240, 85] width 36 height 8
click at [362, 361] on ngb-modal-window "Client Detail aishwarya 7415190812 Wallet ₹0 Deposit Amount ₹0 Select MARK DONE…" at bounding box center [432, 216] width 865 height 432
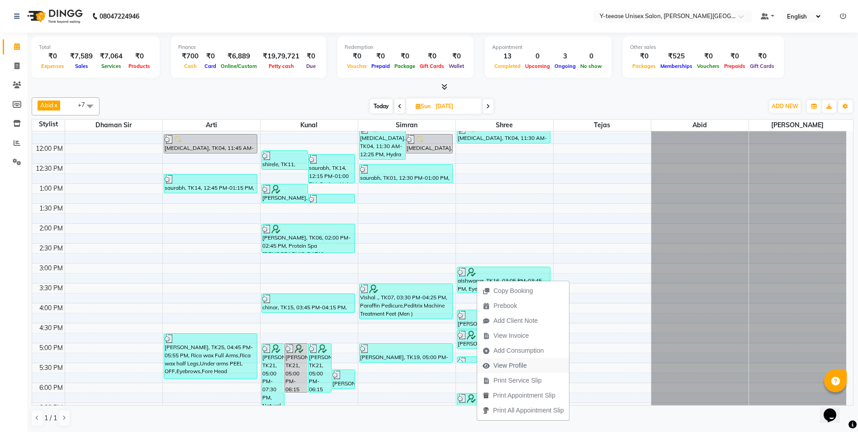
click at [526, 366] on span "View Profile" at bounding box center [510, 365] width 33 height 9
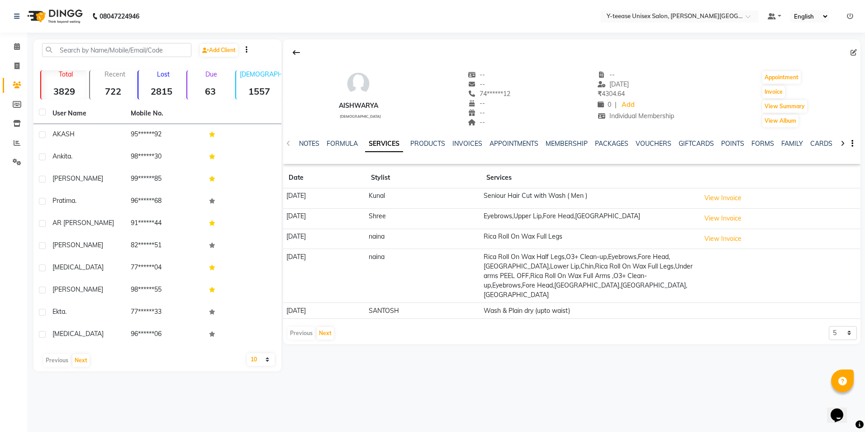
click at [309, 197] on td "13-06-2025" at bounding box center [324, 198] width 82 height 20
click at [309, 196] on td "13-06-2025" at bounding box center [324, 198] width 82 height 20
click at [22, 48] on span at bounding box center [17, 47] width 16 height 10
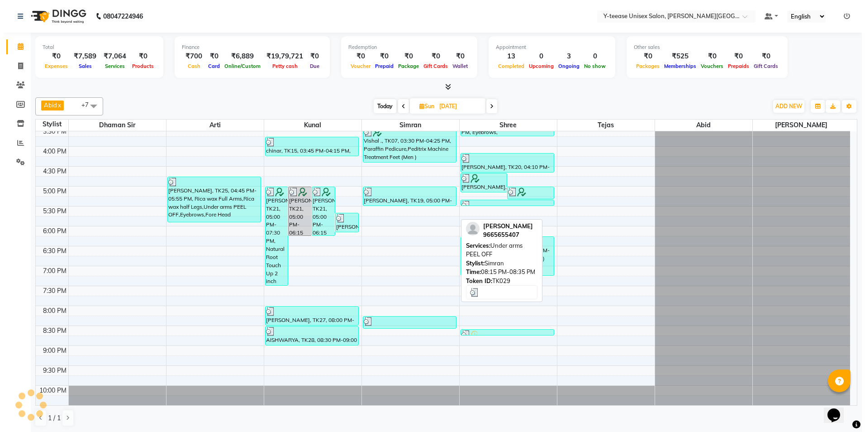
scroll to position [403, 0]
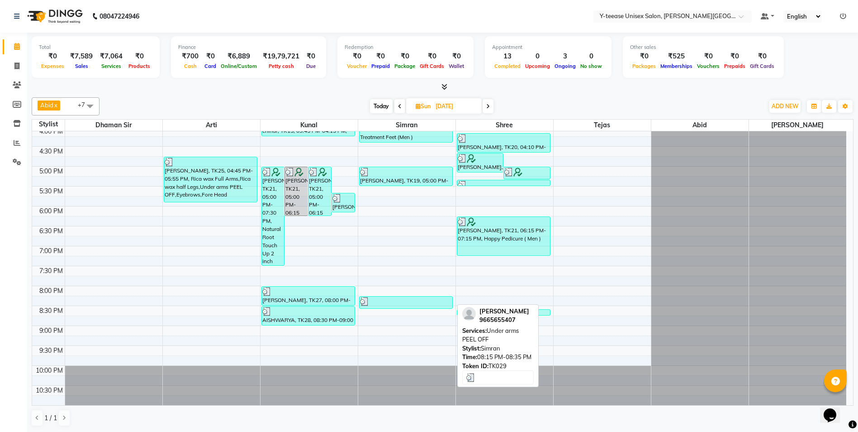
click at [409, 304] on div at bounding box center [406, 301] width 92 height 9
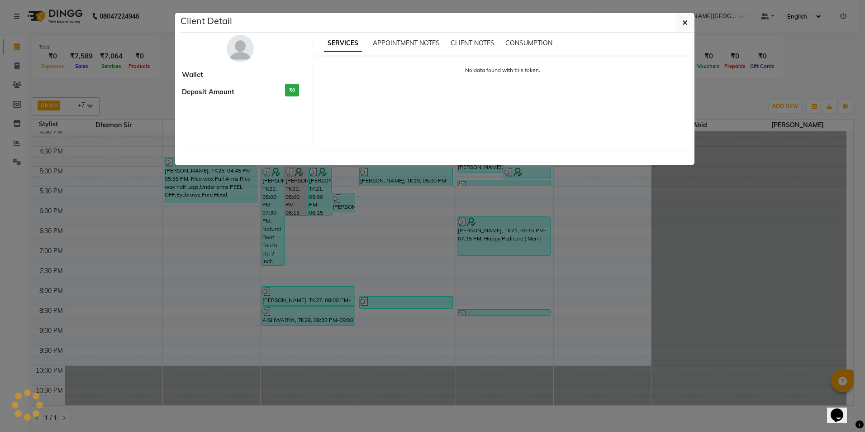
select select "3"
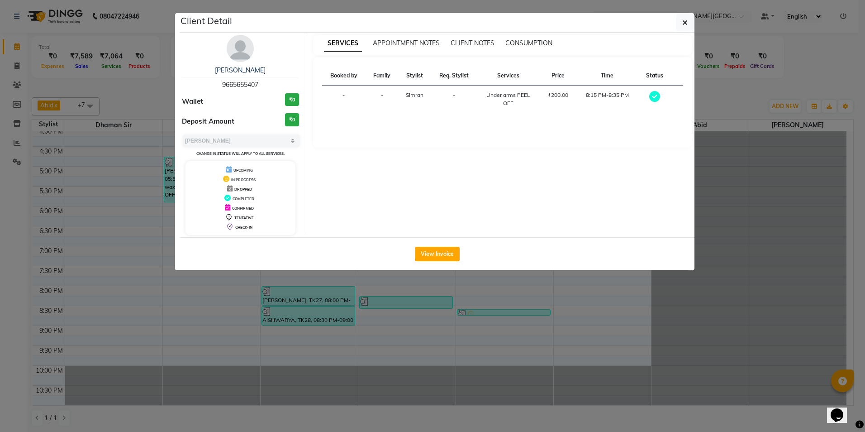
click at [235, 85] on span "9665655407" at bounding box center [240, 85] width 36 height 8
click at [489, 347] on ngb-modal-window "Client Detail POOJA GAIKWAD 9665655407 Wallet ₹0 Deposit Amount ₹0 Select MARK …" at bounding box center [432, 216] width 865 height 432
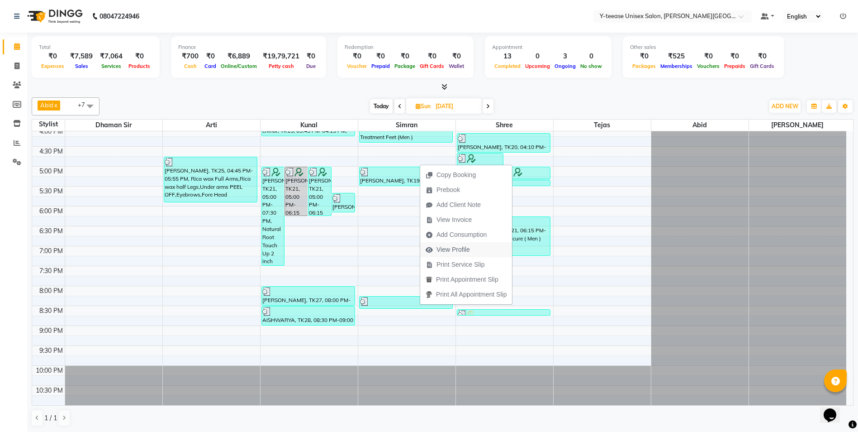
click at [455, 244] on span "View Profile" at bounding box center [447, 249] width 55 height 15
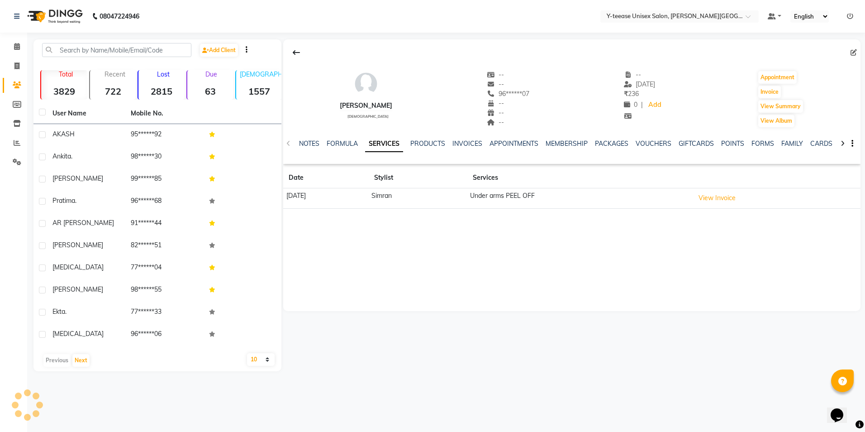
click at [315, 195] on td "01-06-2025" at bounding box center [325, 198] width 85 height 20
click at [518, 198] on td "Under arms PEEL OFF" at bounding box center [579, 198] width 224 height 20
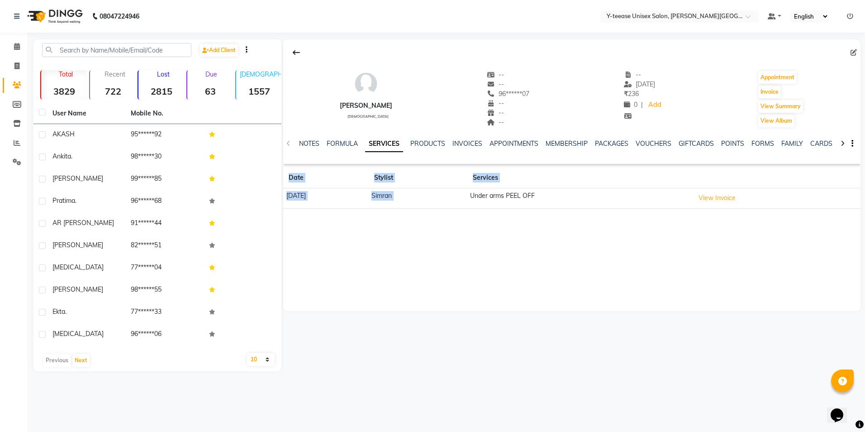
click at [518, 198] on td "Under arms PEEL OFF" at bounding box center [579, 198] width 224 height 20
click at [13, 45] on span at bounding box center [17, 47] width 16 height 10
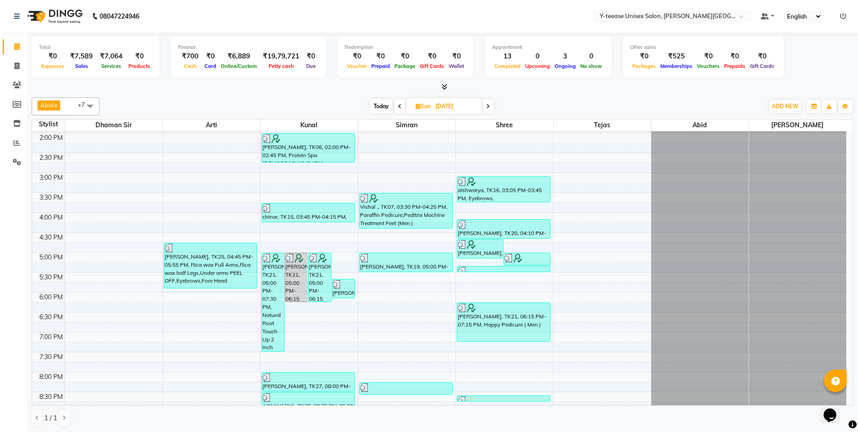
scroll to position [403, 0]
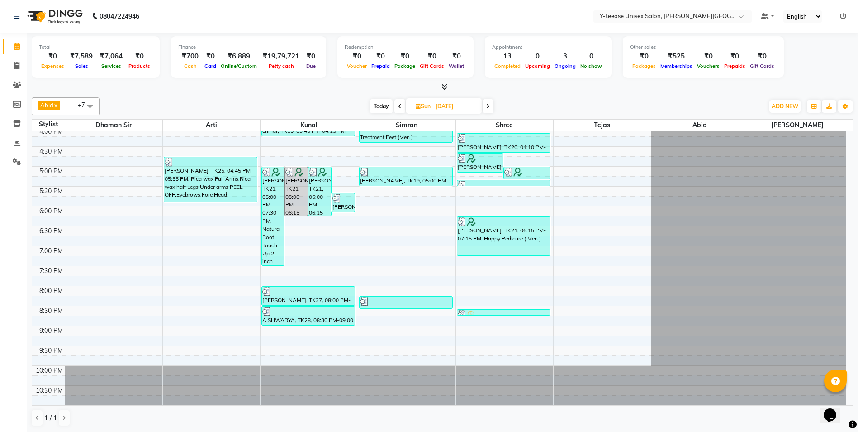
click at [491, 109] on span at bounding box center [488, 106] width 11 height 14
type input "02-06-2025"
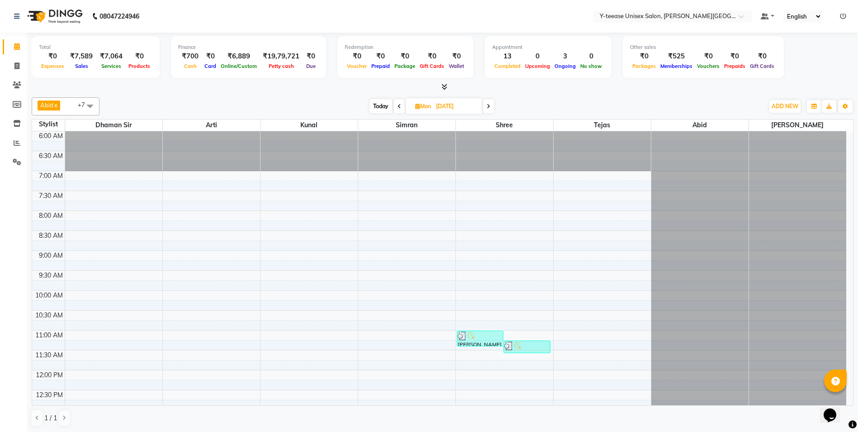
scroll to position [271, 0]
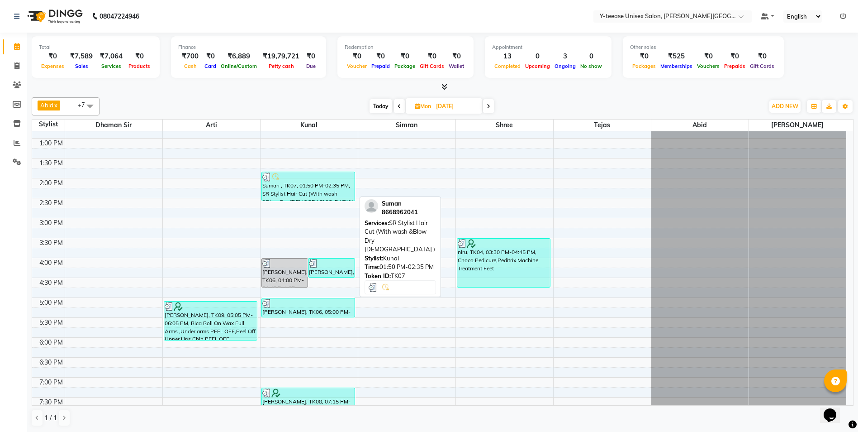
click at [276, 195] on div "Suman , TK07, 01:50 PM-02:35 PM, SR Stylist Hair Cut (With wash &Blow Dry Femal…" at bounding box center [308, 186] width 93 height 28
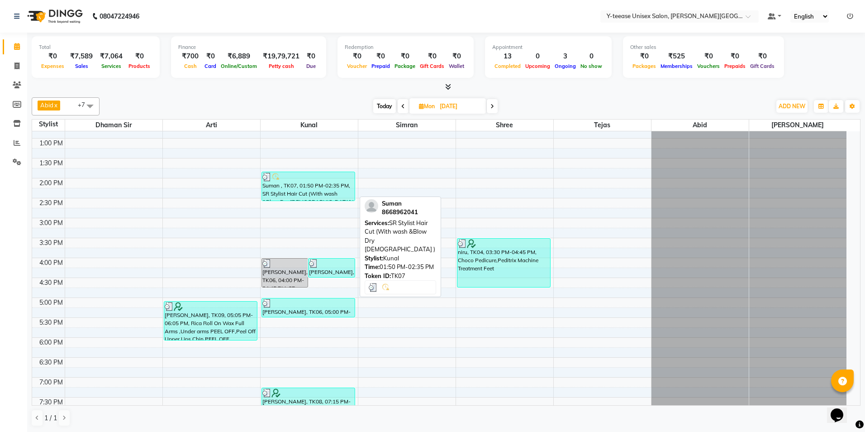
select select "3"
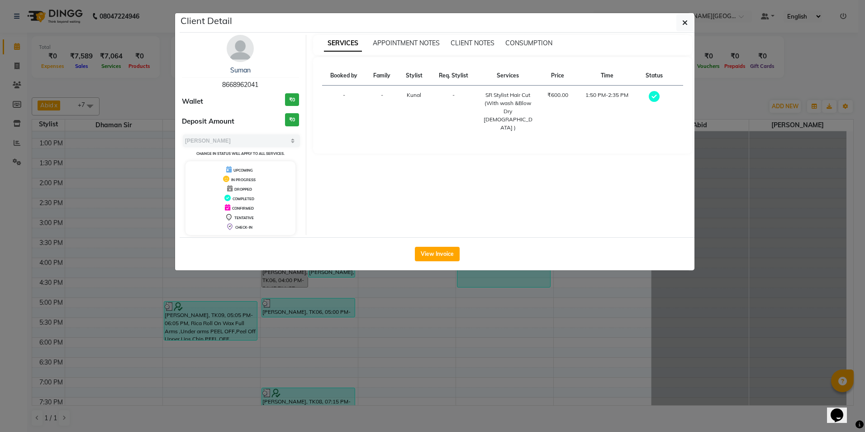
click at [244, 81] on span "8668962041" at bounding box center [240, 85] width 36 height 8
drag, startPoint x: 342, startPoint y: 270, endPoint x: 324, endPoint y: 304, distance: 38.1
click at [324, 304] on ngb-modal-window "Client Detail Suman 8668962041 Wallet ₹0 Deposit Amount ₹0 Select MARK DONE UPC…" at bounding box center [432, 216] width 865 height 432
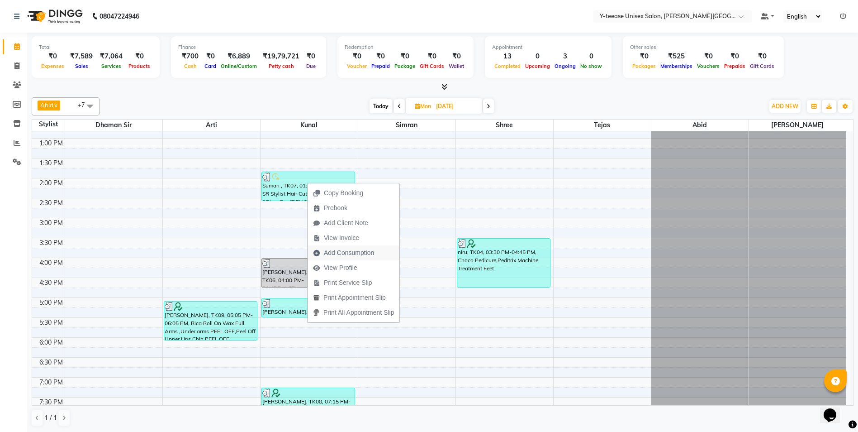
click at [329, 258] on span "Add Consumption" at bounding box center [344, 252] width 72 height 15
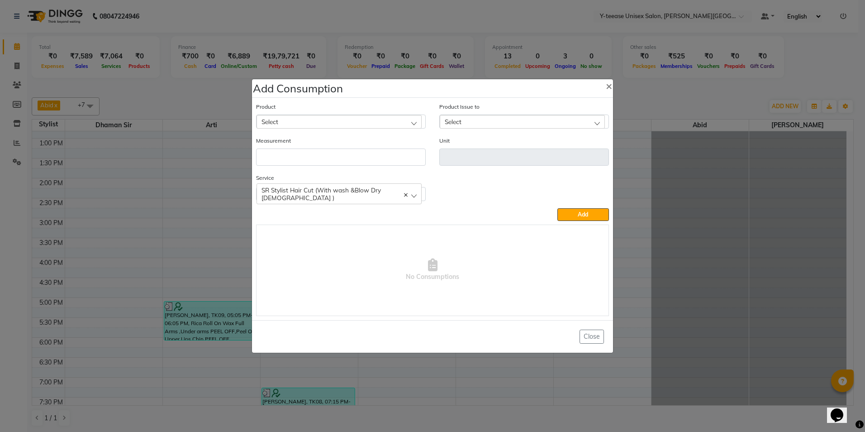
drag, startPoint x: 185, startPoint y: 236, endPoint x: 338, endPoint y: 241, distance: 153.4
click at [186, 236] on ngb-modal-window "Add Consumption × Product Select Product Issue to Select Measurement Unit Servi…" at bounding box center [432, 216] width 865 height 432
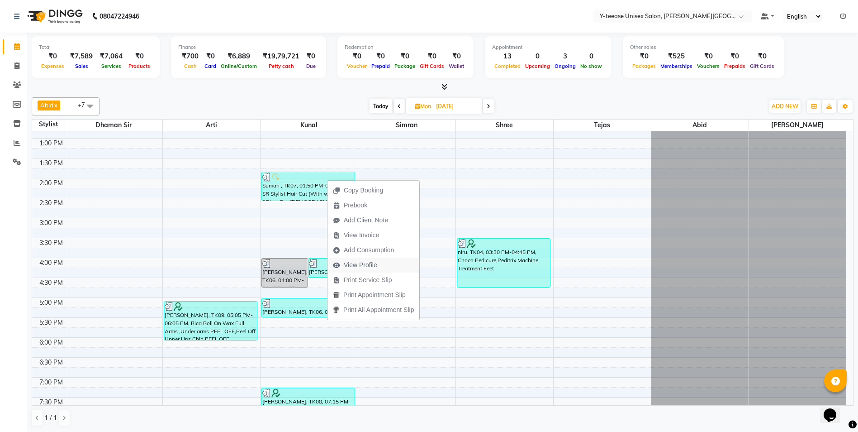
click at [354, 266] on span "View Profile" at bounding box center [360, 264] width 33 height 9
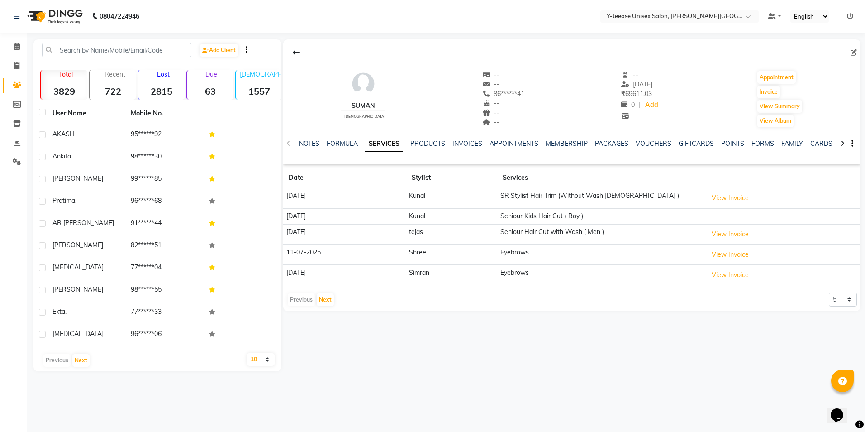
click at [309, 196] on td "18-09-2025" at bounding box center [344, 198] width 123 height 20
click at [14, 47] on icon at bounding box center [17, 46] width 6 height 7
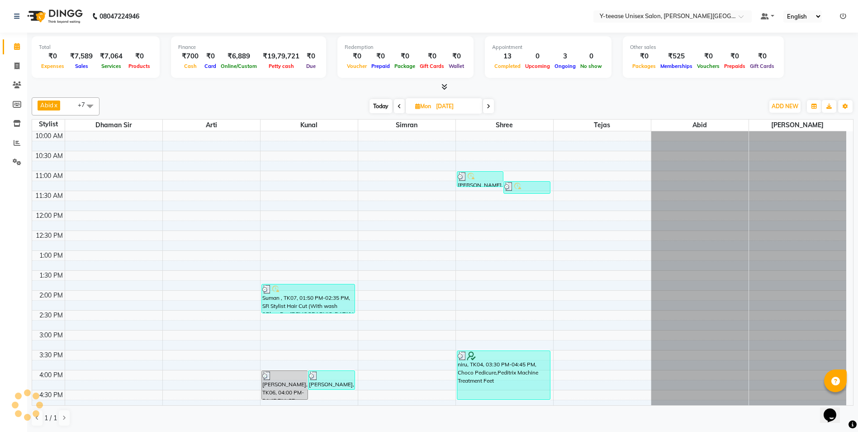
scroll to position [181, 0]
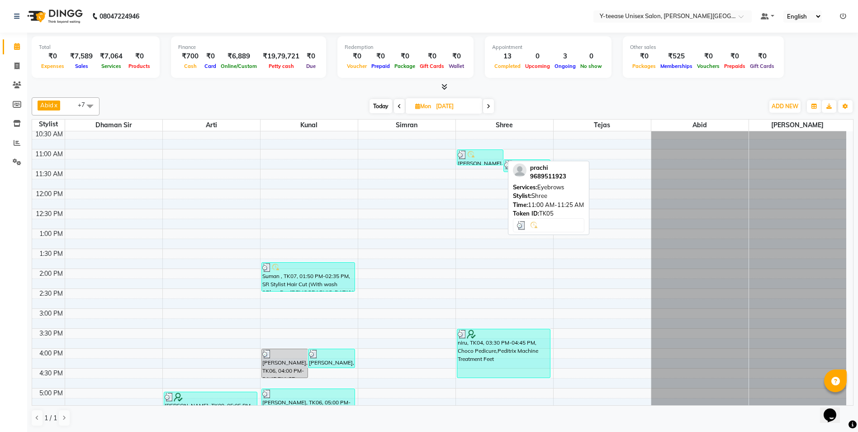
click at [473, 161] on div "prachi, TK05, 11:00 AM-11:25 AM, Eyebrows" at bounding box center [480, 157] width 46 height 15
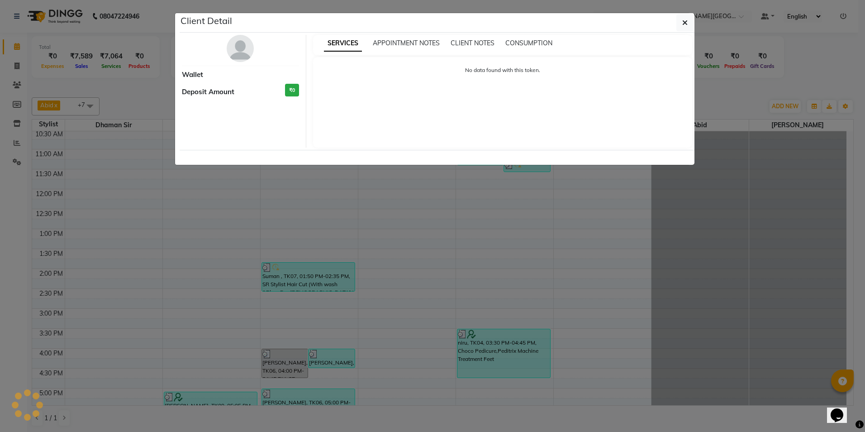
select select "3"
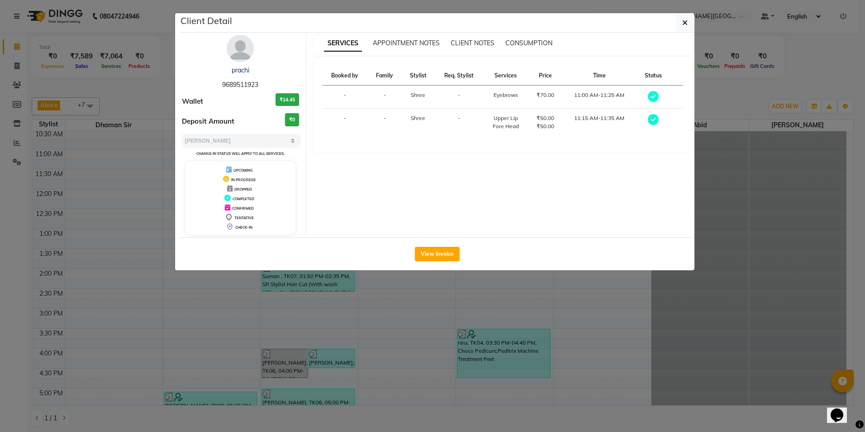
click at [240, 81] on span "9689511923" at bounding box center [240, 85] width 36 height 8
click at [383, 294] on ngb-modal-window "Client Detail prachi 9689511923 Wallet ₹14.45 Deposit Amount ₹0 Select MARK DON…" at bounding box center [432, 216] width 865 height 432
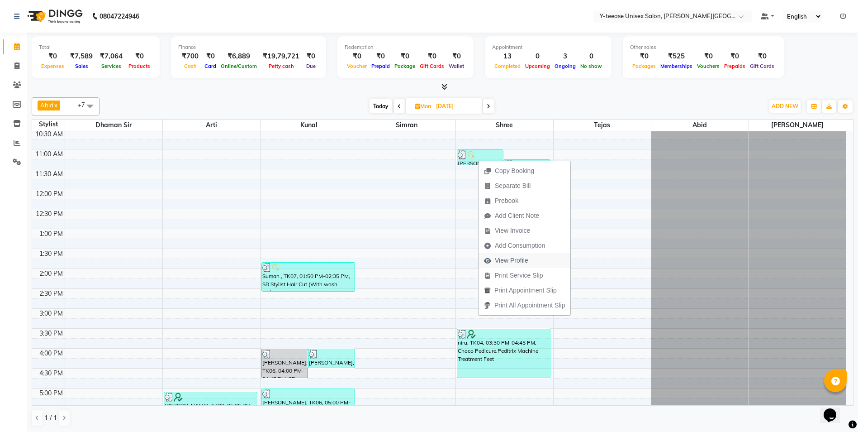
click at [511, 262] on span "View Profile" at bounding box center [511, 260] width 33 height 9
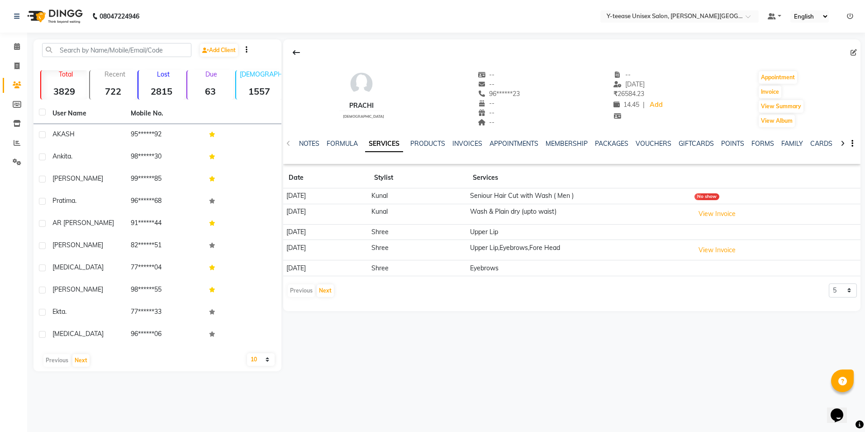
click at [301, 193] on td "29-06-2025" at bounding box center [325, 196] width 85 height 16
click at [16, 47] on icon at bounding box center [17, 46] width 6 height 7
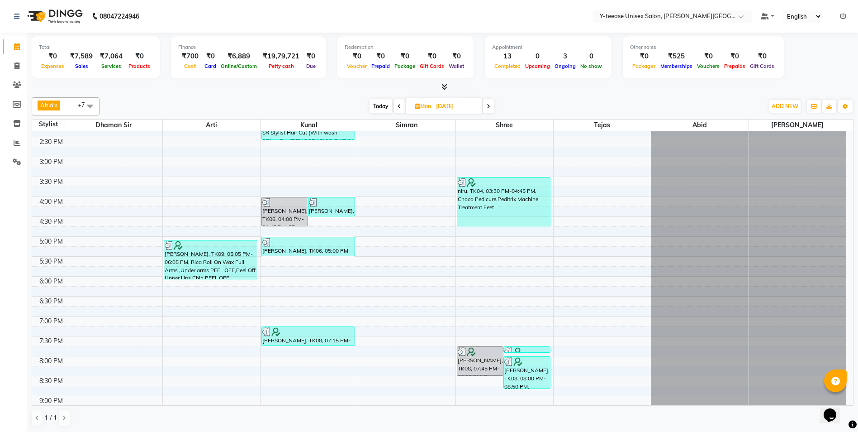
scroll to position [317, 0]
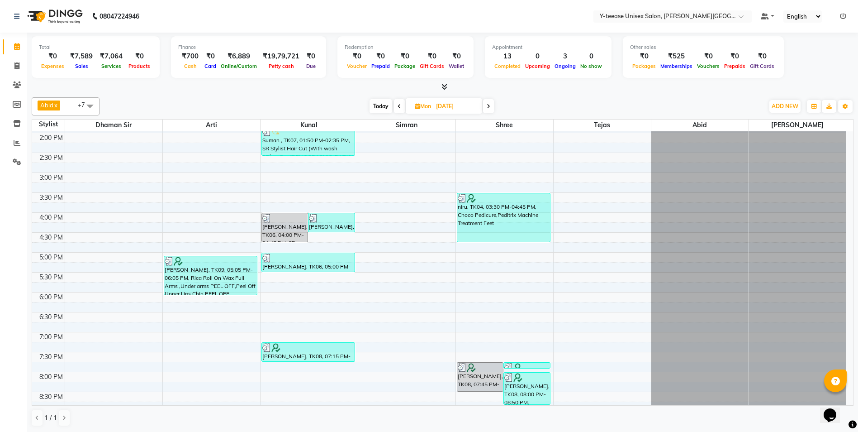
click at [482, 240] on div "niru, TK04, 03:30 PM-04:45 PM, Choco Pedicure,Peditrix Machine Treatment Feet" at bounding box center [503, 217] width 93 height 48
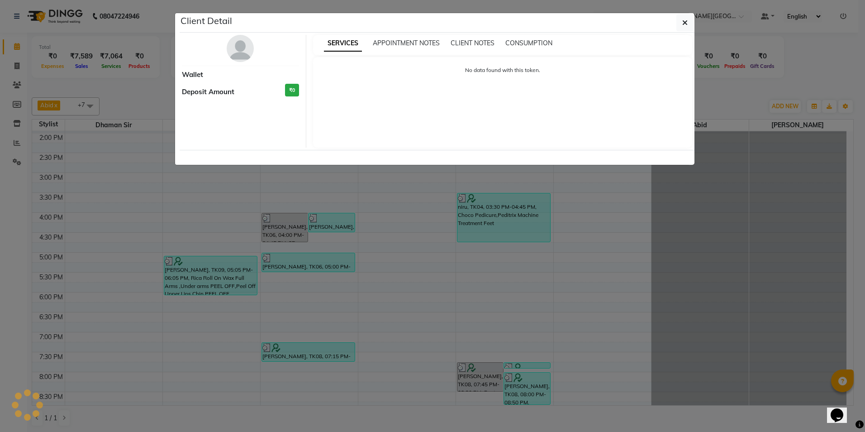
select select "3"
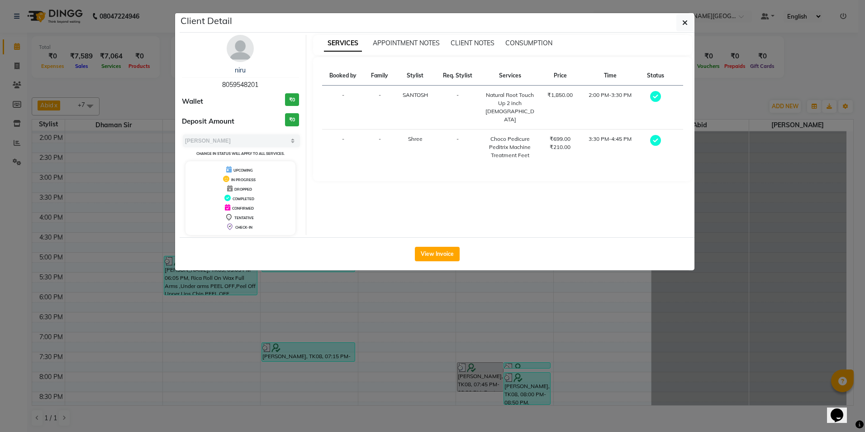
click at [489, 221] on div "SERVICES APPOINTMENT NOTES CLIENT NOTES CONSUMPTION Booked by Family Stylist Re…" at bounding box center [502, 135] width 393 height 200
click at [244, 90] on div "niru 8059548201 Wallet ₹0 Deposit Amount ₹0 Select MARK DONE UPCOMING Change in…" at bounding box center [240, 135] width 131 height 200
click at [246, 84] on span "8059548201" at bounding box center [240, 85] width 36 height 8
click at [246, 83] on span "8059548201" at bounding box center [240, 85] width 36 height 8
click at [398, 334] on ngb-modal-window "Client Detail niru 8059548201 Wallet ₹0 Deposit Amount ₹0 Select MARK DONE UPCO…" at bounding box center [432, 216] width 865 height 432
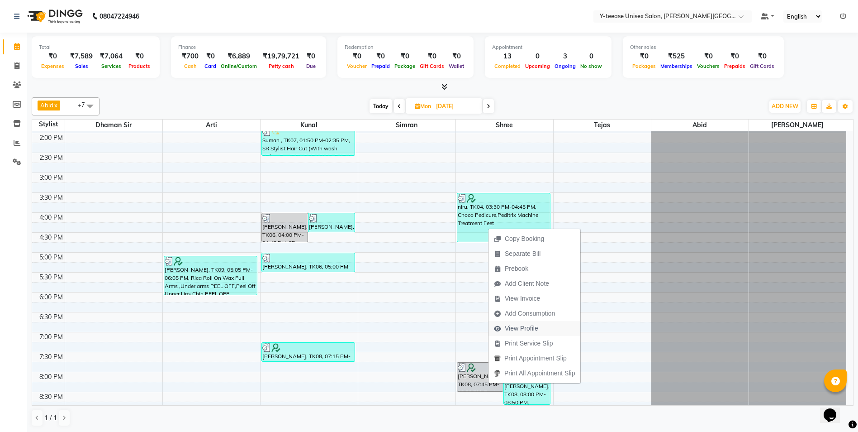
click at [531, 327] on span "View Profile" at bounding box center [521, 327] width 33 height 9
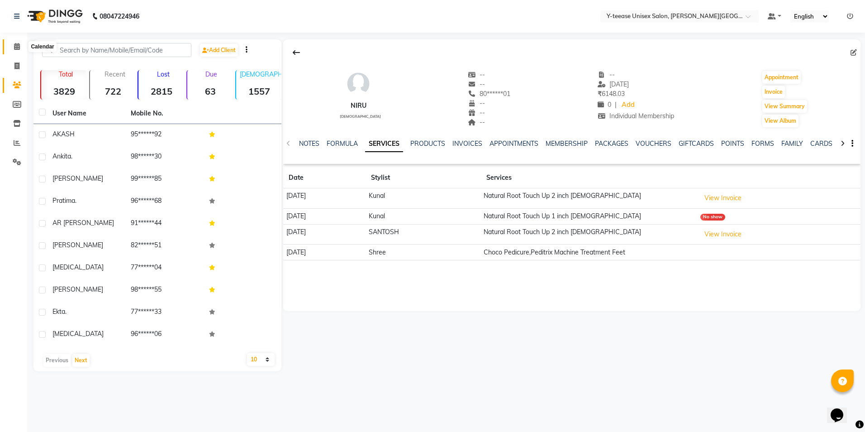
click at [12, 47] on span at bounding box center [17, 47] width 16 height 10
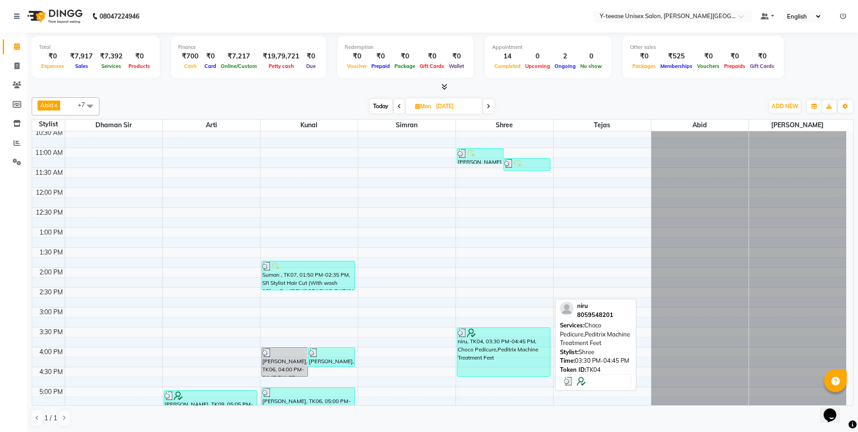
scroll to position [226, 0]
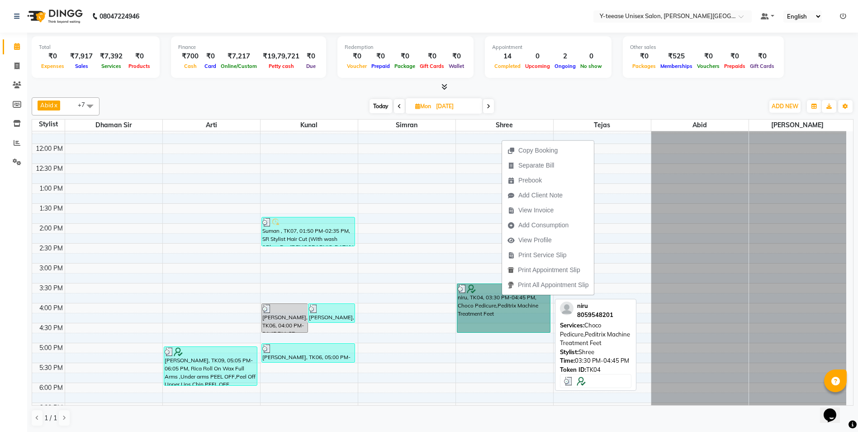
click at [483, 300] on link "niru, TK04, 03:30 PM-04:45 PM, Choco Pedicure,Peditrix Machine Treatment Feet" at bounding box center [504, 307] width 94 height 49
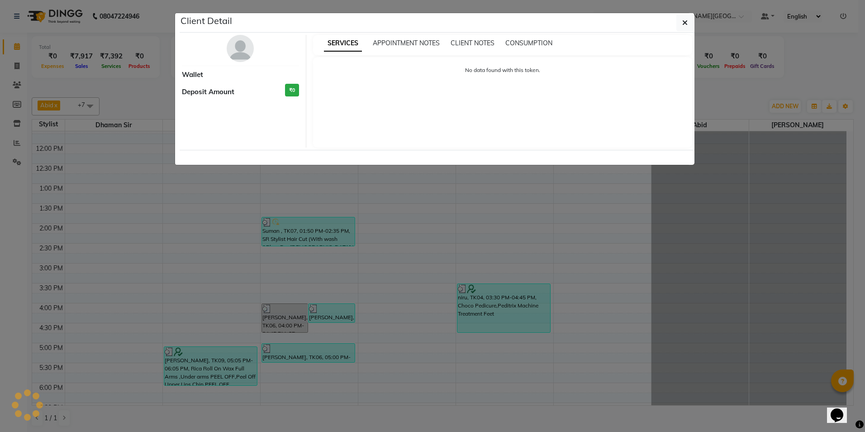
select select "3"
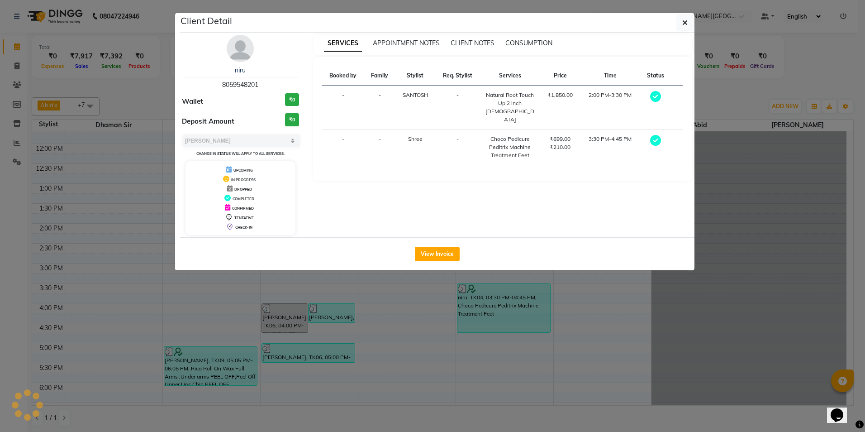
click at [477, 326] on ngb-modal-window "Client Detail niru 8059548201 Wallet ₹0 Deposit Amount ₹0 Select MARK DONE UPCO…" at bounding box center [432, 216] width 865 height 432
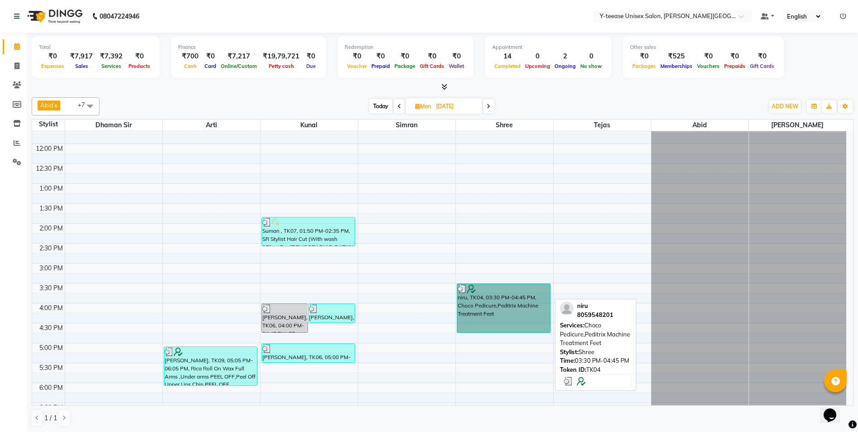
click at [481, 310] on link "niru, TK04, 03:30 PM-04:45 PM, Choco Pedicure,Peditrix Machine Treatment Feet" at bounding box center [504, 307] width 94 height 49
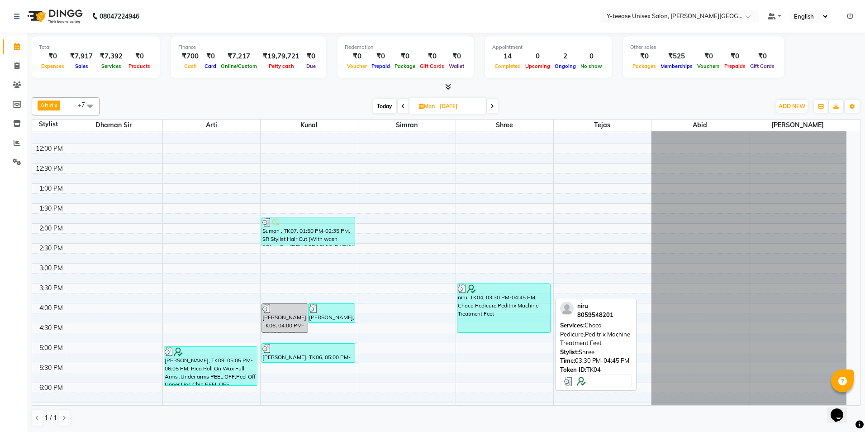
select select "3"
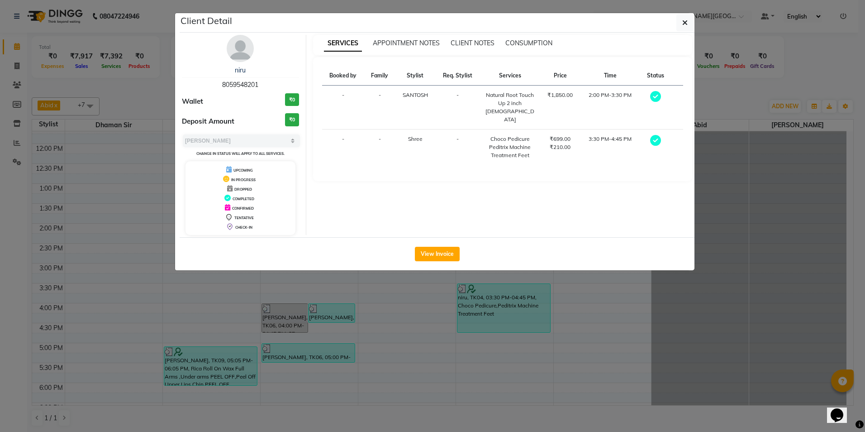
click at [236, 83] on span "8059548201" at bounding box center [240, 85] width 36 height 8
click at [342, 336] on ngb-modal-window "Client Detail niru 8059548201 Wallet ₹0 Deposit Amount ₹0 Select MARK DONE UPCO…" at bounding box center [432, 216] width 865 height 432
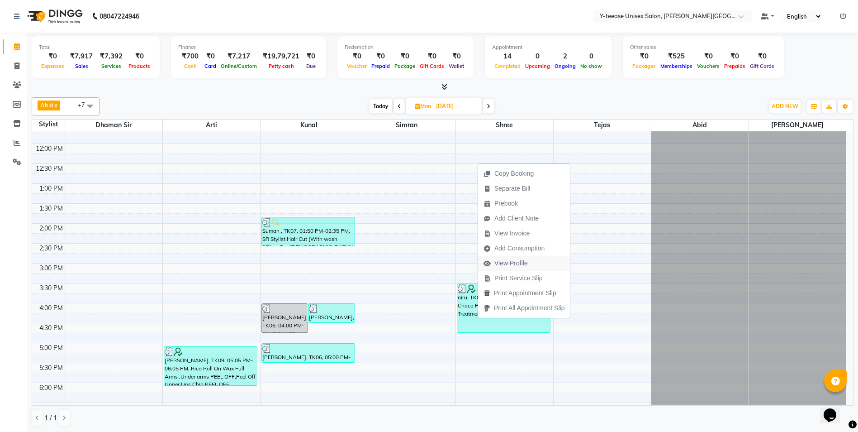
click at [522, 261] on span "View Profile" at bounding box center [510, 262] width 33 height 9
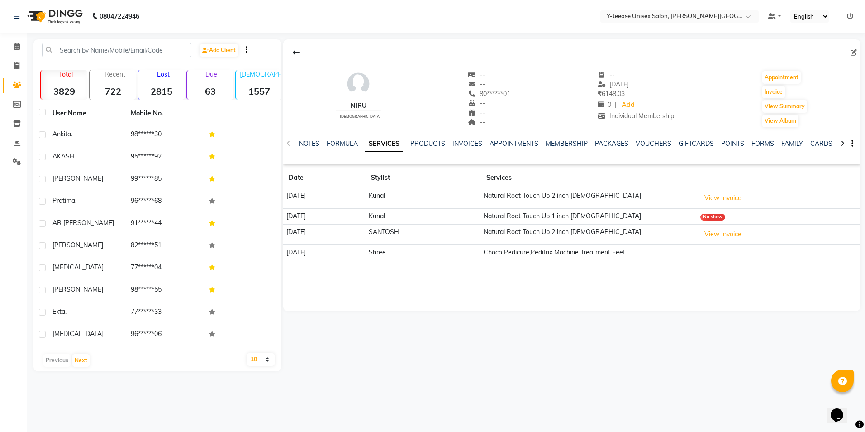
click at [306, 193] on td "06-08-2025" at bounding box center [324, 198] width 82 height 20
drag, startPoint x: 22, startPoint y: 46, endPoint x: 55, endPoint y: 52, distance: 34.1
click at [22, 46] on span at bounding box center [17, 47] width 16 height 10
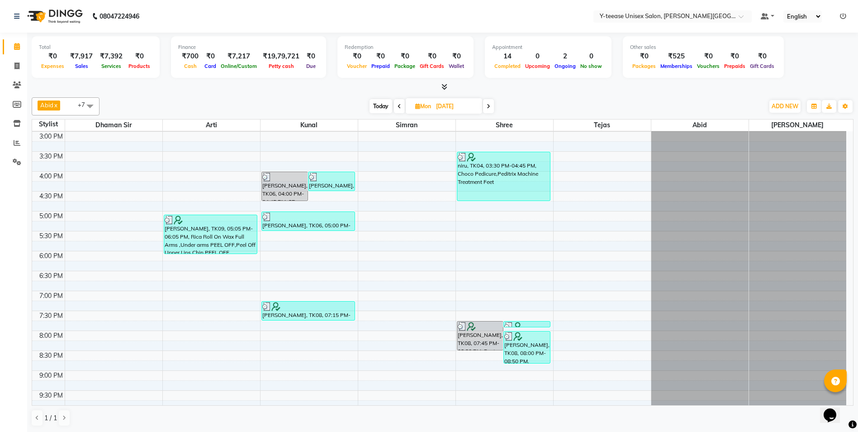
scroll to position [362, 0]
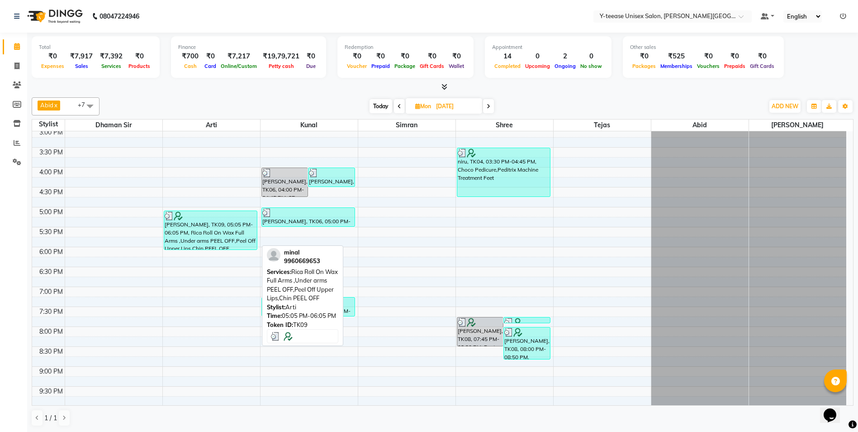
click at [223, 228] on div "minal, TK09, 05:05 PM-06:05 PM, Rica Roll On Wax Full Arms ,Under arms PEEL OFF…" at bounding box center [210, 230] width 93 height 38
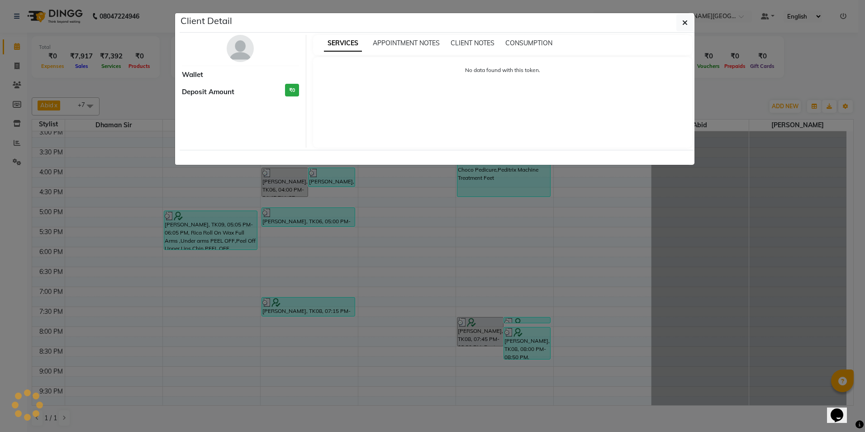
select select "3"
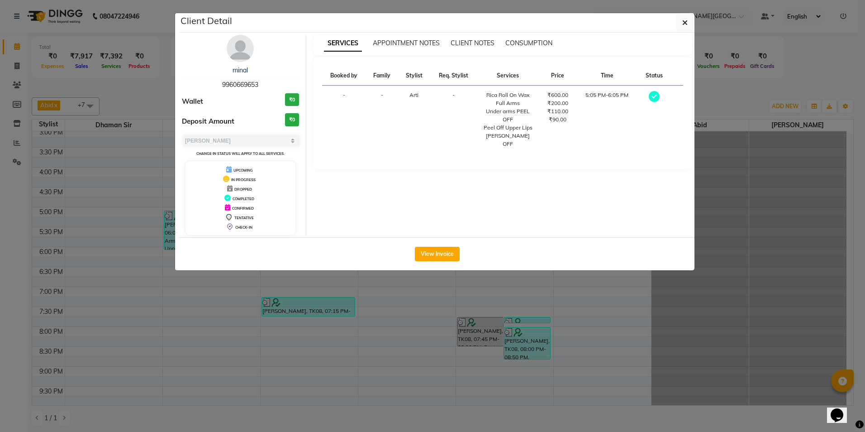
click at [244, 87] on span "9960669653" at bounding box center [240, 85] width 36 height 8
click at [242, 327] on ngb-modal-window "Client Detail minal 9960669653 Wallet ₹0 Deposit Amount ₹0 Select MARK DONE UPC…" at bounding box center [432, 216] width 865 height 432
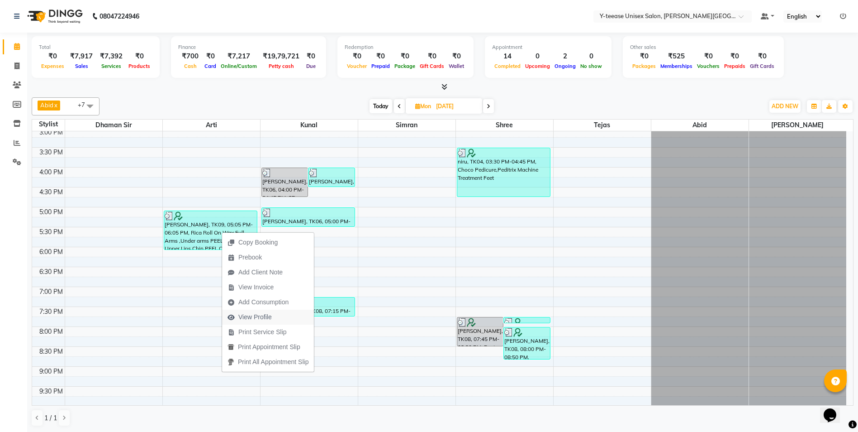
click at [270, 321] on span "View Profile" at bounding box center [254, 316] width 33 height 9
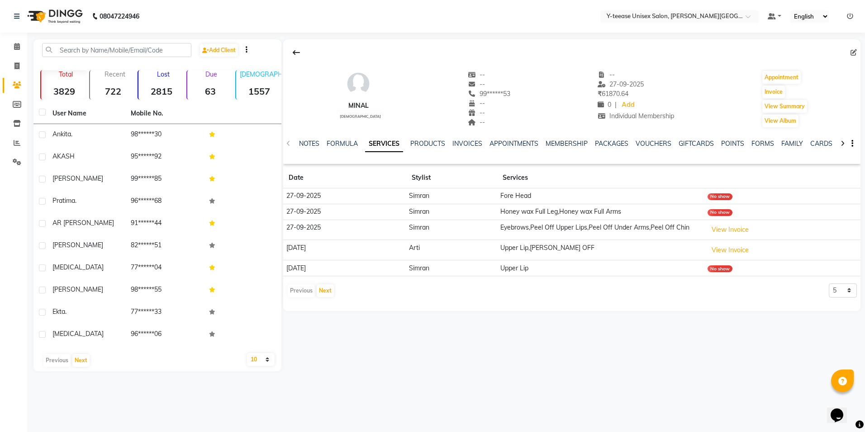
click at [301, 198] on td "27-09-2025" at bounding box center [344, 196] width 123 height 16
click at [21, 48] on span at bounding box center [17, 47] width 16 height 10
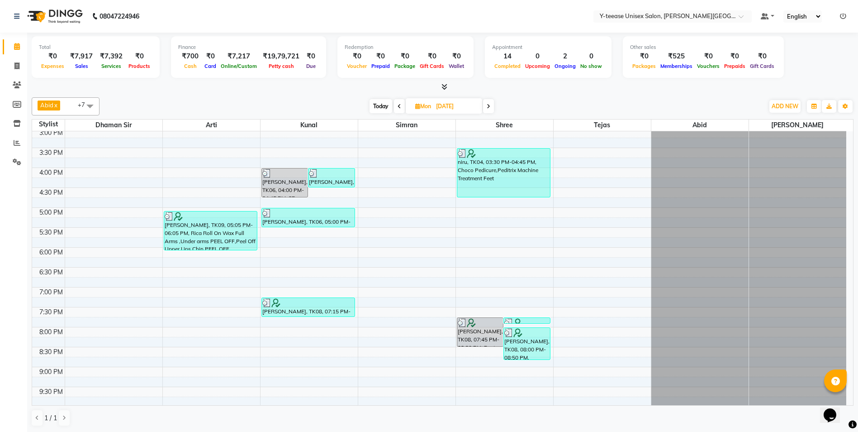
scroll to position [403, 0]
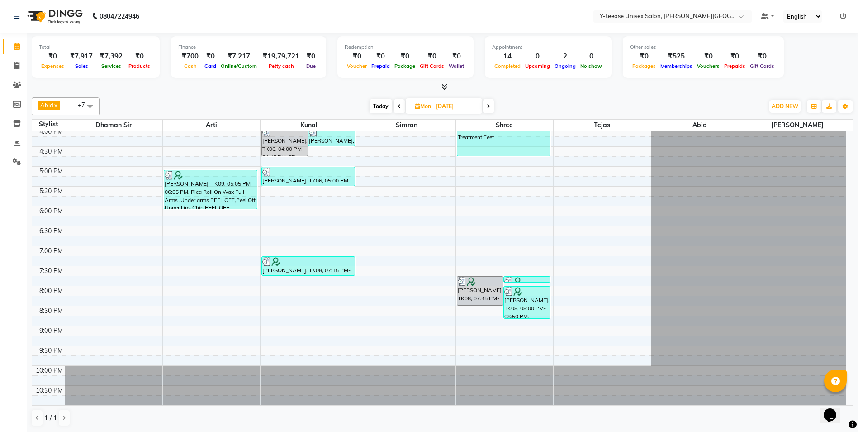
click at [493, 107] on span at bounding box center [488, 106] width 11 height 14
type input "03-06-2025"
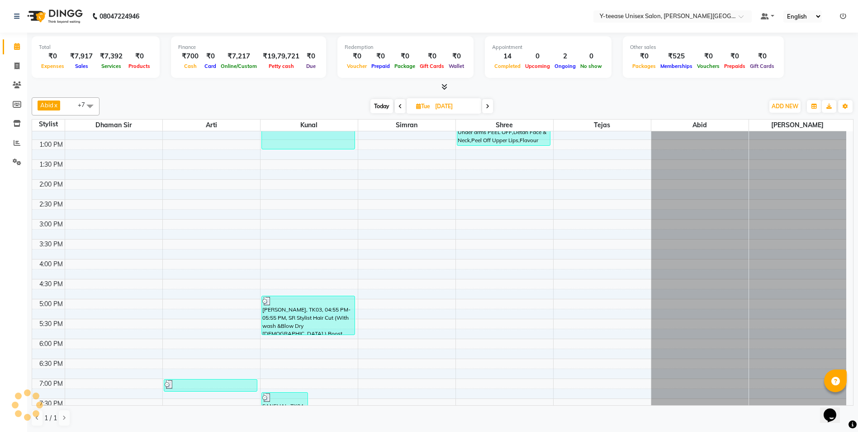
scroll to position [131, 0]
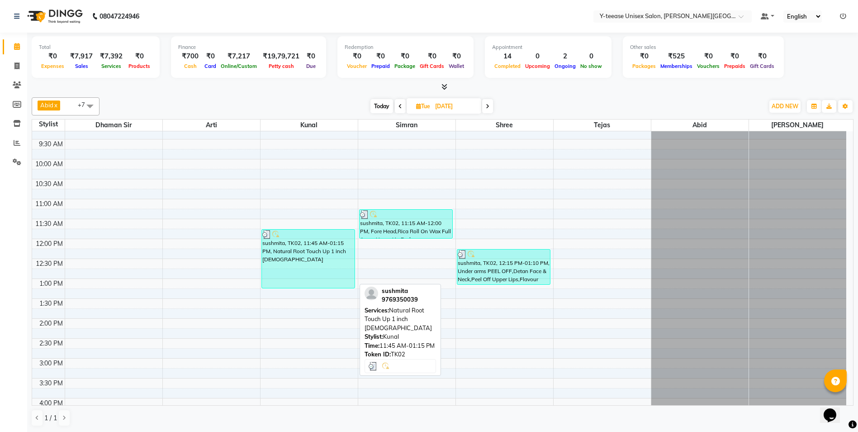
click at [317, 237] on div at bounding box center [308, 234] width 92 height 9
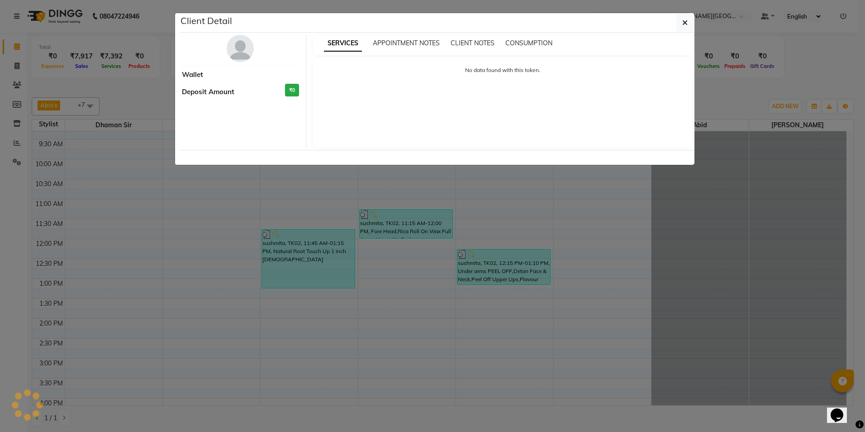
select select "3"
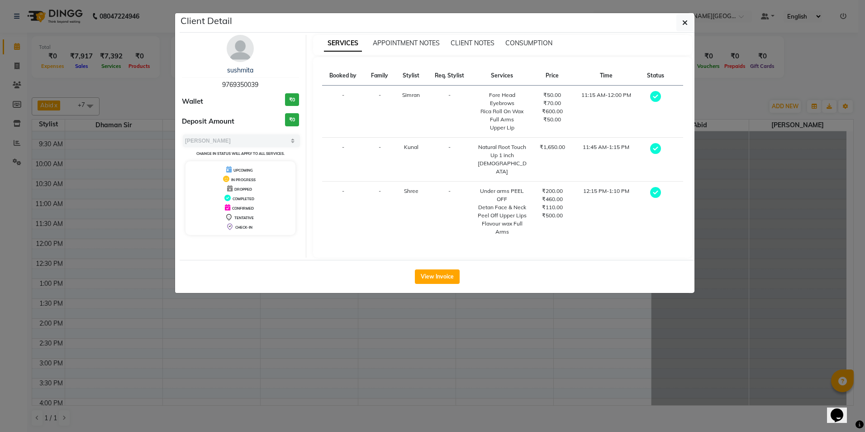
click at [242, 90] on div "sushmita 9769350039 Wallet ₹0 Deposit Amount ₹0 Select MARK DONE UPCOMING Chang…" at bounding box center [240, 146] width 131 height 223
click at [245, 84] on span "9769350039" at bounding box center [240, 85] width 36 height 8
click at [317, 287] on ngb-modal-window "Client Detail sushmita 9769350039 Wallet ₹0 Deposit Amount ₹0 Select MARK DONE …" at bounding box center [432, 216] width 865 height 432
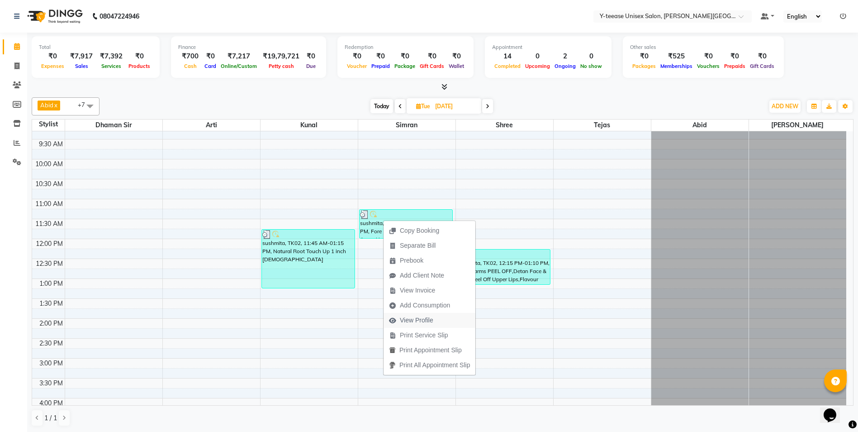
click at [418, 317] on span "View Profile" at bounding box center [416, 319] width 33 height 9
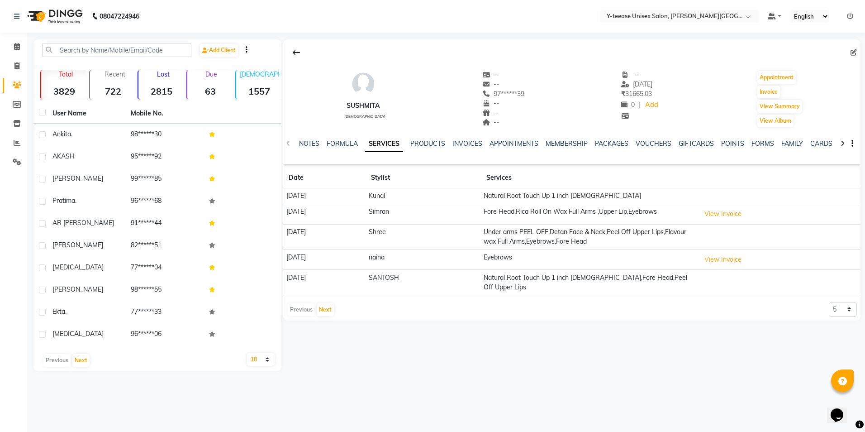
click at [313, 191] on td "03-06-2025" at bounding box center [324, 196] width 82 height 16
click at [15, 48] on icon at bounding box center [17, 46] width 6 height 7
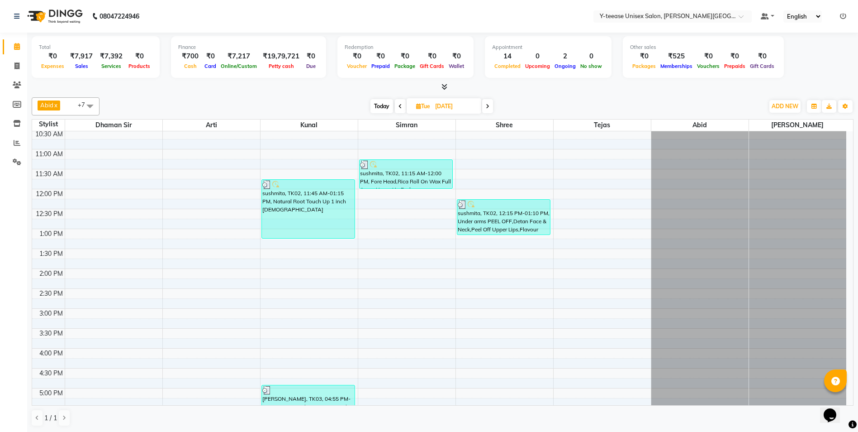
scroll to position [362, 0]
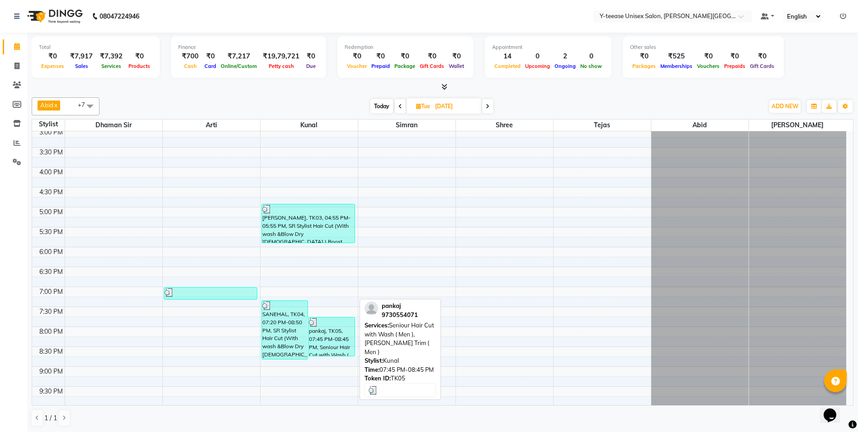
click at [327, 328] on div "pankaj, TK05, 07:45 PM-08:45 PM, Seniour Hair Cut with Wash ( Men ),Beard Trim …" at bounding box center [332, 336] width 46 height 38
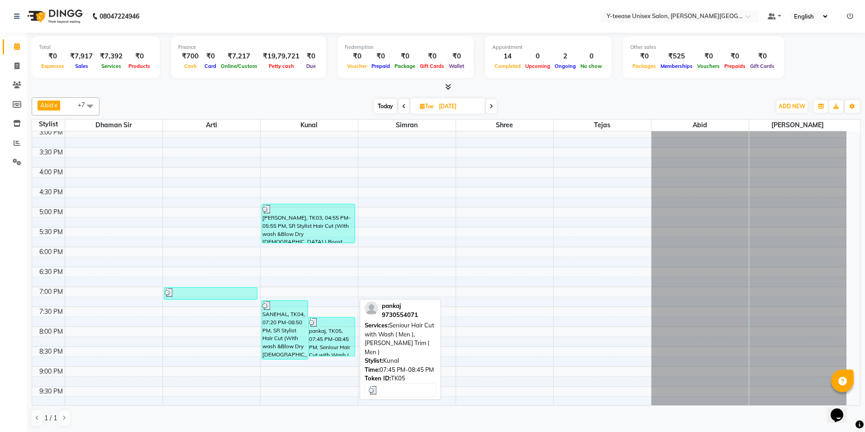
select select "3"
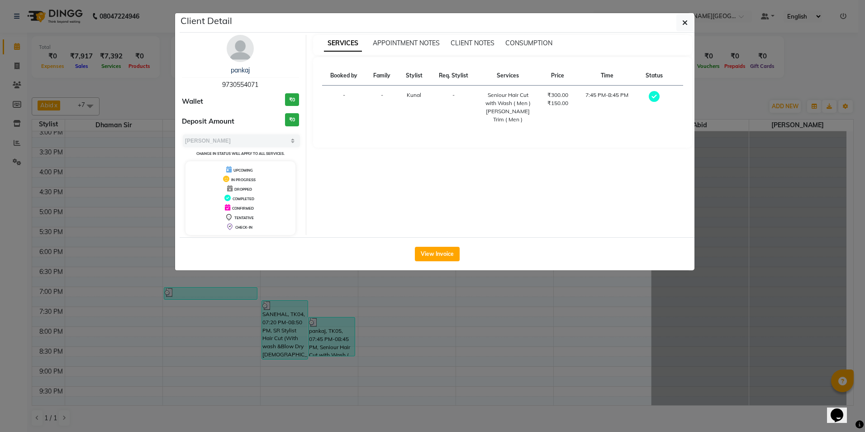
click at [230, 82] on span "9730554071" at bounding box center [240, 85] width 36 height 8
click at [314, 317] on ngb-modal-window "Client Detail pankaj 9730554071 Wallet ₹0 Deposit Amount ₹0 Select MARK DONE UP…" at bounding box center [432, 216] width 865 height 432
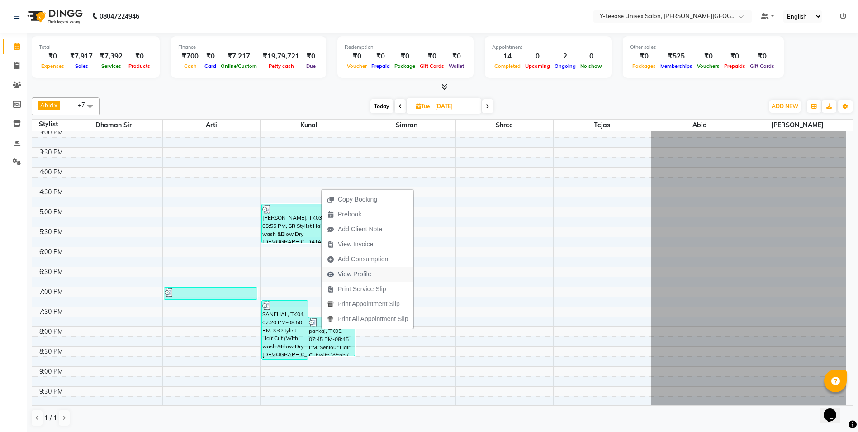
click at [358, 272] on span "View Profile" at bounding box center [354, 273] width 33 height 9
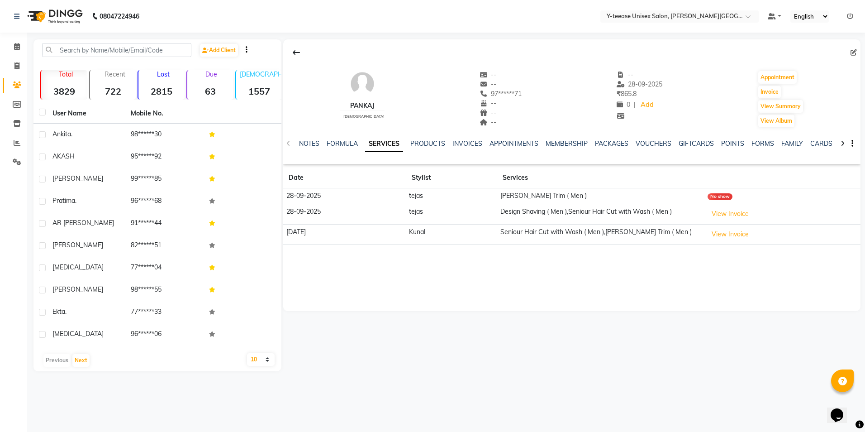
click at [306, 192] on td "28-09-2025" at bounding box center [344, 196] width 123 height 16
click at [517, 192] on td "Beard Trim ( Men )" at bounding box center [600, 196] width 207 height 16
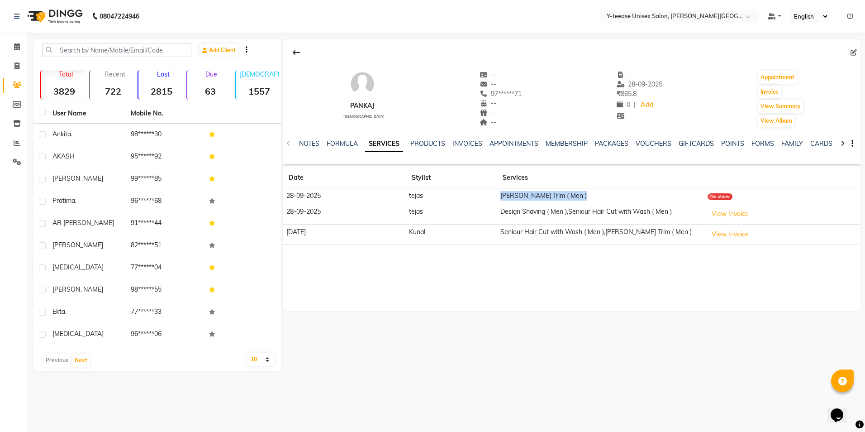
click at [517, 192] on td "Beard Trim ( Men )" at bounding box center [600, 196] width 207 height 16
click at [18, 45] on icon at bounding box center [17, 46] width 6 height 7
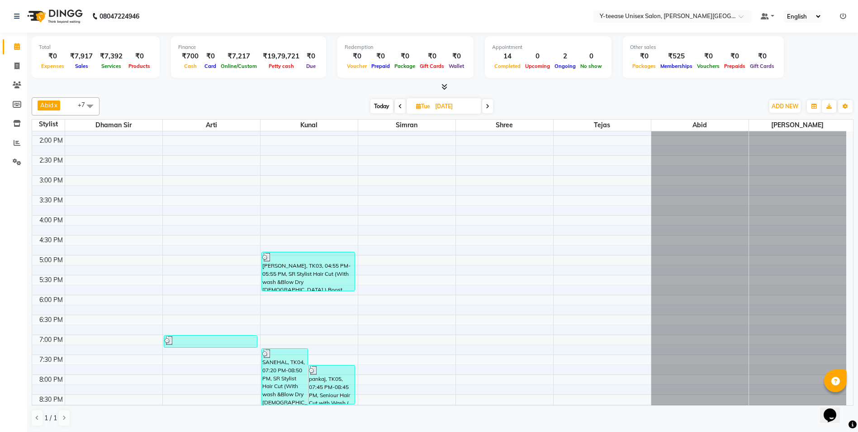
scroll to position [403, 0]
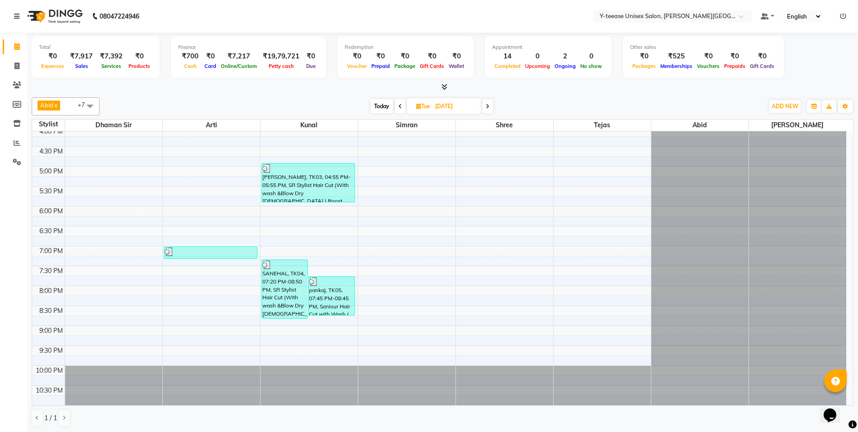
click at [493, 102] on span at bounding box center [487, 106] width 11 height 14
type input "04-06-2025"
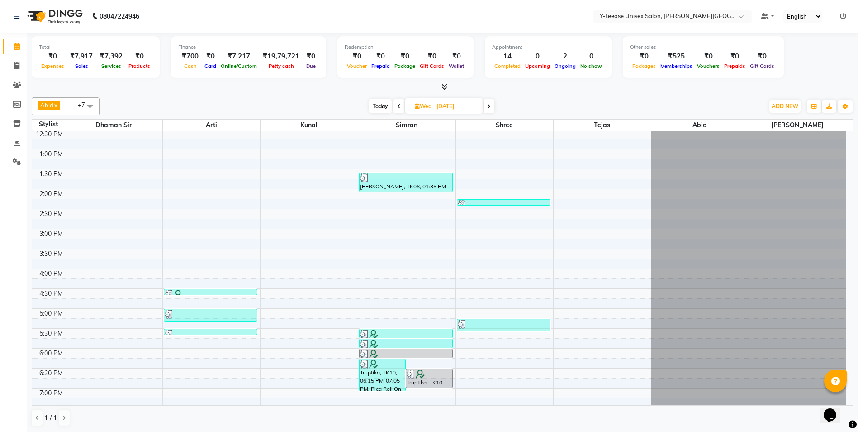
scroll to position [176, 0]
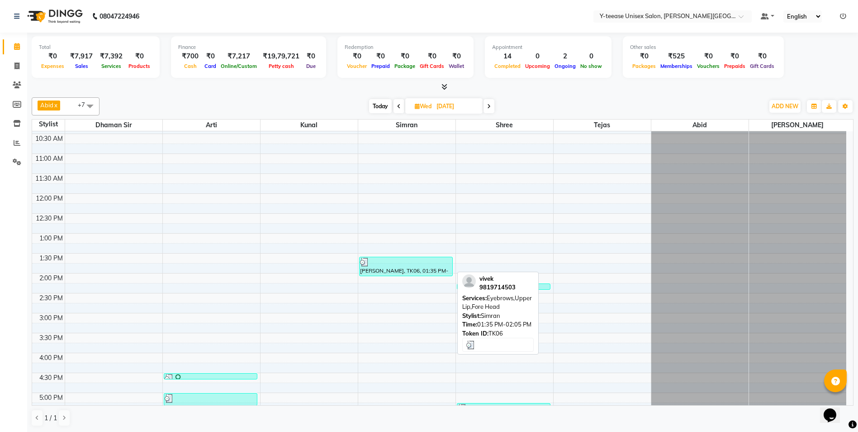
click at [390, 268] on div "vivek, TK06, 01:35 PM-02:05 PM, Eyebrows,Upper Lip,Fore Head" at bounding box center [406, 266] width 93 height 19
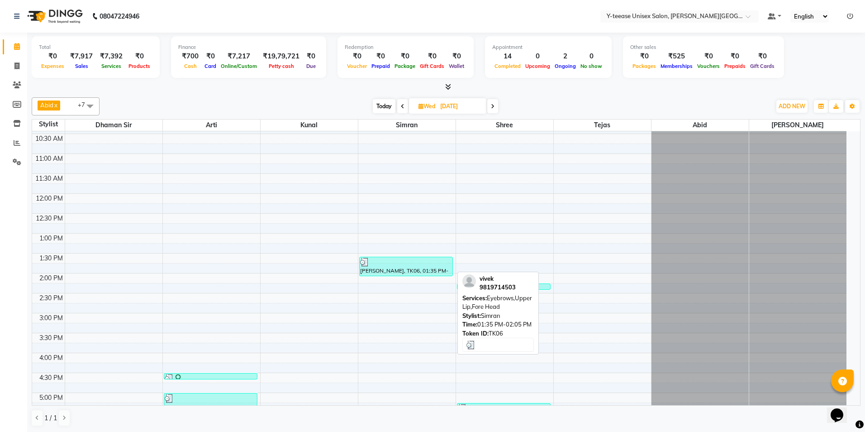
select select "3"
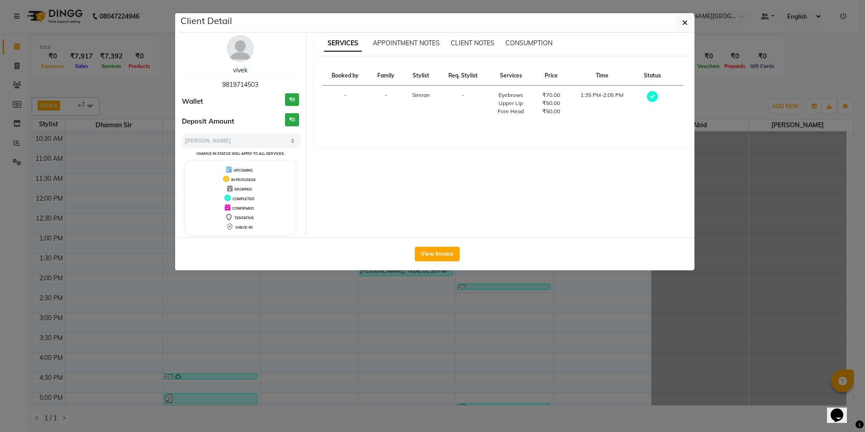
click at [231, 85] on span "9819714503" at bounding box center [240, 85] width 36 height 8
click at [317, 341] on ngb-modal-window "Client Detail vivek 9819714503 Wallet ₹0 Deposit Amount ₹0 Select MARK DONE UPC…" at bounding box center [432, 216] width 865 height 432
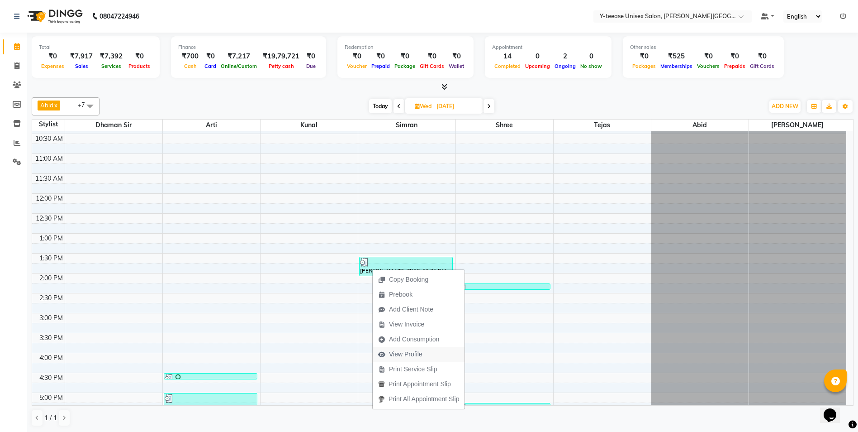
click at [424, 353] on span "View Profile" at bounding box center [400, 354] width 55 height 15
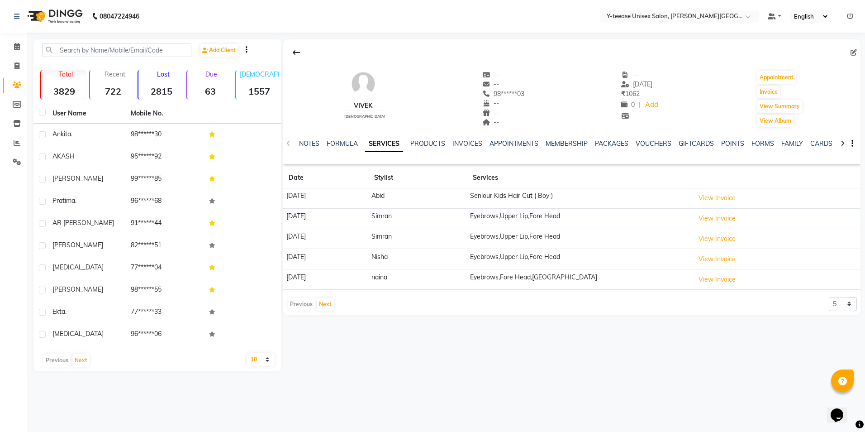
click at [314, 194] on td "09-07-2025" at bounding box center [325, 198] width 85 height 20
click at [18, 48] on icon at bounding box center [17, 46] width 6 height 7
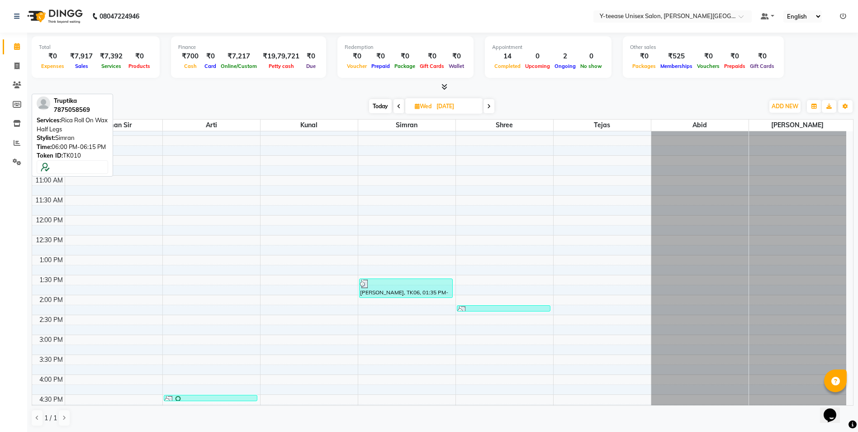
scroll to position [317, 0]
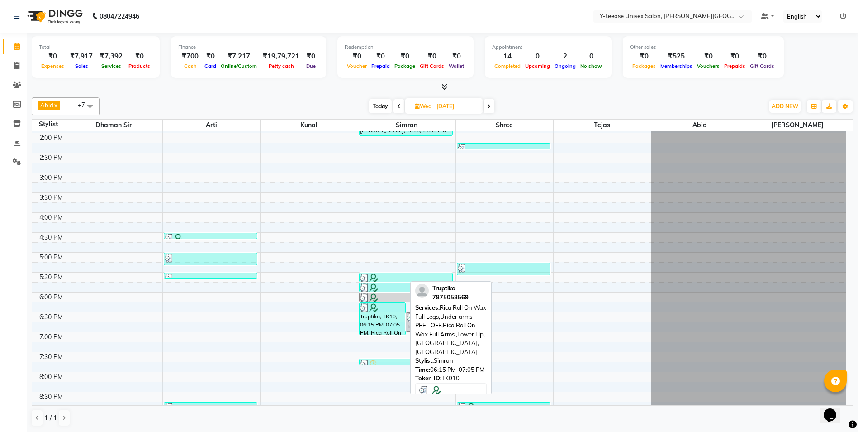
click at [380, 321] on div "Truptika, TK10, 06:15 PM-07:05 PM, Rica Roll On Wax Full Legs,Under arms PEEL O…" at bounding box center [383, 319] width 46 height 32
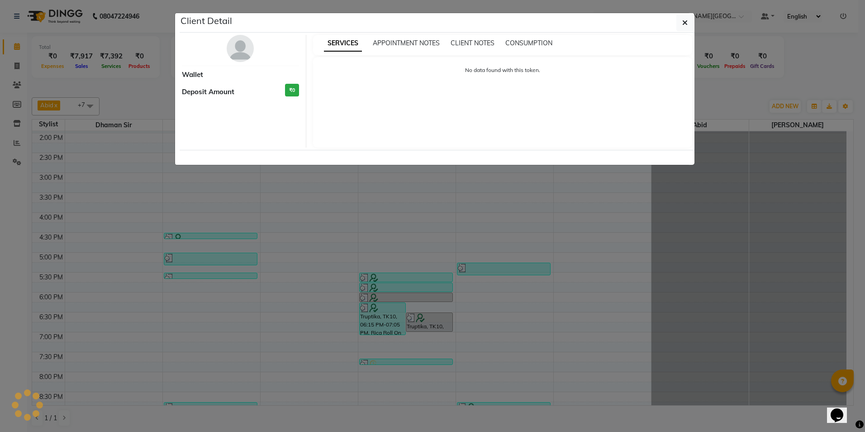
select select "3"
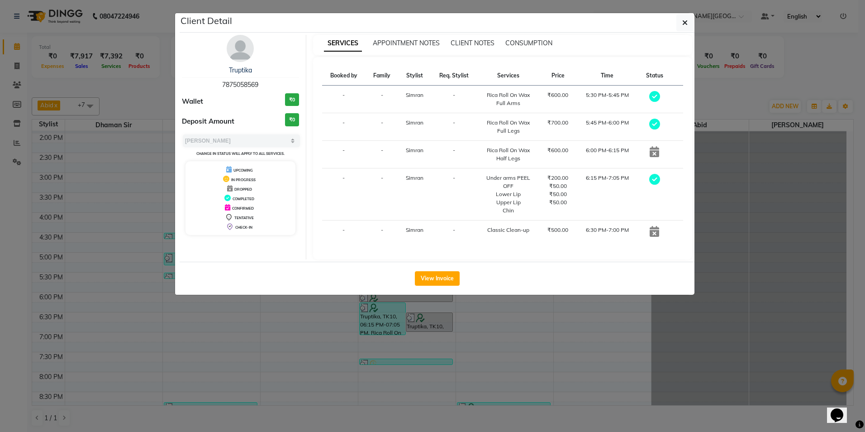
drag, startPoint x: 257, startPoint y: 372, endPoint x: 256, endPoint y: 364, distance: 8.2
click at [257, 371] on ngb-modal-window "Client Detail Truptika 7875058569 Wallet ₹0 Deposit Amount ₹0 Select MARK DONE …" at bounding box center [432, 216] width 865 height 432
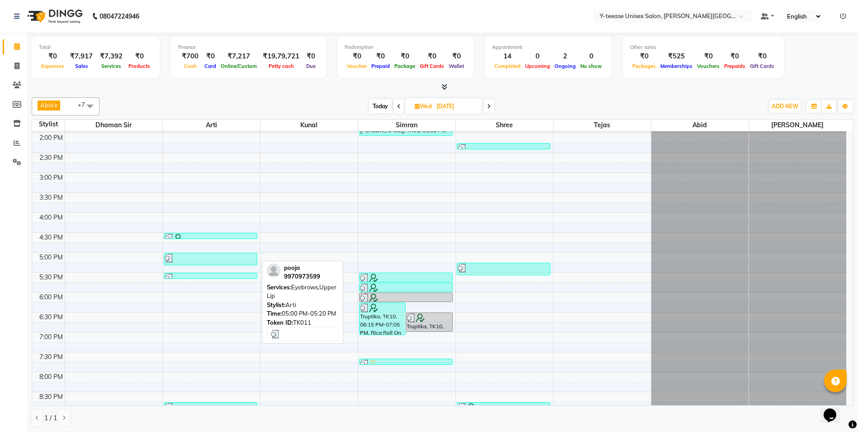
click at [196, 260] on div at bounding box center [211, 257] width 92 height 9
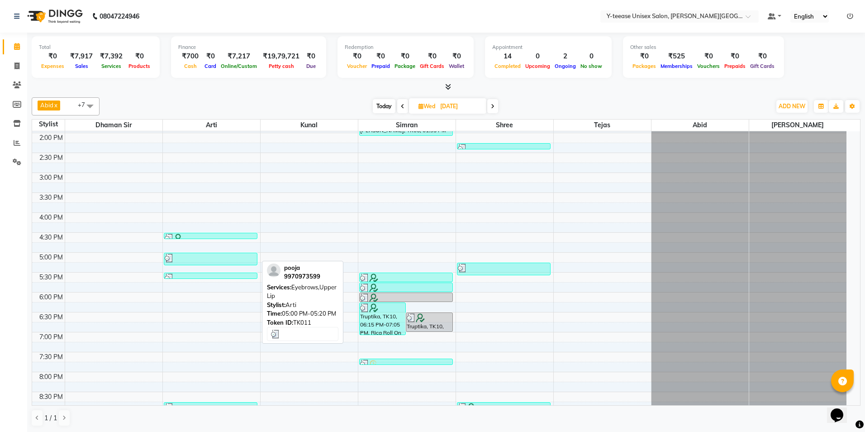
select select "3"
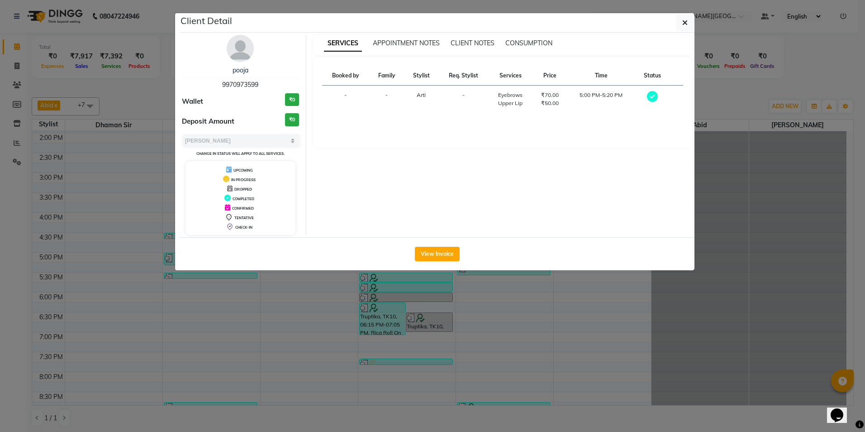
click at [254, 326] on ngb-modal-window "Client Detail pooja 9970973599 Wallet ₹0 Deposit Amount ₹0 Select MARK DONE UPC…" at bounding box center [432, 216] width 865 height 432
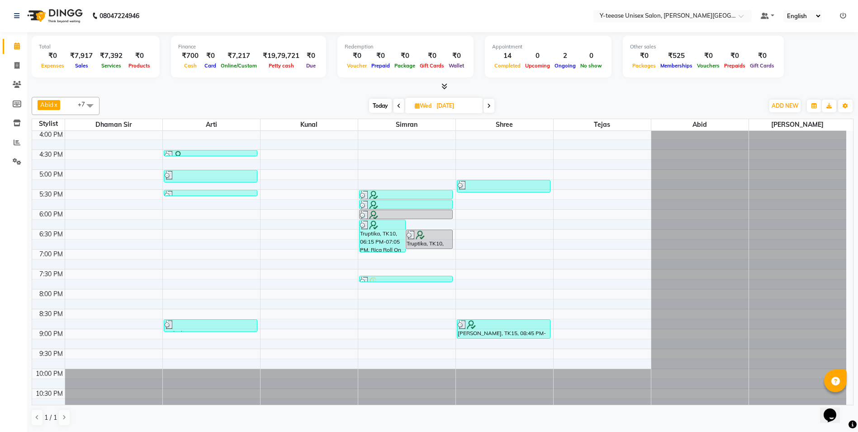
scroll to position [403, 0]
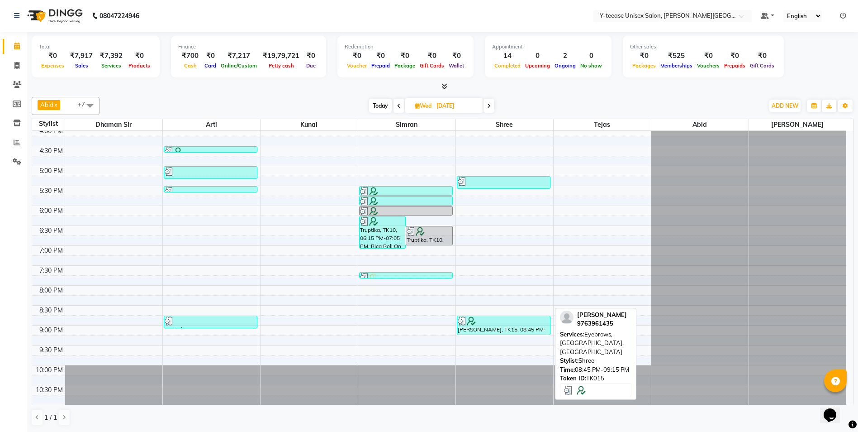
click at [506, 326] on div "Neha shrivastava, TK15, 08:45 PM-09:15 PM, Eyebrows,Upper Lip,Chin" at bounding box center [503, 325] width 93 height 19
select select "3"
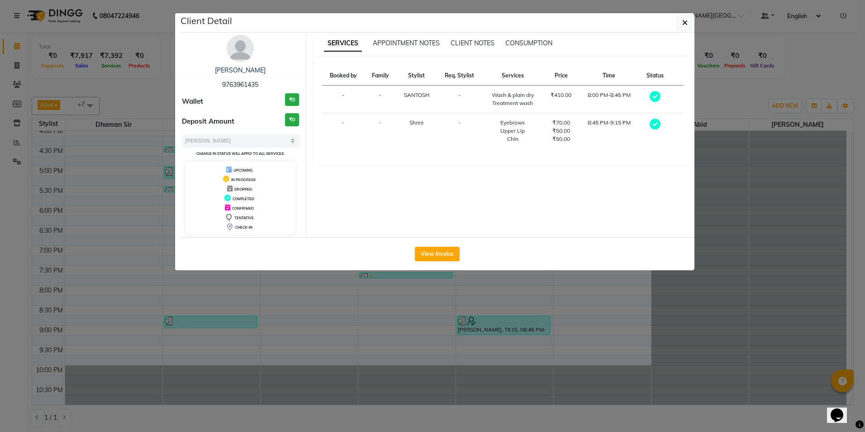
click at [243, 85] on span "9763961435" at bounding box center [240, 85] width 36 height 8
click at [304, 303] on ngb-modal-window "Client Detail Neha shrivastava 9763961435 Wallet ₹0 Deposit Amount ₹0 Select MA…" at bounding box center [432, 216] width 865 height 432
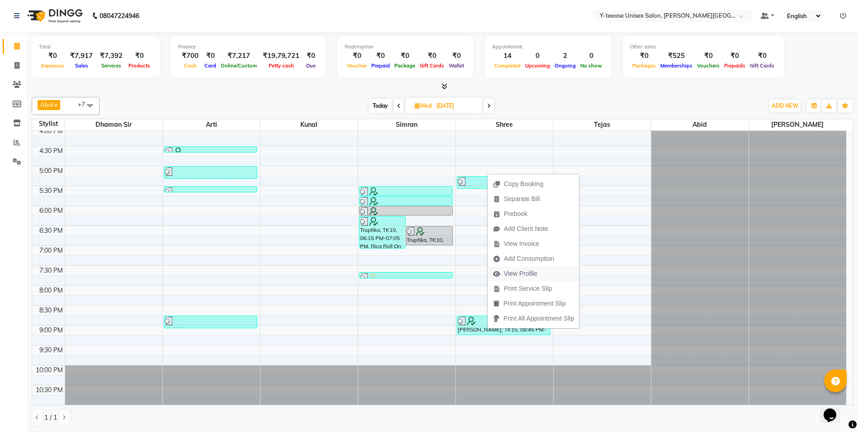
click at [513, 271] on span "View Profile" at bounding box center [520, 273] width 33 height 9
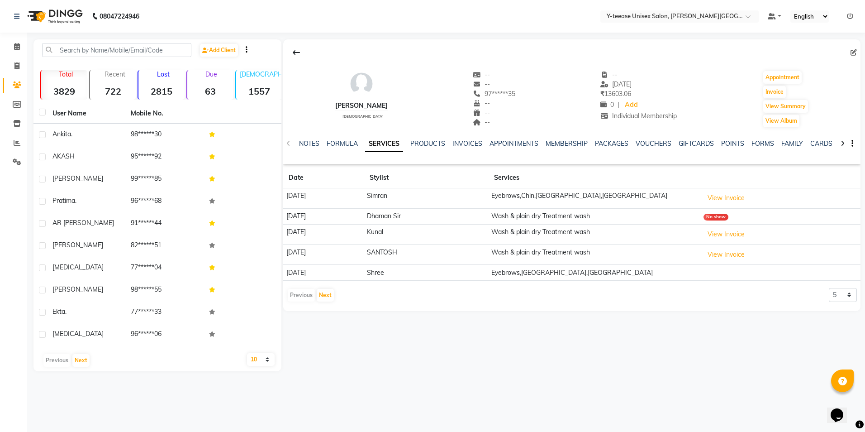
click at [310, 190] on td "28-07-2025" at bounding box center [323, 198] width 81 height 20
click at [19, 46] on icon at bounding box center [17, 46] width 6 height 7
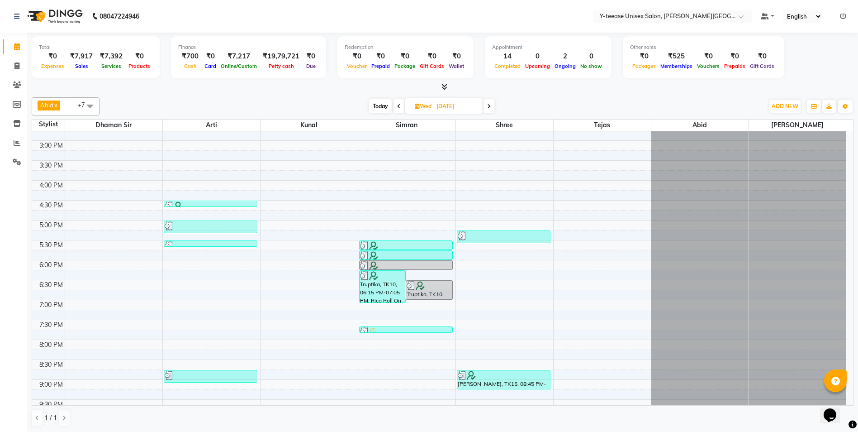
scroll to position [403, 0]
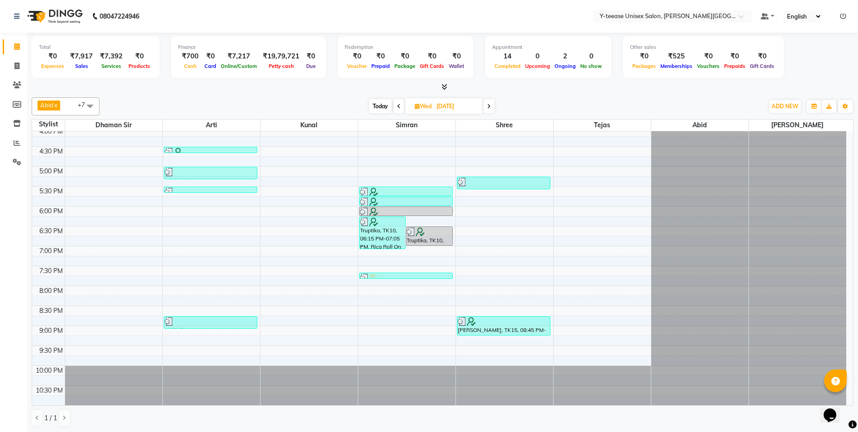
click at [490, 104] on icon at bounding box center [489, 106] width 4 height 5
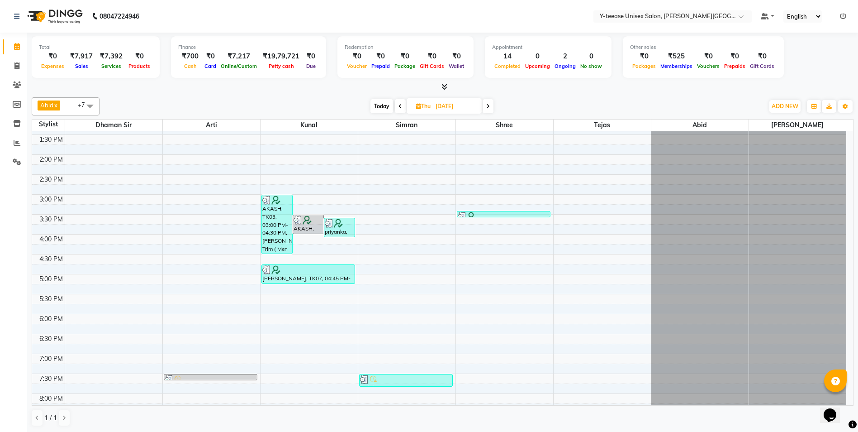
scroll to position [317, 0]
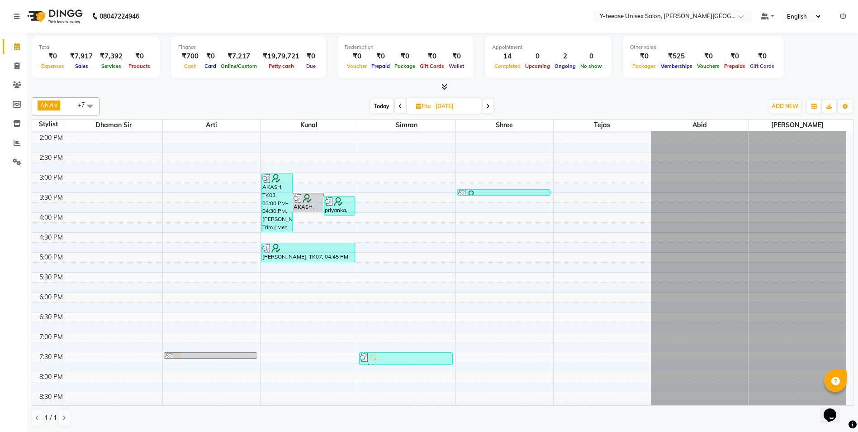
click at [488, 104] on icon at bounding box center [488, 106] width 4 height 5
type input "06-06-2025"
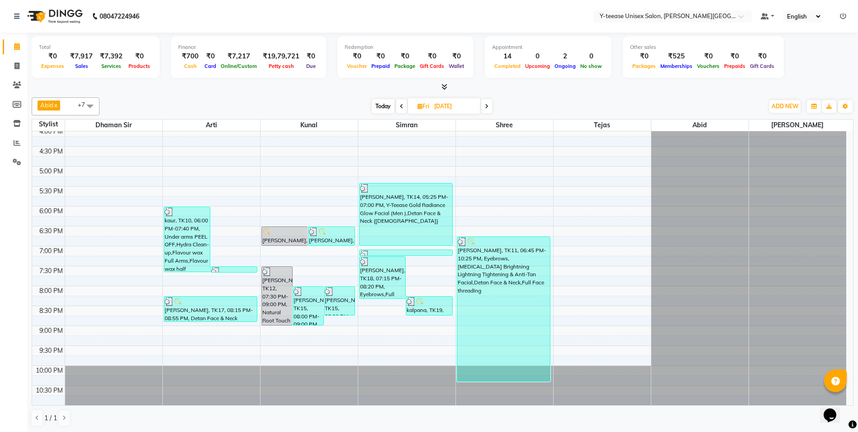
scroll to position [0, 0]
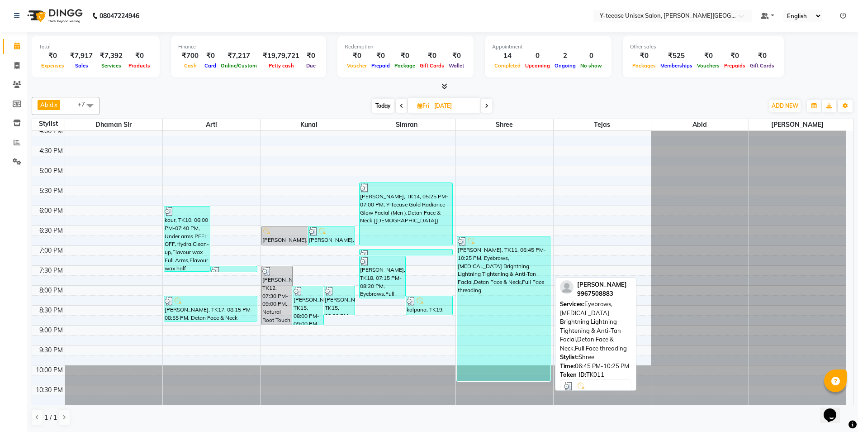
click at [499, 306] on div "himani, TK11, 06:45 PM-10:25 PM, Eyebrows,Whitening Brightning Lightning Tighte…" at bounding box center [503, 308] width 93 height 144
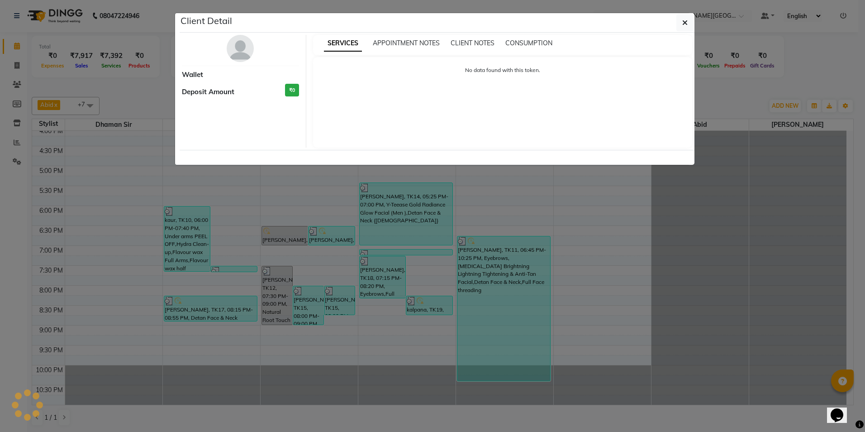
select select "3"
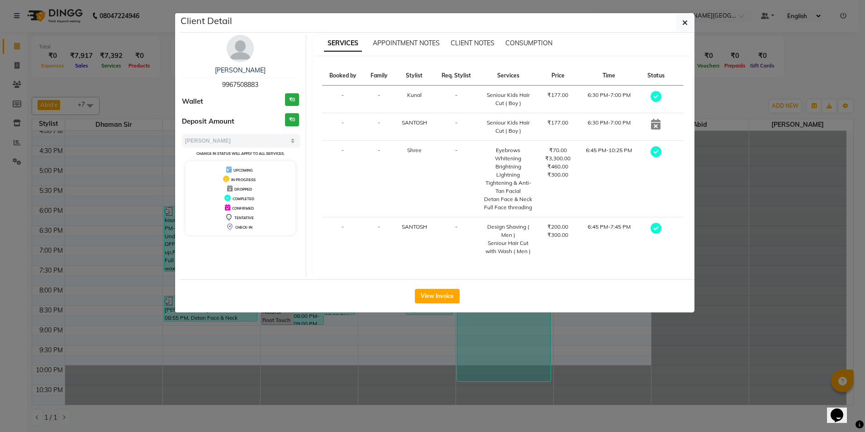
click at [231, 84] on span "9967508883" at bounding box center [240, 85] width 36 height 8
click at [581, 365] on ngb-modal-window "Client Detail himani 9967508883 Wallet ₹0 Deposit Amount ₹0 Select MARK DONE UP…" at bounding box center [432, 216] width 865 height 432
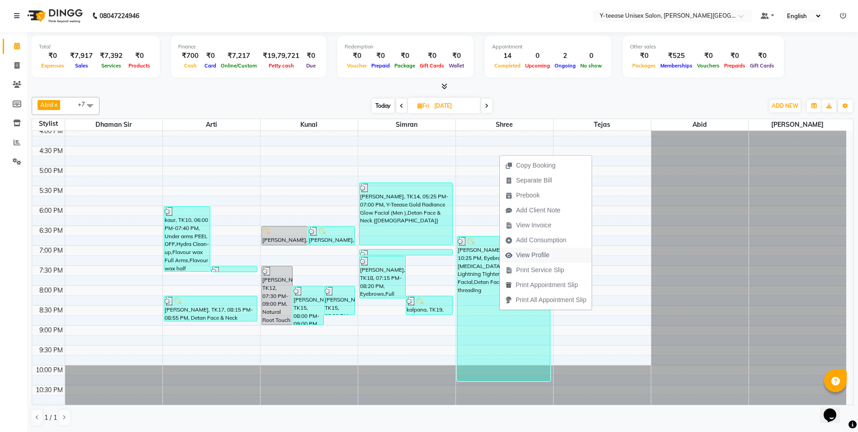
click at [531, 252] on span "View Profile" at bounding box center [532, 254] width 33 height 9
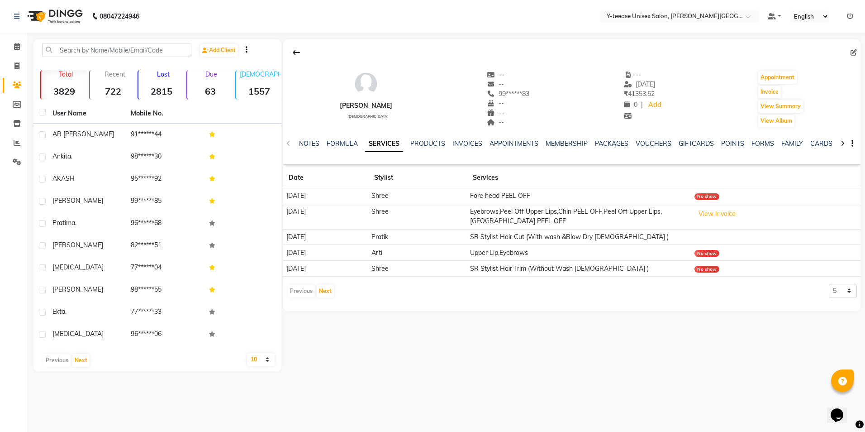
click at [302, 198] on td "29-08-2025" at bounding box center [325, 196] width 85 height 16
click at [302, 197] on td "29-08-2025" at bounding box center [325, 196] width 85 height 16
click at [20, 52] on link "Calendar" at bounding box center [14, 46] width 22 height 15
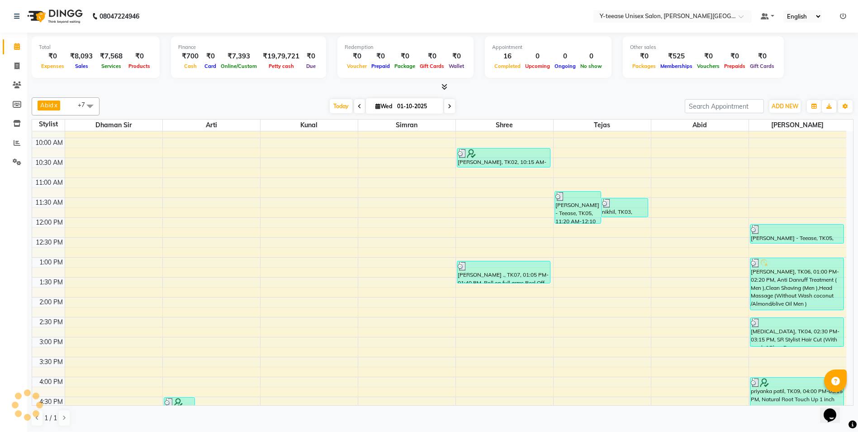
scroll to position [271, 0]
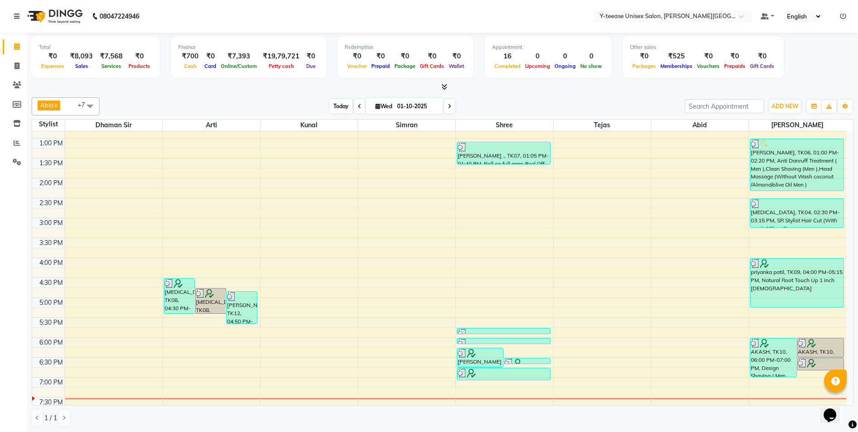
click at [335, 105] on span "Today" at bounding box center [341, 106] width 23 height 14
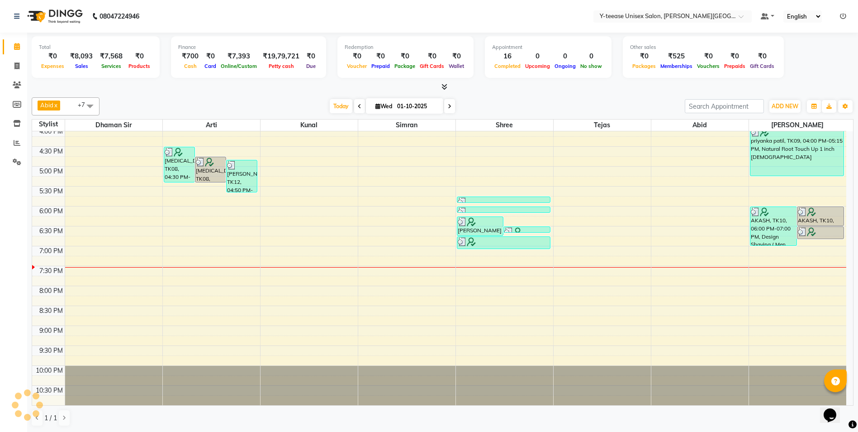
scroll to position [312, 0]
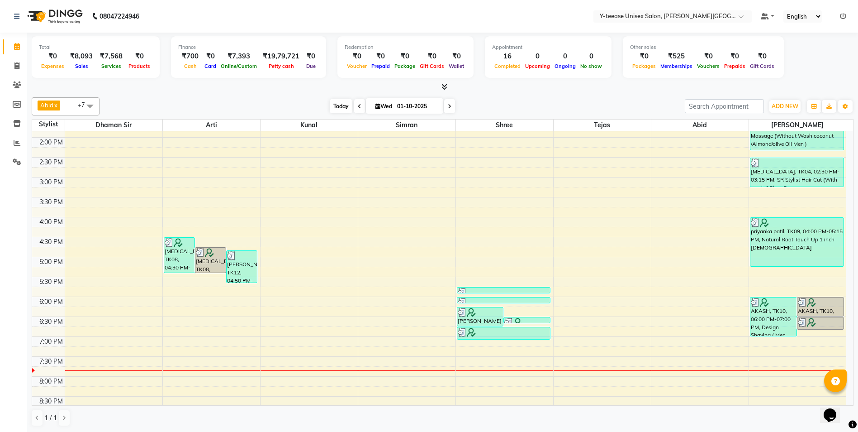
click at [340, 109] on span "Today" at bounding box center [341, 106] width 23 height 14
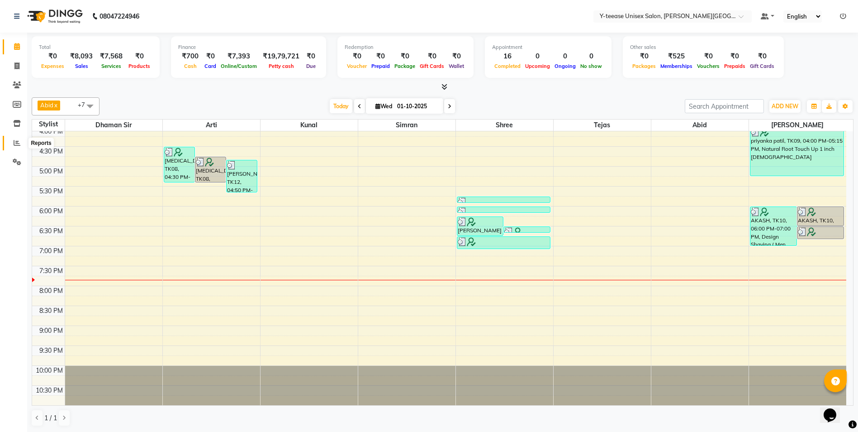
click at [17, 142] on icon at bounding box center [17, 142] width 7 height 7
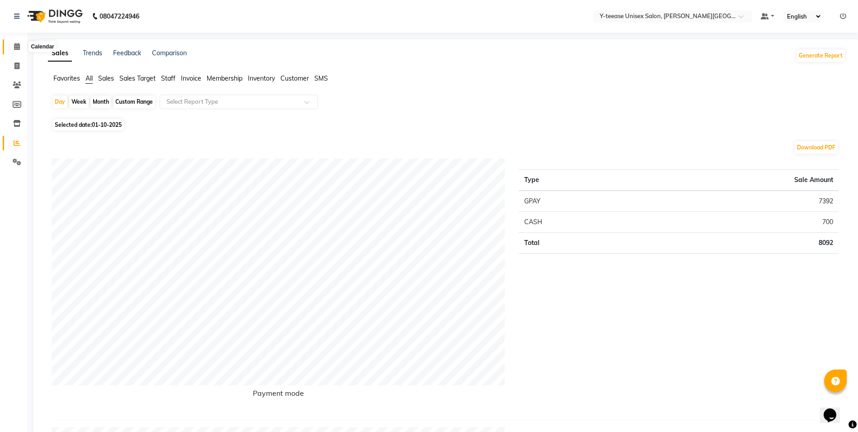
click at [20, 49] on icon at bounding box center [17, 46] width 6 height 7
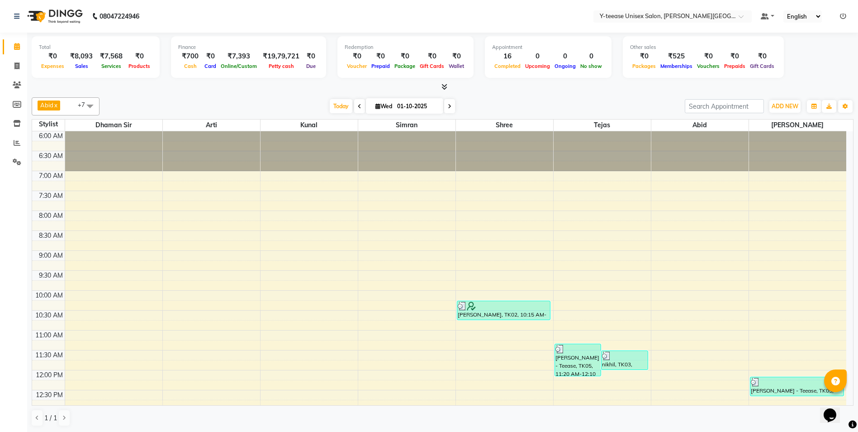
click at [449, 108] on icon at bounding box center [450, 106] width 4 height 5
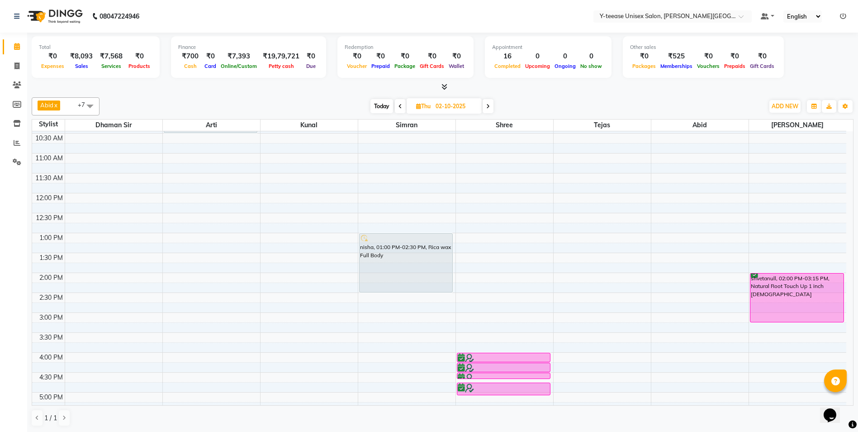
scroll to position [176, 0]
drag, startPoint x: 366, startPoint y: 99, endPoint x: 395, endPoint y: 107, distance: 30.2
click at [384, 103] on div "Abid x Arti x Dhaman Sir x Kunal x Rahul jadhav x Shree x Simran x tejas x +7 U…" at bounding box center [443, 106] width 822 height 18
click at [386, 105] on span "Today" at bounding box center [381, 106] width 23 height 14
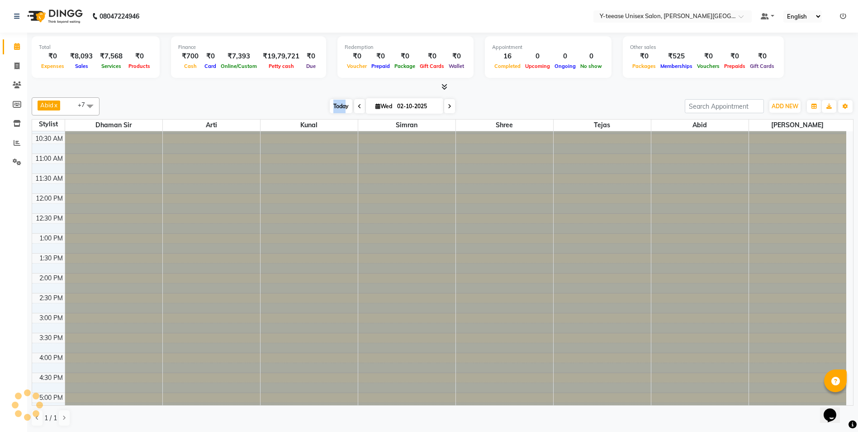
type input "01-10-2025"
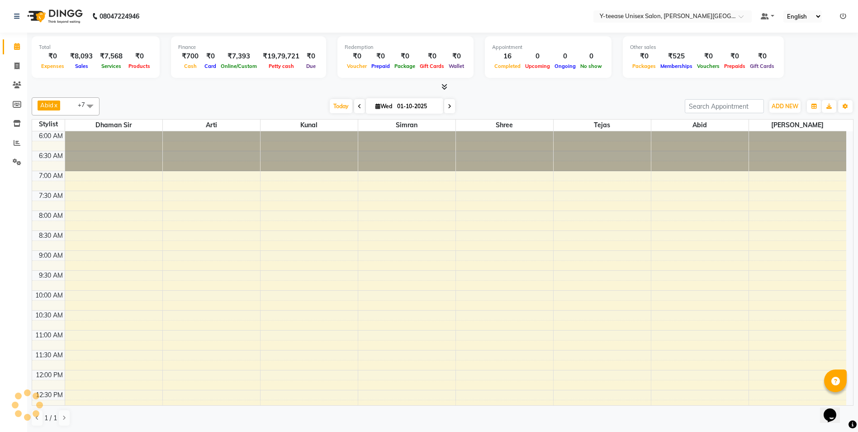
scroll to position [403, 0]
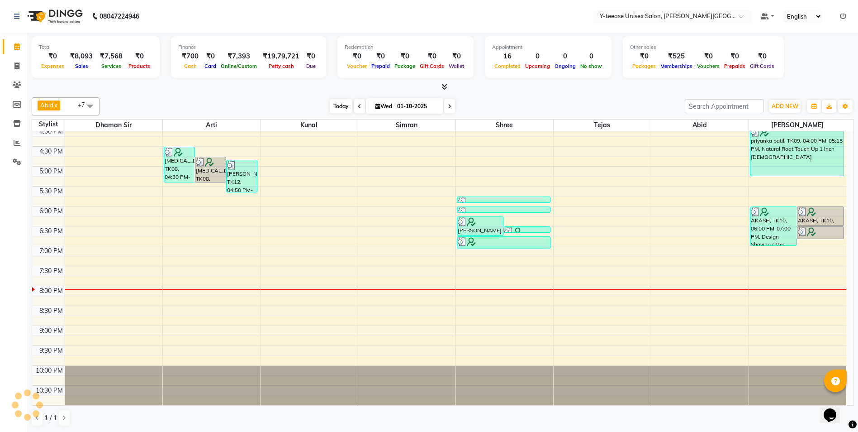
click at [345, 107] on span "Today" at bounding box center [341, 106] width 23 height 14
click at [787, 289] on div "6:00 AM 6:30 AM 7:00 AM 7:30 AM 8:00 AM 8:30 AM 9:00 AM 9:30 AM 10:00 AM 10:30 …" at bounding box center [439, 67] width 814 height 676
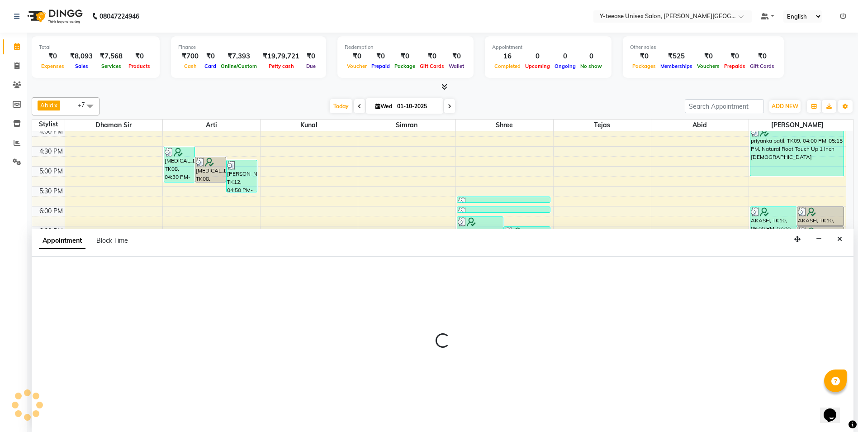
scroll to position [0, 0]
select select "90773"
select select "1200"
select select "tentative"
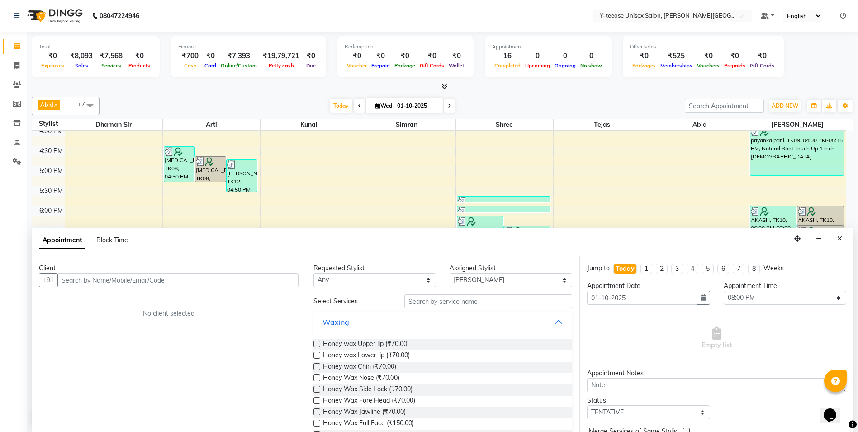
click at [110, 281] on input "text" at bounding box center [177, 280] width 241 height 14
type input "8740081902"
click at [286, 281] on span "Add Client" at bounding box center [280, 279] width 30 height 8
select select "22"
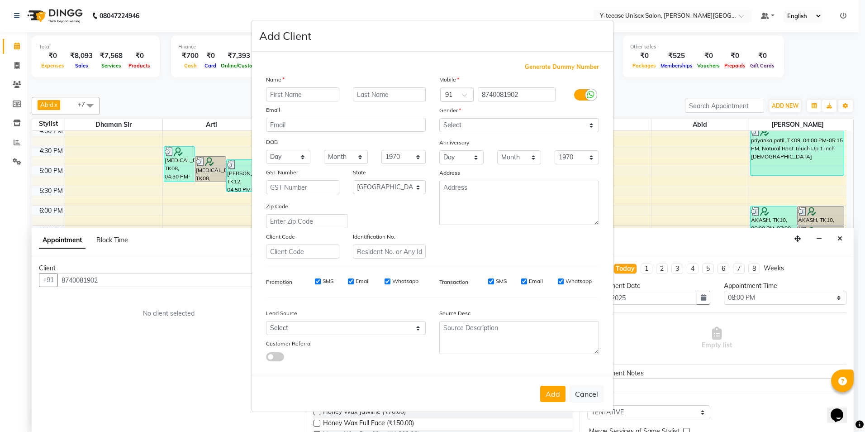
click at [313, 98] on input "text" at bounding box center [302, 94] width 73 height 14
type input "Bahva"
drag, startPoint x: 291, startPoint y: 95, endPoint x: 236, endPoint y: 93, distance: 55.7
click at [236, 93] on ngb-modal-window "Add Client Generate Dummy Number Name Bahva Email DOB Day 01 02 03 04 05 06 07 …" at bounding box center [432, 216] width 865 height 432
type input "Bahviya"
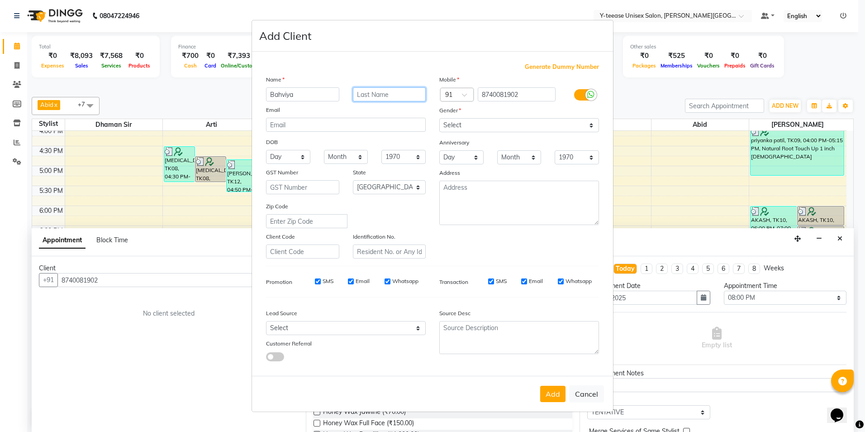
click at [399, 100] on input "text" at bounding box center [389, 94] width 73 height 14
type input "."
drag, startPoint x: 492, startPoint y: 122, endPoint x: 489, endPoint y: 132, distance: 10.0
click at [492, 122] on select "Select Male Female Other Prefer Not To Say" at bounding box center [519, 125] width 160 height 14
select select "male"
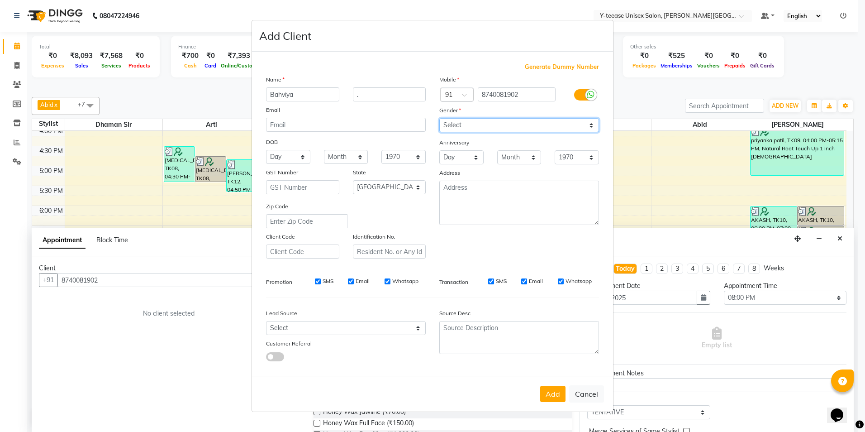
click at [439, 118] on select "Select Male Female Other Prefer Not To Say" at bounding box center [519, 125] width 160 height 14
click at [552, 394] on button "Add" at bounding box center [552, 393] width 25 height 16
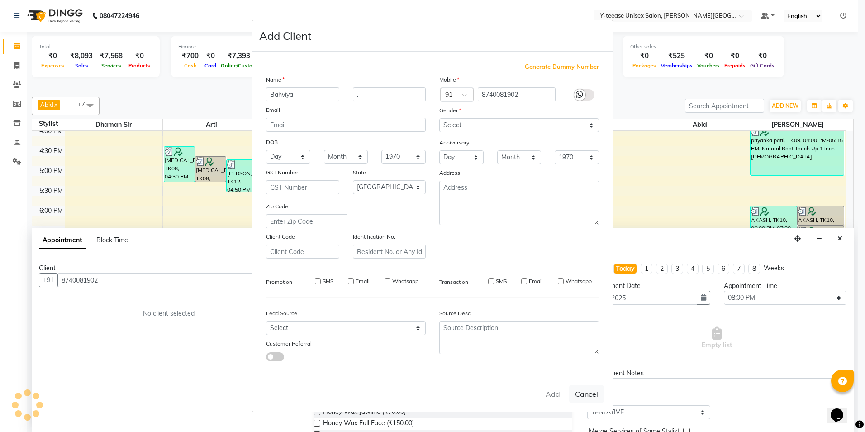
type input "87******02"
select select
select select "null"
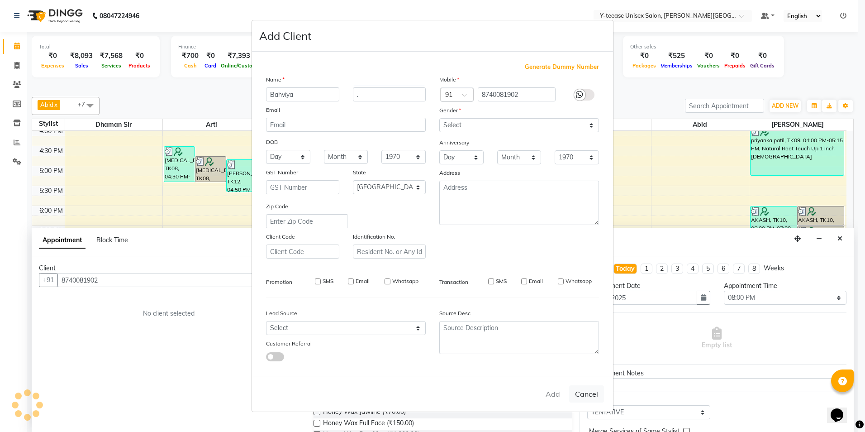
select select
checkbox input "false"
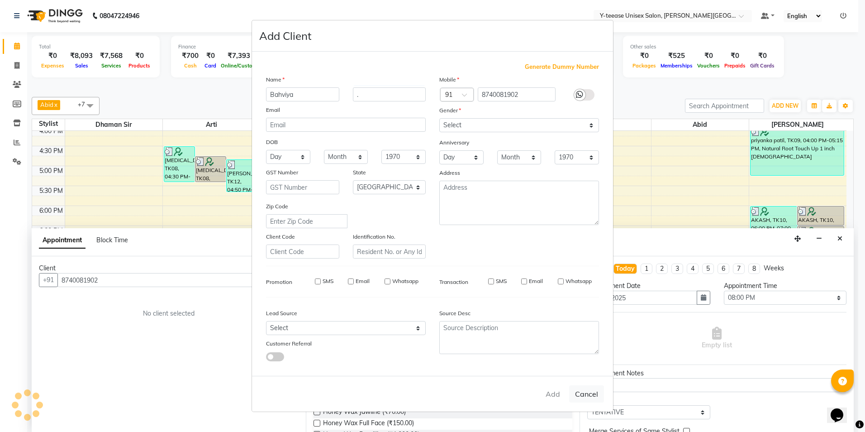
checkbox input "false"
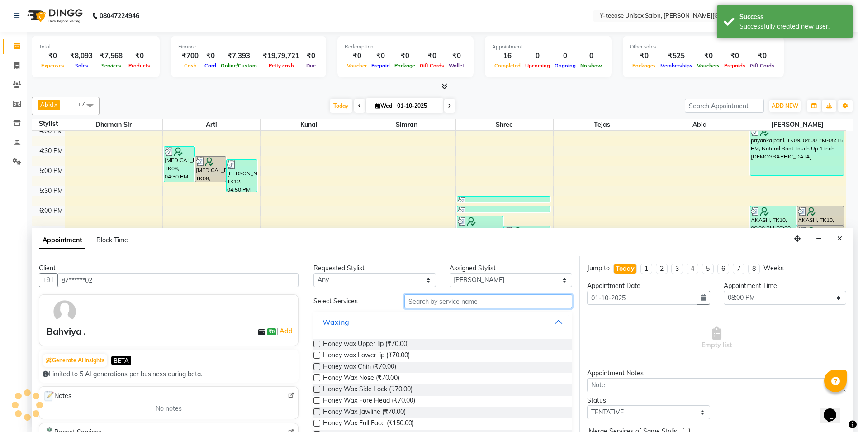
click at [422, 300] on input "text" at bounding box center [488, 301] width 168 height 14
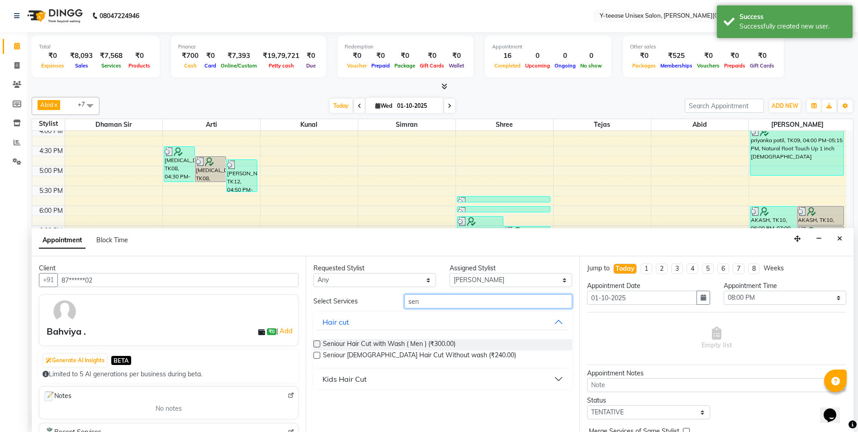
type input "sen"
click at [318, 354] on label at bounding box center [316, 354] width 7 height 7
click at [318, 354] on input "checkbox" at bounding box center [316, 356] width 6 height 6
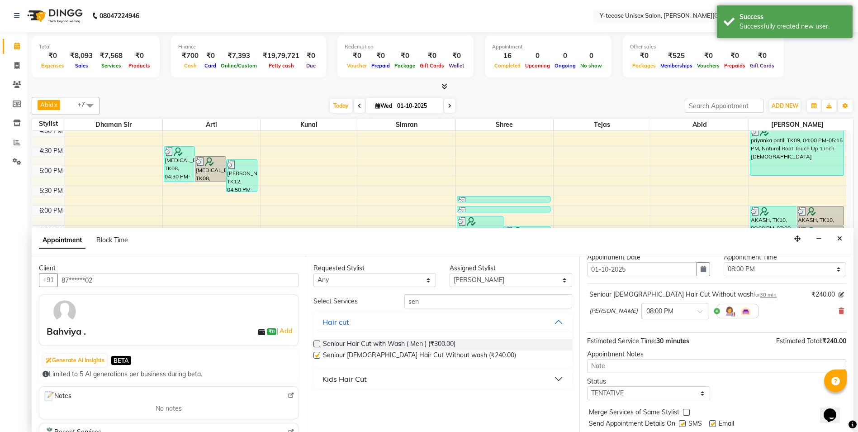
checkbox input "false"
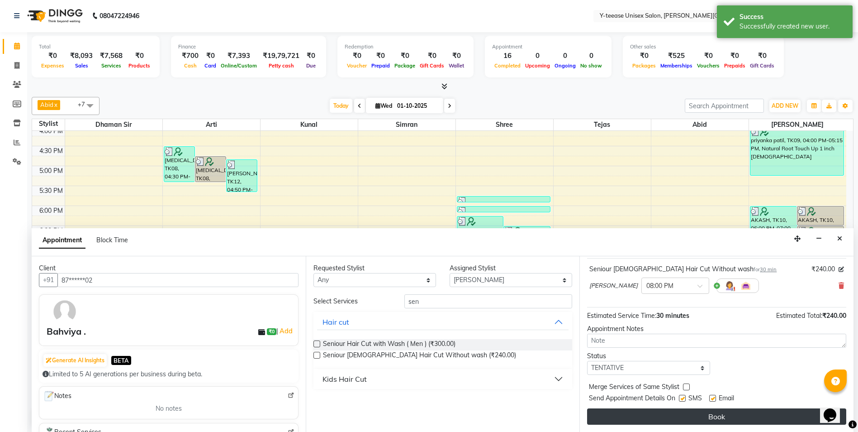
click at [751, 419] on button "Book" at bounding box center [716, 416] width 259 height 16
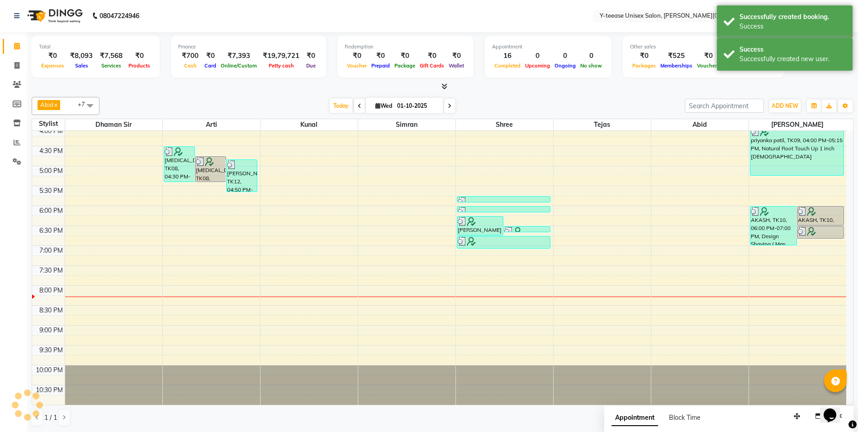
scroll to position [0, 0]
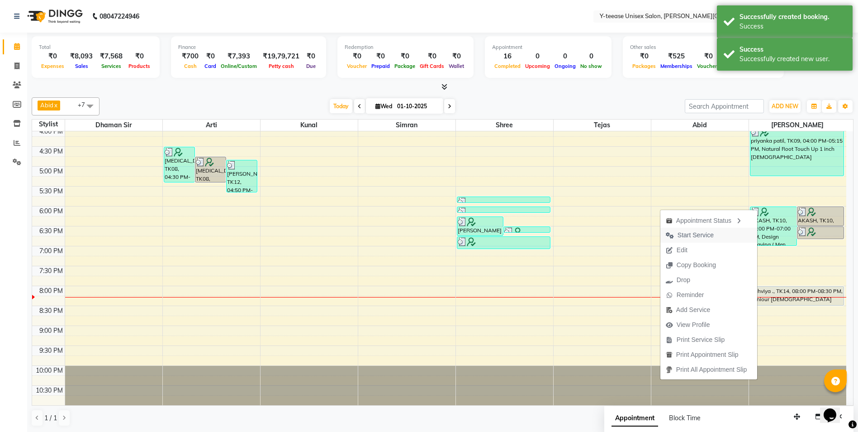
click at [697, 235] on span "Start Service" at bounding box center [696, 234] width 36 height 9
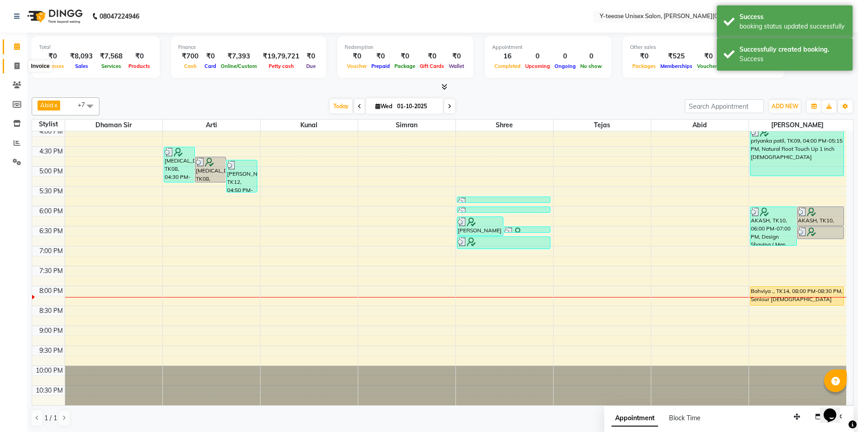
click at [15, 68] on icon at bounding box center [16, 65] width 5 height 7
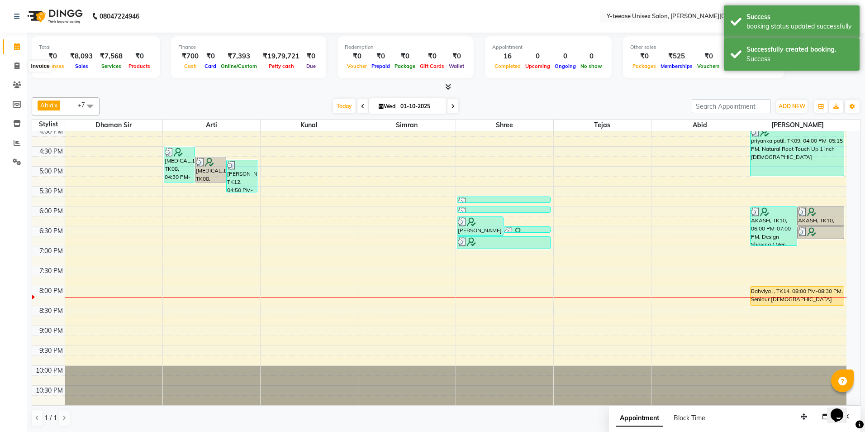
select select "765"
select select "service"
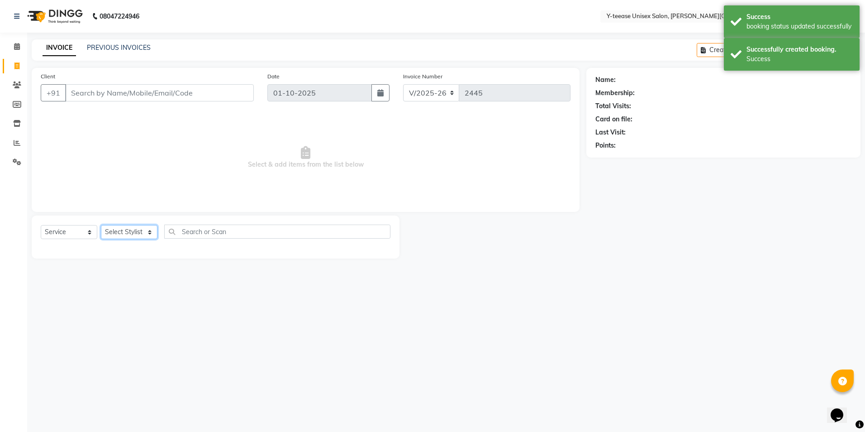
click at [127, 232] on select "Select Stylist" at bounding box center [129, 232] width 57 height 14
click at [127, 232] on select "Select Stylist Abid Arti Dhaman Sir Kunal Rahul jadhav Shree Simran tejas" at bounding box center [129, 232] width 57 height 14
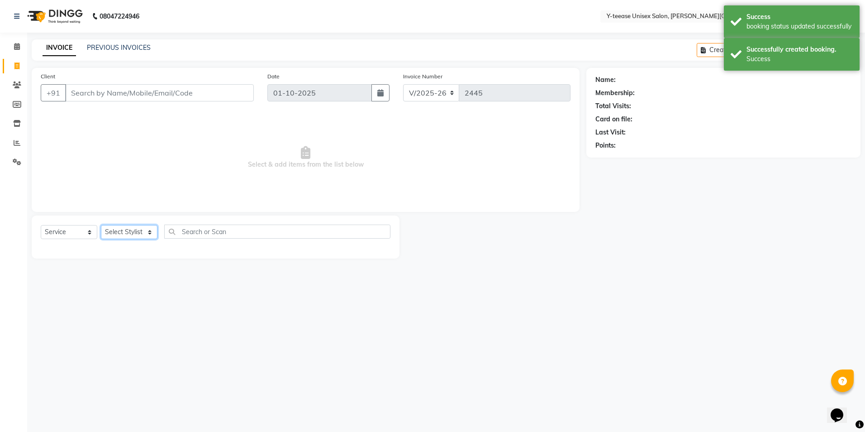
select select "12529"
click at [101, 225] on select "Select Stylist Abid Arti Dhaman Sir Kunal Rahul jadhav Shree Simran tejas" at bounding box center [129, 232] width 57 height 14
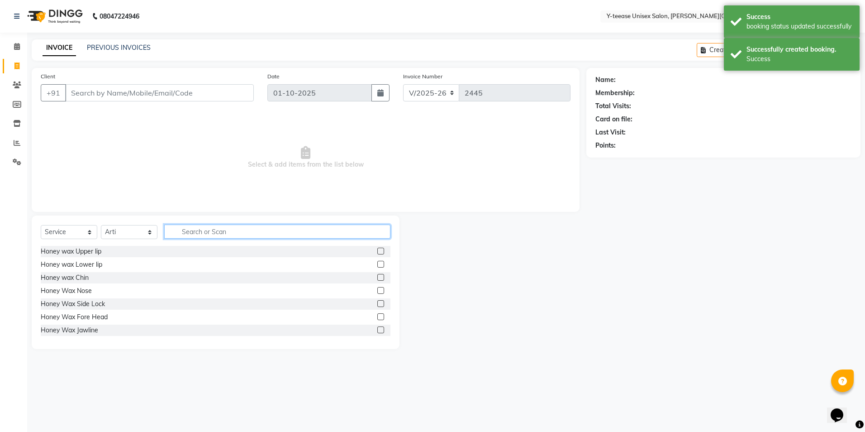
click at [179, 235] on input "text" at bounding box center [277, 231] width 226 height 14
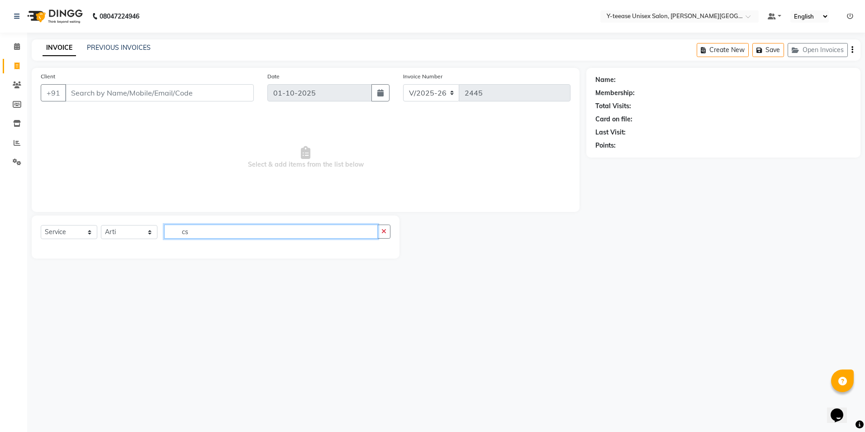
type input "c"
type input "side"
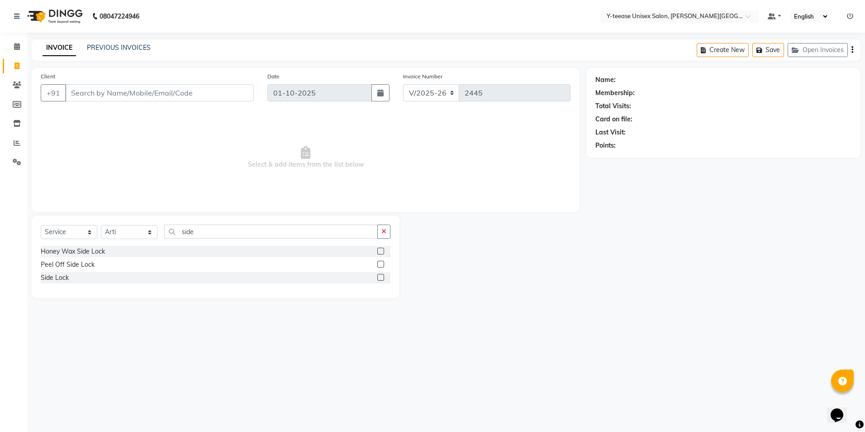
click at [383, 276] on label at bounding box center [380, 277] width 7 height 7
click at [383, 276] on input "checkbox" at bounding box center [380, 278] width 6 height 6
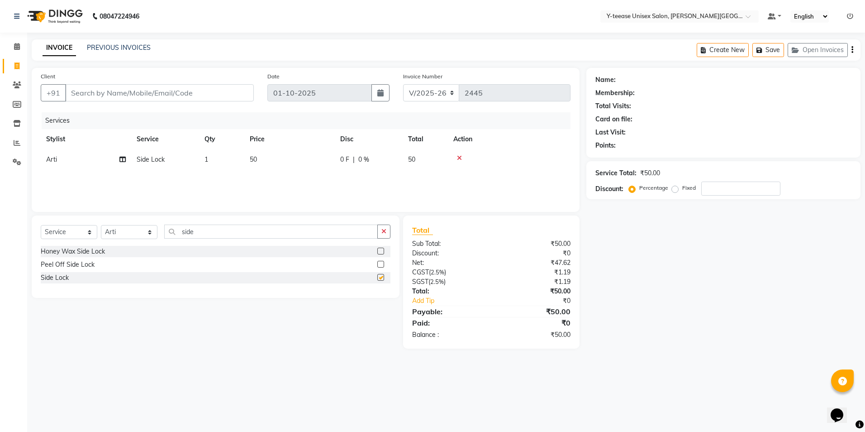
checkbox input "false"
drag, startPoint x: 198, startPoint y: 235, endPoint x: 156, endPoint y: 237, distance: 42.1
click at [156, 237] on div "Select Service Product Membership Package Voucher Prepaid Gift Card Select Styl…" at bounding box center [216, 234] width 350 height 21
click at [127, 239] on select "Select Stylist Abid Arti Dhaman Sir Kunal Rahul jadhav Shree Simran tejas" at bounding box center [129, 232] width 57 height 14
select select "90773"
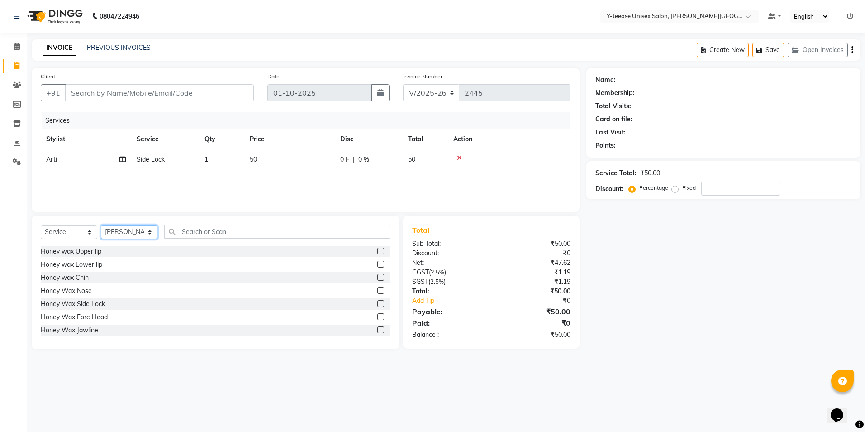
click at [101, 225] on select "Select Stylist Abid Arti Dhaman Sir Kunal Rahul jadhav Shree Simran tejas" at bounding box center [129, 232] width 57 height 14
click at [206, 232] on input "text" at bounding box center [277, 231] width 226 height 14
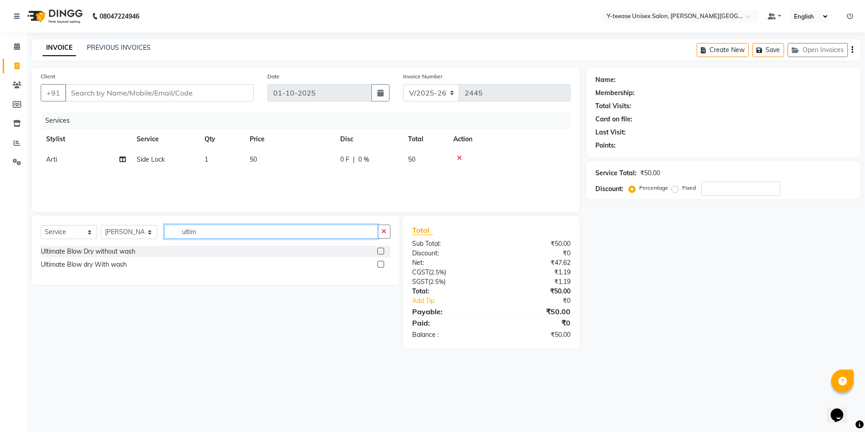
type input "ultim"
click at [380, 264] on label at bounding box center [380, 264] width 7 height 7
click at [380, 264] on input "checkbox" at bounding box center [380, 264] width 6 height 6
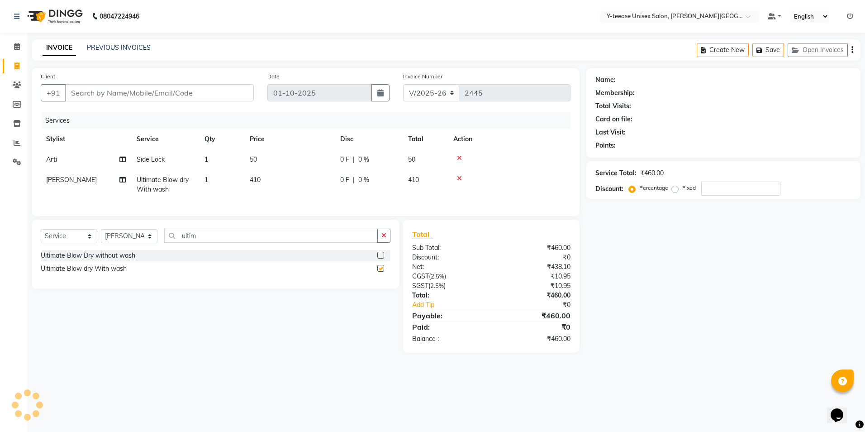
checkbox input "false"
drag, startPoint x: 203, startPoint y: 241, endPoint x: 138, endPoint y: 260, distance: 68.4
click at [140, 260] on div "Select Service Product Membership Package Voucher Prepaid Gift Card Select Styl…" at bounding box center [216, 253] width 368 height 69
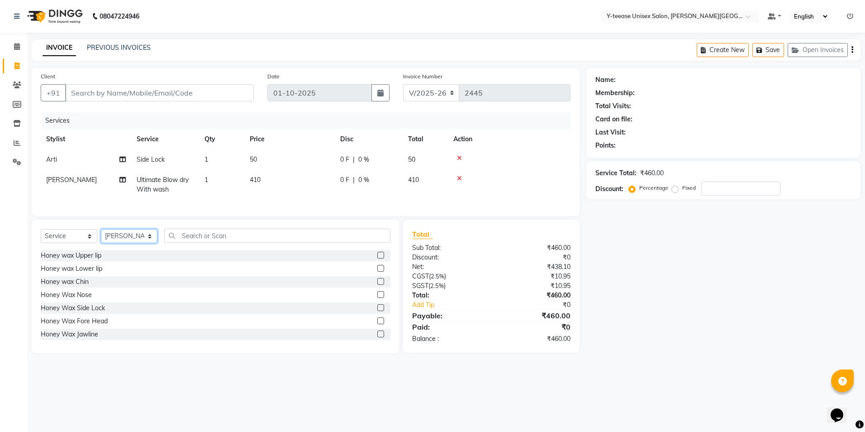
click at [137, 243] on select "Select Stylist Abid Arti Dhaman Sir Kunal Rahul jadhav Shree Simran tejas" at bounding box center [129, 236] width 57 height 14
select select "12529"
click at [101, 236] on select "Select Stylist Abid Arti Dhaman Sir Kunal Rahul jadhav Shree Simran tejas" at bounding box center [129, 236] width 57 height 14
click at [213, 239] on input "text" at bounding box center [277, 235] width 226 height 14
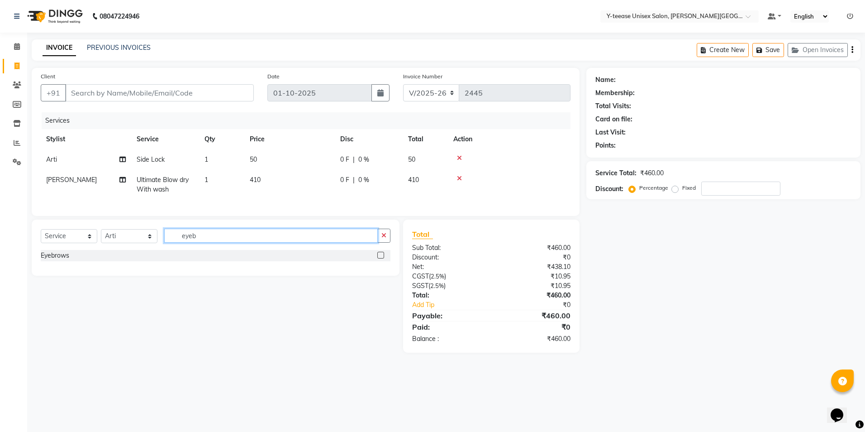
type input "eyeb"
drag, startPoint x: 384, startPoint y: 262, endPoint x: 221, endPoint y: 266, distance: 162.4
click at [383, 258] on label at bounding box center [380, 255] width 7 height 7
click at [383, 258] on input "checkbox" at bounding box center [380, 255] width 6 height 6
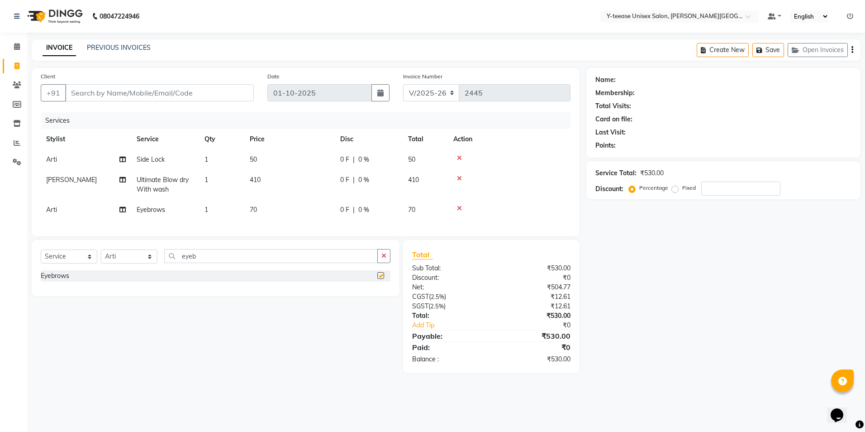
checkbox input "false"
click at [199, 255] on div "Select Service Product Membership Package Voucher Prepaid Gift Card Select Styl…" at bounding box center [216, 268] width 368 height 56
drag, startPoint x: 199, startPoint y: 262, endPoint x: 166, endPoint y: 275, distance: 34.8
click at [166, 270] on div "Select Service Product Membership Package Voucher Prepaid Gift Card Select Styl…" at bounding box center [216, 259] width 350 height 21
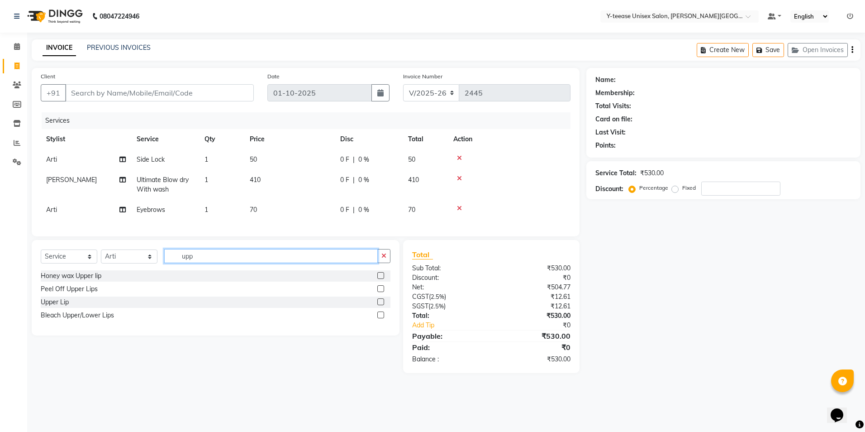
type input "upp"
click at [381, 305] on label at bounding box center [380, 301] width 7 height 7
click at [381, 305] on input "checkbox" at bounding box center [380, 302] width 6 height 6
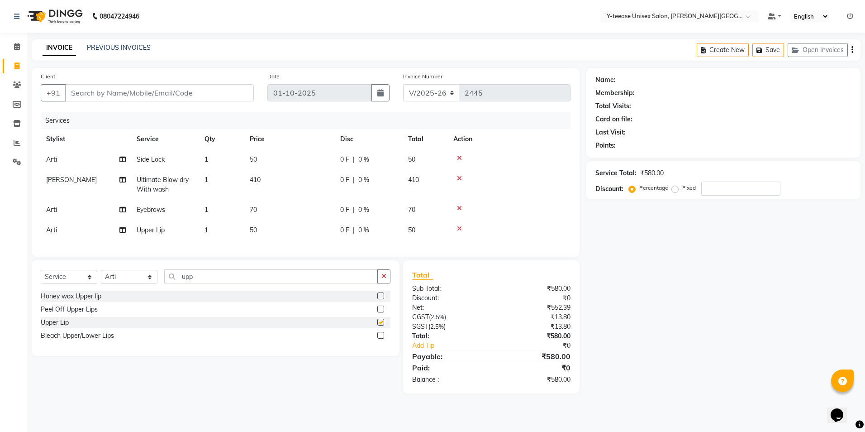
checkbox input "false"
drag, startPoint x: 212, startPoint y: 285, endPoint x: 126, endPoint y: 284, distance: 85.5
click at [126, 284] on div "Select Service Product Membership Package Voucher Prepaid Gift Card Select Styl…" at bounding box center [216, 279] width 350 height 21
type input "for"
click at [380, 325] on label at bounding box center [380, 321] width 7 height 7
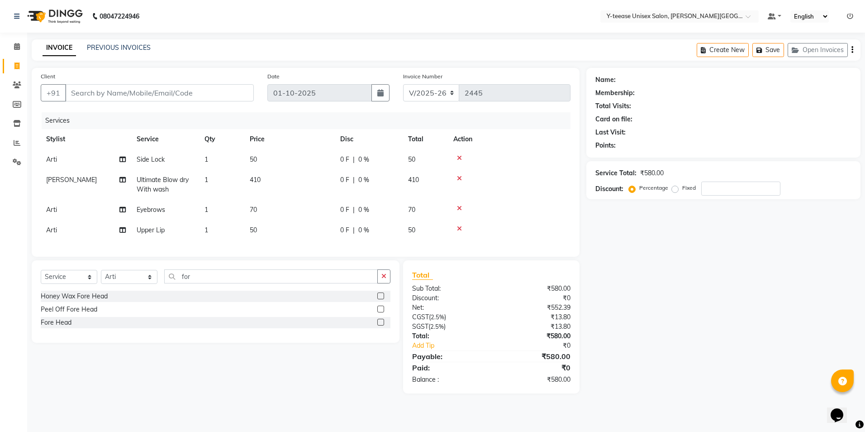
click at [380, 325] on input "checkbox" at bounding box center [380, 322] width 6 height 6
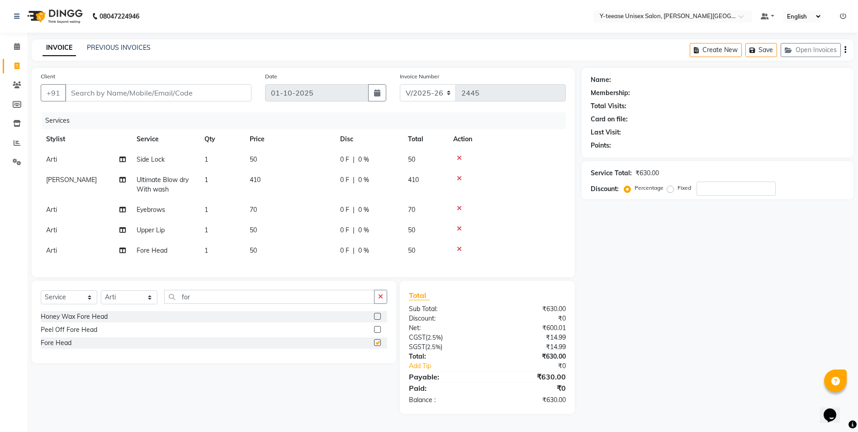
checkbox input "false"
click at [459, 228] on icon at bounding box center [459, 228] width 5 height 6
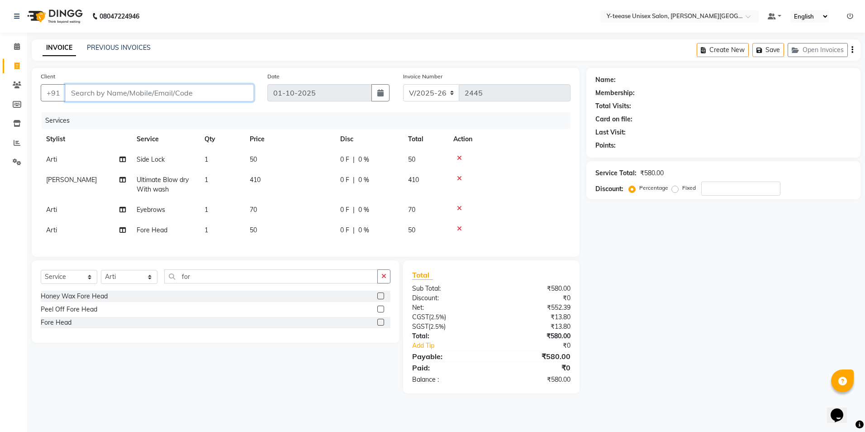
click at [100, 94] on input "Client" at bounding box center [159, 92] width 189 height 17
type input "9"
type input "0"
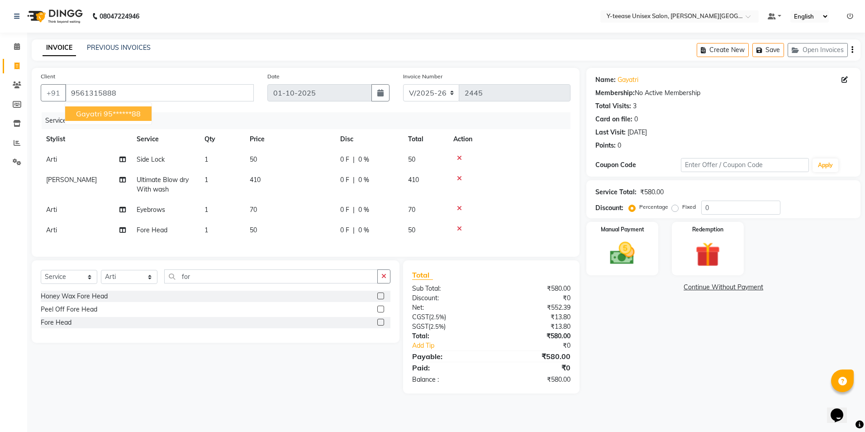
click at [114, 110] on ngb-highlight "95******88" at bounding box center [122, 113] width 37 height 9
type input "95******88"
drag, startPoint x: 632, startPoint y: 269, endPoint x: 658, endPoint y: 278, distance: 26.9
click at [632, 269] on div "Manual Payment" at bounding box center [622, 248] width 72 height 53
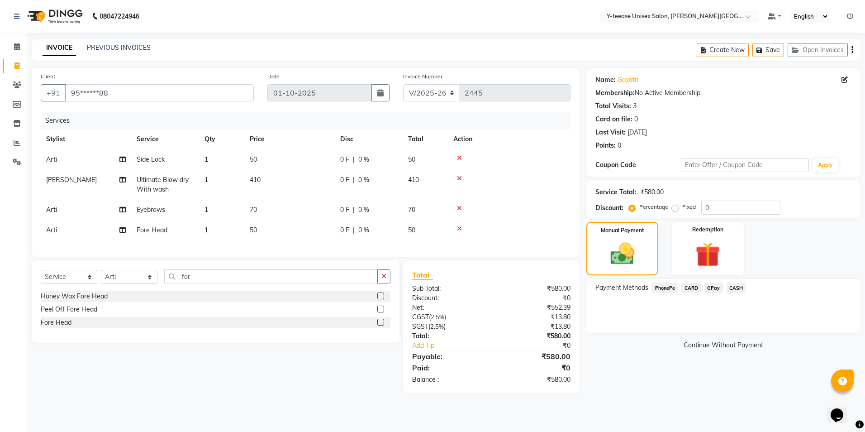
drag, startPoint x: 736, startPoint y: 300, endPoint x: 736, endPoint y: 293, distance: 7.2
click at [736, 294] on div "Payment Methods PhonePe CARD GPay CASH" at bounding box center [723, 306] width 274 height 54
click at [739, 286] on span "CASH" at bounding box center [735, 287] width 19 height 10
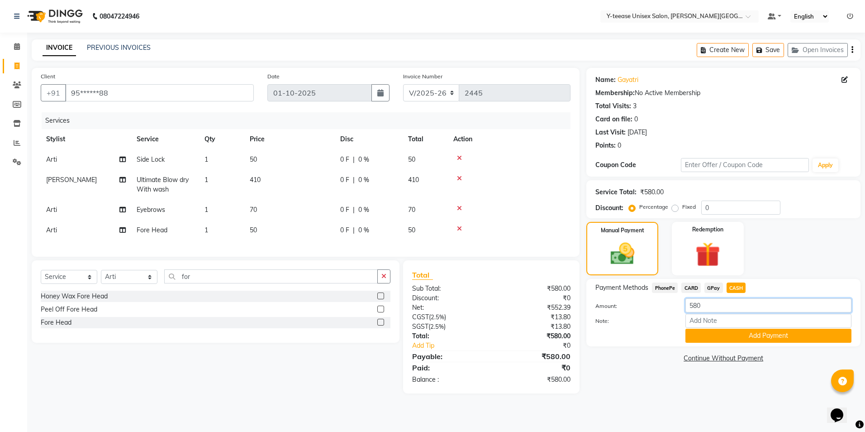
click at [713, 309] on input "580" at bounding box center [768, 305] width 166 height 14
type input "500"
click at [763, 335] on button "Add Payment" at bounding box center [768, 335] width 166 height 14
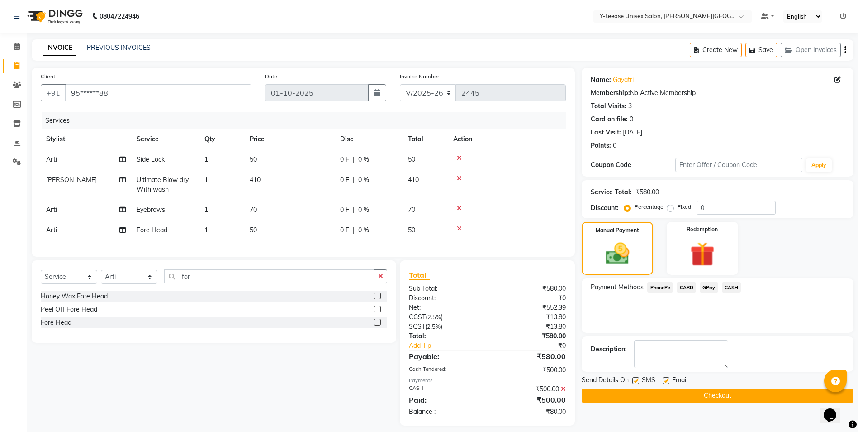
click at [708, 284] on span "GPay" at bounding box center [709, 287] width 19 height 10
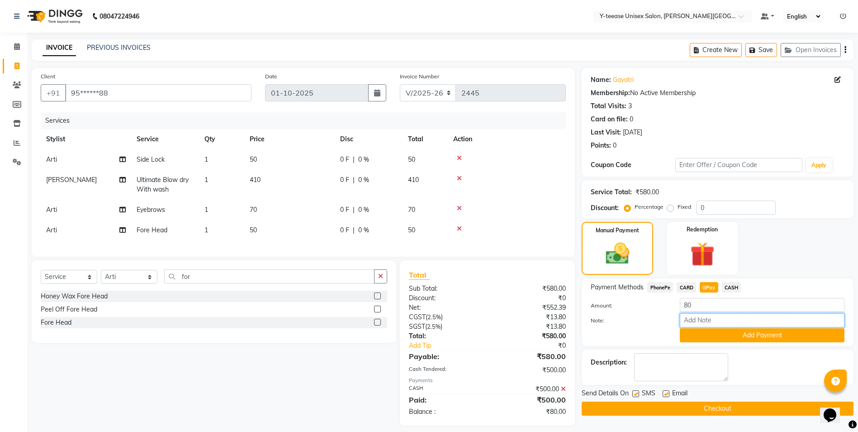
click at [730, 325] on input "Note:" at bounding box center [762, 320] width 165 height 14
click at [750, 330] on button "Add Payment" at bounding box center [762, 335] width 165 height 14
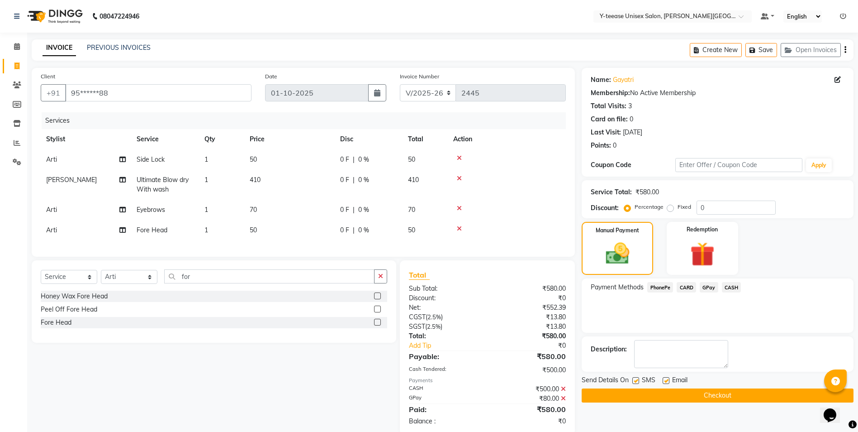
click at [743, 398] on button "Checkout" at bounding box center [718, 395] width 272 height 14
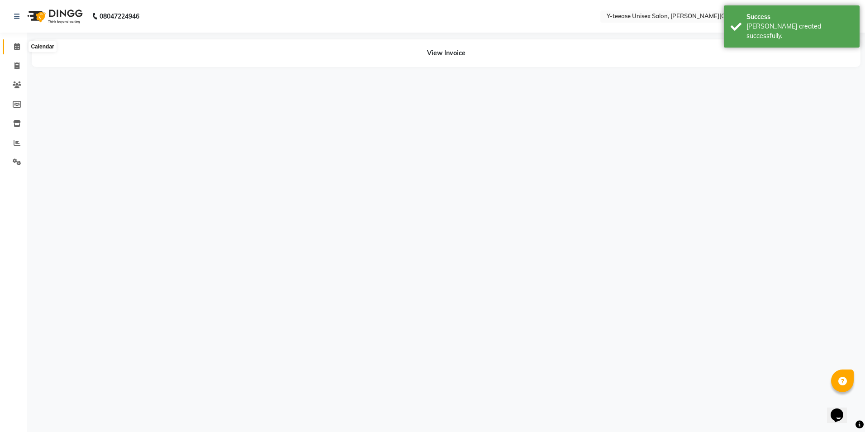
drag, startPoint x: 20, startPoint y: 50, endPoint x: 76, endPoint y: 24, distance: 61.9
click at [20, 50] on span at bounding box center [17, 47] width 16 height 10
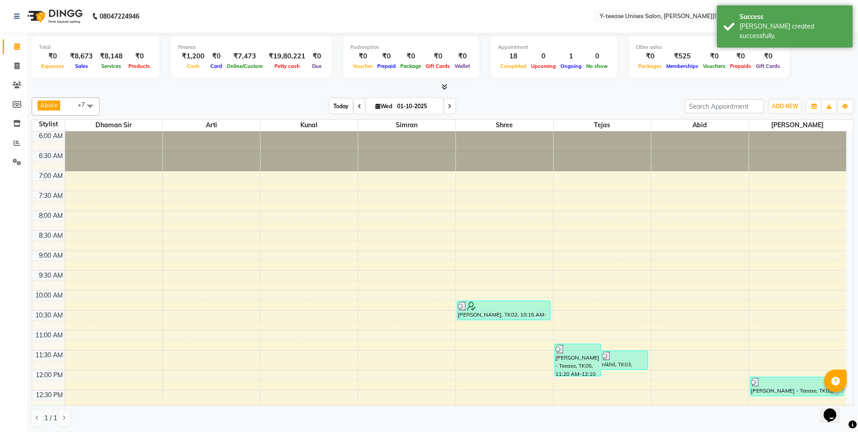
click at [344, 100] on span "Today" at bounding box center [341, 106] width 23 height 14
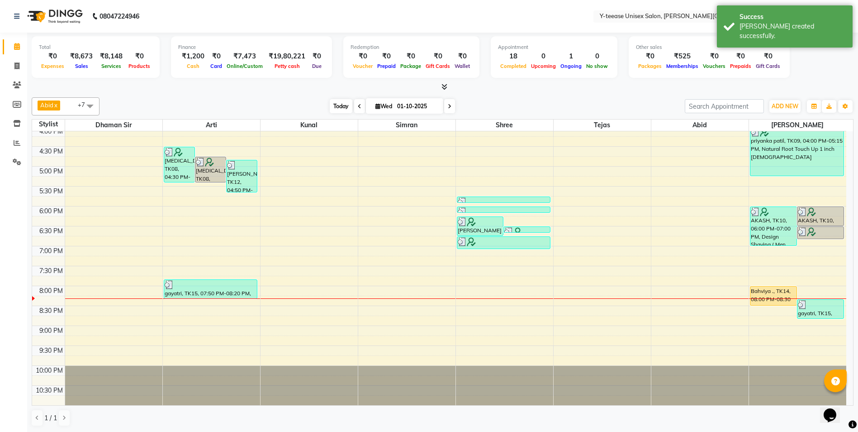
click at [339, 104] on span "Today" at bounding box center [341, 106] width 23 height 14
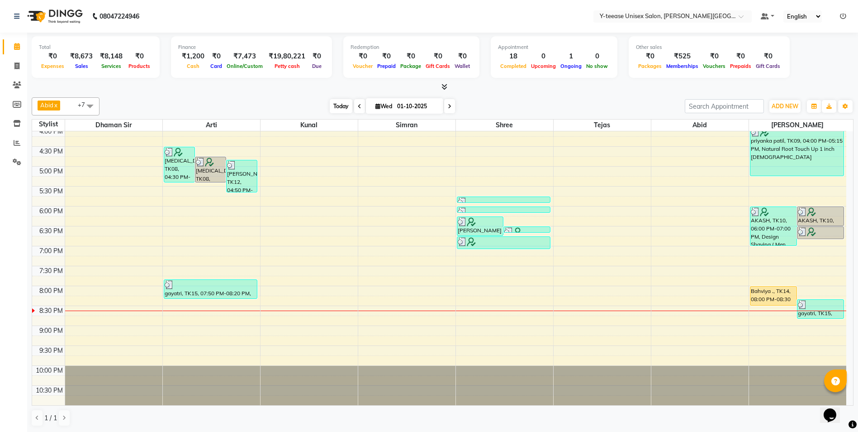
click at [332, 107] on span "Today" at bounding box center [341, 106] width 23 height 14
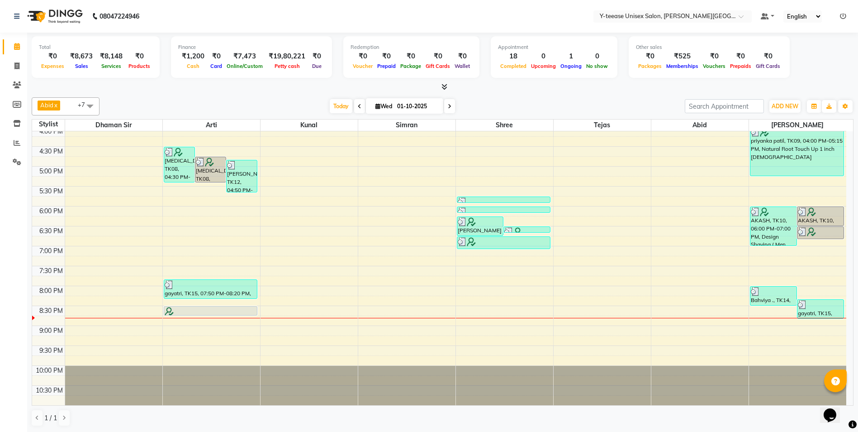
scroll to position [0, 0]
click at [337, 102] on span "Today" at bounding box center [341, 106] width 23 height 14
click at [16, 142] on icon at bounding box center [17, 142] width 7 height 7
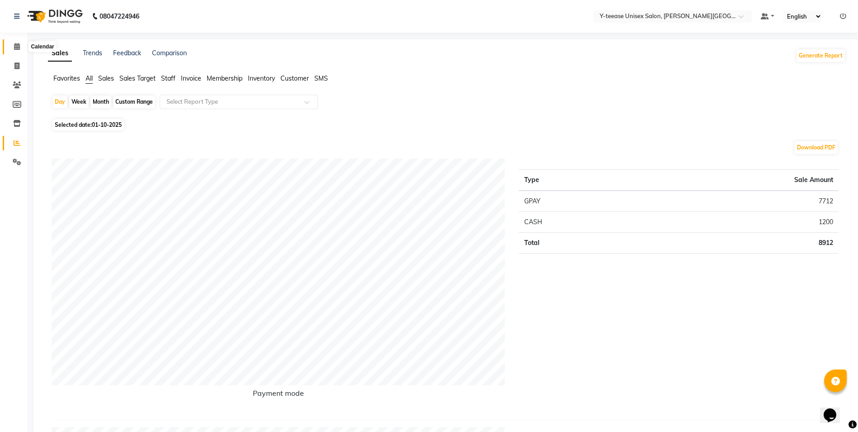
click at [16, 46] on icon at bounding box center [17, 46] width 6 height 7
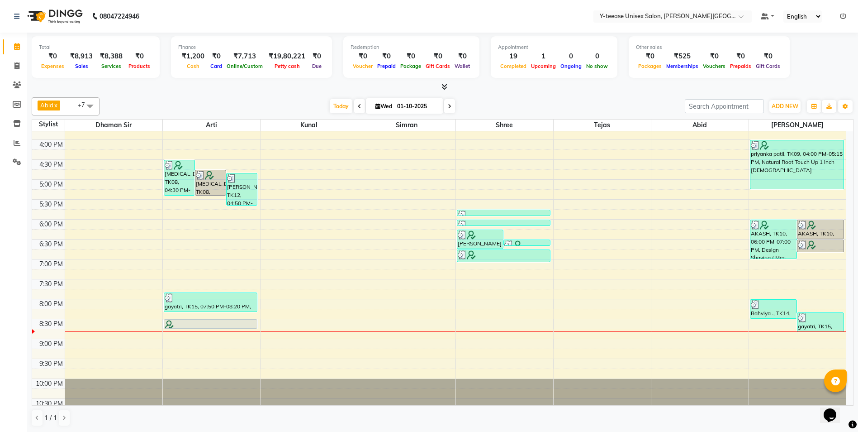
scroll to position [403, 0]
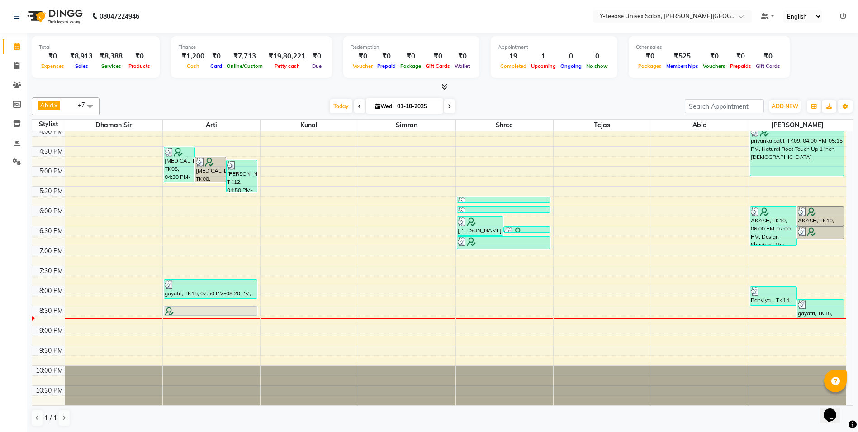
click at [445, 106] on span at bounding box center [449, 106] width 11 height 14
type input "02-10-2025"
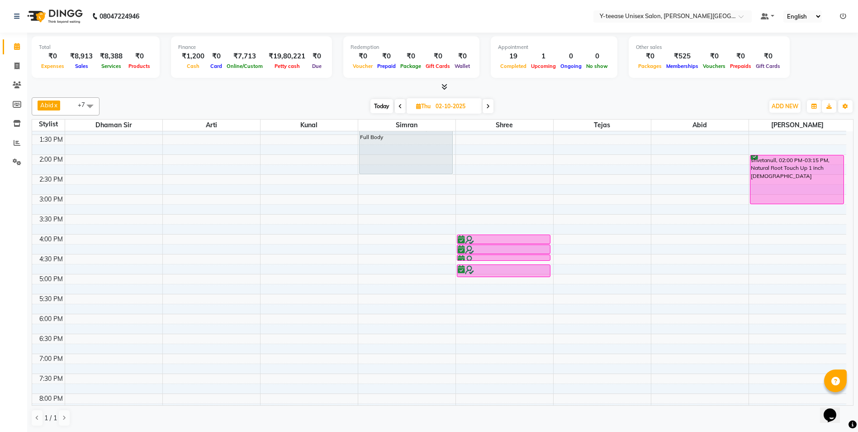
scroll to position [267, 0]
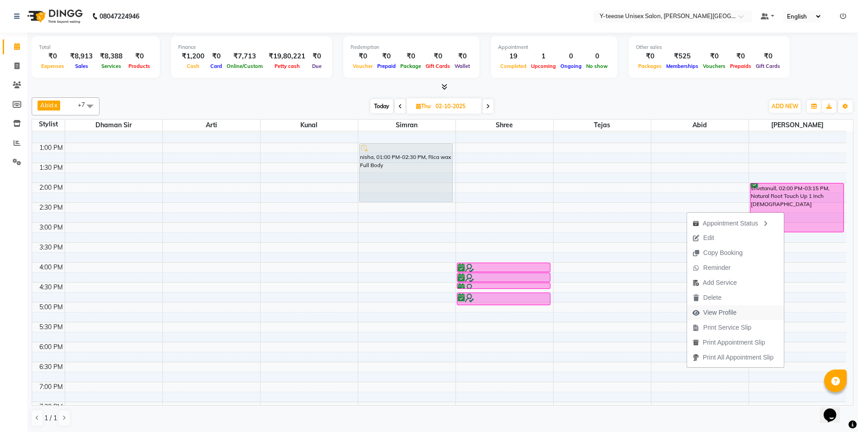
click at [728, 309] on span "View Profile" at bounding box center [719, 312] width 33 height 9
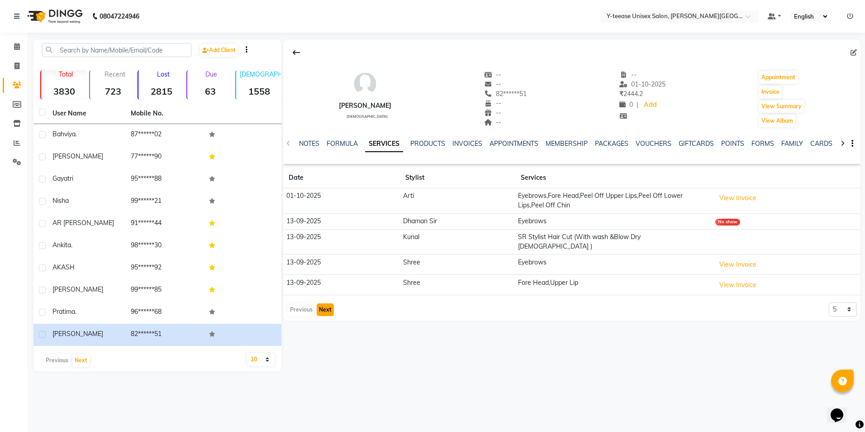
click at [327, 303] on button "Next" at bounding box center [325, 309] width 17 height 13
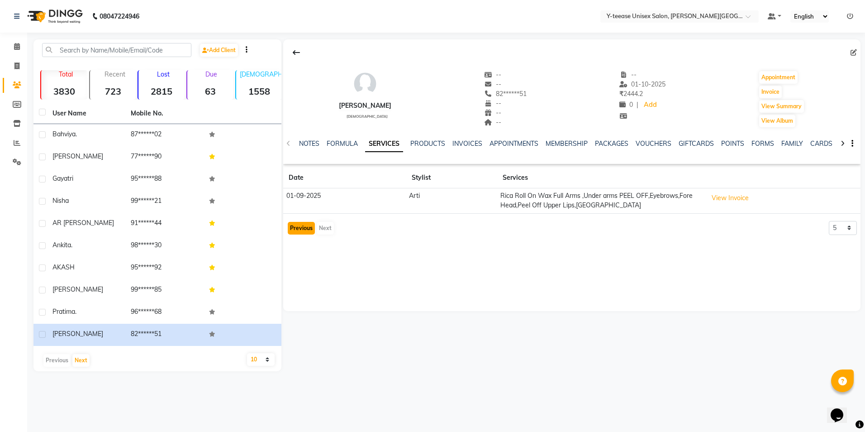
click at [302, 226] on button "Previous" at bounding box center [301, 228] width 27 height 13
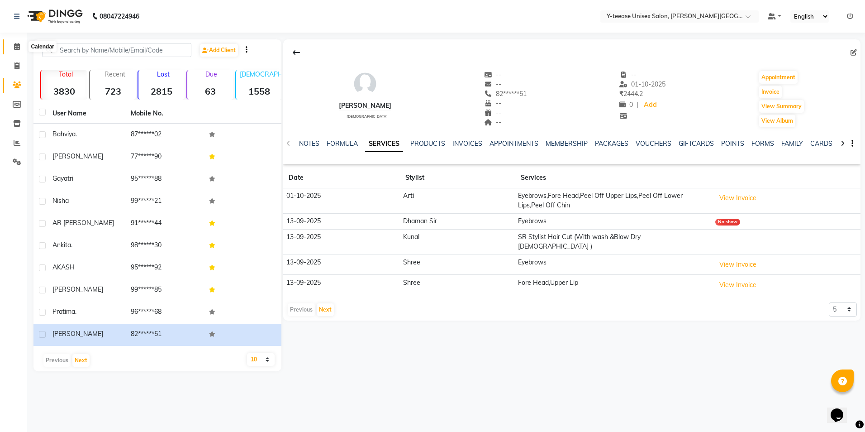
click at [17, 47] on icon at bounding box center [17, 46] width 6 height 7
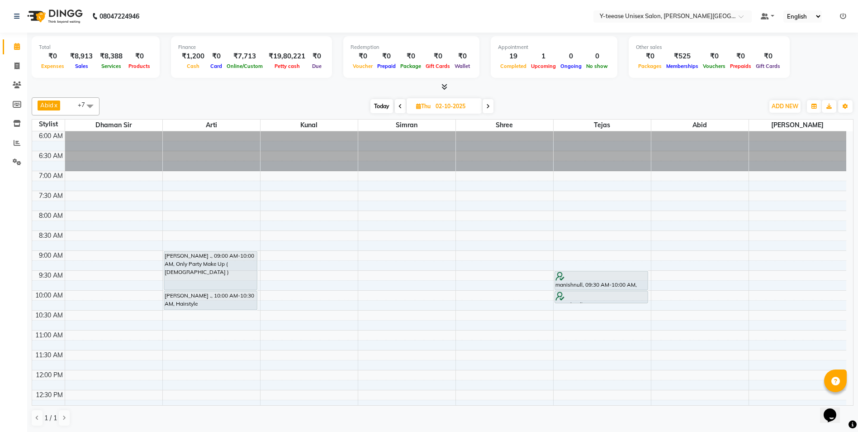
click at [379, 103] on span "Today" at bounding box center [381, 106] width 23 height 14
type input "01-10-2025"
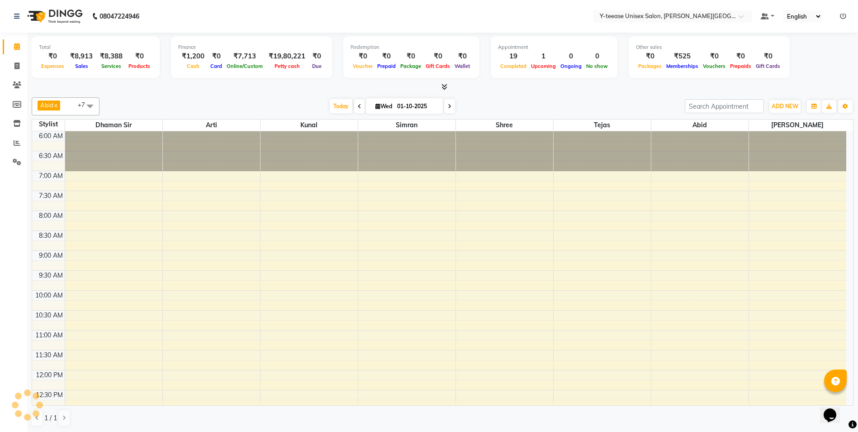
scroll to position [403, 0]
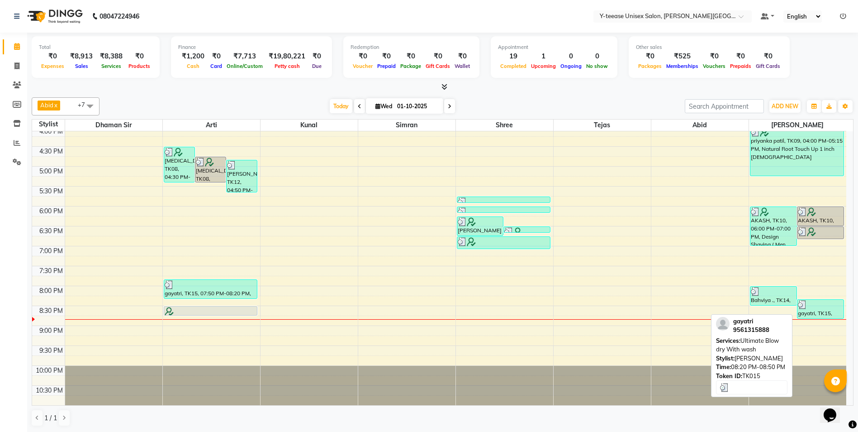
click at [802, 303] on img at bounding box center [802, 304] width 9 height 9
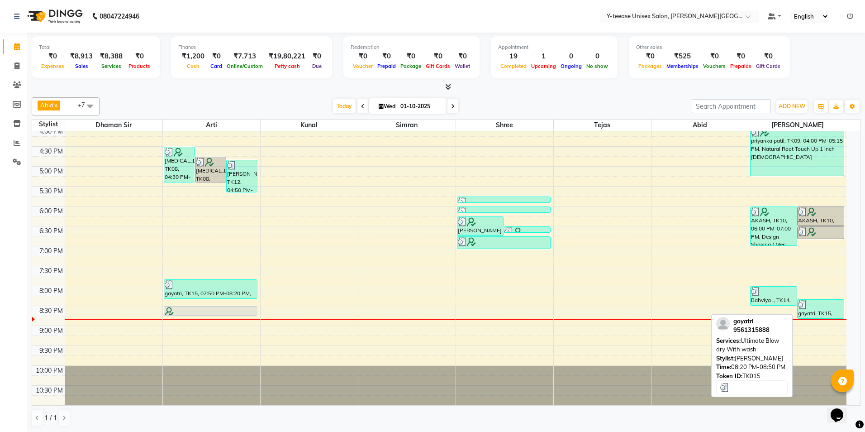
select select "3"
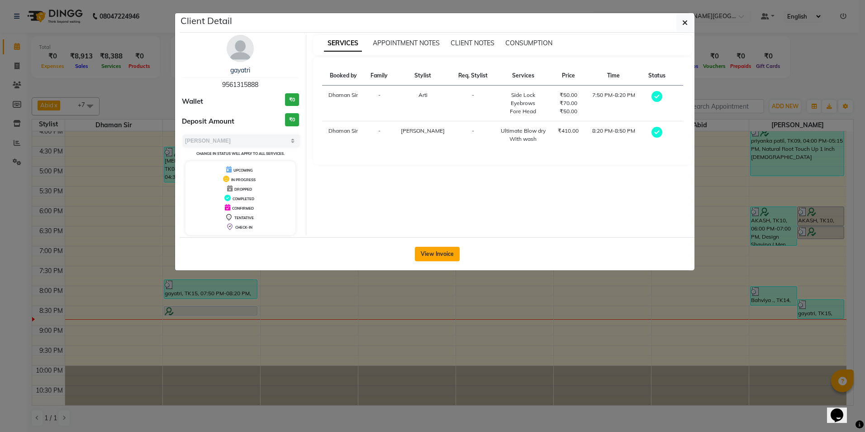
click at [446, 254] on button "View Invoice" at bounding box center [437, 254] width 45 height 14
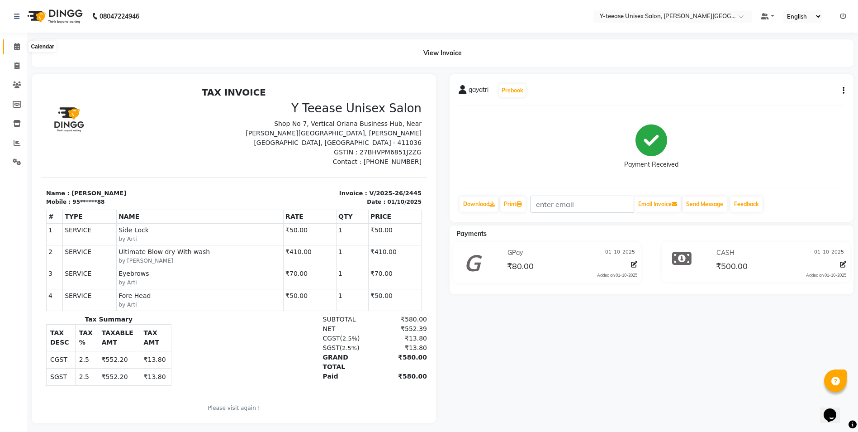
click at [18, 47] on icon at bounding box center [17, 46] width 6 height 7
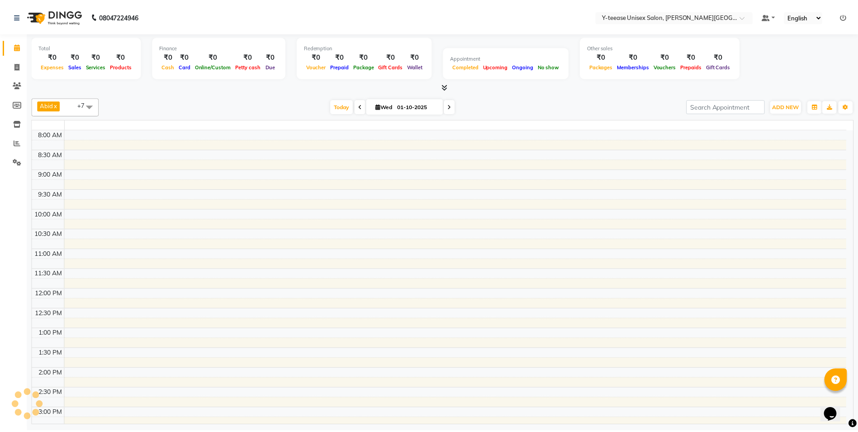
scroll to position [385, 0]
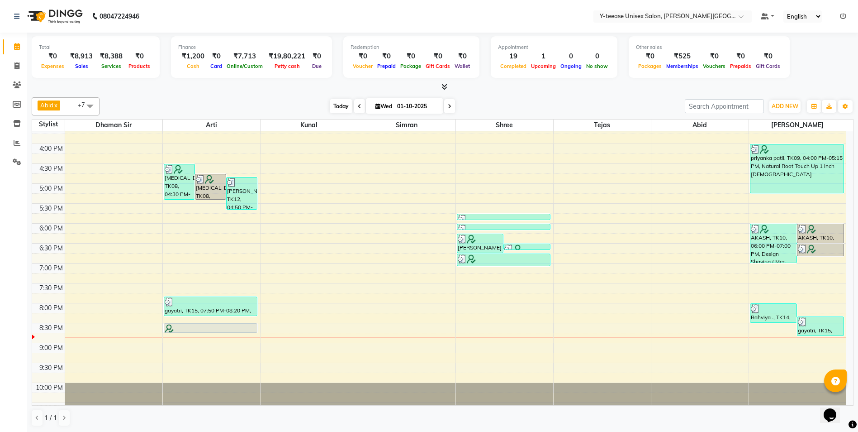
click at [340, 105] on span "Today" at bounding box center [341, 106] width 23 height 14
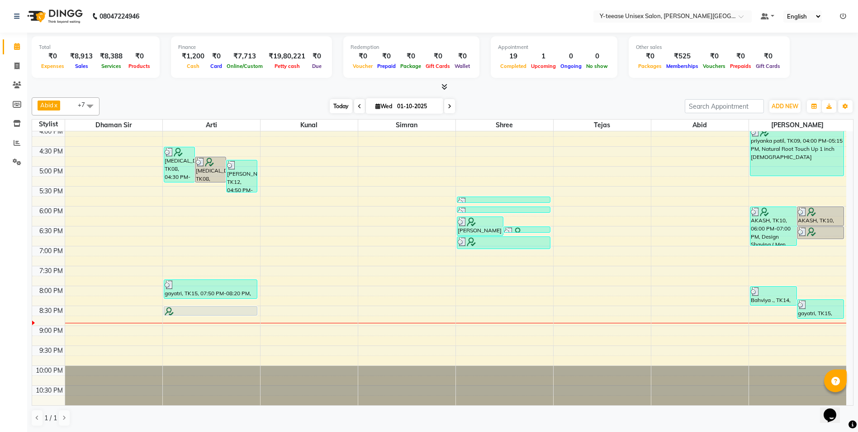
click at [340, 111] on span "Today" at bounding box center [341, 106] width 23 height 14
click at [339, 104] on span "Today" at bounding box center [341, 106] width 23 height 14
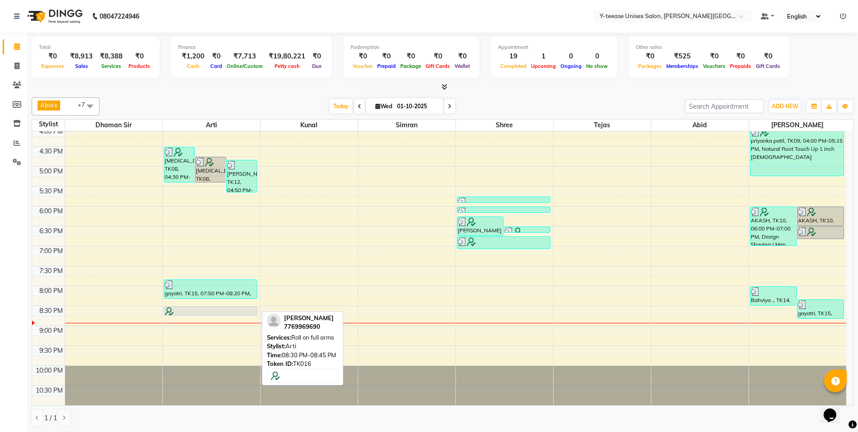
click at [183, 311] on div at bounding box center [211, 311] width 92 height 9
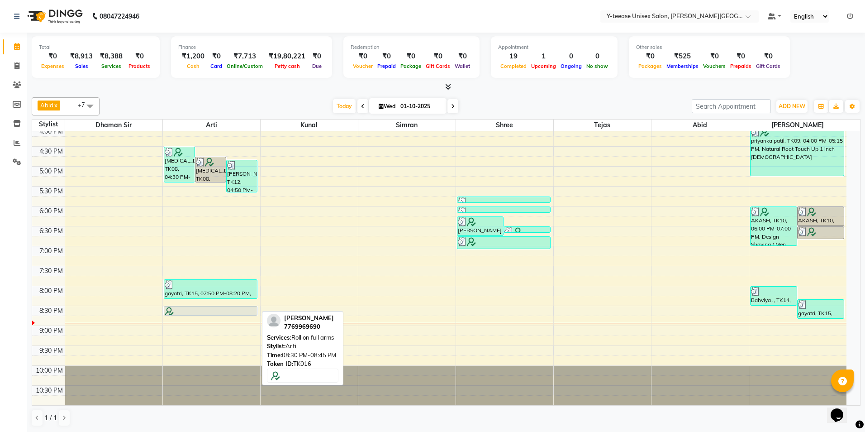
select select "7"
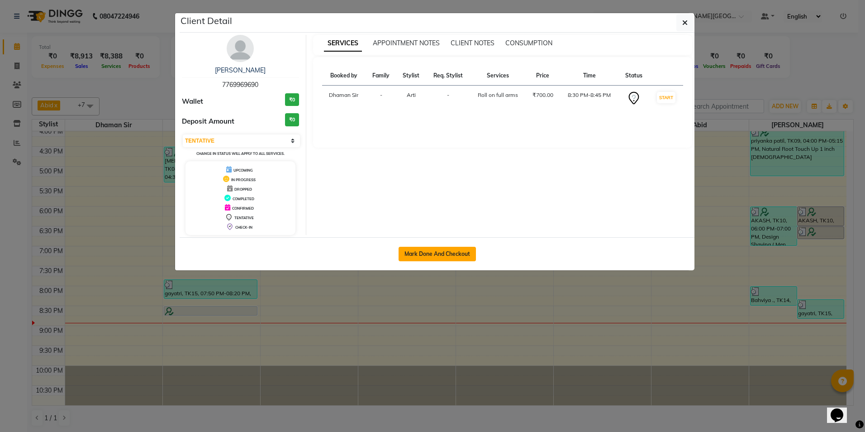
click at [435, 254] on button "Mark Done And Checkout" at bounding box center [437, 254] width 77 height 14
select select "765"
select select "service"
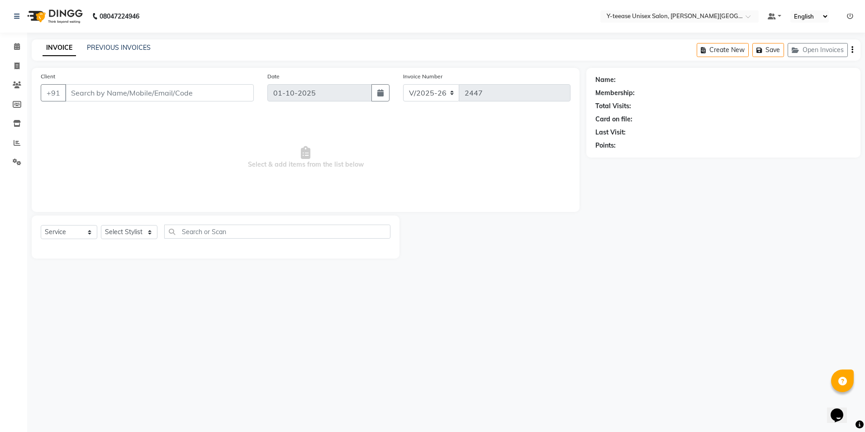
type input "77******90"
select select "12529"
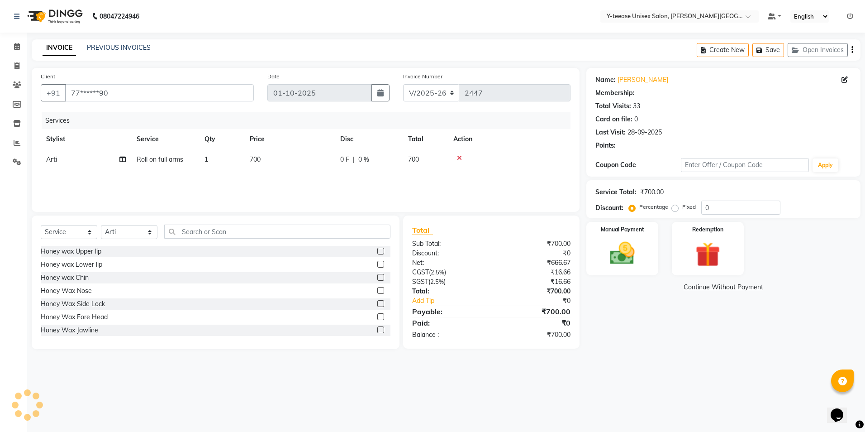
type input "20"
select select "1: Object"
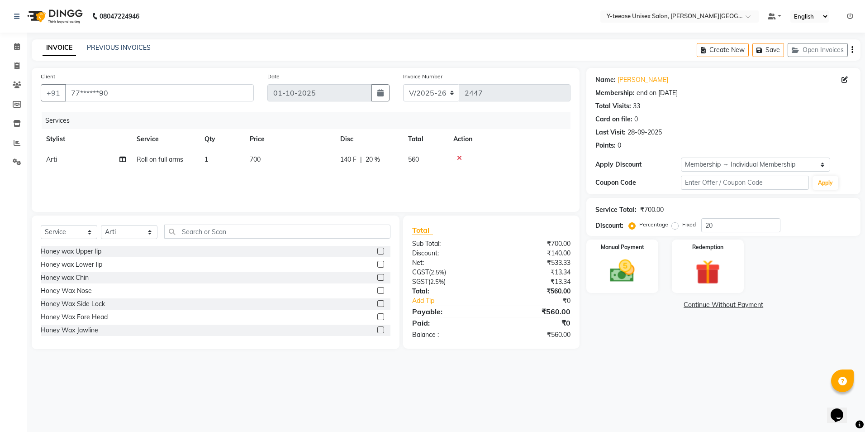
click at [152, 161] on span "Roll on full arms" at bounding box center [160, 159] width 47 height 8
select select "12529"
click at [152, 161] on span "Roll on full arms" at bounding box center [168, 162] width 47 height 8
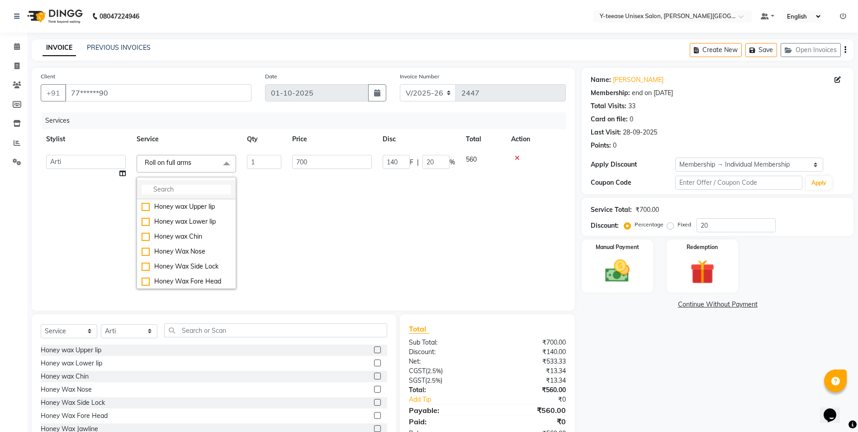
click at [178, 188] on input "multiselect-search" at bounding box center [187, 189] width 90 height 9
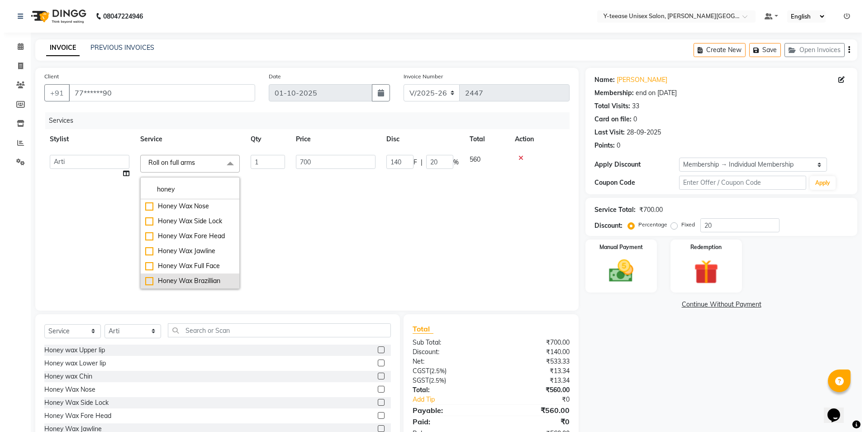
scroll to position [90, 0]
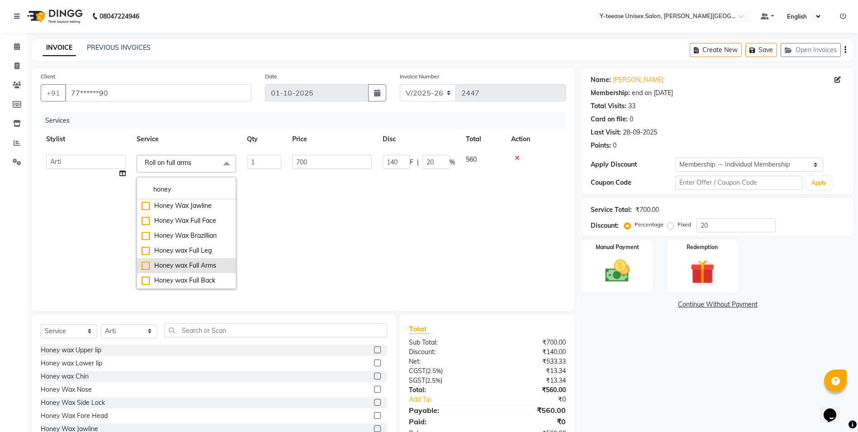
type input "honey"
click at [211, 264] on div "Honey wax Full Arms" at bounding box center [187, 265] width 90 height 9
checkbox input "true"
type input "280"
type input "56"
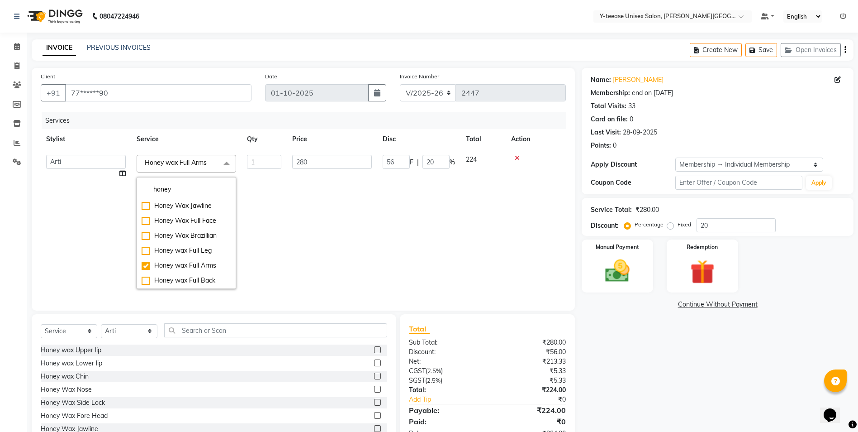
click at [248, 254] on td "1" at bounding box center [264, 221] width 45 height 145
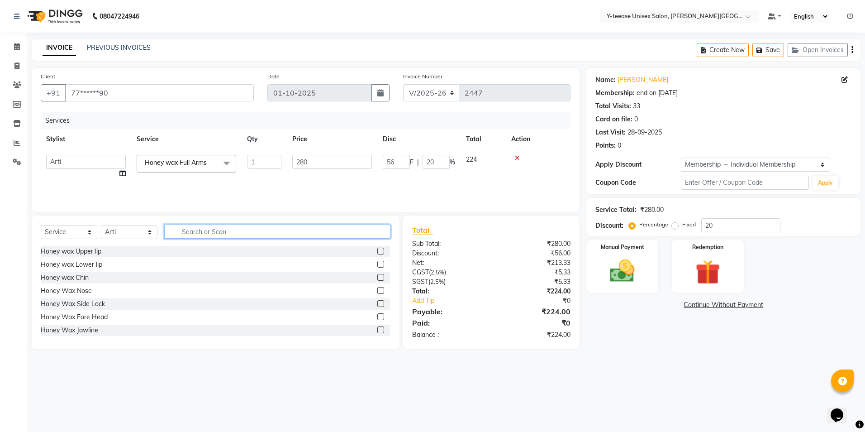
click at [204, 228] on input "text" at bounding box center [277, 231] width 226 height 14
type input "honey"
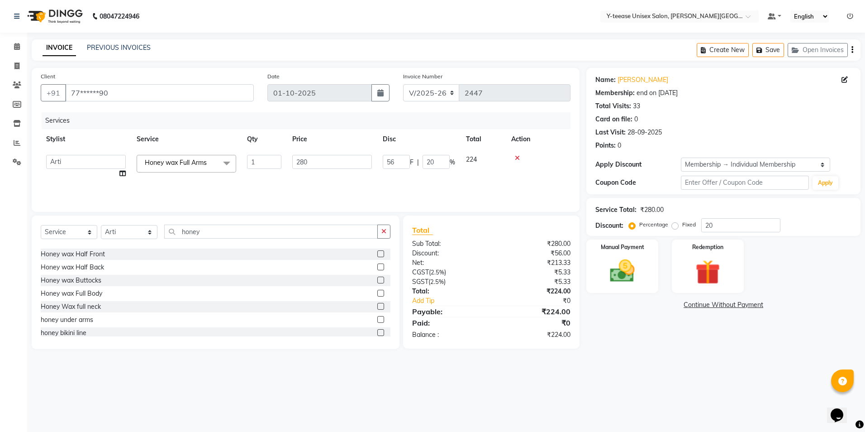
click at [377, 319] on label at bounding box center [380, 319] width 7 height 7
click at [377, 319] on input "checkbox" at bounding box center [380, 320] width 6 height 6
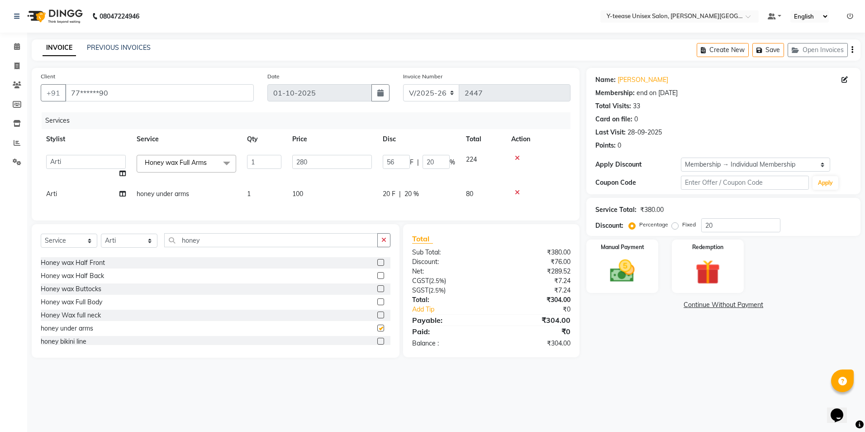
checkbox input "false"
drag, startPoint x: 209, startPoint y: 245, endPoint x: 143, endPoint y: 250, distance: 65.7
click at [147, 250] on div "Select Service Product Membership Package Voucher Prepaid Gift Card Select Styl…" at bounding box center [216, 243] width 350 height 21
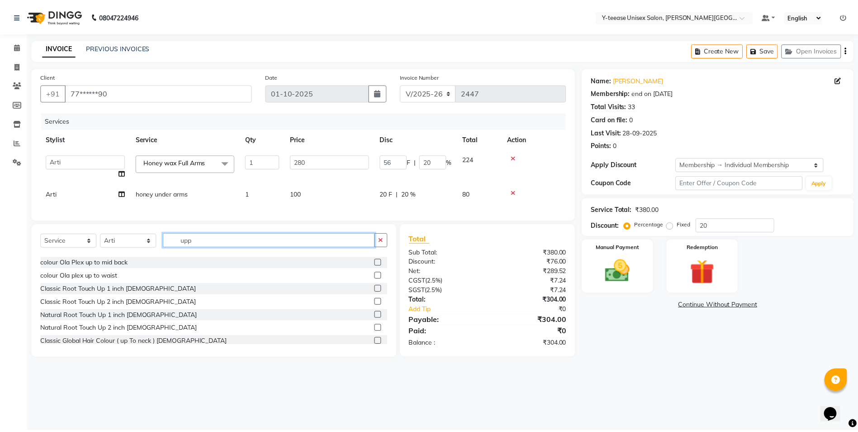
scroll to position [0, 0]
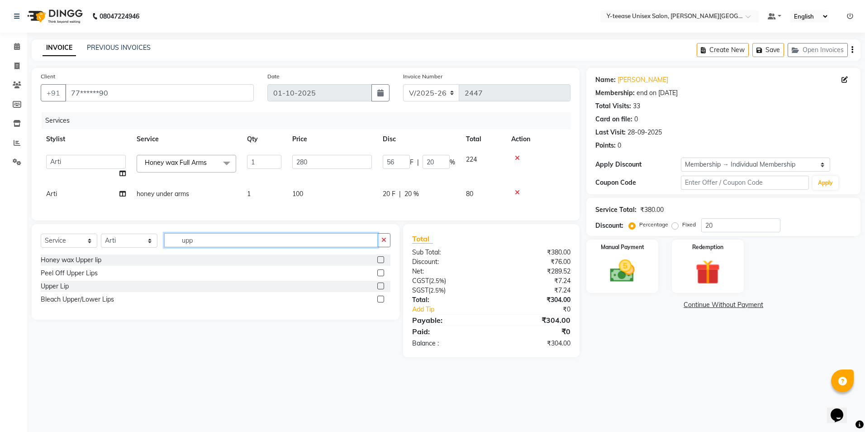
type input "upp"
click at [379, 276] on label at bounding box center [380, 272] width 7 height 7
click at [379, 276] on input "checkbox" at bounding box center [380, 273] width 6 height 6
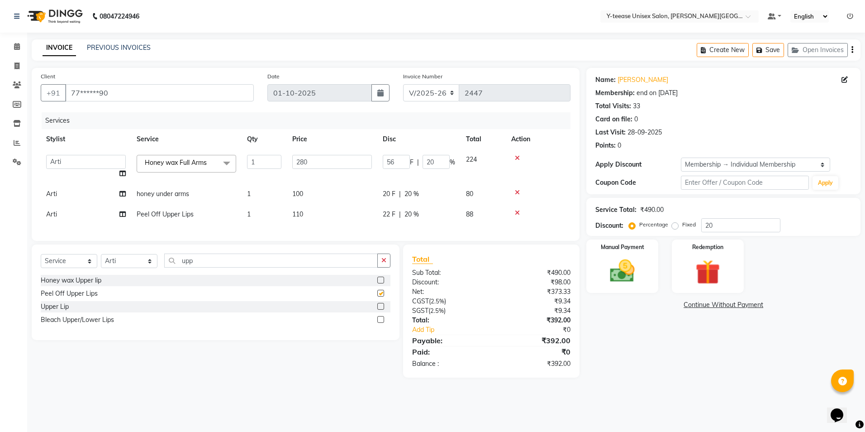
checkbox input "false"
drag, startPoint x: 204, startPoint y: 269, endPoint x: 138, endPoint y: 268, distance: 66.5
click at [138, 268] on div "Select Service Product Membership Package Voucher Prepaid Gift Card Select Styl…" at bounding box center [216, 263] width 350 height 21
type input "lower"
click at [381, 296] on label at bounding box center [380, 293] width 7 height 7
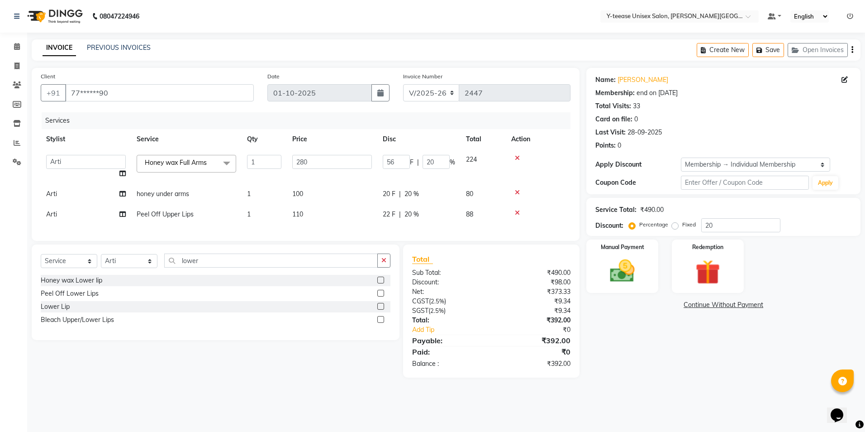
click at [381, 296] on input "checkbox" at bounding box center [380, 293] width 6 height 6
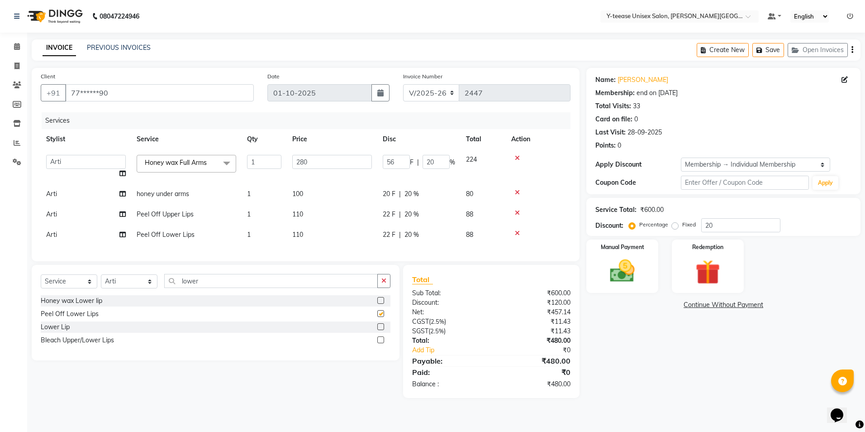
checkbox input "false"
click at [143, 287] on div "Select Service Product Membership Package Voucher Prepaid Gift Card Select Styl…" at bounding box center [216, 284] width 350 height 21
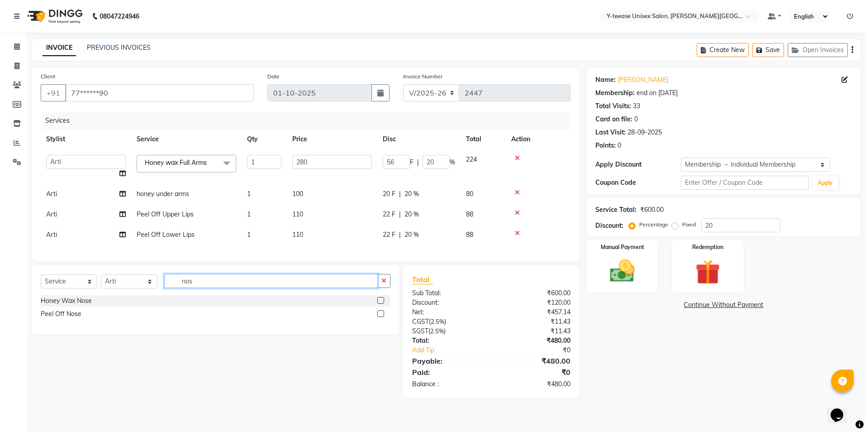
type input "nos"
click at [380, 317] on label at bounding box center [380, 313] width 7 height 7
click at [380, 317] on input "checkbox" at bounding box center [380, 314] width 6 height 6
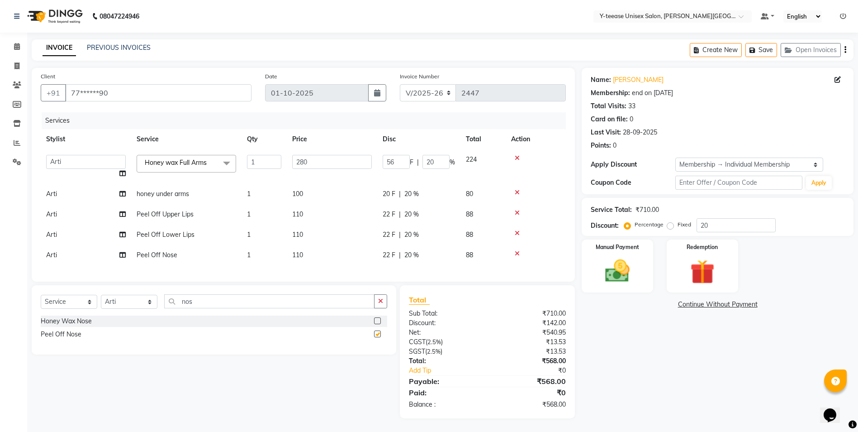
checkbox input "false"
drag, startPoint x: 209, startPoint y: 316, endPoint x: 181, endPoint y: 314, distance: 27.2
click at [181, 314] on div "Select Service Product Membership Package Voucher Prepaid Gift Card Select Styl…" at bounding box center [214, 304] width 347 height 21
drag, startPoint x: 210, startPoint y: 307, endPoint x: 130, endPoint y: 309, distance: 80.1
click at [130, 309] on div "Select Service Product Membership Package Voucher Prepaid Gift Card Select Styl…" at bounding box center [214, 304] width 347 height 21
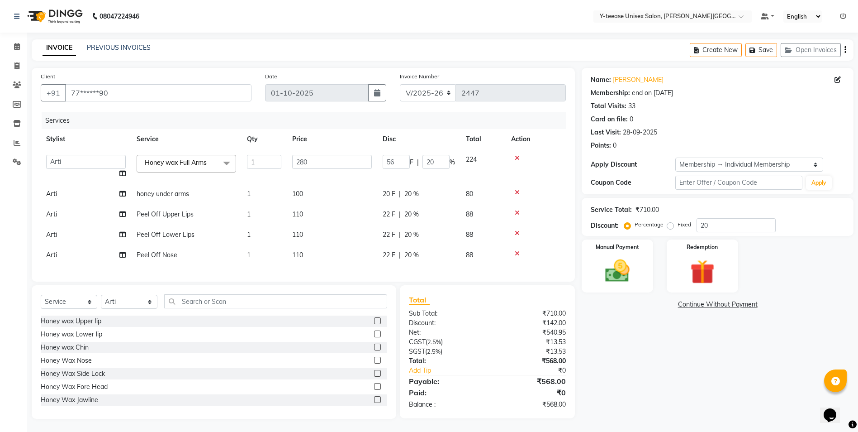
drag, startPoint x: 535, startPoint y: 408, endPoint x: 641, endPoint y: 409, distance: 105.9
click at [641, 409] on div "Client +91 77******90 Date 01-10-2025 Invoice Number V/2025 V/2025-26 2447 Serv…" at bounding box center [443, 243] width 836 height 351
click at [641, 409] on div "Name: Upasna Membership: end on 07-03-2026 Total Visits: 33 Card on file: 0 Las…" at bounding box center [721, 243] width 279 height 351
click at [112, 309] on select "Select Stylist Abid Arti Dhaman Sir Kunal Rahul jadhav Shree Simran tejas" at bounding box center [129, 301] width 57 height 14
select select "90773"
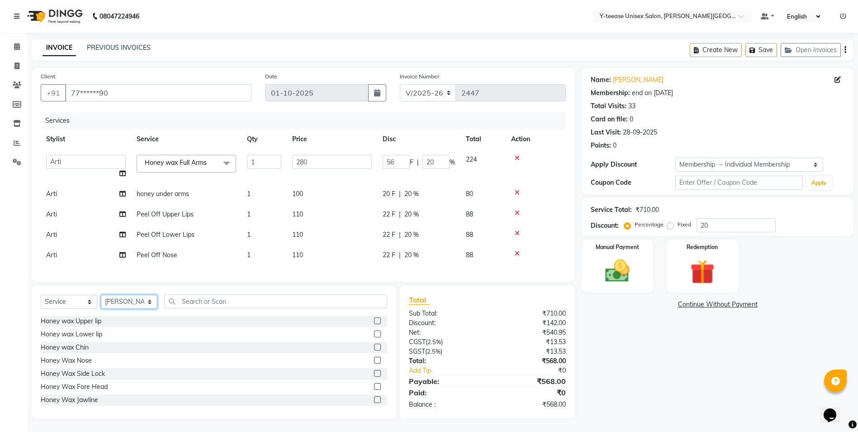
click at [101, 301] on select "Select Stylist Abid Arti Dhaman Sir Kunal Rahul jadhav Shree Simran tejas" at bounding box center [129, 301] width 57 height 14
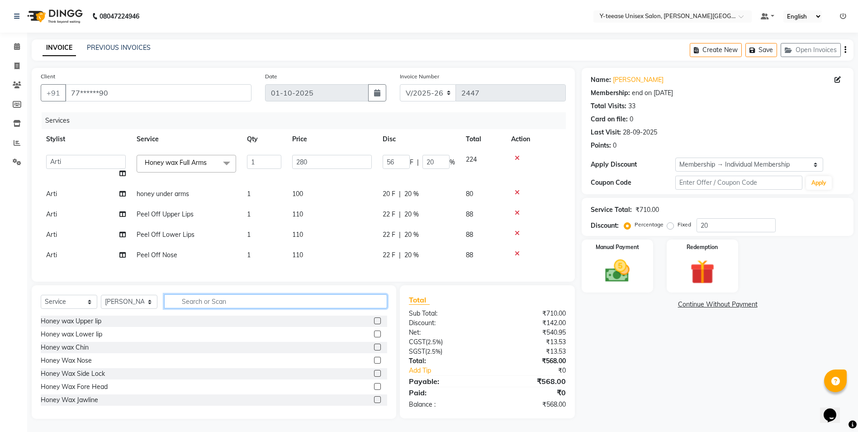
click at [212, 308] on input "text" at bounding box center [275, 301] width 223 height 14
type input "1 in"
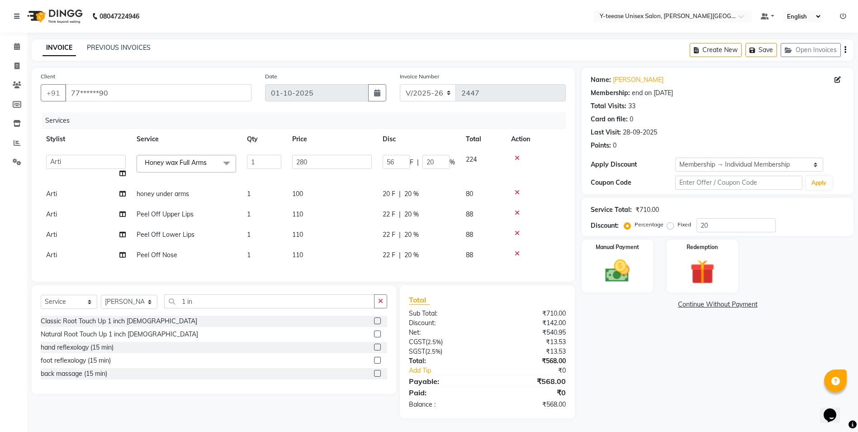
click at [379, 337] on label at bounding box center [377, 333] width 7 height 7
click at [379, 337] on input "checkbox" at bounding box center [377, 334] width 6 height 6
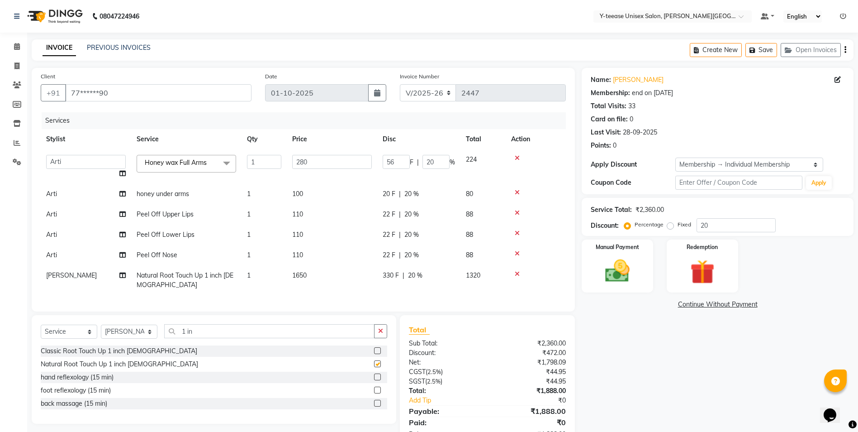
checkbox input "false"
click at [613, 283] on img at bounding box center [618, 270] width 42 height 29
click at [712, 305] on span "GPay" at bounding box center [709, 304] width 19 height 10
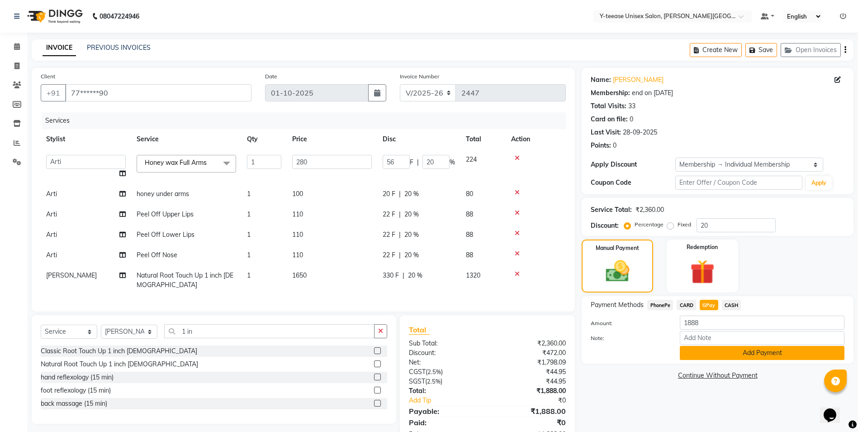
click at [720, 352] on button "Add Payment" at bounding box center [762, 353] width 165 height 14
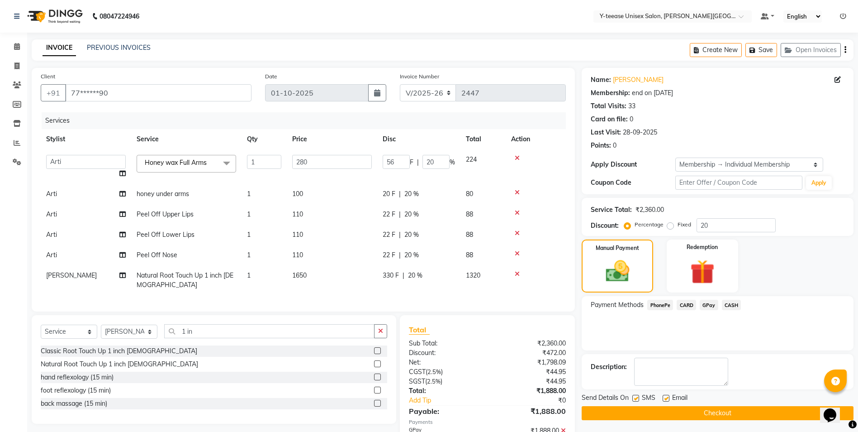
click at [709, 410] on button "Checkout" at bounding box center [718, 413] width 272 height 14
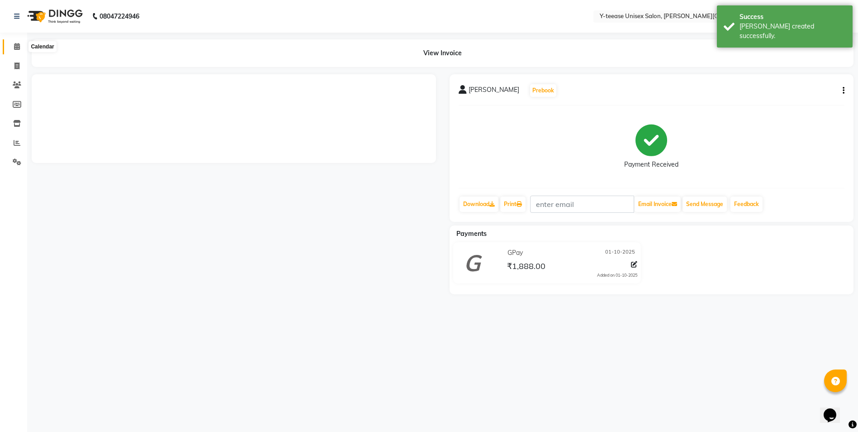
click at [20, 46] on icon at bounding box center [17, 46] width 6 height 7
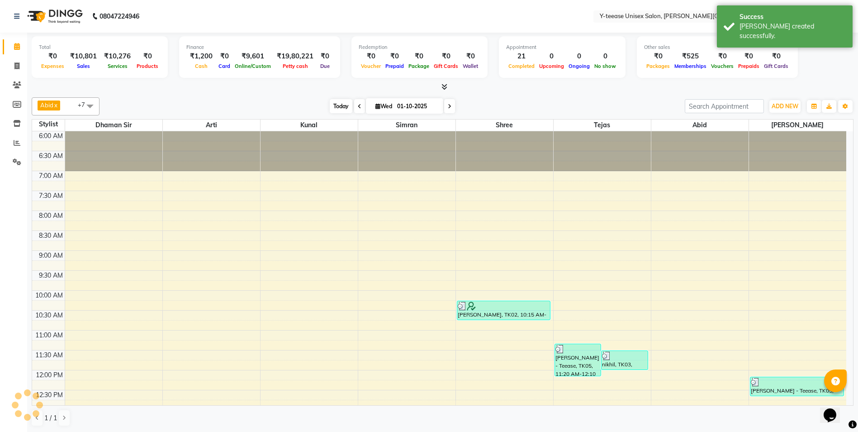
click at [334, 107] on span "Today" at bounding box center [341, 106] width 23 height 14
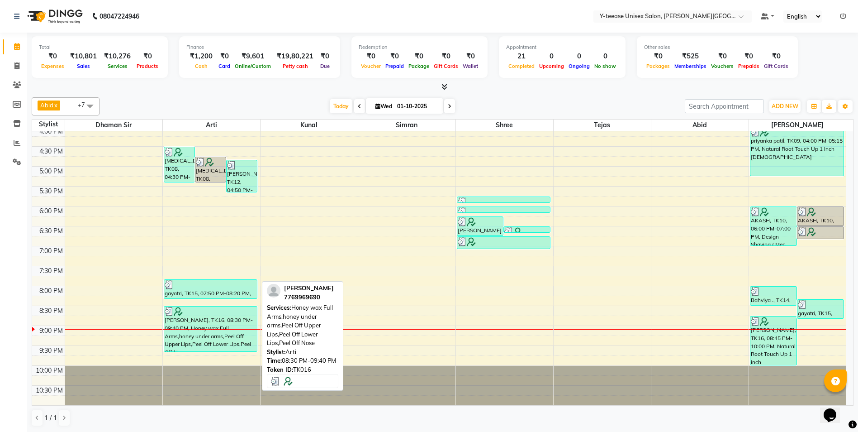
click at [205, 320] on div "[PERSON_NAME], TK16, 08:30 PM-09:40 PM, Honey wax Full Arms,honey under arms,Pe…" at bounding box center [210, 328] width 93 height 45
select select "3"
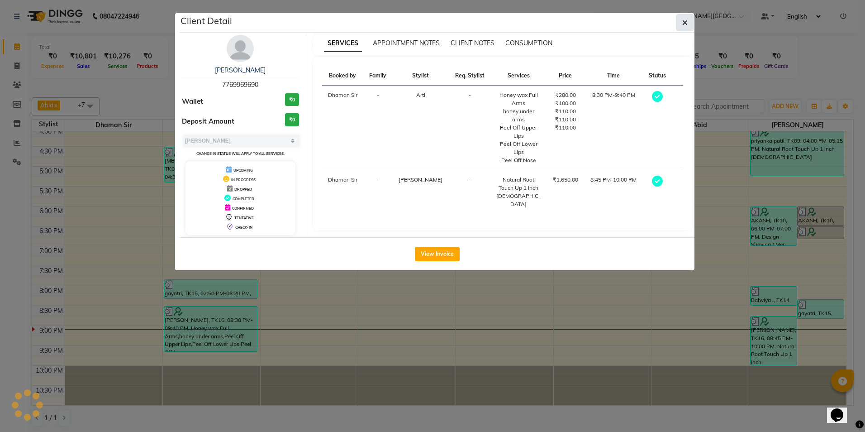
click at [688, 21] on button "button" at bounding box center [684, 22] width 17 height 17
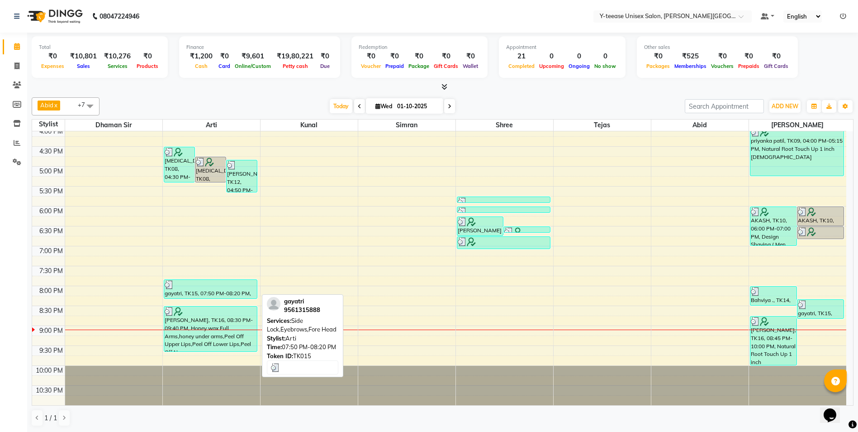
click at [187, 295] on div "gayatri, TK15, 07:50 PM-08:20 PM, Side Lock,Eyebrows,Fore Head" at bounding box center [210, 289] width 93 height 19
select select "3"
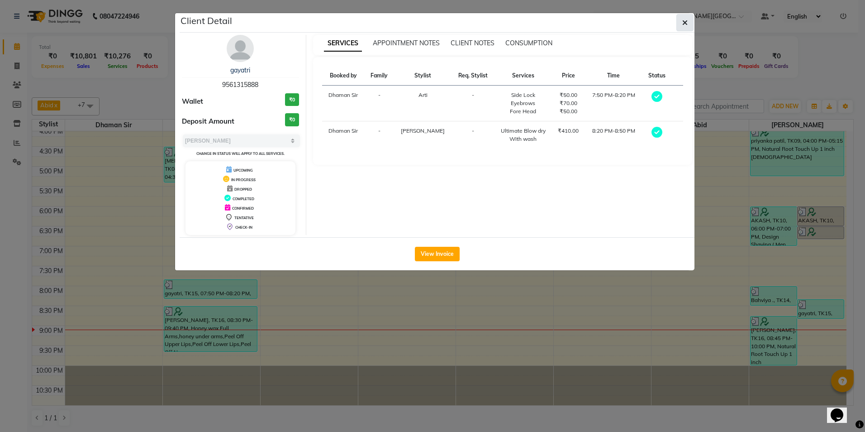
click at [687, 24] on icon "button" at bounding box center [684, 22] width 5 height 7
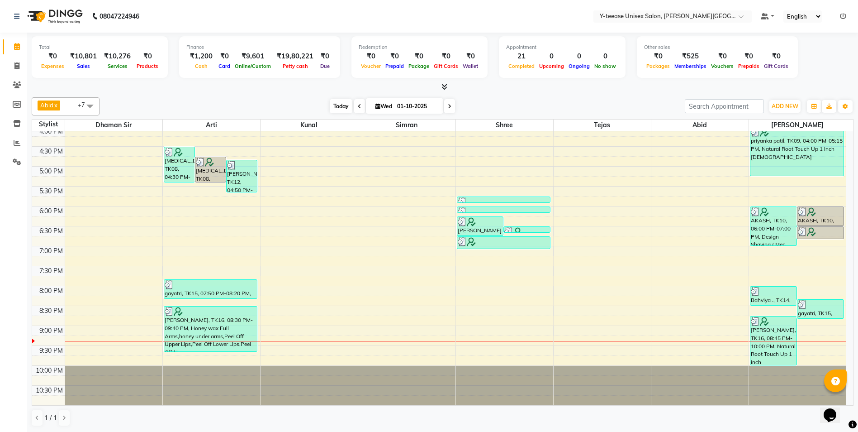
click at [339, 108] on span "Today" at bounding box center [341, 106] width 23 height 14
click at [339, 102] on span "Today" at bounding box center [341, 106] width 23 height 14
click at [18, 142] on icon at bounding box center [17, 142] width 7 height 7
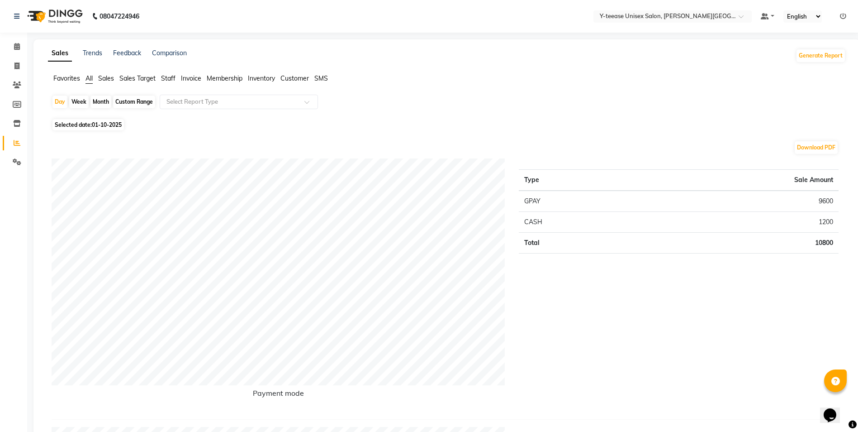
click at [102, 79] on span "Sales" at bounding box center [106, 78] width 16 height 8
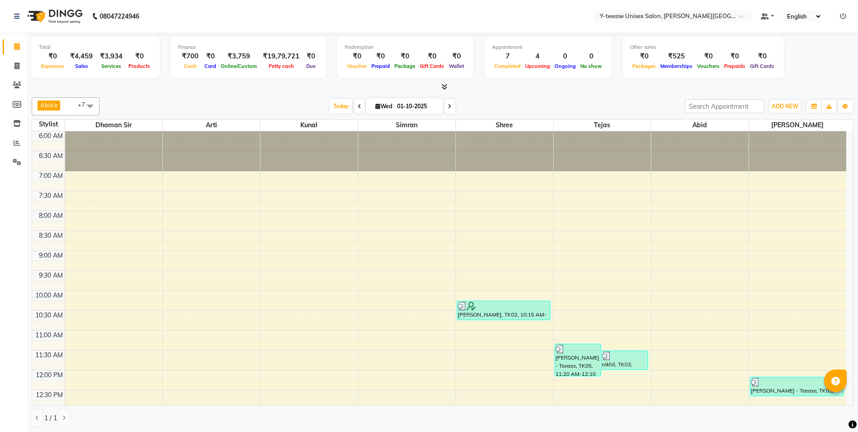
click at [339, 110] on span "Today" at bounding box center [341, 106] width 23 height 14
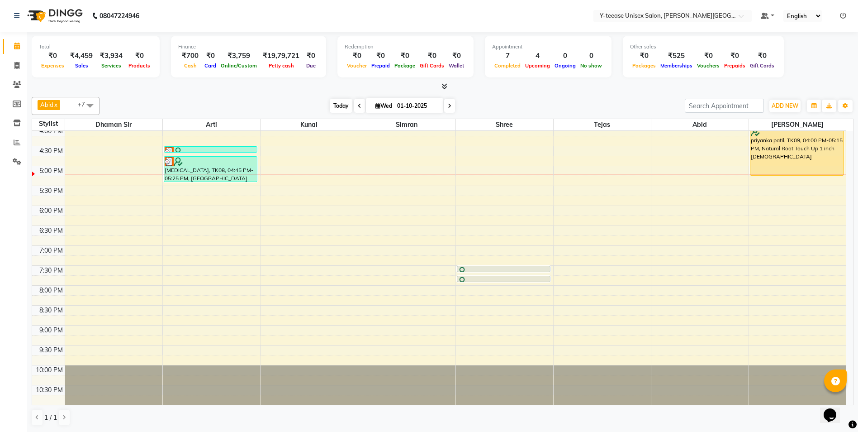
click at [337, 105] on span "Today" at bounding box center [341, 106] width 23 height 14
click at [332, 105] on span "Today" at bounding box center [341, 106] width 23 height 14
click at [348, 104] on span "Today" at bounding box center [341, 106] width 23 height 14
click at [332, 104] on span "Today" at bounding box center [341, 106] width 23 height 14
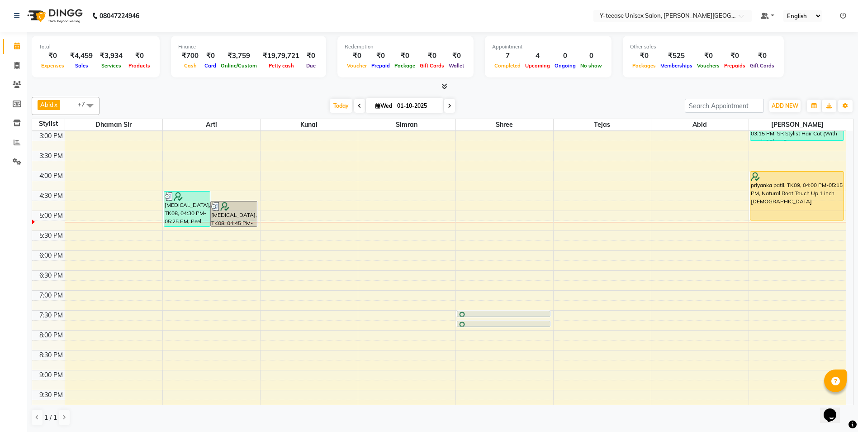
scroll to position [357, 0]
click at [345, 104] on span "Today" at bounding box center [341, 106] width 23 height 14
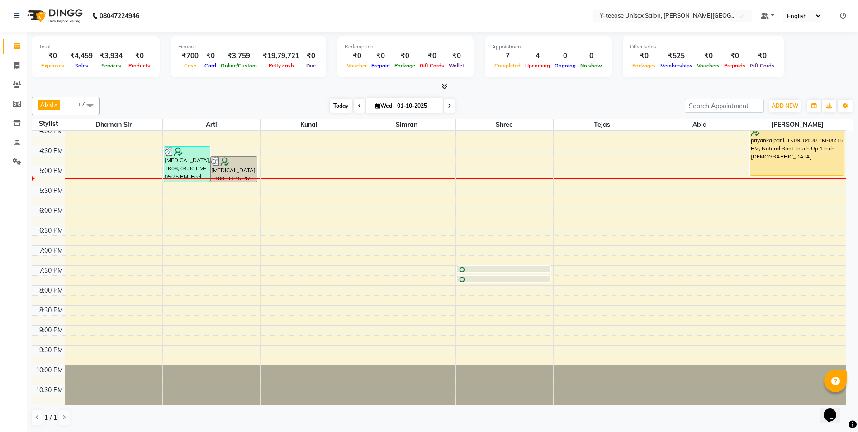
click at [339, 105] on span "Today" at bounding box center [341, 106] width 23 height 14
click at [764, 229] on div "6:00 AM 6:30 AM 7:00 AM 7:30 AM 8:00 AM 8:30 AM 9:00 AM 9:30 AM 10:00 AM 10:30 …" at bounding box center [439, 66] width 814 height 676
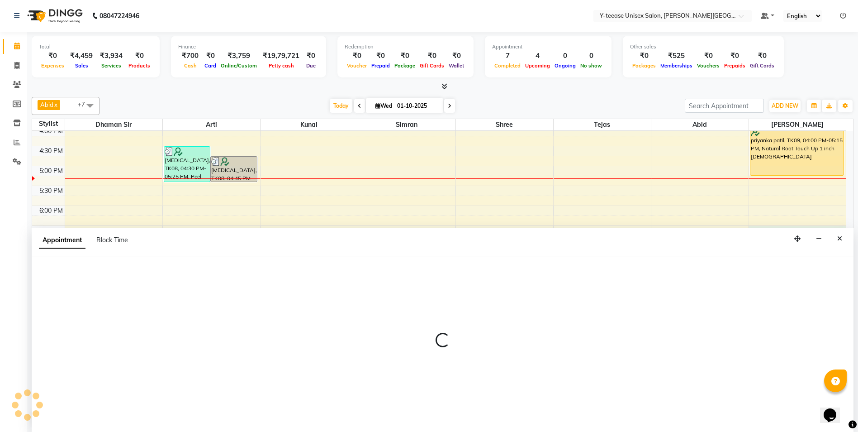
select select "90773"
select select "1110"
select select "tentative"
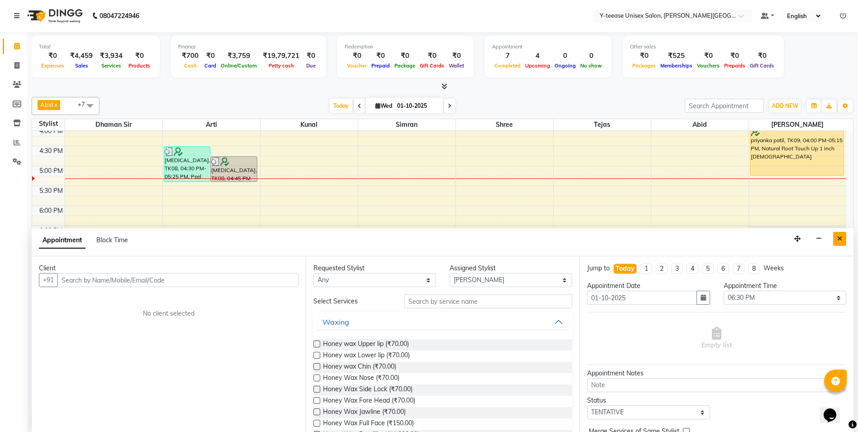
click at [835, 242] on button "Close" at bounding box center [839, 239] width 13 height 14
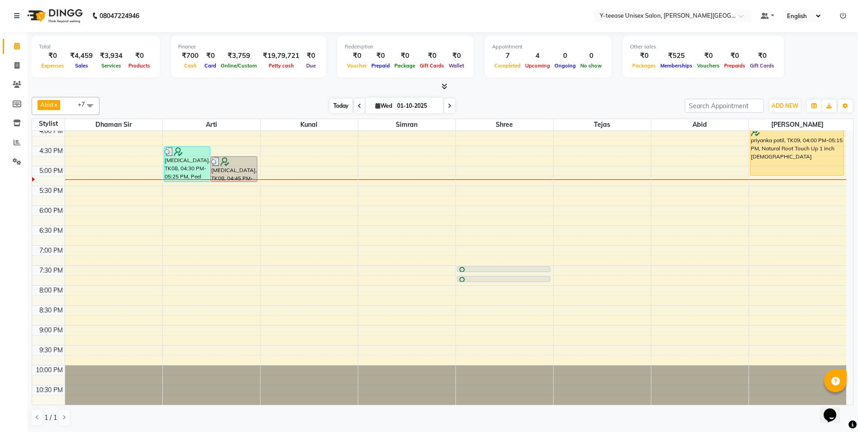
click at [338, 108] on span "Today" at bounding box center [341, 106] width 23 height 14
click at [761, 230] on div "6:00 AM 6:30 AM 7:00 AM 7:30 AM 8:00 AM 8:30 AM 9:00 AM 9:30 AM 10:00 AM 10:30 …" at bounding box center [439, 66] width 814 height 676
select select "90773"
select select "1110"
select select "tentative"
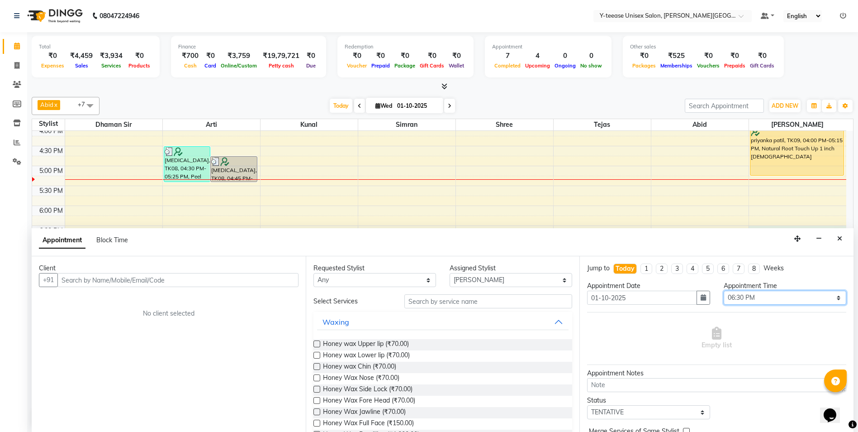
click at [736, 298] on select "Select 07:00 AM 07:15 AM 07:30 AM 07:45 AM 08:00 AM 08:15 AM 08:30 AM 08:45 AM …" at bounding box center [785, 297] width 123 height 14
click at [841, 241] on icon "Close" at bounding box center [839, 238] width 5 height 6
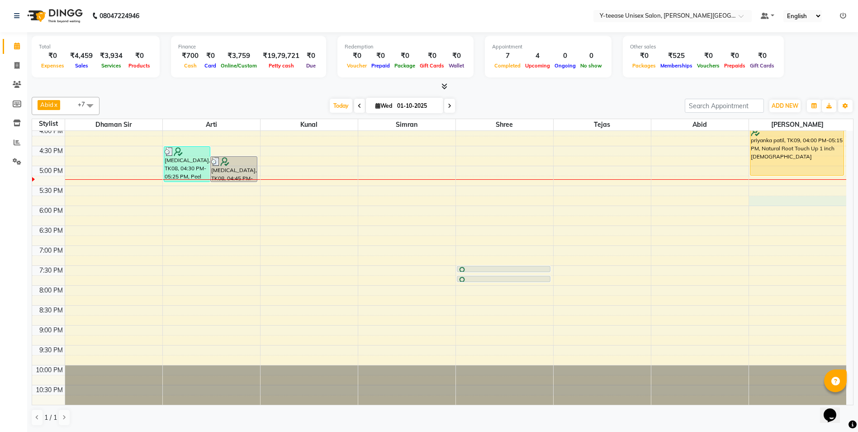
click at [765, 199] on div "6:00 AM 6:30 AM 7:00 AM 7:30 AM 8:00 AM 8:30 AM 9:00 AM 9:30 AM 10:00 AM 10:30 …" at bounding box center [439, 66] width 814 height 676
select select "90773"
select select "1065"
select select "tentative"
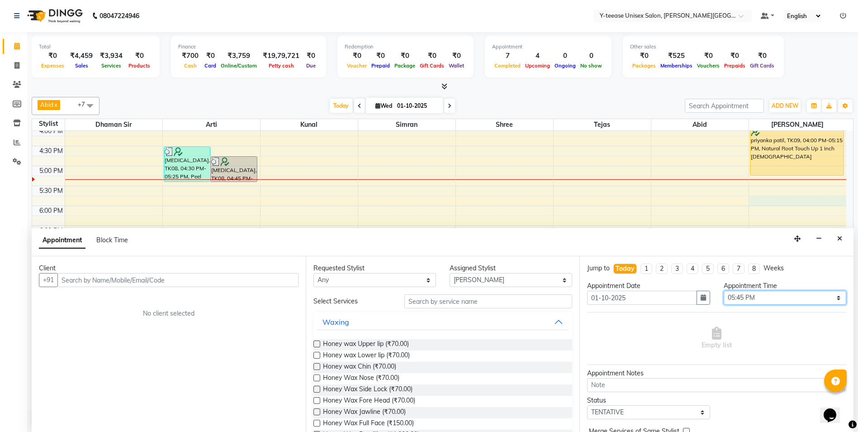
click at [733, 298] on select "Select 07:00 AM 07:15 AM 07:30 AM 07:45 AM 08:00 AM 08:15 AM 08:30 AM 08:45 AM …" at bounding box center [785, 297] width 123 height 14
select select "1080"
click at [724, 290] on select "Select 07:00 AM 07:15 AM 07:30 AM 07:45 AM 08:00 AM 08:15 AM 08:30 AM 08:45 AM …" at bounding box center [785, 297] width 123 height 14
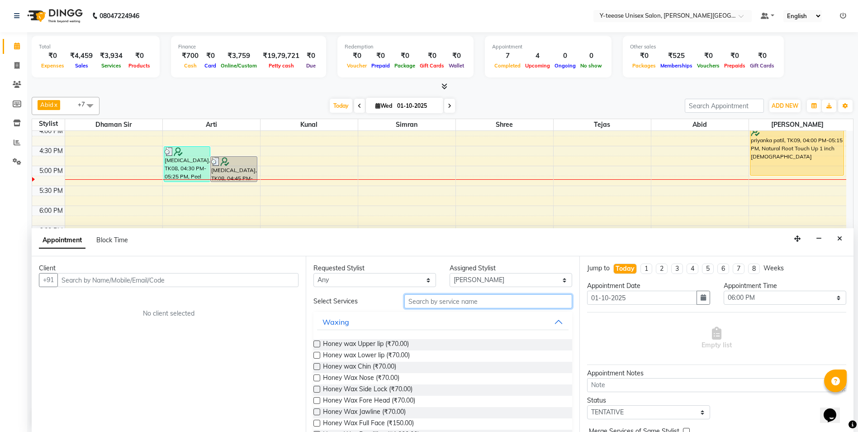
click at [458, 301] on input "text" at bounding box center [488, 301] width 168 height 14
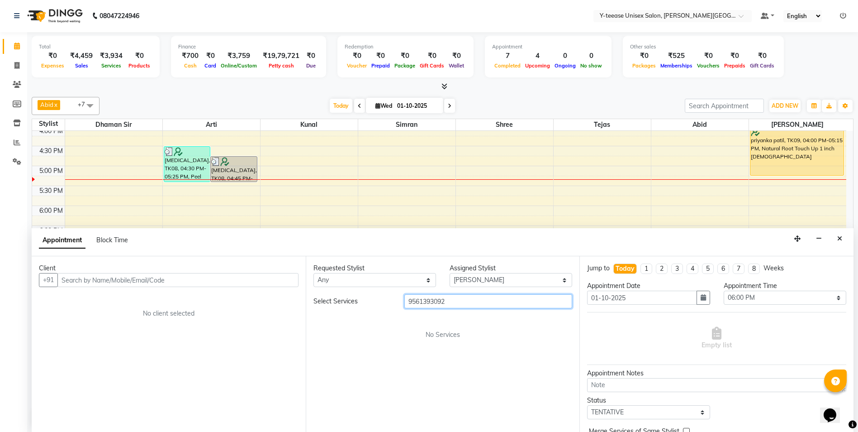
click at [429, 304] on input "9561393092" at bounding box center [488, 301] width 168 height 14
type input "9561393092"
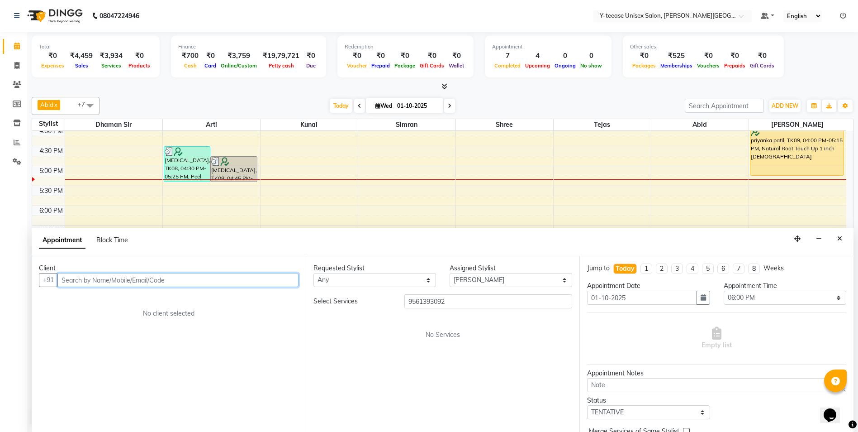
click at [159, 280] on input "text" at bounding box center [177, 280] width 241 height 14
paste input "9561393092"
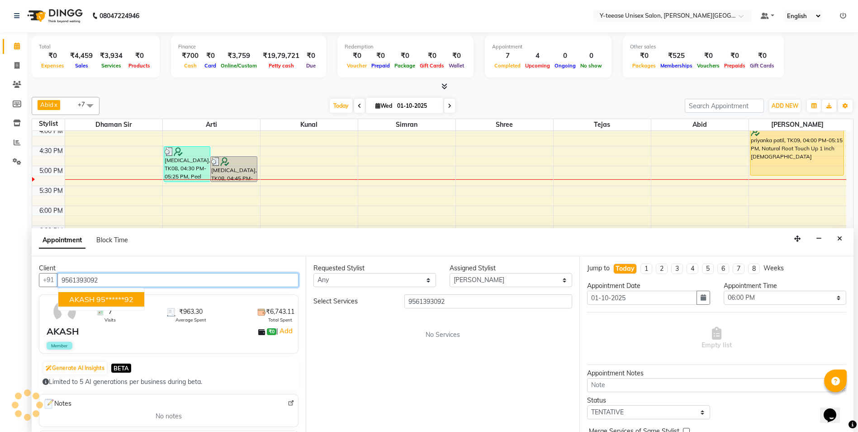
type input "9561393092"
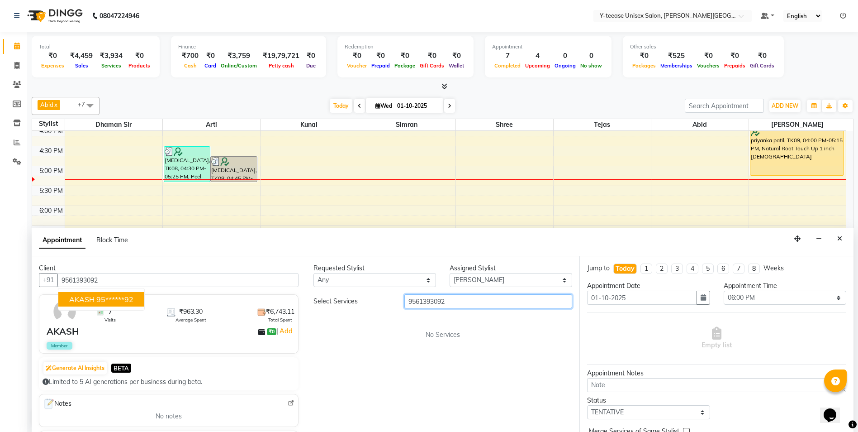
drag, startPoint x: 470, startPoint y: 300, endPoint x: 299, endPoint y: 294, distance: 171.5
click at [299, 294] on div "Client [PHONE_NUMBER] AKASH 95******92 7 Visits ₹963.30 Average Spent ₹6,743.11…" at bounding box center [443, 344] width 822 height 176
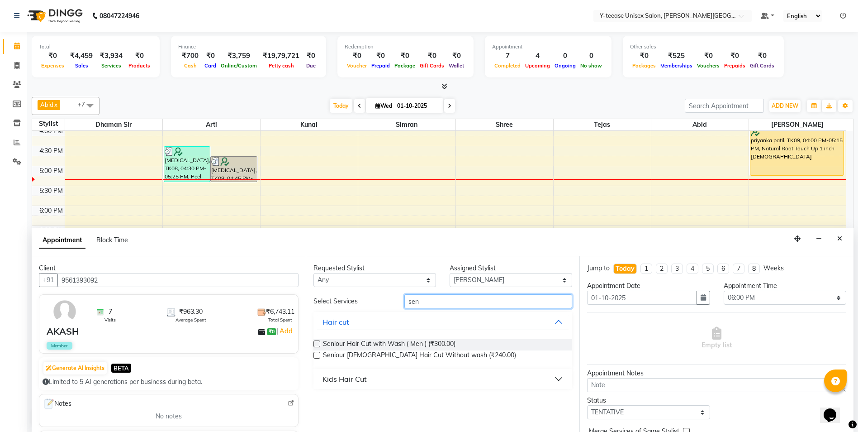
type input "sen"
drag, startPoint x: 315, startPoint y: 342, endPoint x: 366, endPoint y: 309, distance: 60.2
click at [317, 341] on label at bounding box center [316, 343] width 7 height 7
click at [317, 342] on input "checkbox" at bounding box center [316, 345] width 6 height 6
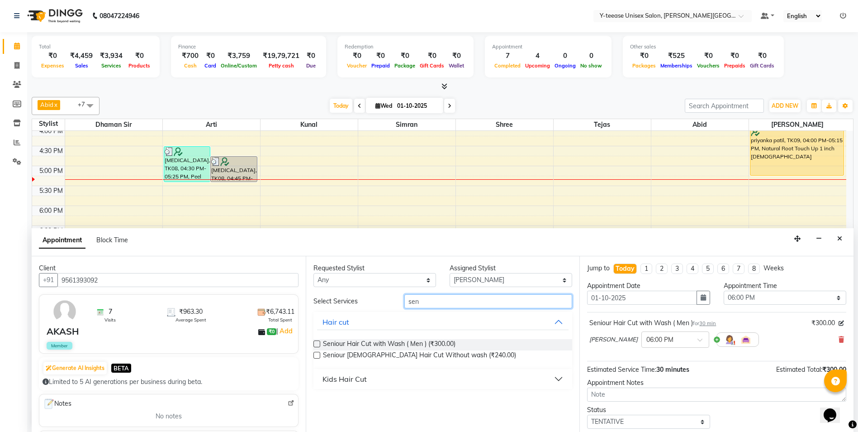
checkbox input "false"
drag, startPoint x: 434, startPoint y: 300, endPoint x: 323, endPoint y: 304, distance: 111.4
click at [325, 304] on div "Select Services sen" at bounding box center [443, 301] width 273 height 14
type input "trim"
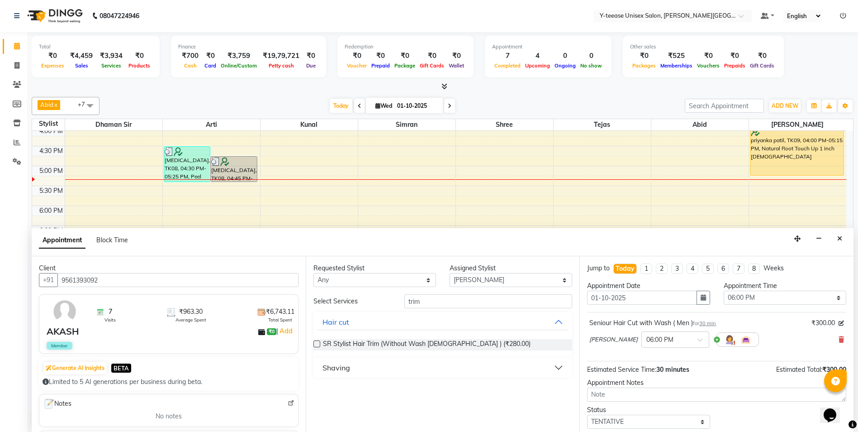
click at [329, 365] on div "Shaving" at bounding box center [337, 367] width 28 height 11
click at [317, 389] on label at bounding box center [316, 389] width 7 height 7
click at [317, 389] on input "checkbox" at bounding box center [316, 390] width 6 height 6
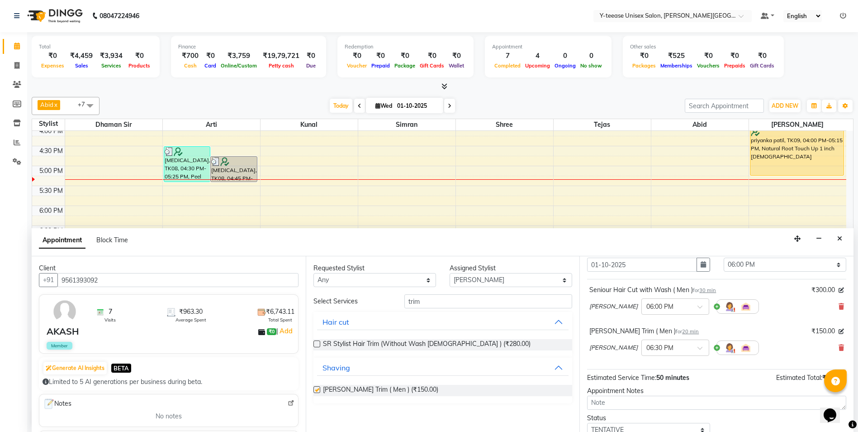
checkbox input "false"
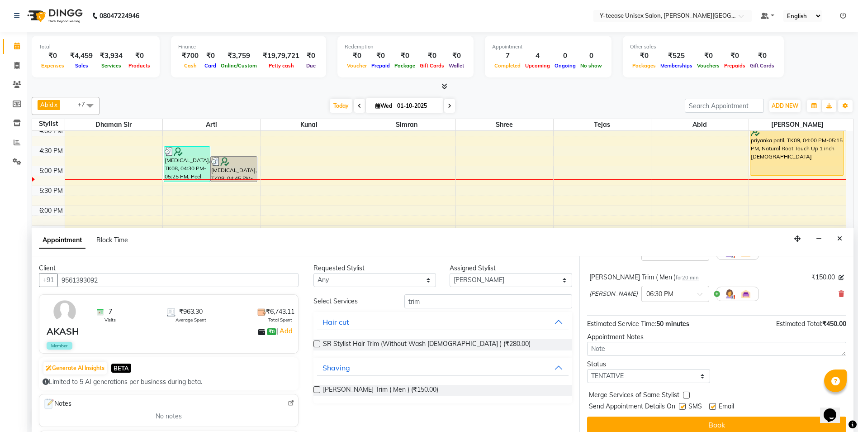
scroll to position [95, 0]
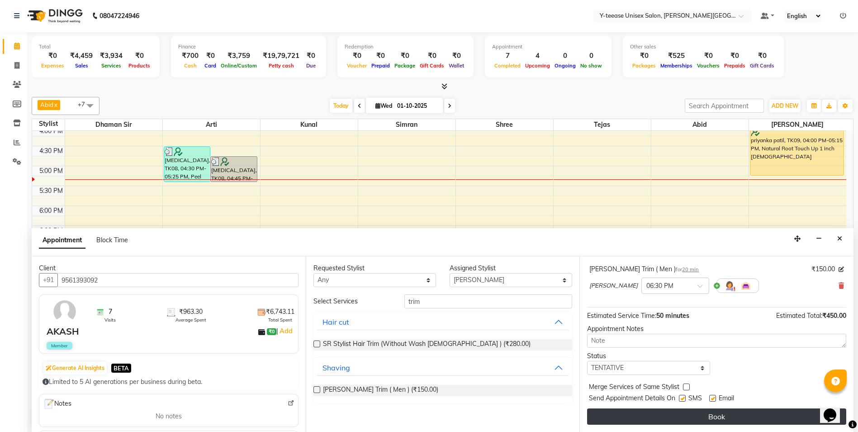
click at [683, 417] on button "Book" at bounding box center [716, 416] width 259 height 16
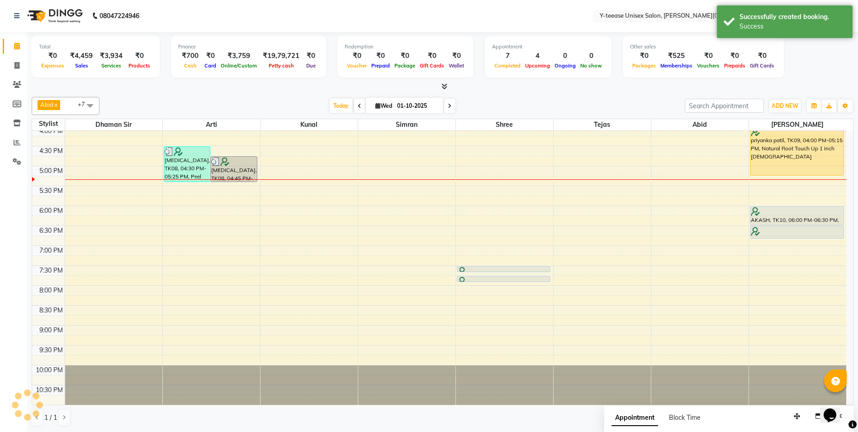
scroll to position [0, 0]
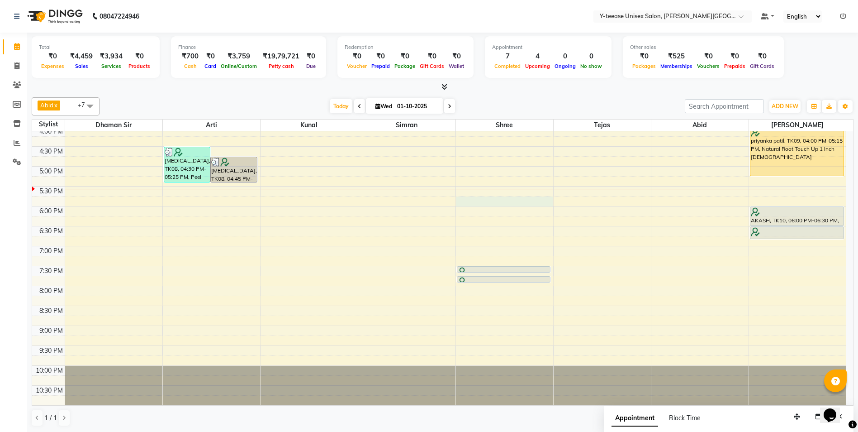
click at [503, 196] on div "6:00 AM 6:30 AM 7:00 AM 7:30 AM 8:00 AM 8:30 AM 9:00 AM 9:30 AM 10:00 AM 10:30 …" at bounding box center [439, 67] width 814 height 676
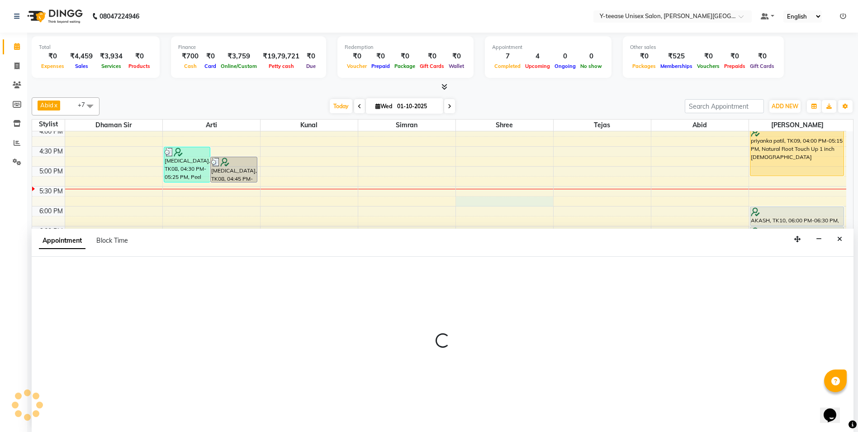
scroll to position [0, 0]
select select "82260"
select select "1065"
select select "tentative"
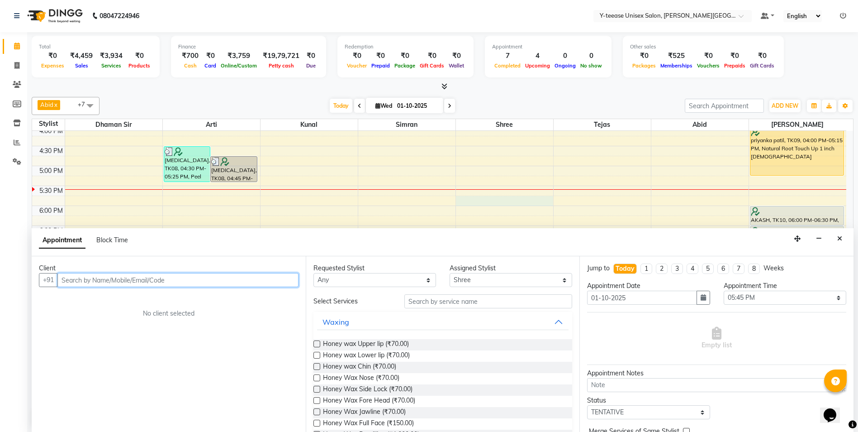
click at [89, 281] on input "text" at bounding box center [177, 280] width 241 height 14
type input "9689159768"
click at [270, 278] on span "Add Client" at bounding box center [280, 279] width 30 height 8
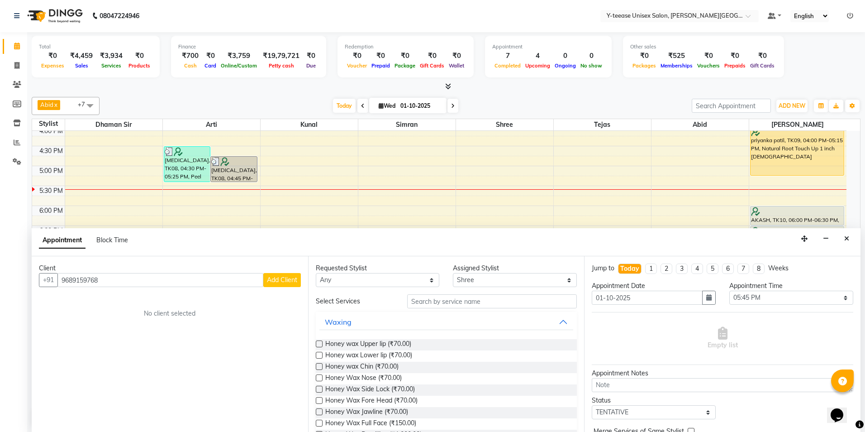
select select "22"
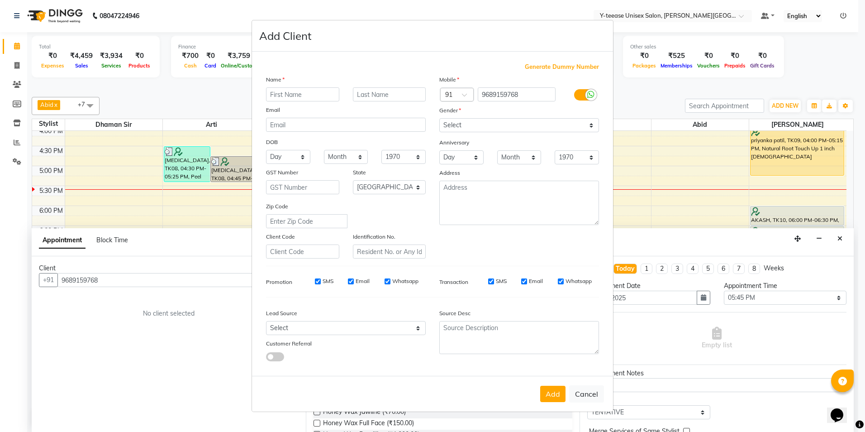
click at [307, 95] on input "text" at bounding box center [302, 94] width 73 height 14
type input "Pratima"
click at [389, 89] on input "text" at bounding box center [389, 94] width 73 height 14
type input "."
click at [470, 123] on select "Select [DEMOGRAPHIC_DATA] [DEMOGRAPHIC_DATA] Other Prefer Not To Say" at bounding box center [519, 125] width 160 height 14
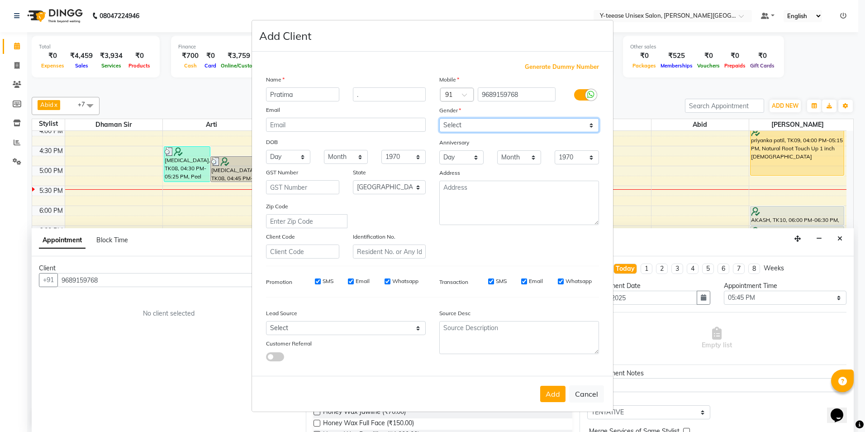
select select "[DEMOGRAPHIC_DATA]"
click at [439, 118] on select "Select [DEMOGRAPHIC_DATA] [DEMOGRAPHIC_DATA] Other Prefer Not To Say" at bounding box center [519, 125] width 160 height 14
click at [553, 394] on button "Add" at bounding box center [552, 393] width 25 height 16
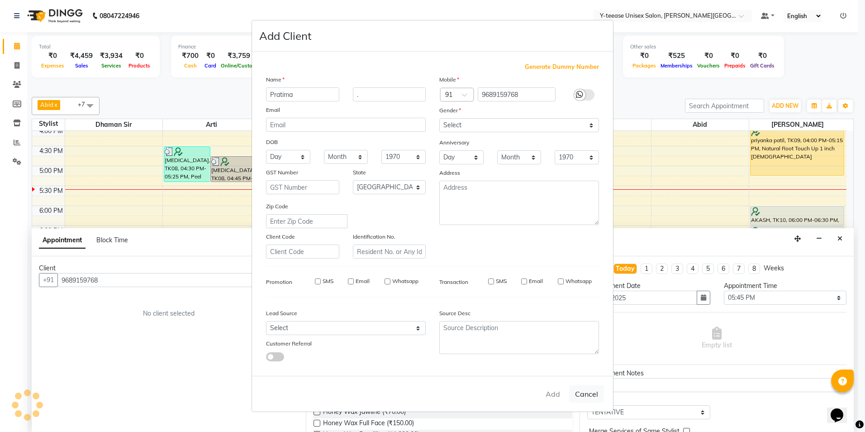
type input "96******68"
select select
select select "null"
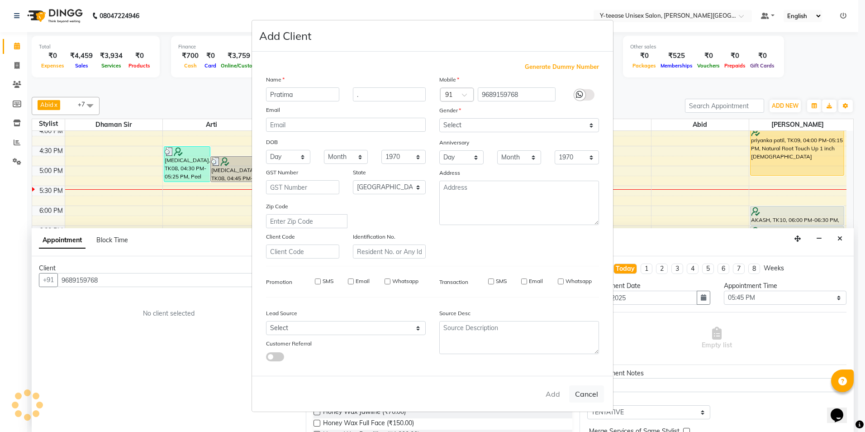
select select
checkbox input "false"
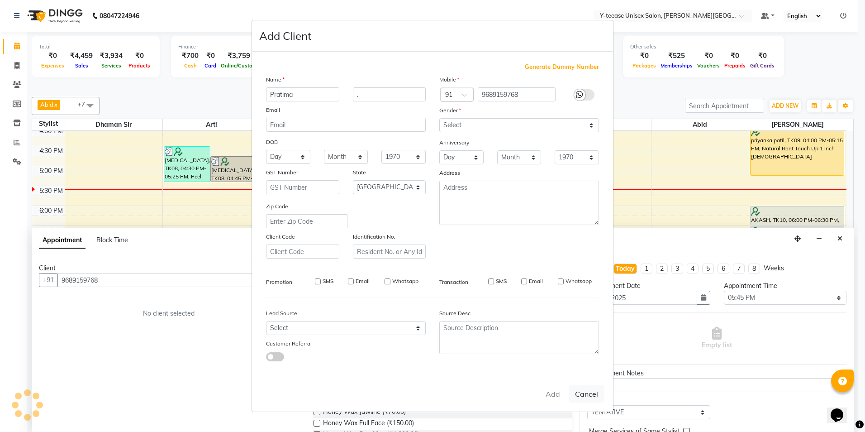
checkbox input "false"
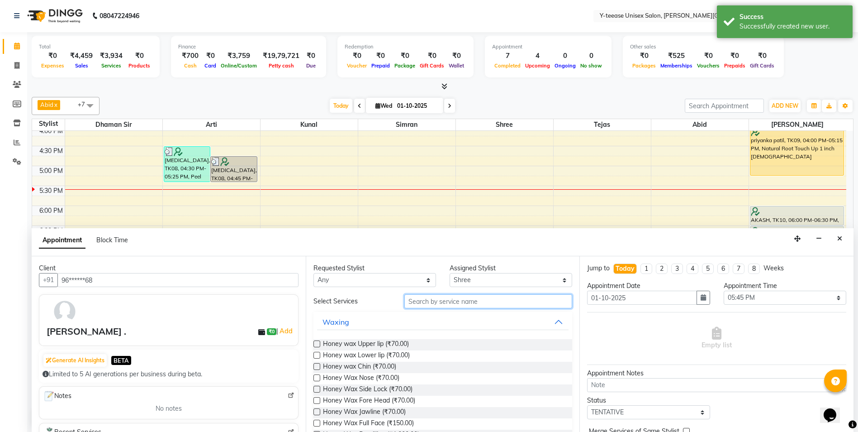
click at [439, 300] on input "text" at bounding box center [488, 301] width 168 height 14
type input "r"
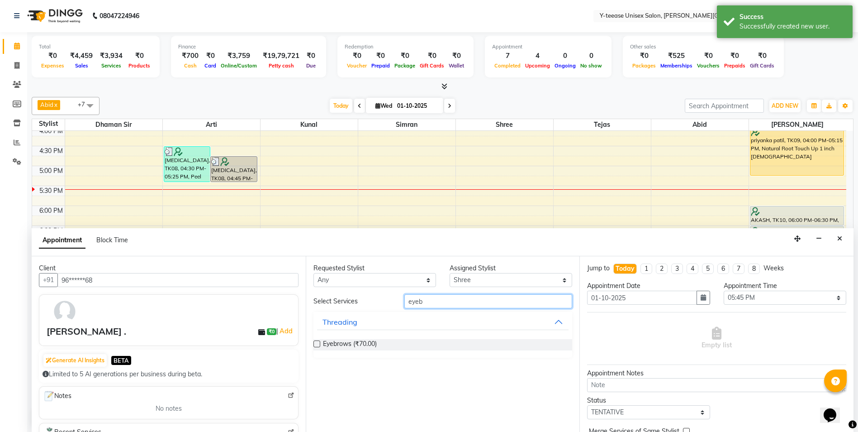
type input "eyeb"
click at [321, 346] on div "Eyebrows (₹70.00)" at bounding box center [442, 344] width 259 height 11
click at [314, 344] on label at bounding box center [316, 343] width 7 height 7
click at [314, 344] on input "checkbox" at bounding box center [316, 345] width 6 height 6
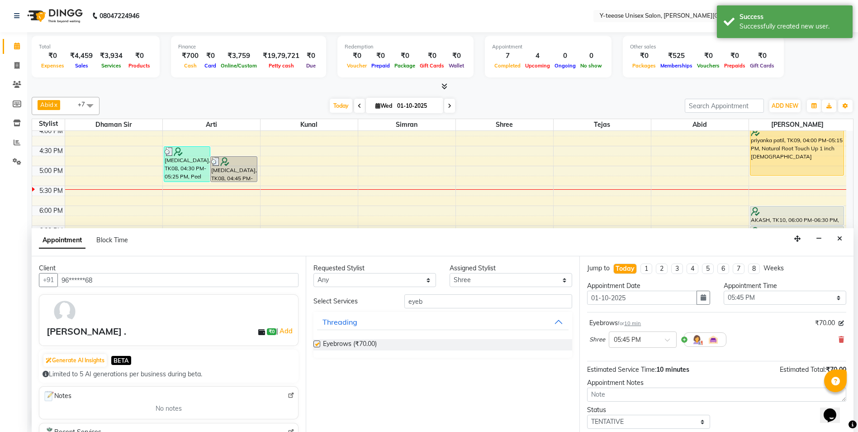
checkbox input "false"
drag, startPoint x: 408, startPoint y: 312, endPoint x: 394, endPoint y: 312, distance: 14.0
click at [404, 312] on div "Select Services eyeb Threading Eyebrows (₹70.00)" at bounding box center [442, 325] width 259 height 63
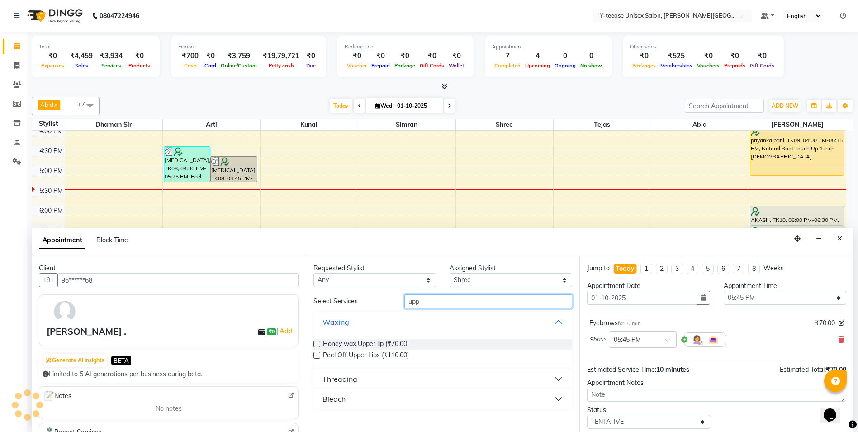
type input "upp"
click at [346, 377] on div "Threading" at bounding box center [340, 378] width 35 height 11
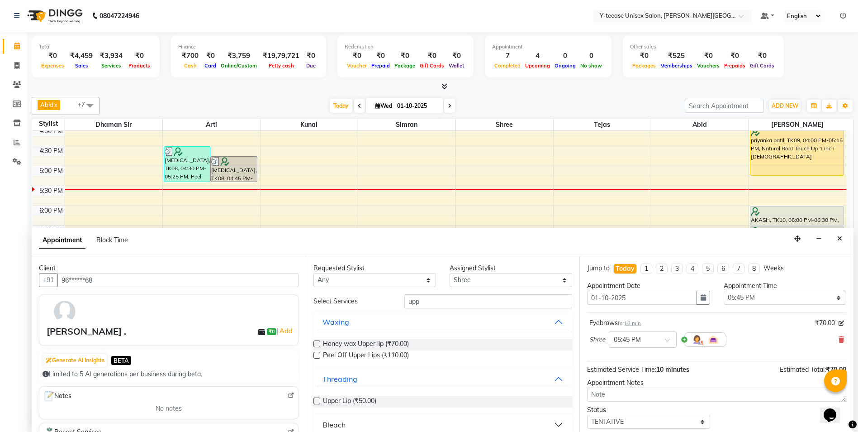
click at [319, 399] on label at bounding box center [316, 400] width 7 height 7
click at [319, 399] on input "checkbox" at bounding box center [316, 402] width 6 height 6
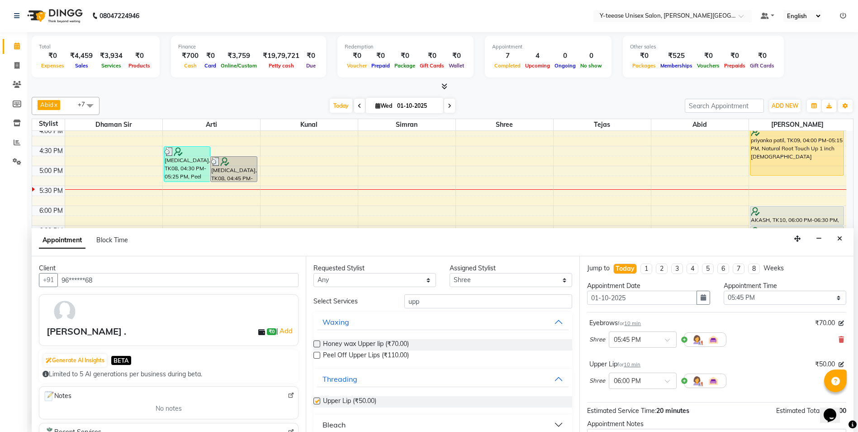
checkbox input "false"
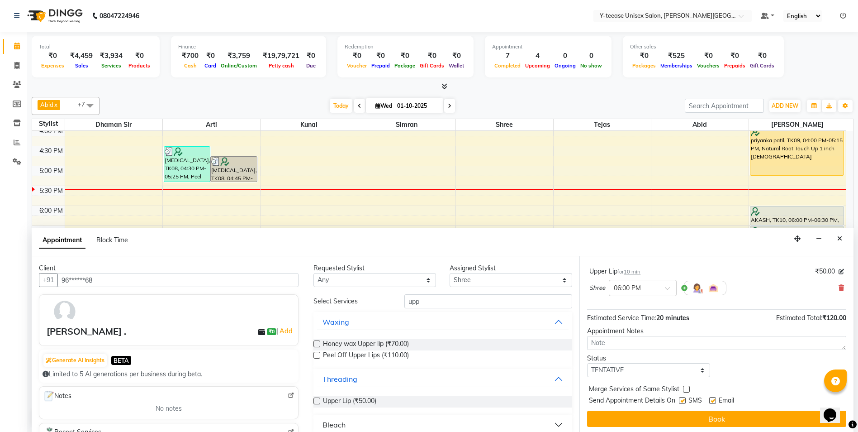
scroll to position [95, 0]
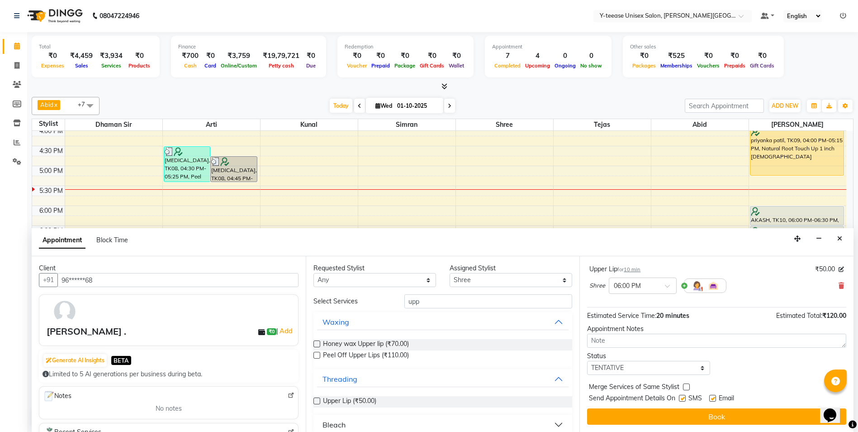
click at [735, 413] on button "Book" at bounding box center [716, 416] width 259 height 16
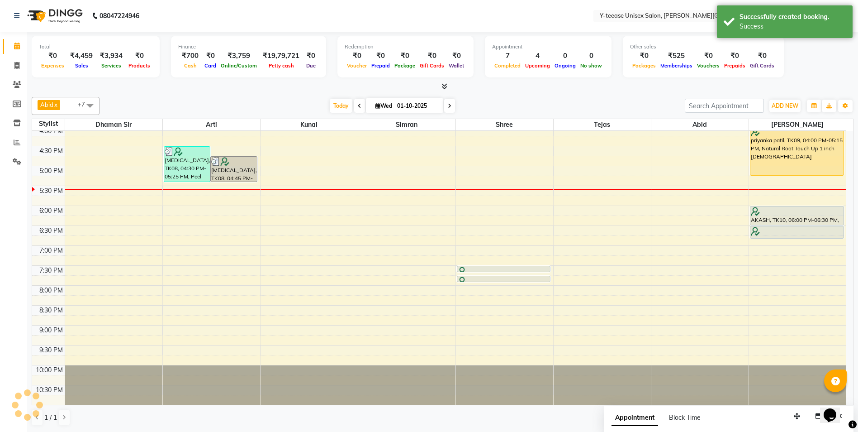
scroll to position [0, 0]
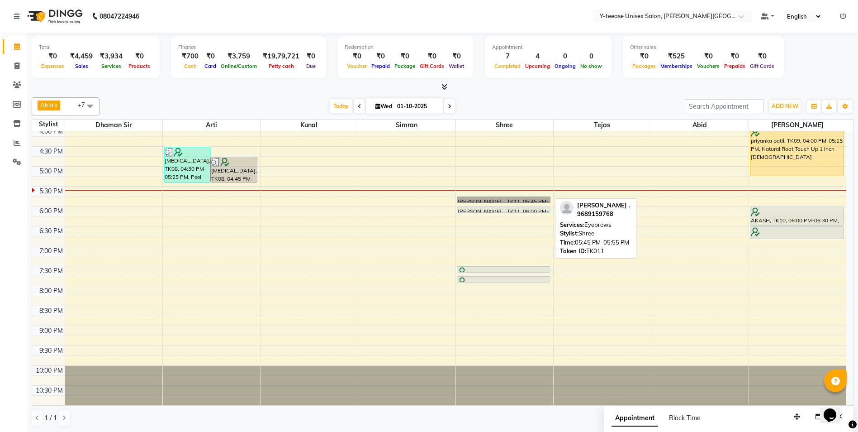
drag, startPoint x: 472, startPoint y: 195, endPoint x: 468, endPoint y: 199, distance: 5.8
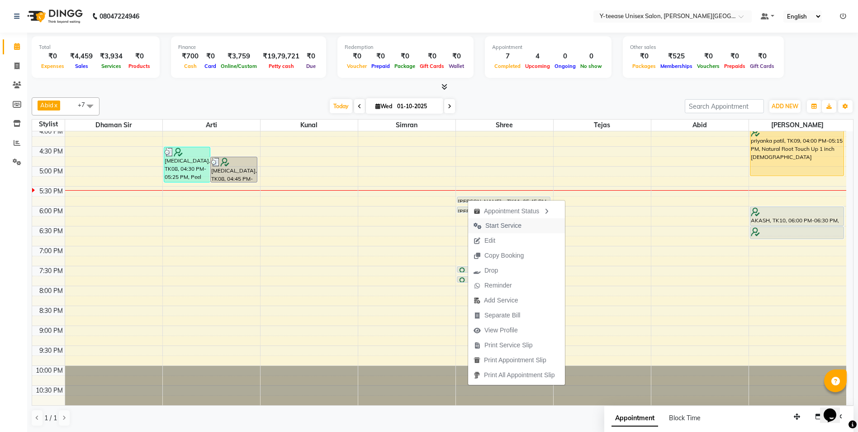
click at [501, 223] on span "Start Service" at bounding box center [503, 225] width 36 height 9
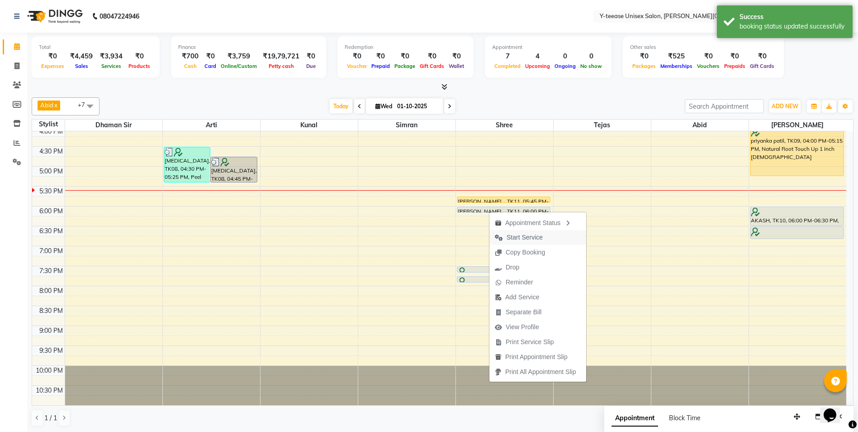
click at [522, 231] on span "Start Service" at bounding box center [518, 237] width 59 height 15
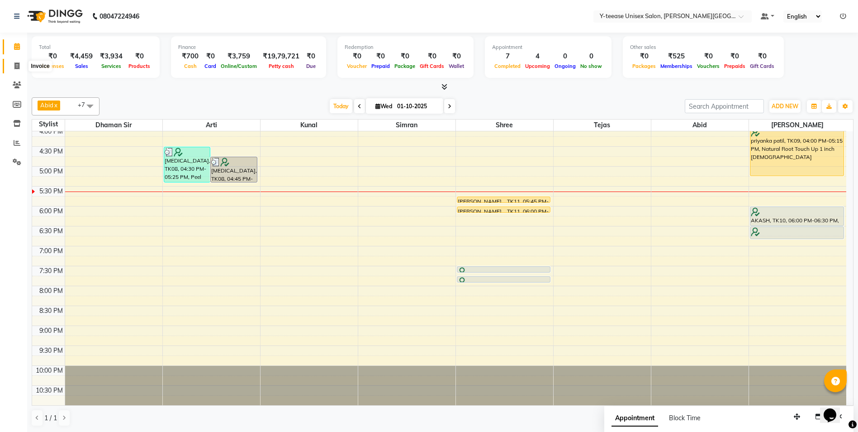
click at [18, 64] on icon at bounding box center [16, 65] width 5 height 7
select select "service"
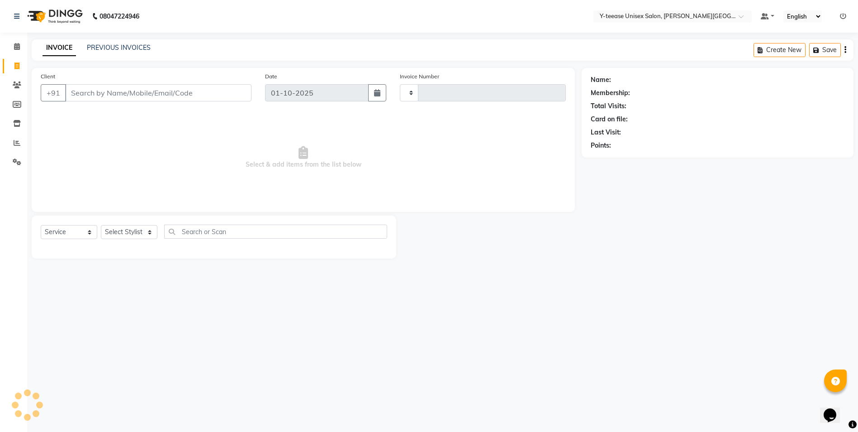
type input "2439"
select select "765"
click at [114, 94] on input "Client" at bounding box center [159, 92] width 189 height 17
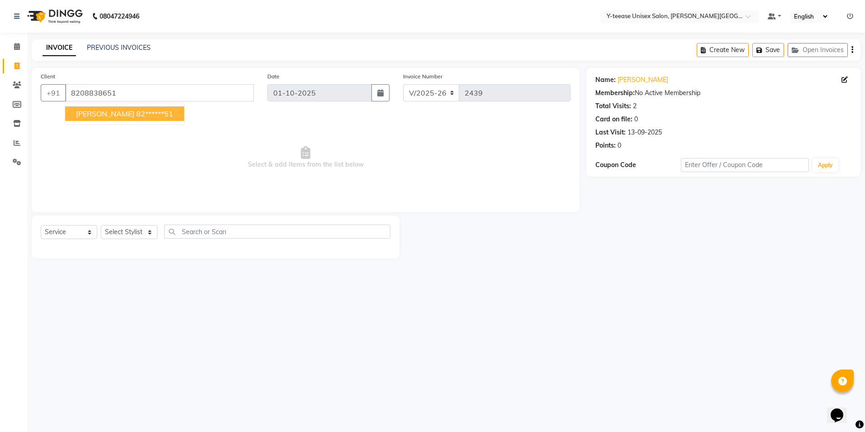
drag, startPoint x: 111, startPoint y: 110, endPoint x: 123, endPoint y: 168, distance: 59.0
click at [136, 110] on ngb-highlight "82******51" at bounding box center [154, 113] width 37 height 9
type input "82******51"
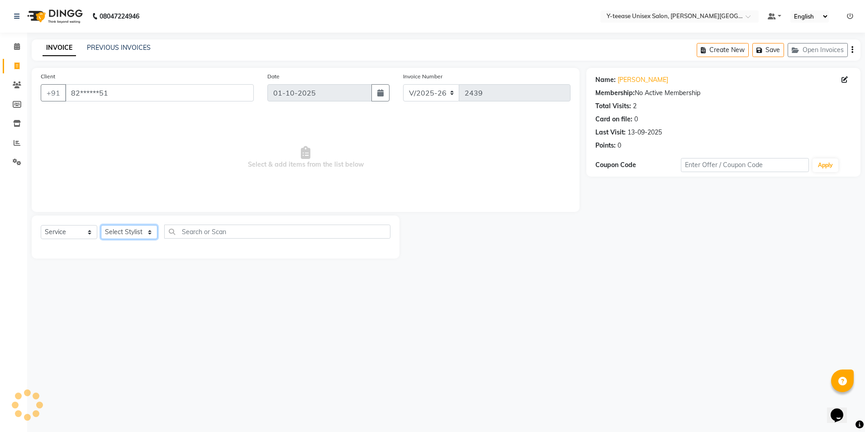
drag, startPoint x: 146, startPoint y: 234, endPoint x: 143, endPoint y: 240, distance: 6.5
click at [146, 234] on select "Select Stylist [PERSON_NAME] Dhaman [PERSON_NAME] Shree [PERSON_NAME] [PERSON_N…" at bounding box center [129, 232] width 57 height 14
select select "12529"
click at [101, 225] on select "Select Stylist [PERSON_NAME] Dhaman [PERSON_NAME] Shree [PERSON_NAME] [PERSON_N…" at bounding box center [129, 232] width 57 height 14
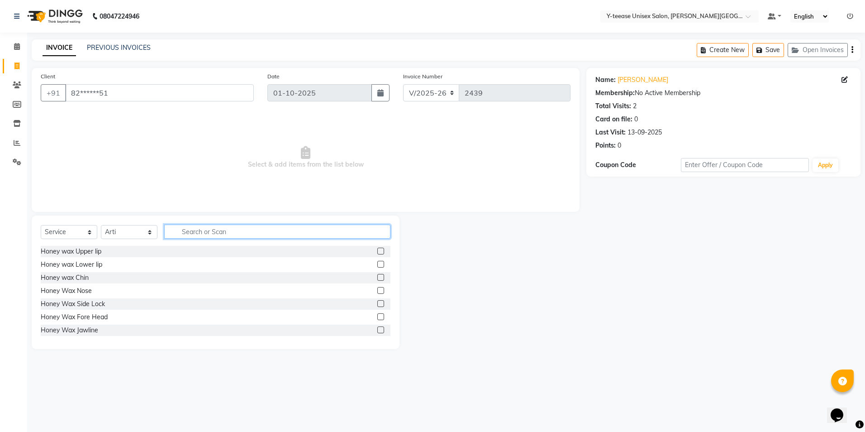
click at [205, 233] on input "text" at bounding box center [277, 231] width 226 height 14
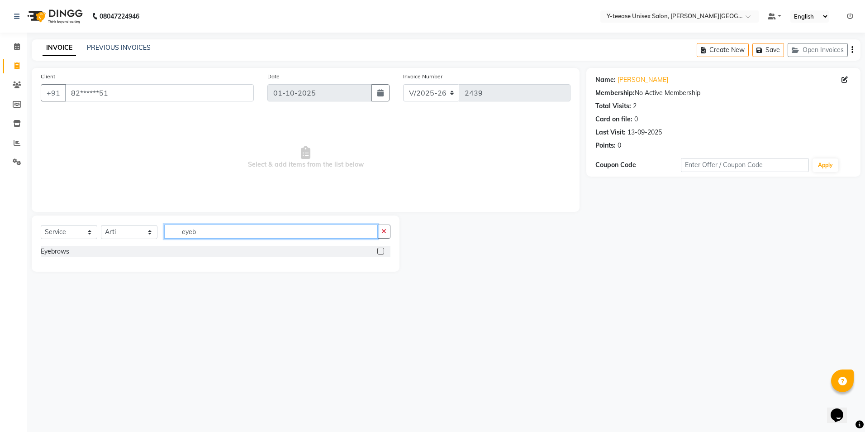
type input "eyeb"
click at [383, 252] on label at bounding box center [380, 250] width 7 height 7
click at [383, 252] on input "checkbox" at bounding box center [380, 251] width 6 height 6
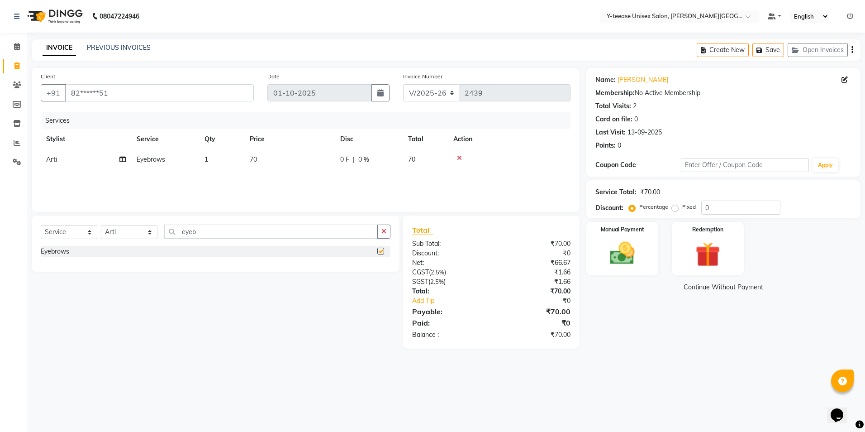
checkbox input "false"
drag, startPoint x: 213, startPoint y: 234, endPoint x: 123, endPoint y: 238, distance: 89.7
click at [123, 238] on div "Select Service Product Membership Package Voucher Prepaid Gift Card Select Styl…" at bounding box center [216, 234] width 350 height 21
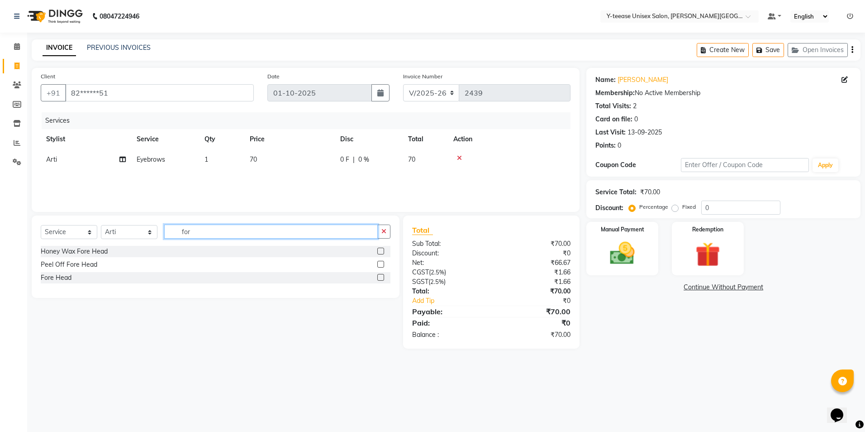
type input "for"
click at [380, 279] on label at bounding box center [380, 277] width 7 height 7
click at [380, 279] on input "checkbox" at bounding box center [380, 278] width 6 height 6
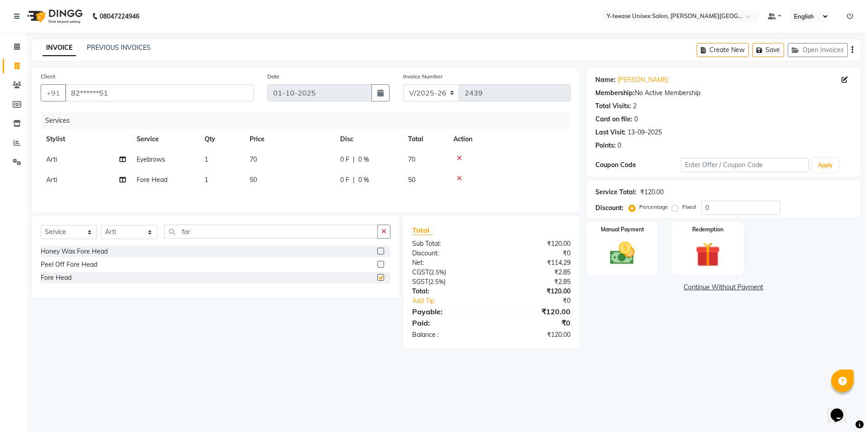
checkbox input "false"
drag, startPoint x: 199, startPoint y: 236, endPoint x: 91, endPoint y: 234, distance: 107.7
click at [90, 234] on div "Select Service Product Membership Package Voucher Prepaid Gift Card Select Styl…" at bounding box center [216, 234] width 350 height 21
type input "upp"
click at [379, 265] on label at bounding box center [380, 264] width 7 height 7
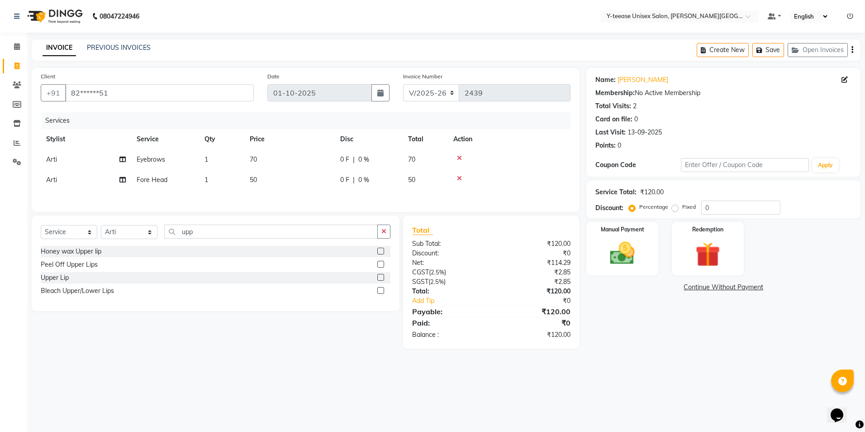
click at [379, 265] on input "checkbox" at bounding box center [380, 264] width 6 height 6
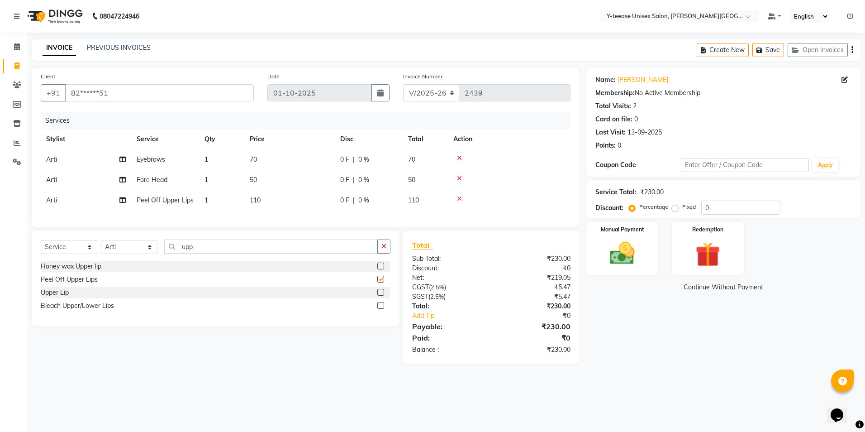
checkbox input "false"
drag, startPoint x: 210, startPoint y: 252, endPoint x: 133, endPoint y: 252, distance: 76.9
click at [133, 252] on div "Select Service Product Membership Package Voucher Prepaid Gift Card Select Styl…" at bounding box center [216, 249] width 350 height 21
type input "lower"
click at [378, 282] on label at bounding box center [380, 278] width 7 height 7
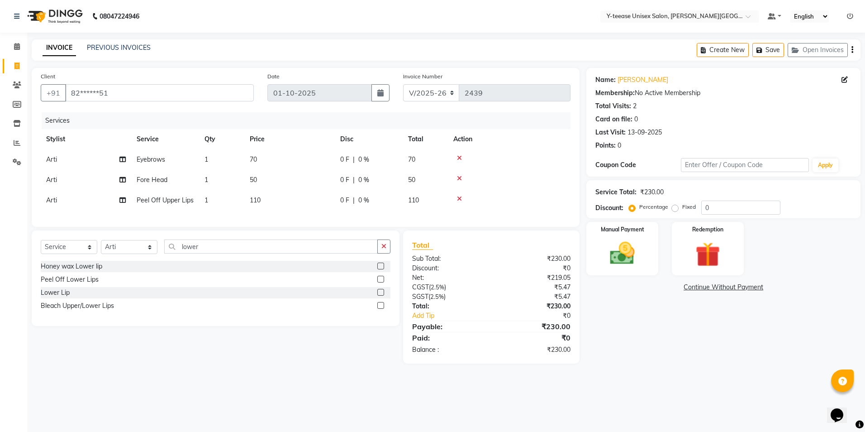
click at [378, 282] on input "checkbox" at bounding box center [380, 279] width 6 height 6
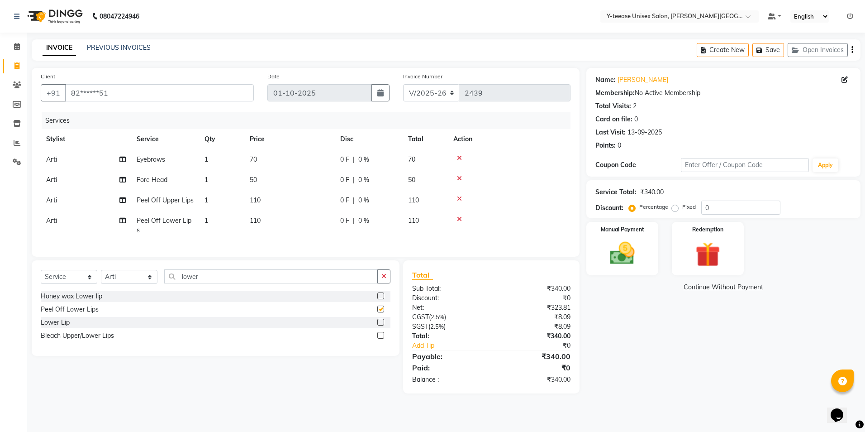
checkbox input "false"
drag, startPoint x: 217, startPoint y: 269, endPoint x: 134, endPoint y: 267, distance: 83.3
click at [135, 269] on div "Select Service Product Membership Package Voucher Prepaid Gift Card Select Styl…" at bounding box center [216, 279] width 350 height 21
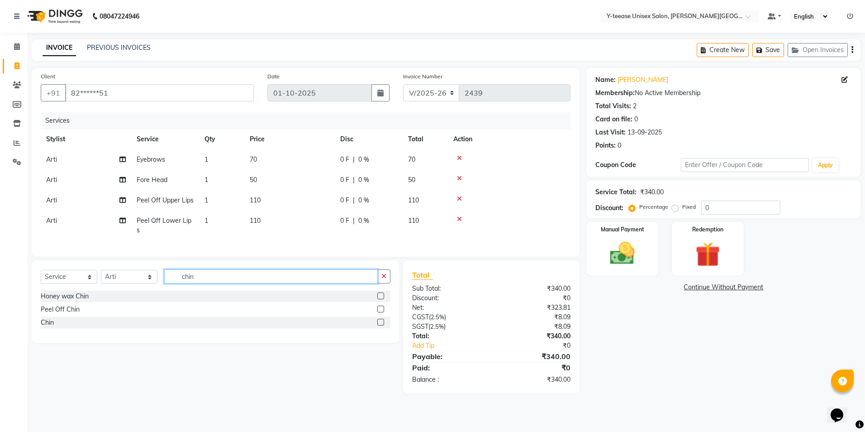
type input "chin"
click at [380, 306] on label at bounding box center [380, 308] width 7 height 7
click at [380, 306] on input "checkbox" at bounding box center [380, 309] width 6 height 6
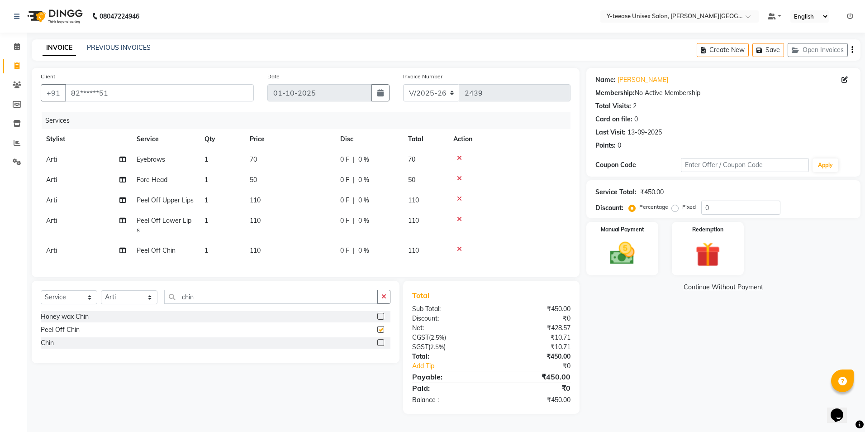
checkbox input "false"
click at [646, 272] on div "Manual Payment" at bounding box center [622, 249] width 75 height 56
click at [712, 288] on span "GPay" at bounding box center [713, 287] width 19 height 10
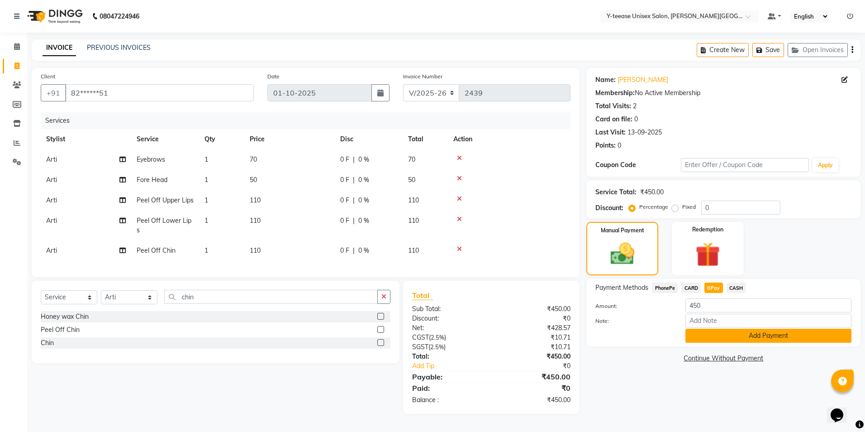
click at [702, 335] on button "Add Payment" at bounding box center [768, 335] width 166 height 14
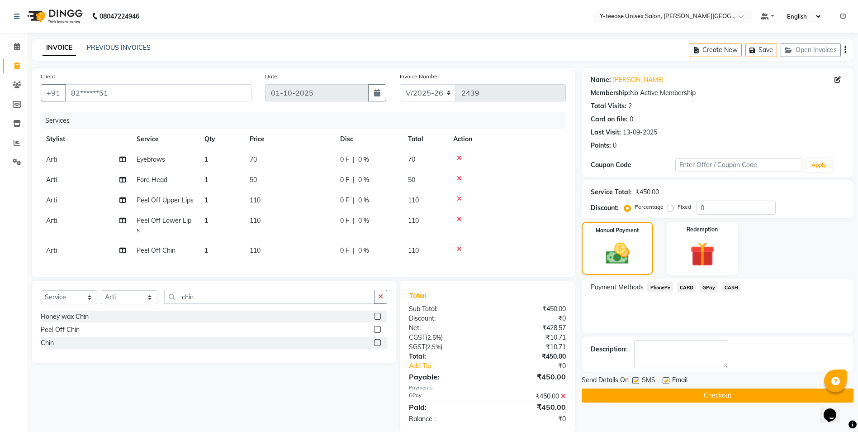
click at [716, 393] on button "Checkout" at bounding box center [718, 395] width 272 height 14
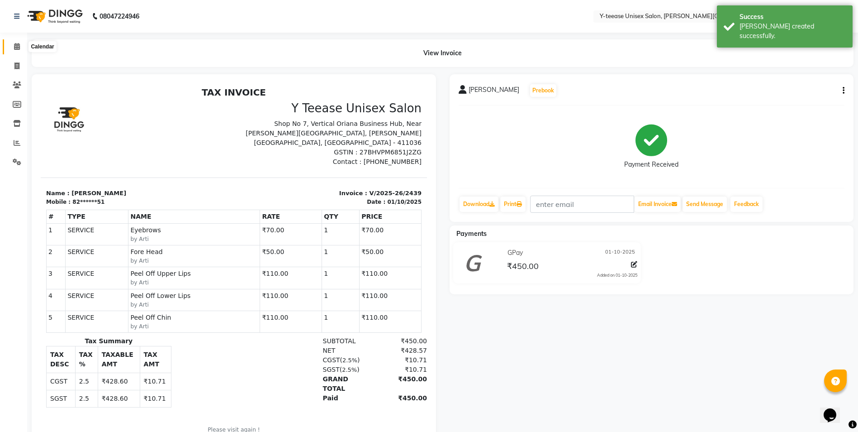
click at [21, 50] on span at bounding box center [17, 47] width 16 height 10
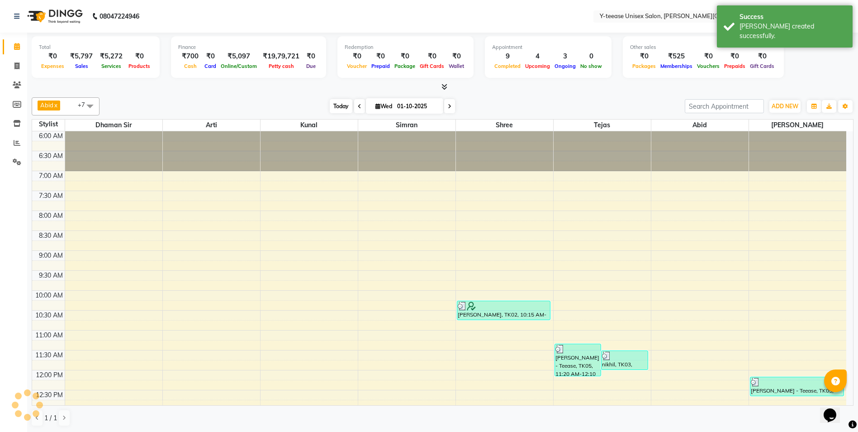
click at [344, 108] on span "Today" at bounding box center [341, 106] width 23 height 14
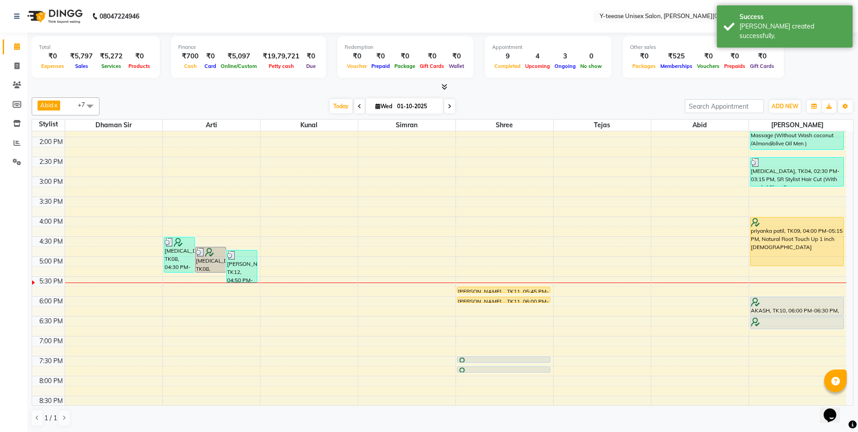
scroll to position [312, 0]
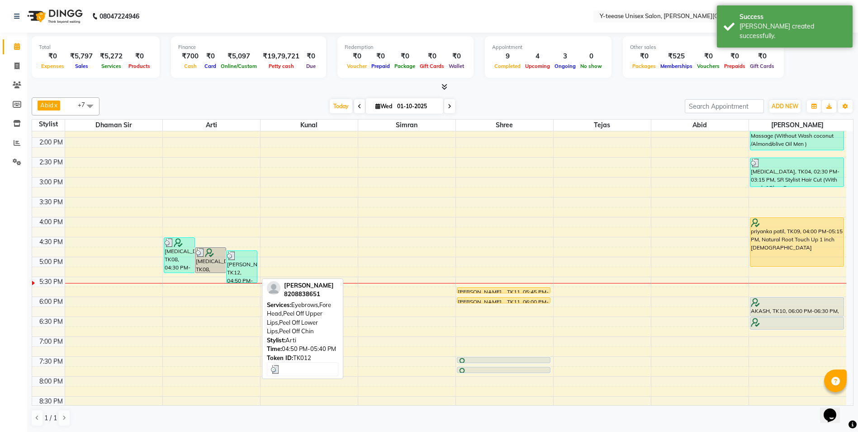
click at [232, 258] on img at bounding box center [231, 255] width 9 height 9
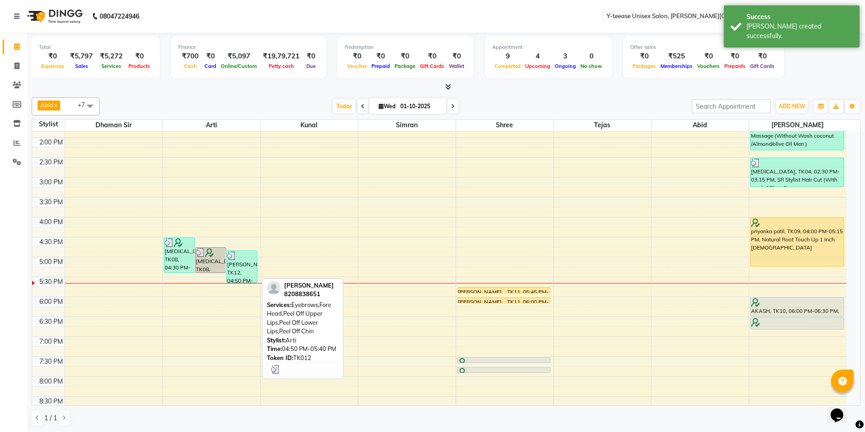
select select "3"
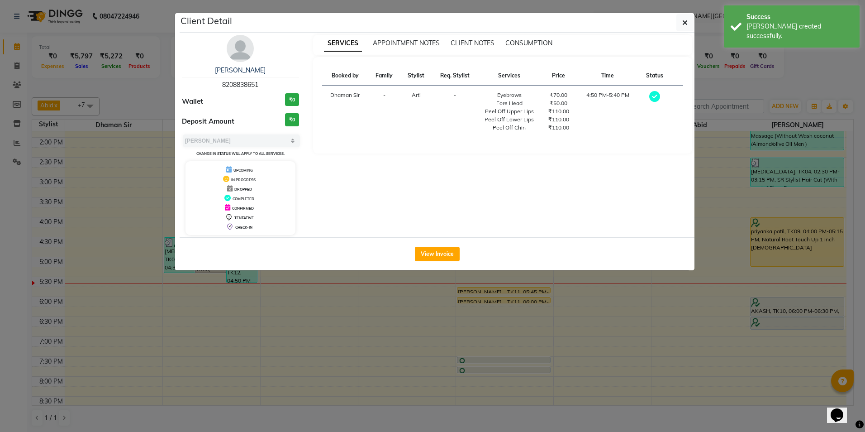
click at [228, 83] on span "8208838651" at bounding box center [240, 85] width 36 height 8
copy span "8208838651"
click at [152, 84] on ngb-modal-window "Client Detail [PERSON_NAME] 8208838651 Wallet ₹0 Deposit Amount ₹0 Select MARK …" at bounding box center [432, 216] width 865 height 432
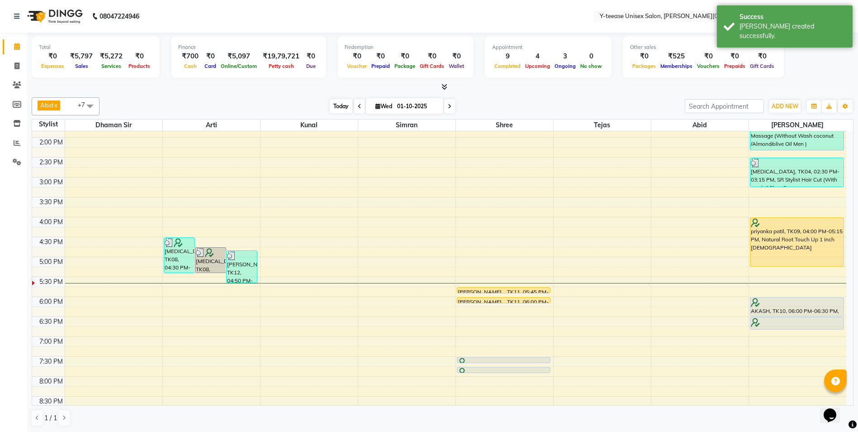
click at [346, 105] on span "Today" at bounding box center [341, 106] width 23 height 14
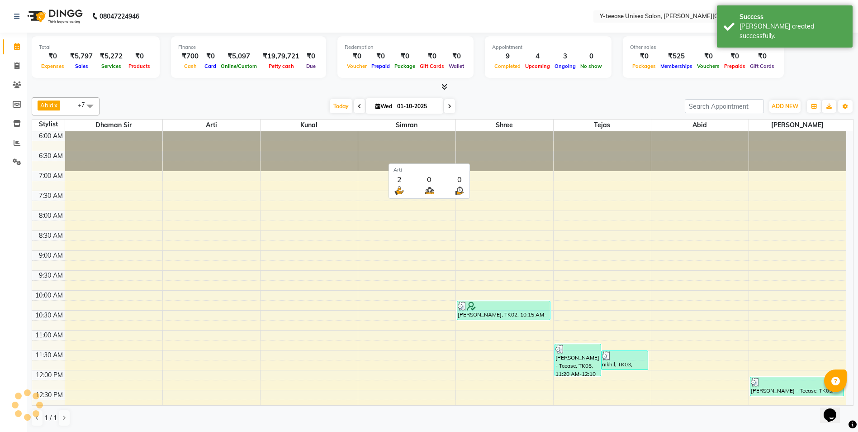
scroll to position [403, 0]
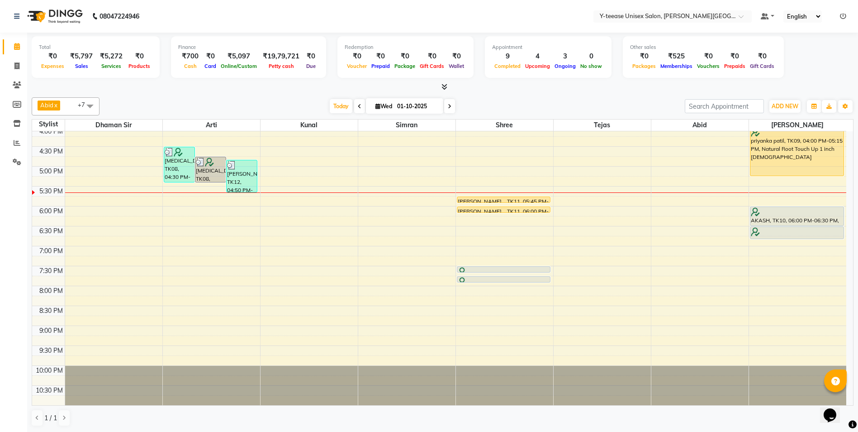
click at [451, 105] on span at bounding box center [449, 106] width 11 height 14
type input "02-10-2025"
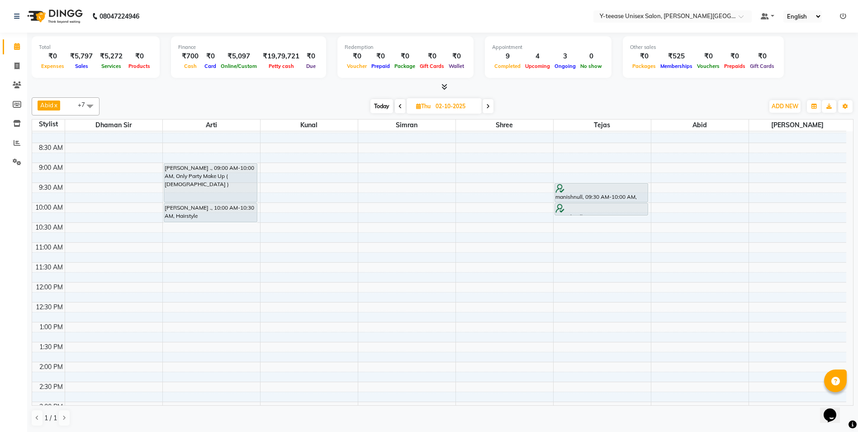
scroll to position [90, 0]
click at [808, 315] on div "6:00 AM 6:30 AM 7:00 AM 7:30 AM 8:00 AM 8:30 AM 9:00 AM 9:30 AM 10:00 AM 10:30 …" at bounding box center [439, 379] width 814 height 676
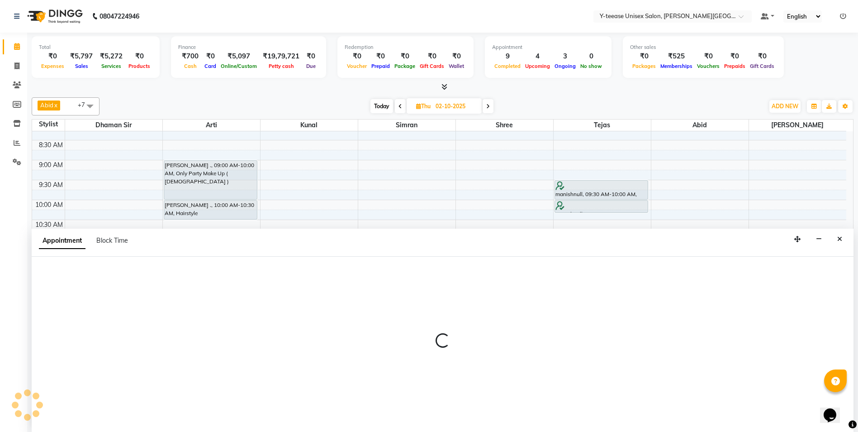
select select "90773"
select select "tentative"
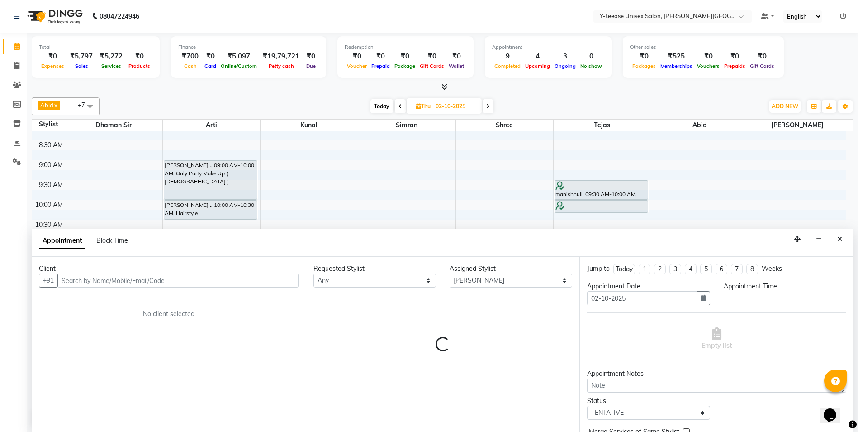
scroll to position [0, 0]
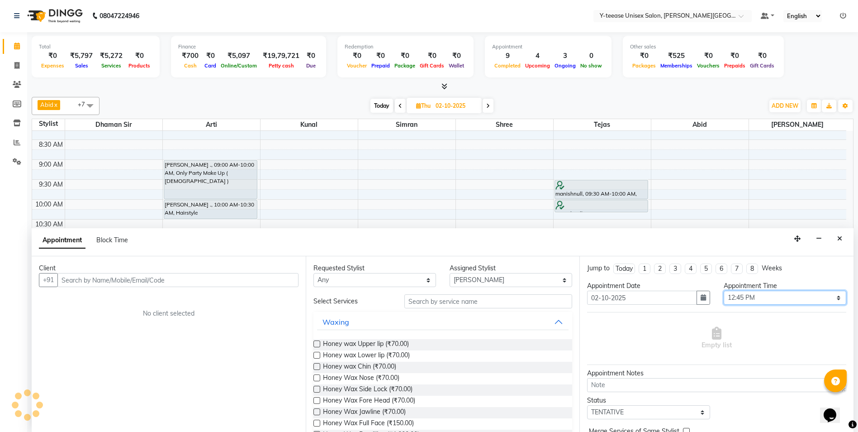
click at [747, 294] on select "Select 07:00 AM 07:15 AM 07:30 AM 07:45 AM 08:00 AM 08:15 AM 08:30 AM 08:45 AM …" at bounding box center [785, 297] width 123 height 14
select select "840"
click at [724, 290] on select "Select 07:00 AM 07:15 AM 07:30 AM 07:45 AM 08:00 AM 08:15 AM 08:30 AM 08:45 AM …" at bounding box center [785, 297] width 123 height 14
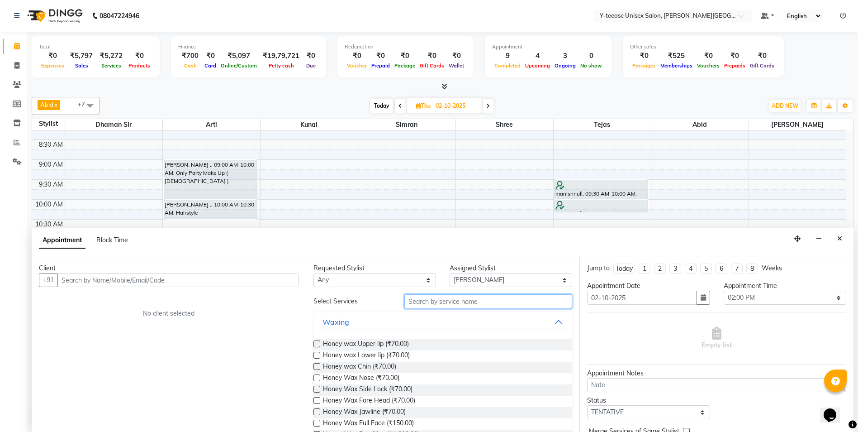
drag, startPoint x: 451, startPoint y: 296, endPoint x: 409, endPoint y: 298, distance: 41.2
click at [451, 296] on input "text" at bounding box center [488, 301] width 168 height 14
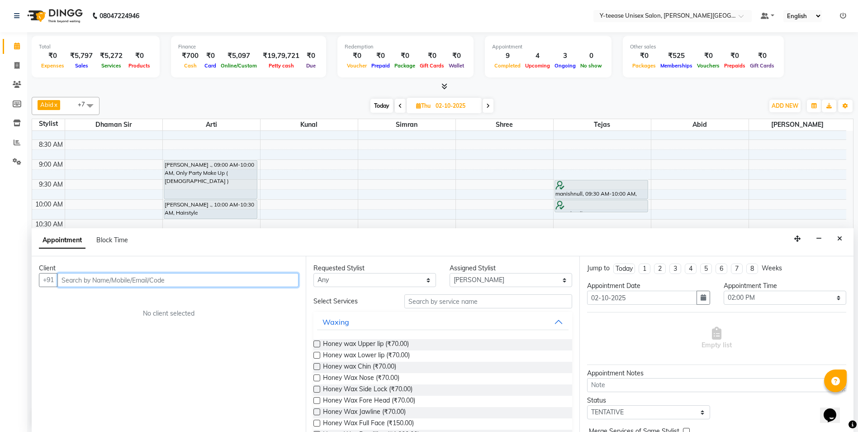
click at [201, 280] on input "text" at bounding box center [177, 280] width 241 height 14
paste input "8208838651"
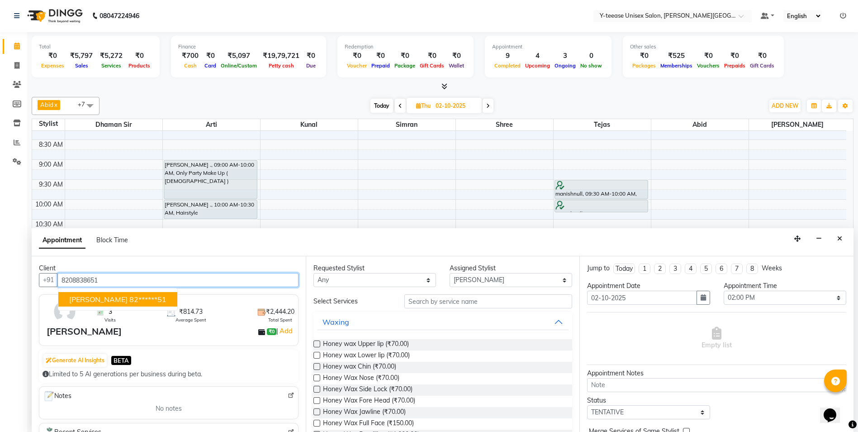
click at [92, 301] on span "[PERSON_NAME]" at bounding box center [98, 298] width 58 height 9
type input "82******51"
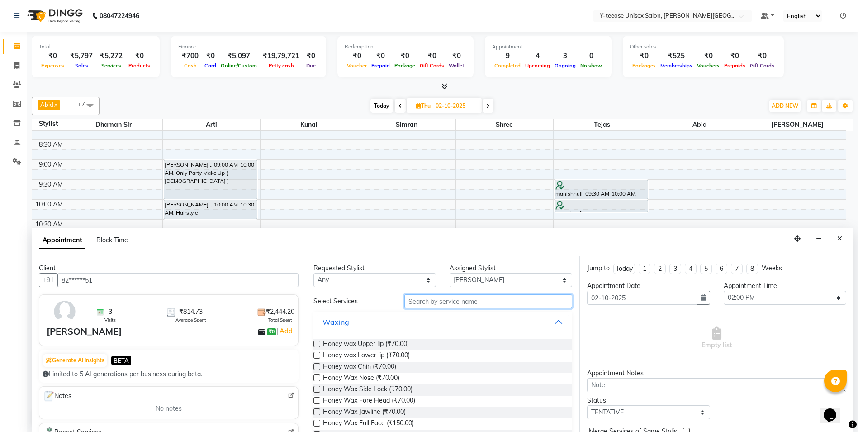
click at [472, 300] on input "text" at bounding box center [488, 301] width 168 height 14
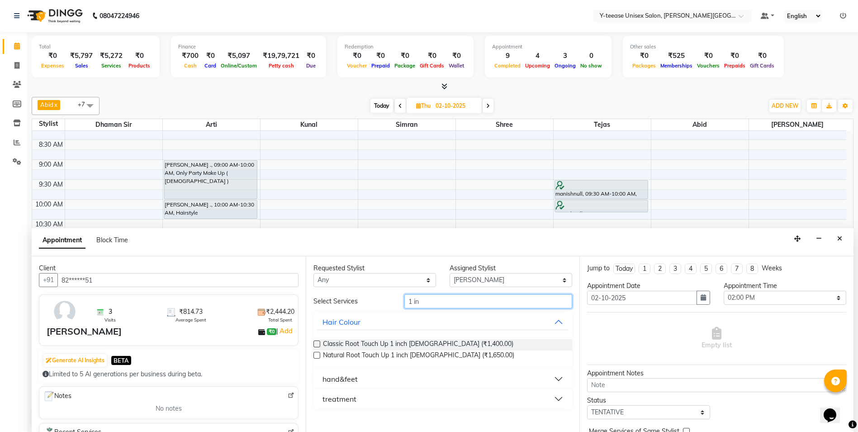
type input "1 in"
click at [318, 355] on label at bounding box center [316, 354] width 7 height 7
click at [318, 355] on input "checkbox" at bounding box center [316, 356] width 6 height 6
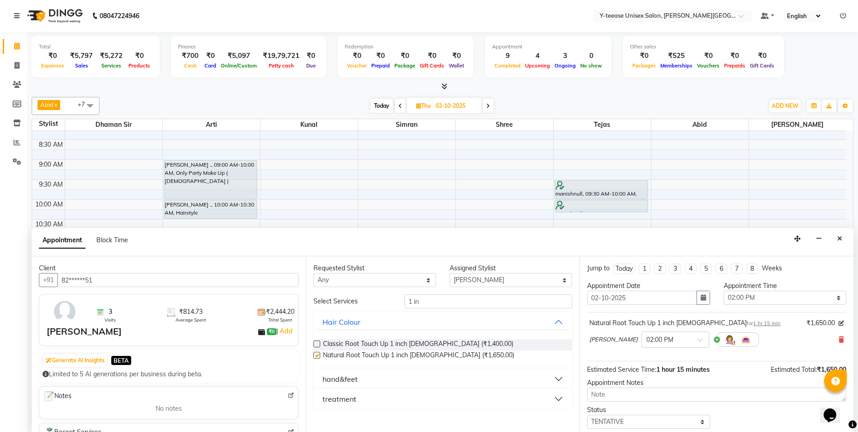
checkbox input "false"
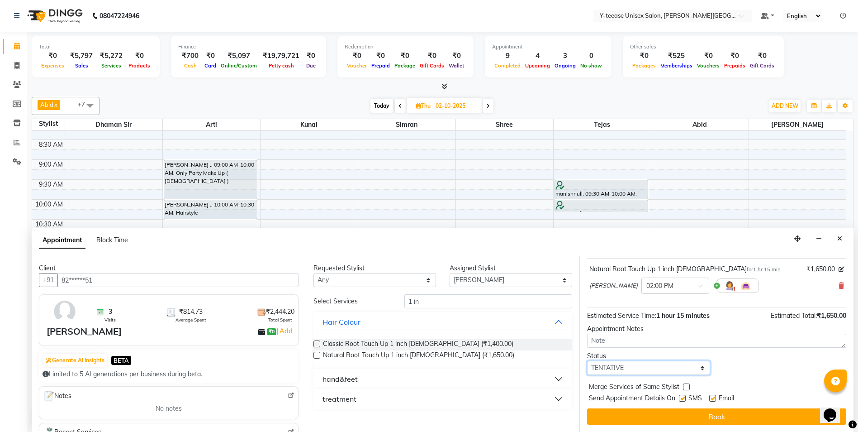
click at [651, 368] on select "Select TENTATIVE CONFIRM UPCOMING" at bounding box center [648, 368] width 123 height 14
select select "confirm booking"
click at [587, 361] on select "Select TENTATIVE CONFIRM UPCOMING" at bounding box center [648, 368] width 123 height 14
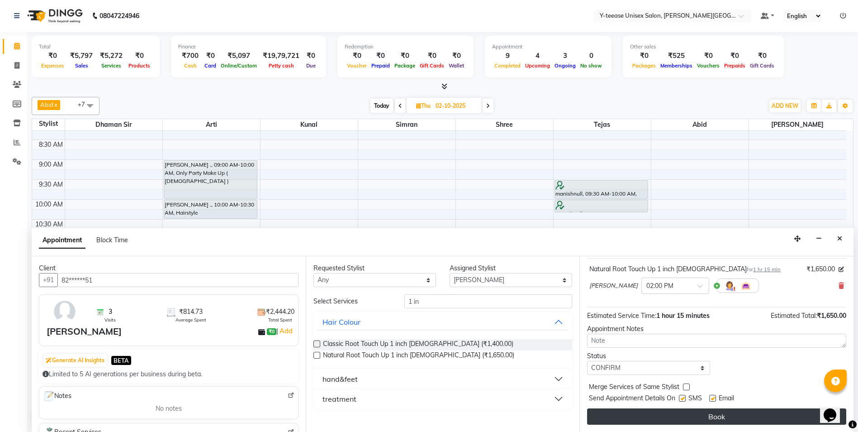
click at [703, 423] on button "Book" at bounding box center [716, 416] width 259 height 16
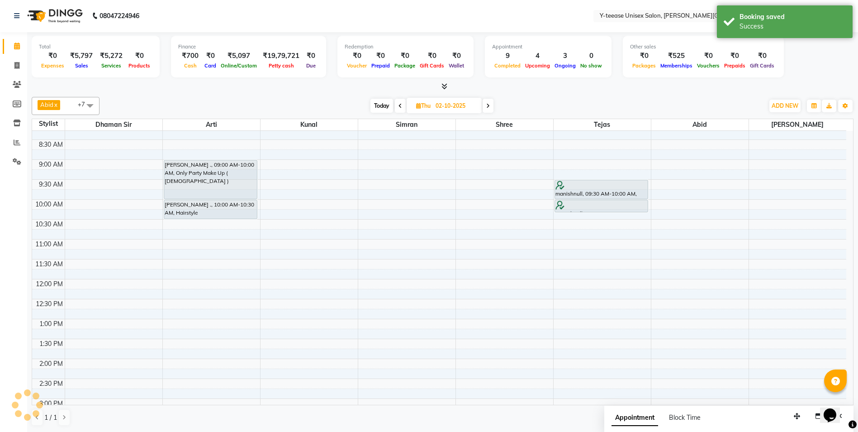
scroll to position [0, 0]
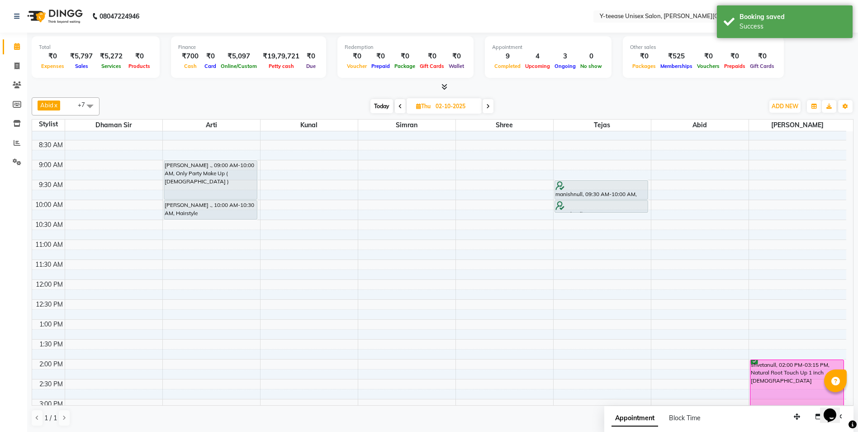
click at [381, 109] on span "Today" at bounding box center [381, 106] width 23 height 14
type input "01-10-2025"
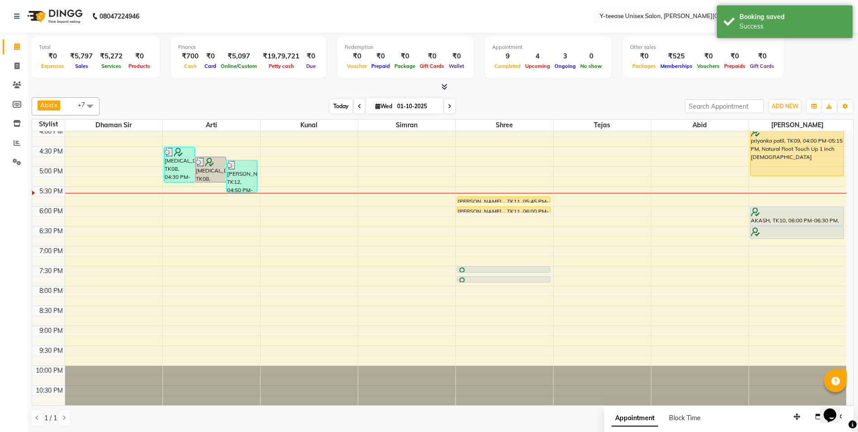
click at [343, 106] on span "Today" at bounding box center [341, 106] width 23 height 14
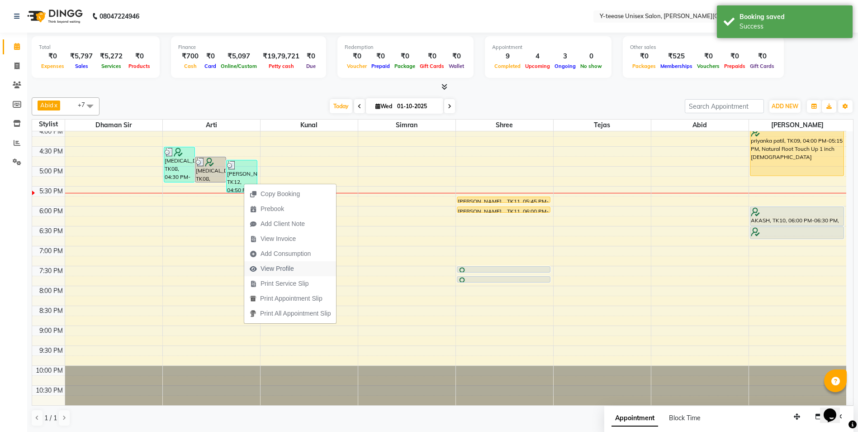
click at [289, 270] on span "View Profile" at bounding box center [277, 268] width 33 height 9
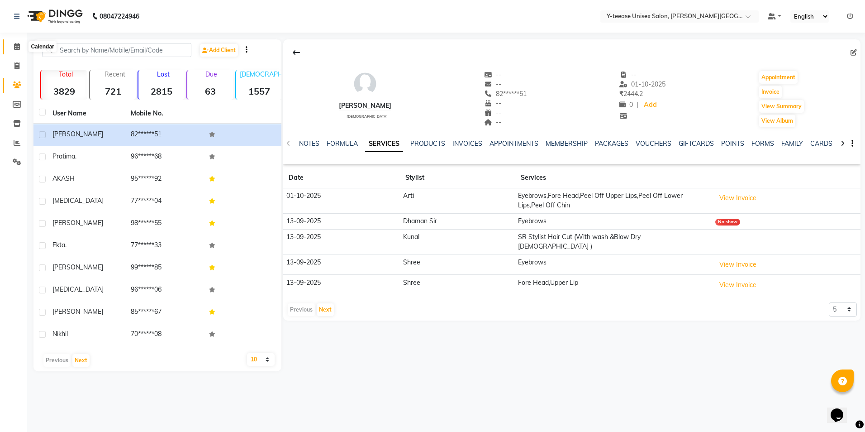
click at [18, 47] on icon at bounding box center [17, 46] width 6 height 7
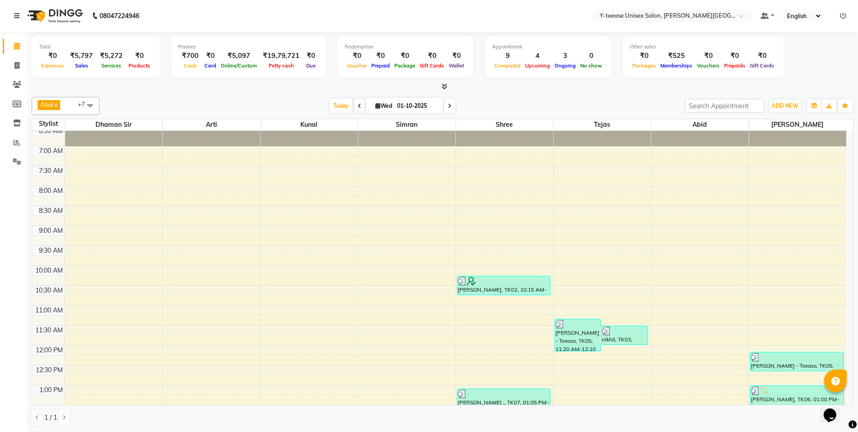
scroll to position [45, 0]
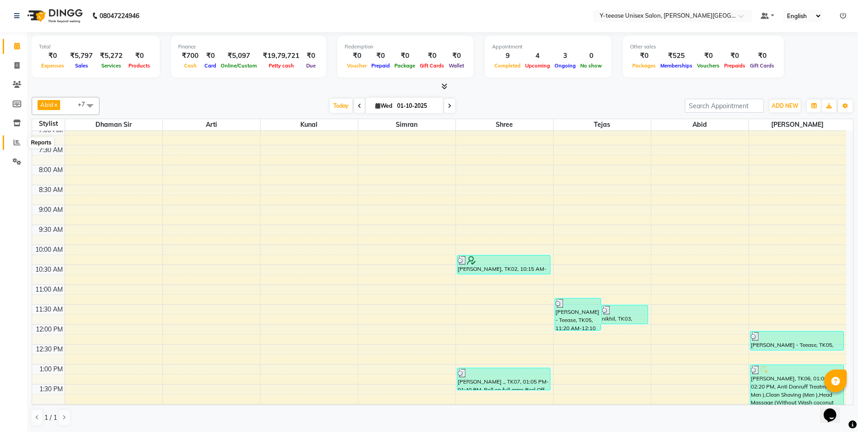
click at [15, 140] on icon at bounding box center [17, 142] width 7 height 7
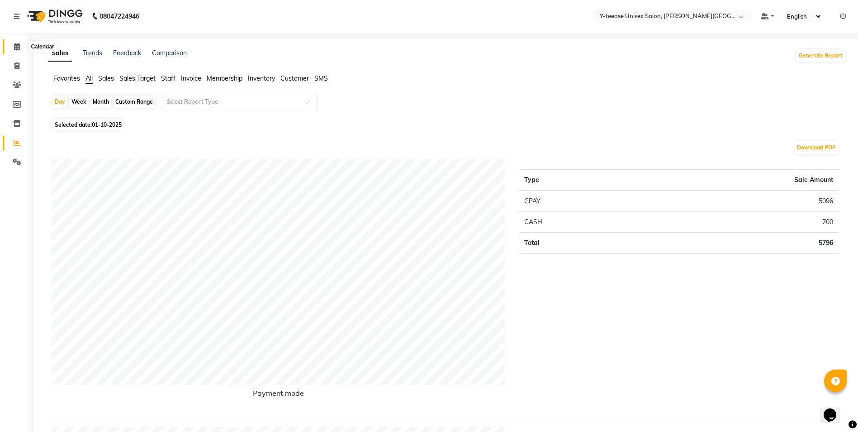
click at [22, 43] on span at bounding box center [17, 47] width 16 height 10
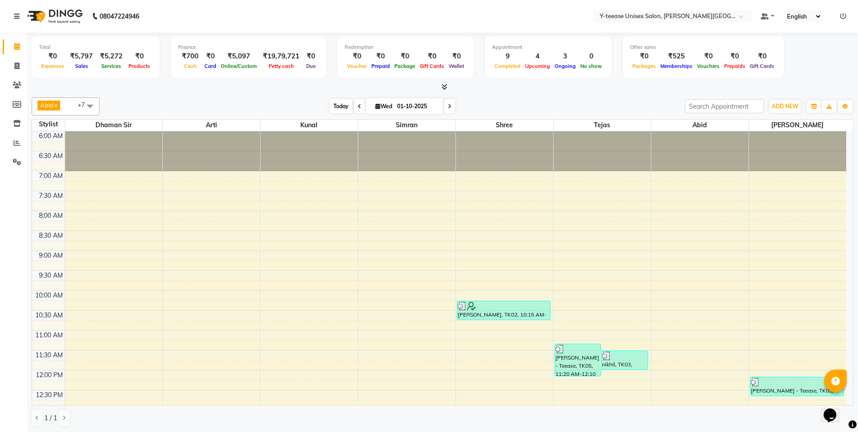
click at [342, 107] on span "Today" at bounding box center [341, 106] width 23 height 14
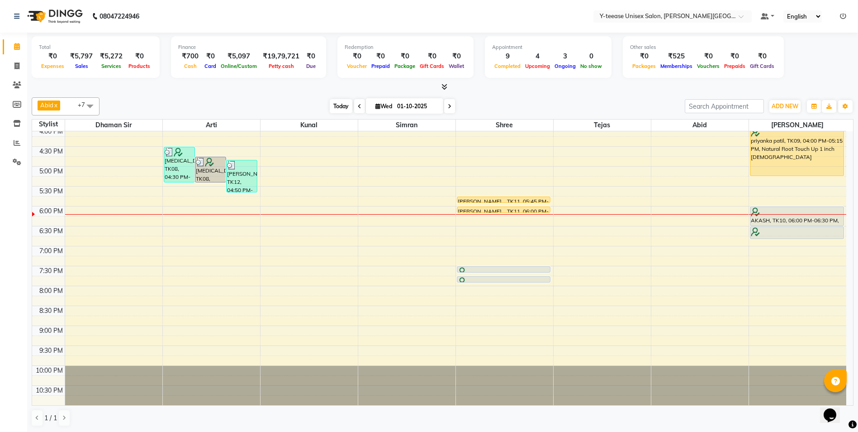
click at [342, 109] on span "Today" at bounding box center [341, 106] width 23 height 14
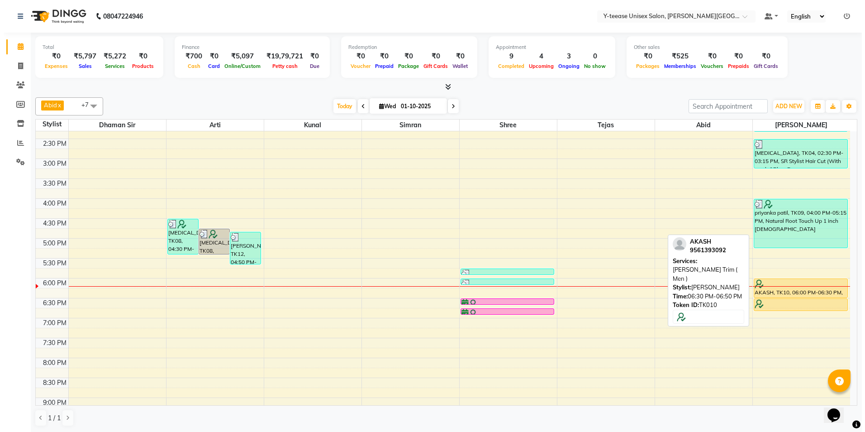
scroll to position [312, 0]
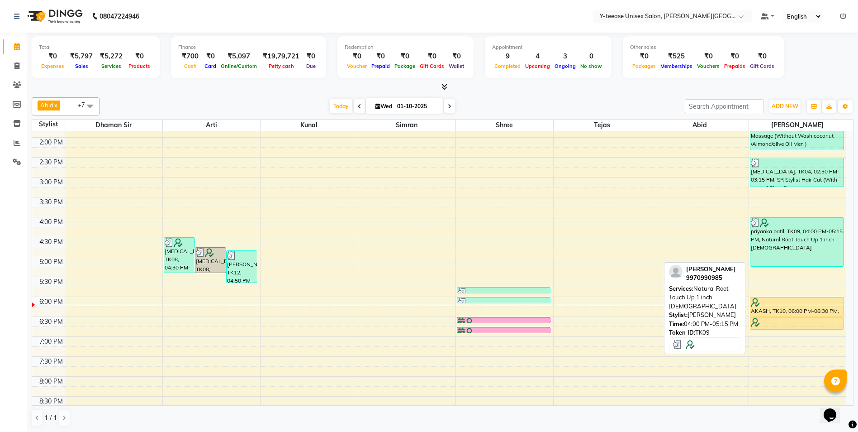
click at [802, 243] on div "priyanka patil, TK09, 04:00 PM-05:15 PM, Natural Root Touch Up 1 inch [DEMOGRAP…" at bounding box center [796, 242] width 93 height 48
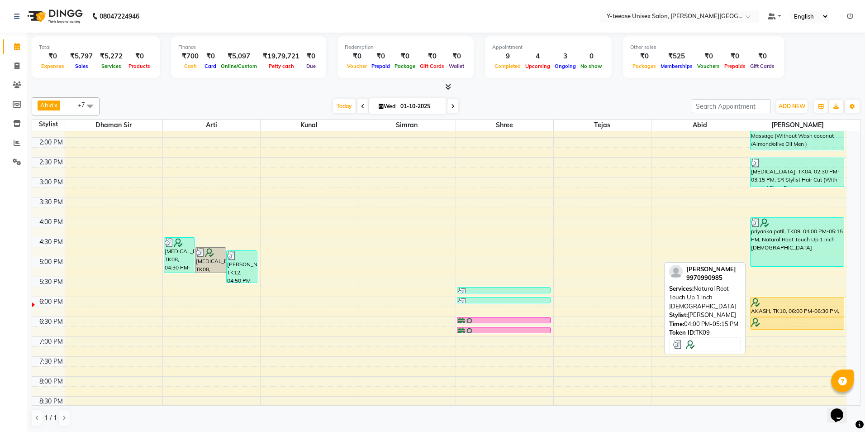
select select "3"
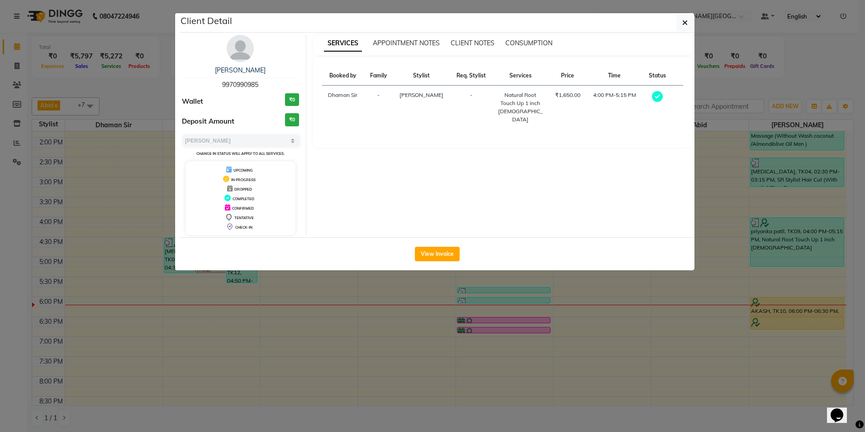
click at [780, 323] on ngb-modal-window "Client Detail priyanka patil 9970990985 Wallet ₹0 Deposit Amount ₹0 Select MARK…" at bounding box center [432, 216] width 865 height 432
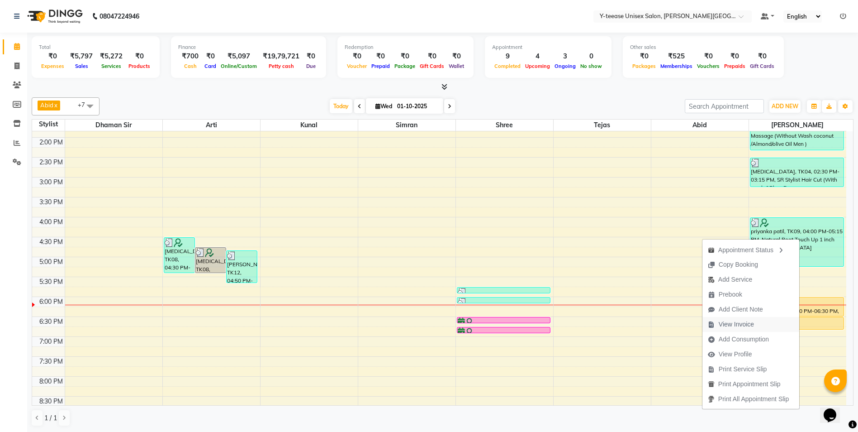
click at [724, 321] on span "View Invoice" at bounding box center [736, 323] width 35 height 9
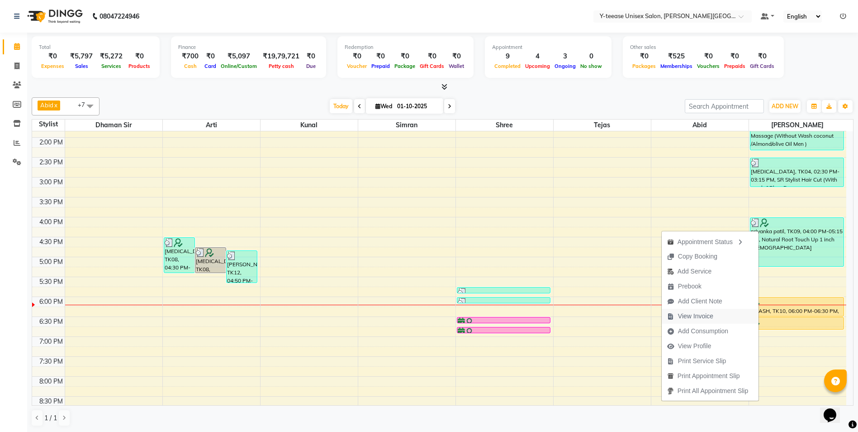
click at [691, 316] on span "View Invoice" at bounding box center [695, 315] width 35 height 9
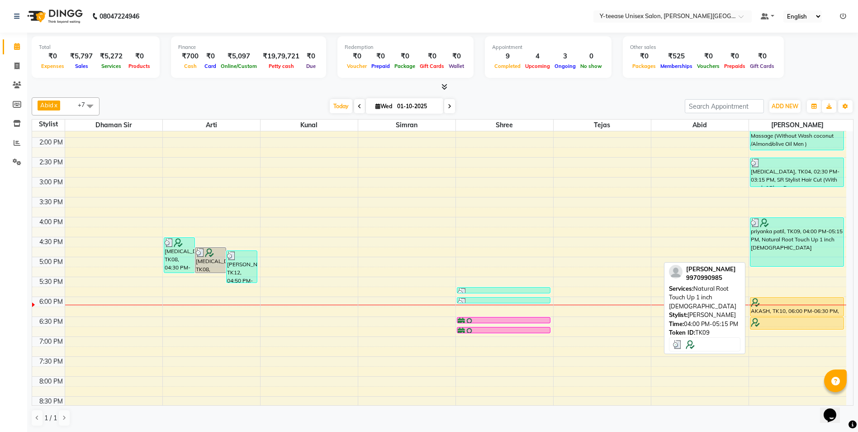
click at [759, 252] on div "priyanka patil, TK09, 04:00 PM-05:15 PM, Natural Root Touch Up 1 inch [DEMOGRAP…" at bounding box center [796, 242] width 93 height 48
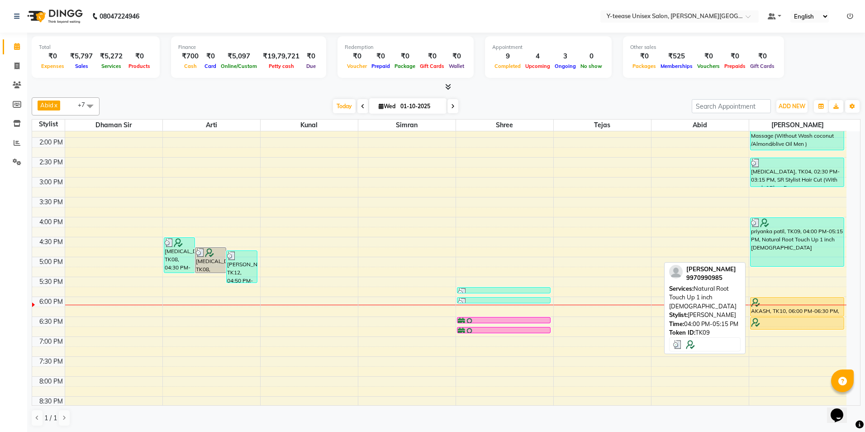
select select "3"
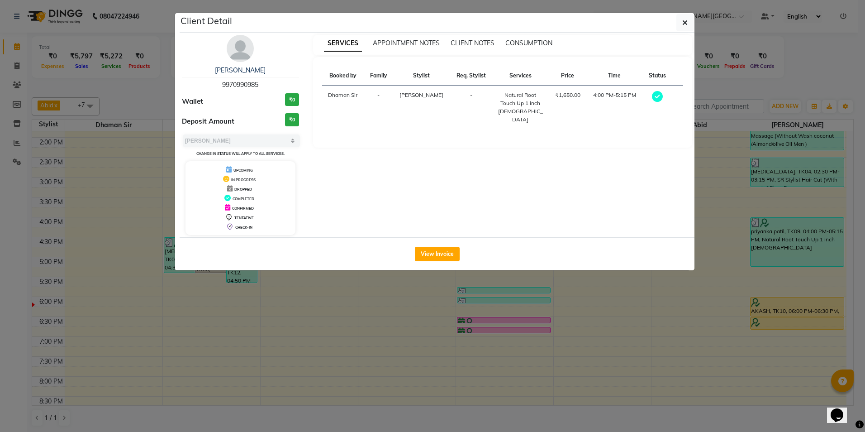
click at [312, 301] on ngb-modal-window "Client Detail priyanka patil 9970990985 Wallet ₹0 Deposit Amount ₹0 Select MARK…" at bounding box center [432, 216] width 865 height 432
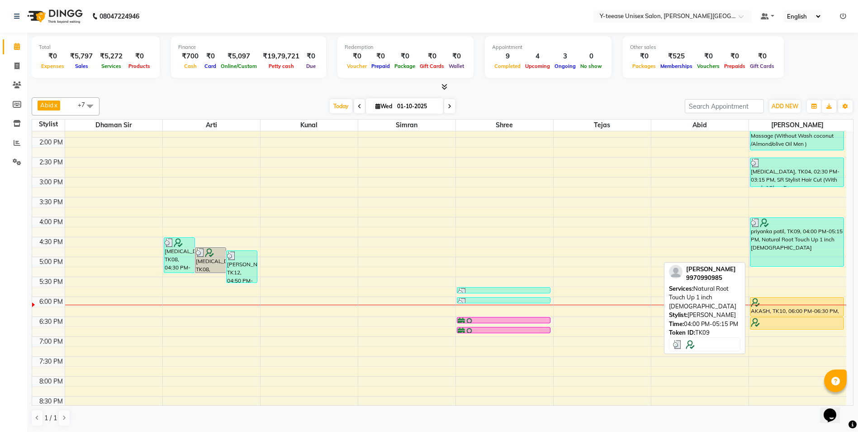
click at [780, 238] on div "priyanka patil, TK09, 04:00 PM-05:15 PM, Natural Root Touch Up 1 inch [DEMOGRAP…" at bounding box center [796, 242] width 93 height 48
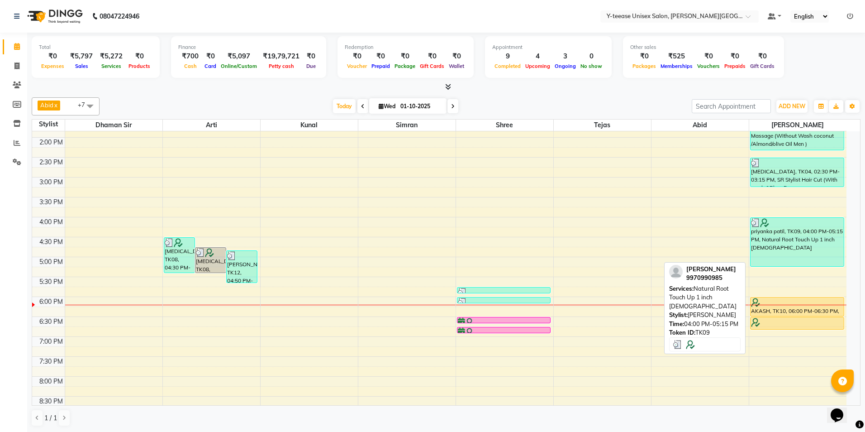
select select "3"
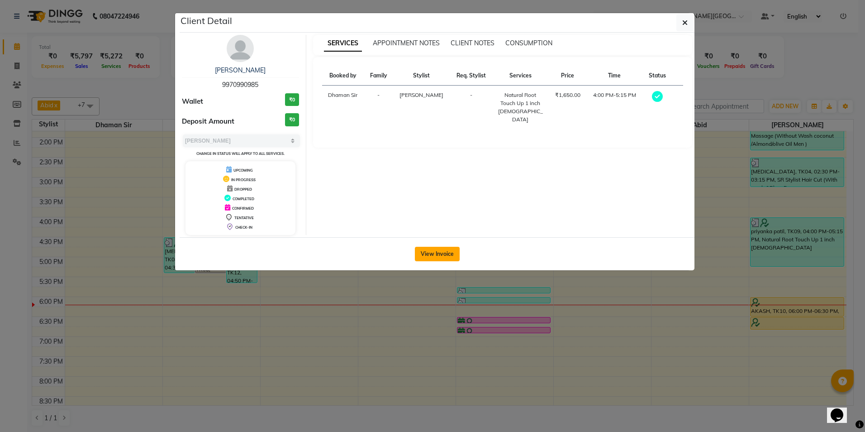
click at [446, 254] on button "View Invoice" at bounding box center [437, 254] width 45 height 14
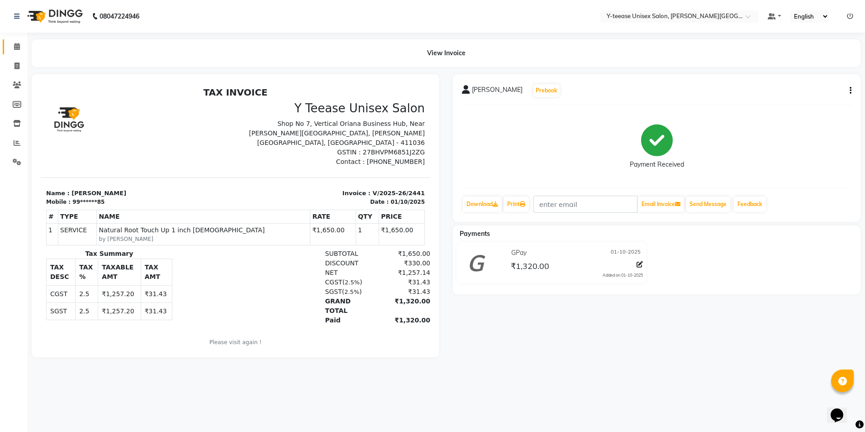
click at [18, 53] on link "Calendar" at bounding box center [14, 46] width 22 height 15
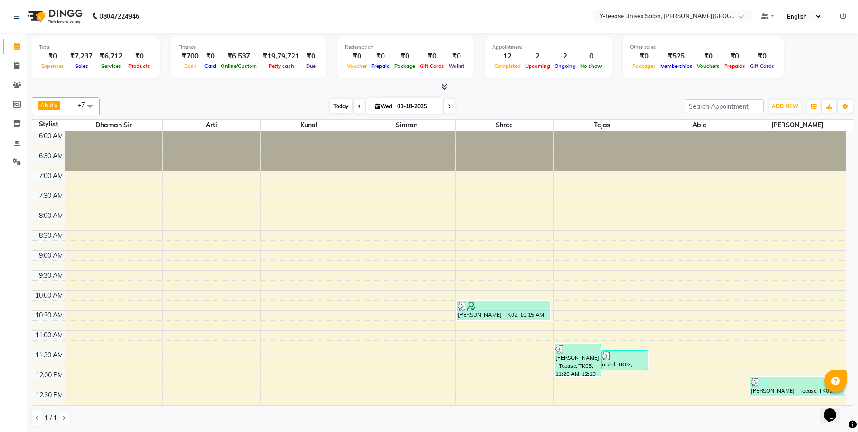
click at [347, 109] on span "Today" at bounding box center [341, 106] width 23 height 14
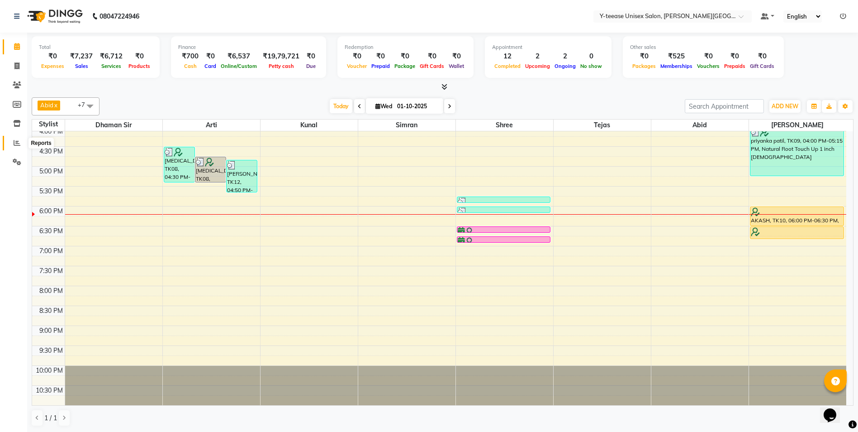
click at [12, 143] on span at bounding box center [17, 143] width 16 height 10
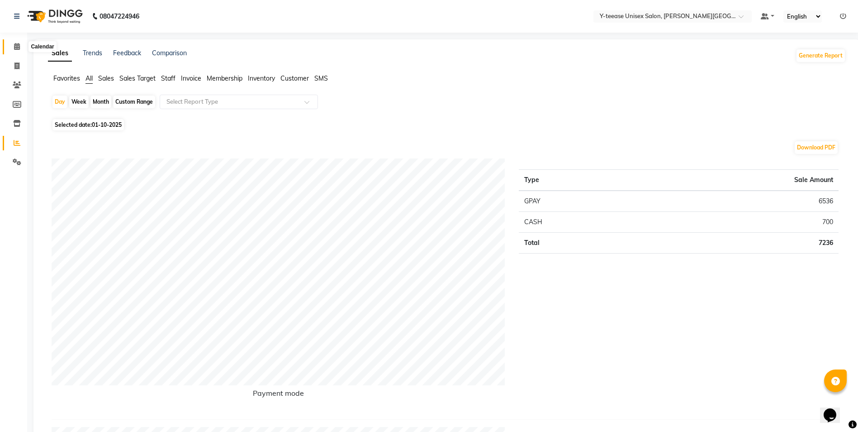
click at [23, 47] on span at bounding box center [17, 47] width 16 height 10
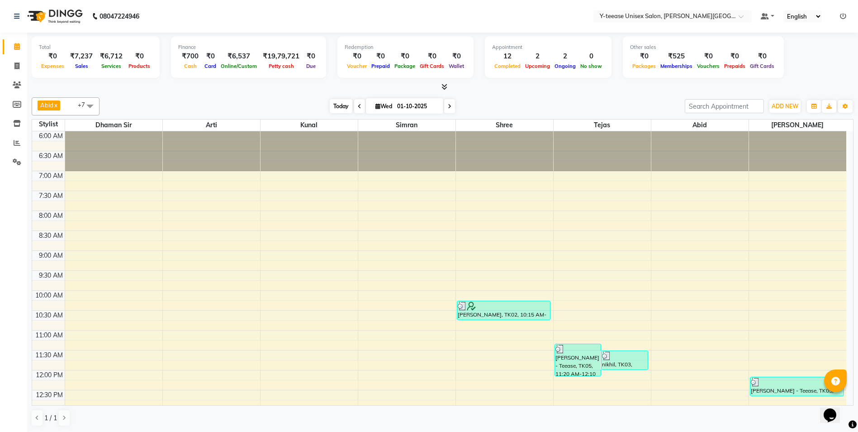
click at [338, 111] on span "Today" at bounding box center [341, 106] width 23 height 14
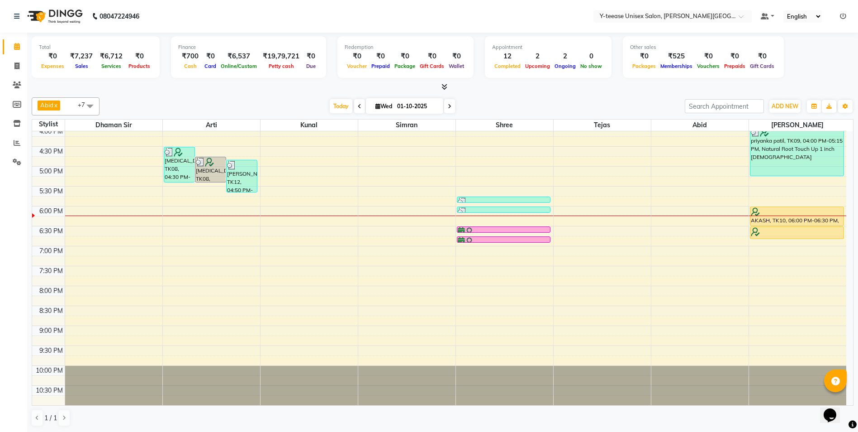
scroll to position [0, 0]
click at [494, 219] on div "6:00 AM 6:30 AM 7:00 AM 7:30 AM 8:00 AM 8:30 AM 9:00 AM 9:30 AM 10:00 AM 10:30 …" at bounding box center [439, 66] width 814 height 676
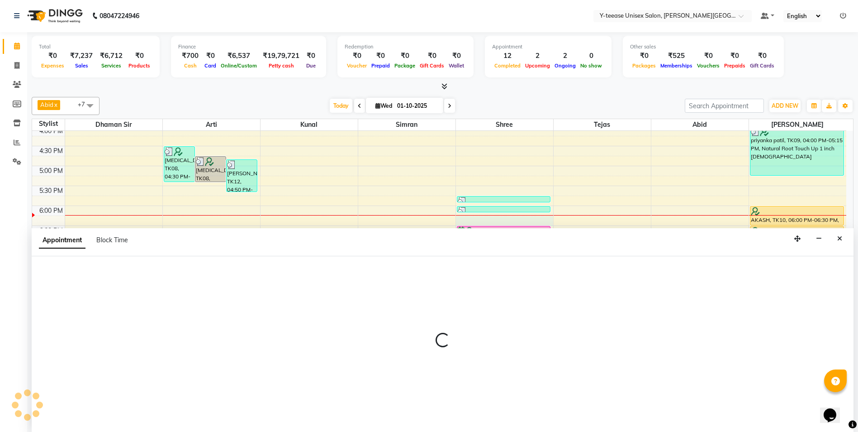
select select "82260"
select select "tentative"
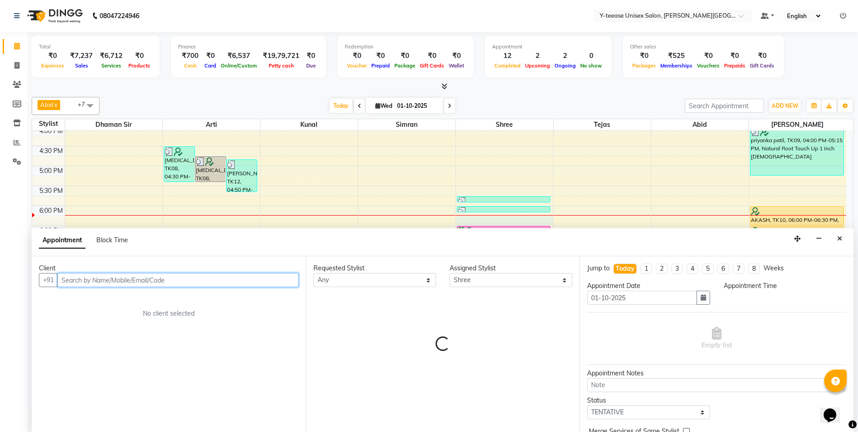
select select "1095"
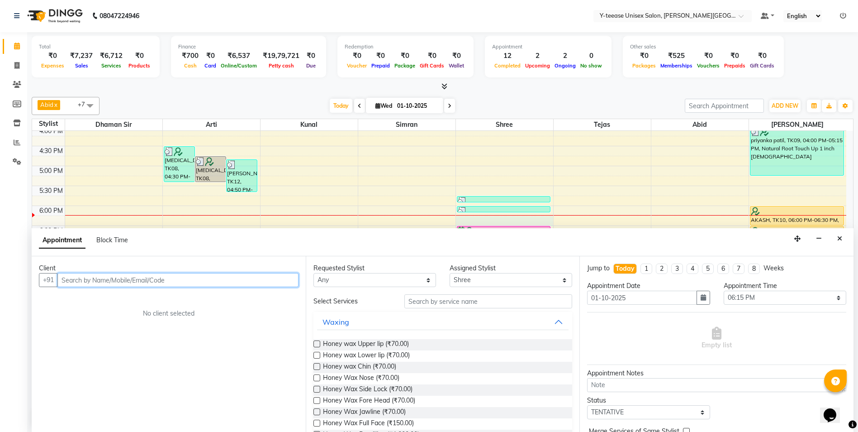
click at [82, 281] on input "text" at bounding box center [177, 280] width 241 height 14
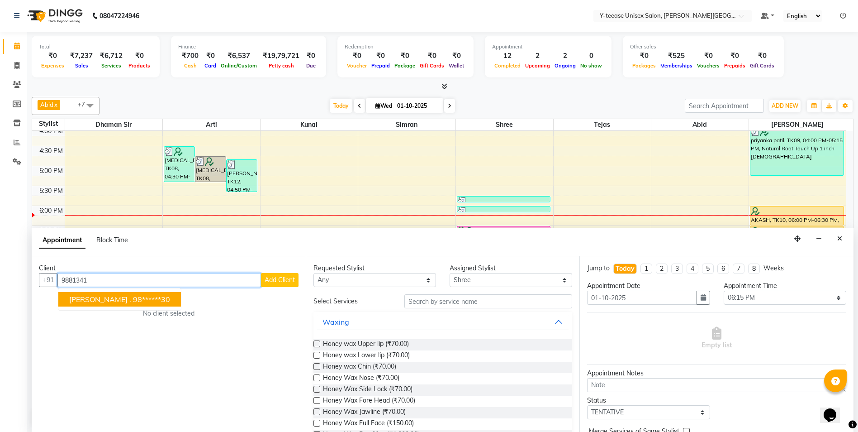
click at [133, 295] on ngb-highlight "98******30" at bounding box center [151, 298] width 37 height 9
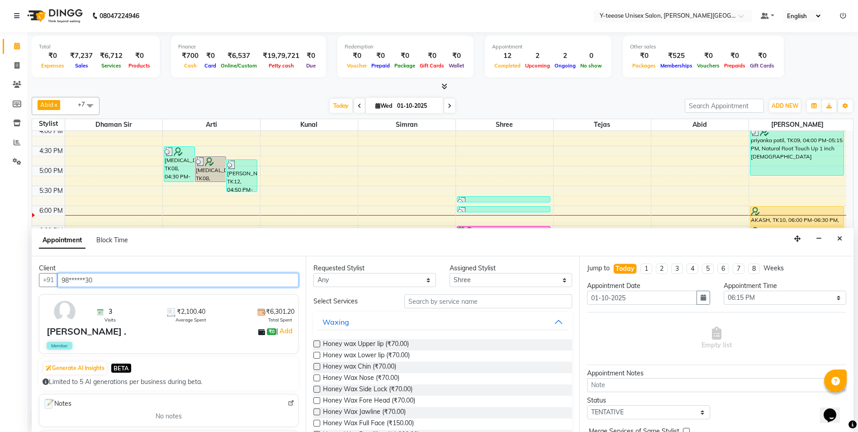
type input "98******30"
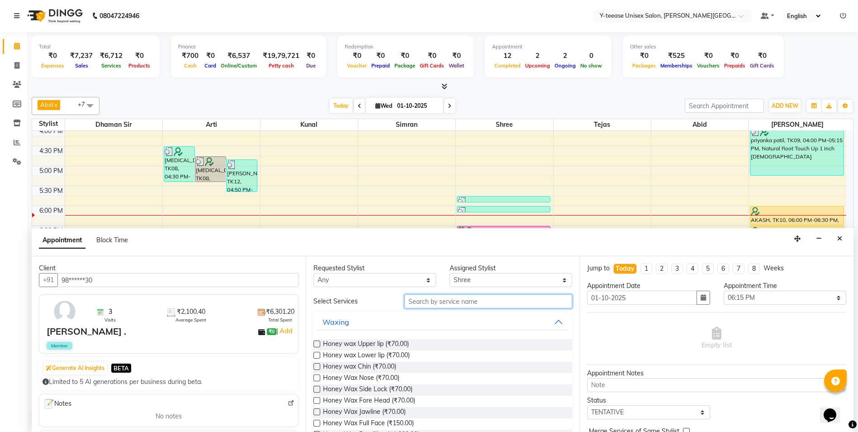
click at [428, 305] on input "text" at bounding box center [488, 301] width 168 height 14
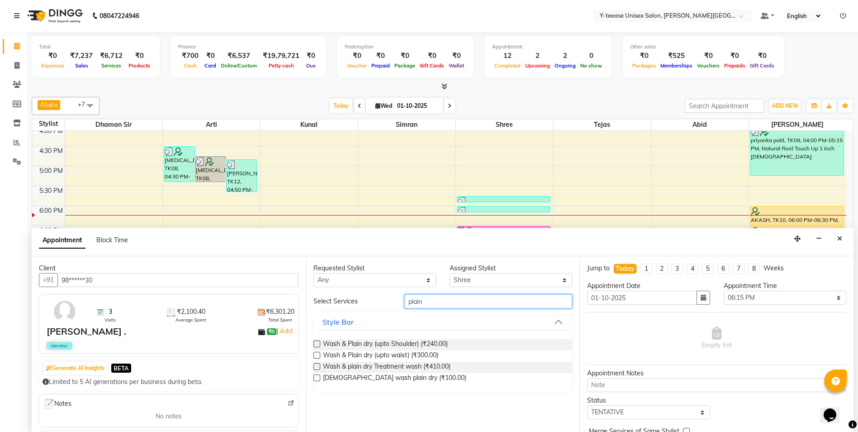
type input "plain"
click at [318, 356] on label at bounding box center [316, 354] width 7 height 7
click at [318, 356] on input "checkbox" at bounding box center [316, 356] width 6 height 6
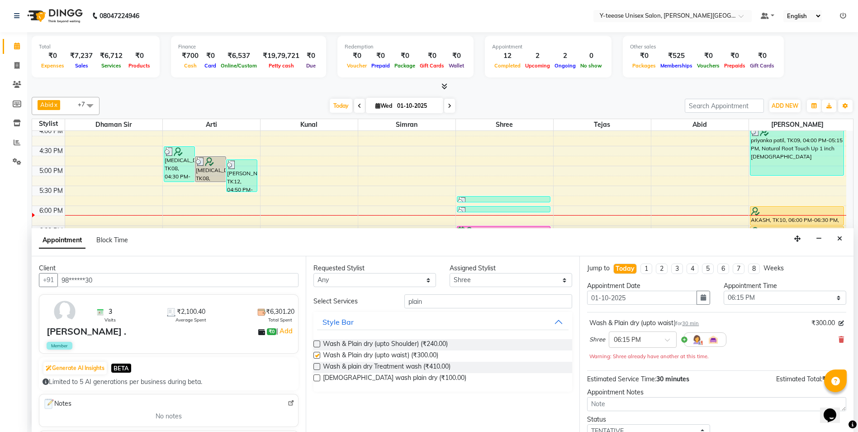
checkbox input "false"
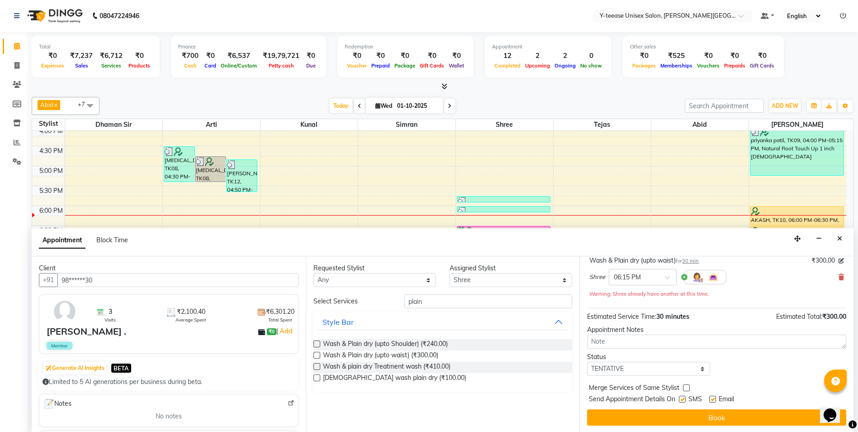
scroll to position [63, 0]
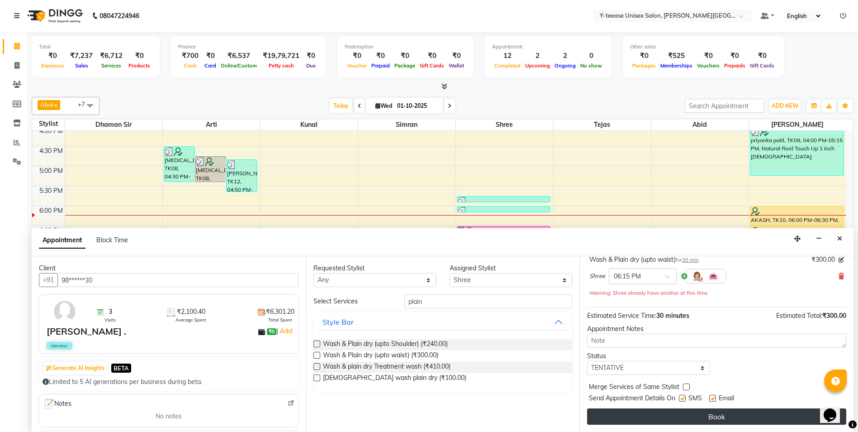
click at [667, 417] on button "Book" at bounding box center [716, 416] width 259 height 16
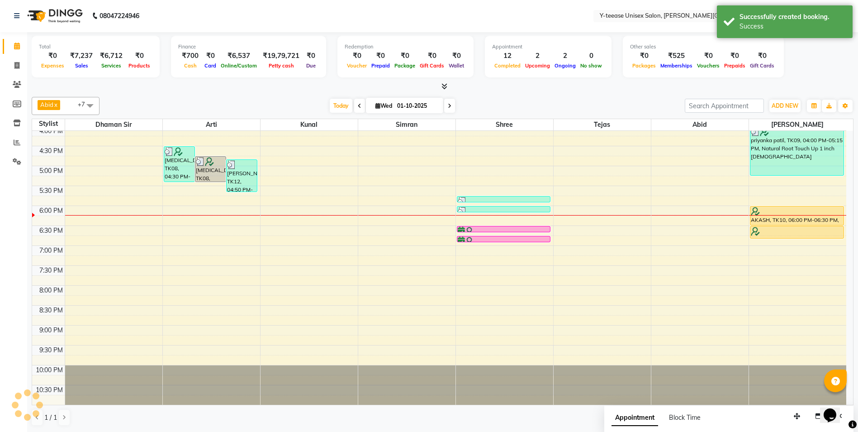
scroll to position [0, 0]
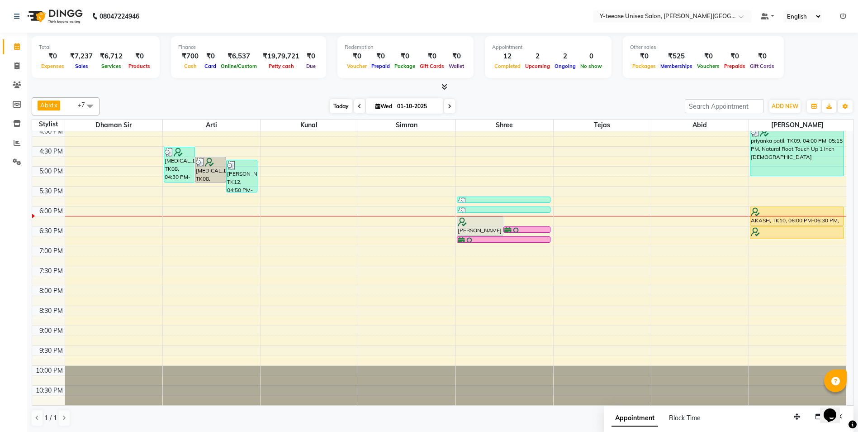
click at [340, 104] on span "Today" at bounding box center [341, 106] width 23 height 14
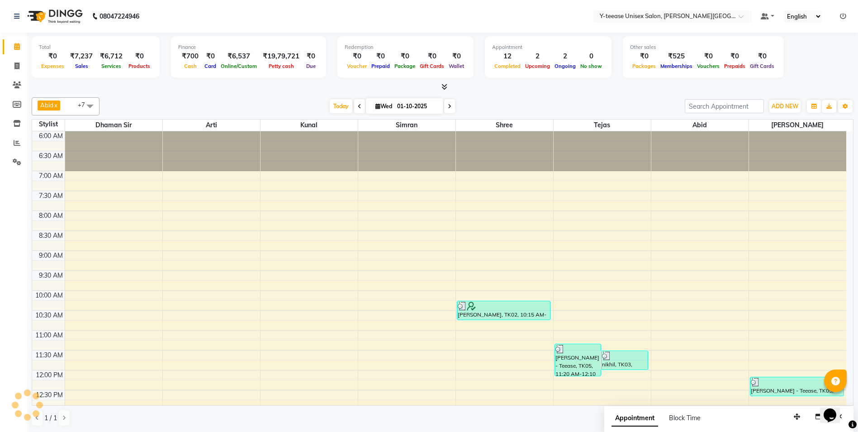
scroll to position [403, 0]
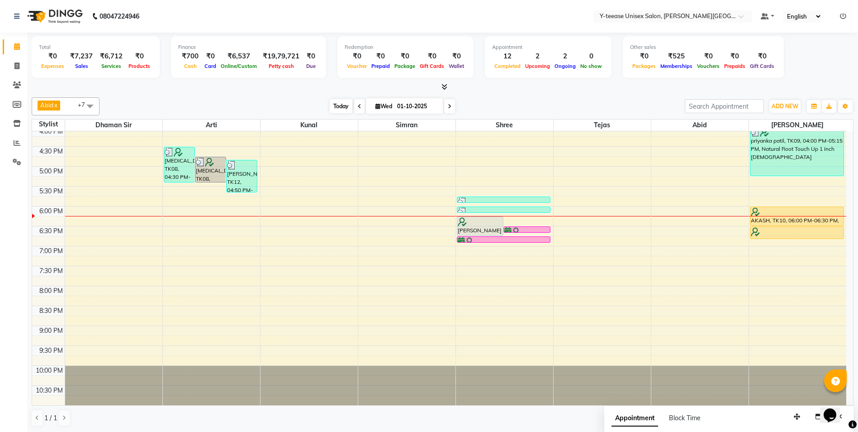
click at [345, 111] on span "Today" at bounding box center [341, 106] width 23 height 14
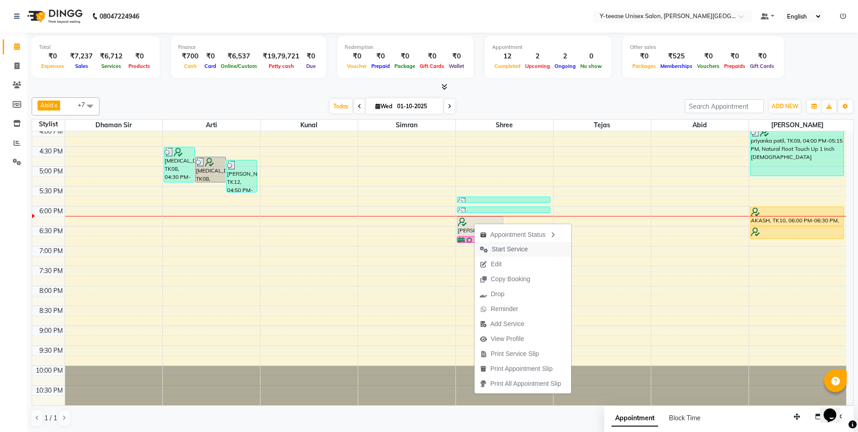
click at [499, 248] on span "Start Service" at bounding box center [510, 248] width 36 height 9
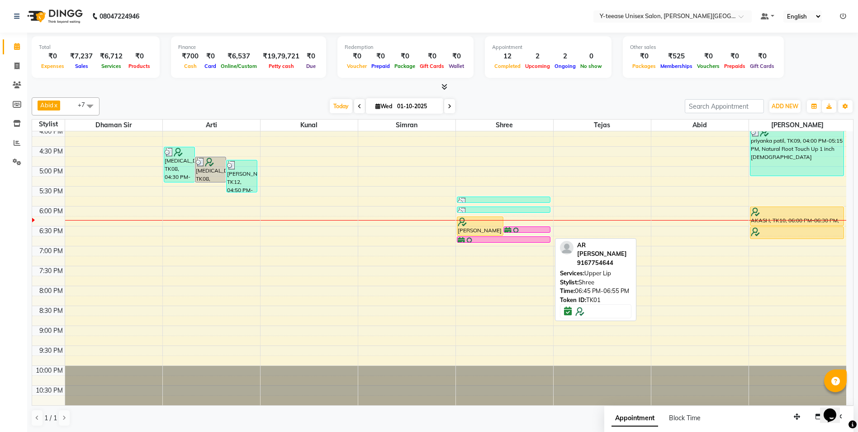
scroll to position [0, 0]
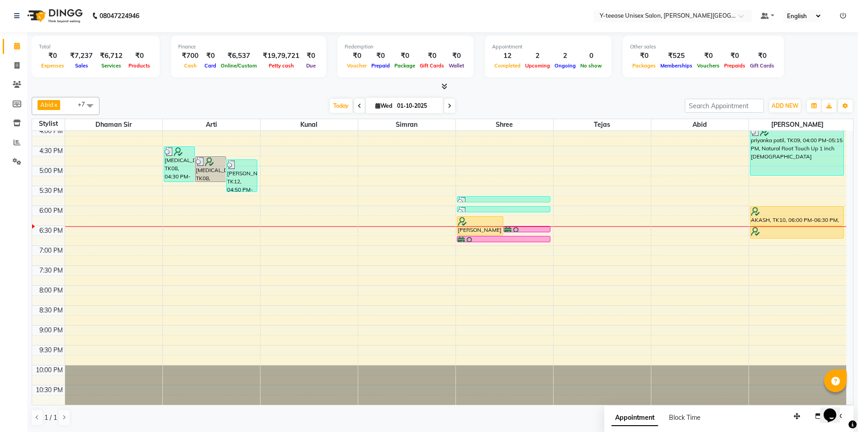
click at [329, 106] on div "Today Wed 01-10-2025" at bounding box center [392, 106] width 127 height 14
click at [342, 106] on span "Today" at bounding box center [341, 106] width 23 height 14
click at [345, 104] on span "Today" at bounding box center [341, 106] width 23 height 14
click at [373, 105] on span "Wed" at bounding box center [383, 105] width 21 height 7
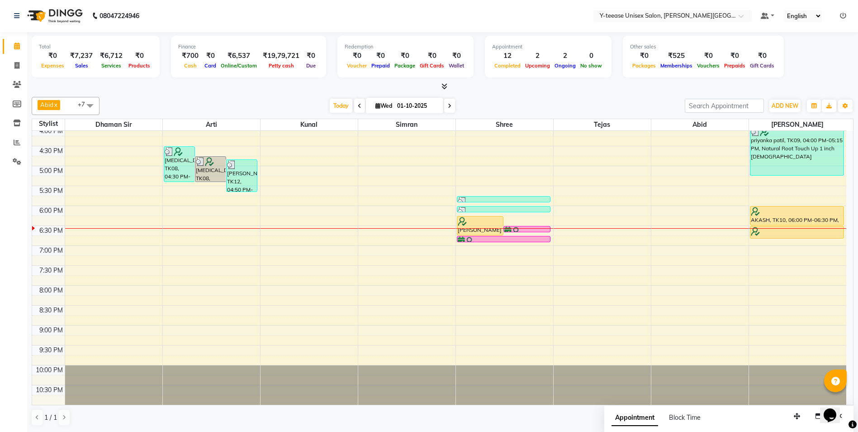
select select "10"
select select "2025"
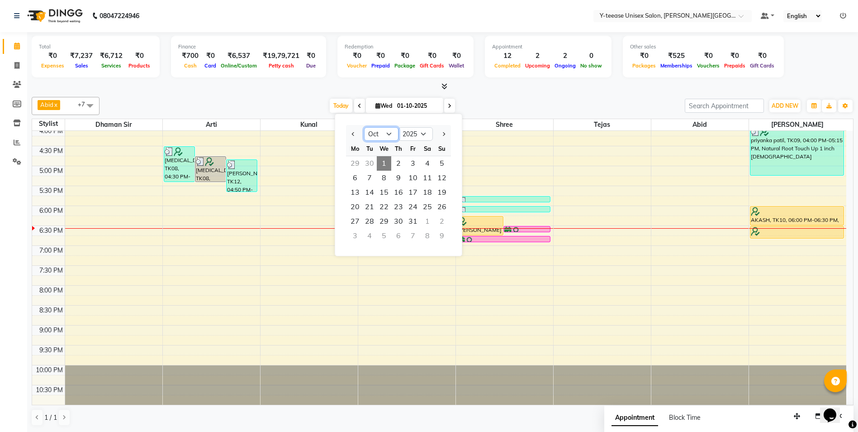
click at [388, 133] on select "Jan Feb Mar Apr May Jun Jul Aug Sep Oct Nov Dec" at bounding box center [381, 134] width 34 height 14
select select "6"
click at [364, 127] on select "Jan Feb Mar Apr May Jun Jul Aug Sep Oct Nov Dec" at bounding box center [381, 134] width 34 height 14
click at [433, 169] on div "31" at bounding box center [427, 163] width 14 height 14
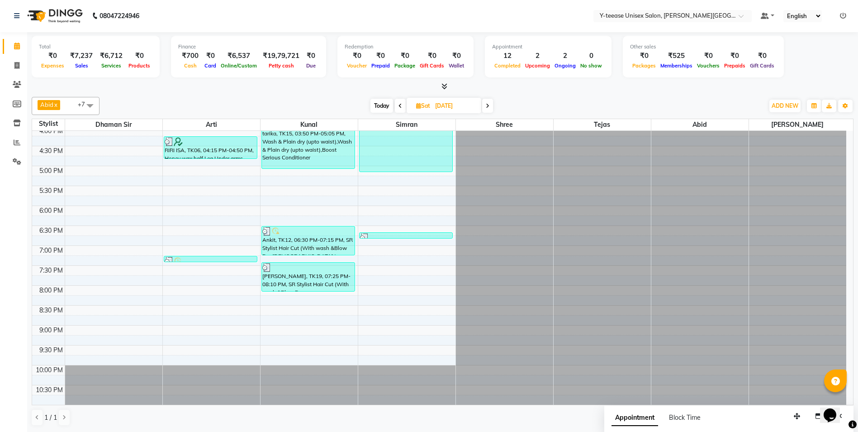
click at [490, 105] on span at bounding box center [487, 106] width 11 height 14
type input "01-06-2025"
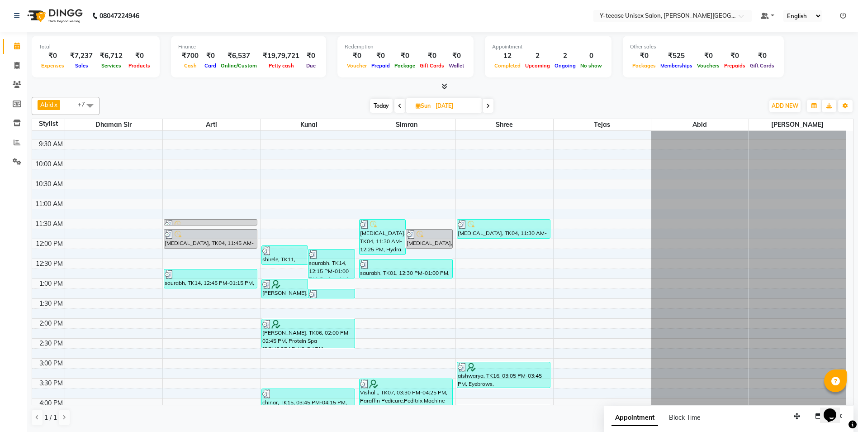
scroll to position [131, 0]
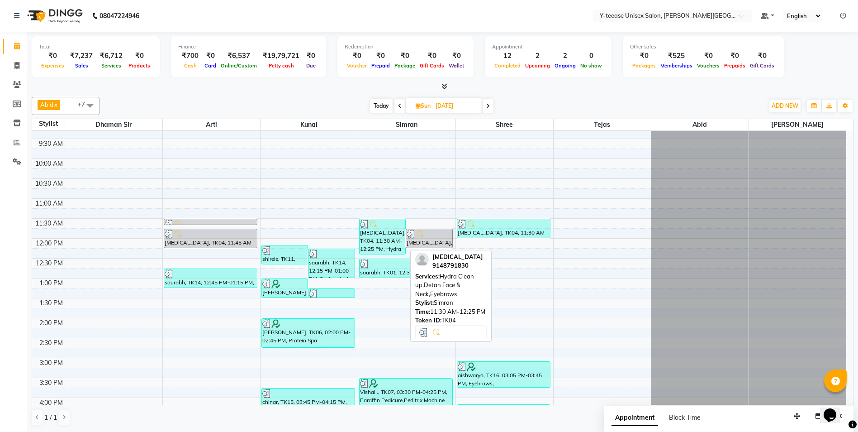
click at [398, 228] on div at bounding box center [382, 223] width 45 height 9
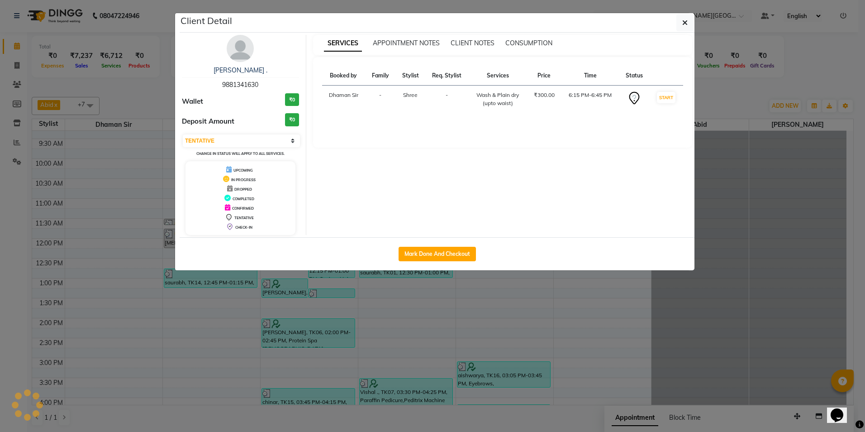
select select "3"
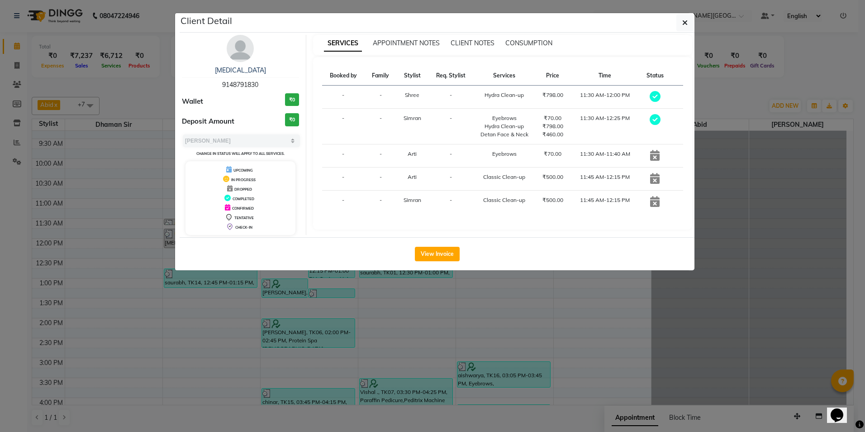
click at [239, 83] on span "9148791830" at bounding box center [240, 85] width 36 height 8
copy span "9148791830"
click at [437, 305] on ngb-modal-window "Client Detail nikita 9148791830 Wallet ₹0 Deposit Amount ₹0 Select MARK DONE UP…" at bounding box center [432, 216] width 865 height 432
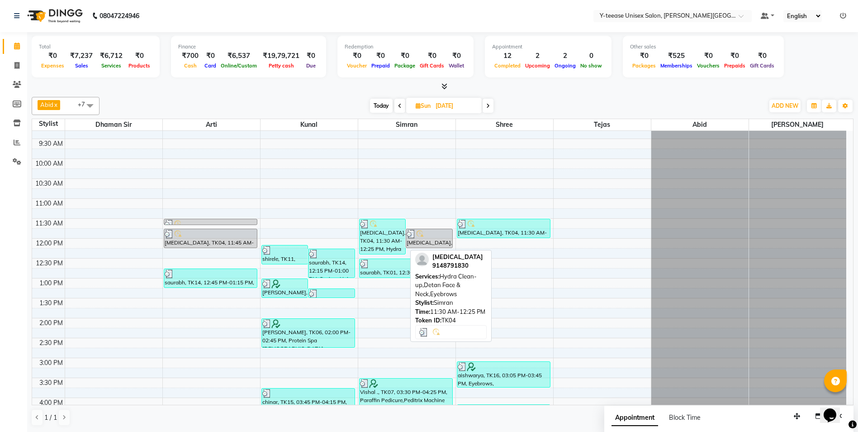
click at [383, 236] on div "nikita, TK04, 11:30 AM-12:25 PM, Hydra Clean-up,Detan Face & Neck,Eyebrows" at bounding box center [383, 236] width 46 height 35
select select "3"
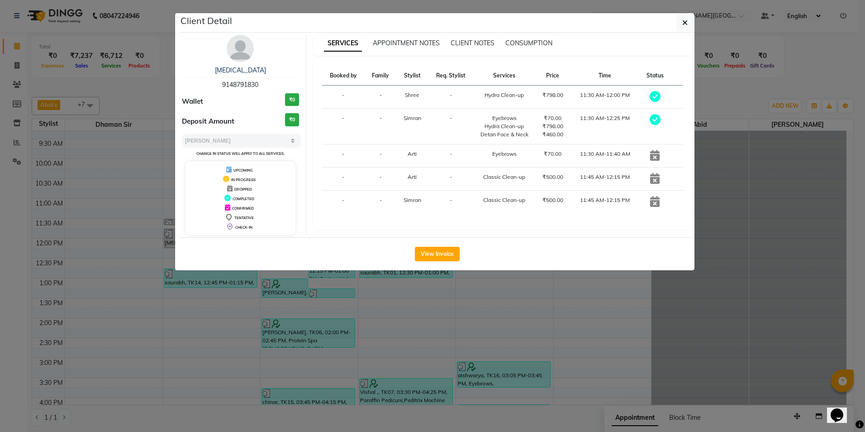
click at [386, 330] on ngb-modal-window "Client Detail nikita 9148791830 Wallet ₹0 Deposit Amount ₹0 Select MARK DONE UP…" at bounding box center [432, 216] width 865 height 432
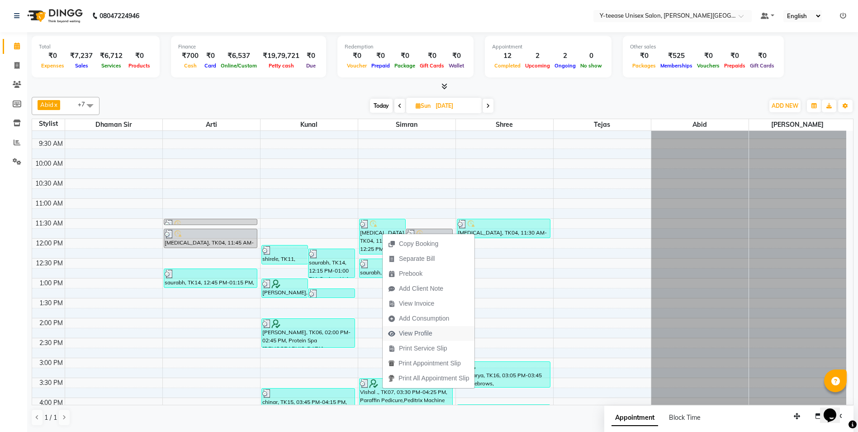
click at [428, 334] on span "View Profile" at bounding box center [415, 332] width 33 height 9
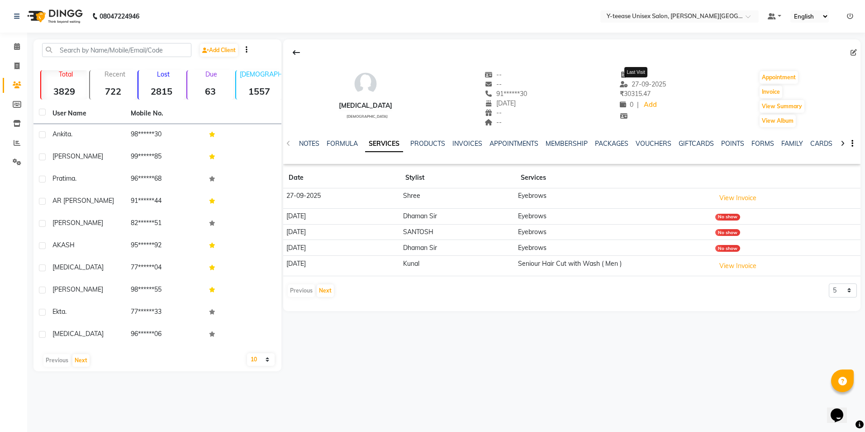
click at [637, 86] on span "27-09-2025" at bounding box center [643, 84] width 46 height 8
click at [305, 195] on td "27-09-2025" at bounding box center [341, 198] width 117 height 20
click at [306, 193] on td "27-09-2025" at bounding box center [341, 198] width 117 height 20
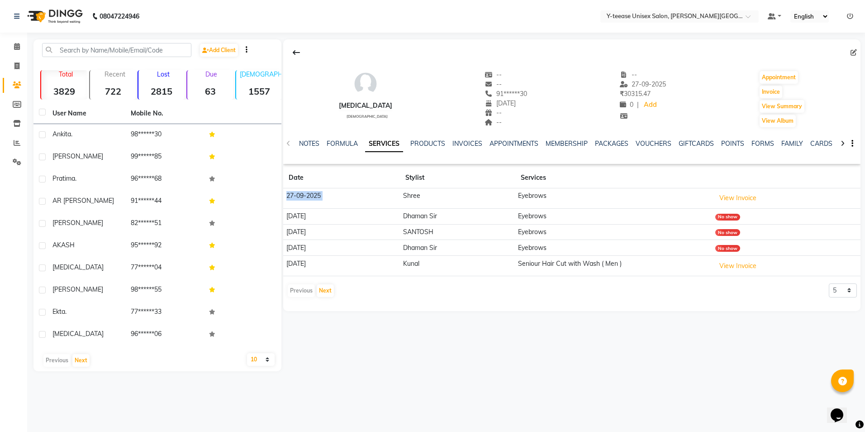
click at [306, 193] on td "27-09-2025" at bounding box center [341, 198] width 117 height 20
drag, startPoint x: 522, startPoint y: 195, endPoint x: 569, endPoint y: 192, distance: 47.1
click at [569, 192] on td "Eyebrows" at bounding box center [613, 198] width 197 height 20
copy td "Eyebrows"
click at [13, 44] on span at bounding box center [17, 47] width 16 height 10
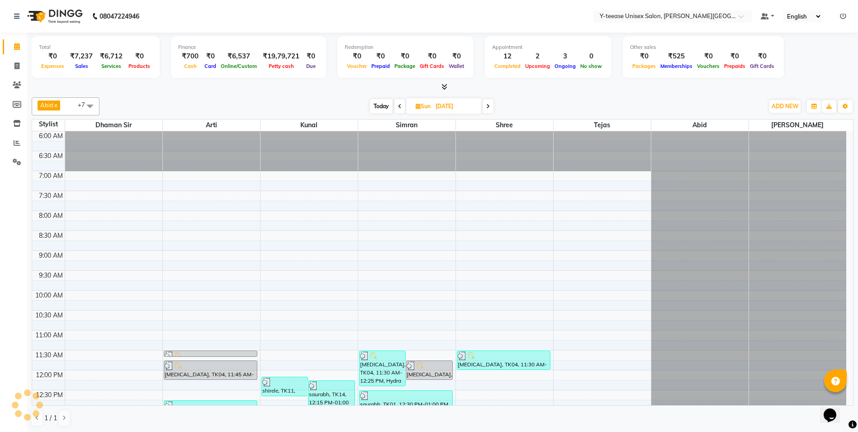
click at [384, 104] on span "Today" at bounding box center [381, 106] width 23 height 14
type input "01-10-2025"
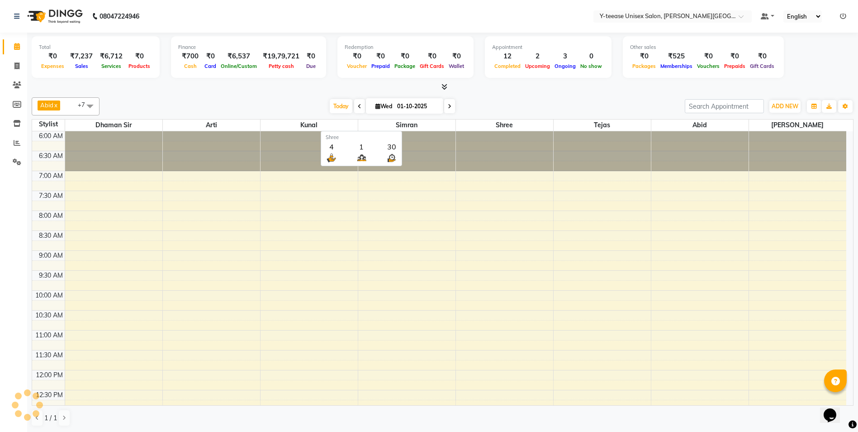
scroll to position [403, 0]
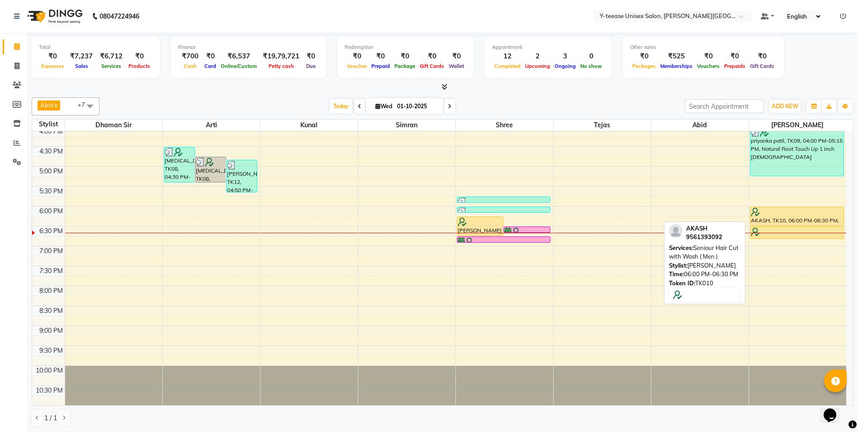
click at [762, 216] on div "AKASH, TK10, 06:00 PM-06:30 PM, Seniour Hair Cut with Wash ( Men )" at bounding box center [796, 216] width 93 height 19
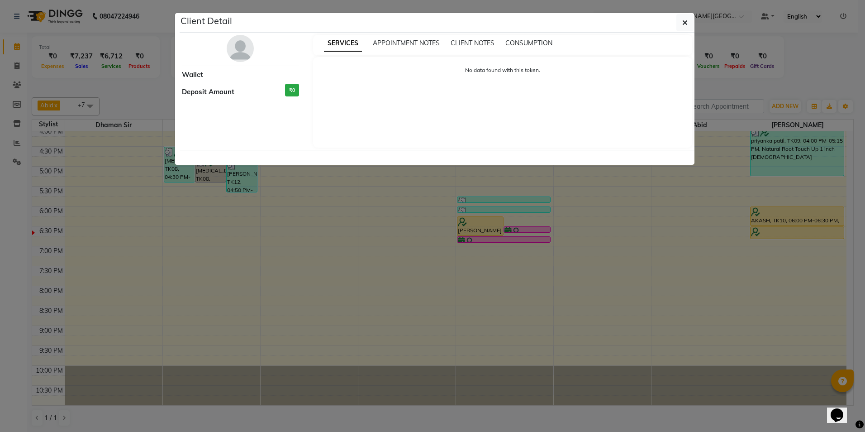
select select "1"
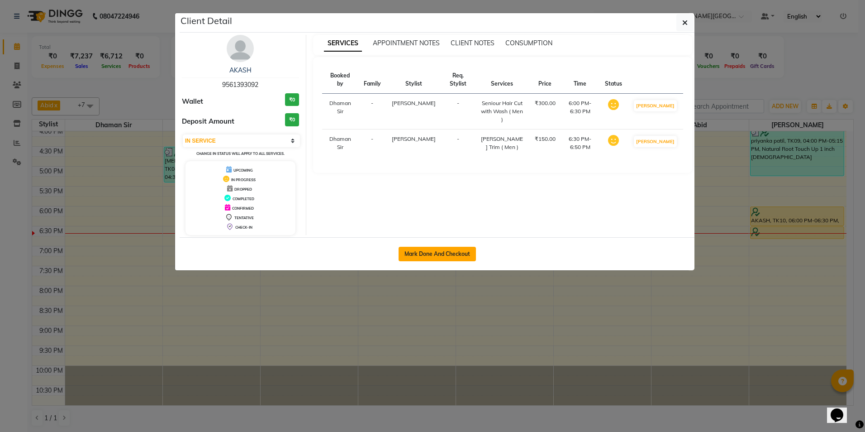
click at [431, 253] on button "Mark Done And Checkout" at bounding box center [437, 254] width 77 height 14
select select "service"
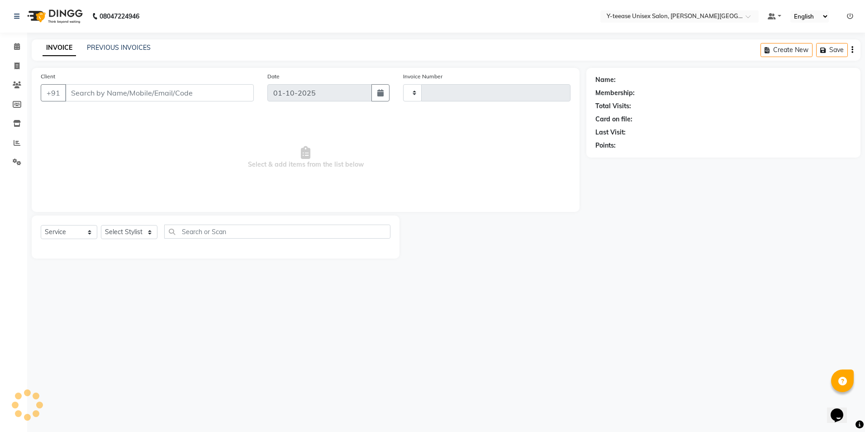
type input "2442"
select select "765"
type input "95******92"
select select "90773"
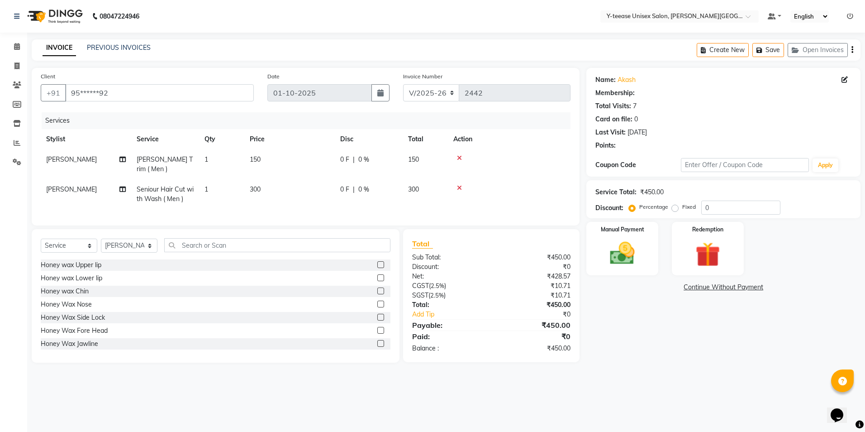
select select "1: Object"
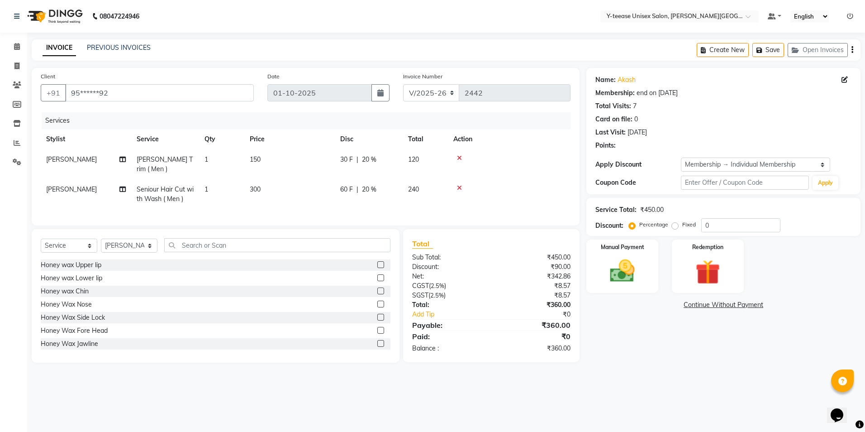
type input "20"
click at [172, 185] on td "Seniour Hair Cut with Wash ( Men )" at bounding box center [165, 194] width 68 height 30
select select "90773"
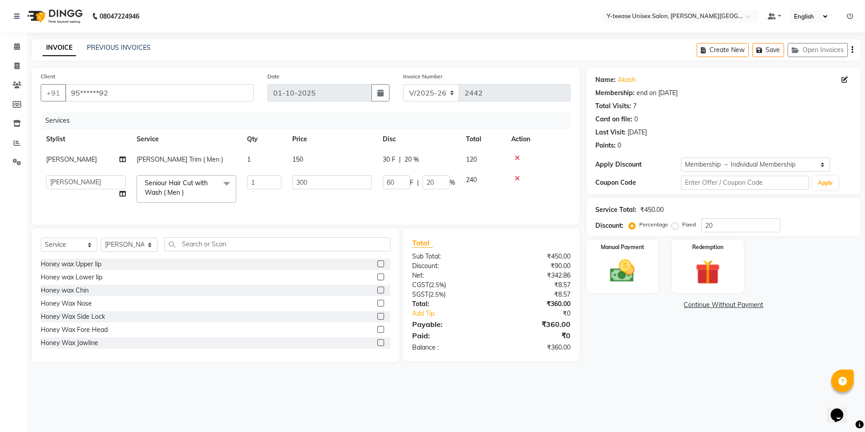
click at [172, 185] on span "Seniour Hair Cut with Wash ( Men )" at bounding box center [176, 188] width 63 height 18
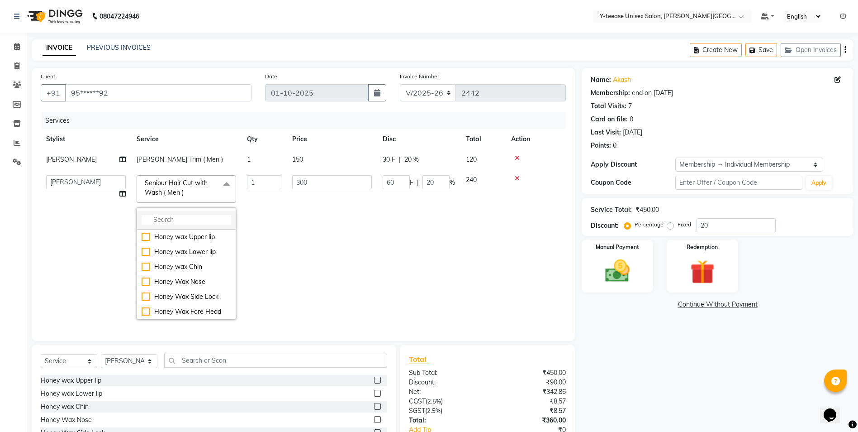
click at [166, 223] on input "multiselect-search" at bounding box center [187, 219] width 90 height 9
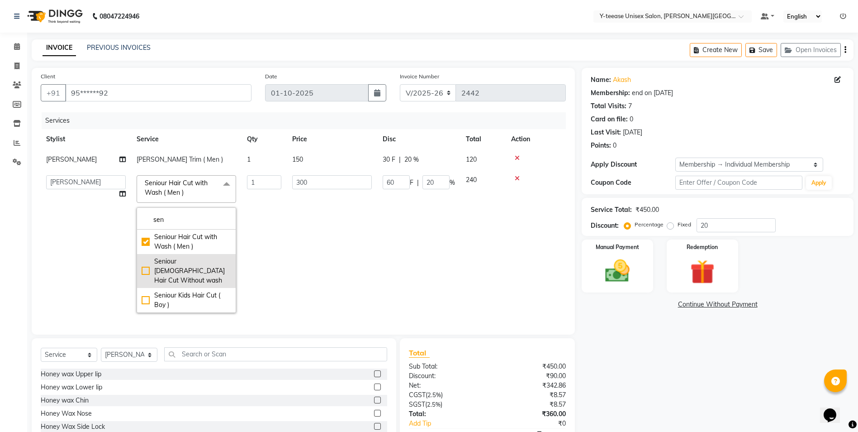
type input "sen"
click at [146, 264] on div "Seniour Male Hair Cut Without wash" at bounding box center [187, 270] width 90 height 28
checkbox input "false"
checkbox input "true"
type input "240"
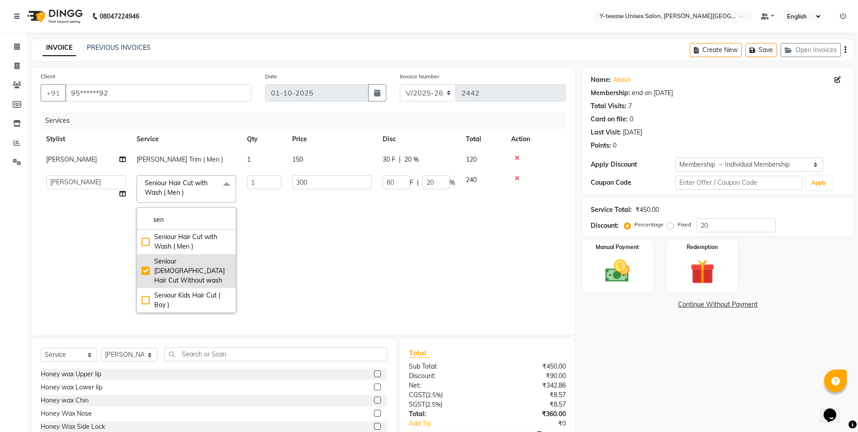
type input "48"
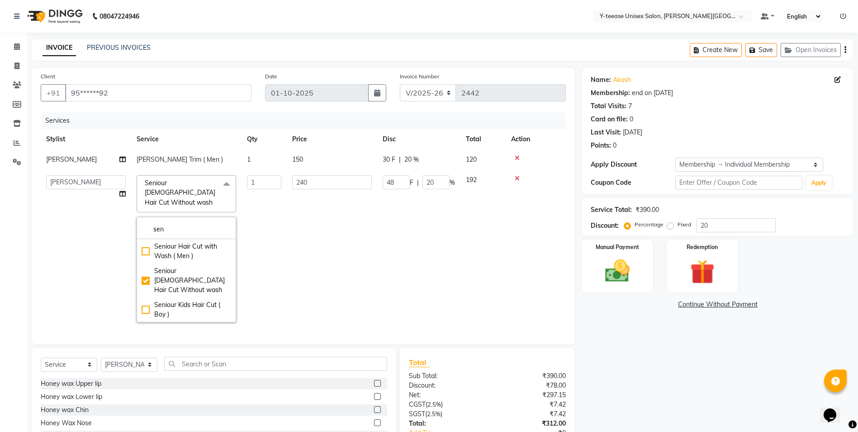
click at [296, 247] on td "240" at bounding box center [332, 249] width 90 height 158
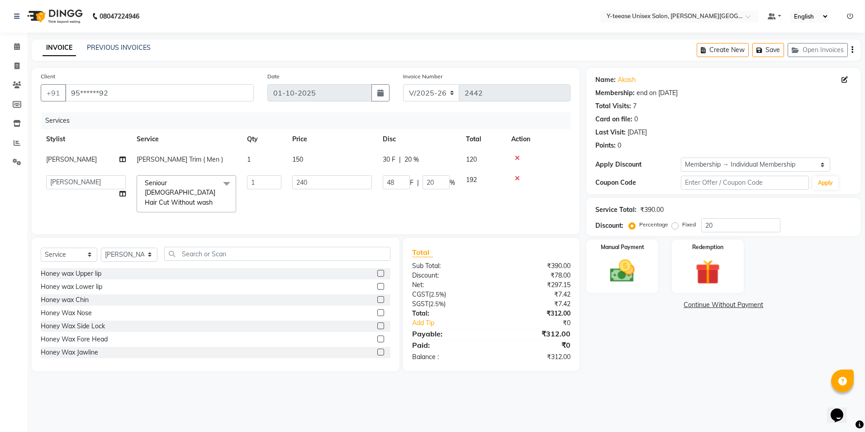
click at [164, 159] on span "Beard Trim ( Men )" at bounding box center [180, 159] width 86 height 8
select select "90773"
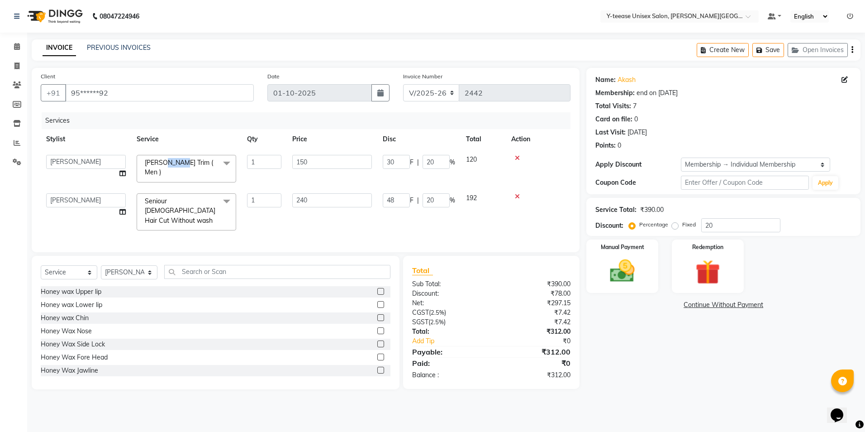
click at [164, 159] on span "Beard Trim ( Men )" at bounding box center [179, 167] width 68 height 18
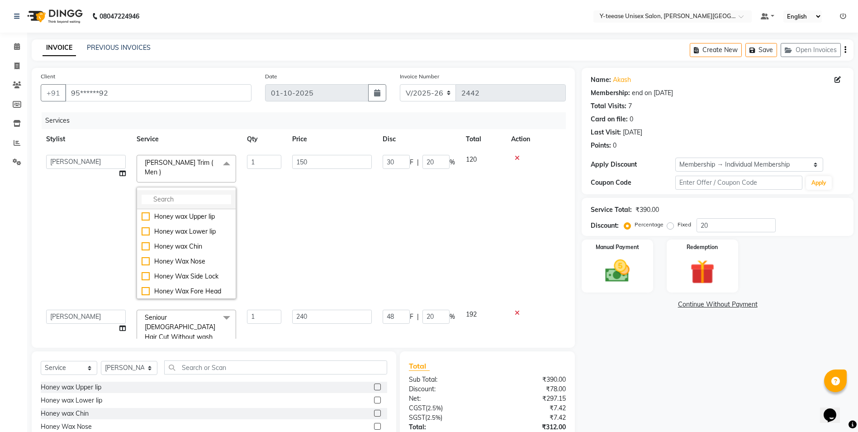
click at [156, 195] on input "multiselect-search" at bounding box center [187, 199] width 90 height 9
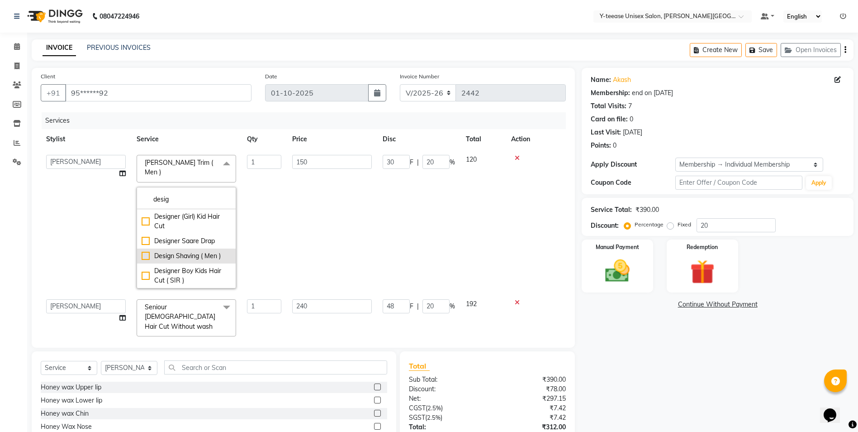
type input "desig"
click at [189, 251] on div "Design Shaving ( Men )" at bounding box center [187, 255] width 90 height 9
checkbox input "true"
type input "200"
type input "40"
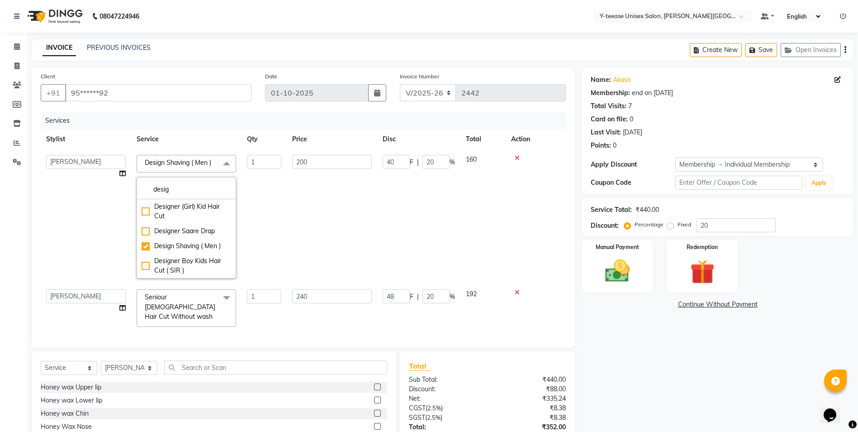
click at [285, 228] on td "1" at bounding box center [264, 216] width 45 height 134
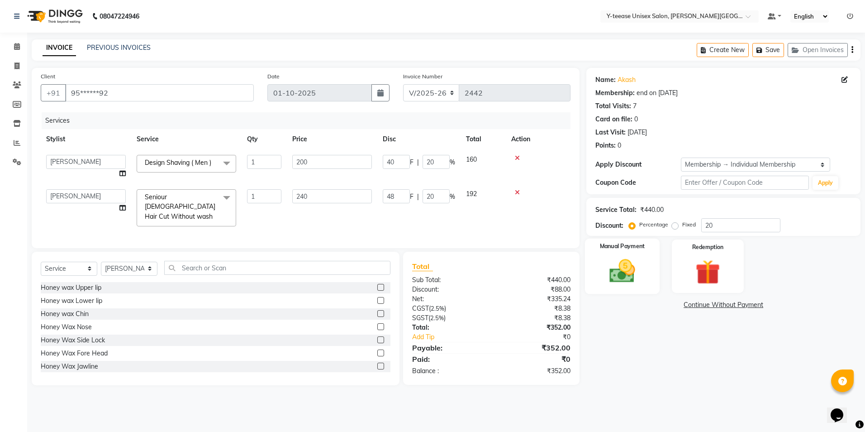
click at [639, 286] on div "Manual Payment" at bounding box center [622, 266] width 75 height 56
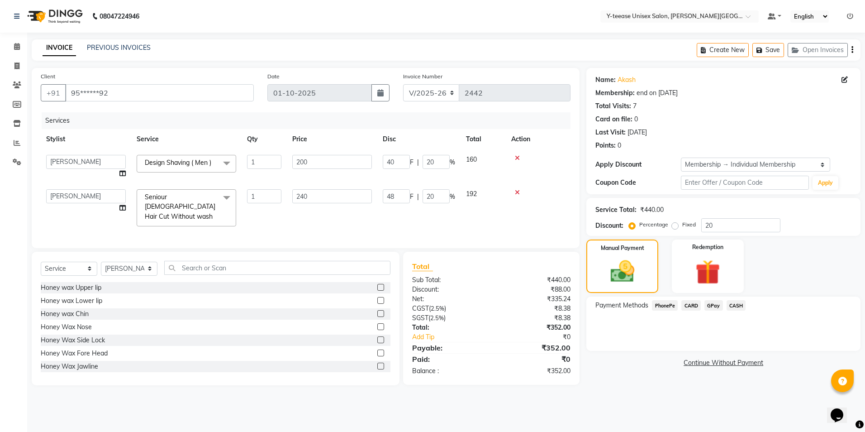
click at [712, 306] on span "GPay" at bounding box center [713, 305] width 19 height 10
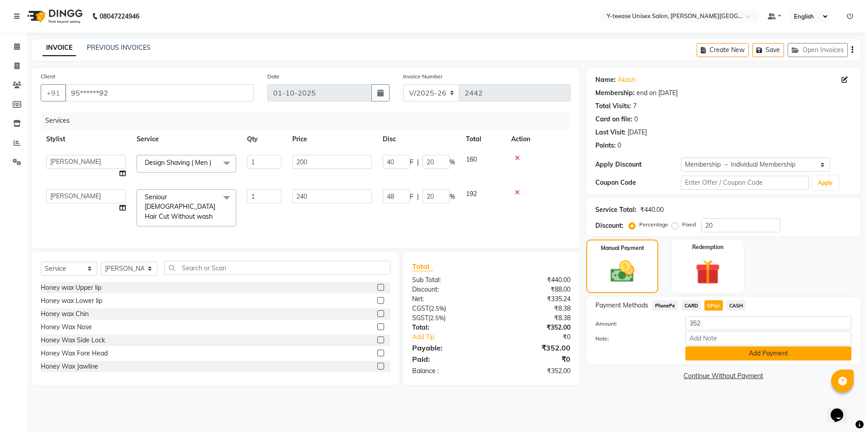
click at [713, 352] on button "Add Payment" at bounding box center [768, 353] width 166 height 14
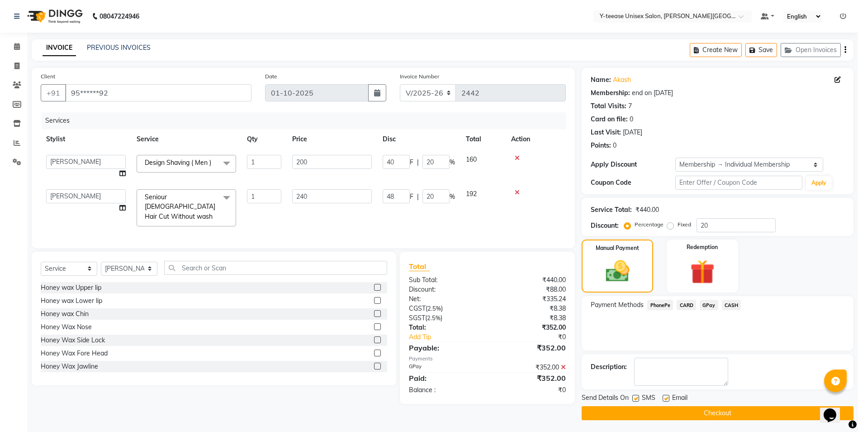
click at [711, 409] on button "Checkout" at bounding box center [718, 413] width 272 height 14
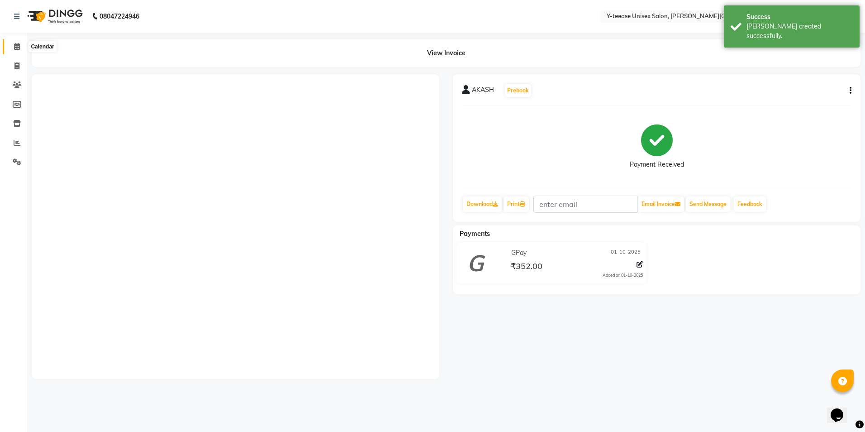
click at [18, 45] on icon at bounding box center [17, 46] width 6 height 7
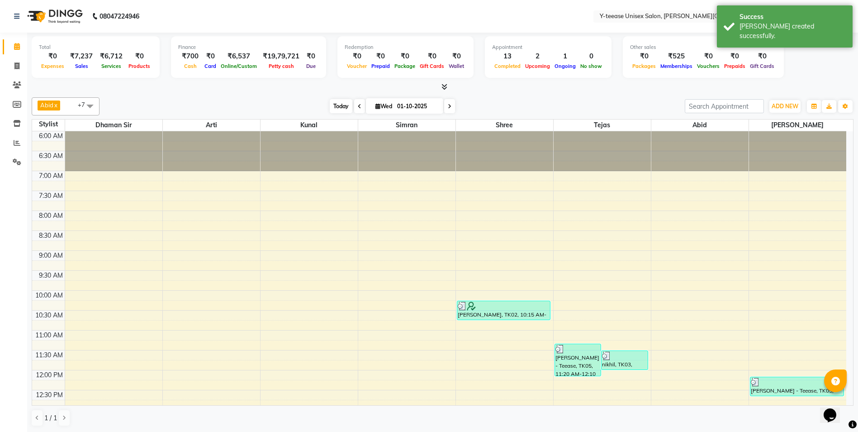
click at [335, 108] on span "Today" at bounding box center [341, 106] width 23 height 14
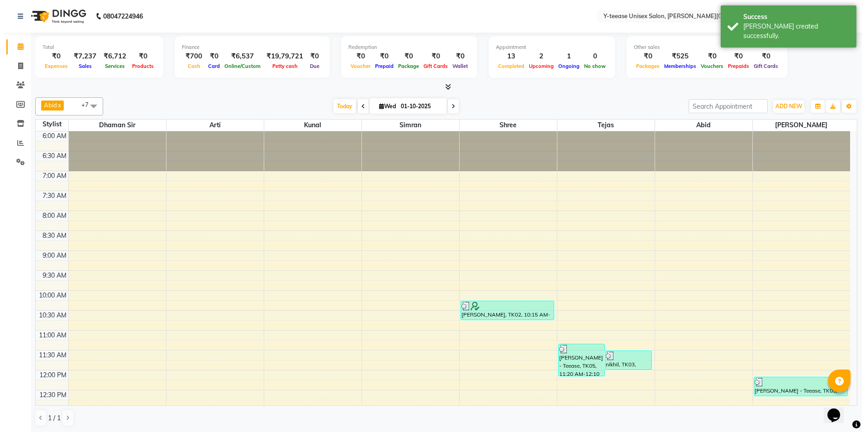
scroll to position [403, 0]
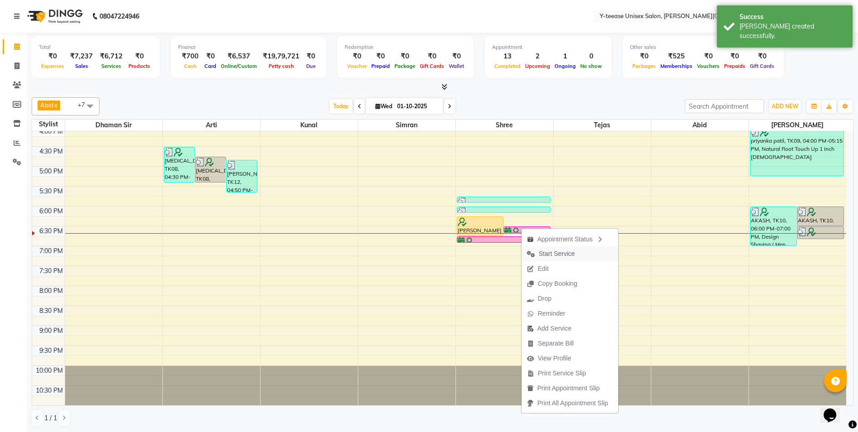
click at [549, 253] on span "Start Service" at bounding box center [557, 253] width 36 height 9
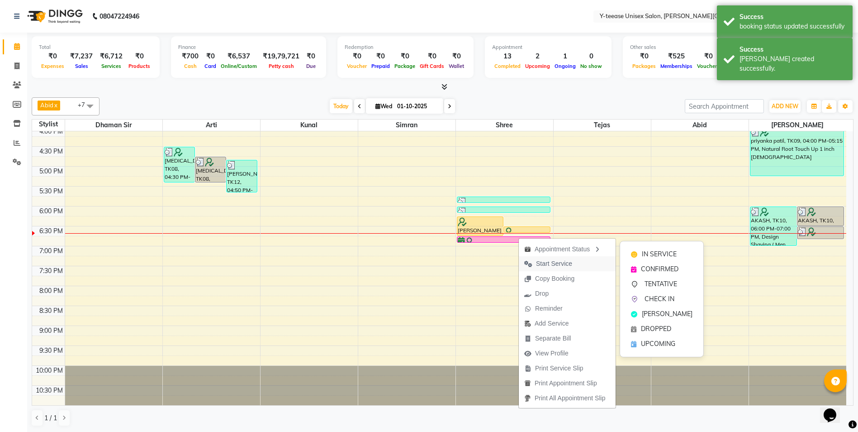
click at [551, 261] on span "Start Service" at bounding box center [554, 263] width 36 height 9
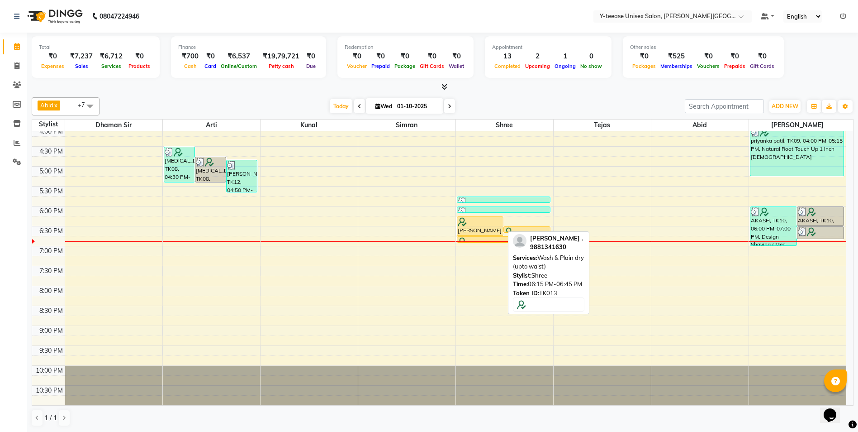
click at [477, 228] on div "Ankita ., TK13, 06:15 PM-06:45 PM, Wash & Plain dry (upto waist)" at bounding box center [480, 226] width 46 height 19
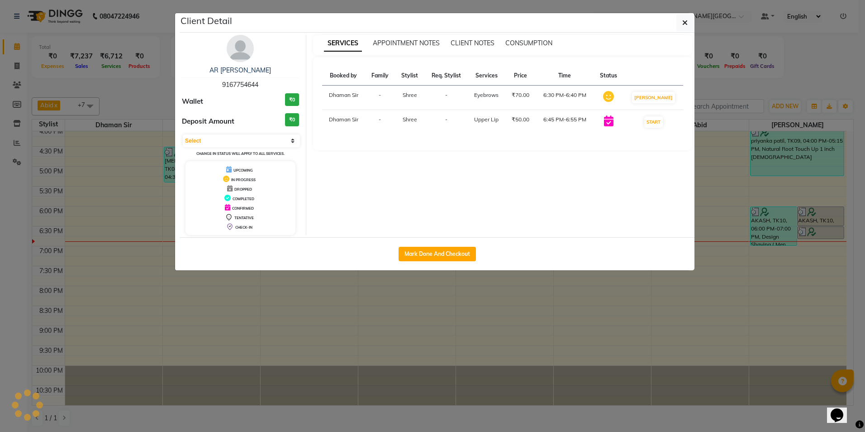
select select "1"
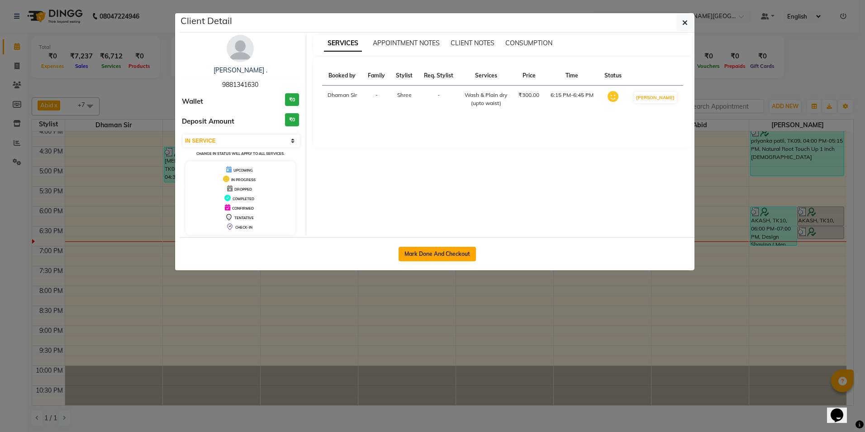
click at [459, 252] on button "Mark Done And Checkout" at bounding box center [437, 254] width 77 height 14
select select "service"
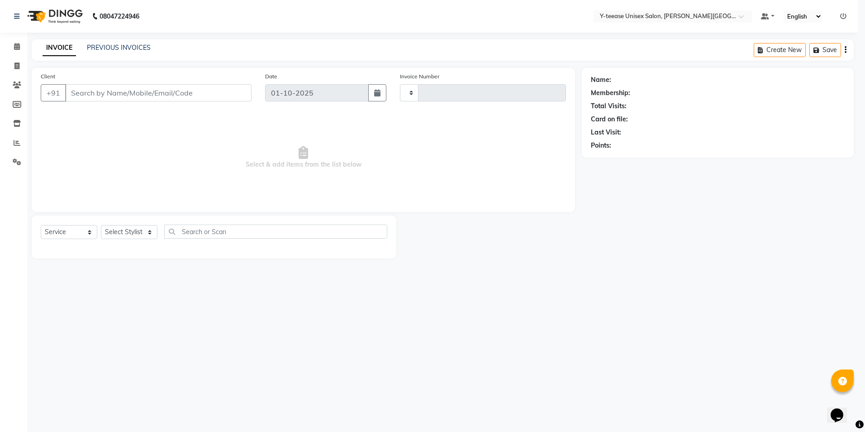
type input "2443"
select select "3"
select select "765"
type input "98******30"
select select "82260"
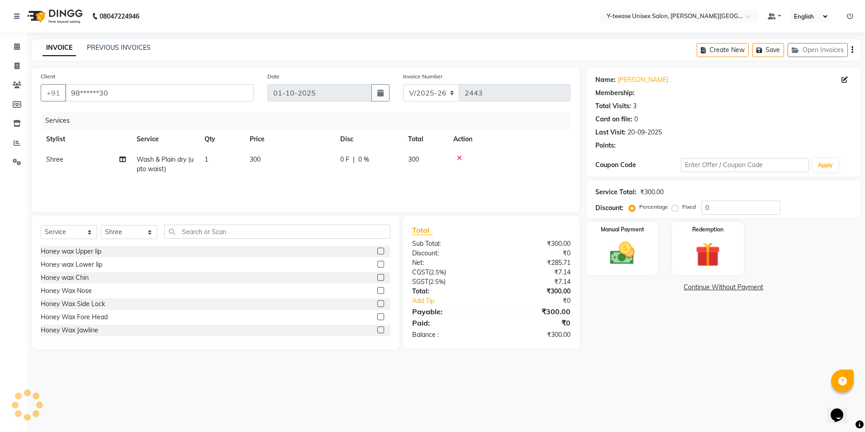
select select "1: Object"
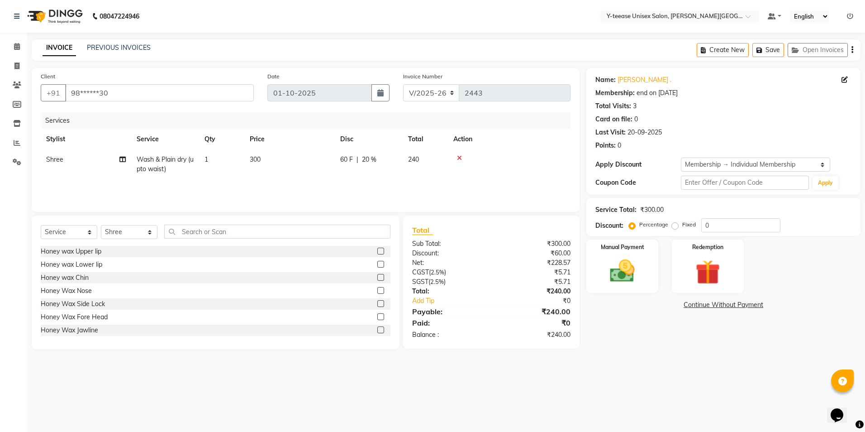
type input "20"
click at [137, 171] on span "Wash & Plain dry (upto waist)" at bounding box center [165, 164] width 57 height 18
select select "82260"
click at [141, 159] on span "Wash & Plain dry (upto waist) x" at bounding box center [187, 169] width 100 height 28
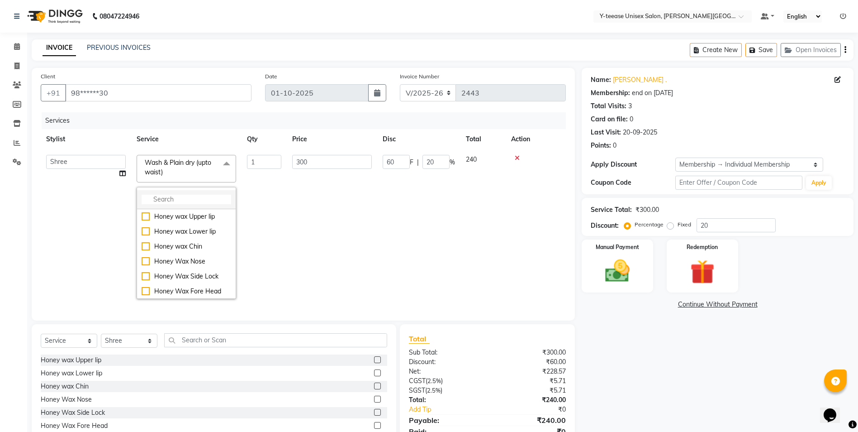
click at [168, 195] on input "multiselect-search" at bounding box center [187, 199] width 90 height 9
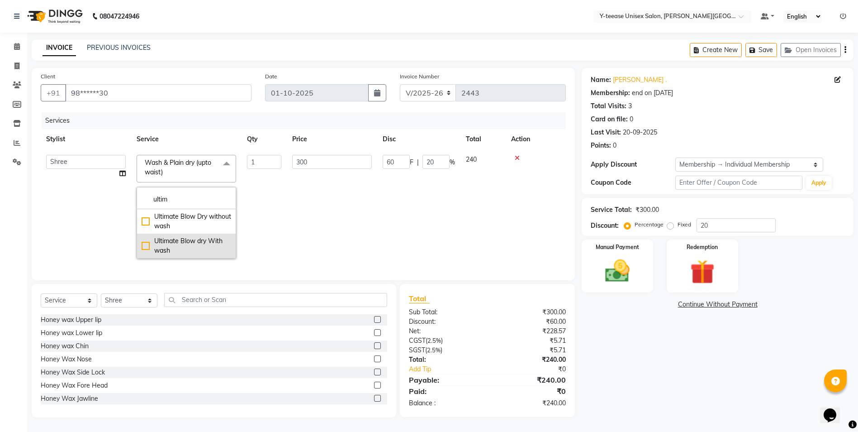
type input "ultim"
click at [172, 247] on div "Ultimate Blow dry With wash" at bounding box center [187, 245] width 90 height 19
checkbox input "true"
type input "410"
type input "82"
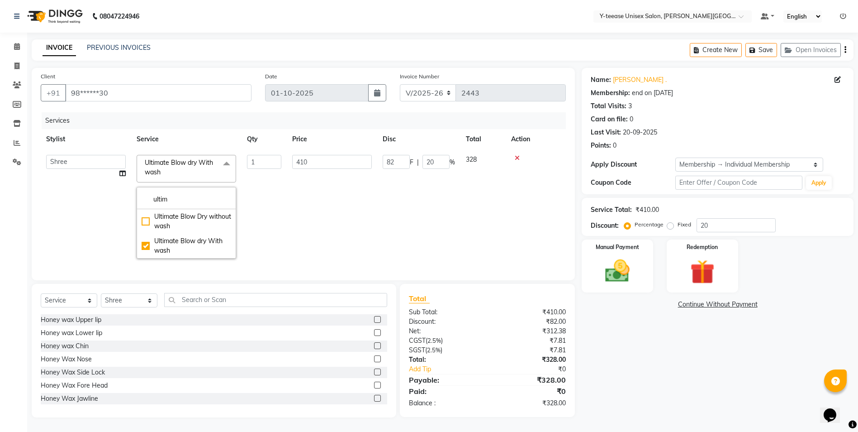
click at [260, 246] on td "1" at bounding box center [264, 206] width 45 height 114
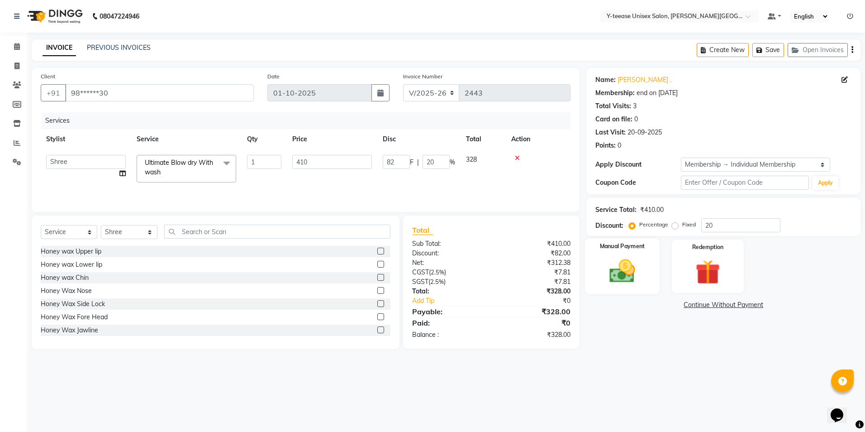
click at [626, 282] on img at bounding box center [622, 271] width 42 height 30
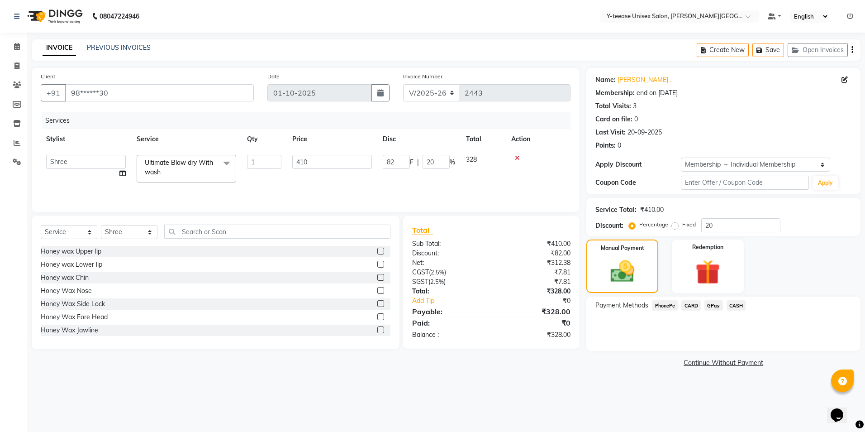
drag, startPoint x: 714, startPoint y: 305, endPoint x: 716, endPoint y: 311, distance: 6.6
click at [714, 306] on span "GPay" at bounding box center [713, 305] width 19 height 10
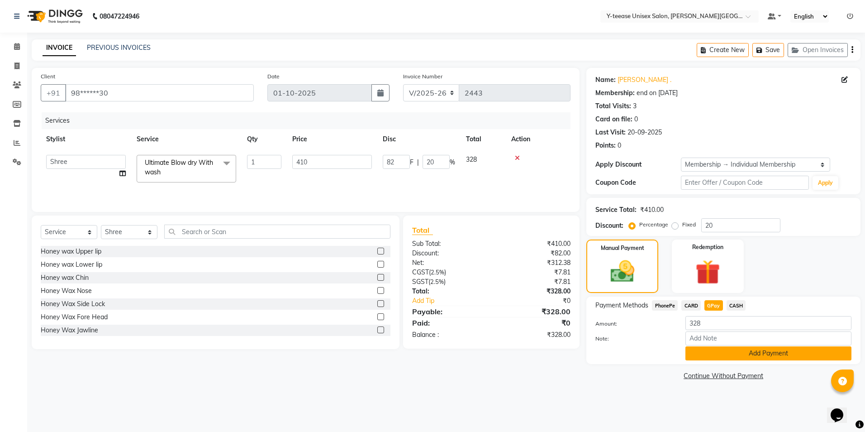
click at [725, 354] on button "Add Payment" at bounding box center [768, 353] width 166 height 14
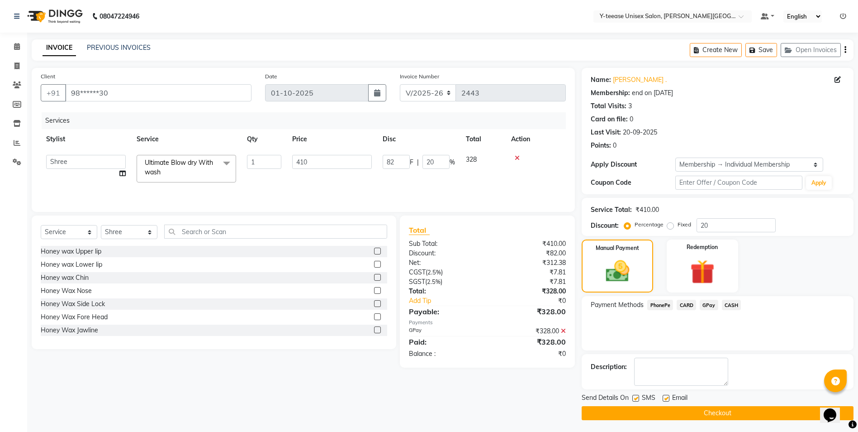
click at [711, 414] on button "Checkout" at bounding box center [718, 413] width 272 height 14
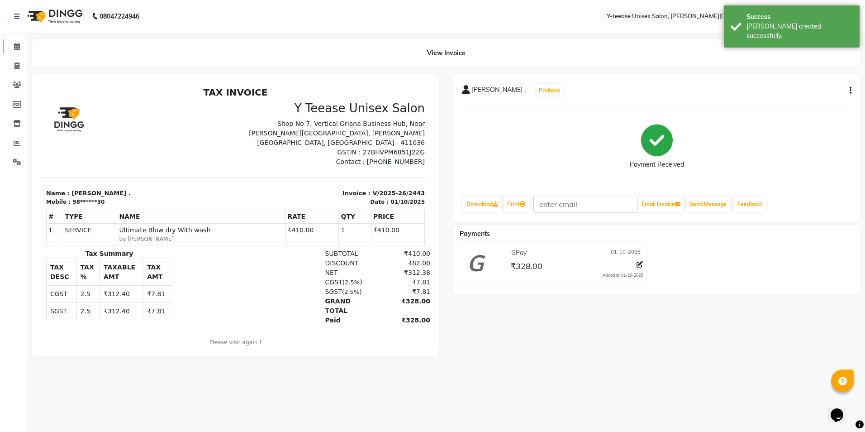
click at [19, 52] on span at bounding box center [17, 47] width 16 height 10
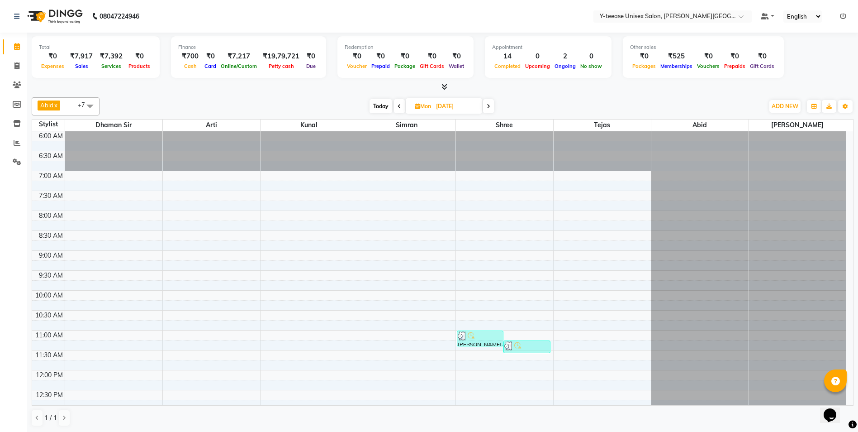
click at [380, 106] on span "Today" at bounding box center [381, 106] width 23 height 14
type input "01-10-2025"
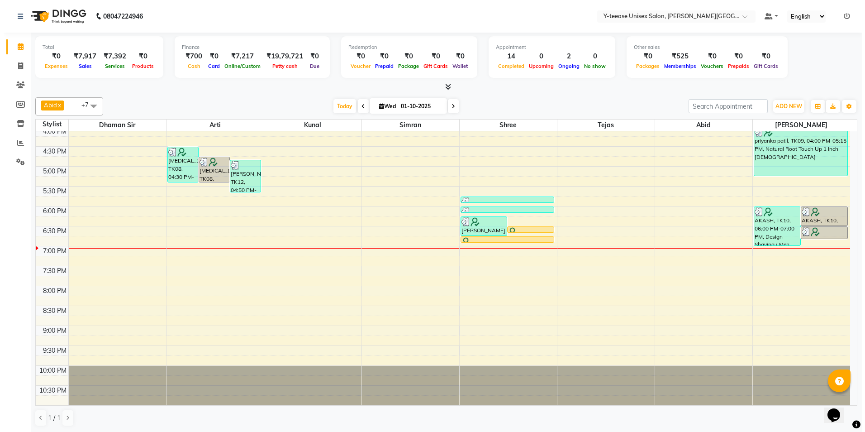
scroll to position [0, 0]
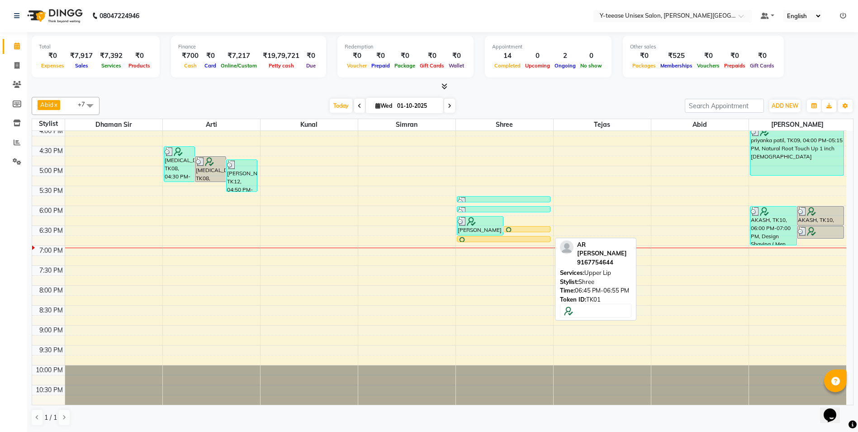
click at [489, 238] on div at bounding box center [504, 241] width 92 height 9
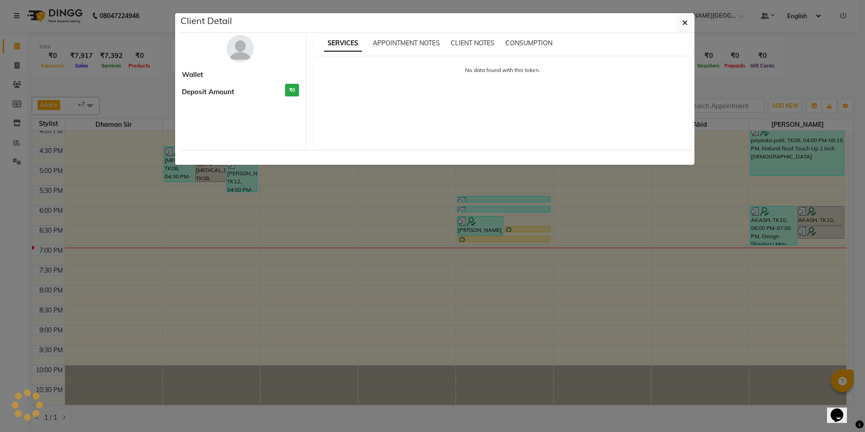
select select "1"
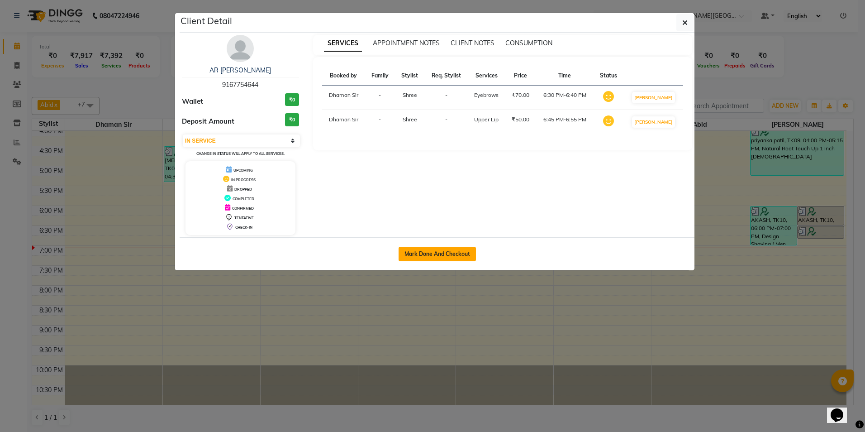
click at [449, 255] on button "Mark Done And Checkout" at bounding box center [437, 254] width 77 height 14
select select "service"
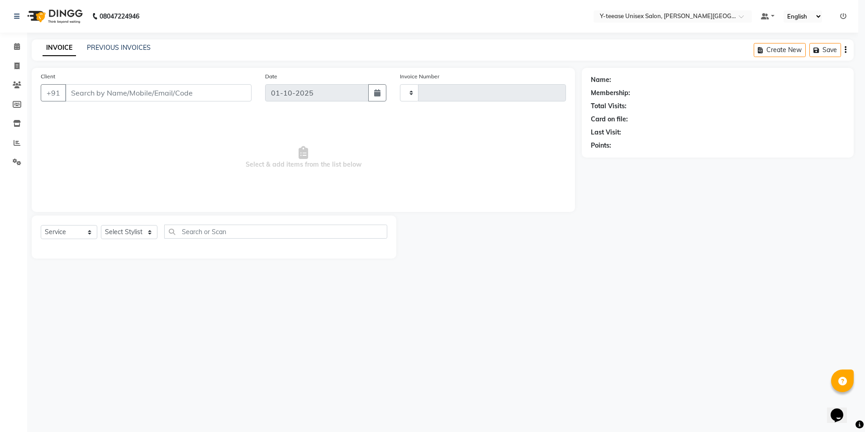
type input "2444"
select select "765"
type input "91******44"
select select "82260"
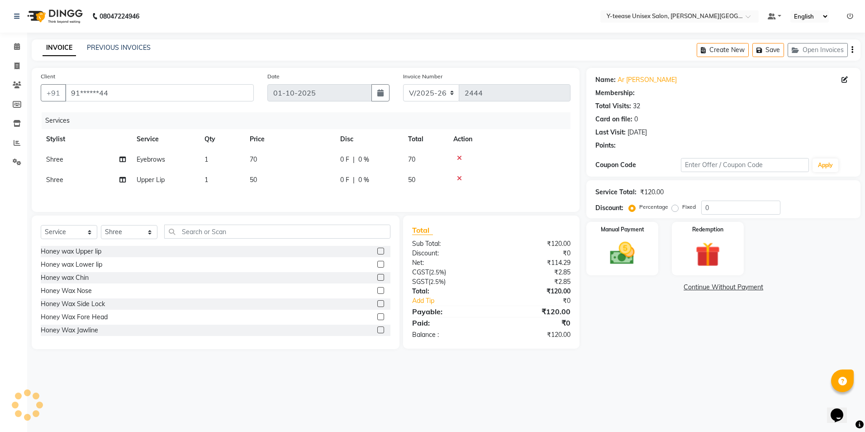
select select "1: Object"
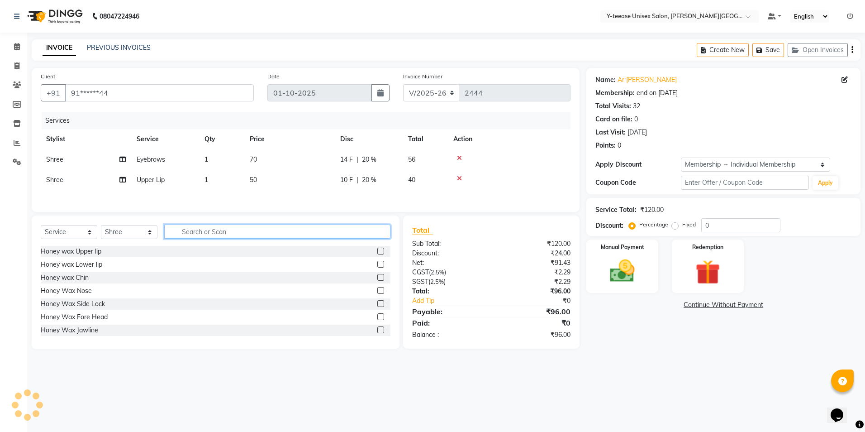
type input "20"
click at [197, 237] on input "text" at bounding box center [277, 231] width 226 height 14
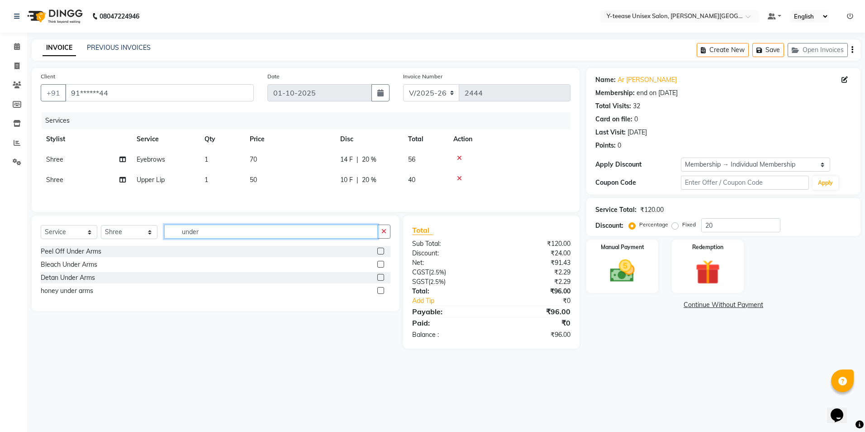
type input "under"
click at [382, 293] on label at bounding box center [380, 290] width 7 height 7
click at [382, 293] on input "checkbox" at bounding box center [380, 291] width 6 height 6
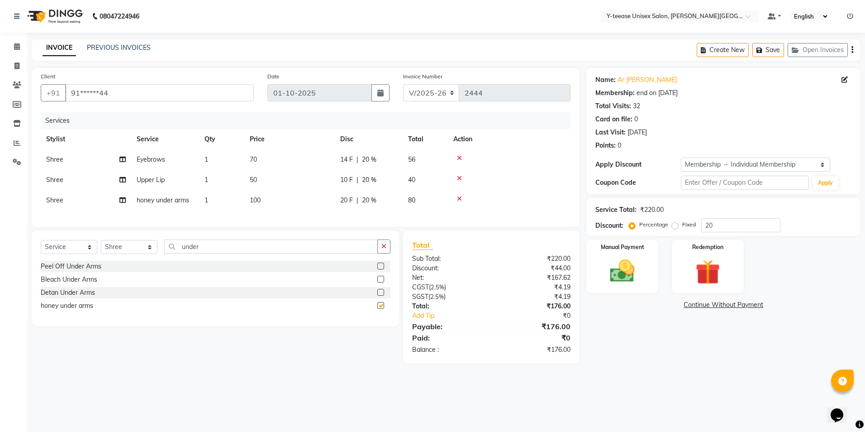
checkbox input "false"
click at [616, 273] on img at bounding box center [622, 271] width 42 height 30
click at [714, 308] on span "GPay" at bounding box center [713, 305] width 19 height 10
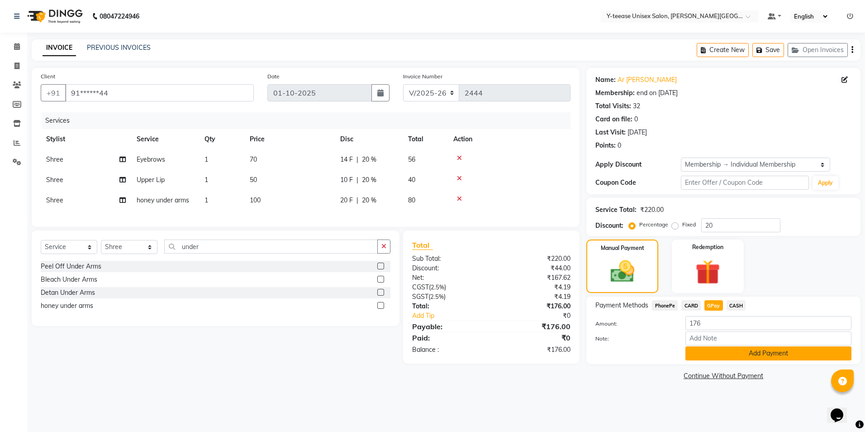
click at [718, 351] on button "Add Payment" at bounding box center [768, 353] width 166 height 14
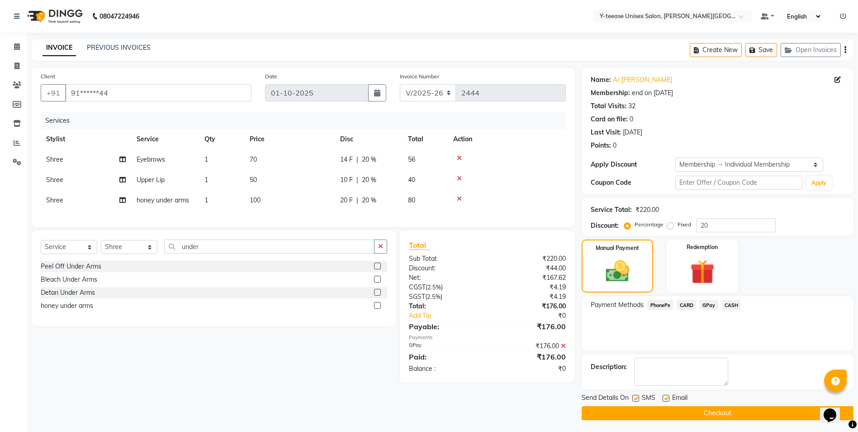
click at [717, 416] on button "Checkout" at bounding box center [718, 413] width 272 height 14
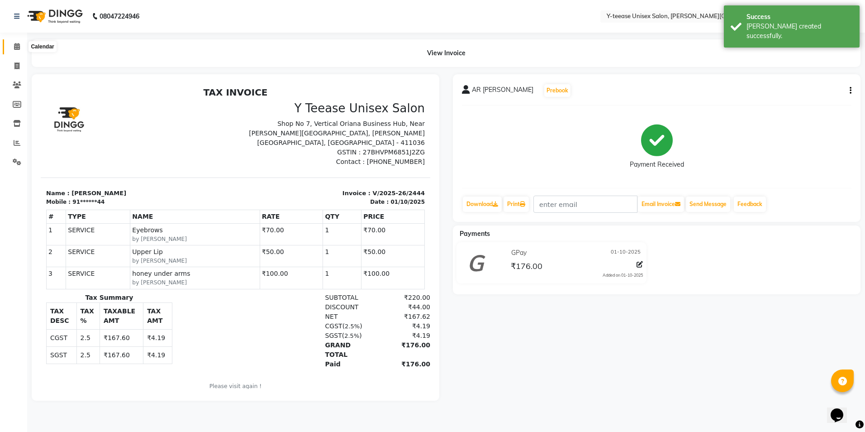
click at [15, 46] on icon at bounding box center [17, 46] width 6 height 7
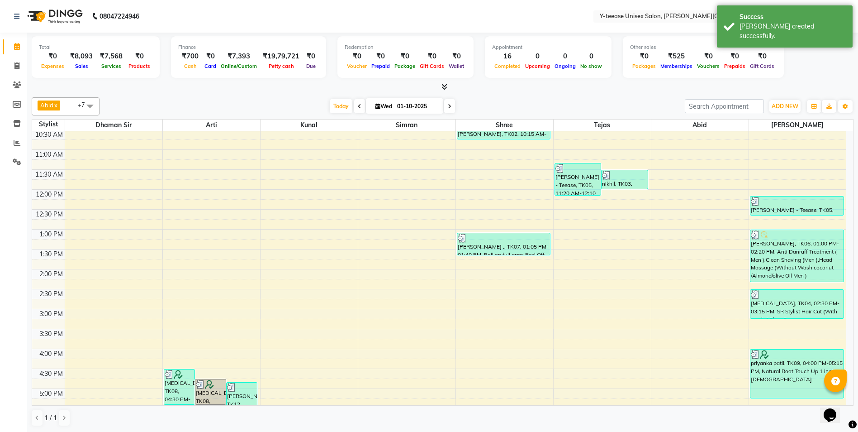
scroll to position [181, 0]
click at [338, 107] on span "Today" at bounding box center [341, 106] width 23 height 14
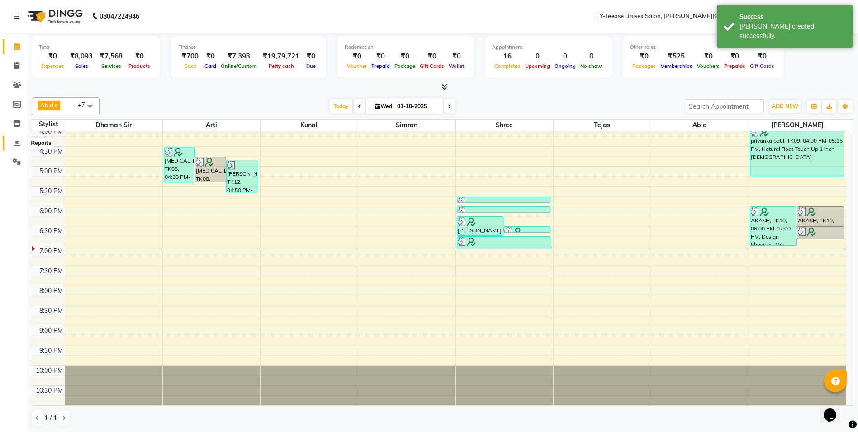
click at [19, 142] on icon at bounding box center [17, 142] width 7 height 7
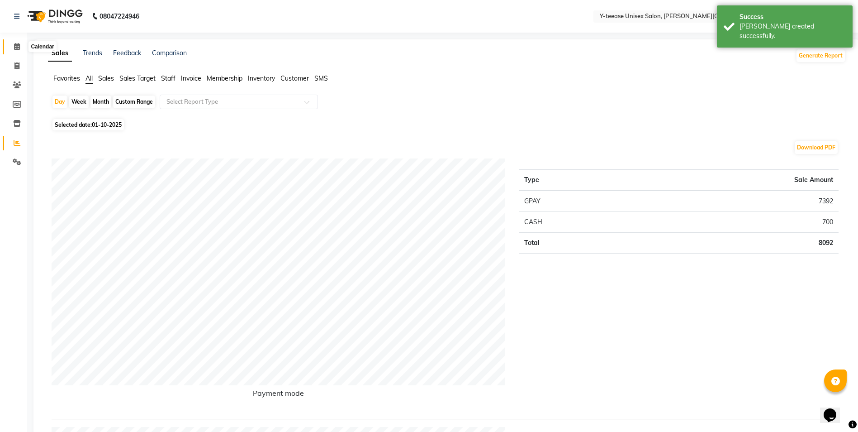
click at [14, 43] on icon at bounding box center [17, 46] width 6 height 7
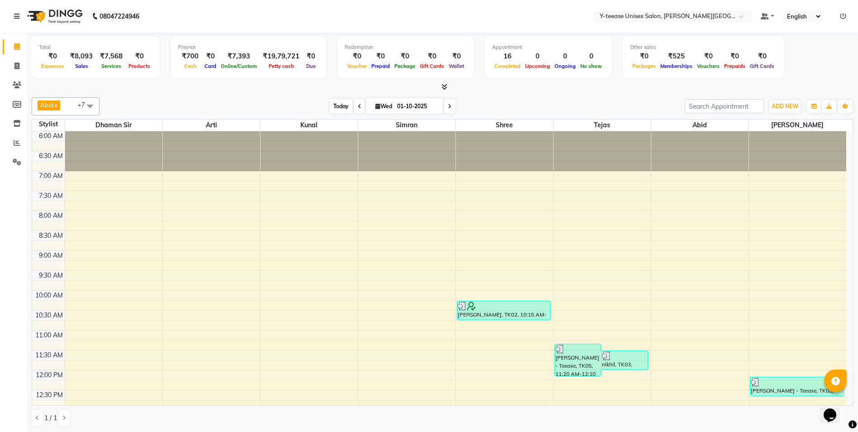
click at [343, 107] on span "Today" at bounding box center [341, 106] width 23 height 14
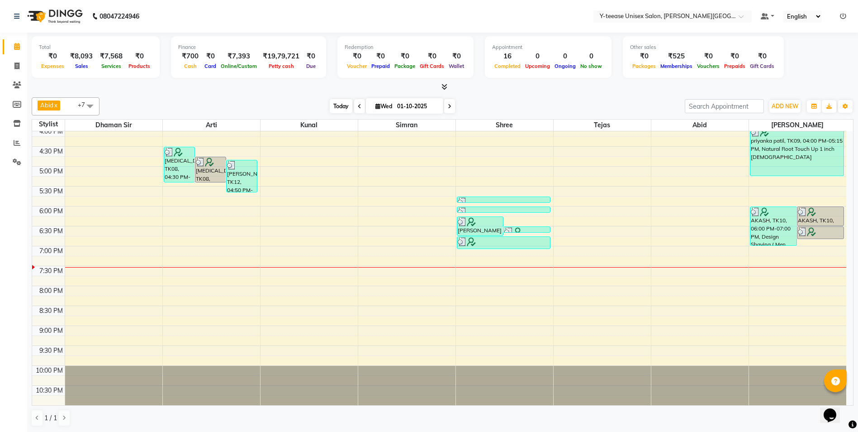
click at [336, 109] on span "Today" at bounding box center [341, 106] width 23 height 14
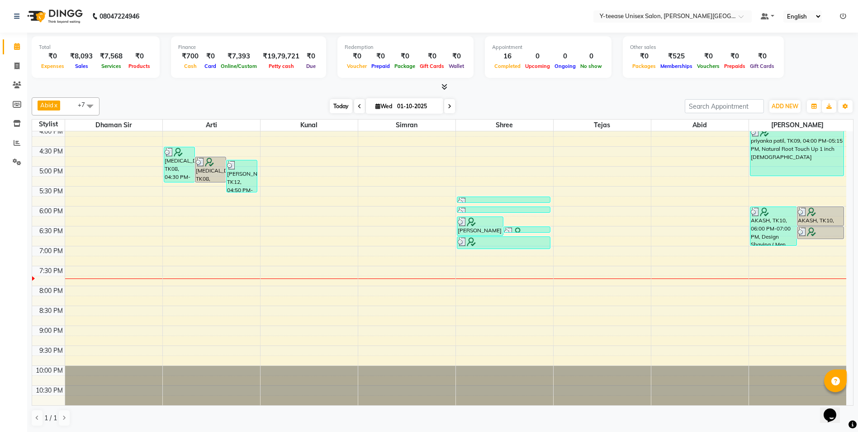
click at [331, 104] on span "Today" at bounding box center [341, 106] width 23 height 14
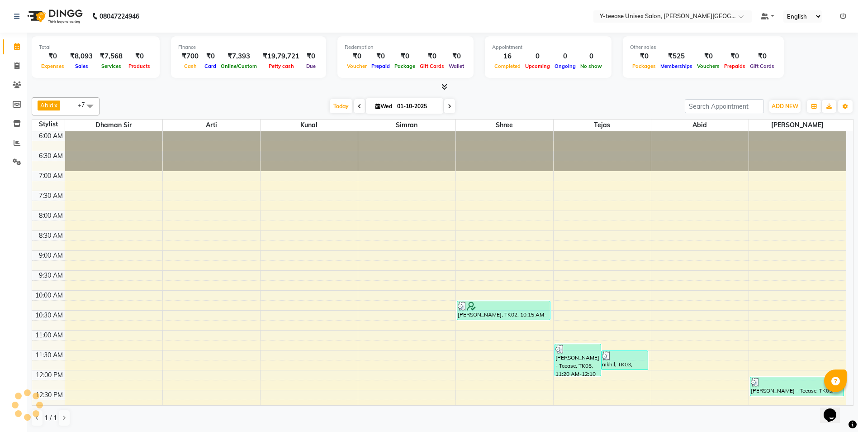
click at [445, 108] on span at bounding box center [449, 106] width 11 height 14
type input "02-10-2025"
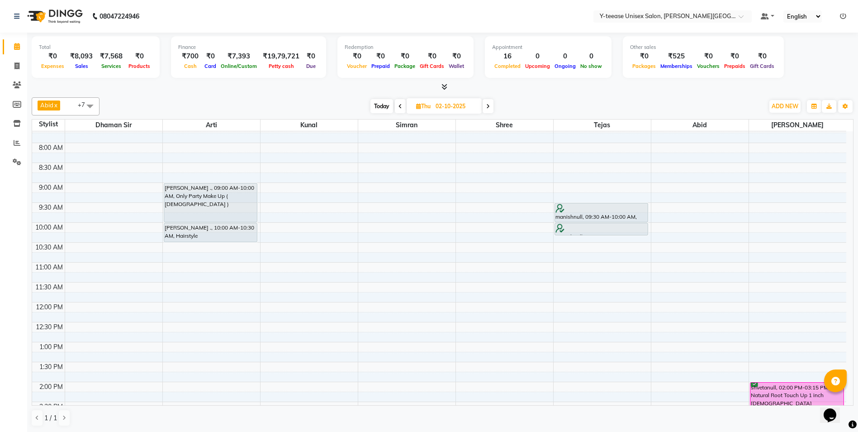
scroll to position [41, 0]
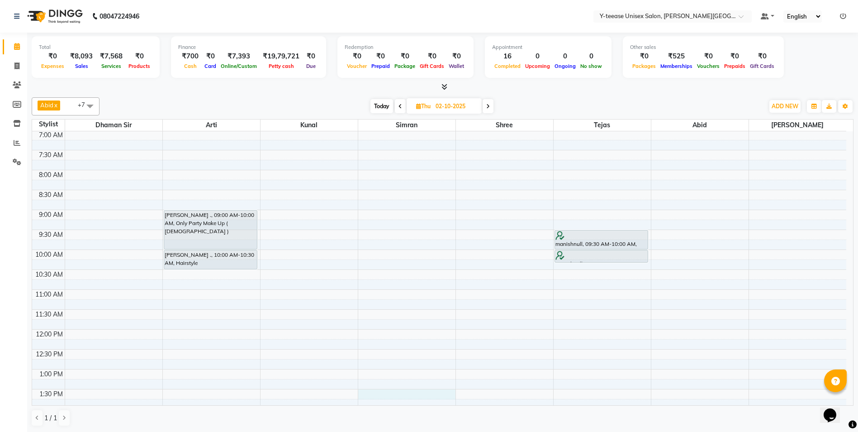
click at [396, 390] on div "6:00 AM 6:30 AM 7:00 AM 7:30 AM 8:00 AM 8:30 AM 9:00 AM 9:30 AM 10:00 AM 10:30 …" at bounding box center [439, 428] width 814 height 676
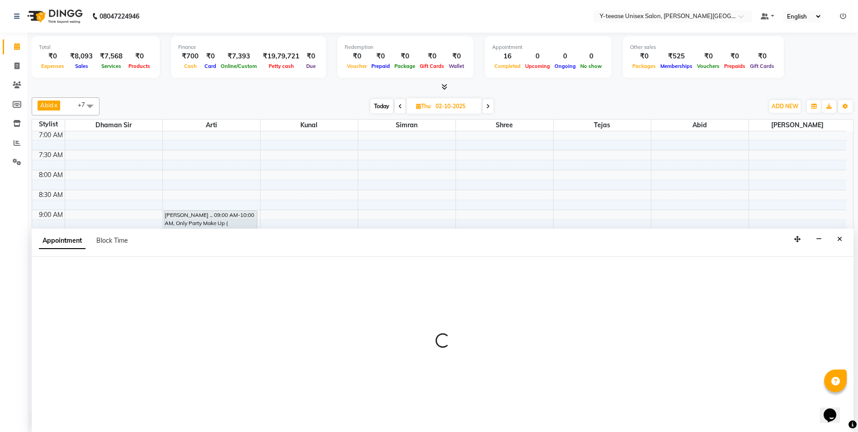
scroll to position [0, 0]
select select "70225"
select select "810"
select select "tentative"
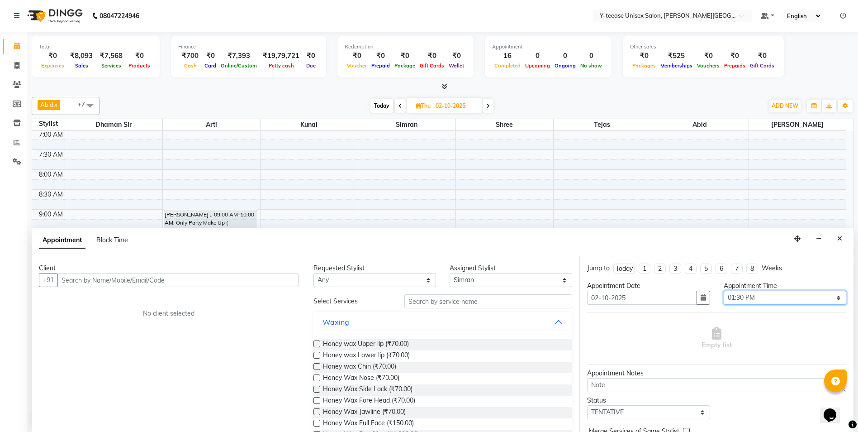
click at [753, 299] on select "Select 07:00 AM 07:15 AM 07:30 AM 07:45 AM 08:00 AM 08:15 AM 08:30 AM 08:45 AM …" at bounding box center [785, 297] width 123 height 14
select select "780"
click at [724, 290] on select "Select 07:00 AM 07:15 AM 07:30 AM 07:45 AM 08:00 AM 08:15 AM 08:30 AM 08:45 AM …" at bounding box center [785, 297] width 123 height 14
click at [482, 303] on input "text" at bounding box center [488, 301] width 168 height 14
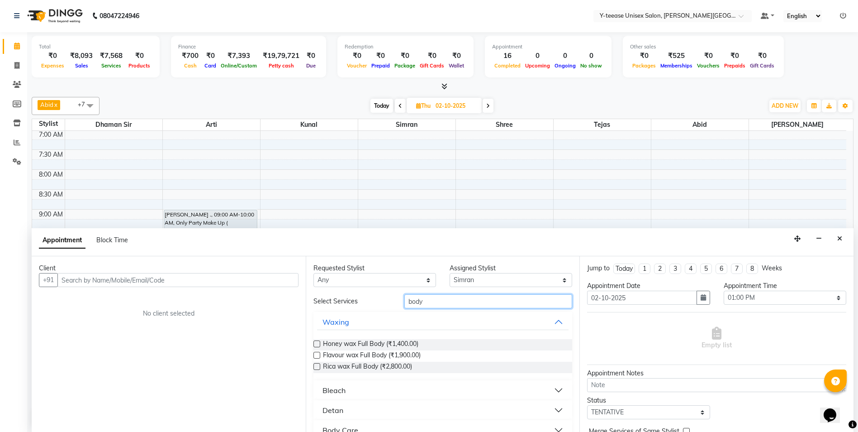
scroll to position [45, 0]
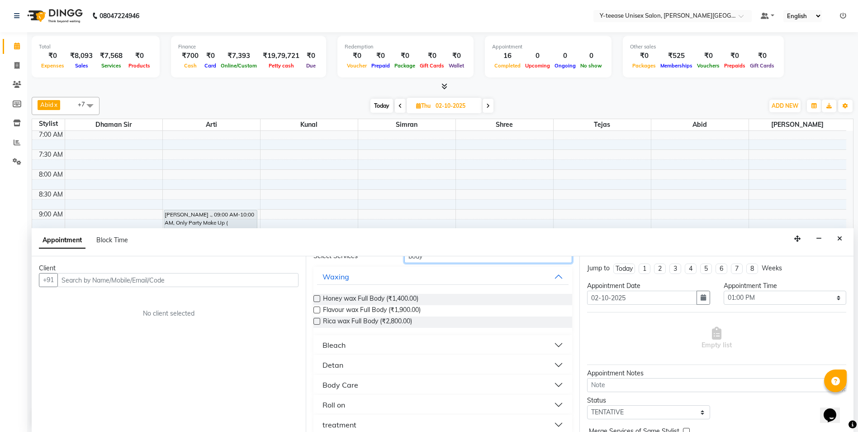
type input "body"
click at [352, 386] on div "Body Care" at bounding box center [341, 384] width 36 height 11
click at [317, 319] on label at bounding box center [316, 321] width 7 height 7
click at [317, 319] on input "checkbox" at bounding box center [316, 322] width 6 height 6
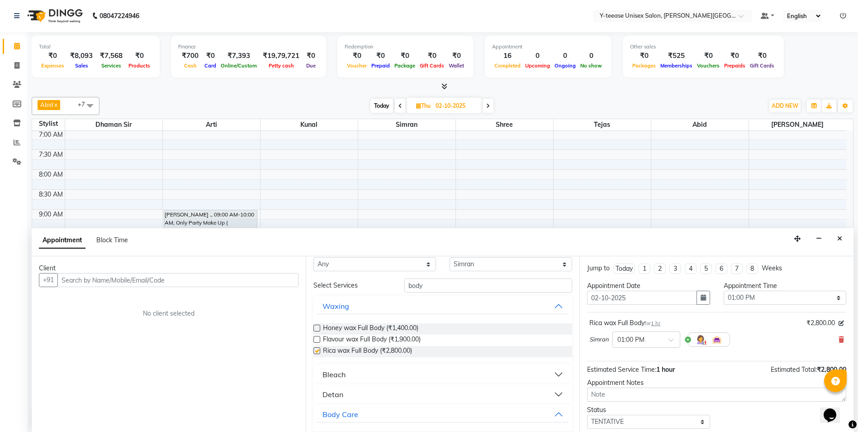
scroll to position [0, 0]
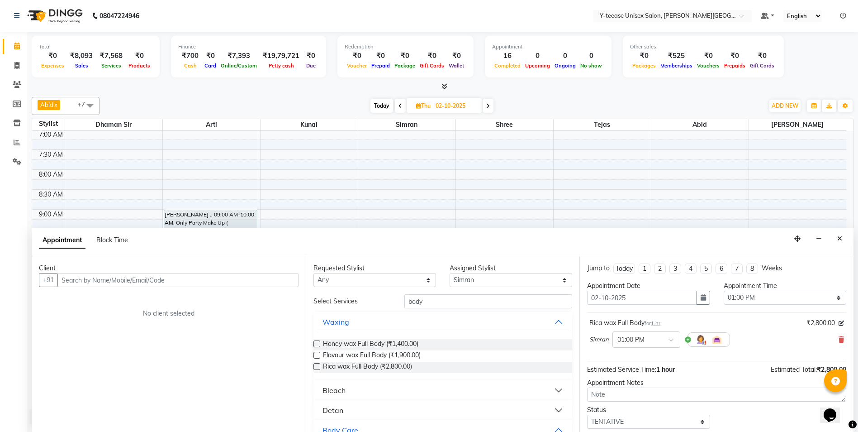
checkbox input "false"
click at [114, 283] on input "text" at bounding box center [177, 280] width 241 height 14
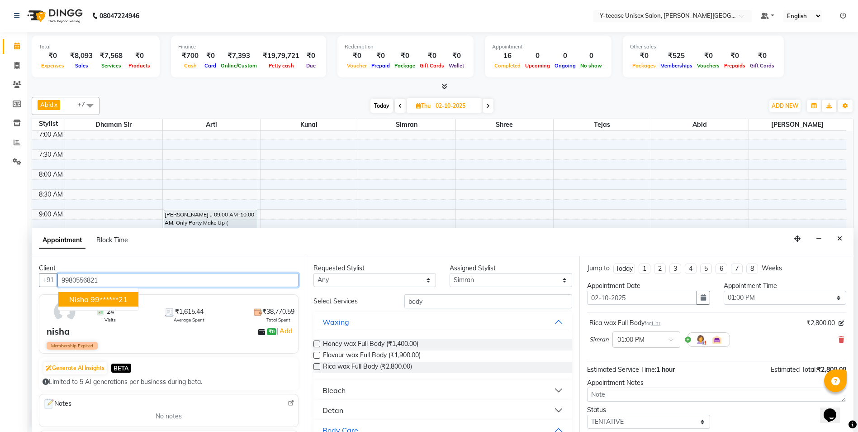
click at [108, 300] on ngb-highlight "99******21" at bounding box center [108, 298] width 37 height 9
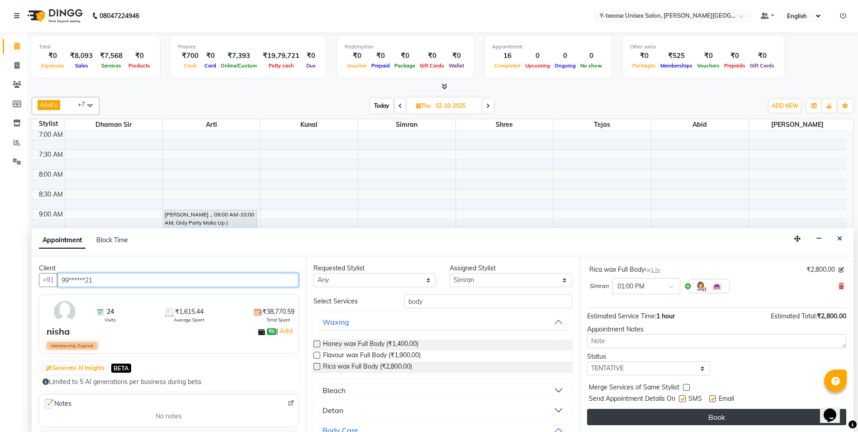
scroll to position [54, 0]
type input "99******21"
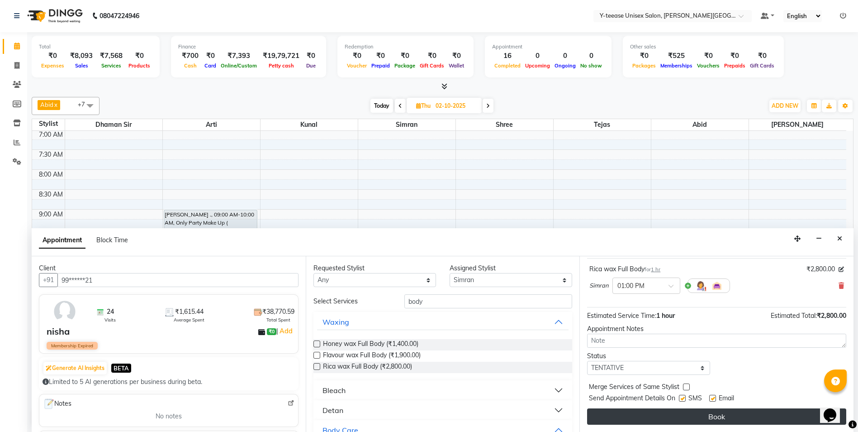
click at [697, 420] on button "Book" at bounding box center [716, 416] width 259 height 16
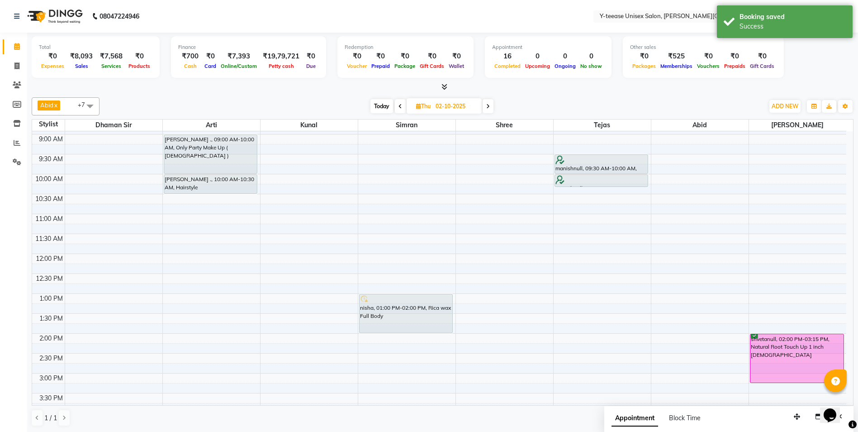
scroll to position [86, 0]
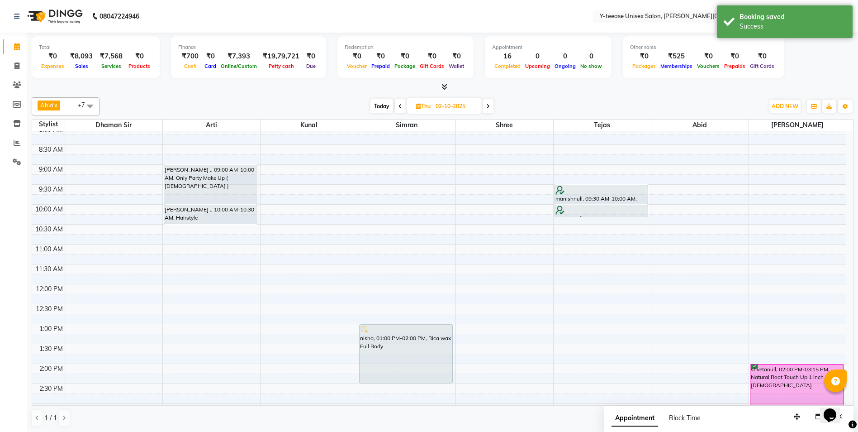
drag, startPoint x: 408, startPoint y: 362, endPoint x: 408, endPoint y: 383, distance: 20.8
click at [408, 383] on div "nisha, 01:00 PM-02:00 PM, Rica wax Full Body nisha, 01:00 PM-02:00 PM, Rica wax…" at bounding box center [406, 383] width 97 height 676
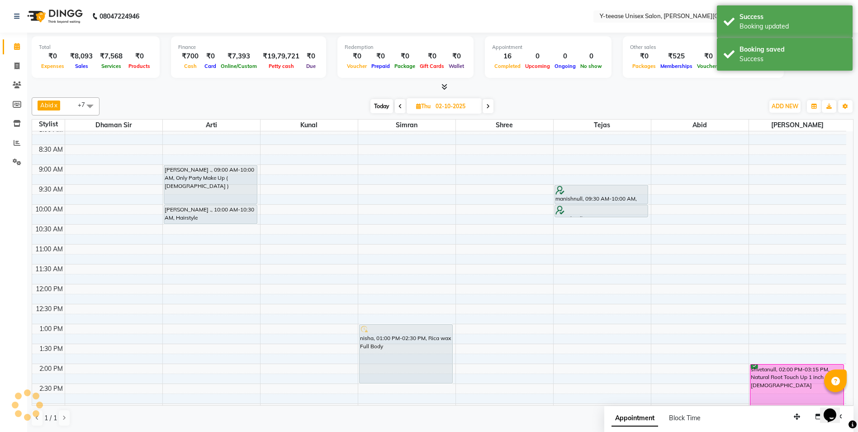
click at [379, 105] on span "Today" at bounding box center [381, 106] width 23 height 14
type input "01-10-2025"
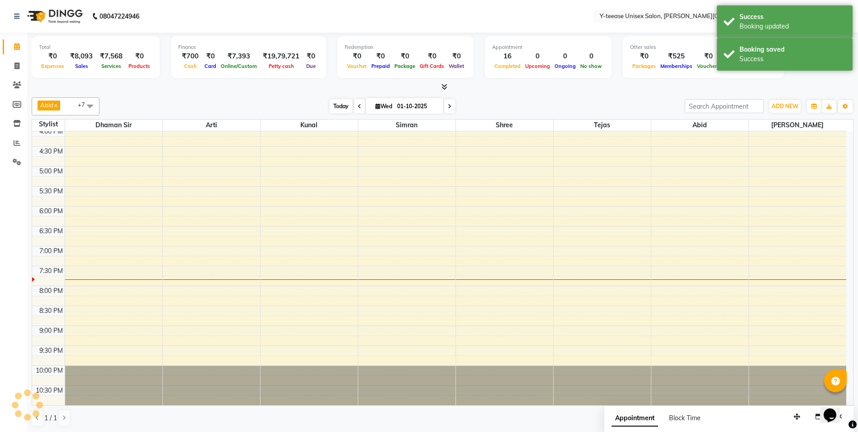
click at [343, 106] on span "Today" at bounding box center [341, 106] width 23 height 14
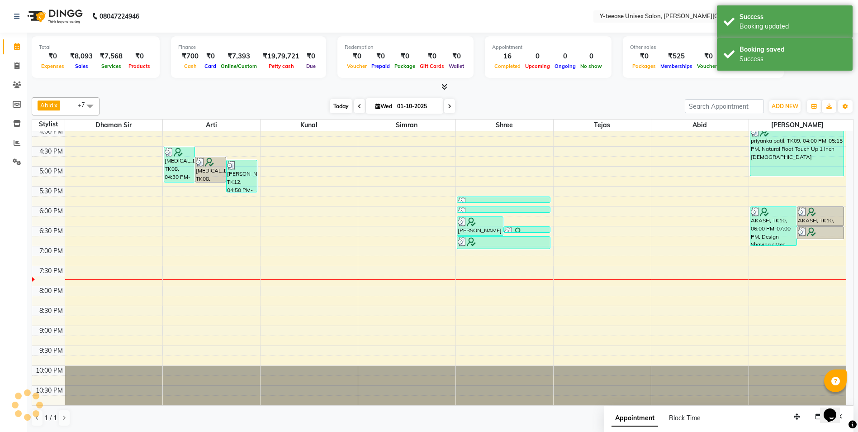
scroll to position [403, 0]
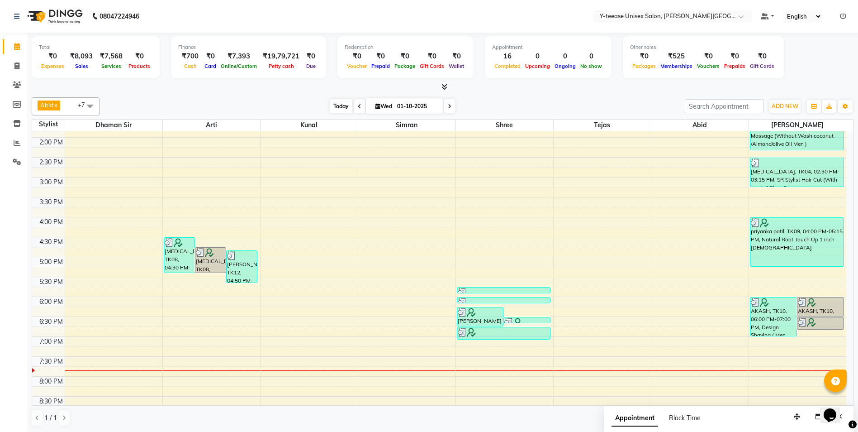
click at [339, 111] on span "Today" at bounding box center [341, 106] width 23 height 14
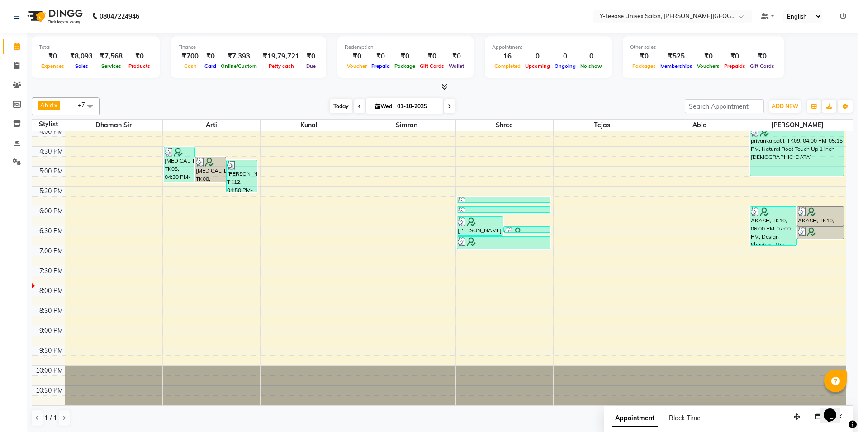
click at [342, 107] on span "Today" at bounding box center [341, 106] width 23 height 14
click at [339, 105] on span "Today" at bounding box center [341, 106] width 23 height 14
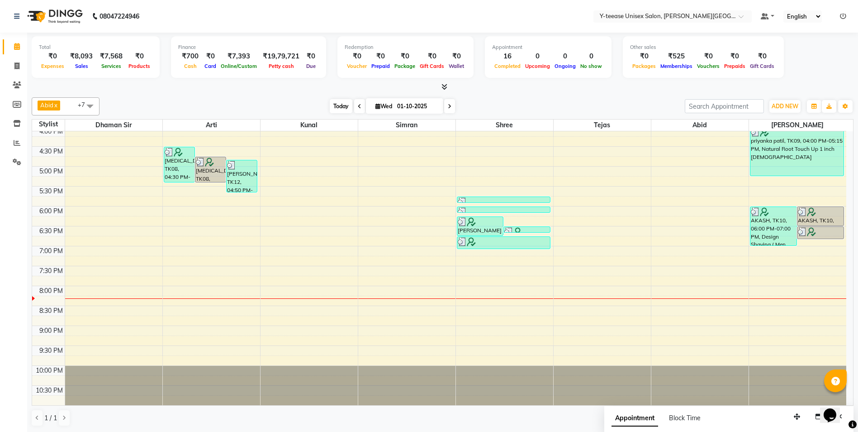
click at [341, 108] on span "Today" at bounding box center [341, 106] width 23 height 14
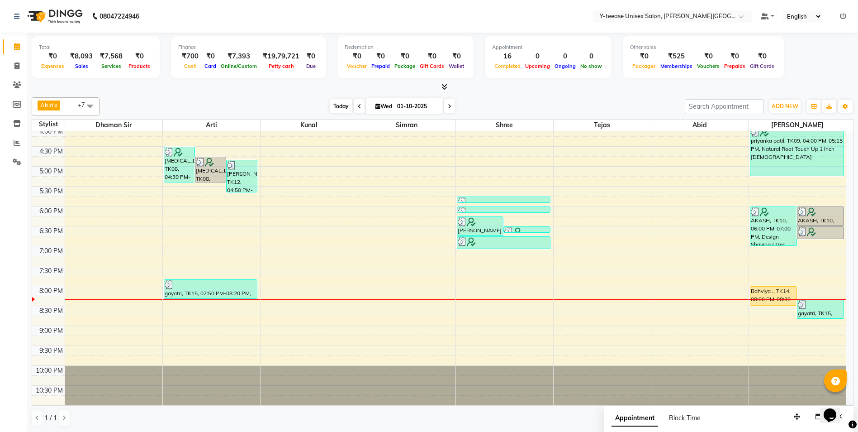
click at [344, 100] on span "Today" at bounding box center [341, 106] width 23 height 14
click at [330, 107] on span "Today" at bounding box center [341, 106] width 23 height 14
click at [16, 143] on icon at bounding box center [17, 142] width 7 height 7
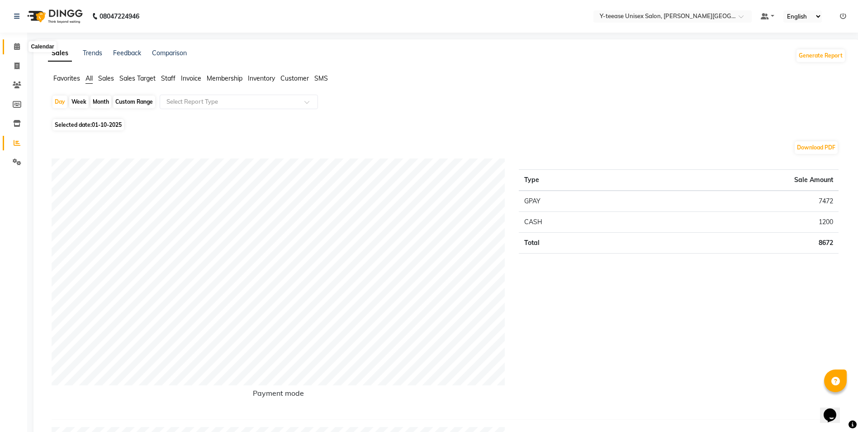
click at [22, 47] on span at bounding box center [17, 47] width 16 height 10
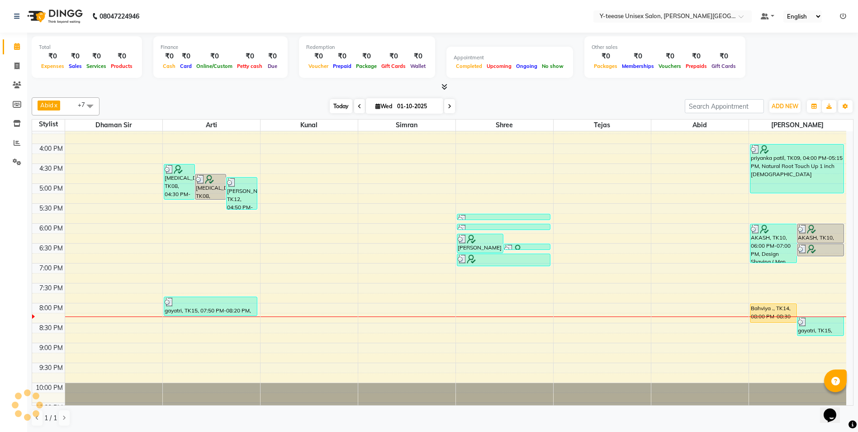
click at [337, 101] on span "Today" at bounding box center [341, 106] width 23 height 14
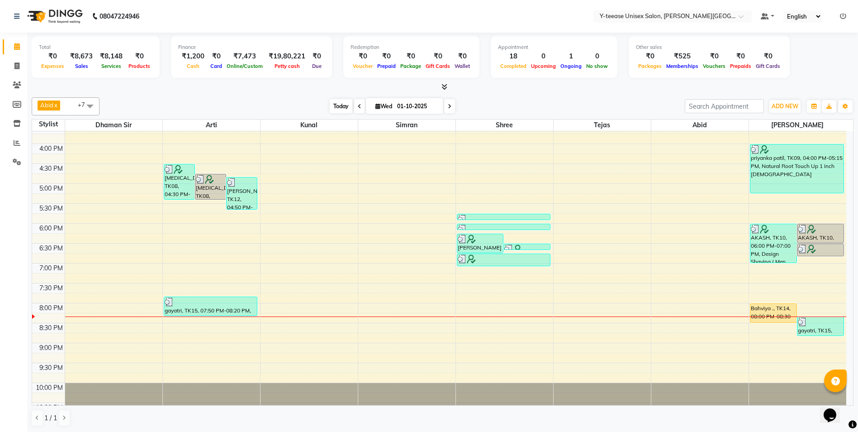
scroll to position [403, 0]
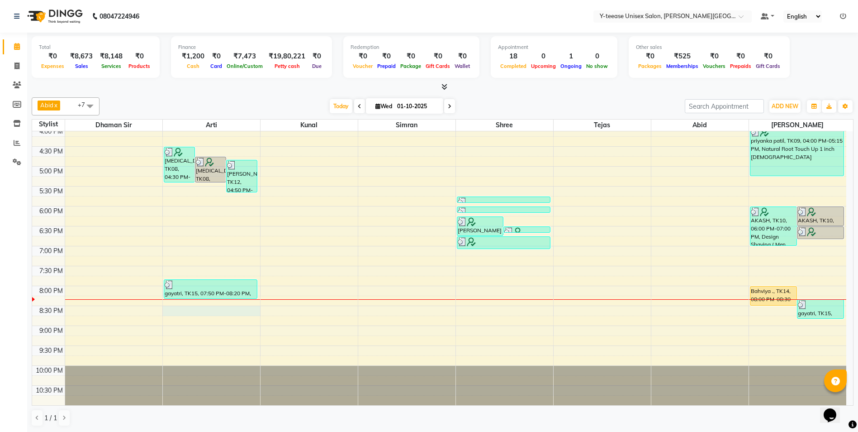
click at [212, 310] on div "6:00 AM 6:30 AM 7:00 AM 7:30 AM 8:00 AM 8:30 AM 9:00 AM 9:30 AM 10:00 AM 10:30 …" at bounding box center [439, 67] width 814 height 676
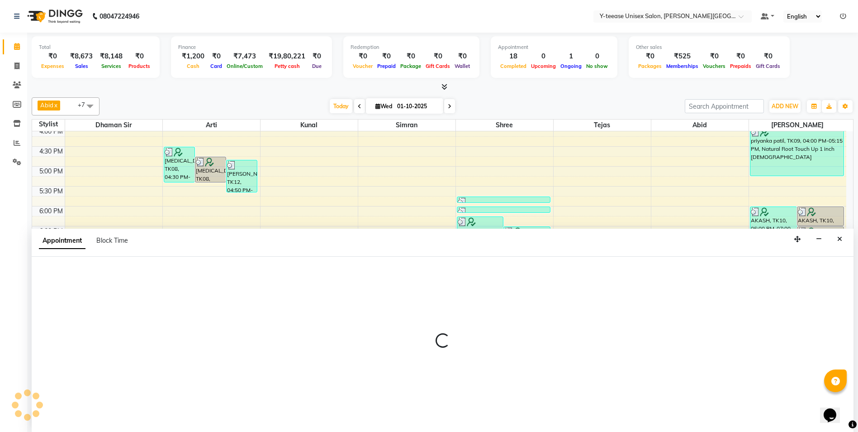
scroll to position [0, 0]
select select "12529"
select select "1230"
select select "tentative"
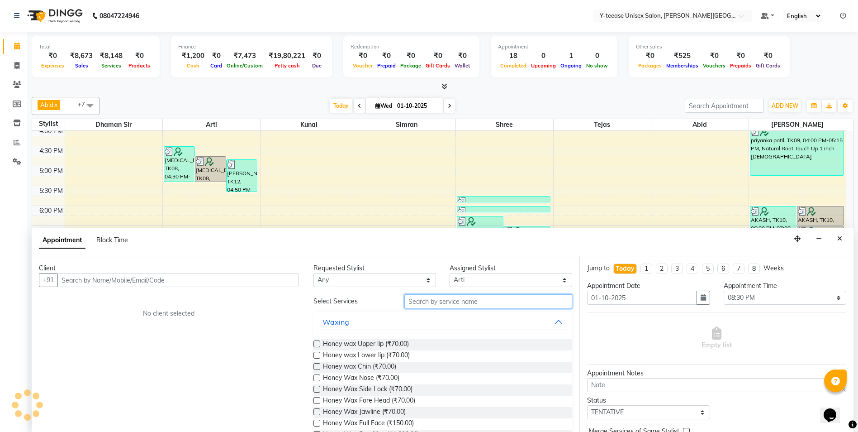
click at [472, 300] on input "text" at bounding box center [488, 301] width 168 height 14
type input "roll"
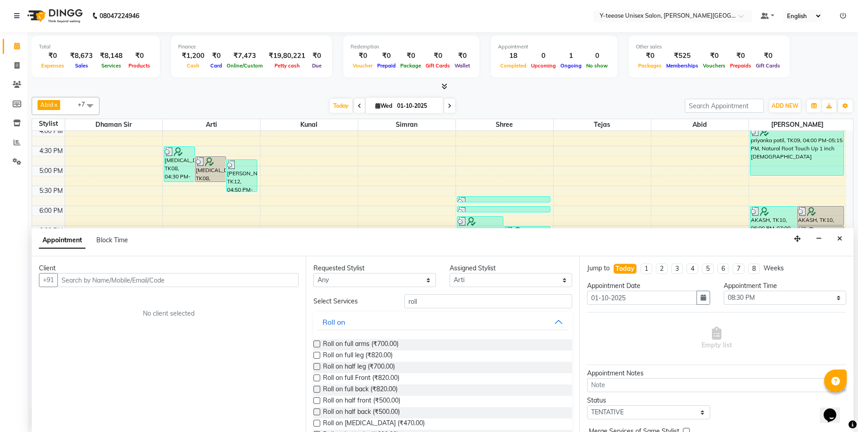
drag, startPoint x: 320, startPoint y: 342, endPoint x: 209, endPoint y: 357, distance: 112.3
click at [319, 342] on label at bounding box center [316, 343] width 7 height 7
click at [319, 342] on input "checkbox" at bounding box center [316, 345] width 6 height 6
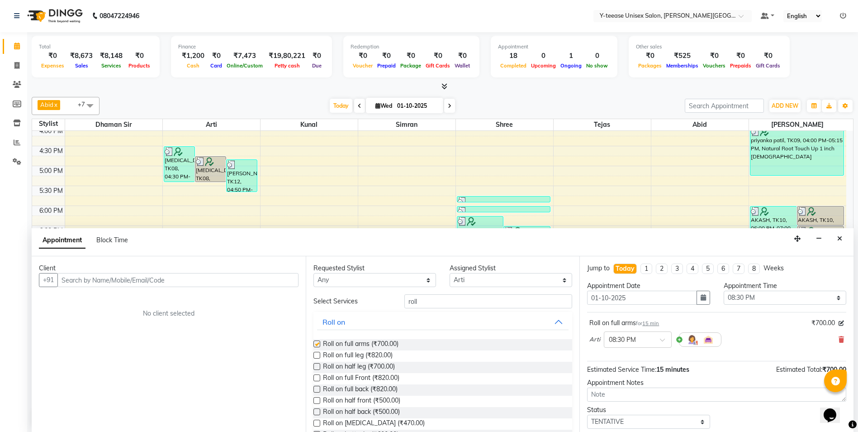
checkbox input "false"
click at [180, 278] on input "text" at bounding box center [177, 280] width 241 height 14
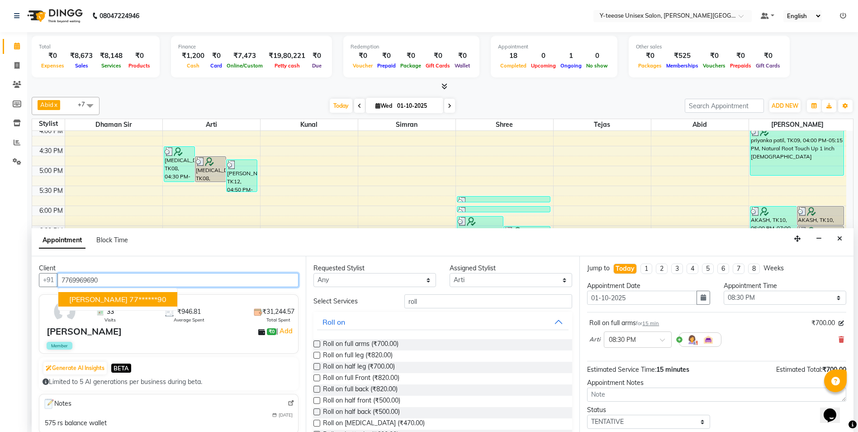
click at [129, 300] on ngb-highlight "77******90" at bounding box center [147, 298] width 37 height 9
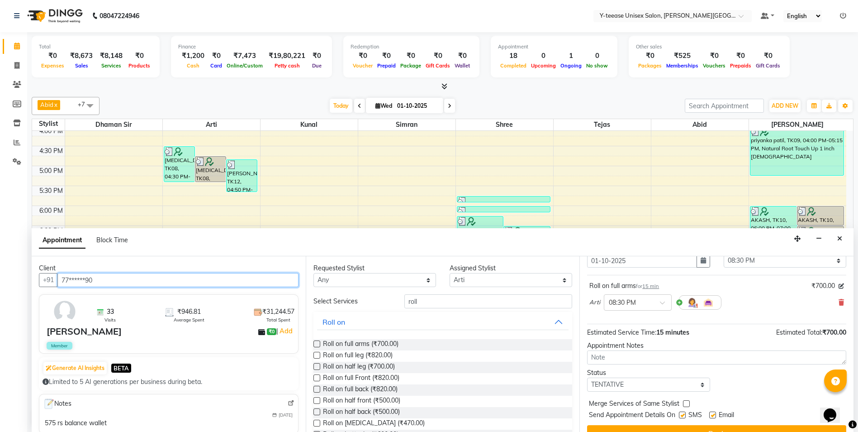
scroll to position [54, 0]
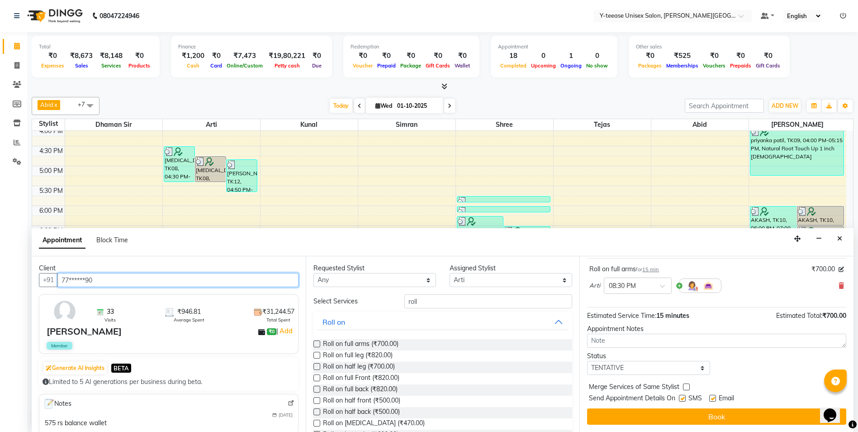
type input "77******90"
click at [650, 410] on button "Book" at bounding box center [716, 416] width 259 height 16
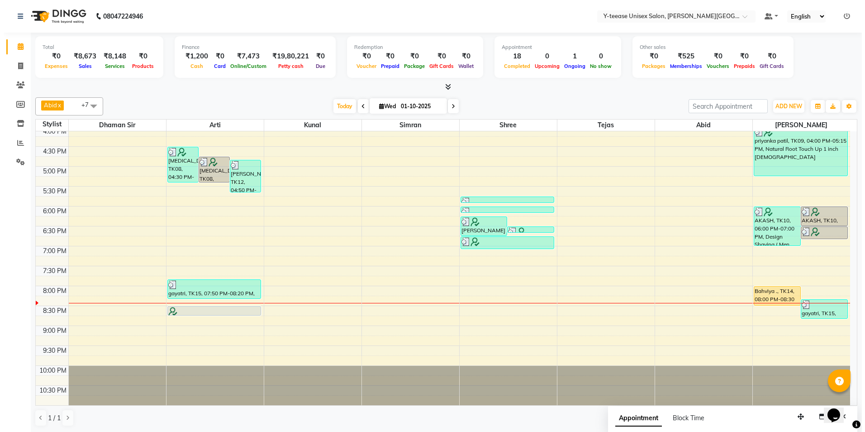
scroll to position [0, 0]
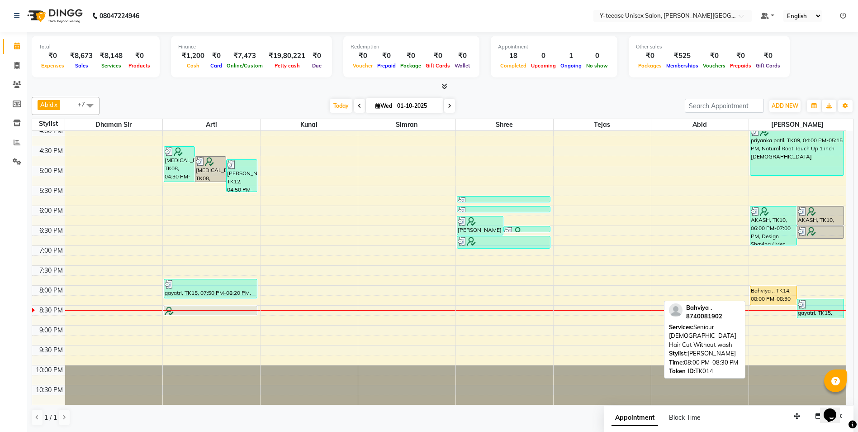
click at [775, 305] on div at bounding box center [773, 305] width 46 height 4
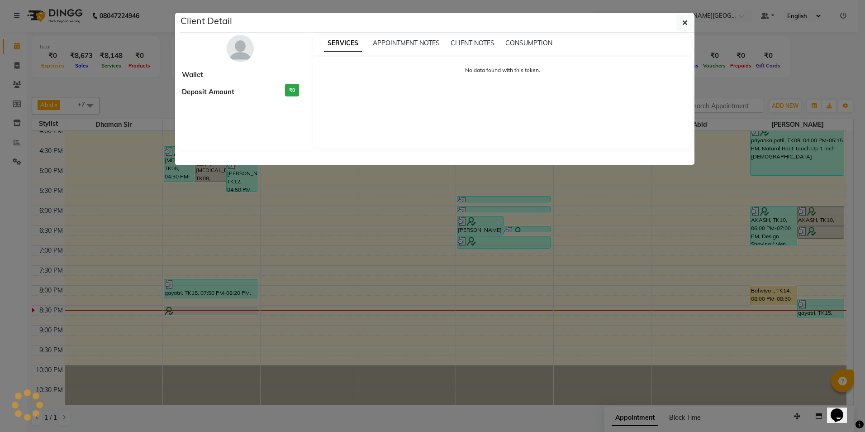
select select "1"
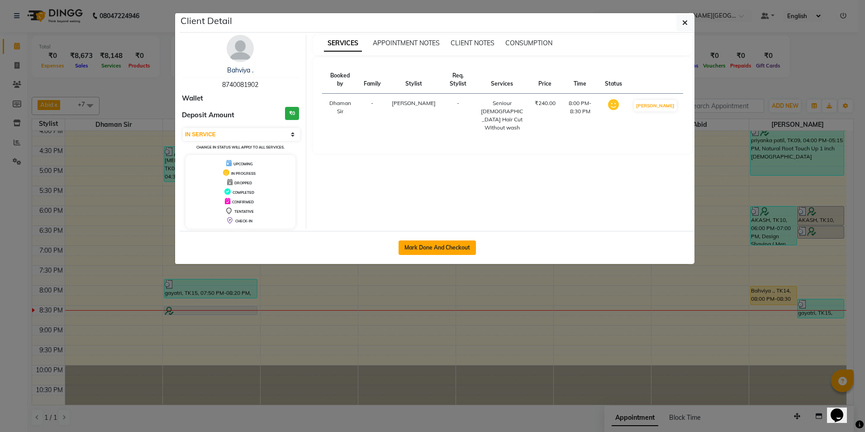
click at [446, 244] on button "Mark Done And Checkout" at bounding box center [437, 247] width 77 height 14
select select "service"
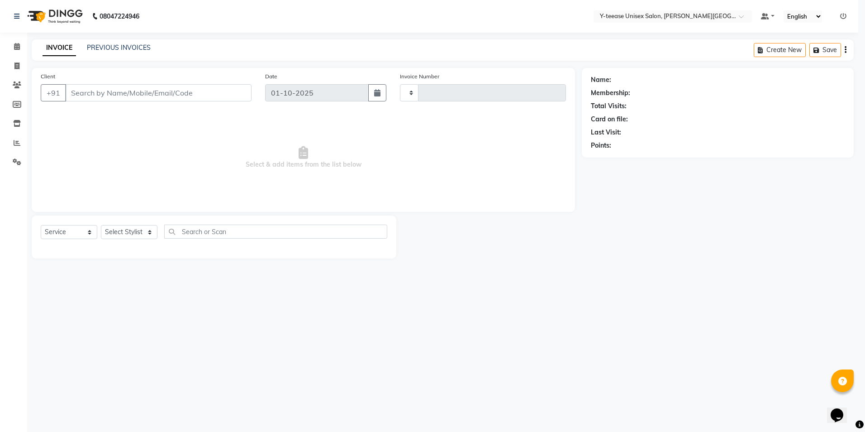
type input "2446"
select select "765"
type input "87******02"
select select "90773"
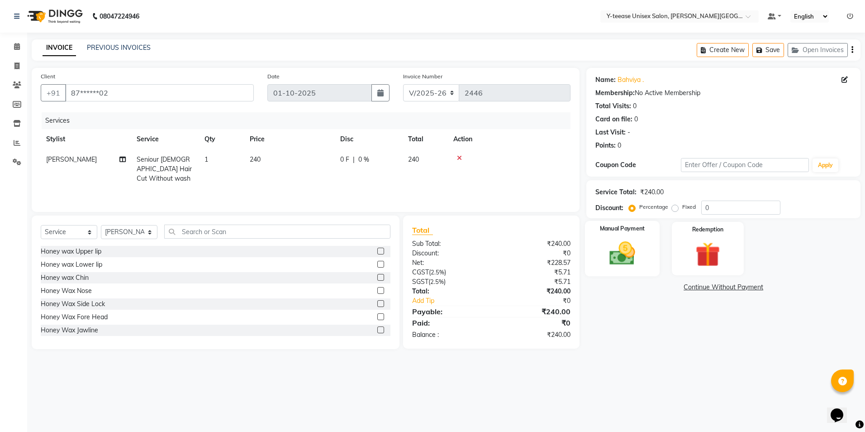
click at [638, 259] on img at bounding box center [622, 253] width 42 height 30
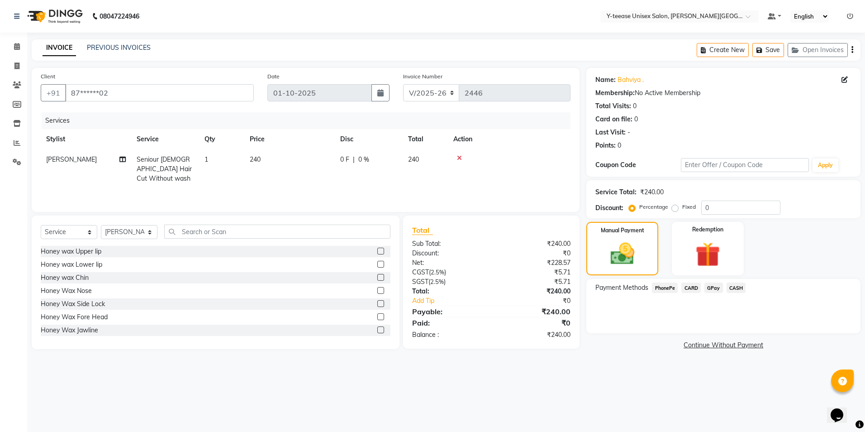
click at [714, 291] on span "GPay" at bounding box center [713, 287] width 19 height 10
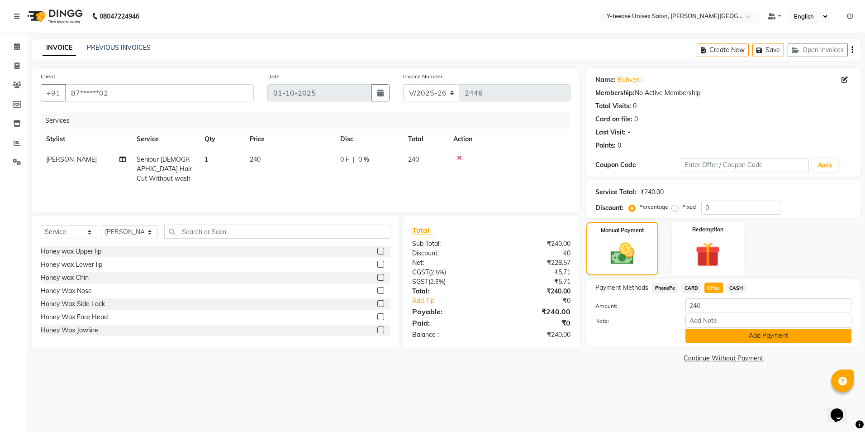
click at [716, 331] on button "Add Payment" at bounding box center [768, 335] width 166 height 14
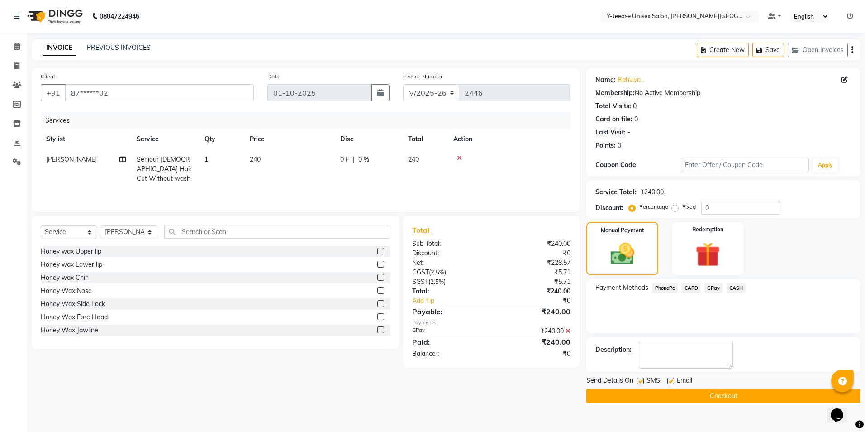
click at [722, 394] on button "Checkout" at bounding box center [723, 396] width 274 height 14
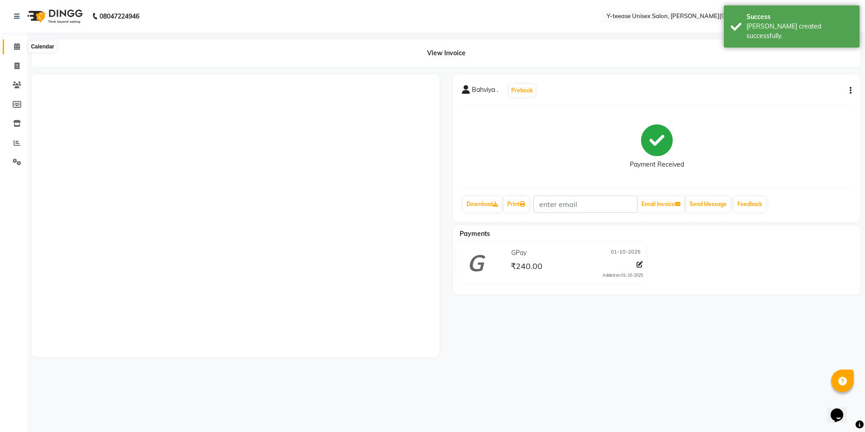
click at [17, 51] on span at bounding box center [17, 47] width 16 height 10
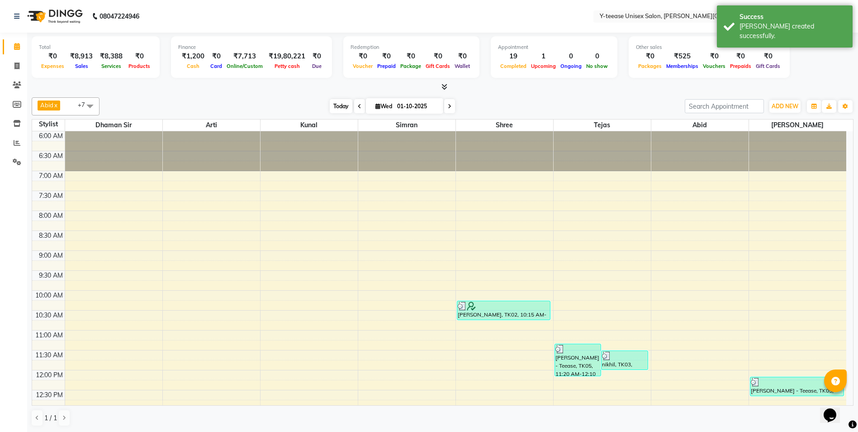
click at [334, 106] on span "Today" at bounding box center [341, 106] width 23 height 14
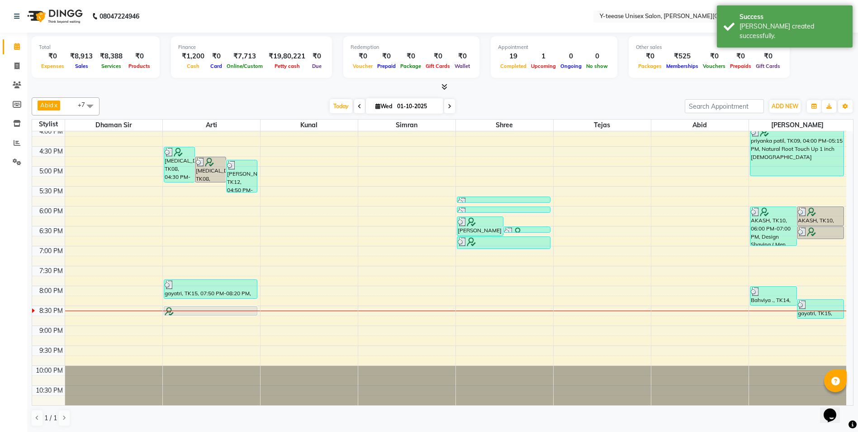
click at [336, 104] on span "Today" at bounding box center [341, 106] width 23 height 14
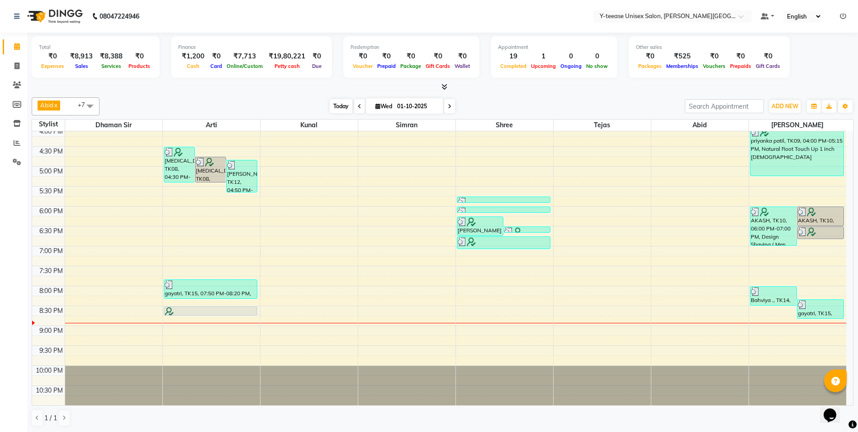
click at [342, 102] on span "Today" at bounding box center [341, 106] width 23 height 14
click at [336, 105] on span "Today" at bounding box center [341, 106] width 23 height 14
click at [335, 109] on span "Today" at bounding box center [341, 106] width 23 height 14
click at [337, 109] on span "Today" at bounding box center [341, 106] width 23 height 14
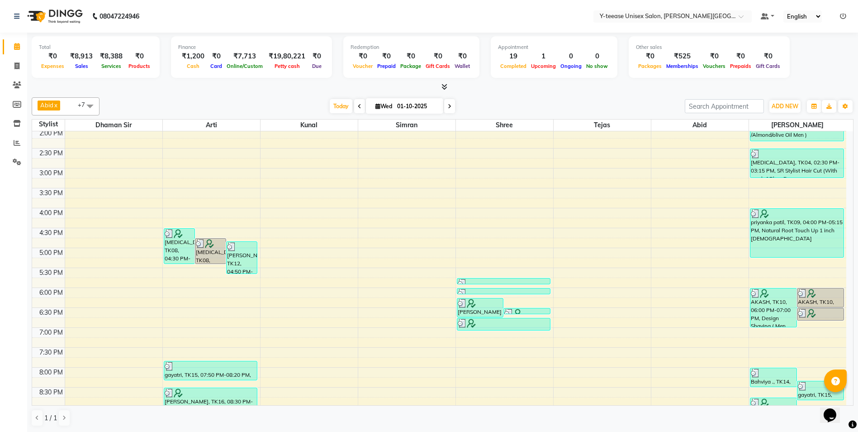
scroll to position [312, 0]
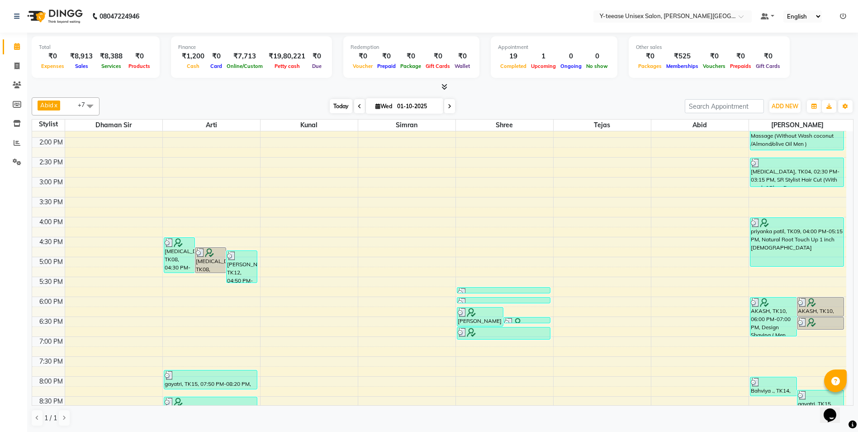
click at [338, 111] on span "Today" at bounding box center [341, 106] width 23 height 14
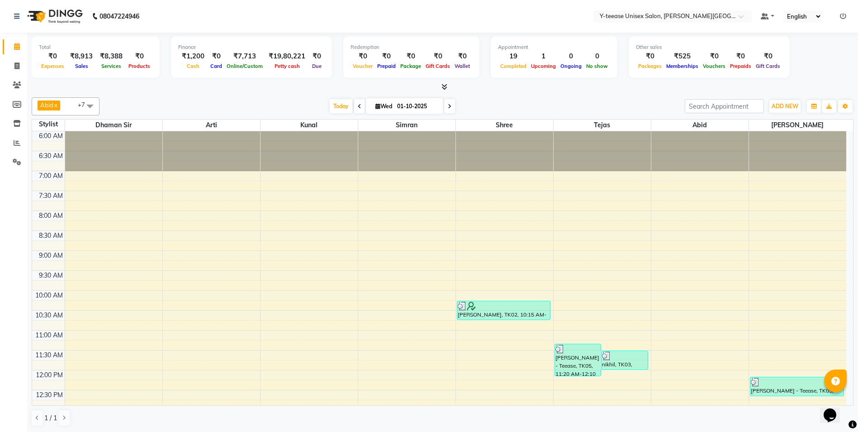
scroll to position [403, 0]
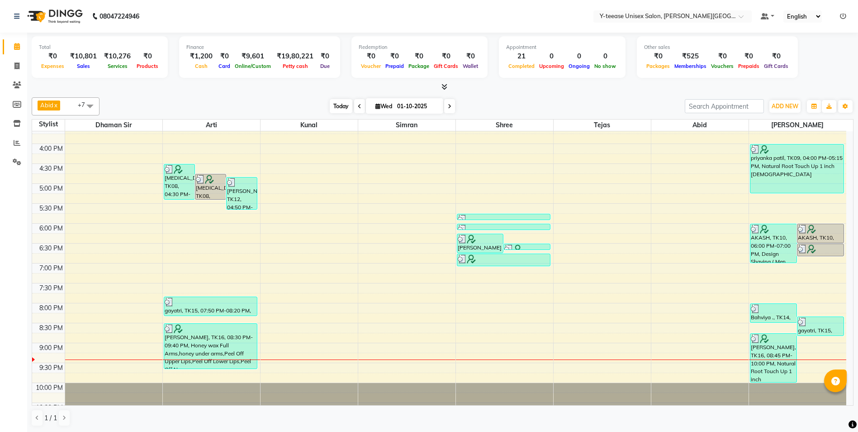
click at [341, 107] on span "Today" at bounding box center [341, 106] width 23 height 14
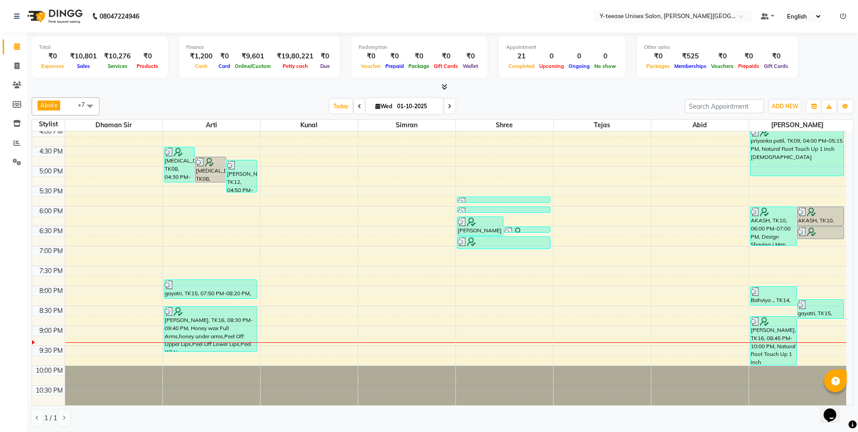
click at [446, 105] on span at bounding box center [449, 106] width 11 height 14
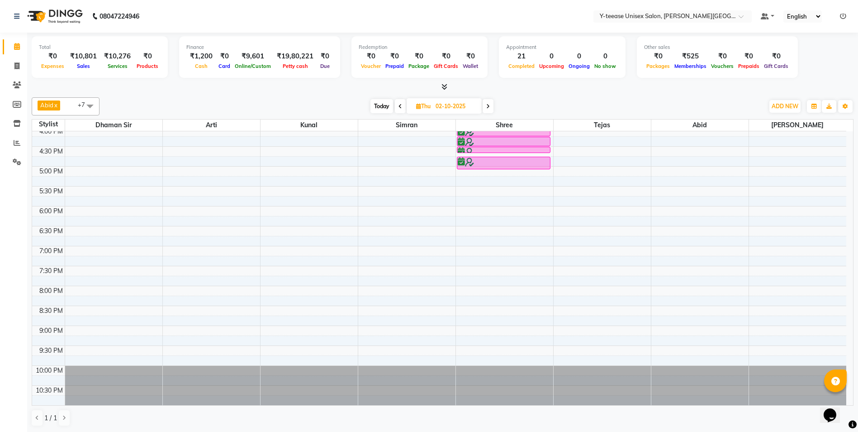
click at [385, 104] on span "Today" at bounding box center [381, 106] width 23 height 14
type input "01-10-2025"
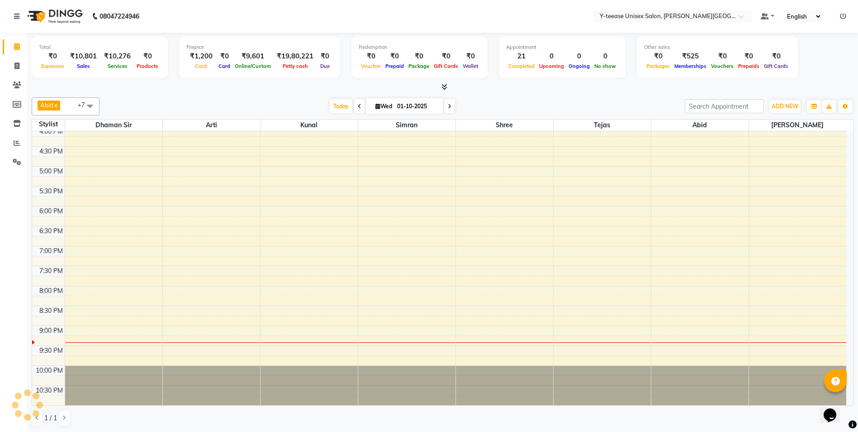
scroll to position [403, 0]
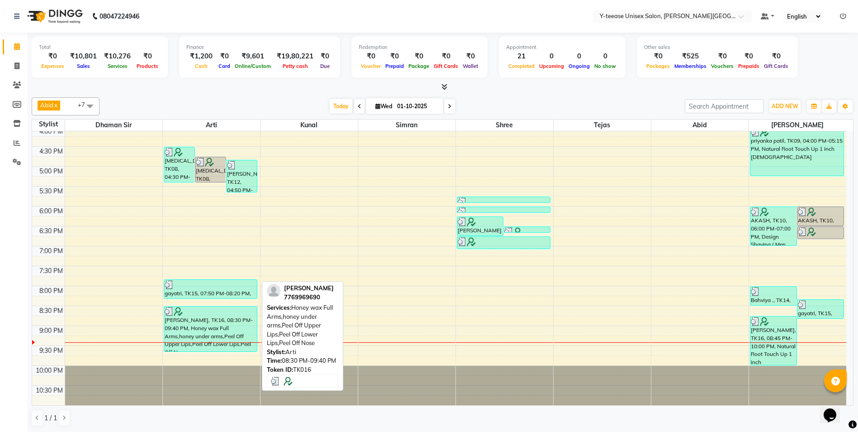
click at [237, 323] on div "[PERSON_NAME], TK16, 08:30 PM-09:40 PM, Honey wax Full Arms,honey under arms,Pe…" at bounding box center [210, 328] width 93 height 45
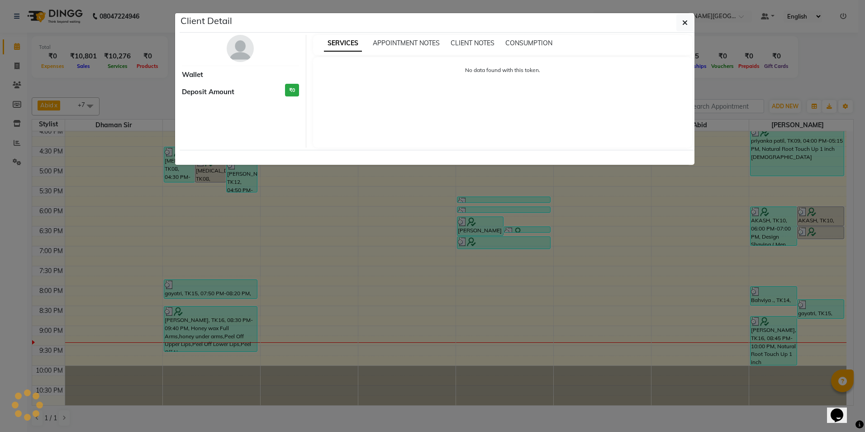
select select "3"
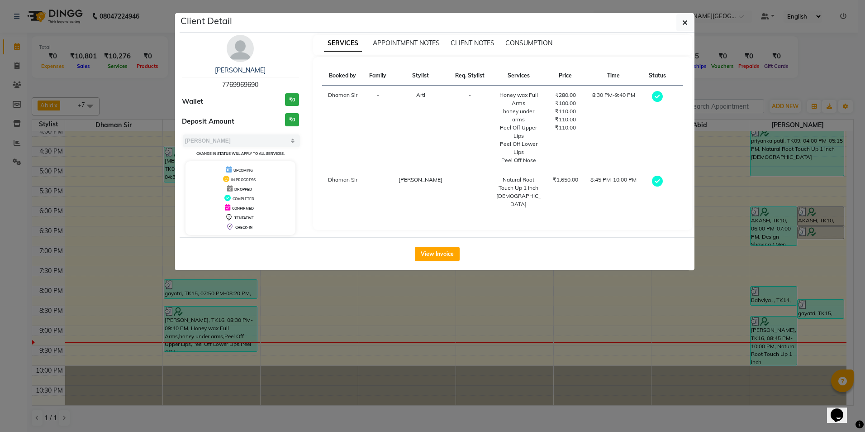
click at [229, 83] on span "7769969690" at bounding box center [240, 85] width 36 height 8
copy span "7769969690"
click at [334, 330] on ngb-modal-window "Client Detail [PERSON_NAME] 7769969690 Wallet ₹0 Deposit Amount ₹0 Select MARK …" at bounding box center [432, 216] width 865 height 432
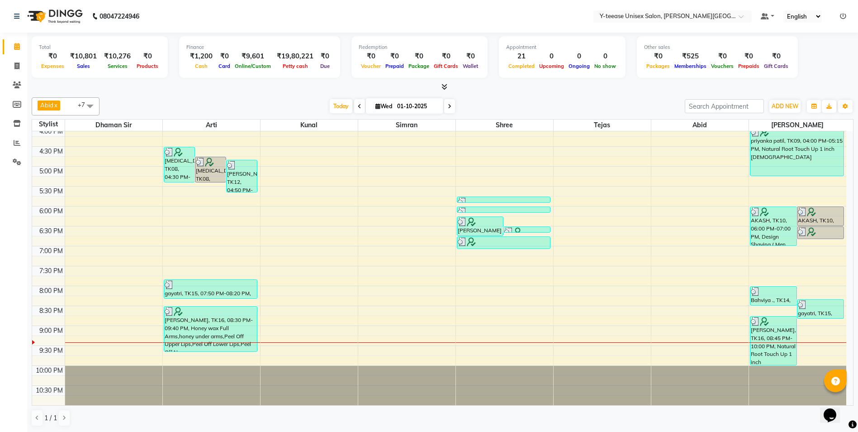
click at [448, 104] on icon at bounding box center [450, 106] width 4 height 5
type input "02-10-2025"
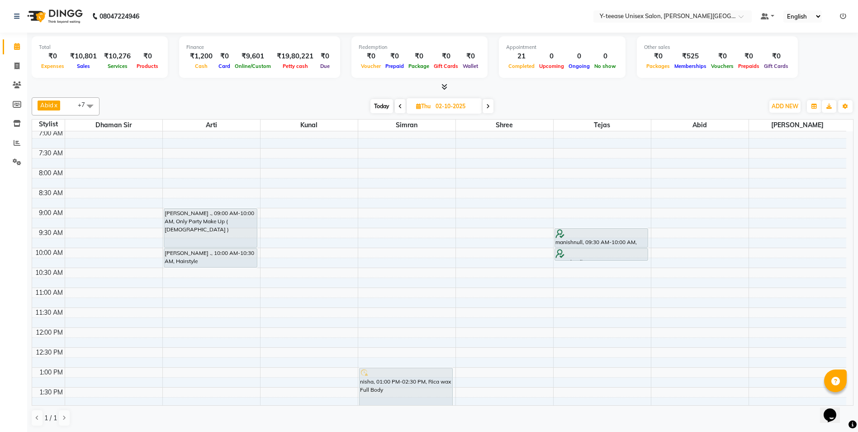
scroll to position [0, 0]
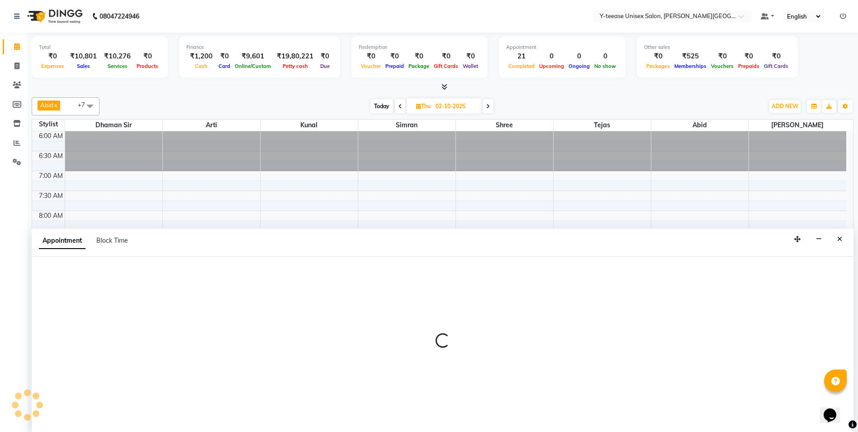
scroll to position [0, 0]
select select "82260"
select select "tentative"
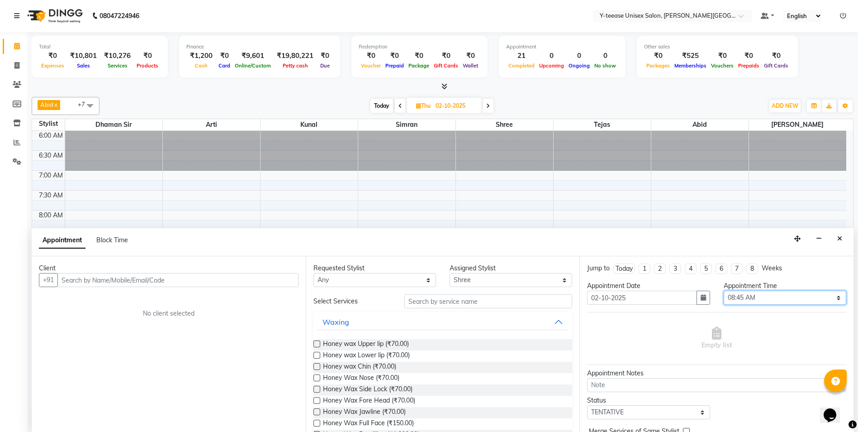
click at [736, 299] on select "Select 07:00 AM 07:15 AM 07:30 AM 07:45 AM 08:00 AM 08:15 AM 08:30 AM 08:45 AM …" at bounding box center [785, 297] width 123 height 14
select select "555"
click at [724, 290] on select "Select 07:00 AM 07:15 AM 07:30 AM 07:45 AM 08:00 AM 08:15 AM 08:30 AM 08:45 AM …" at bounding box center [785, 297] width 123 height 14
click at [484, 305] on input "text" at bounding box center [488, 301] width 168 height 14
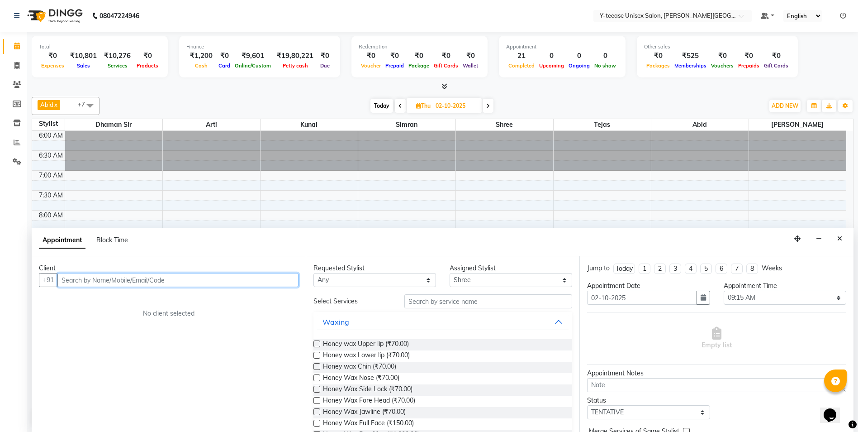
click at [177, 279] on input "text" at bounding box center [177, 280] width 241 height 14
paste input "7769969690"
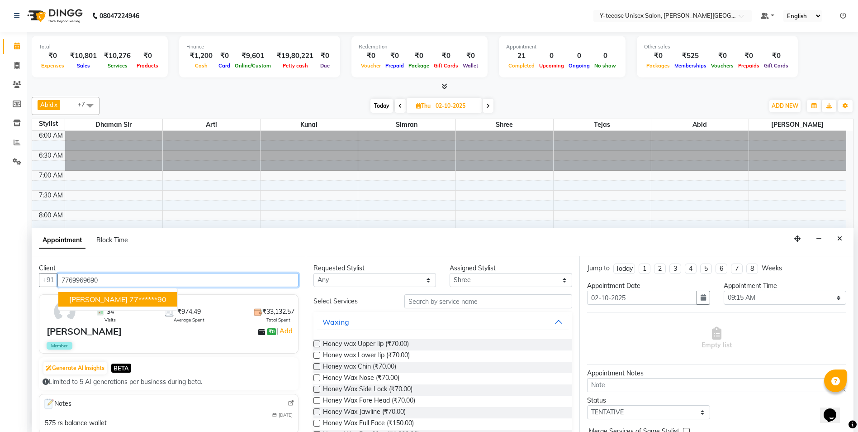
click at [129, 301] on ngb-highlight "77******90" at bounding box center [147, 298] width 37 height 9
type input "77******90"
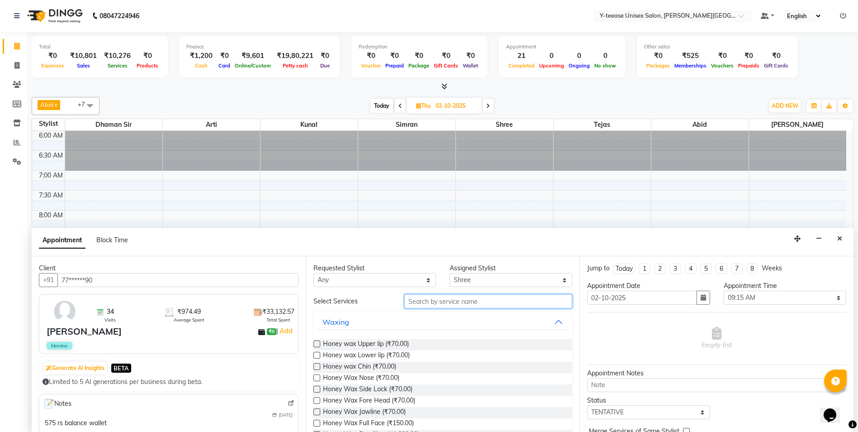
click at [477, 305] on input "text" at bounding box center [488, 301] width 168 height 14
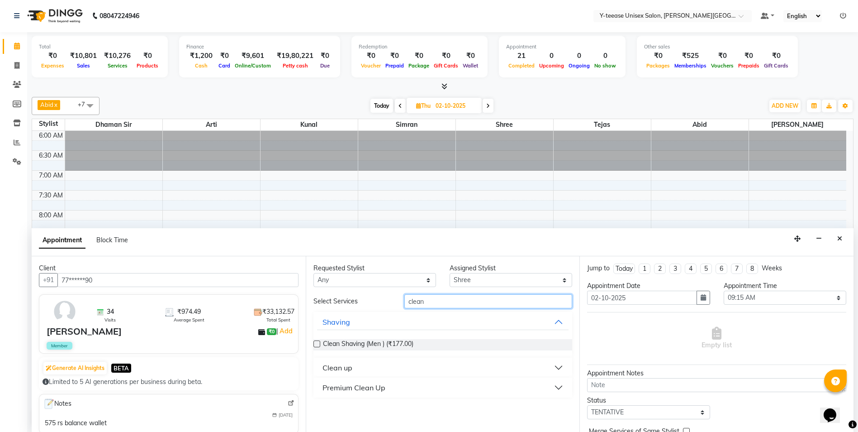
type input "clean"
click at [330, 375] on button "Clean up" at bounding box center [443, 367] width 252 height 16
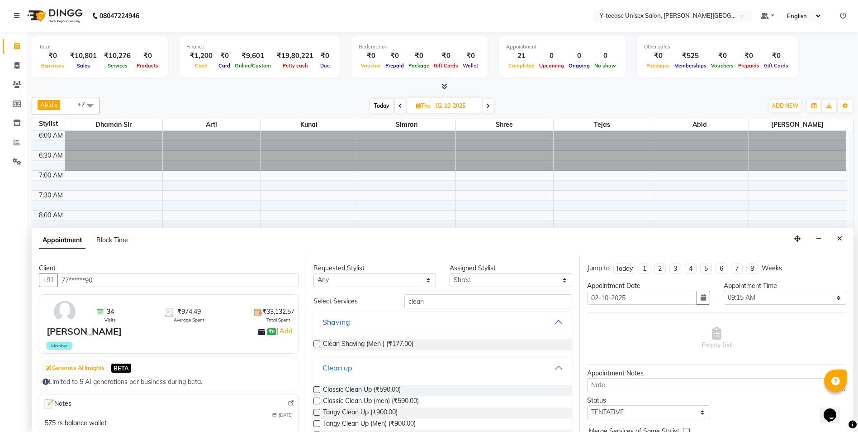
click at [337, 366] on div "Clean up" at bounding box center [338, 367] width 30 height 11
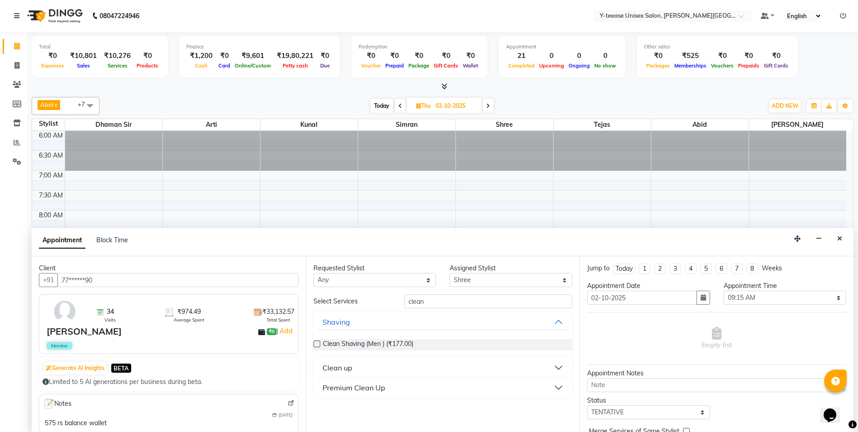
click at [341, 364] on div "Clean up" at bounding box center [338, 367] width 30 height 11
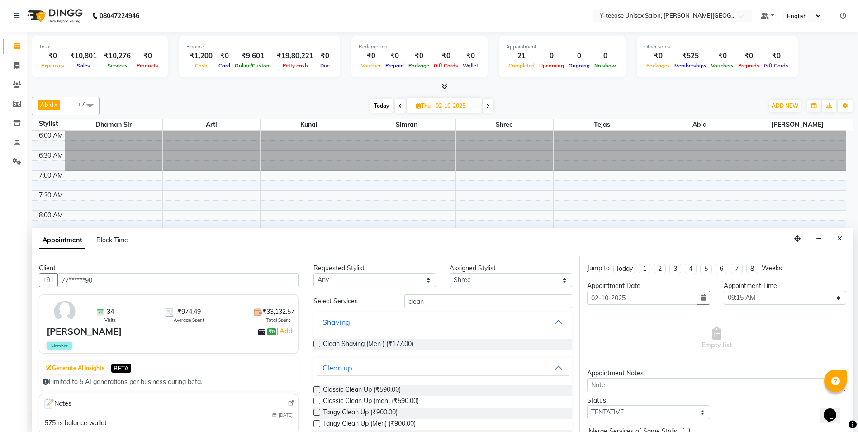
click at [316, 412] on label at bounding box center [316, 411] width 7 height 7
click at [316, 412] on input "checkbox" at bounding box center [316, 413] width 6 height 6
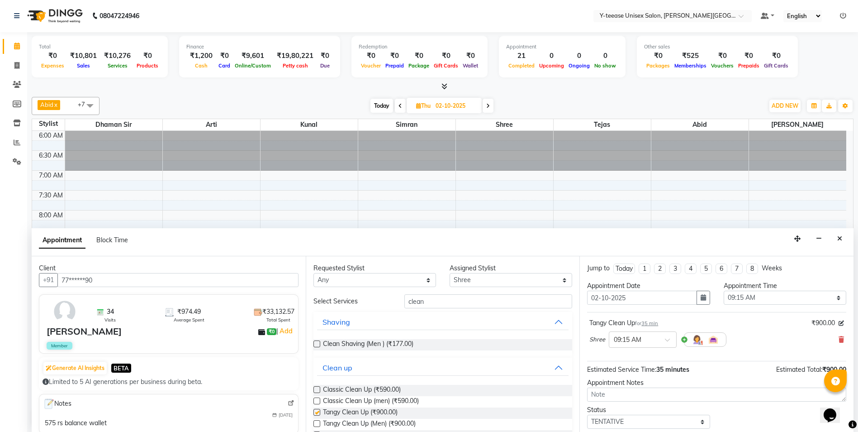
checkbox input "false"
drag, startPoint x: 432, startPoint y: 300, endPoint x: 392, endPoint y: 307, distance: 40.8
click at [394, 307] on div "Select Services clean" at bounding box center [443, 301] width 273 height 14
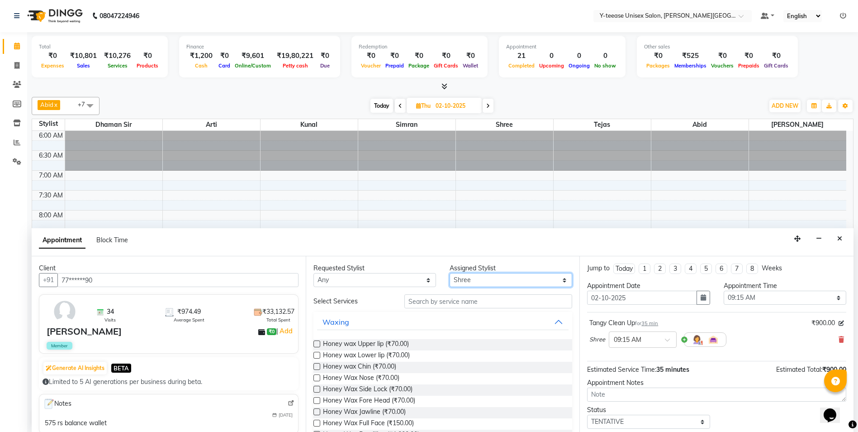
drag, startPoint x: 468, startPoint y: 277, endPoint x: 470, endPoint y: 287, distance: 10.1
click at [468, 277] on select "Select [PERSON_NAME] Dhaman [PERSON_NAME] Shree [PERSON_NAME] [PERSON_NAME]" at bounding box center [511, 280] width 123 height 14
select select "90773"
click at [450, 273] on select "Select [PERSON_NAME] Dhaman [PERSON_NAME] Shree [PERSON_NAME] [PERSON_NAME]" at bounding box center [511, 280] width 123 height 14
click at [442, 306] on input "text" at bounding box center [488, 301] width 168 height 14
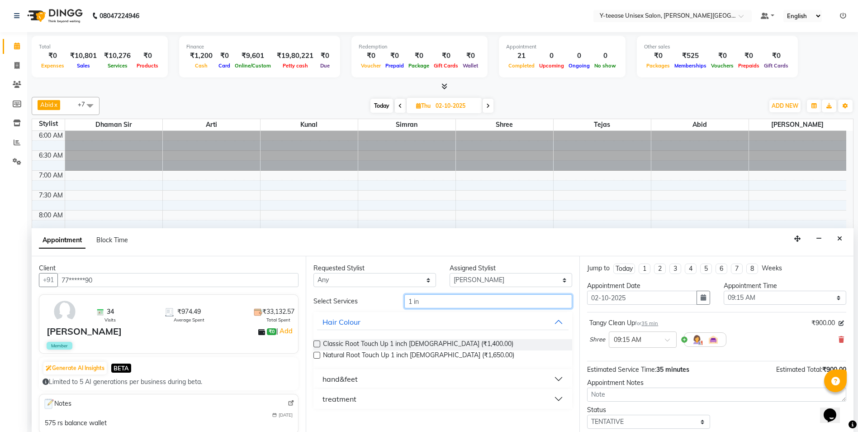
type input "1 in"
click at [316, 356] on label at bounding box center [316, 354] width 7 height 7
click at [316, 356] on input "checkbox" at bounding box center [316, 356] width 6 height 6
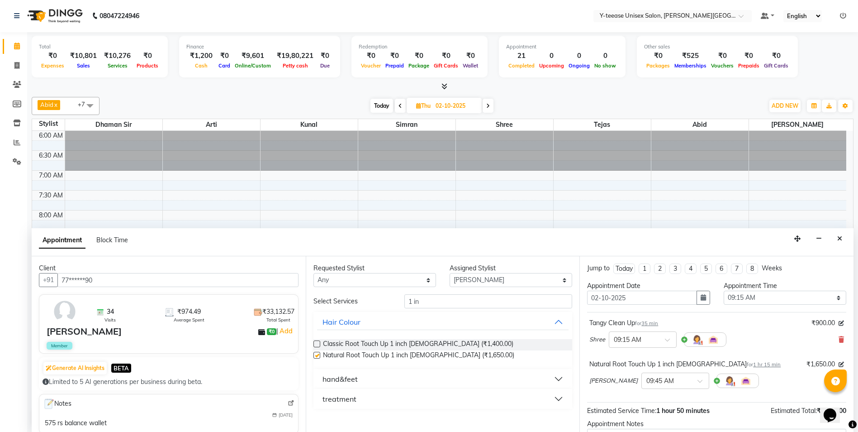
checkbox input "false"
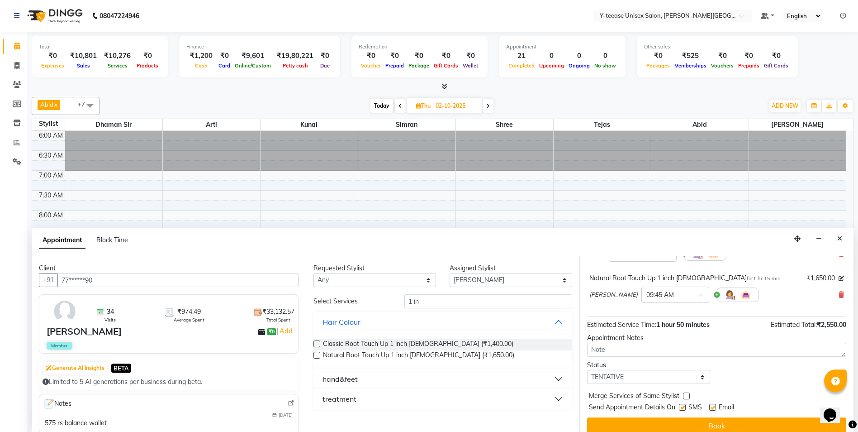
scroll to position [95, 0]
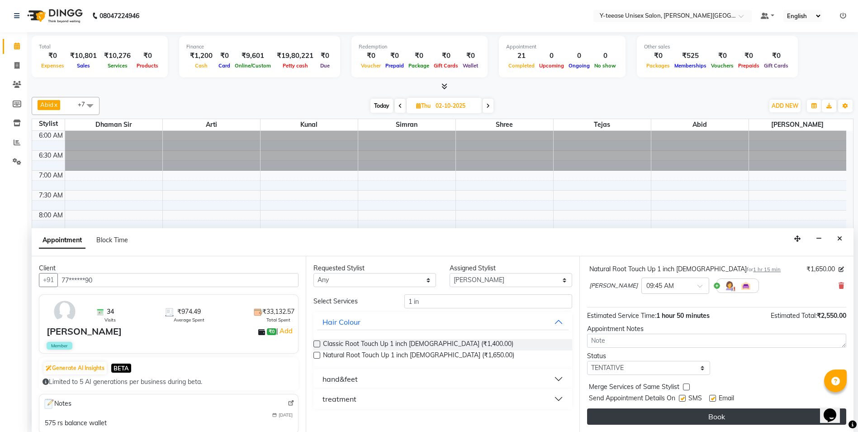
click at [679, 413] on button "Book" at bounding box center [716, 416] width 259 height 16
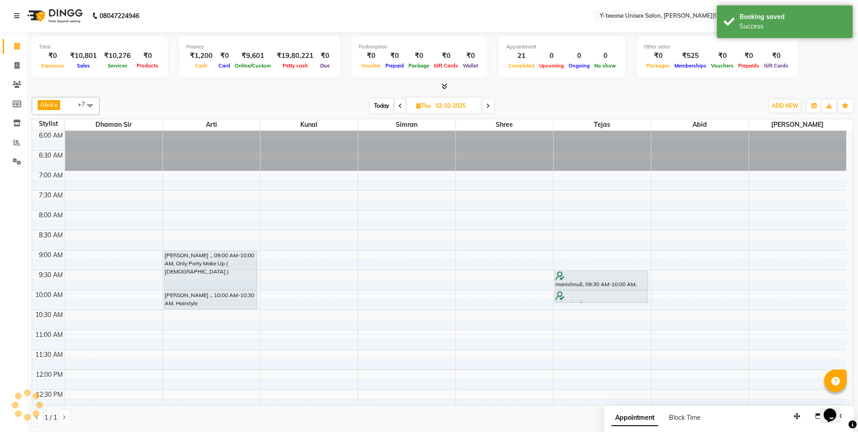
scroll to position [0, 0]
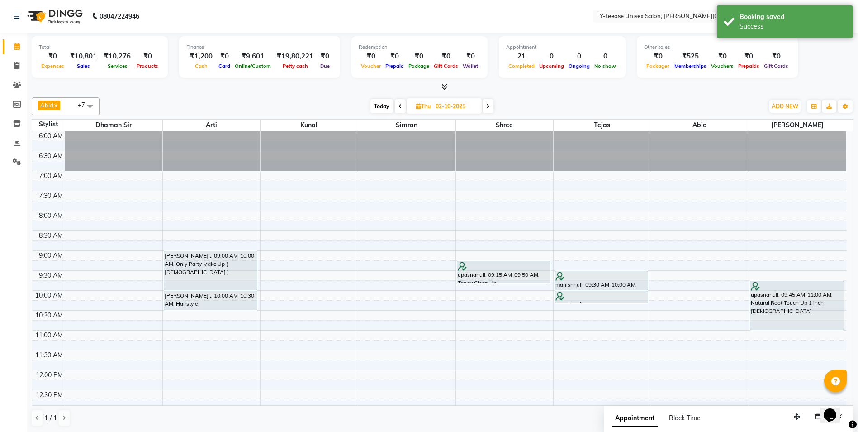
click at [380, 108] on span "Today" at bounding box center [381, 106] width 23 height 14
type input "01-10-2025"
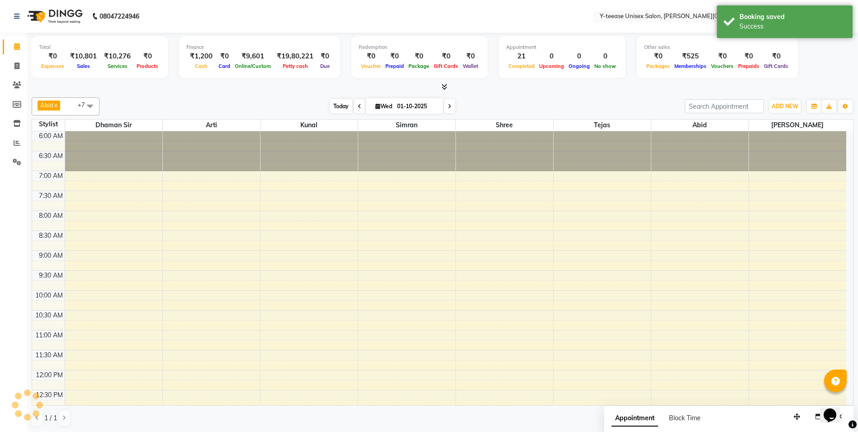
scroll to position [403, 0]
